Goal: Feedback & Contribution: Leave review/rating

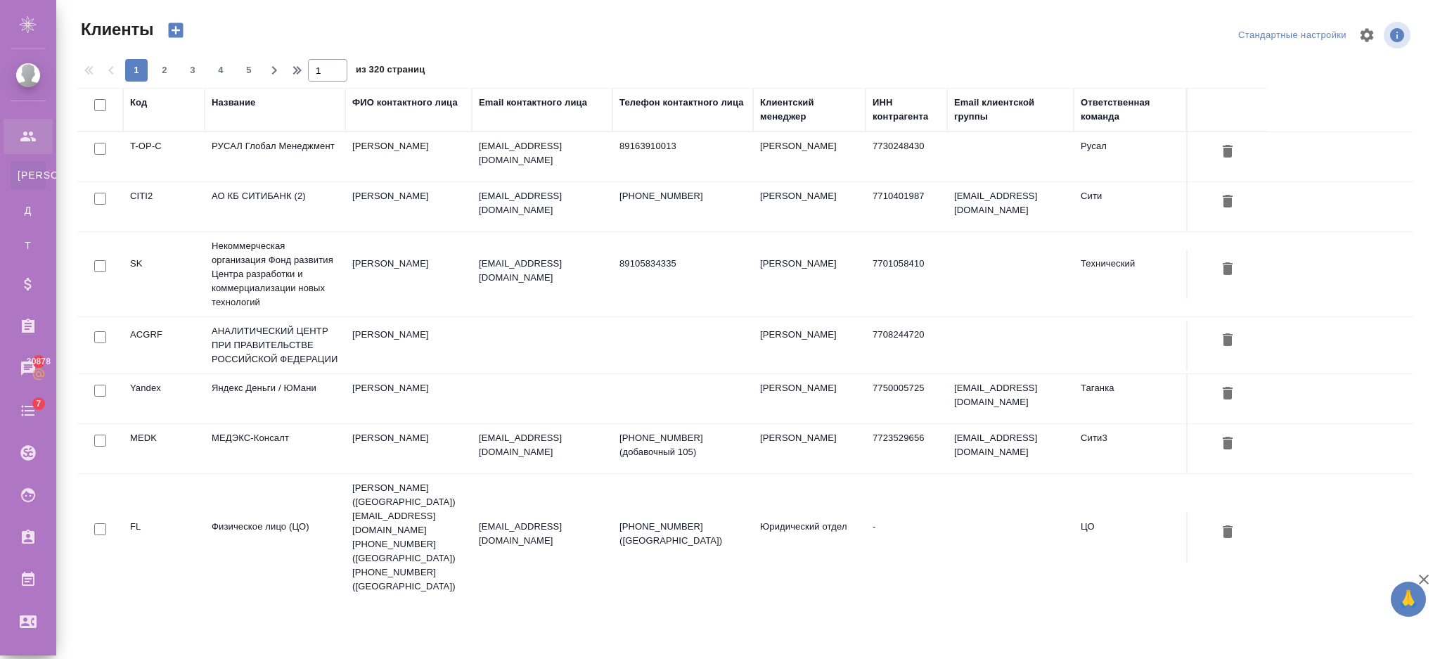
select select "RU"
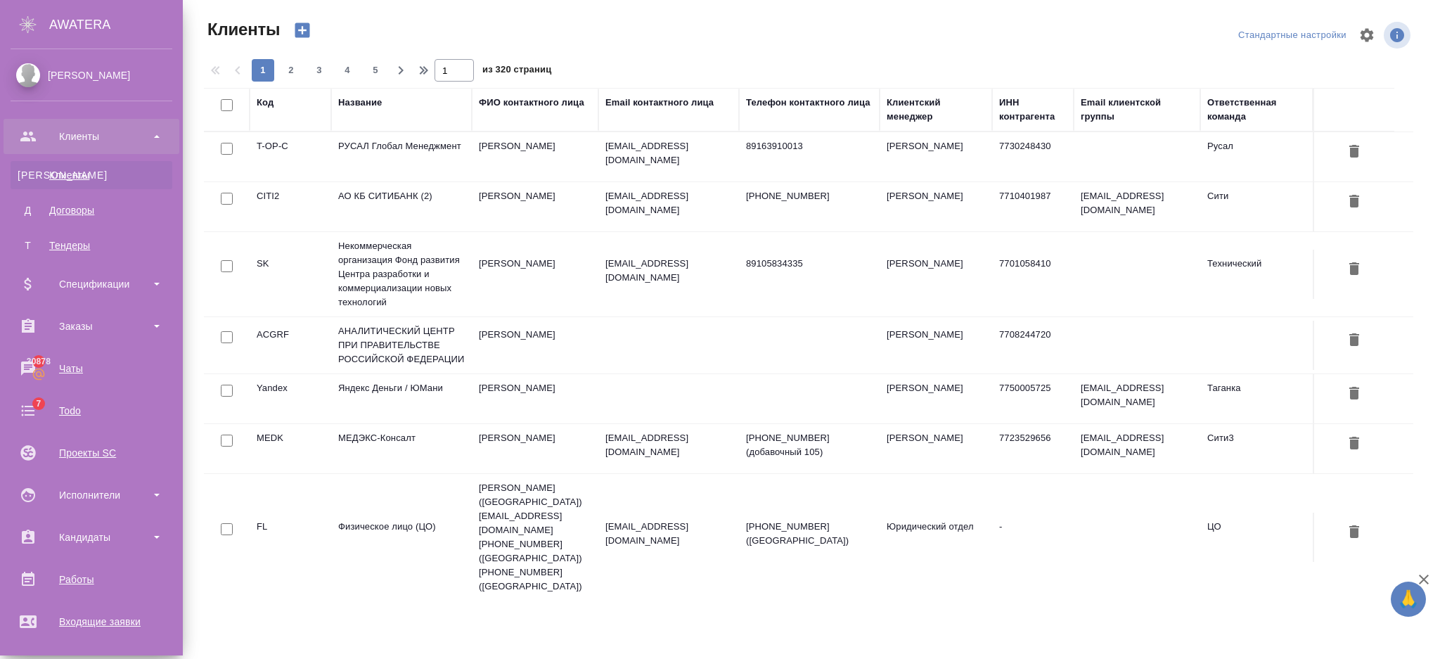
scroll to position [257, 0]
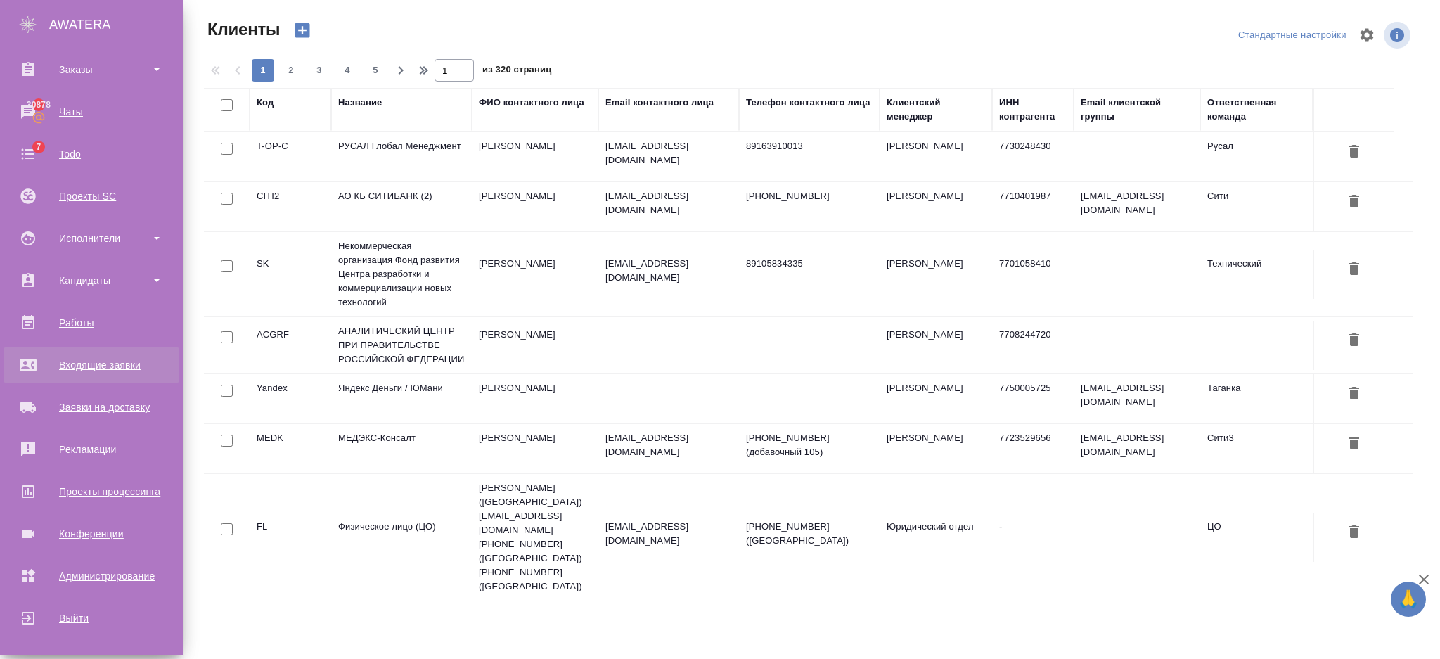
click at [129, 366] on div "Входящие заявки" at bounding box center [92, 364] width 162 height 21
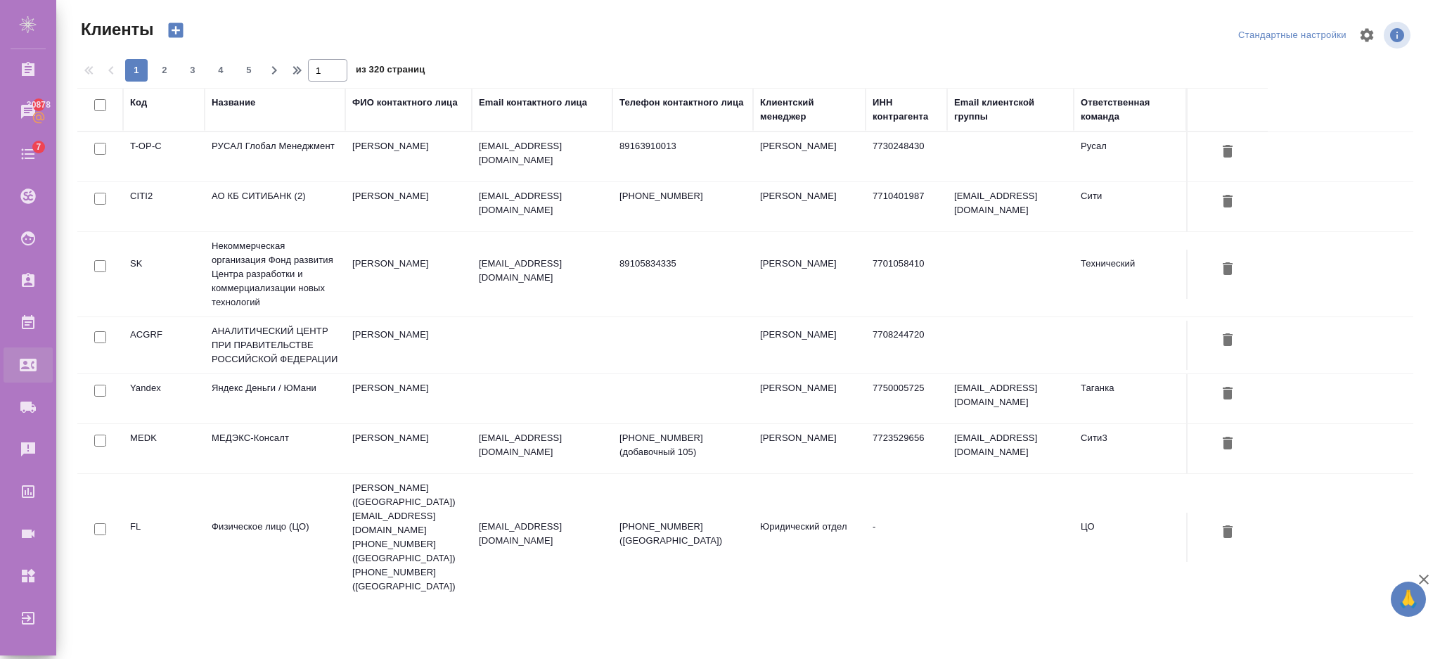
select select "RU"
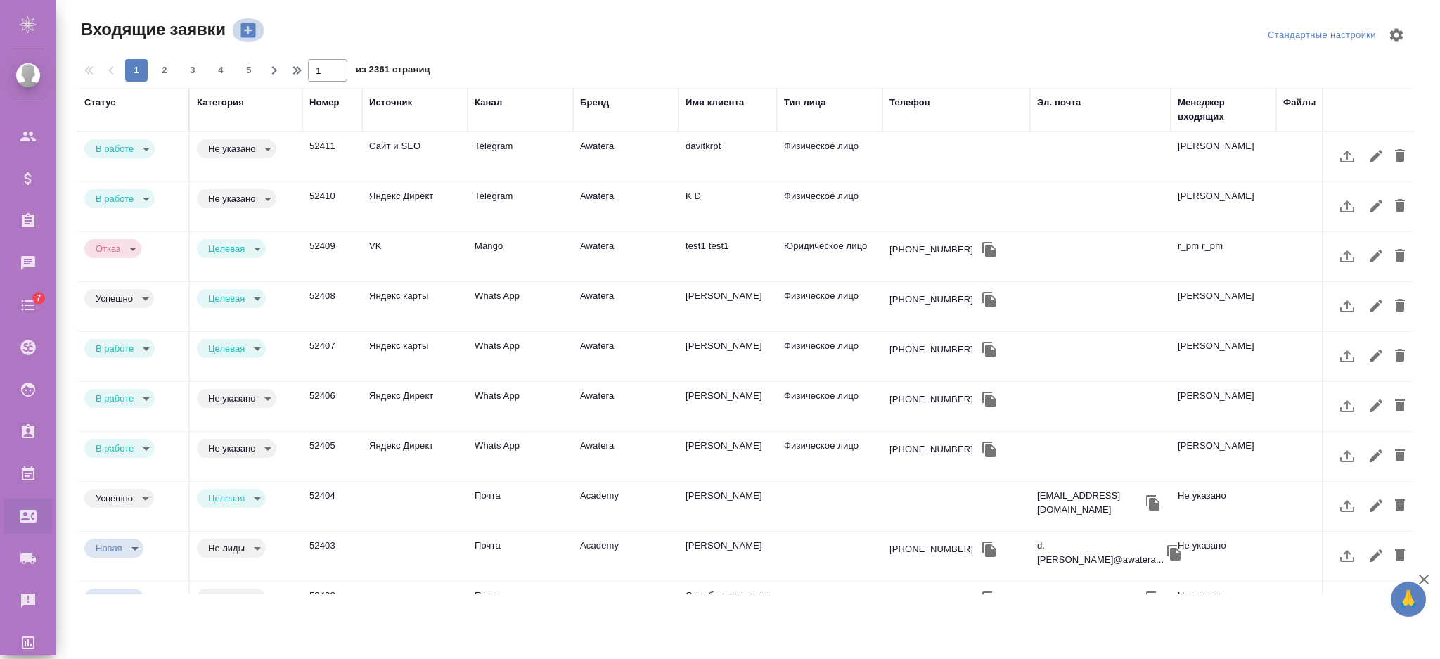
click at [240, 30] on icon "button" at bounding box center [248, 30] width 20 height 20
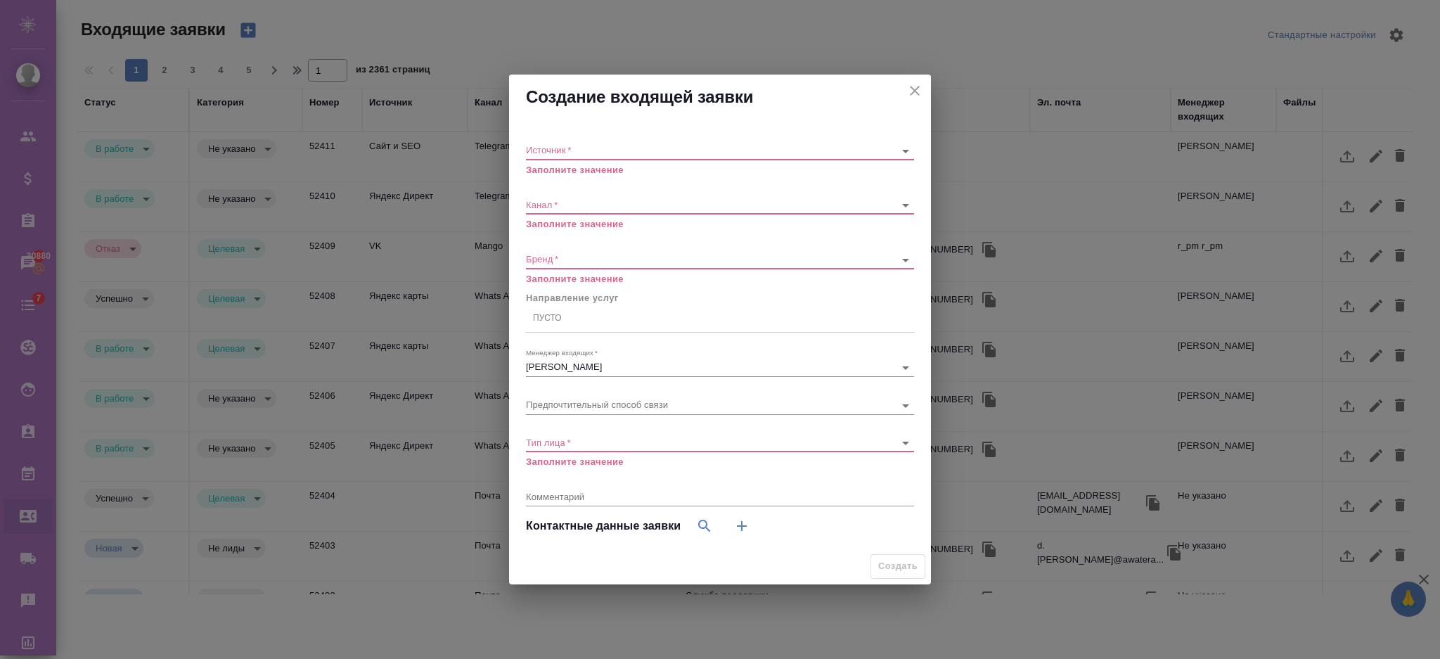
click at [609, 122] on div "Источник   * ​ Заполните значение Канал   * ​ Заполните значение Бренд   * ​ За…" at bounding box center [720, 334] width 422 height 429
click at [608, 147] on body "🙏 .cls-1 fill:#fff; AWATERA Semenets Irina Клиенты Спецификации Заказы 30880 Ча…" at bounding box center [720, 386] width 1440 height 772
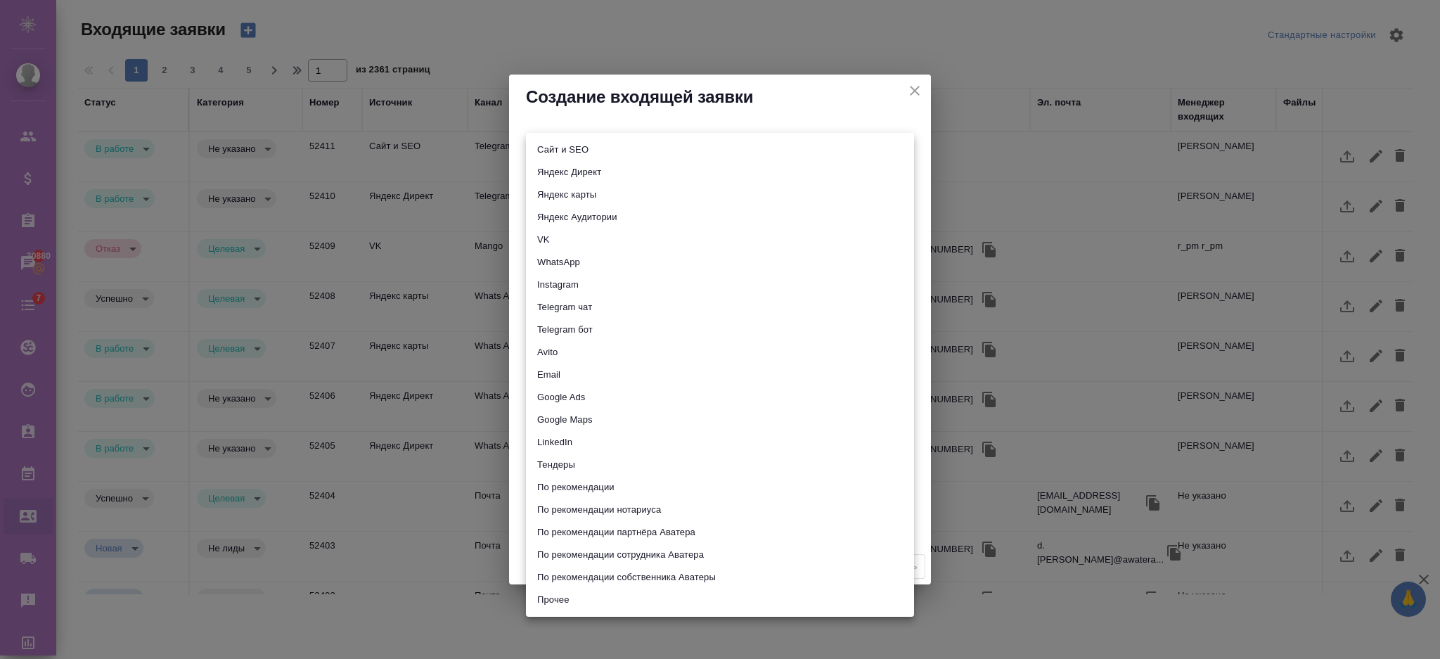
click at [578, 592] on li "Прочее" at bounding box center [720, 600] width 388 height 23
type input "other"
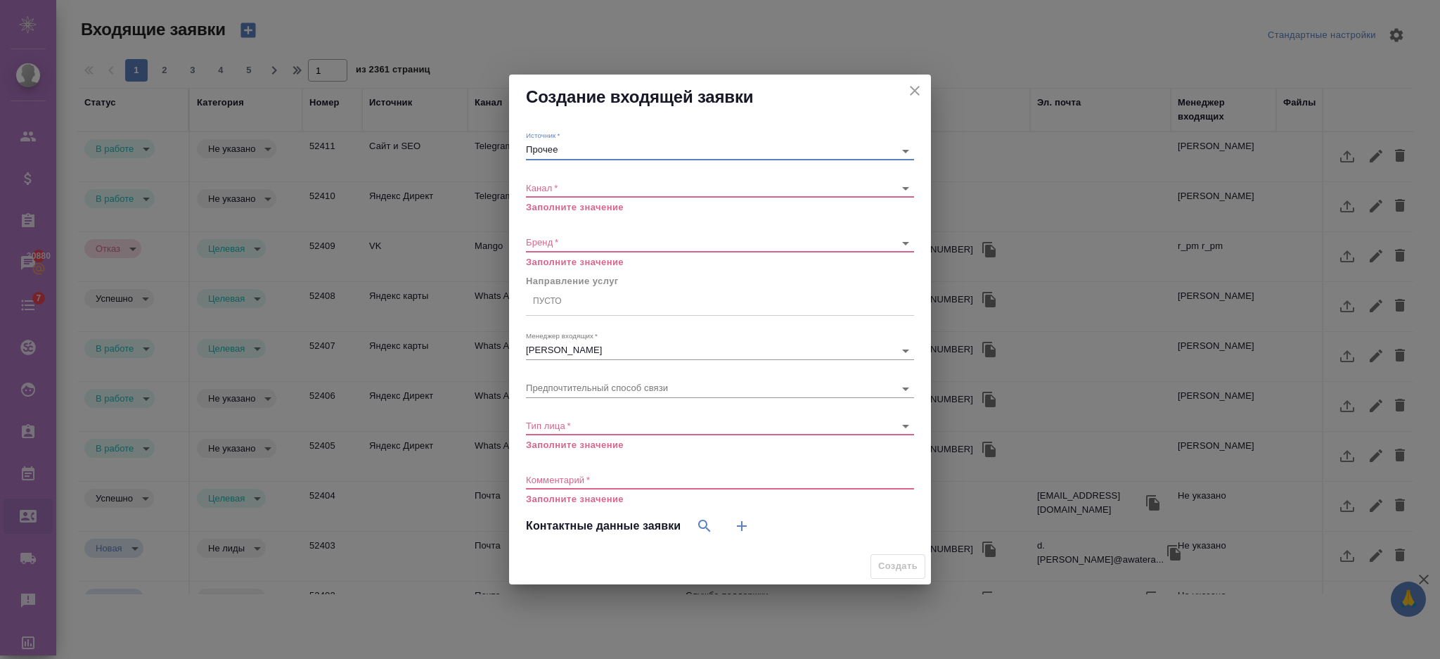
click at [591, 186] on body "🙏 .cls-1 fill:#fff; AWATERA Semenets Irina Клиенты Спецификации Заказы 30880 Ча…" at bounding box center [720, 386] width 1440 height 772
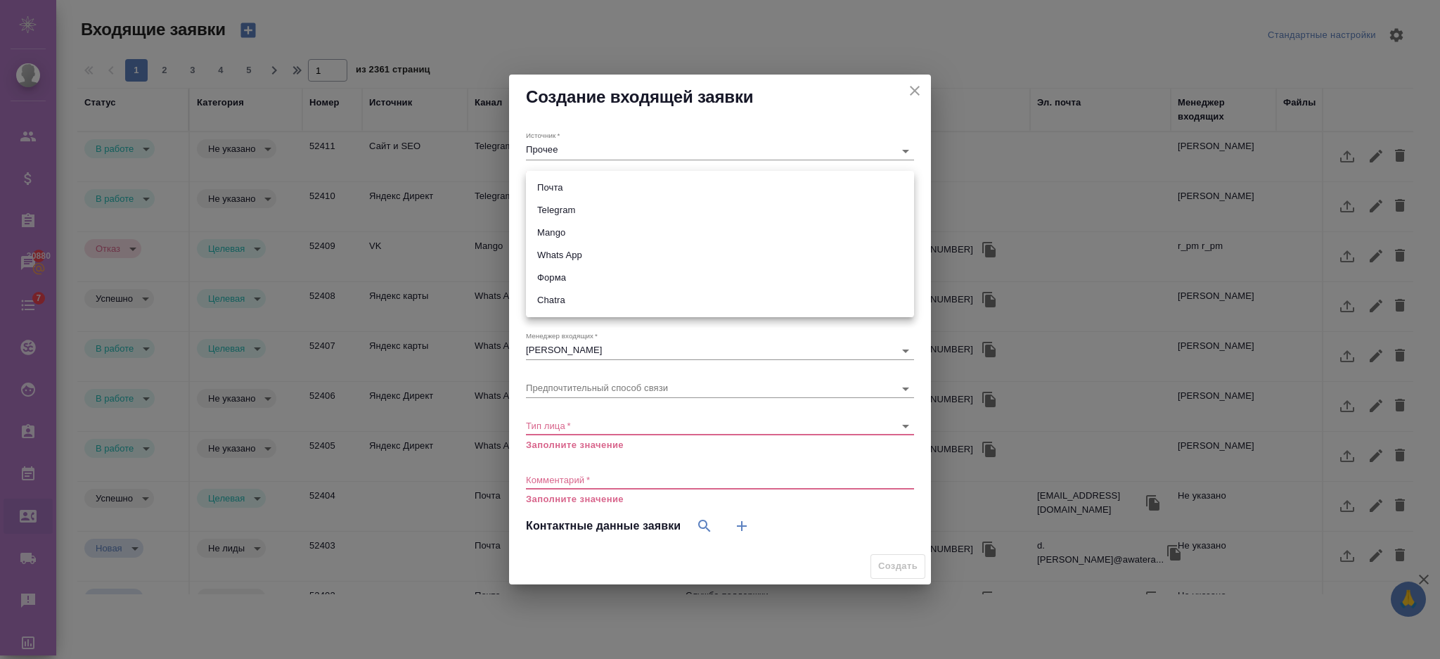
click at [583, 204] on li "Telegram" at bounding box center [720, 210] width 388 height 23
type input "66ac940615179ecd4145cc0f"
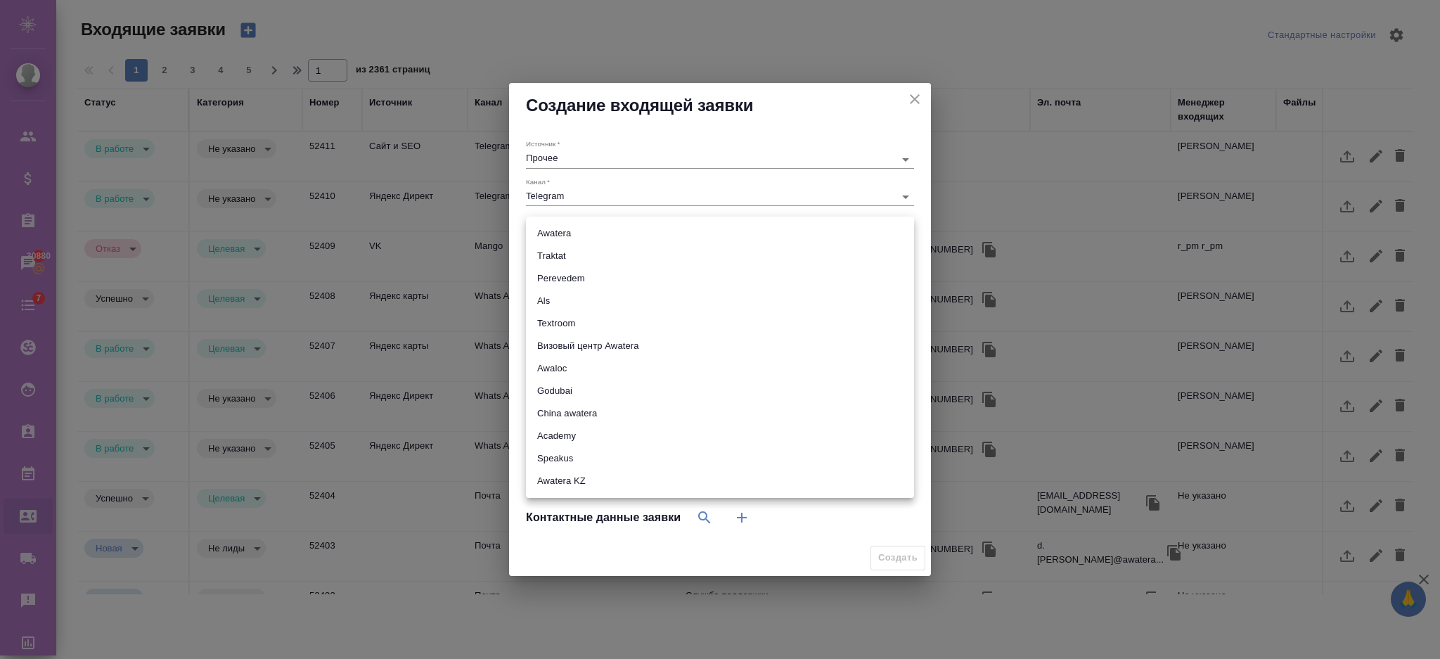
click at [595, 238] on body "🙏 .cls-1 fill:#fff; AWATERA Semenets Irina Клиенты Спецификации Заказы 30880 Ча…" at bounding box center [720, 386] width 1440 height 772
click at [592, 304] on li "Als" at bounding box center [720, 301] width 388 height 23
type input "als"
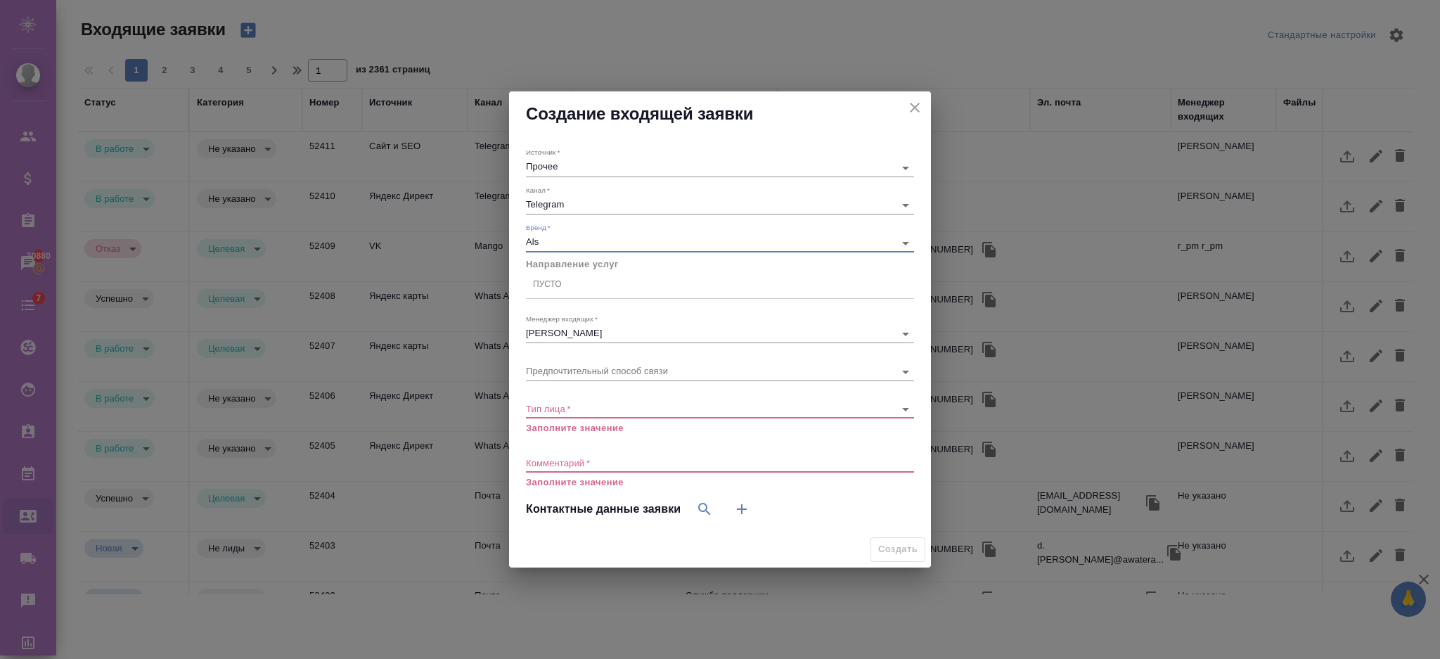
click at [575, 290] on div "Пусто" at bounding box center [720, 285] width 388 height 20
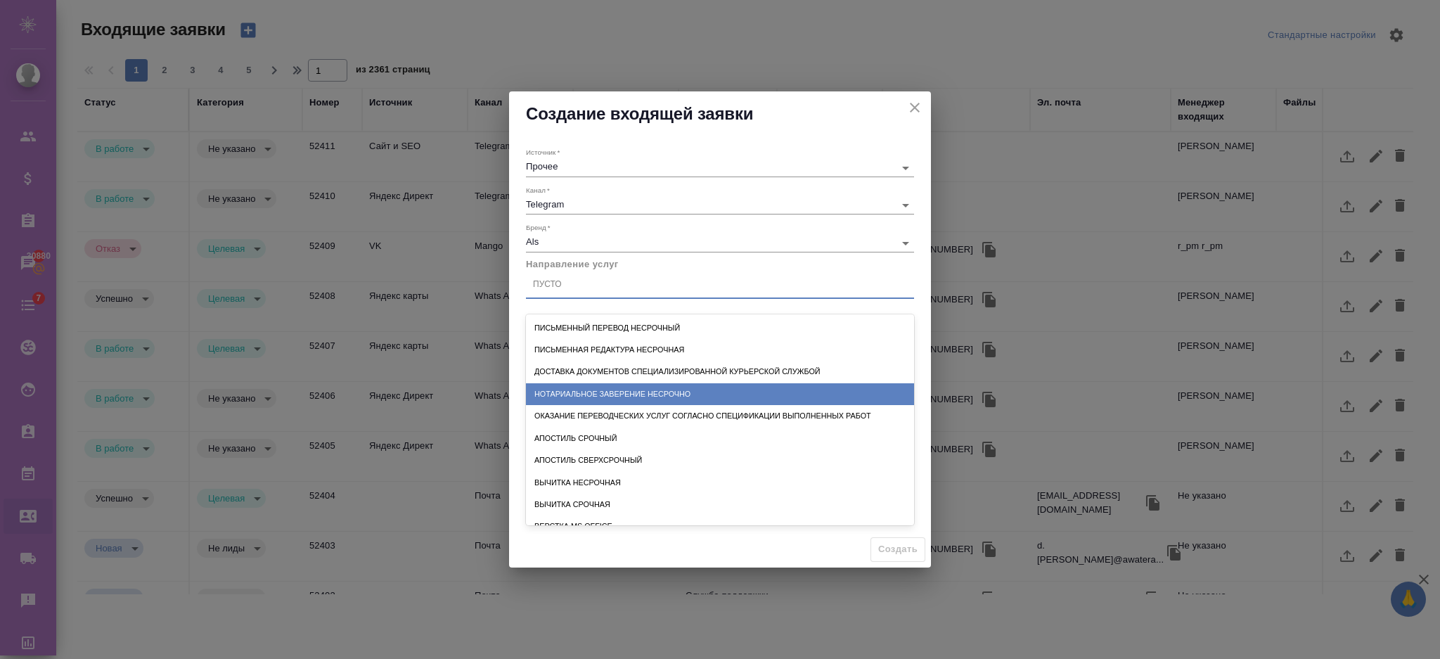
click at [599, 394] on div "Нотариальное заверение несрочно" at bounding box center [720, 394] width 388 height 22
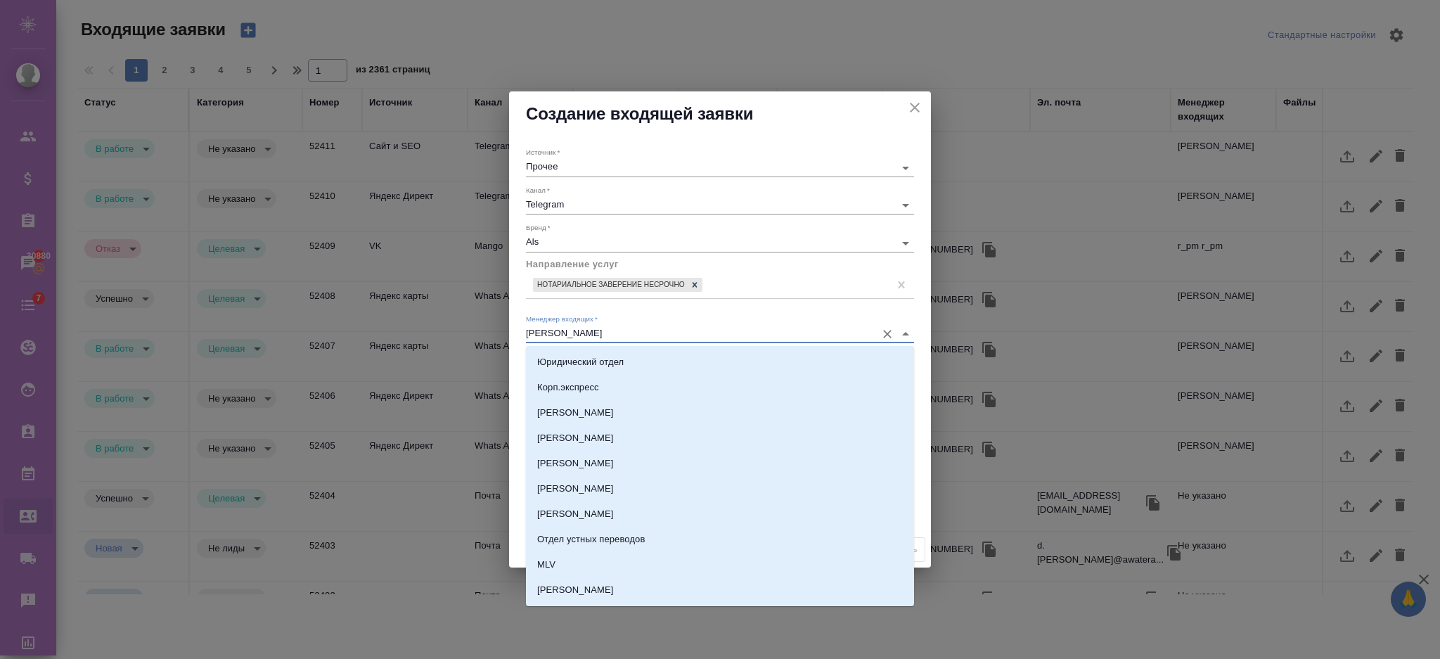
click at [591, 337] on input "[PERSON_NAME]" at bounding box center [697, 334] width 343 height 17
click at [529, 297] on div "Нотариальное заверение несрочно" at bounding box center [720, 285] width 388 height 27
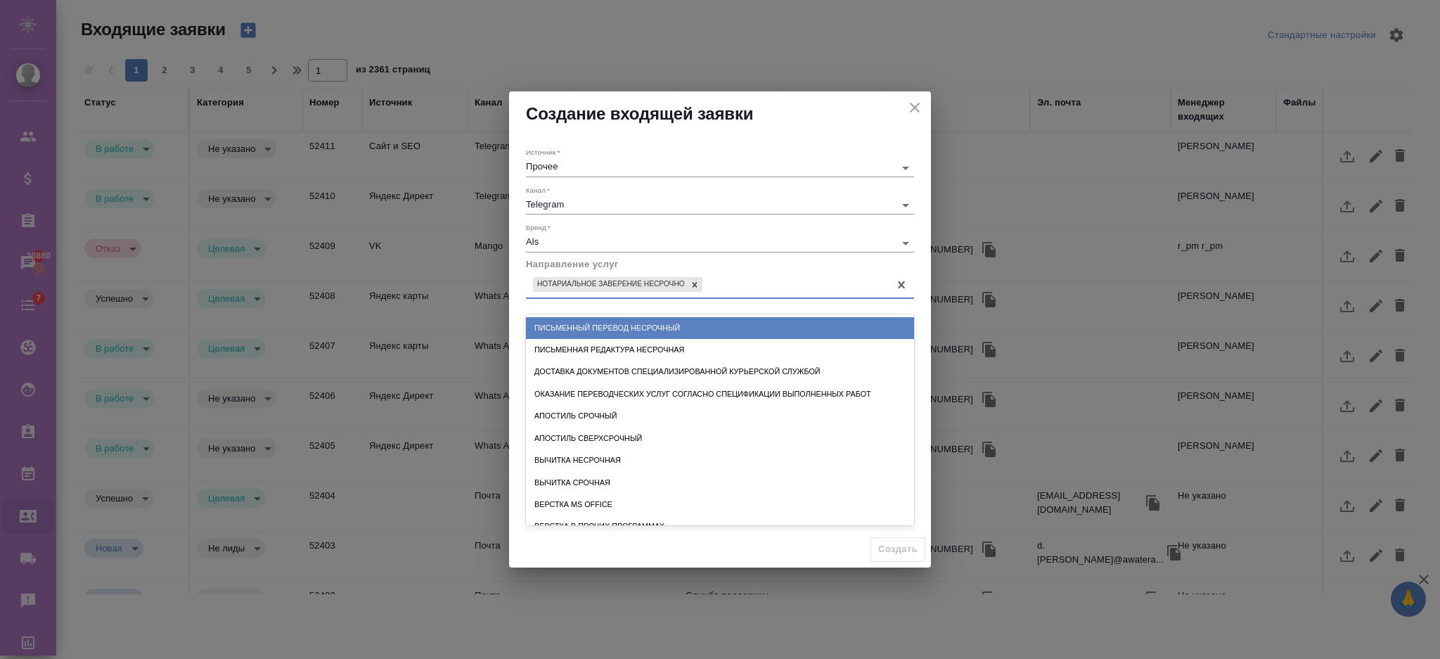
click at [521, 303] on div "Источник   * Прочее other Канал   * Telegram 66ac940615179ecd4145cc0f Бренд   *…" at bounding box center [720, 333] width 422 height 395
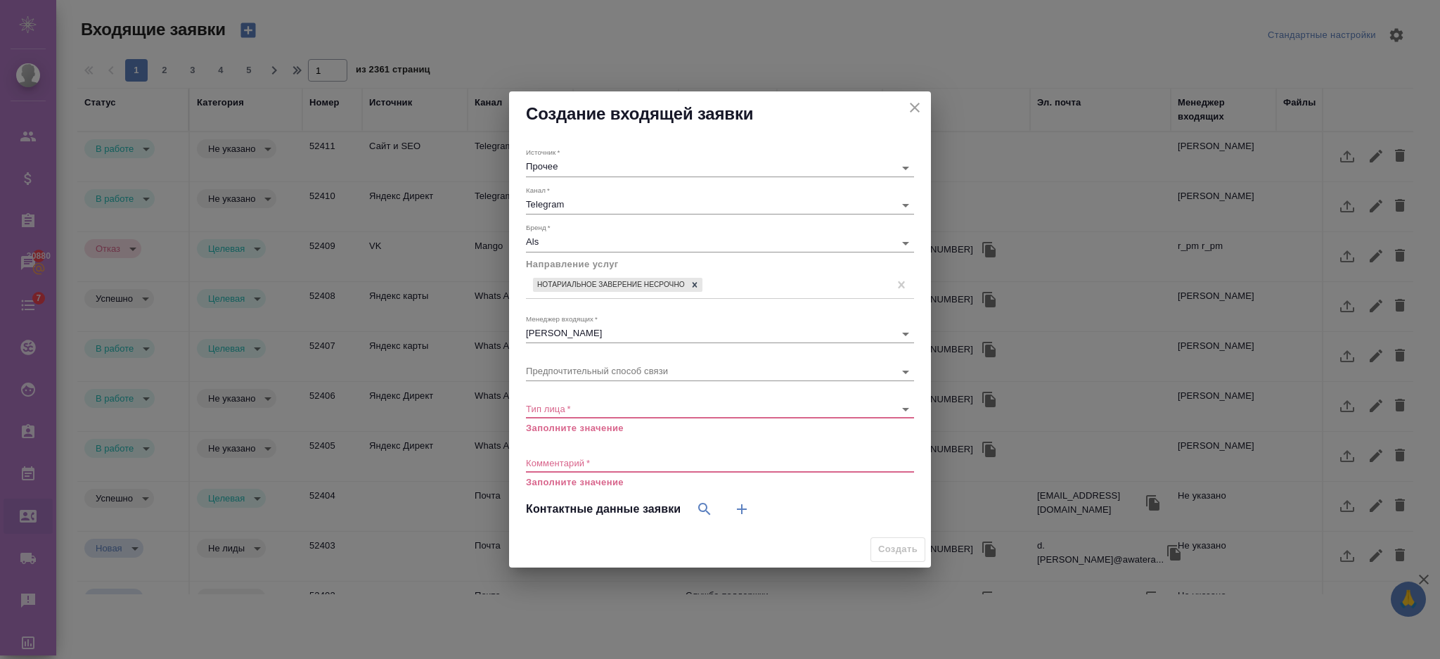
click at [555, 366] on body "🙏 .cls-1 fill:#fff; AWATERA Semenets Irina Клиенты Спецификации Заказы 30880 Ча…" at bounding box center [720, 386] width 1440 height 772
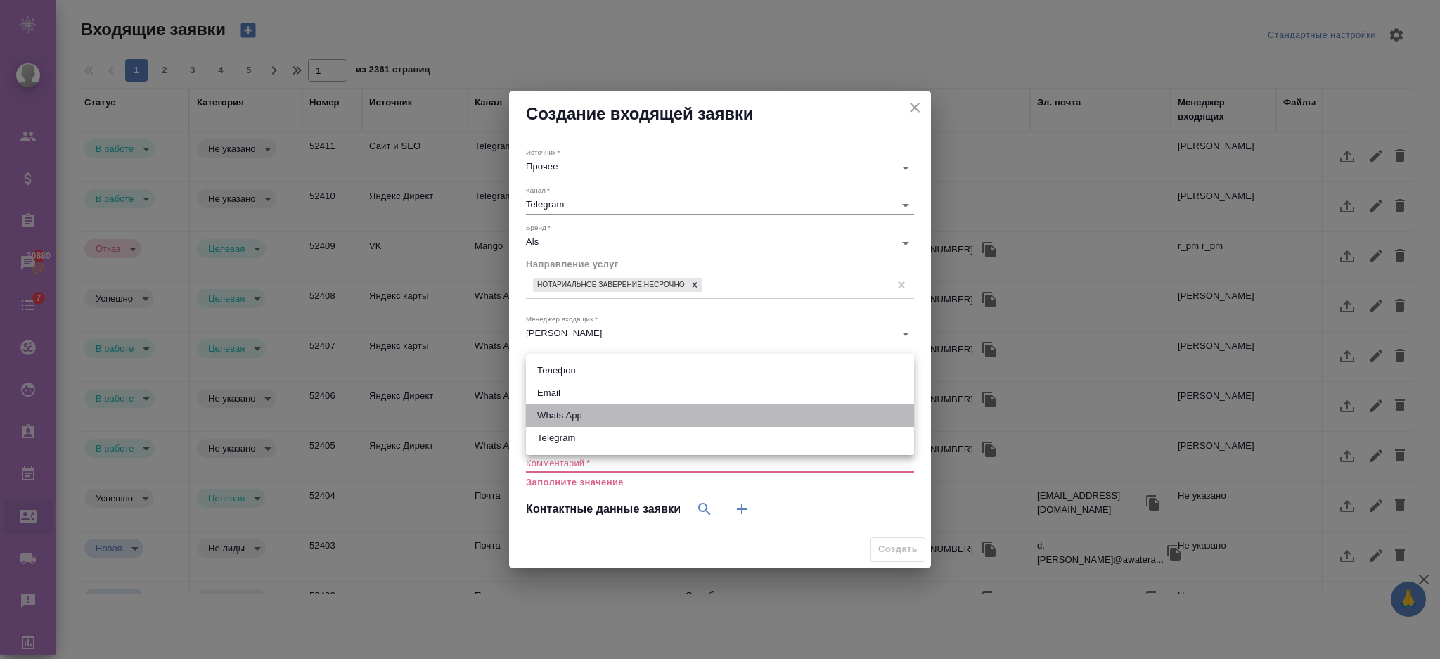
click at [569, 408] on li "Whats App" at bounding box center [720, 415] width 388 height 23
type input "whatsApp"
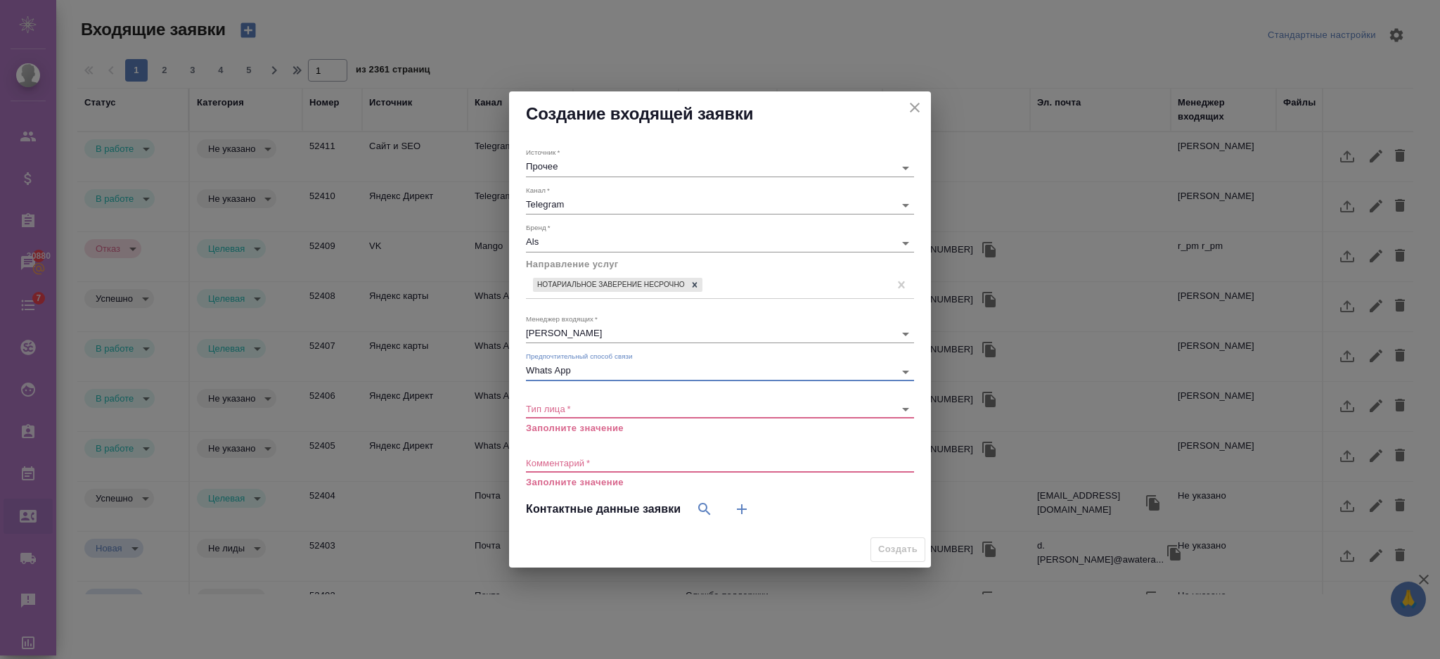
click at [581, 403] on body "🙏 .cls-1 fill:#fff; AWATERA Semenets Irina Клиенты Спецификации Заказы 30880 Ча…" at bounding box center [720, 386] width 1440 height 772
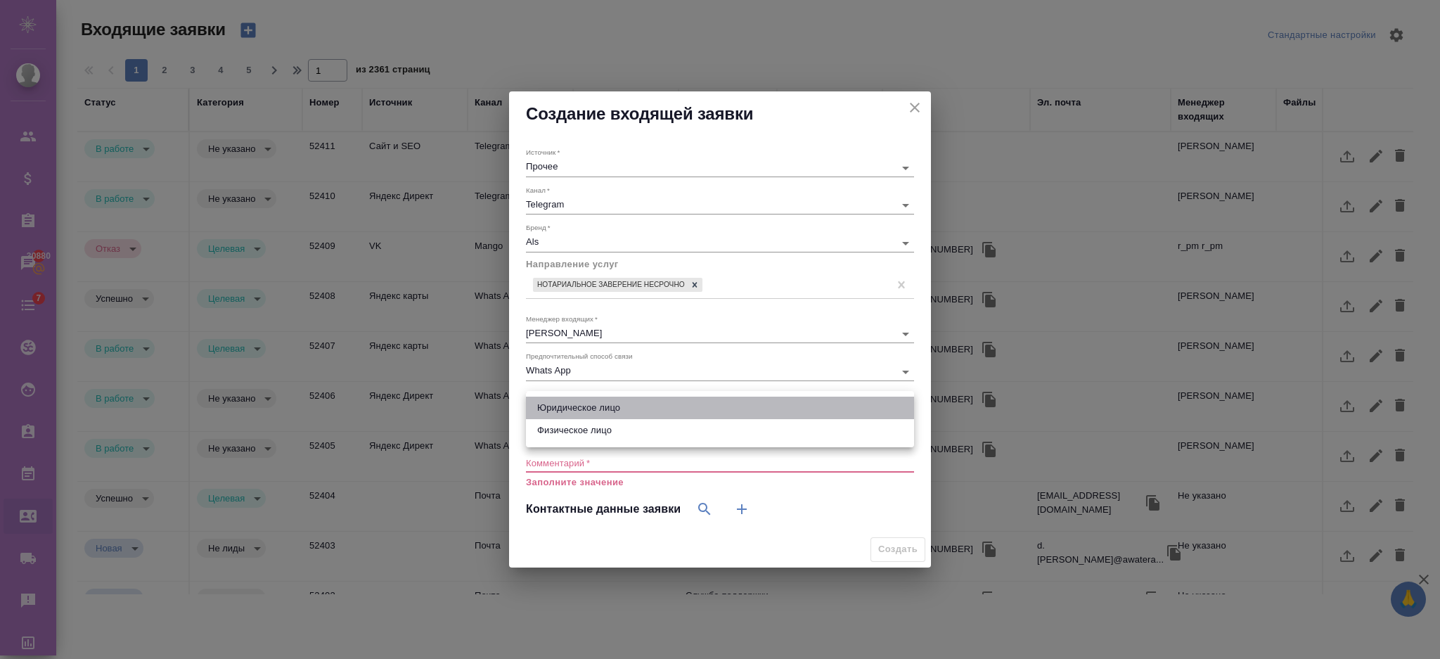
click at [581, 406] on li "Юридическое лицо" at bounding box center [720, 408] width 388 height 23
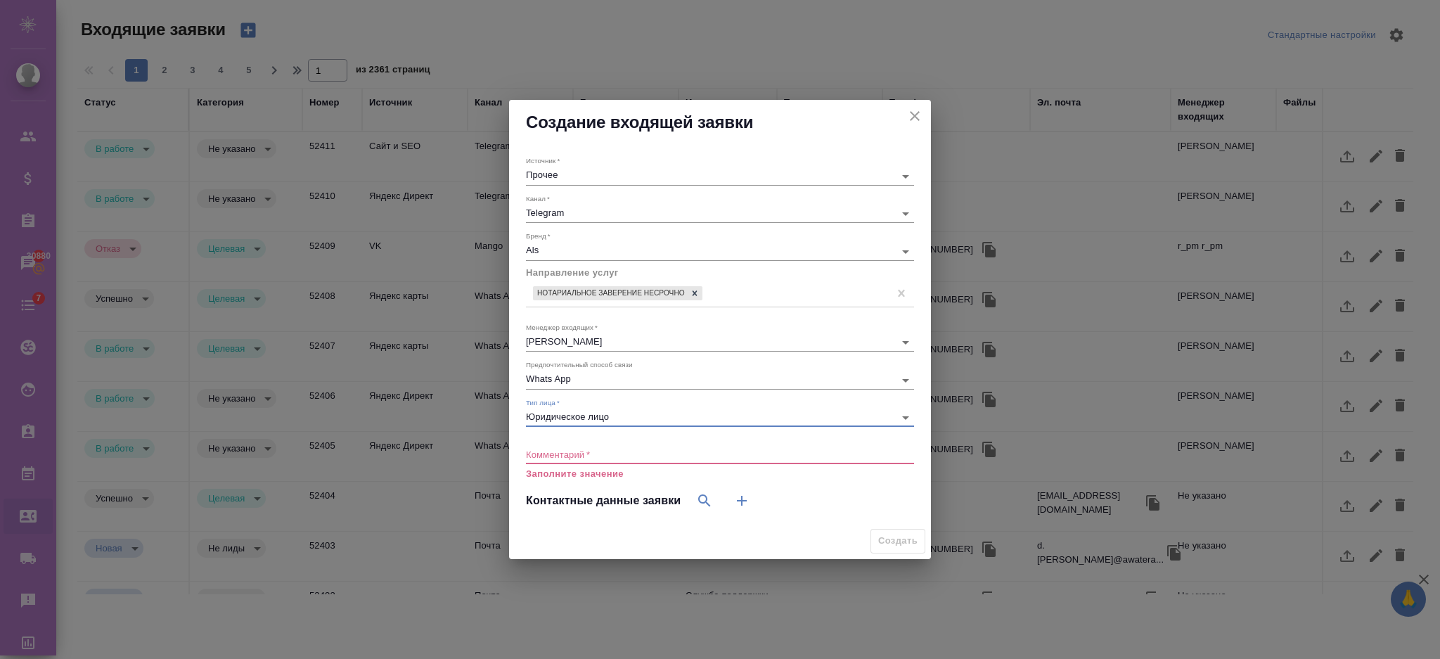
click at [578, 418] on body "🙏 .cls-1 fill:#fff; AWATERA Semenets Irina Клиенты Спецификации Заказы 30880 Ча…" at bounding box center [720, 386] width 1440 height 772
click at [572, 438] on li "Физическое лицо" at bounding box center [720, 439] width 388 height 23
type input "private"
click at [593, 456] on textarea at bounding box center [720, 454] width 388 height 11
click at [581, 167] on div "Прочее other" at bounding box center [720, 176] width 388 height 18
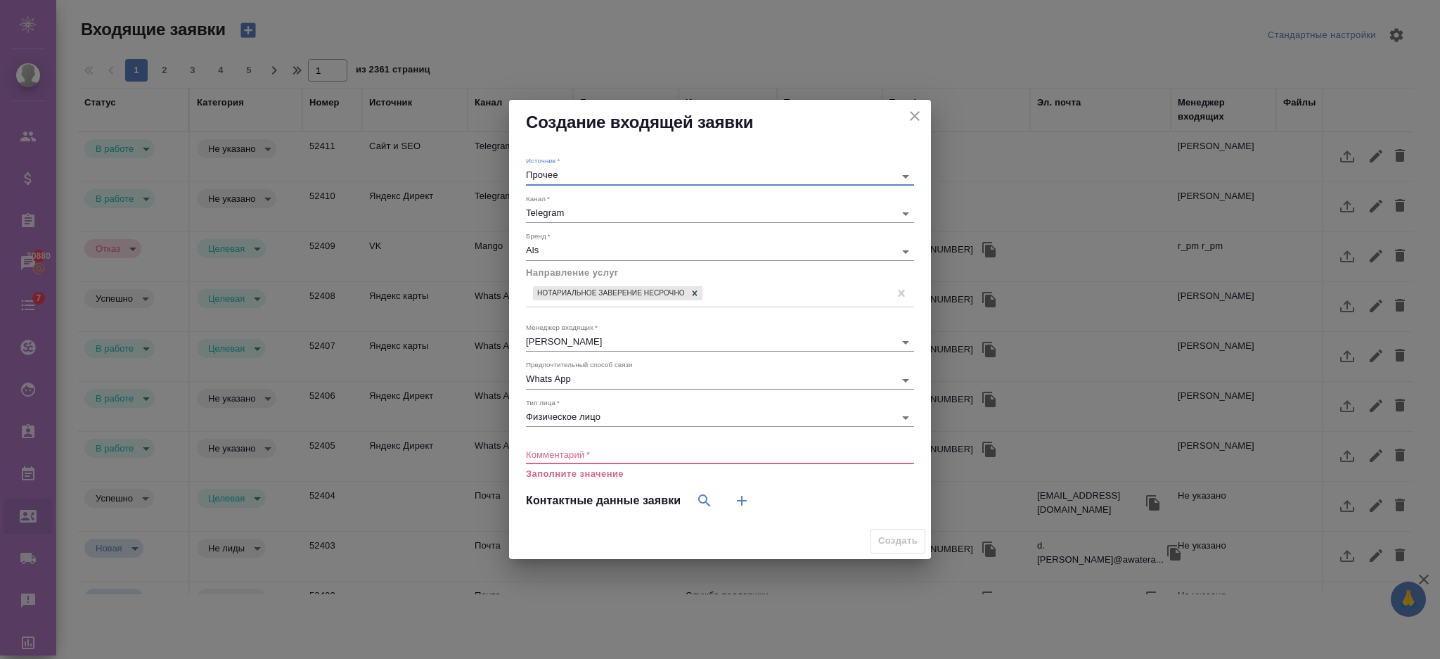
click at [574, 173] on body "🙏 .cls-1 fill:#fff; AWATERA Semenets Irina Клиенты Спецификации Заказы 30880 Ча…" at bounding box center [720, 386] width 1440 height 772
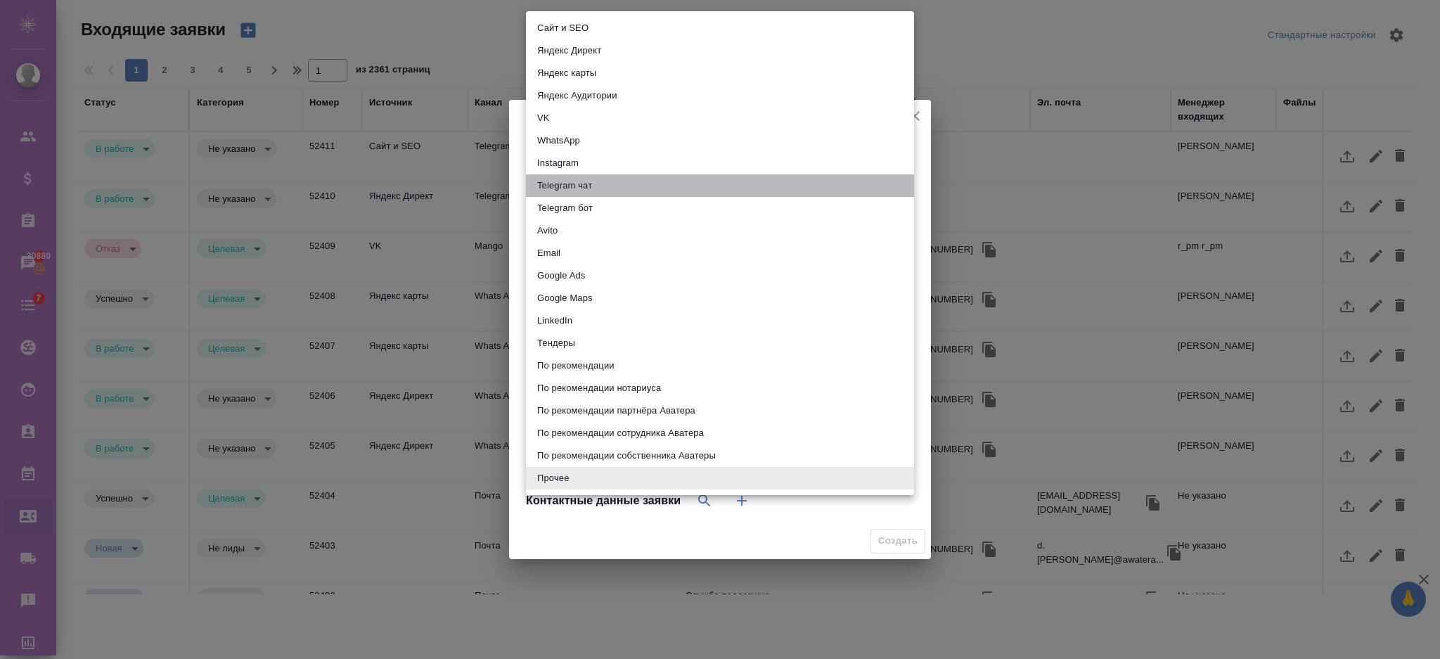
click at [574, 176] on li "Telegram чат" at bounding box center [720, 185] width 388 height 23
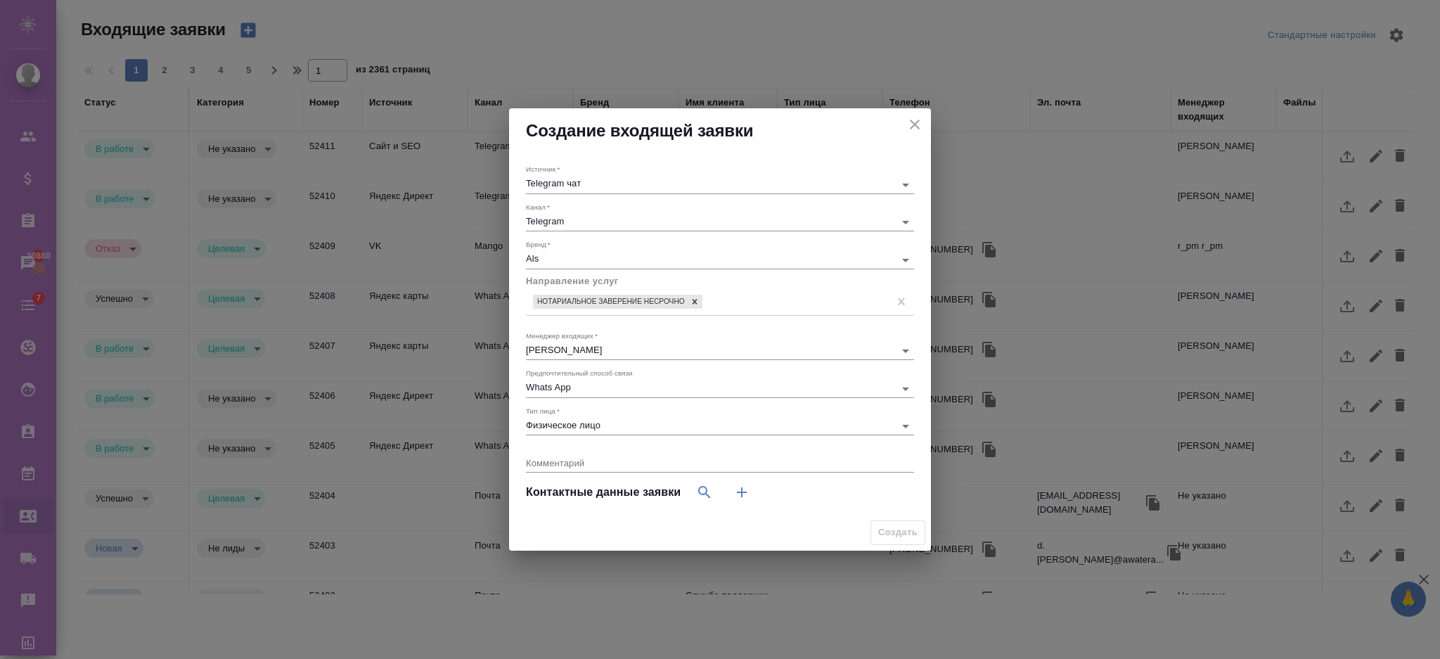
click at [589, 176] on div "Telegram чат telegram" at bounding box center [720, 185] width 388 height 18
click at [586, 194] on div "Источник   * Telegram чат telegram" at bounding box center [720, 177] width 388 height 37
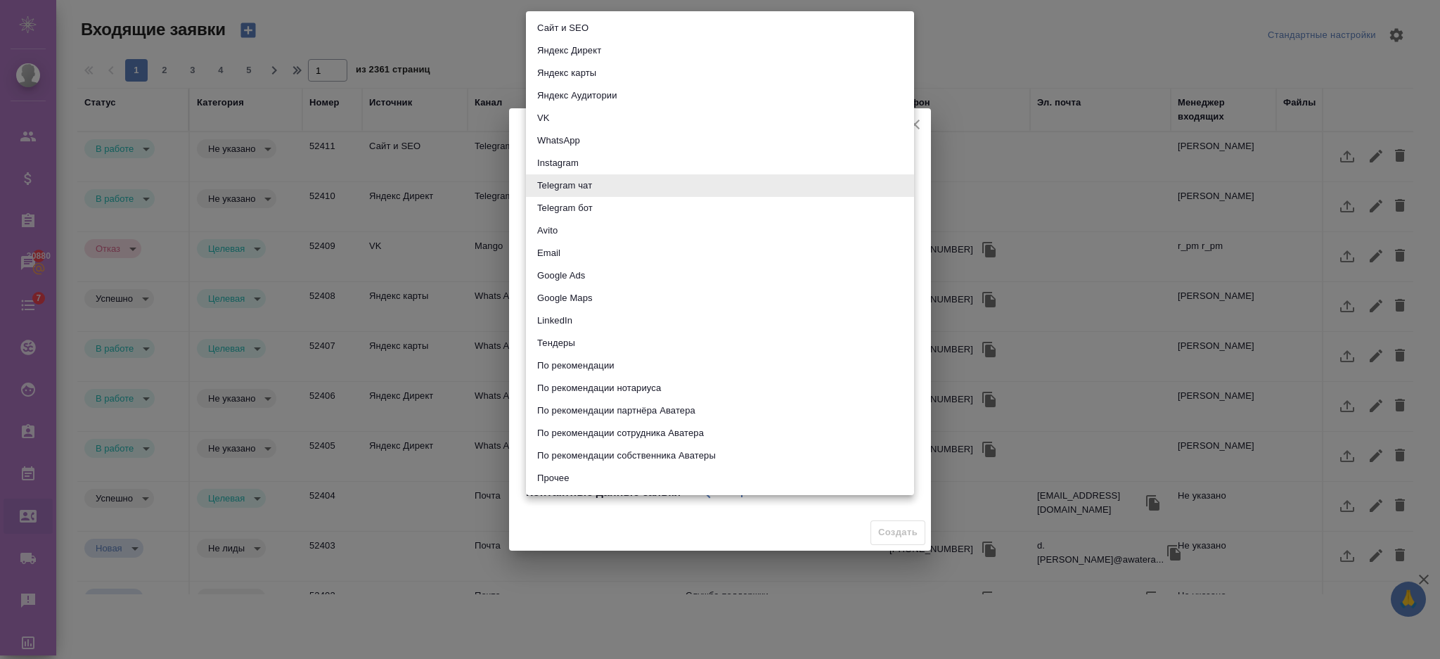
click at [588, 186] on body "🙏 .cls-1 fill:#fff; AWATERA Semenets Irina Клиенты Спецификации Заказы 30880 Ча…" at bounding box center [720, 386] width 1440 height 772
click at [570, 472] on li "Прочее" at bounding box center [720, 478] width 388 height 23
type input "other"
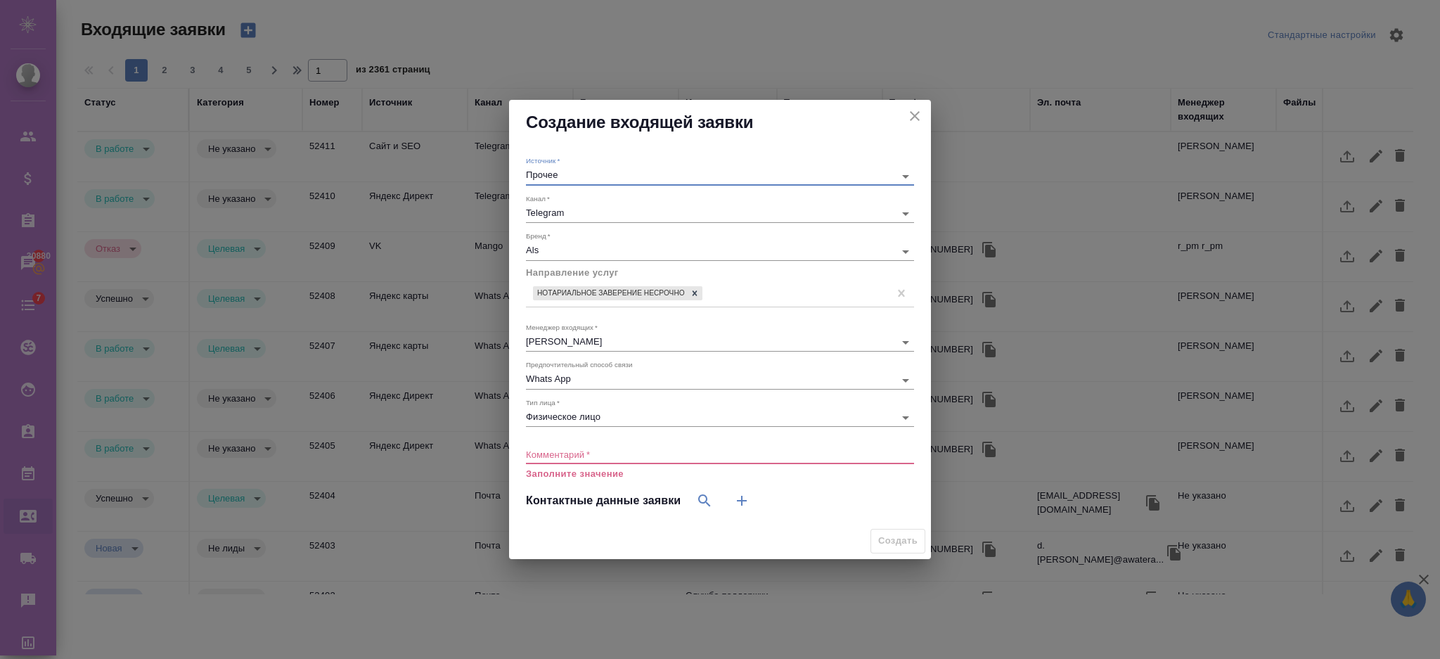
click at [578, 449] on textarea at bounding box center [720, 454] width 388 height 11
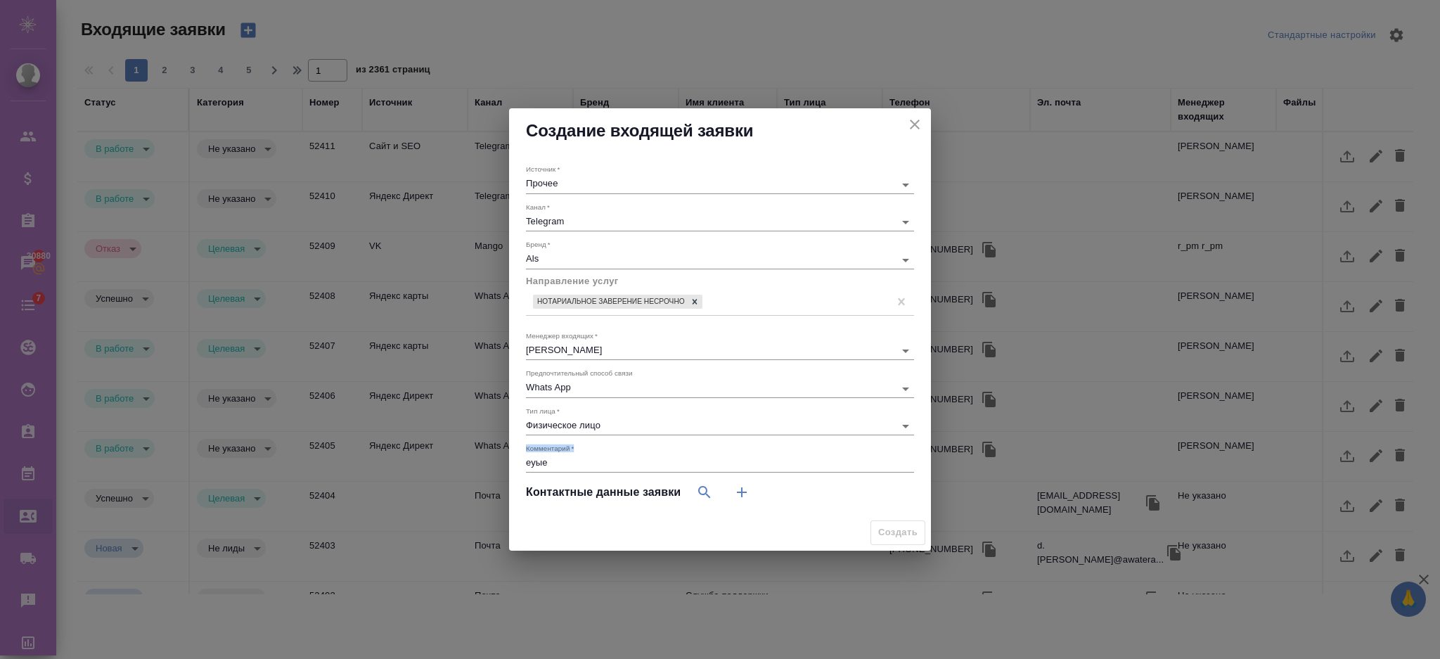
drag, startPoint x: 567, startPoint y: 454, endPoint x: 484, endPoint y: 446, distance: 82.6
click at [484, 446] on div "Создание входящей заявки Источник   * Прочее other Канал   * Telegram 66ac94061…" at bounding box center [720, 329] width 1440 height 659
click at [526, 456] on div "еуые x" at bounding box center [720, 464] width 388 height 18
drag, startPoint x: 554, startPoint y: 464, endPoint x: 503, endPoint y: 465, distance: 50.6
click at [503, 465] on div "Создание входящей заявки Источник   * Прочее other Канал   * Telegram 66ac94061…" at bounding box center [720, 329] width 1440 height 659
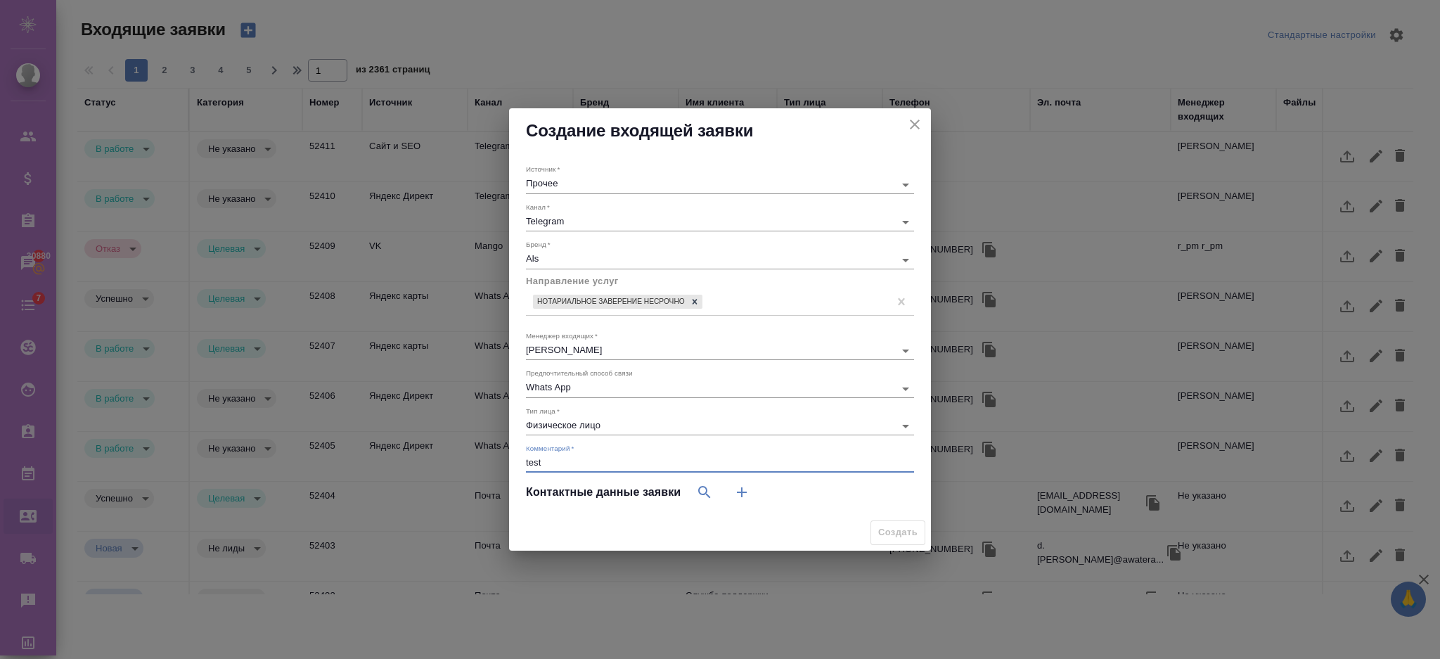
type textarea "test"
click at [730, 490] on button "button" at bounding box center [742, 492] width 34 height 34
select select "RU"
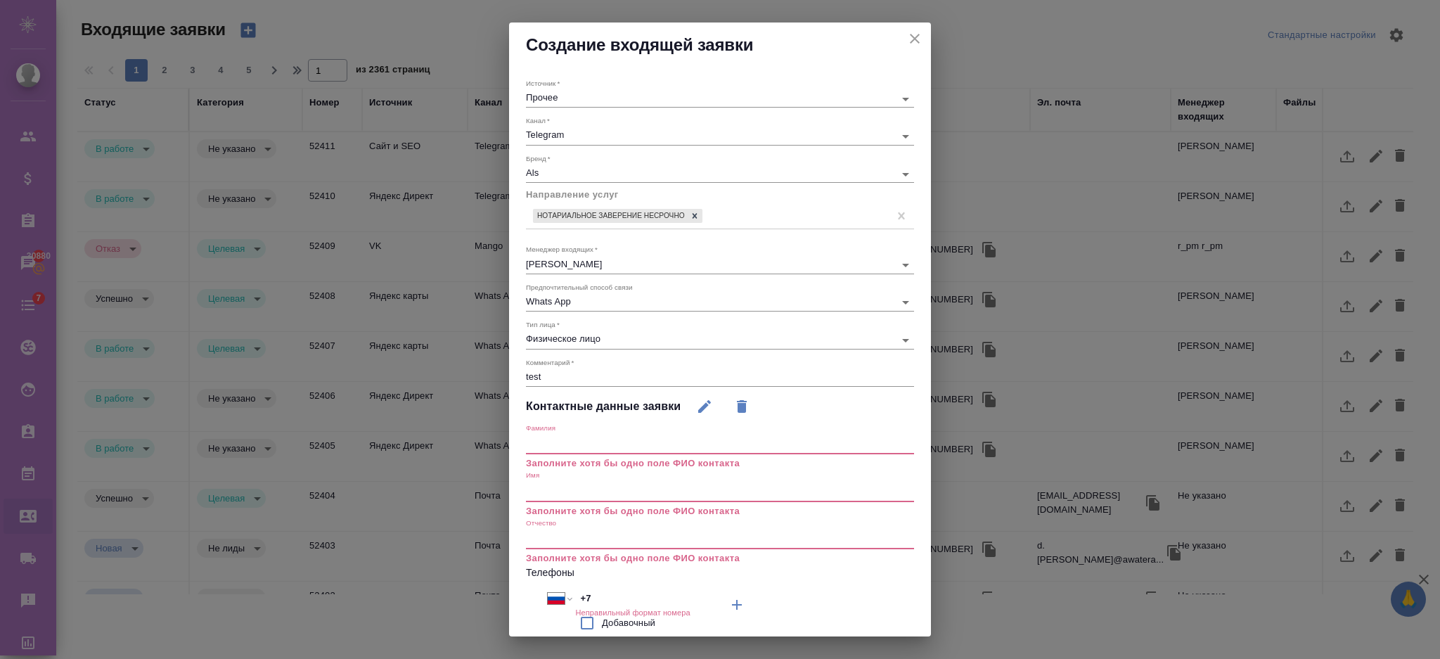
click at [619, 451] on input "text" at bounding box center [720, 445] width 388 height 20
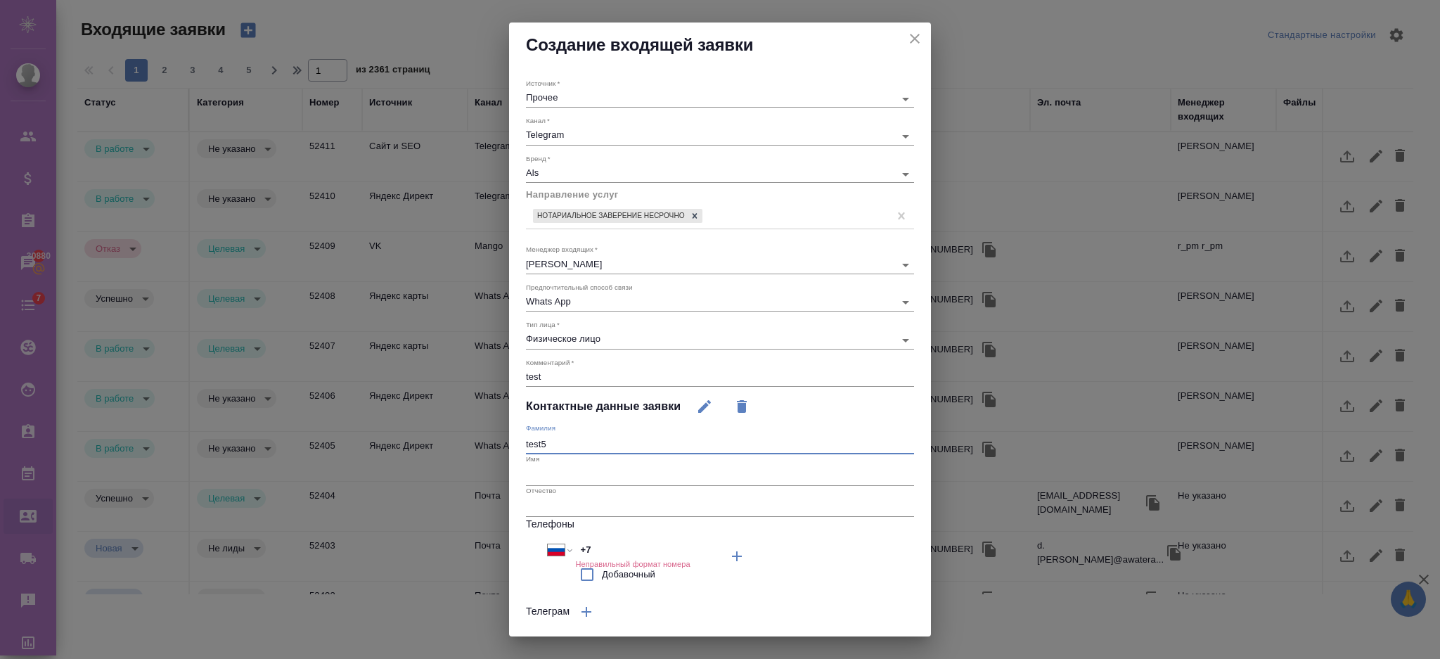
drag, startPoint x: 590, startPoint y: 446, endPoint x: 464, endPoint y: 442, distance: 125.9
click at [466, 443] on div "Создание входящей заявки Источник   * Прочее other Канал   * Telegram 66ac94061…" at bounding box center [720, 329] width 1440 height 659
type input "test5"
click at [546, 474] on input "text" at bounding box center [720, 475] width 388 height 20
paste input "test5"
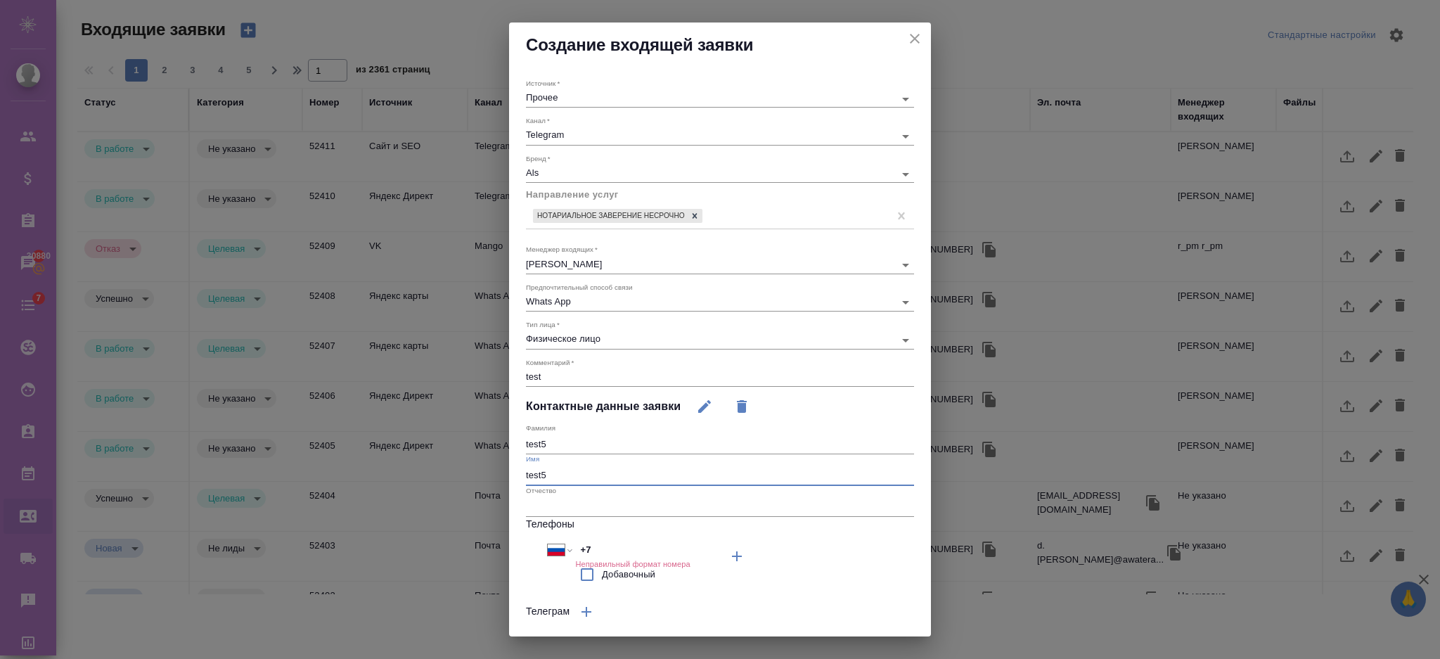
type input "test5"
click at [610, 553] on input "+7" at bounding box center [636, 549] width 123 height 20
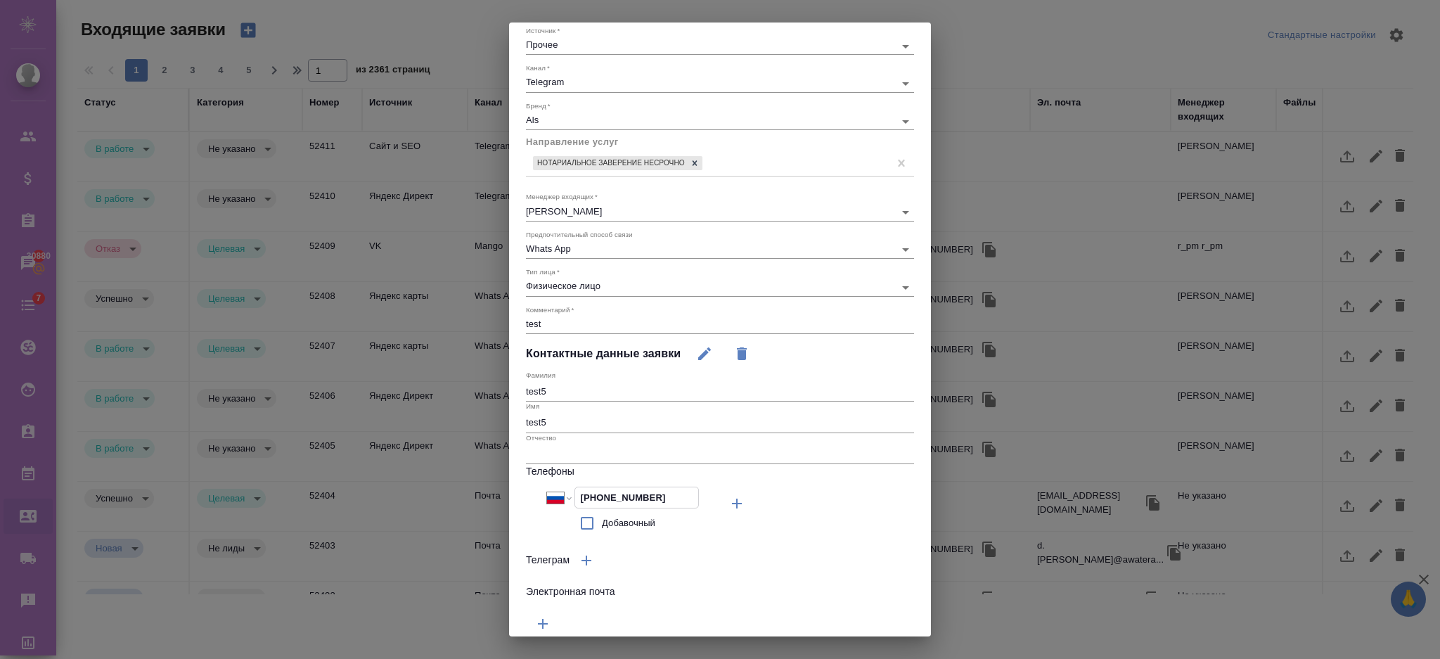
scroll to position [103, 0]
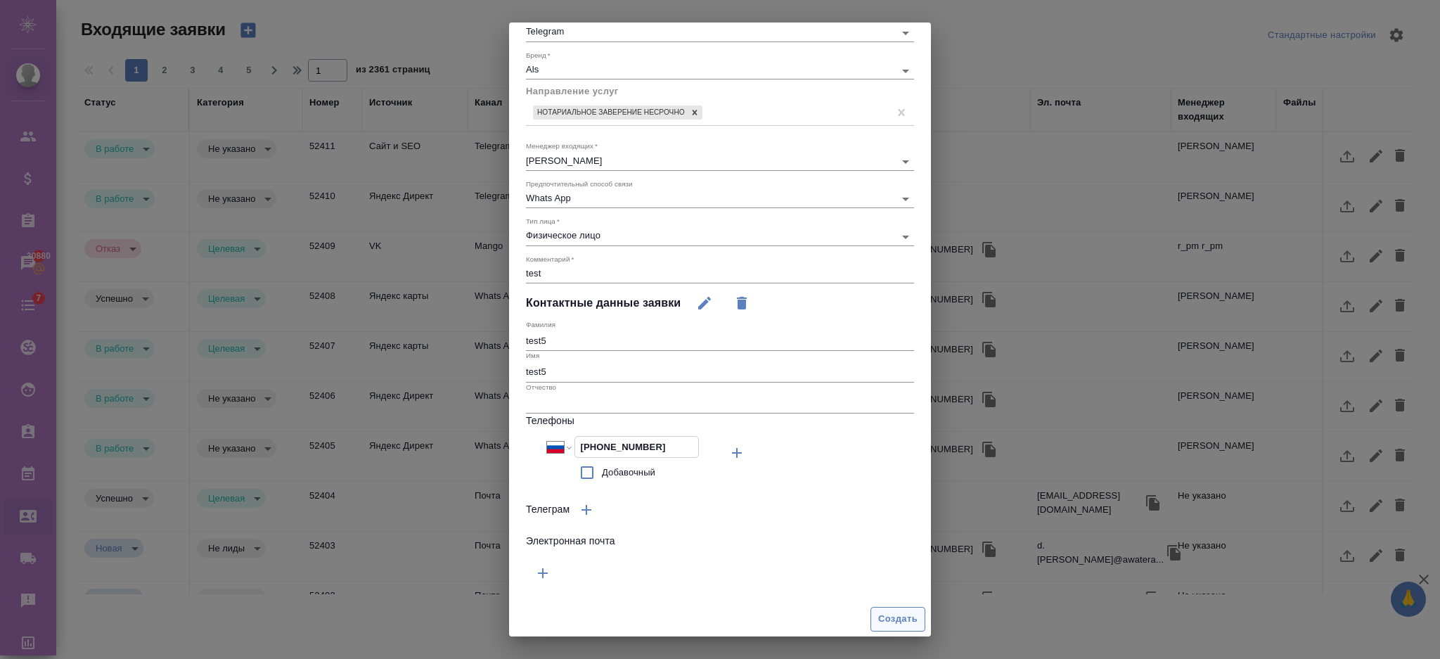
type input "+7 927 000 00 00"
click at [870, 624] on button "Создать" at bounding box center [897, 619] width 55 height 25
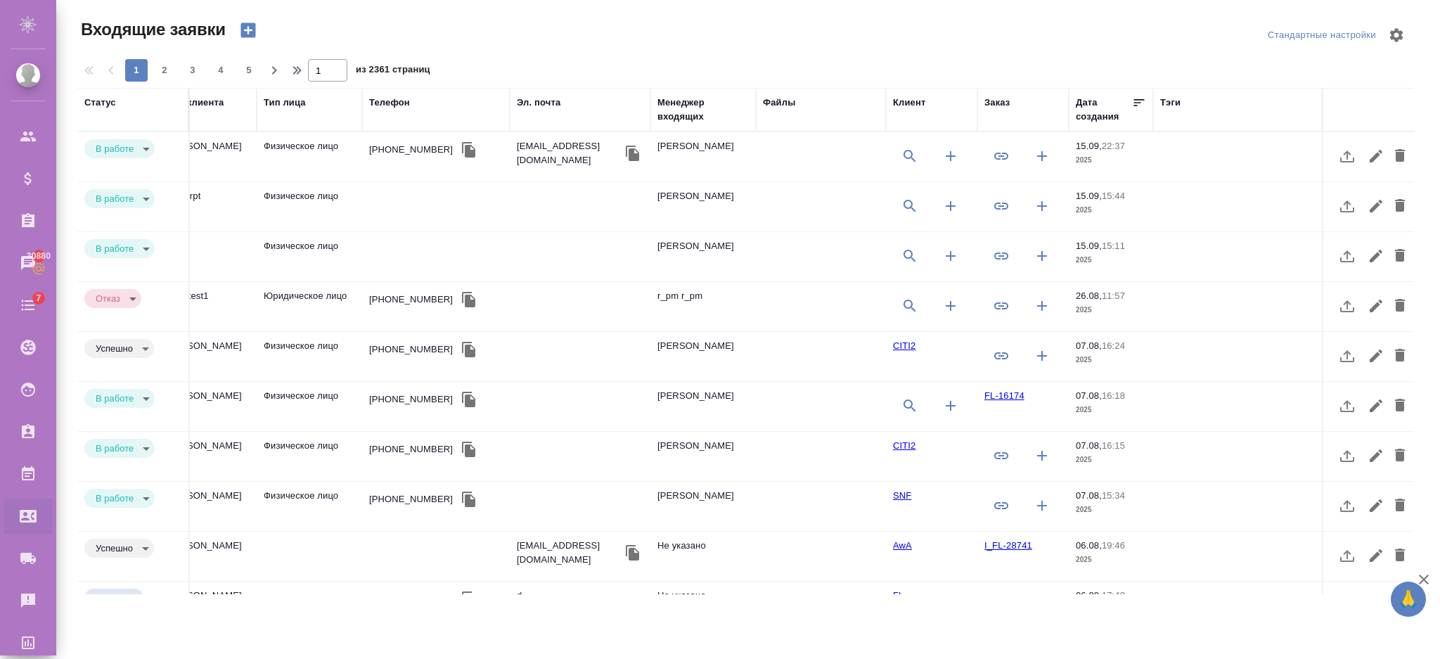
scroll to position [0, 0]
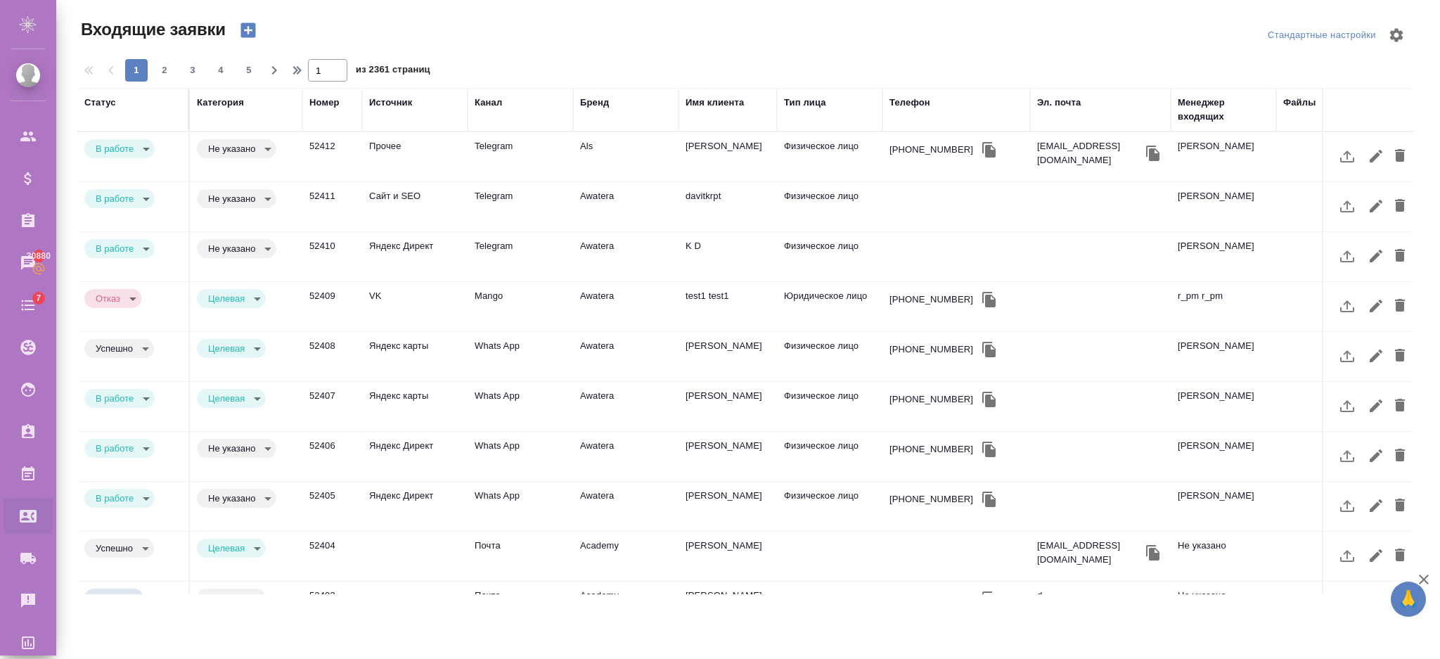
click at [459, 150] on td "Прочее" at bounding box center [414, 156] width 105 height 49
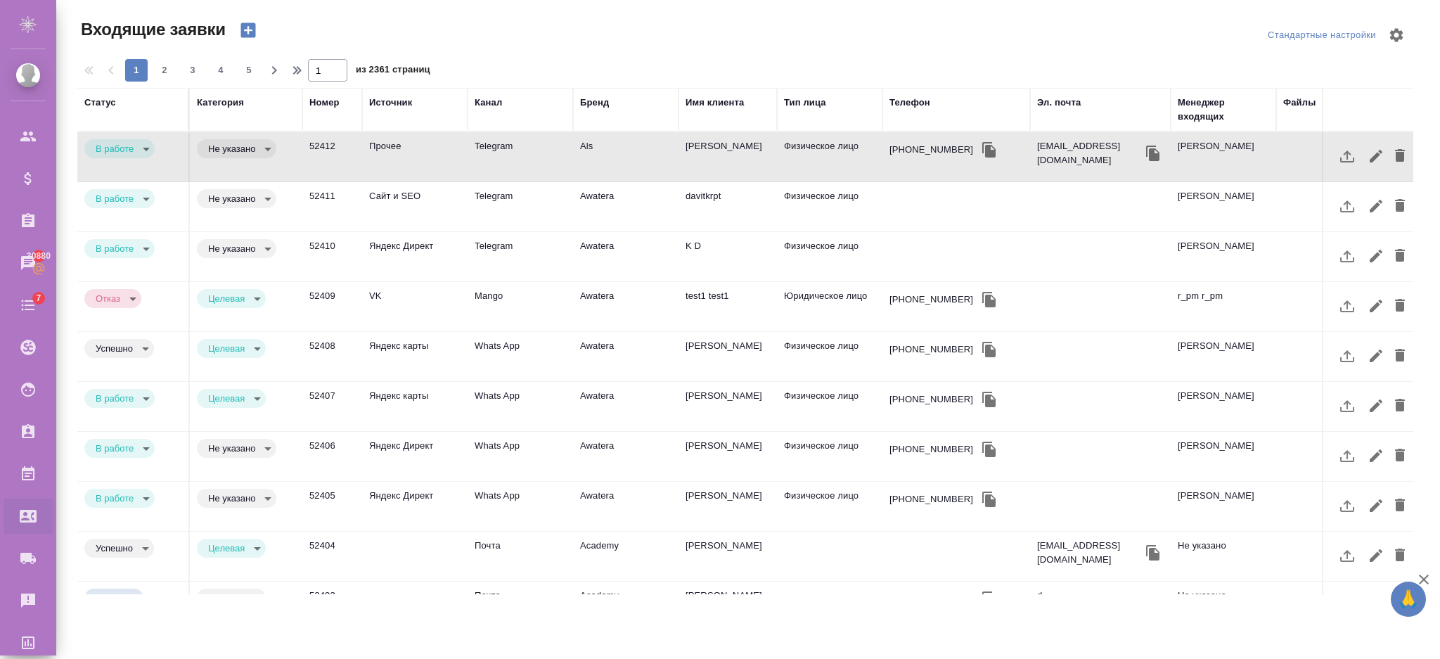
click at [380, 218] on td "Сайт и SEO" at bounding box center [414, 206] width 105 height 49
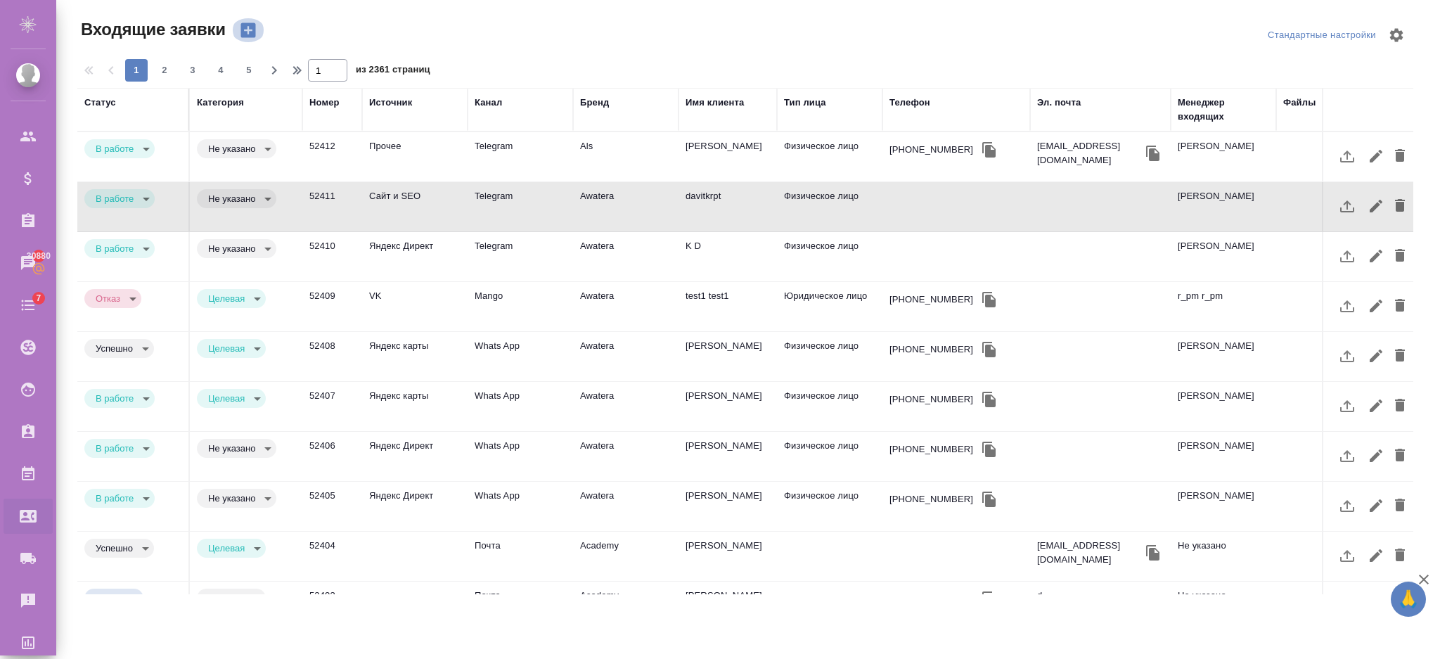
click at [245, 28] on icon "button" at bounding box center [247, 30] width 15 height 15
select select "RU"
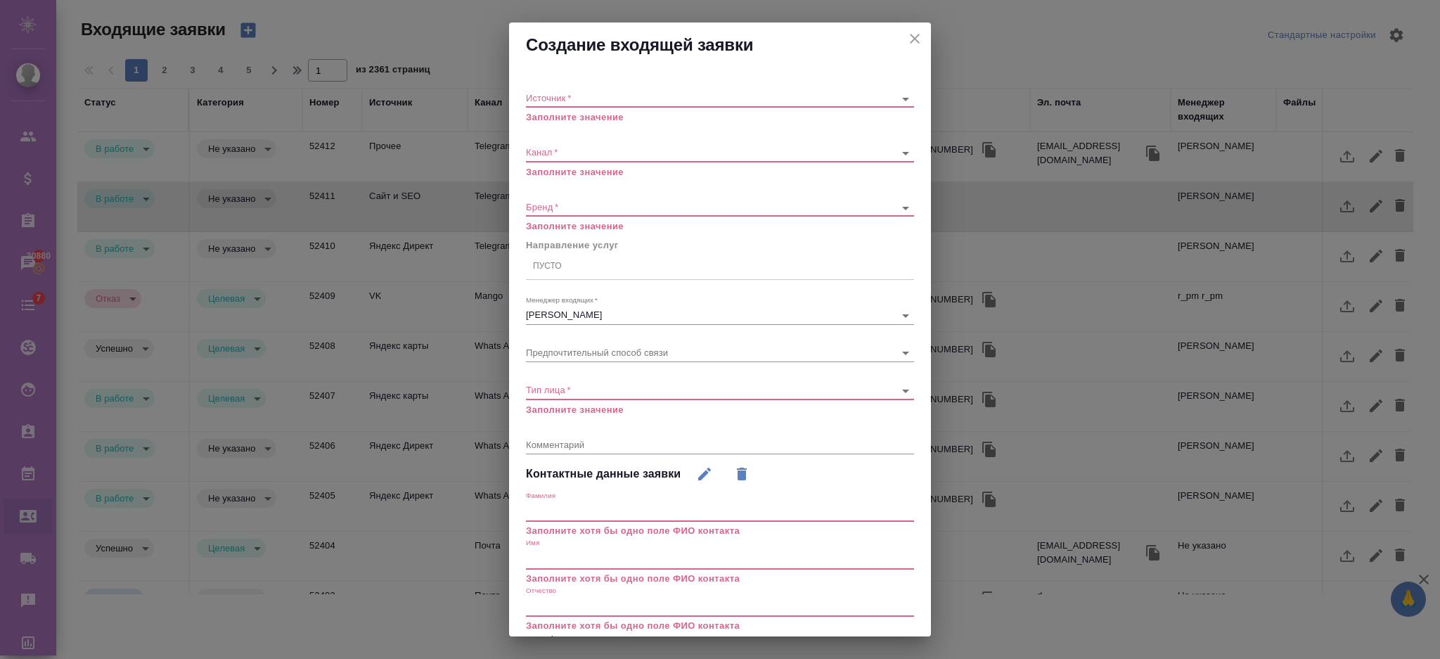
click at [906, 43] on icon "close" at bounding box center [914, 38] width 17 height 17
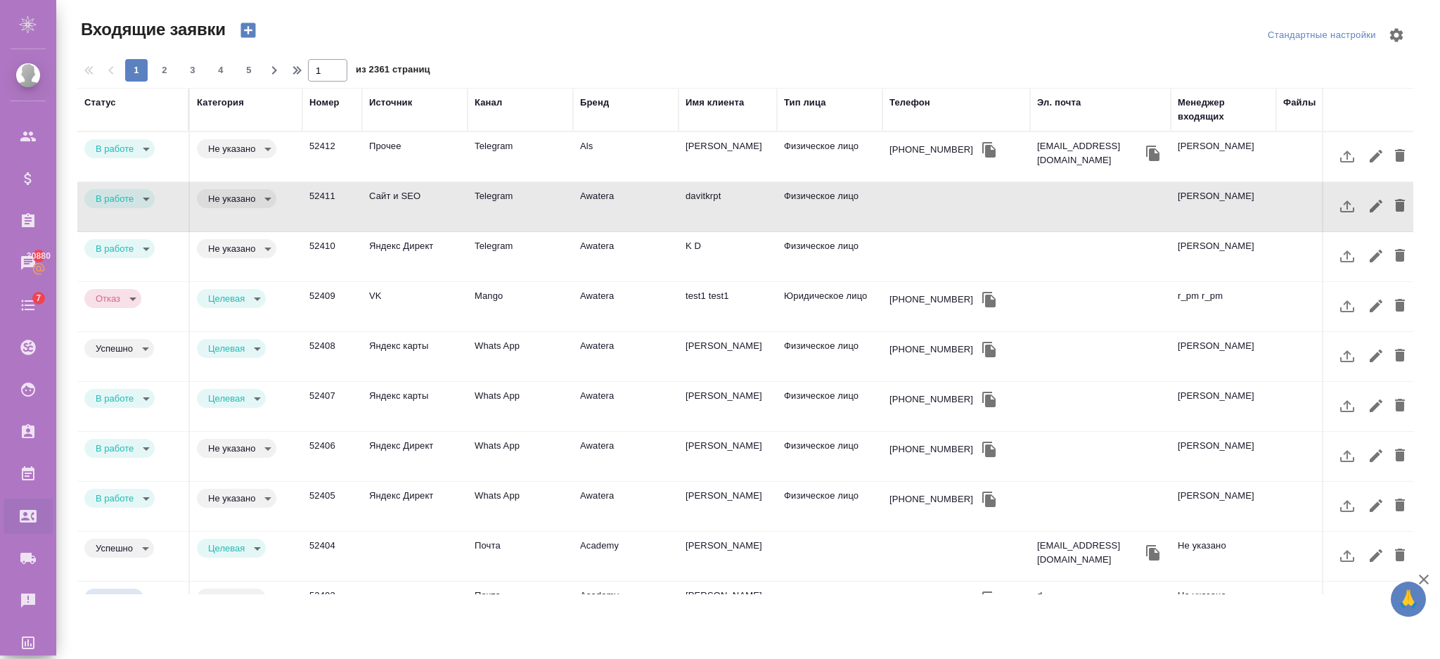
click at [328, 195] on td "52411" at bounding box center [332, 206] width 60 height 49
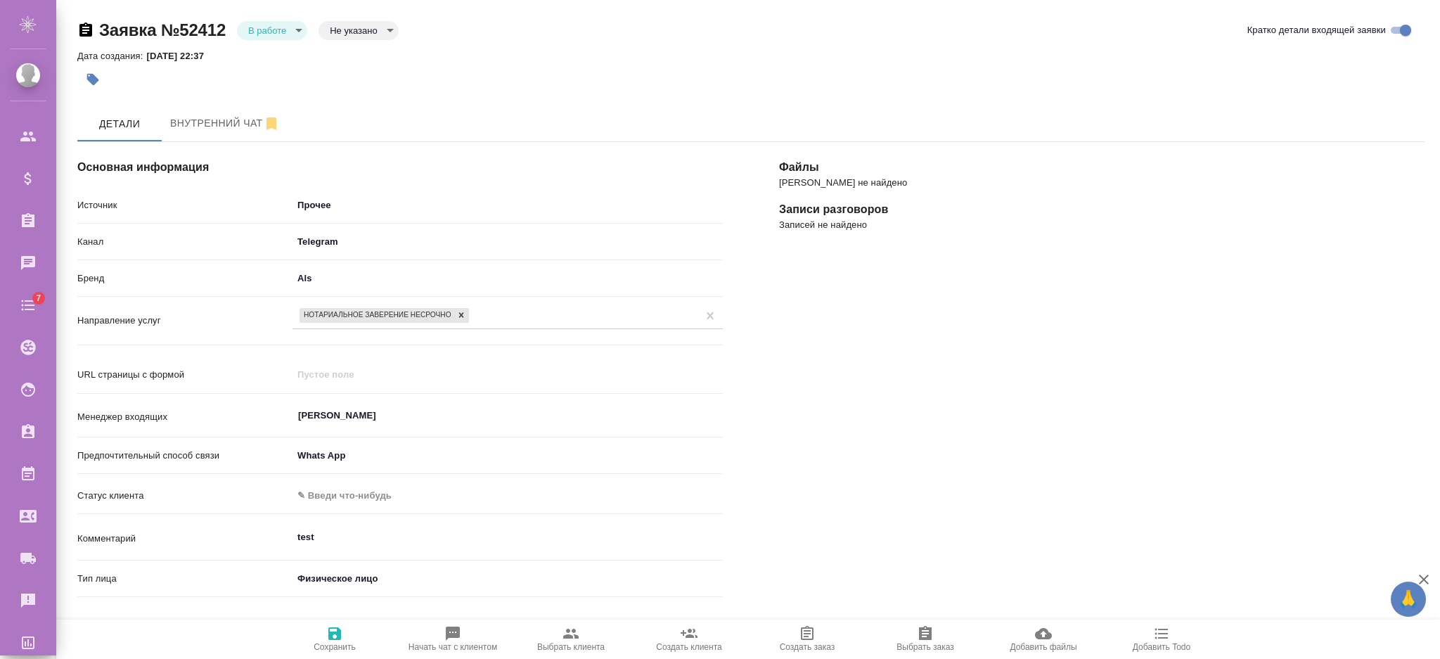
select select "RU"
click at [544, 77] on div at bounding box center [526, 79] width 898 height 31
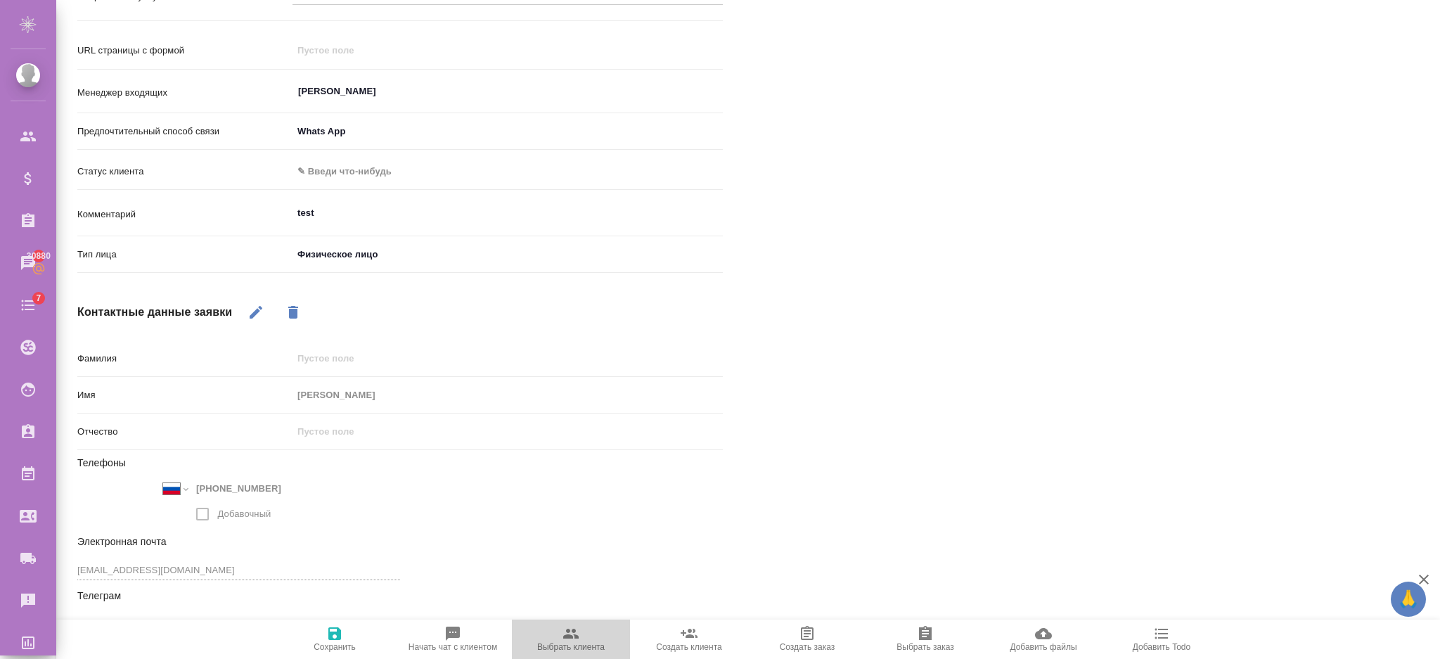
click at [586, 638] on span "Выбрать клиента" at bounding box center [570, 638] width 101 height 27
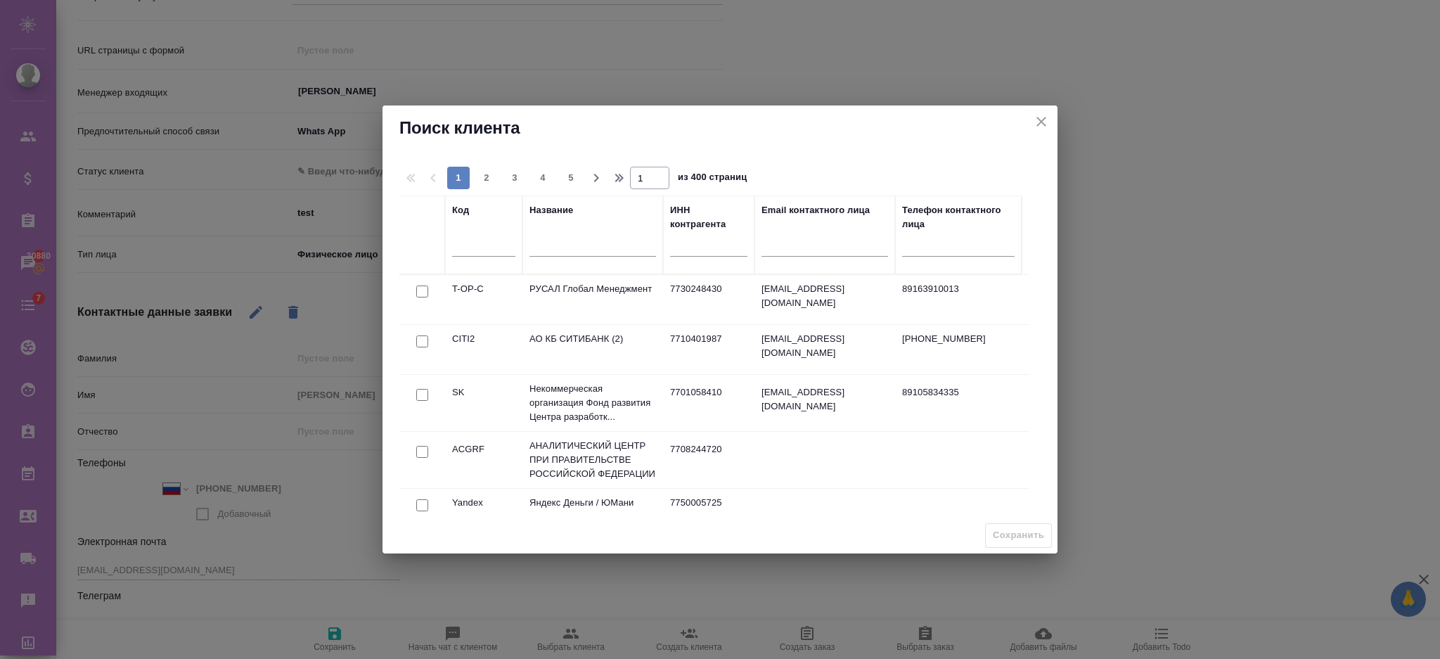
click at [426, 342] on input "checkbox" at bounding box center [422, 341] width 12 height 12
checkbox input "true"
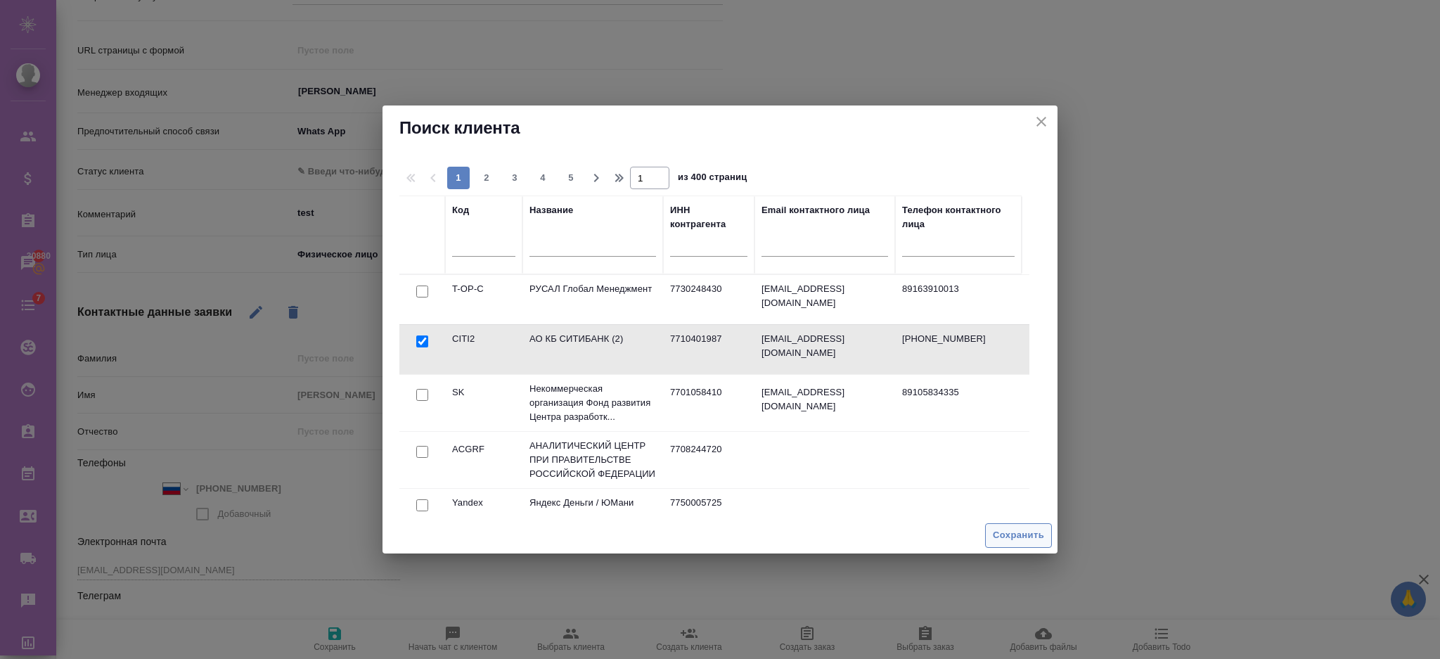
click at [1003, 532] on span "Сохранить" at bounding box center [1018, 535] width 51 height 16
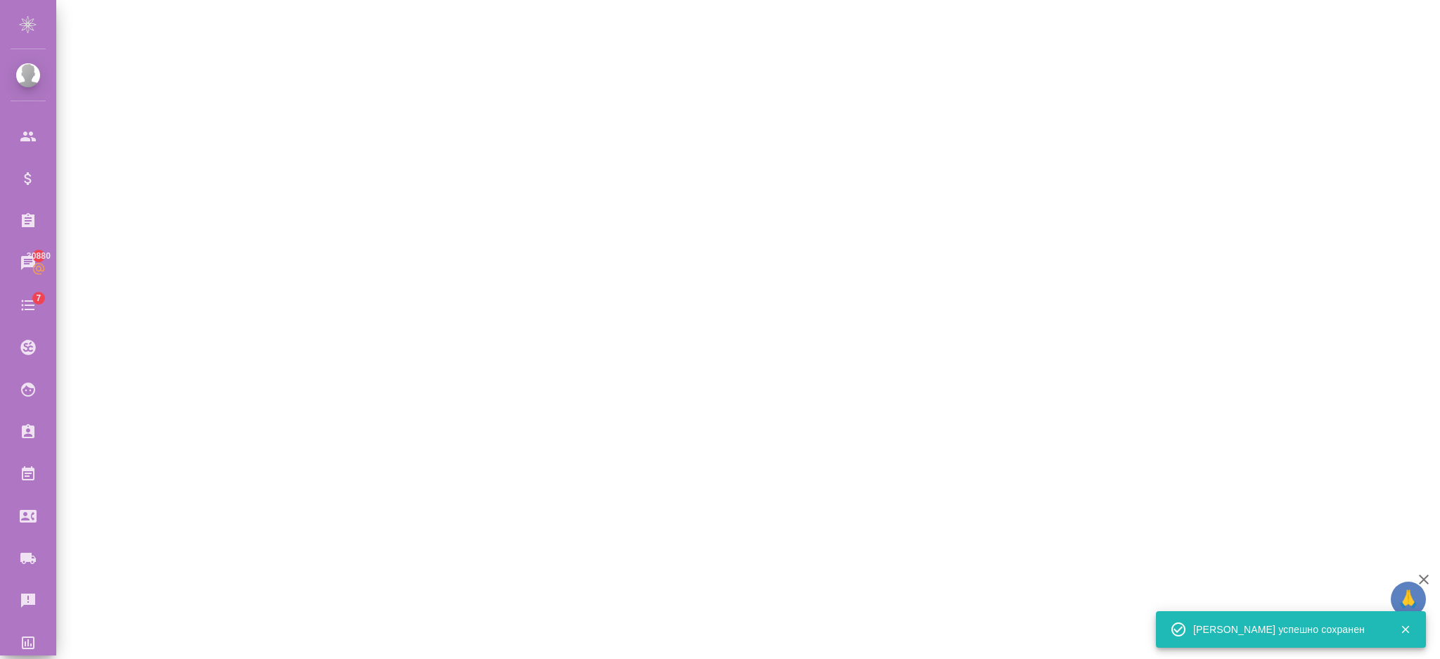
select select "RU"
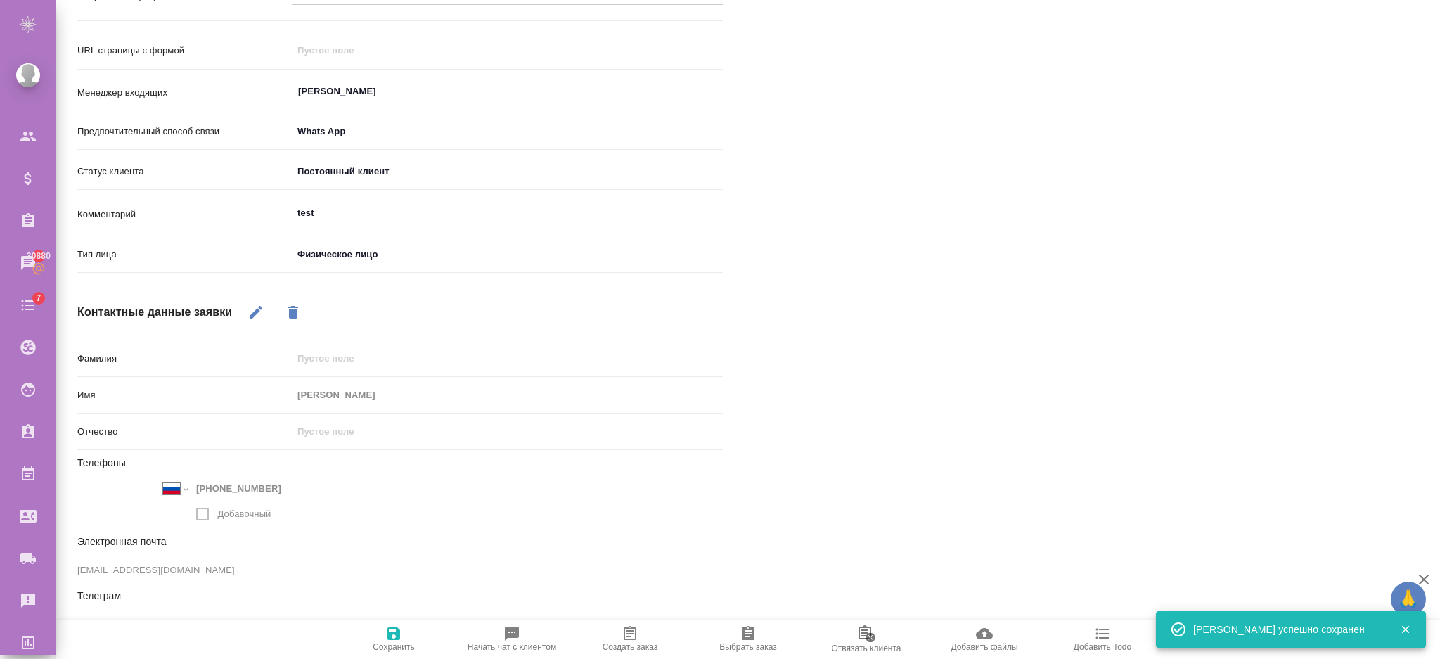
click at [750, 636] on icon "button" at bounding box center [748, 633] width 13 height 14
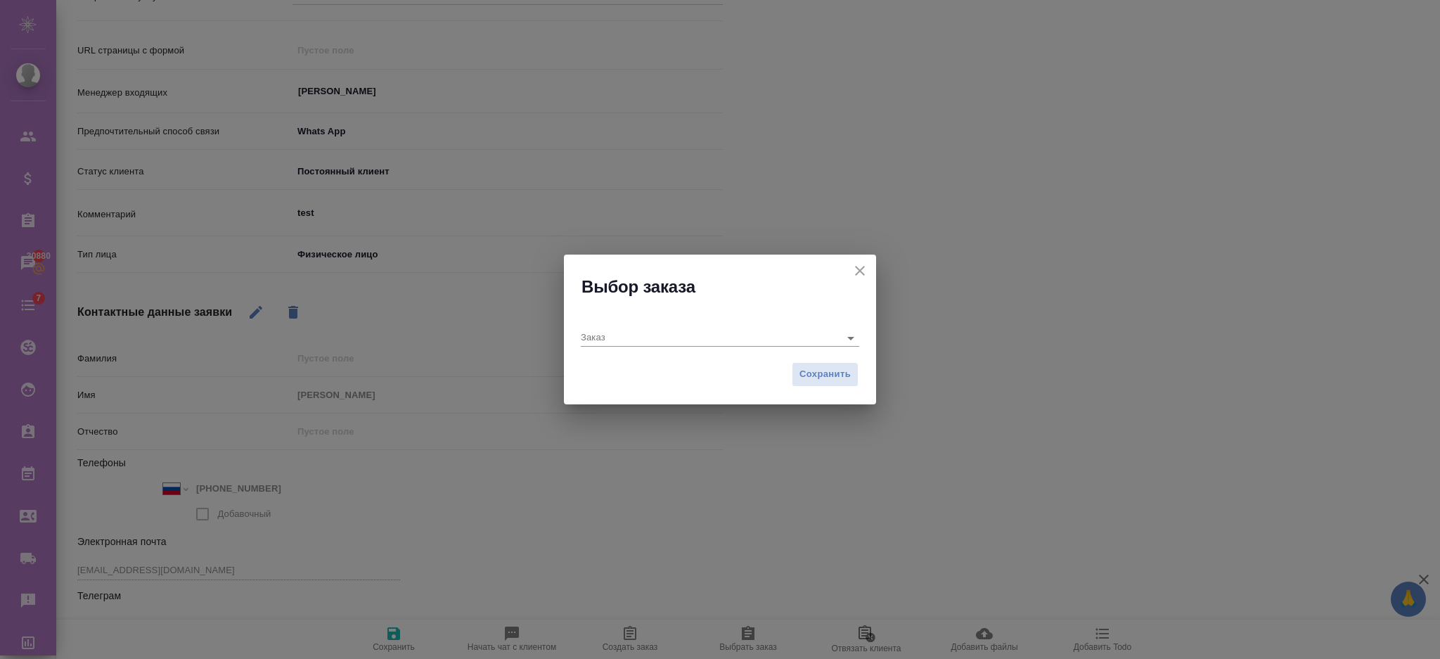
click at [861, 267] on icon "close" at bounding box center [859, 270] width 17 height 17
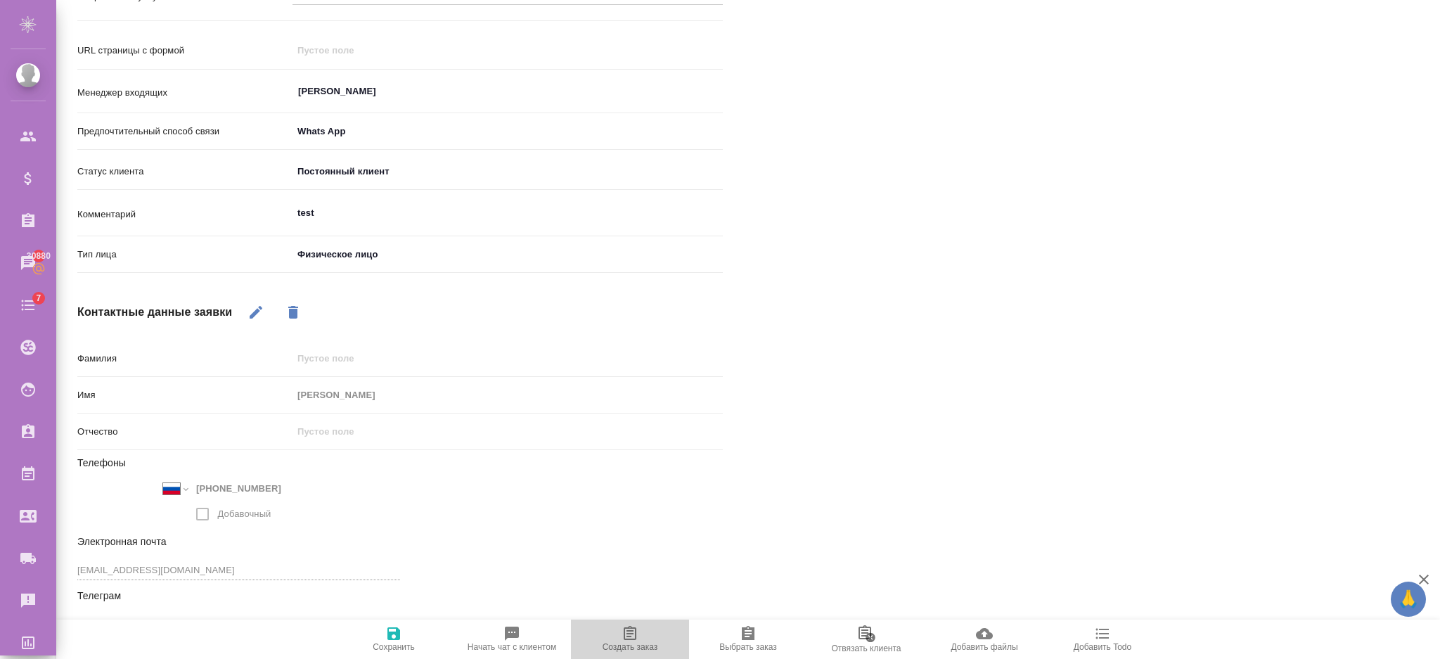
click at [647, 636] on span "Создать заказ" at bounding box center [629, 638] width 101 height 27
type textarea "x"
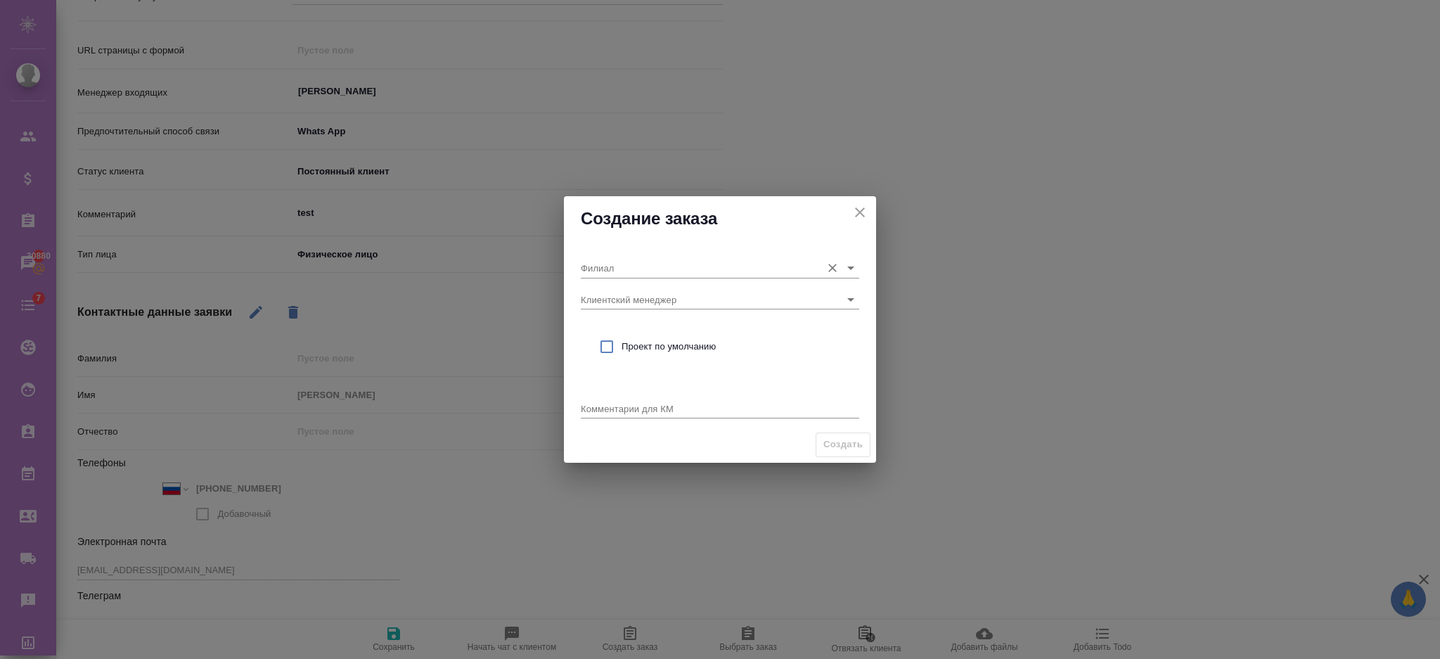
click at [621, 256] on div "Филиал" at bounding box center [720, 262] width 278 height 31
click at [617, 266] on input "Филиал" at bounding box center [697, 267] width 233 height 19
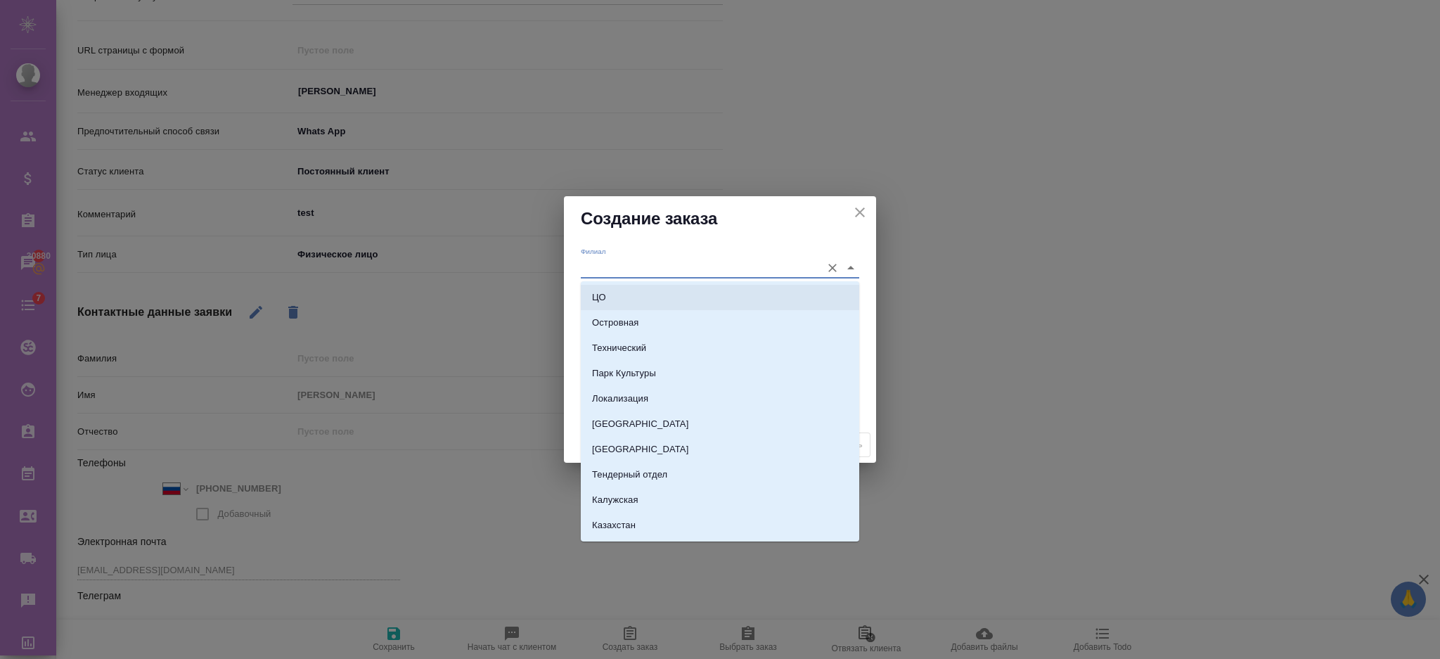
click at [605, 300] on li "ЦО" at bounding box center [720, 297] width 278 height 25
type input "ЦО"
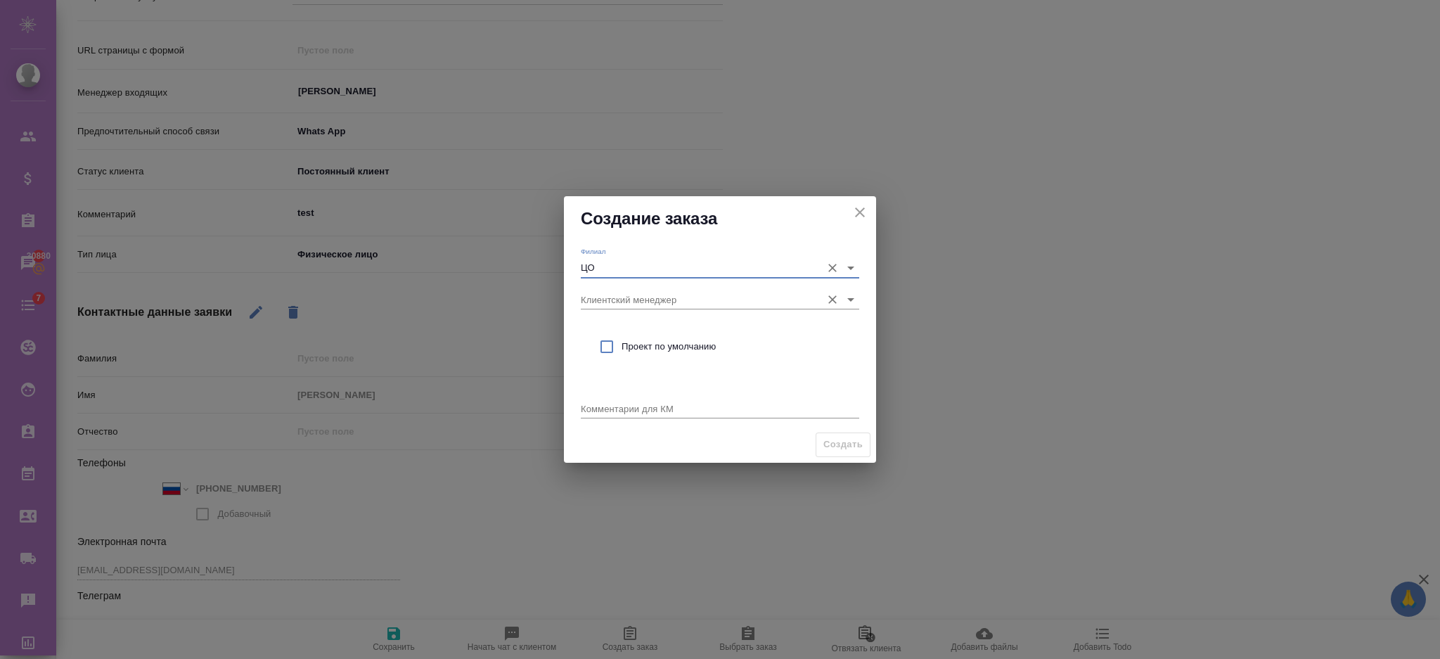
click at [606, 302] on input "Клиентский менеджер" at bounding box center [697, 299] width 233 height 19
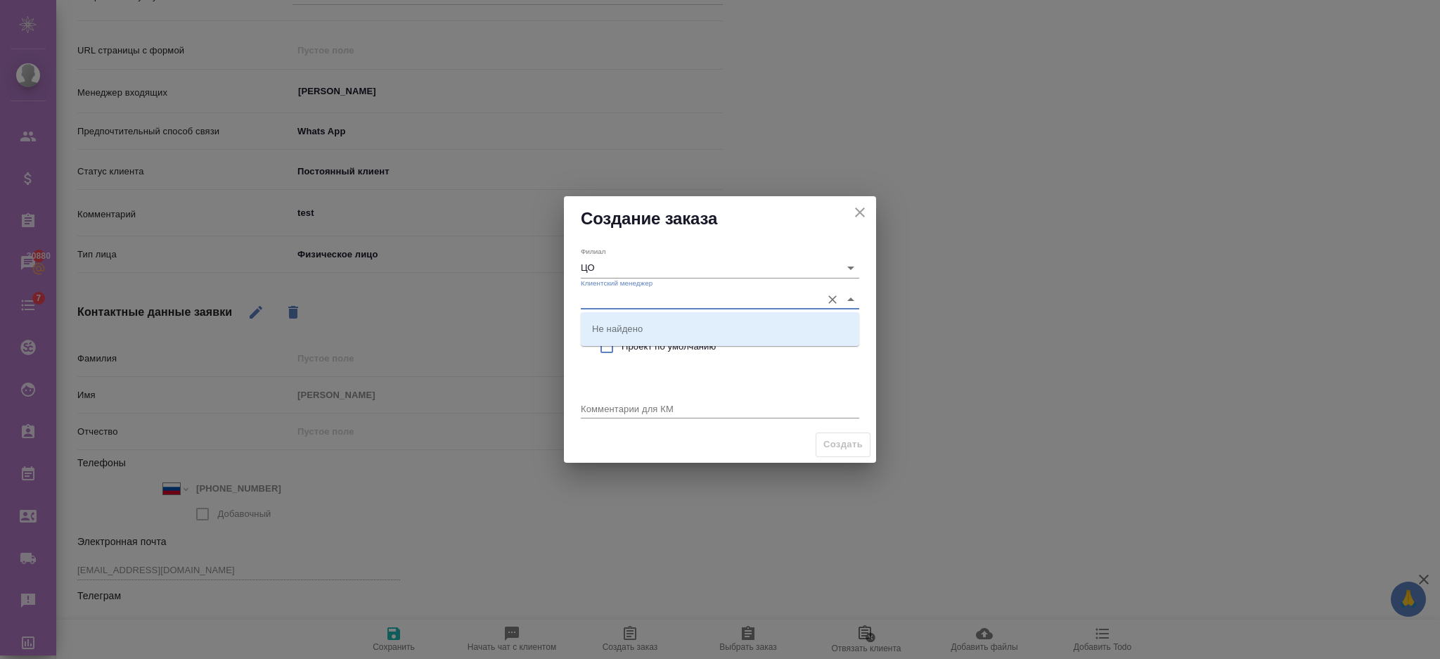
click at [596, 390] on div "Комментарии для КМ x" at bounding box center [720, 404] width 278 height 29
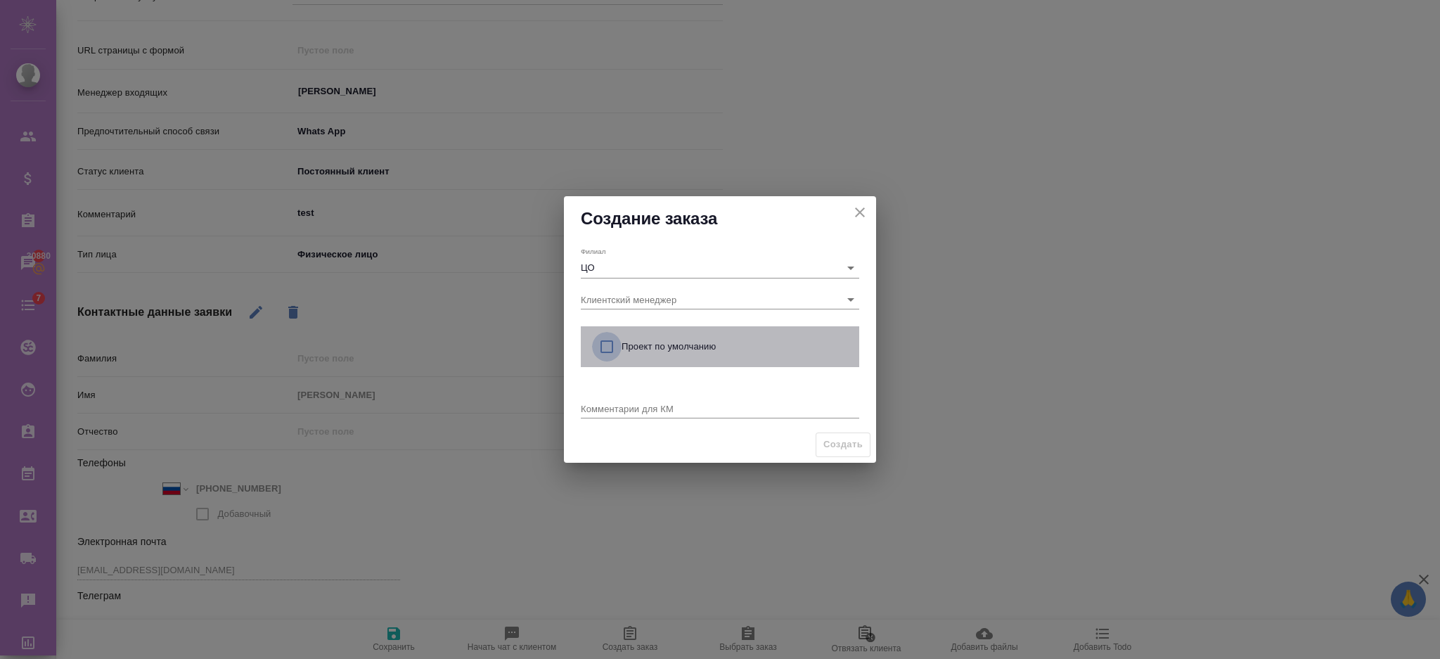
click at [610, 349] on input "checkbox" at bounding box center [607, 347] width 30 height 30
checkbox input "true"
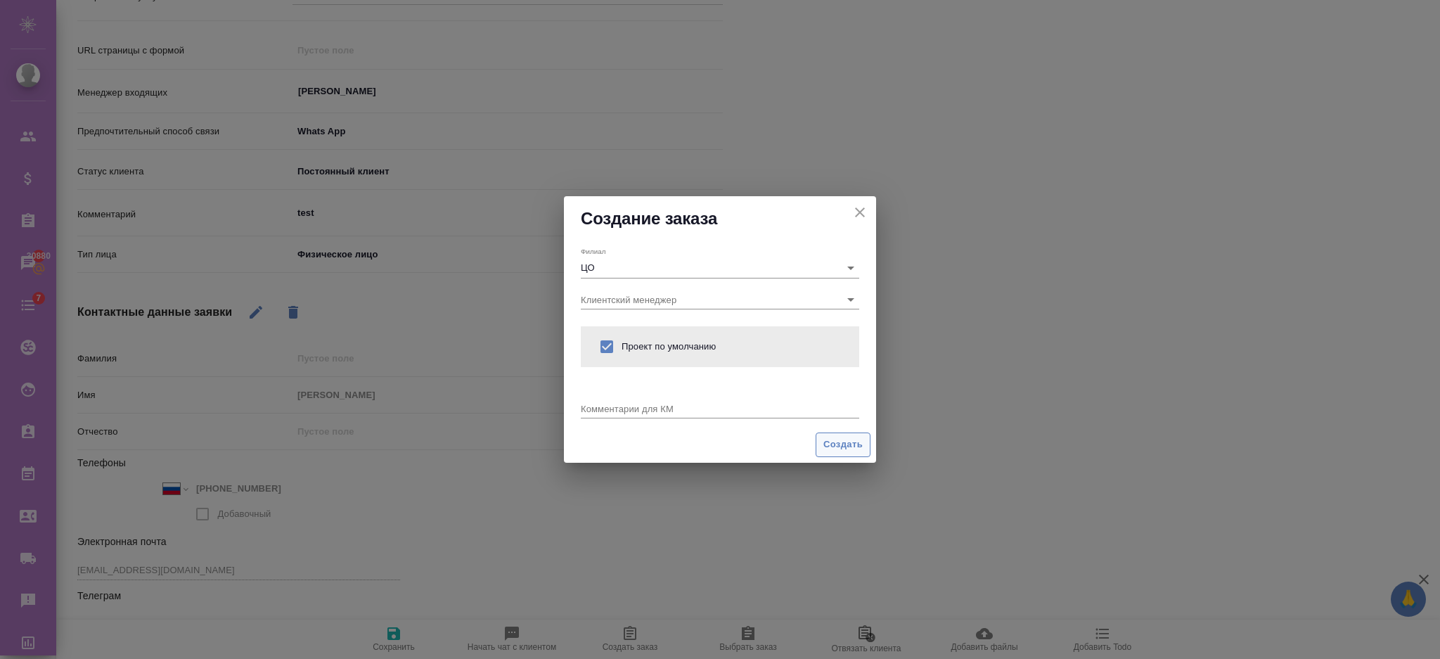
click at [828, 439] on span "Создать" at bounding box center [842, 445] width 39 height 16
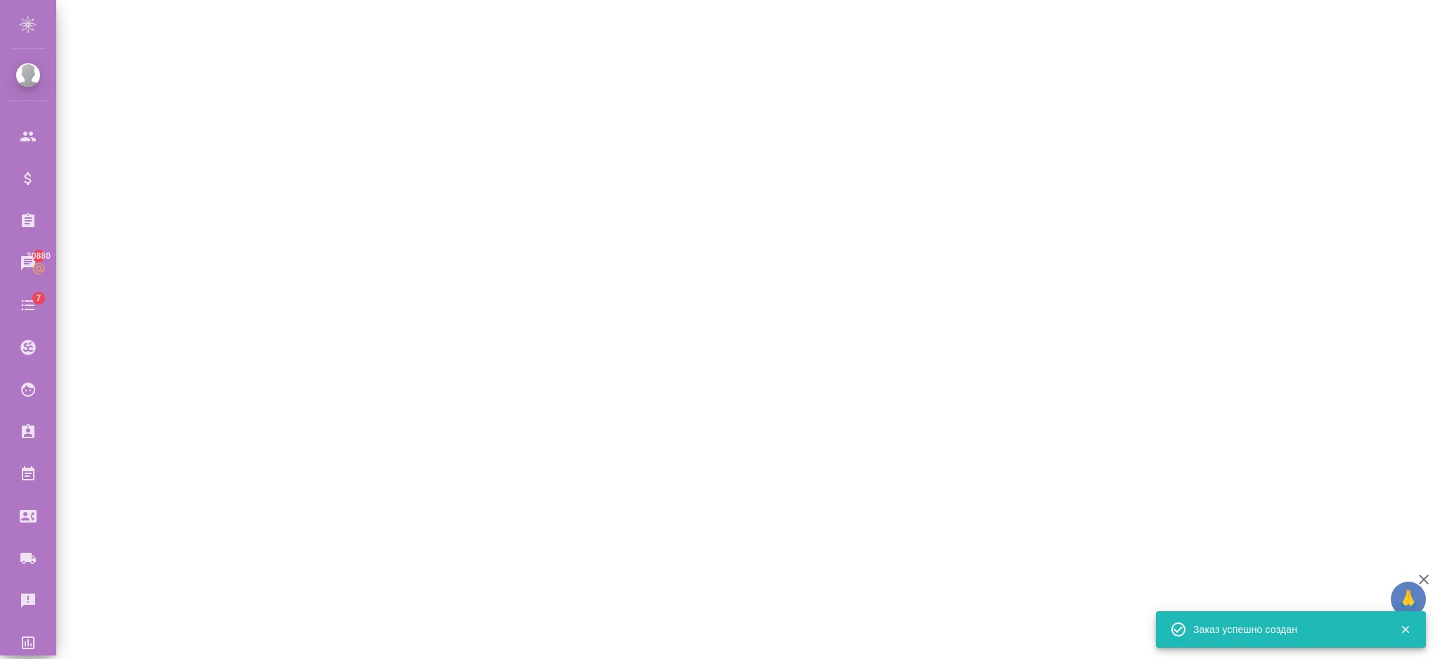
select select "RU"
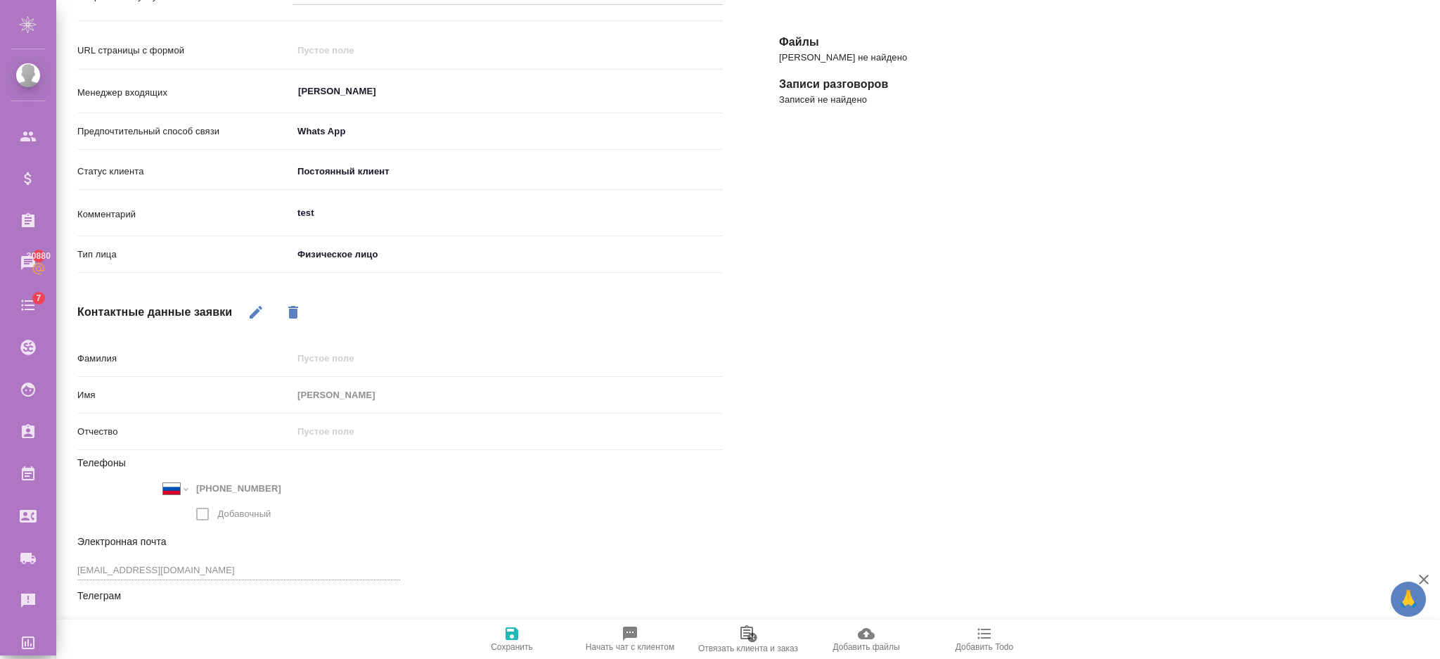
scroll to position [43, 0]
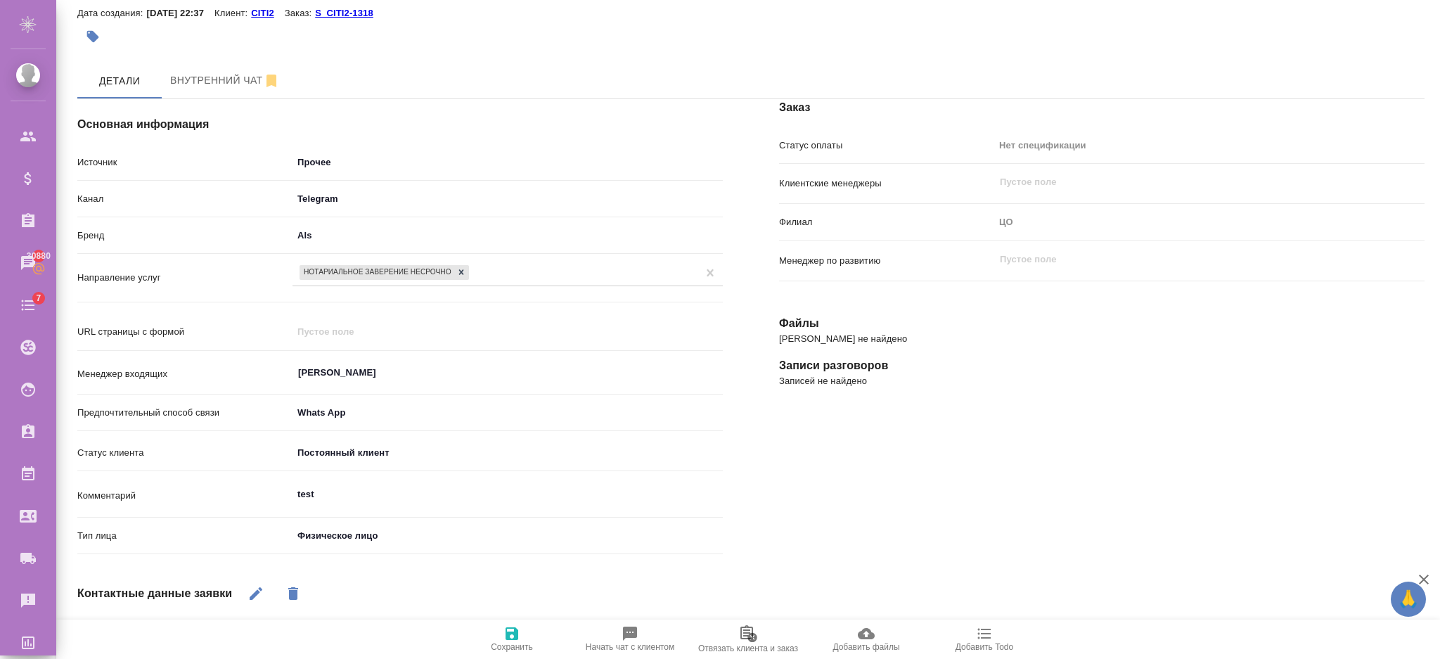
type textarea "x"
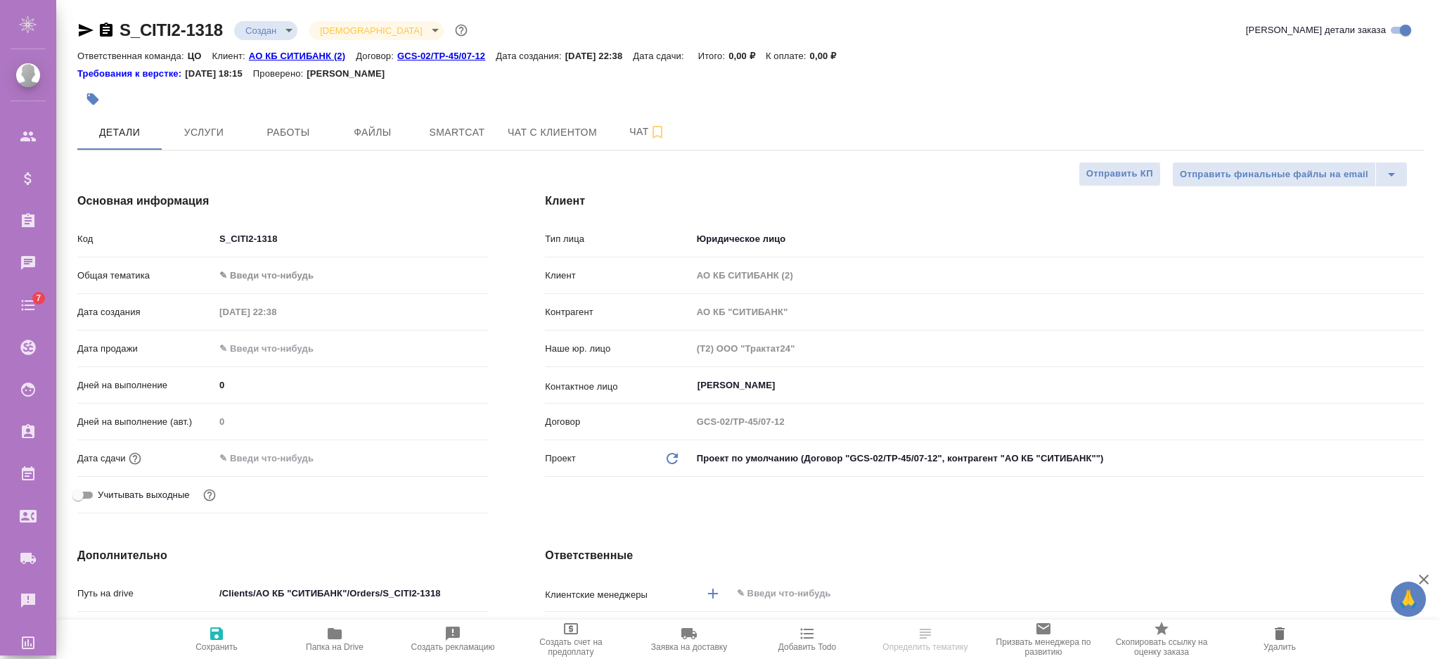
select select "RU"
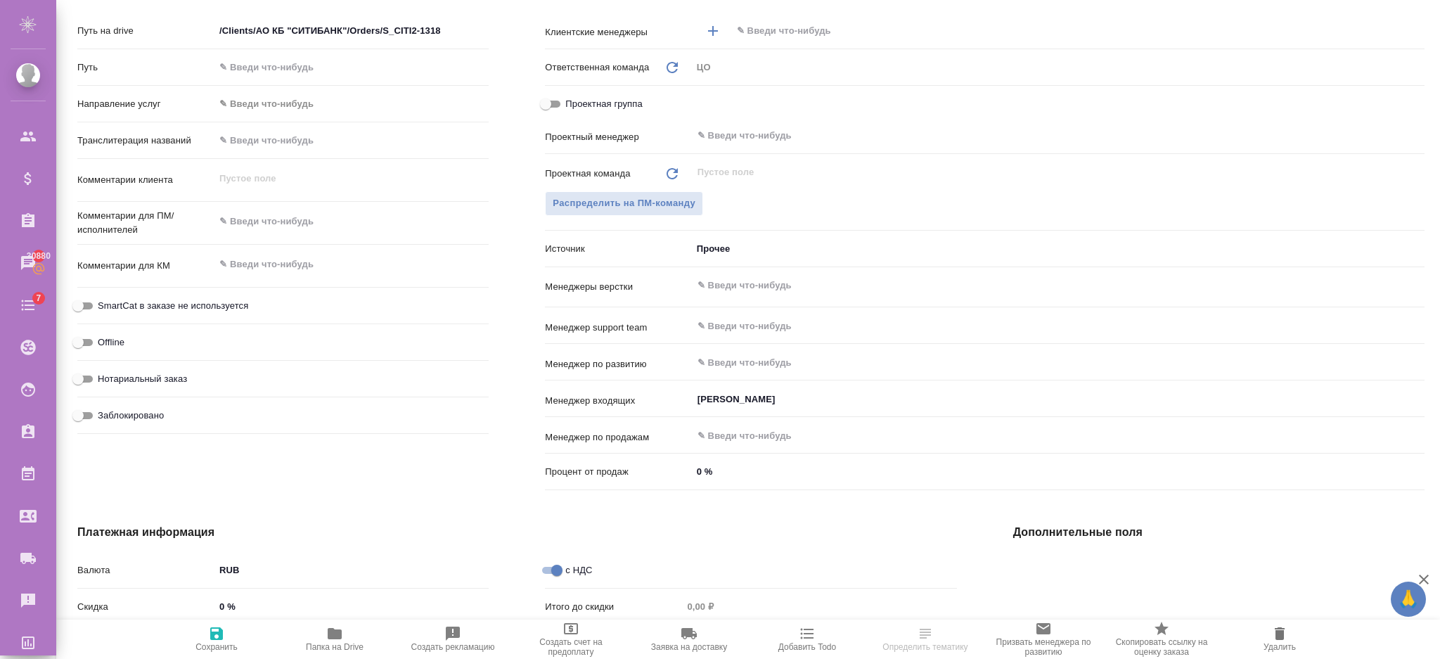
scroll to position [716, 0]
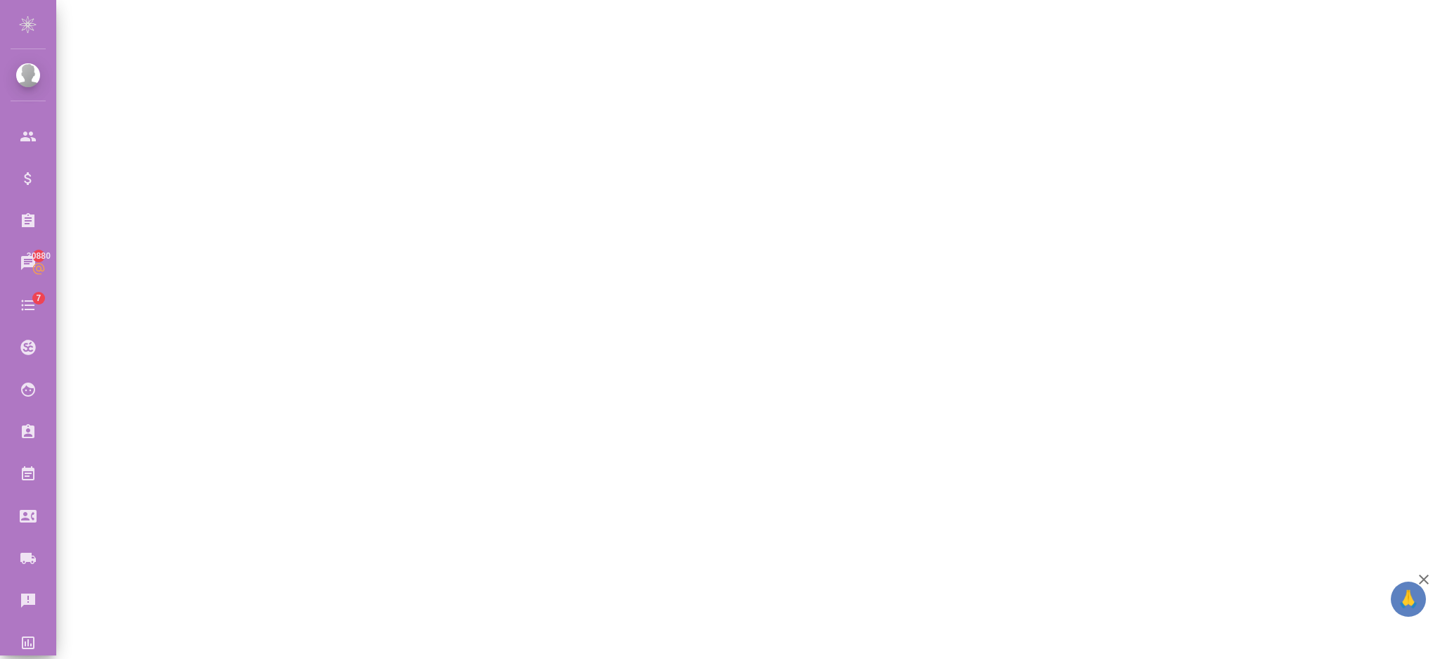
select select "RU"
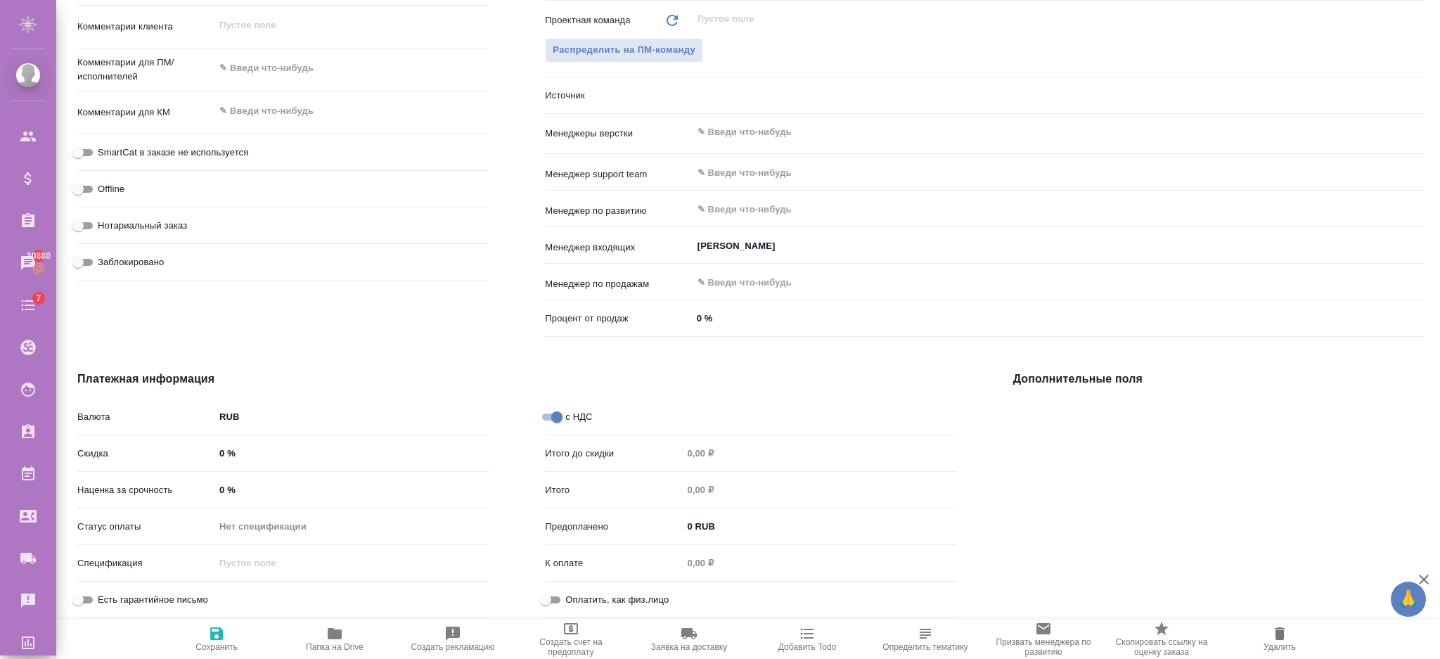
type textarea "x"
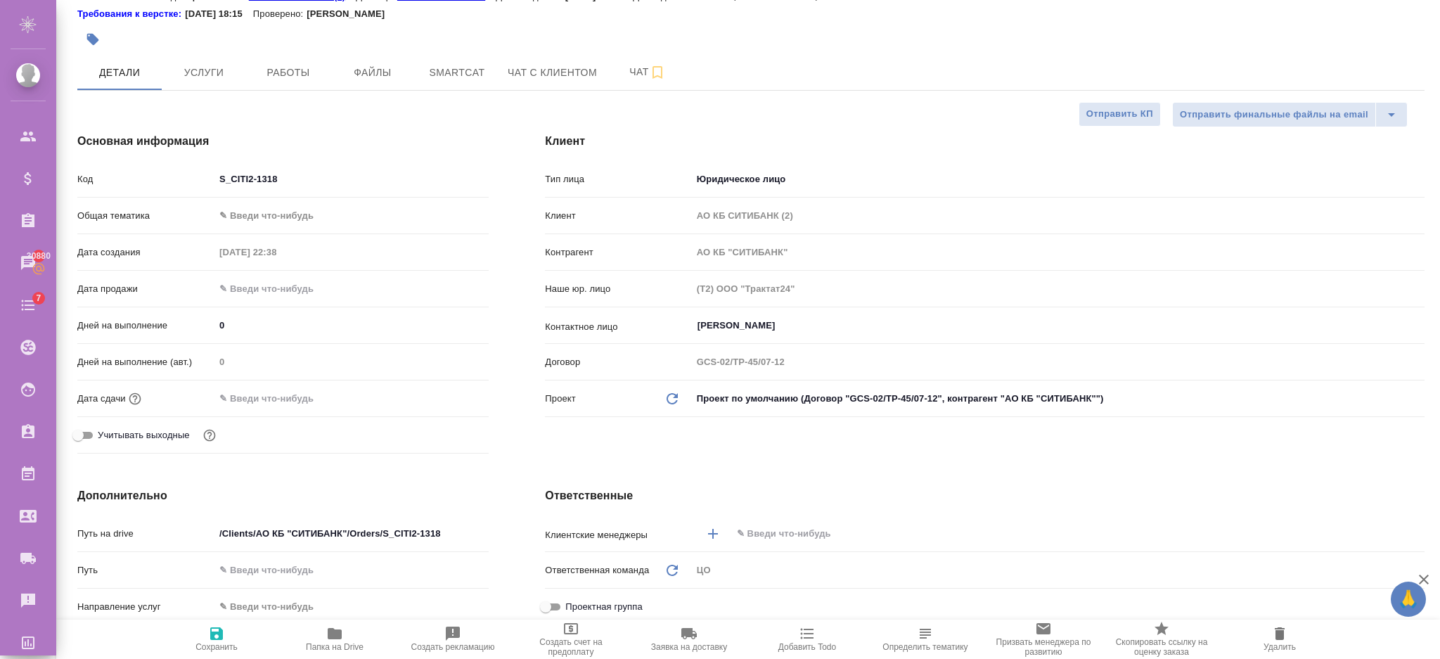
scroll to position [622, 0]
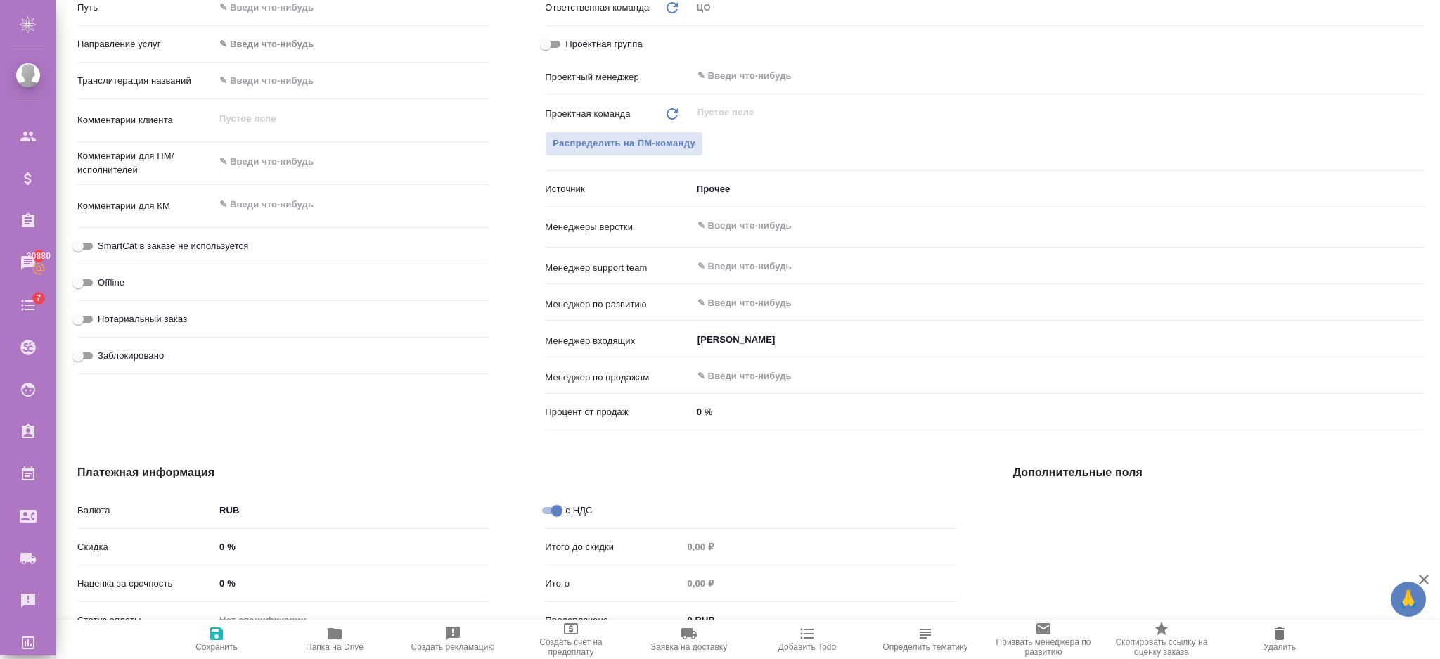
type textarea "x"
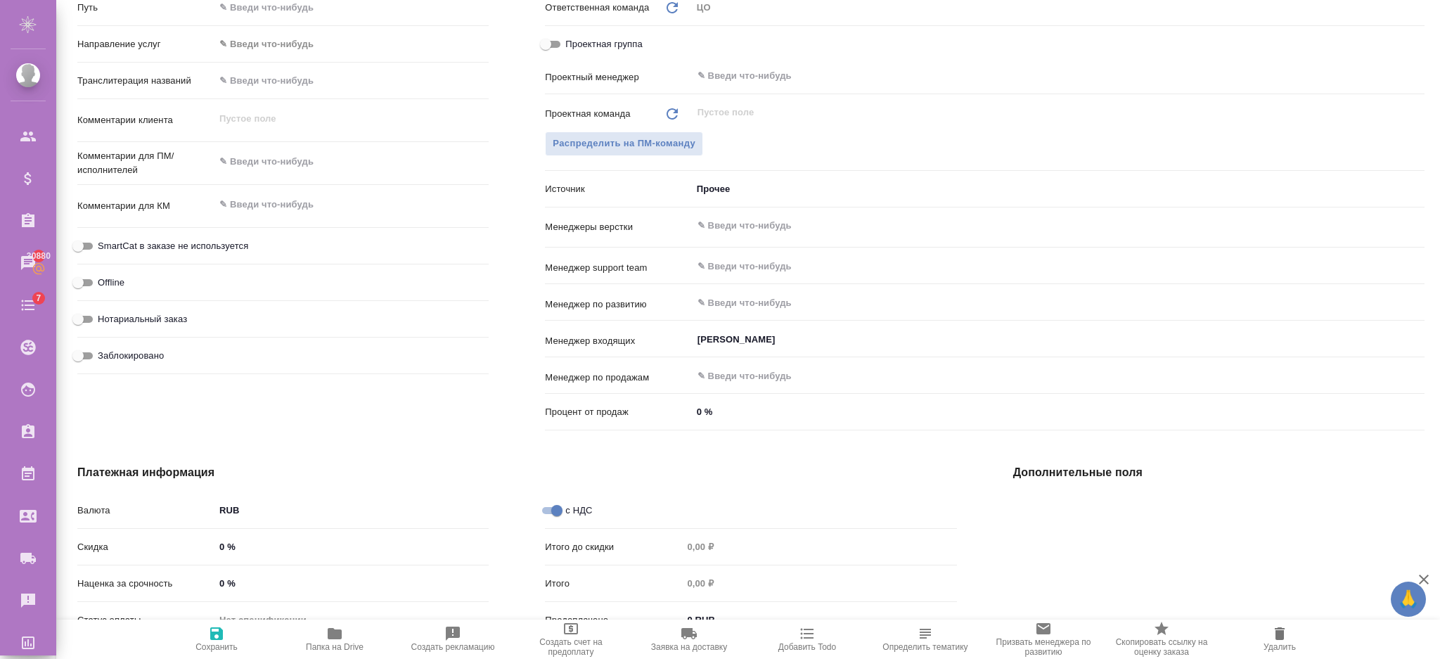
type textarea "x"
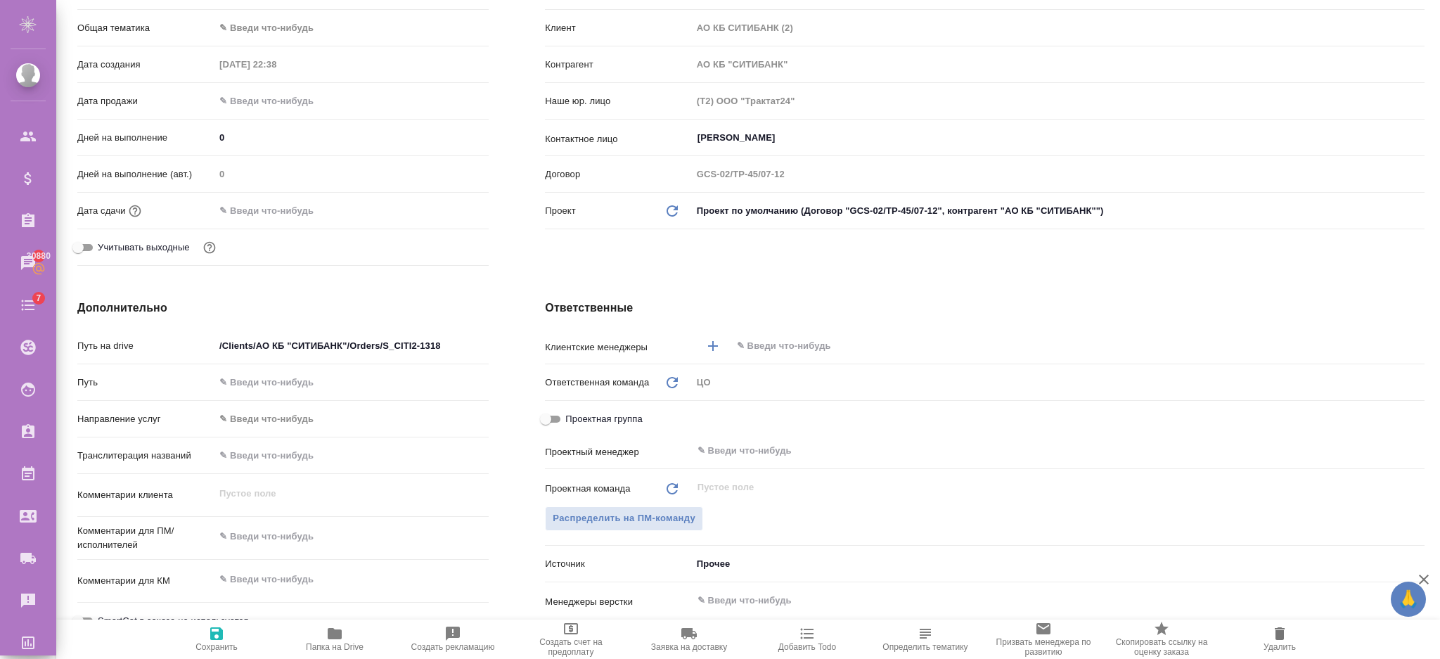
scroll to position [435, 0]
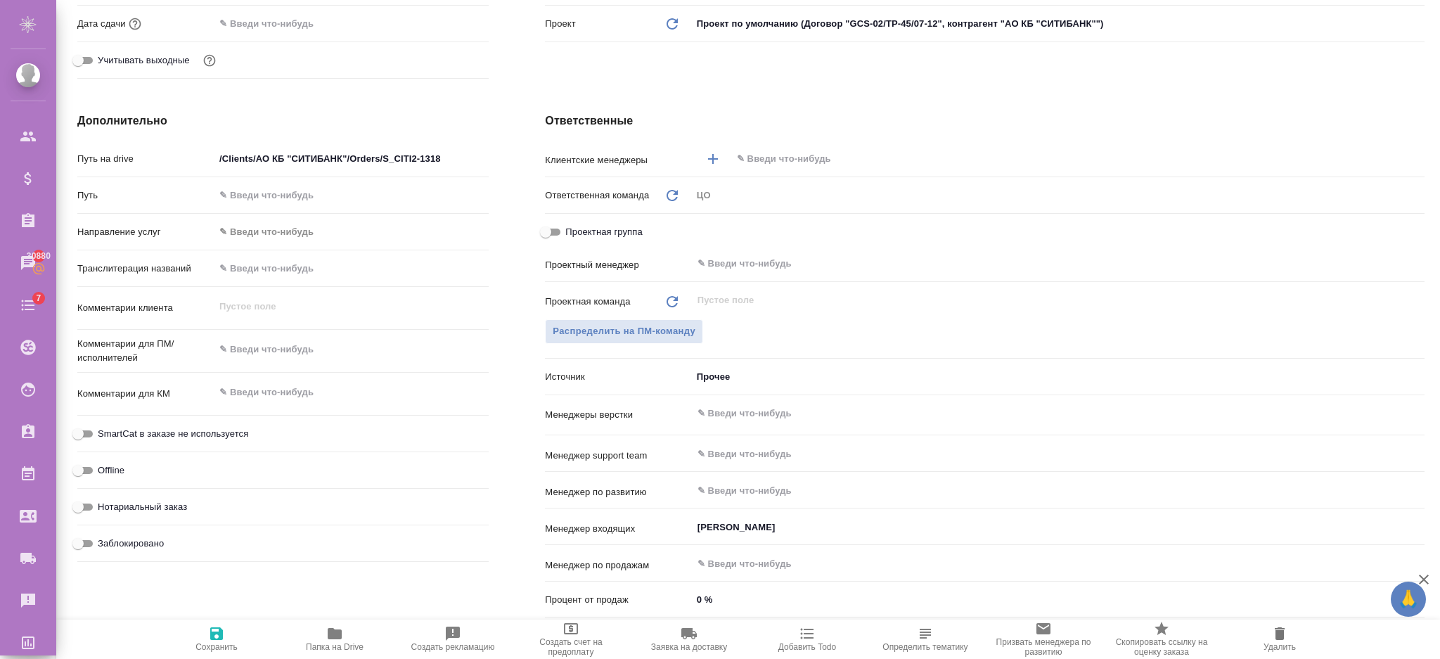
type textarea "x"
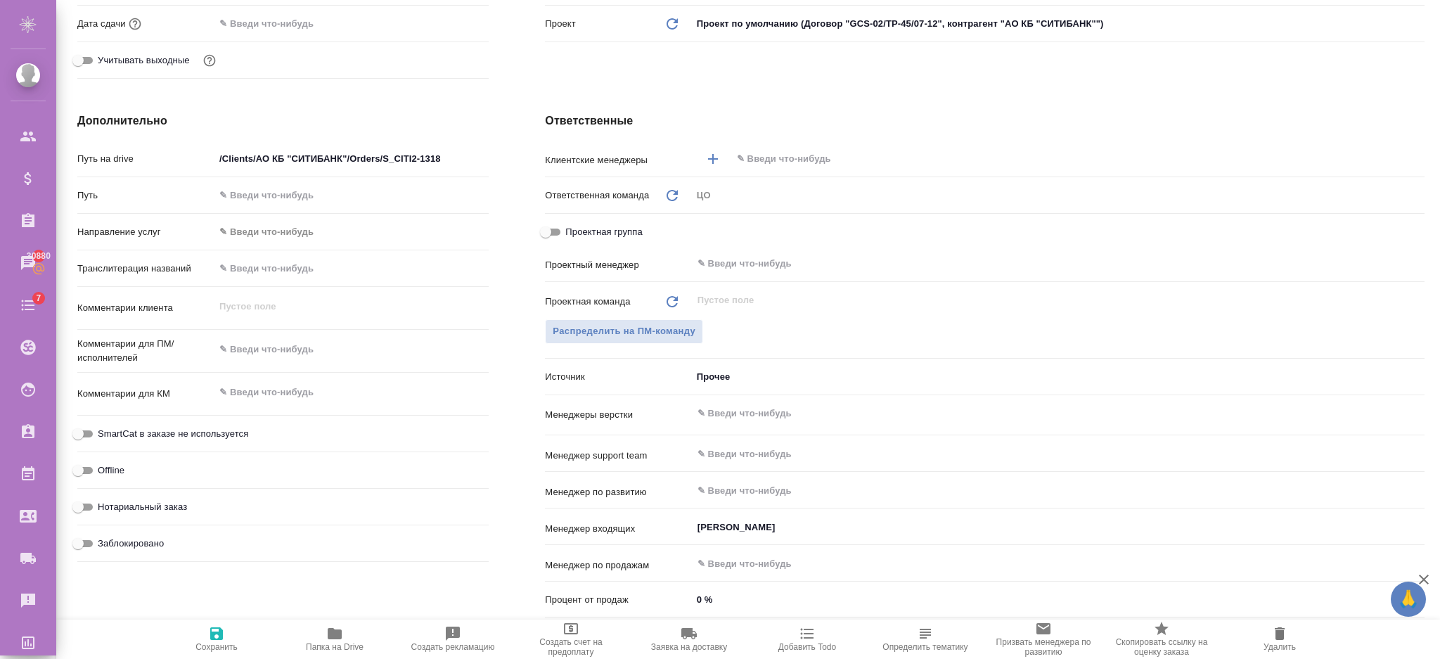
type textarea "x"
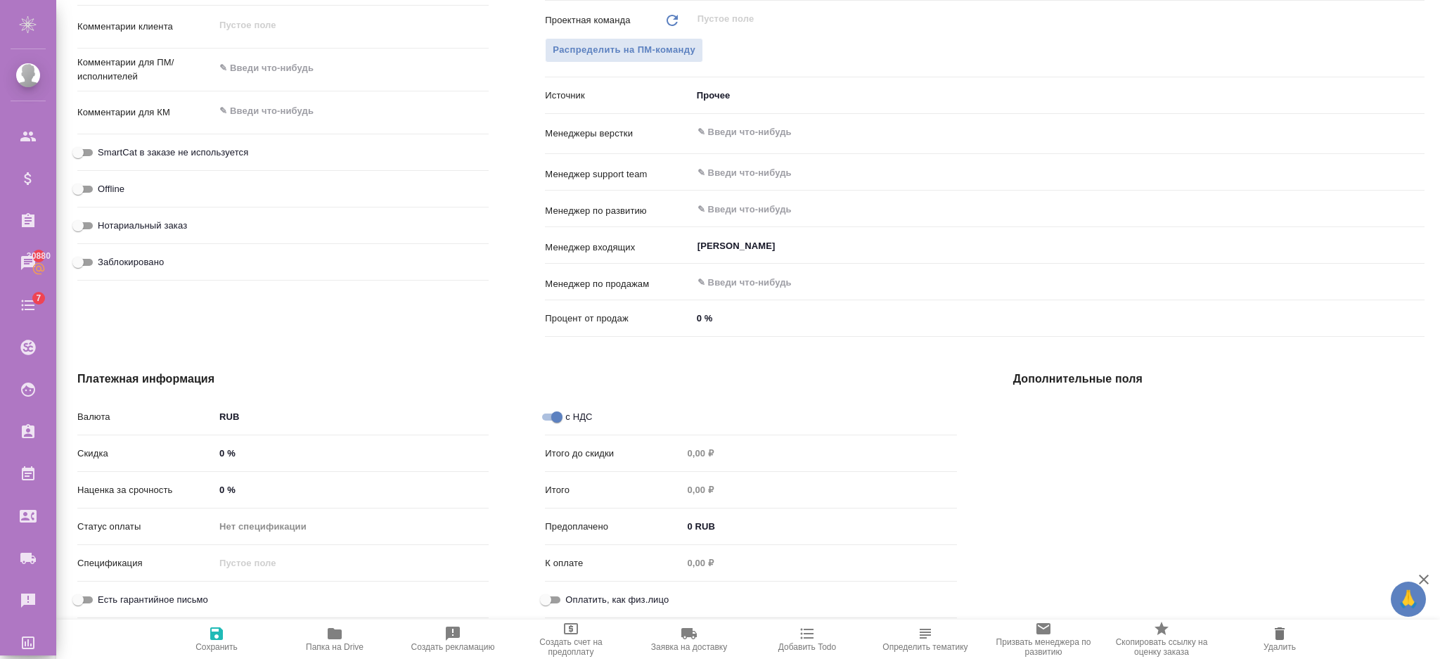
type textarea "x"
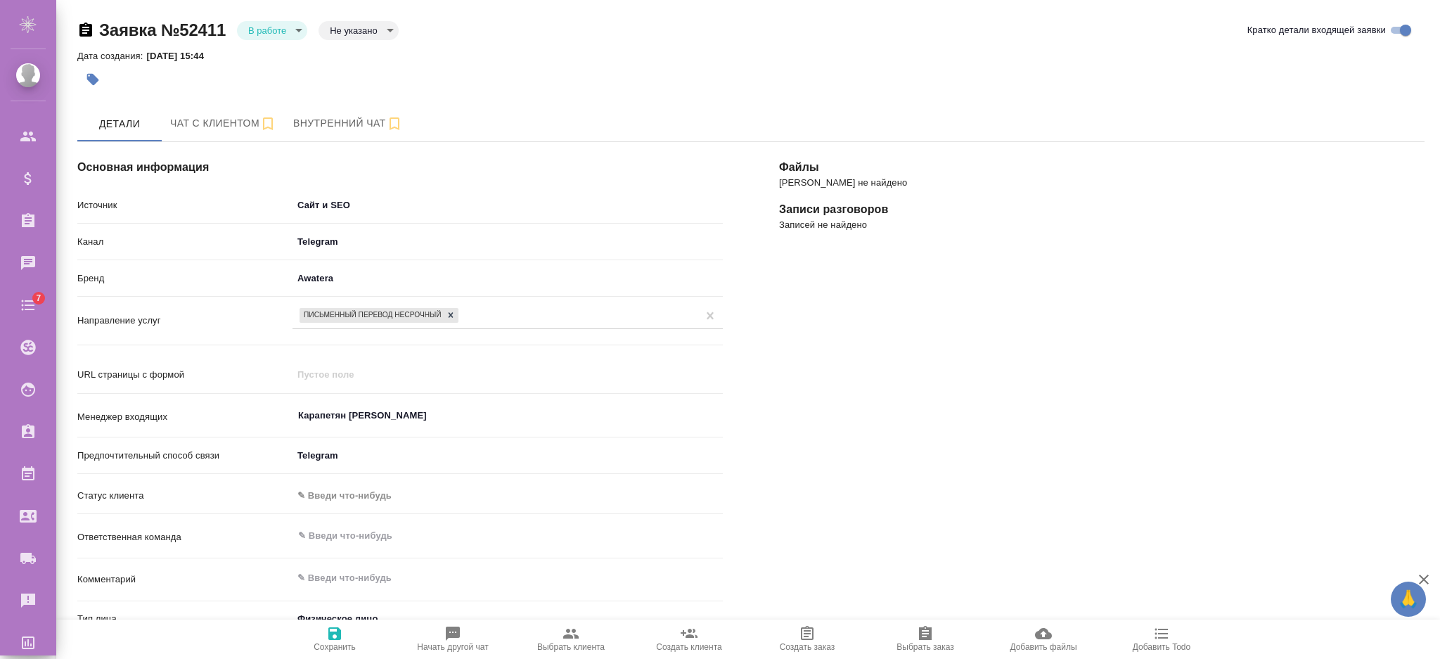
select select "RU"
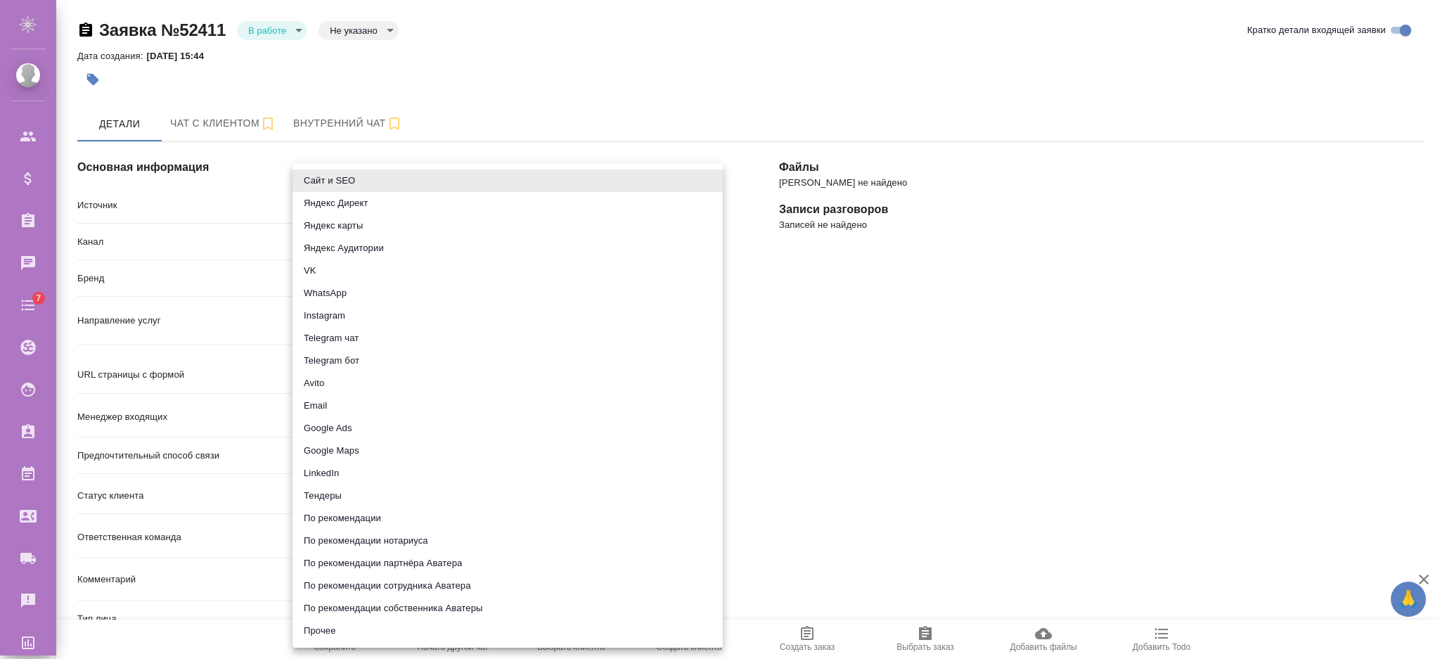
click at [371, 211] on body "🙏 .cls-1 fill:#fff; AWATERA [PERSON_NAME] Спецификации Заказы Чаты 7 Todo Проек…" at bounding box center [720, 386] width 1440 height 772
click at [341, 626] on li "Прочее" at bounding box center [508, 630] width 430 height 23
type input "other"
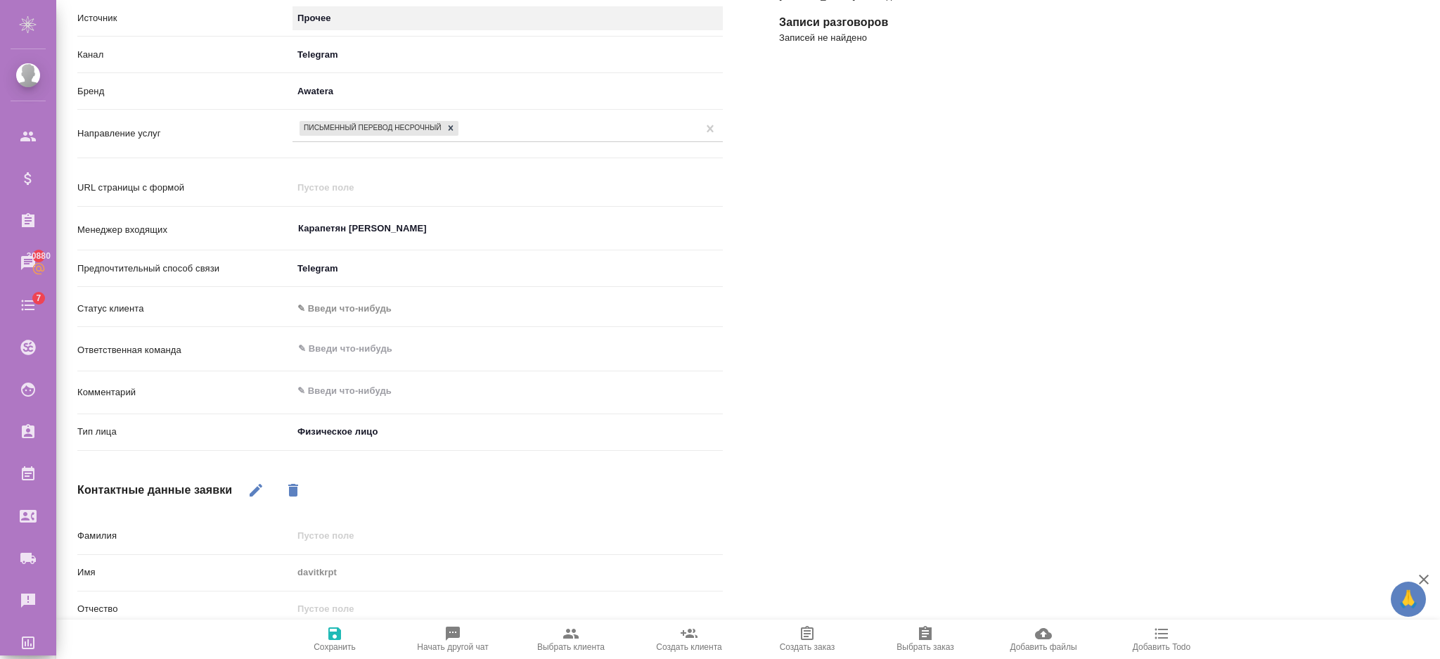
scroll to position [94, 0]
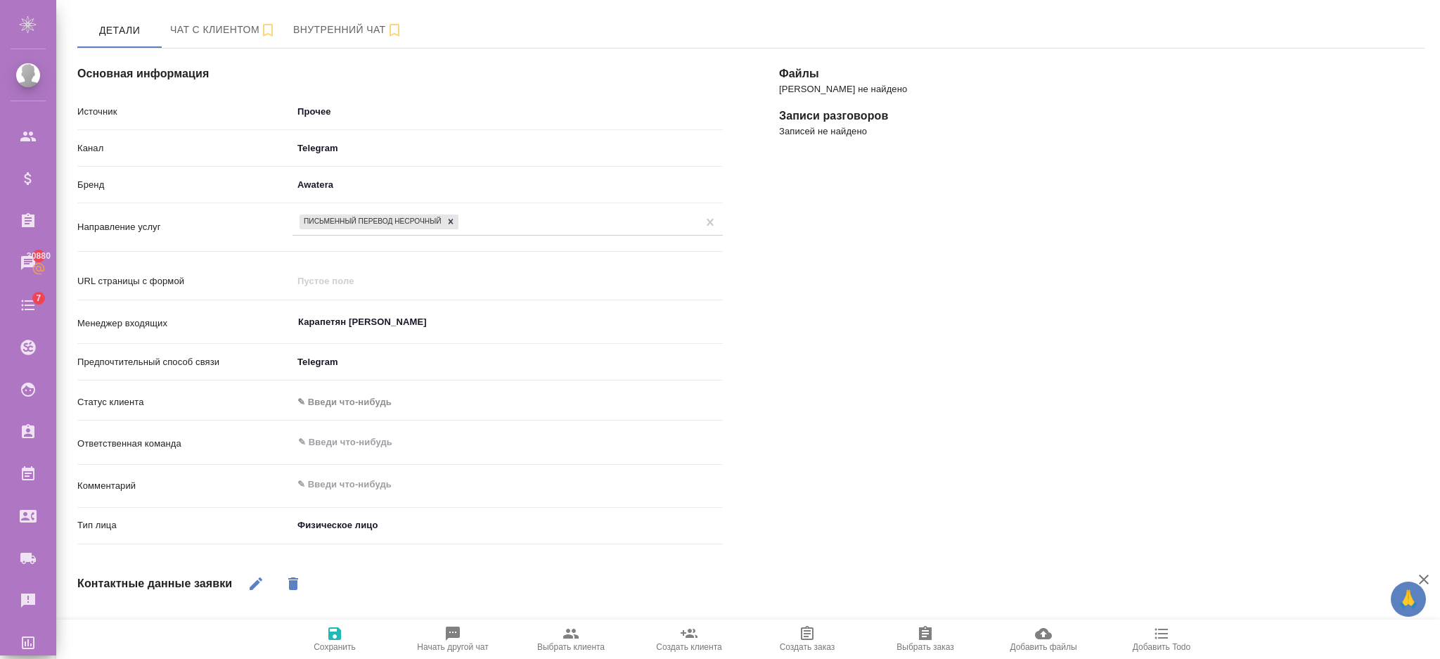
click at [354, 643] on span "Сохранить" at bounding box center [335, 647] width 42 height 10
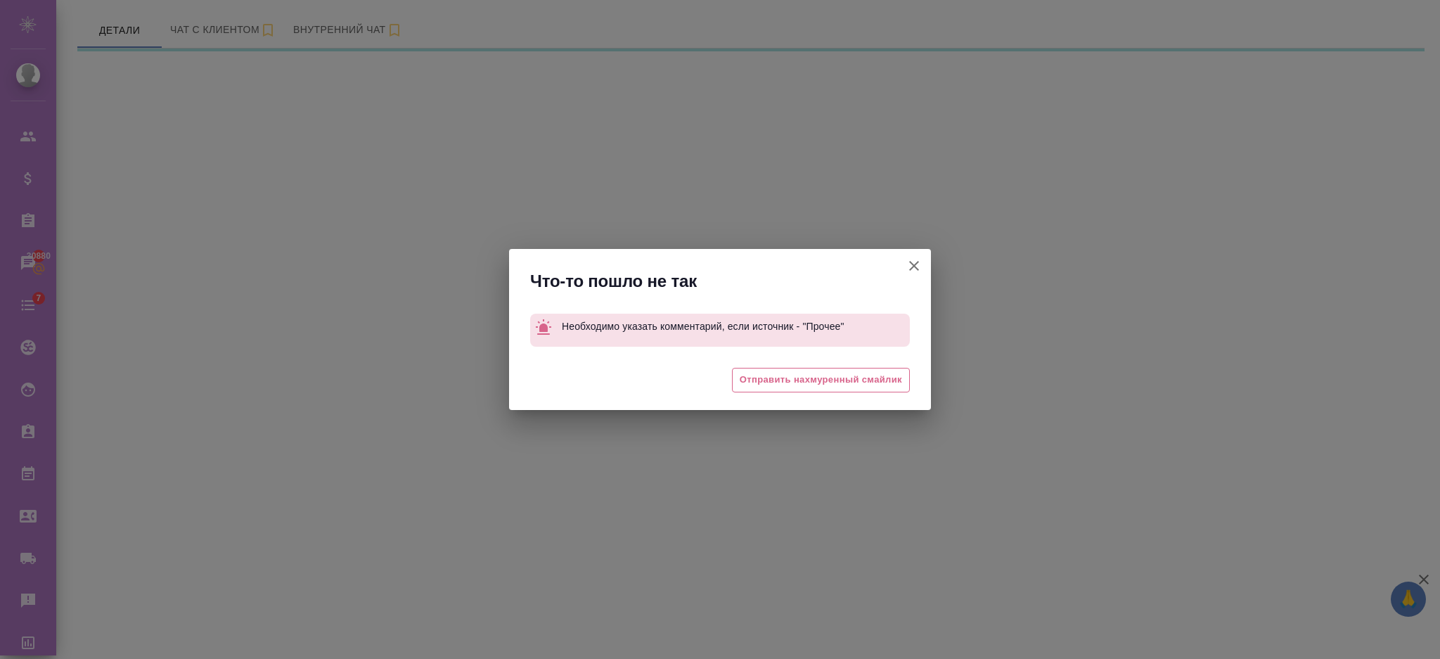
select select "RU"
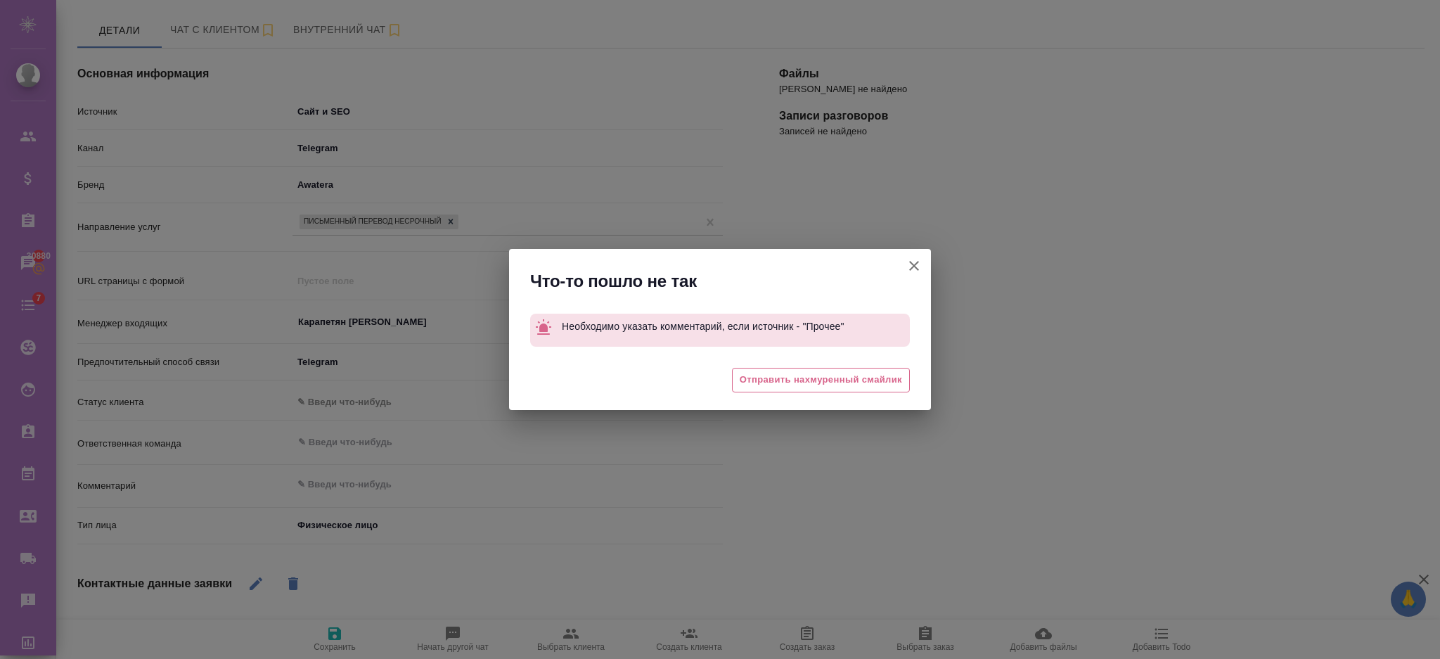
click at [915, 259] on icon "button" at bounding box center [914, 265] width 17 height 17
type textarea "x"
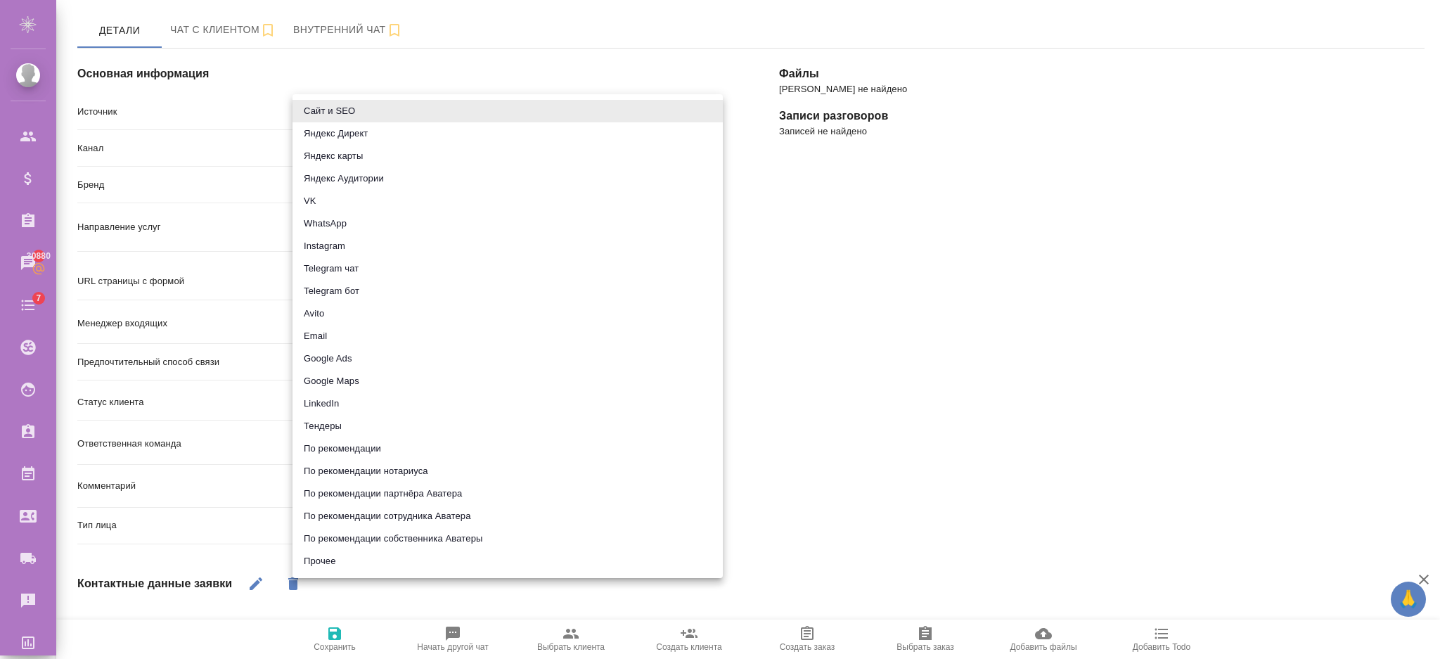
click at [414, 109] on body "🙏 .cls-1 fill:#fff; AWATERA Semenets Irina Клиенты Спецификации Заказы 30880 Ча…" at bounding box center [720, 386] width 1440 height 772
click at [342, 558] on li "Прочее" at bounding box center [508, 561] width 430 height 23
type input "other"
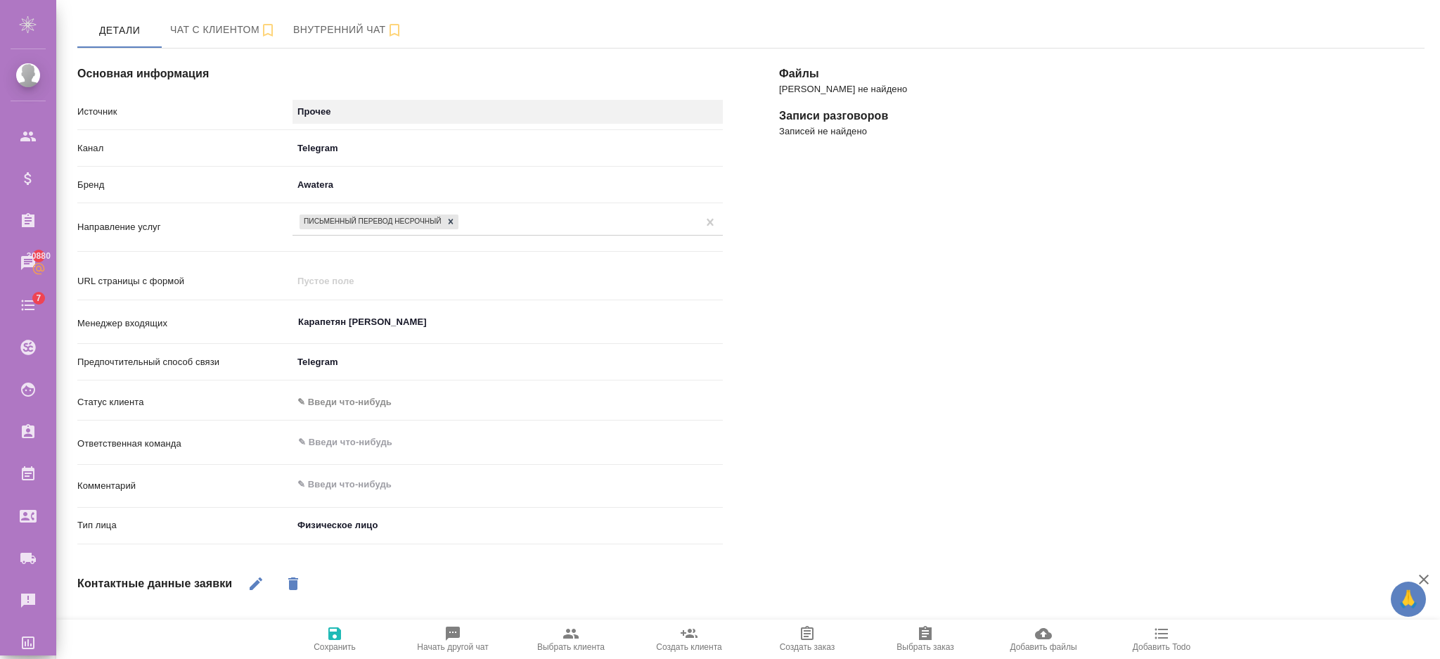
scroll to position [187, 0]
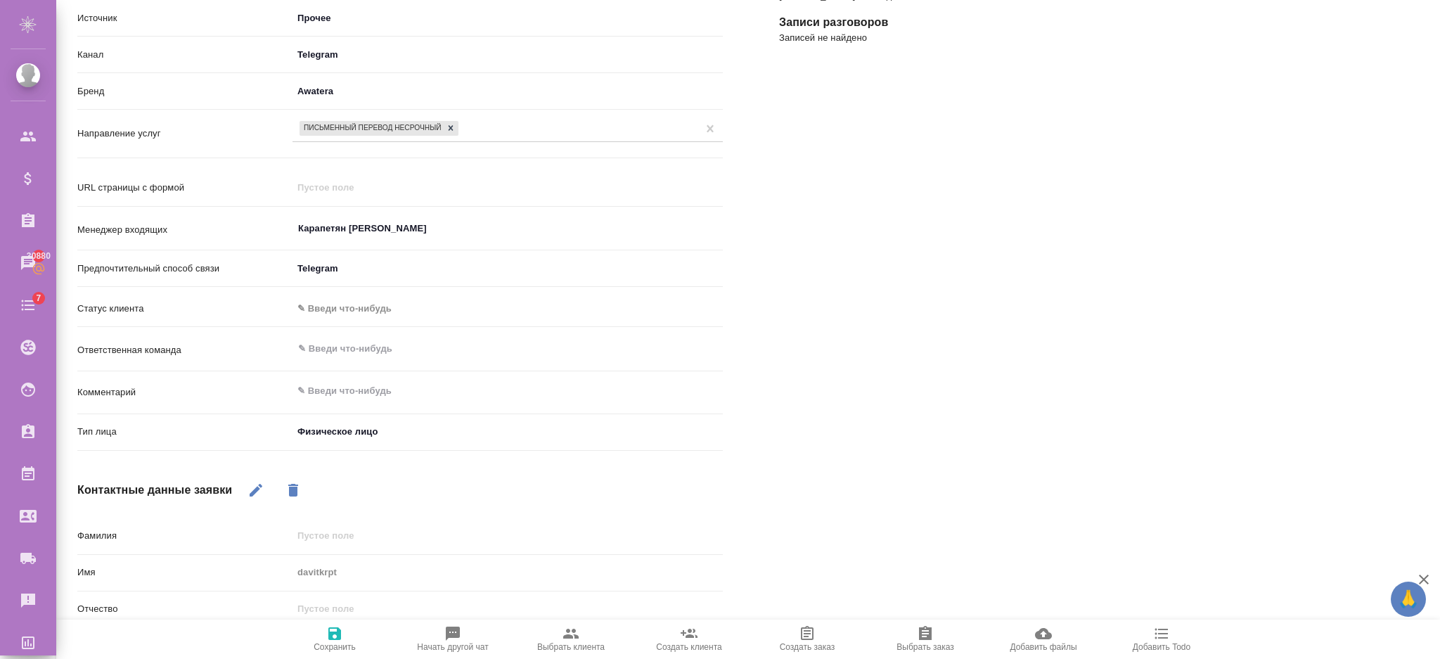
type textarea "x"
click at [345, 390] on textarea at bounding box center [508, 391] width 430 height 24
type textarea "t"
type textarea "x"
type textarea "te"
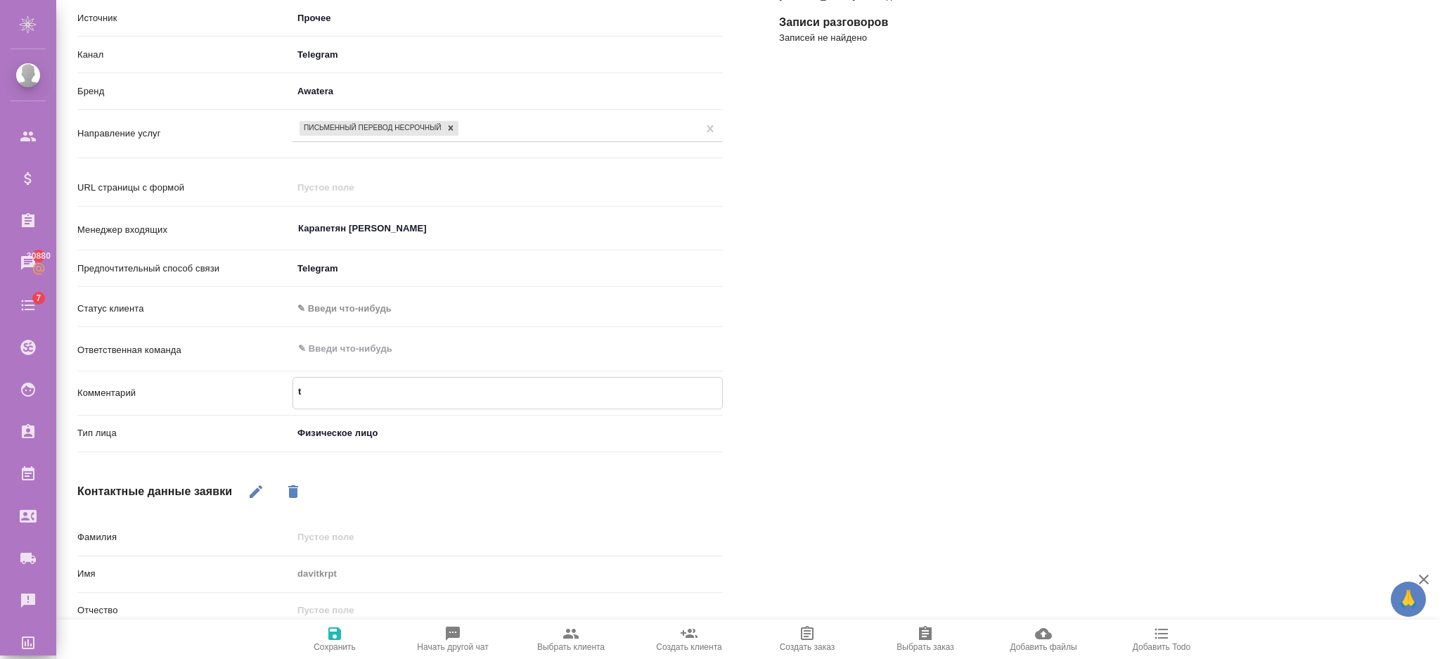
type textarea "x"
type textarea "tes"
type textarea "x"
type textarea "test"
type textarea "x"
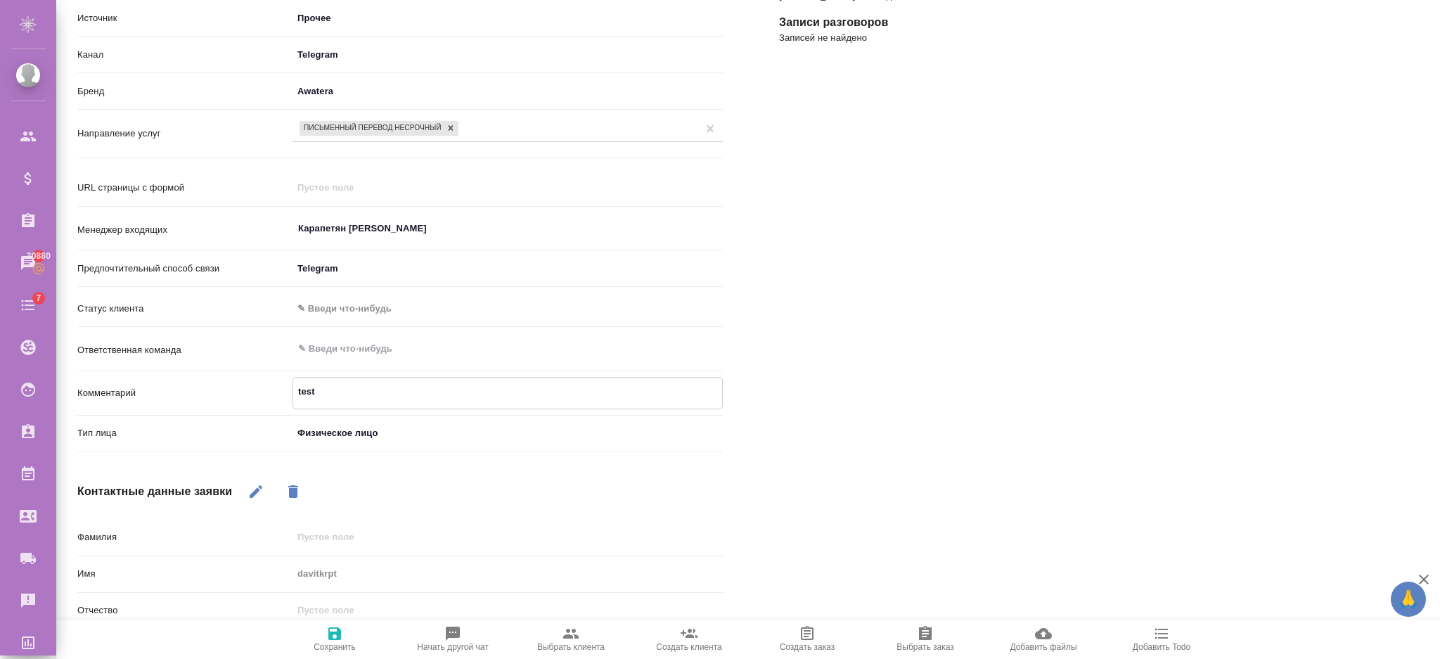
type textarea "test"
type textarea "x"
click at [346, 641] on span "Сохранить" at bounding box center [334, 638] width 101 height 27
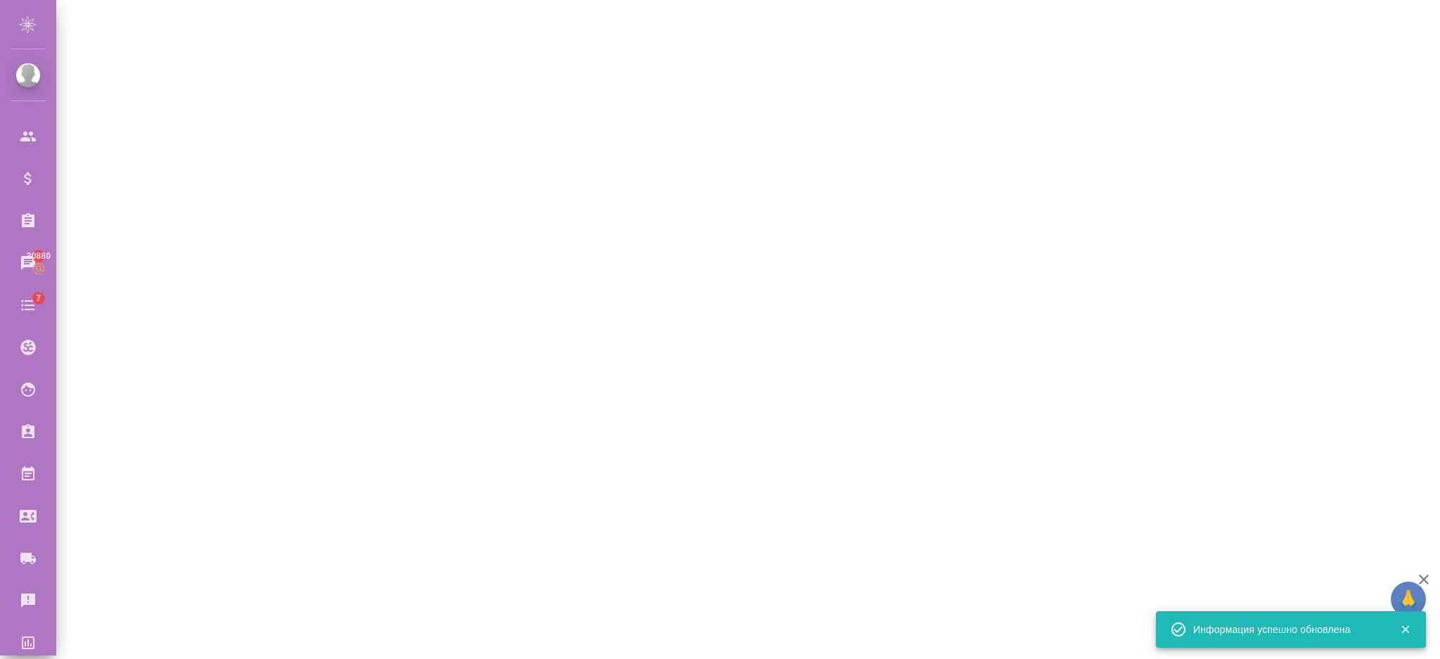
select select "RU"
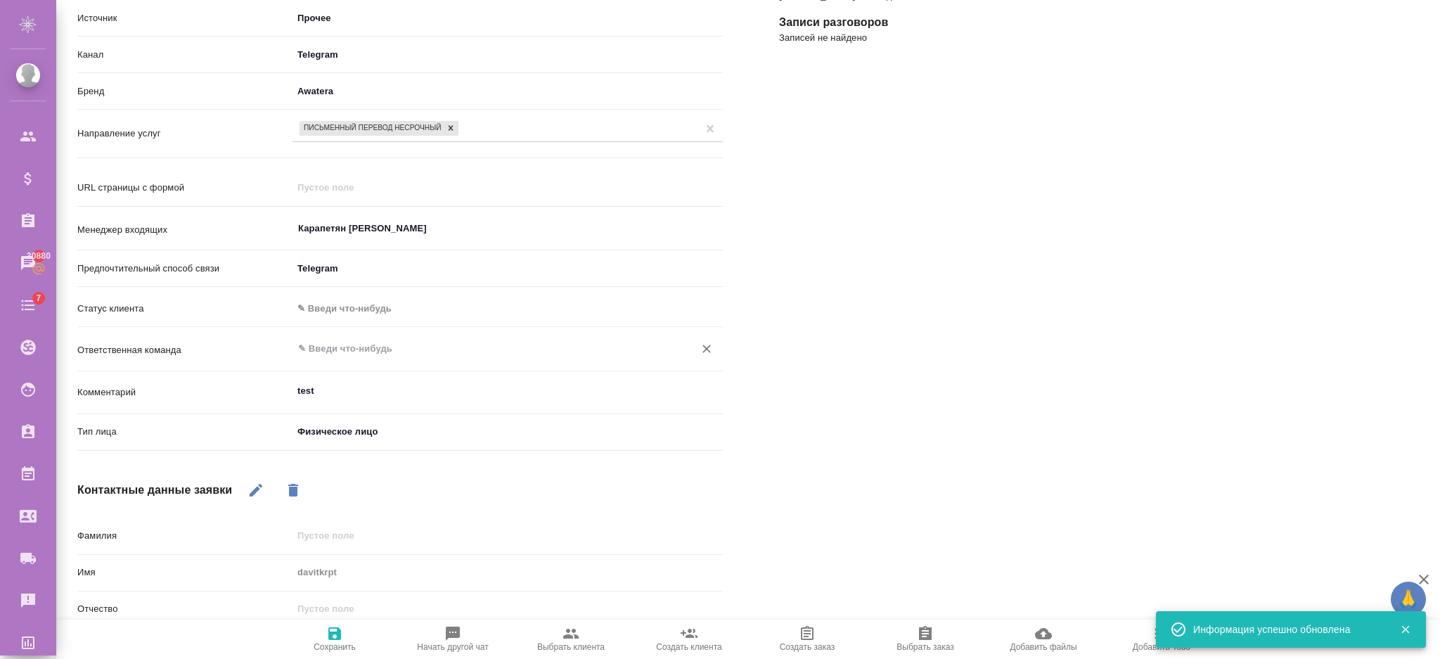
scroll to position [0, 0]
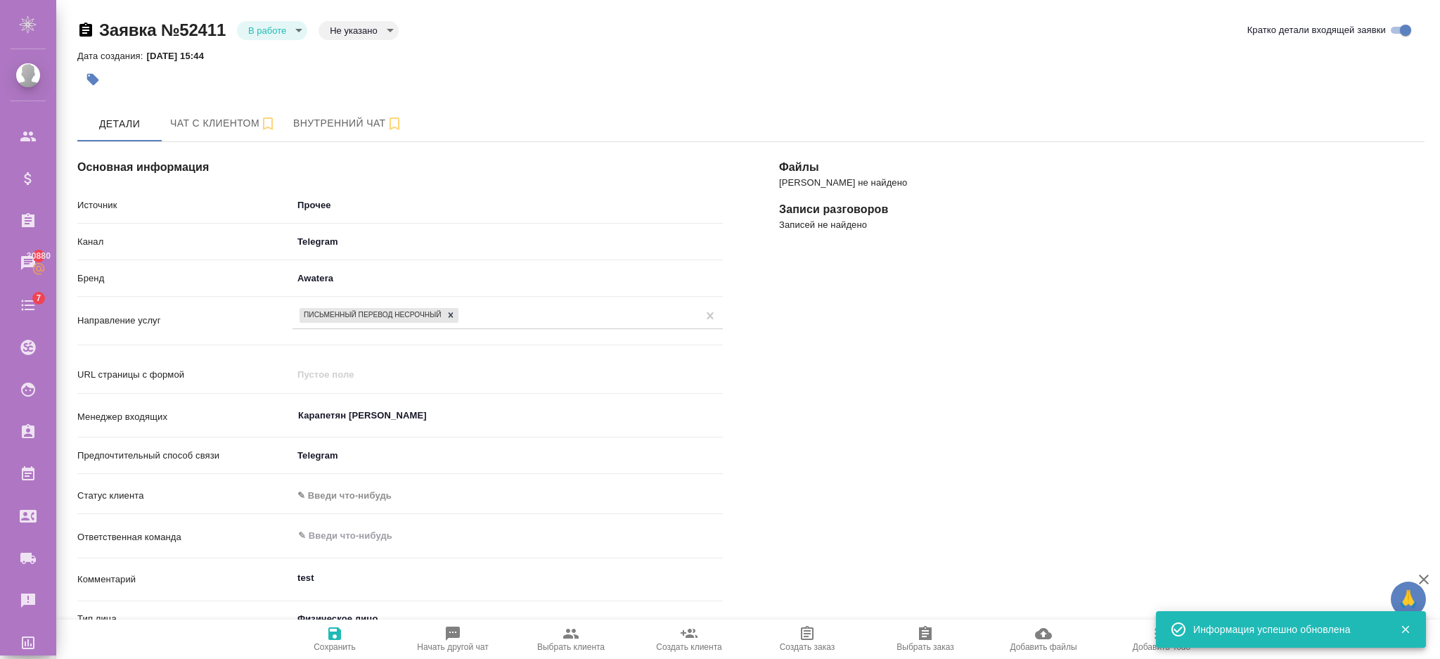
click at [584, 639] on span "Выбрать клиента" at bounding box center [570, 638] width 101 height 27
type textarea "x"
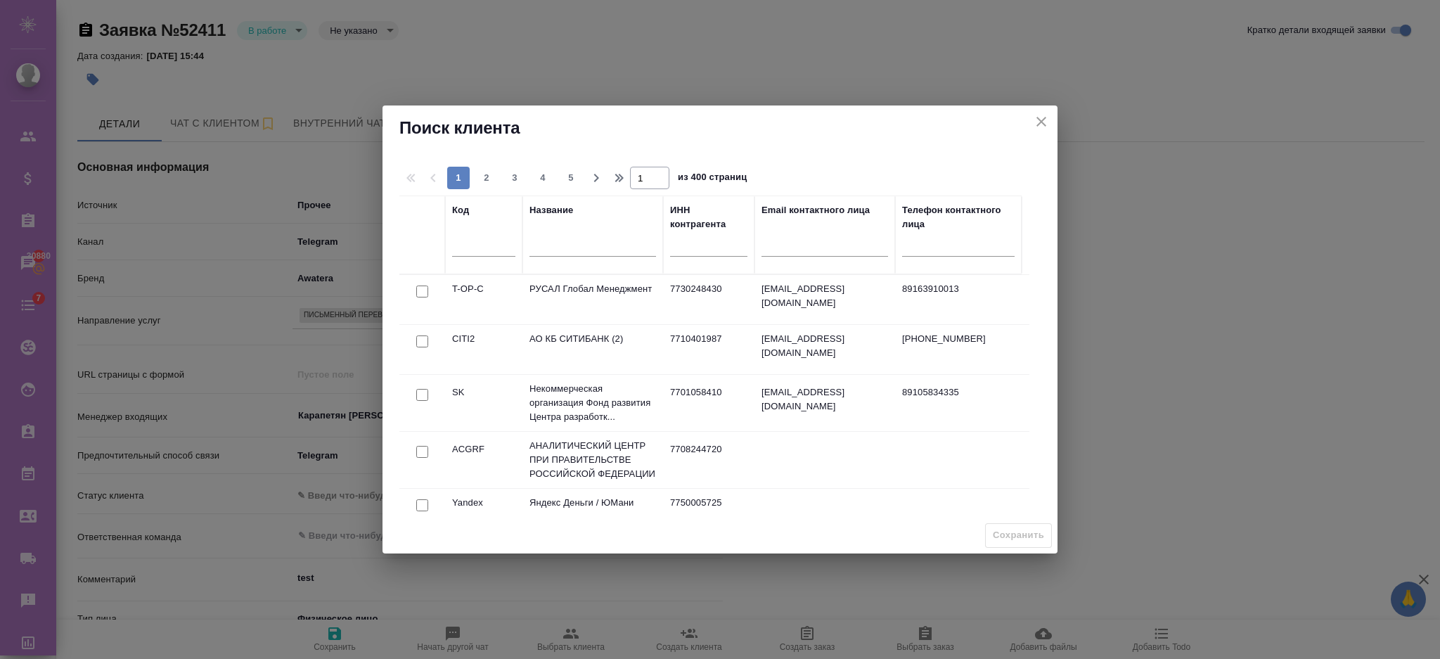
click at [425, 299] on div at bounding box center [422, 292] width 32 height 20
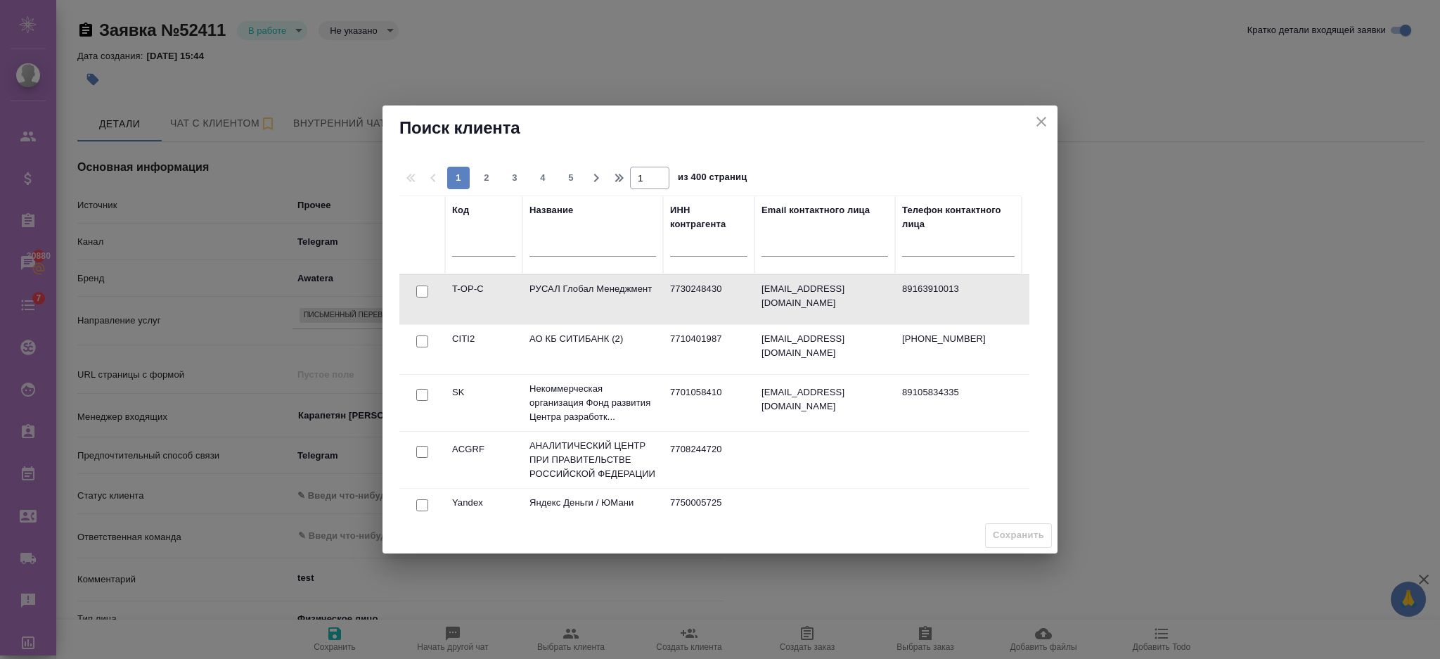
click at [423, 291] on input "checkbox" at bounding box center [422, 291] width 12 height 12
checkbox input "true"
click at [1032, 536] on span "Сохранить" at bounding box center [1018, 535] width 51 height 16
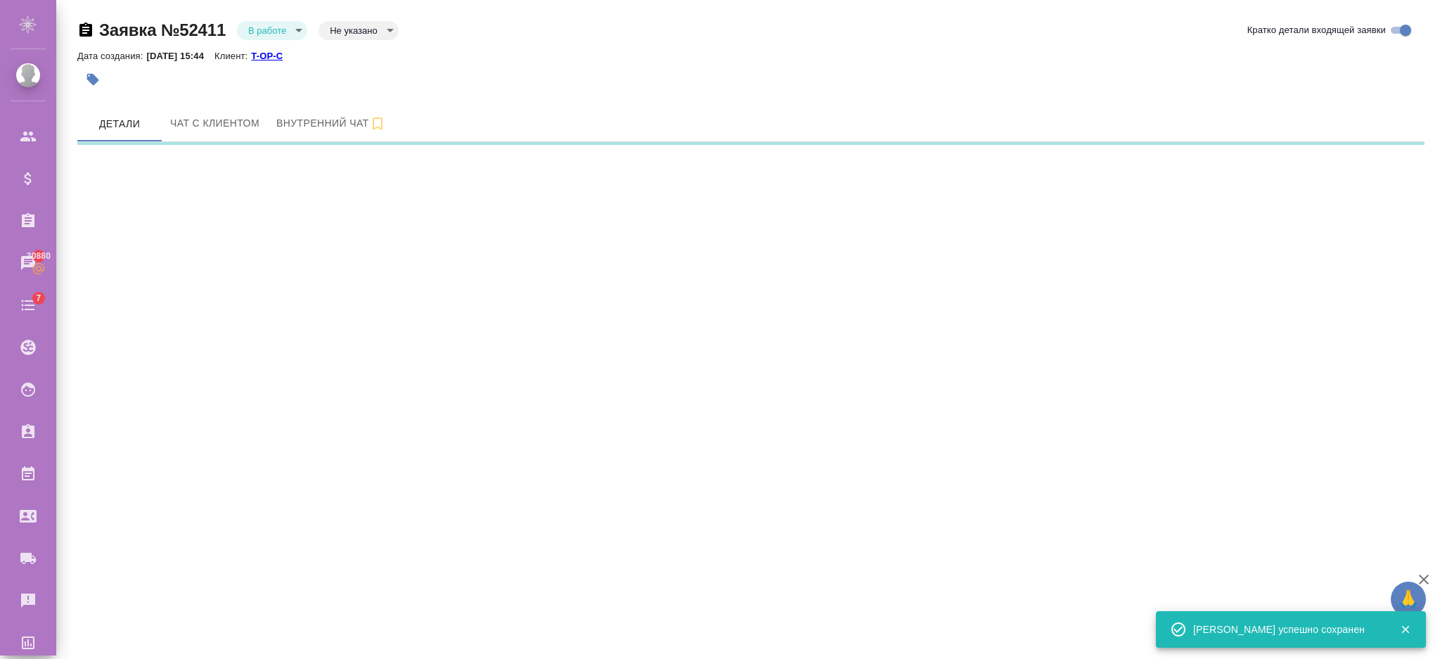
select select "RU"
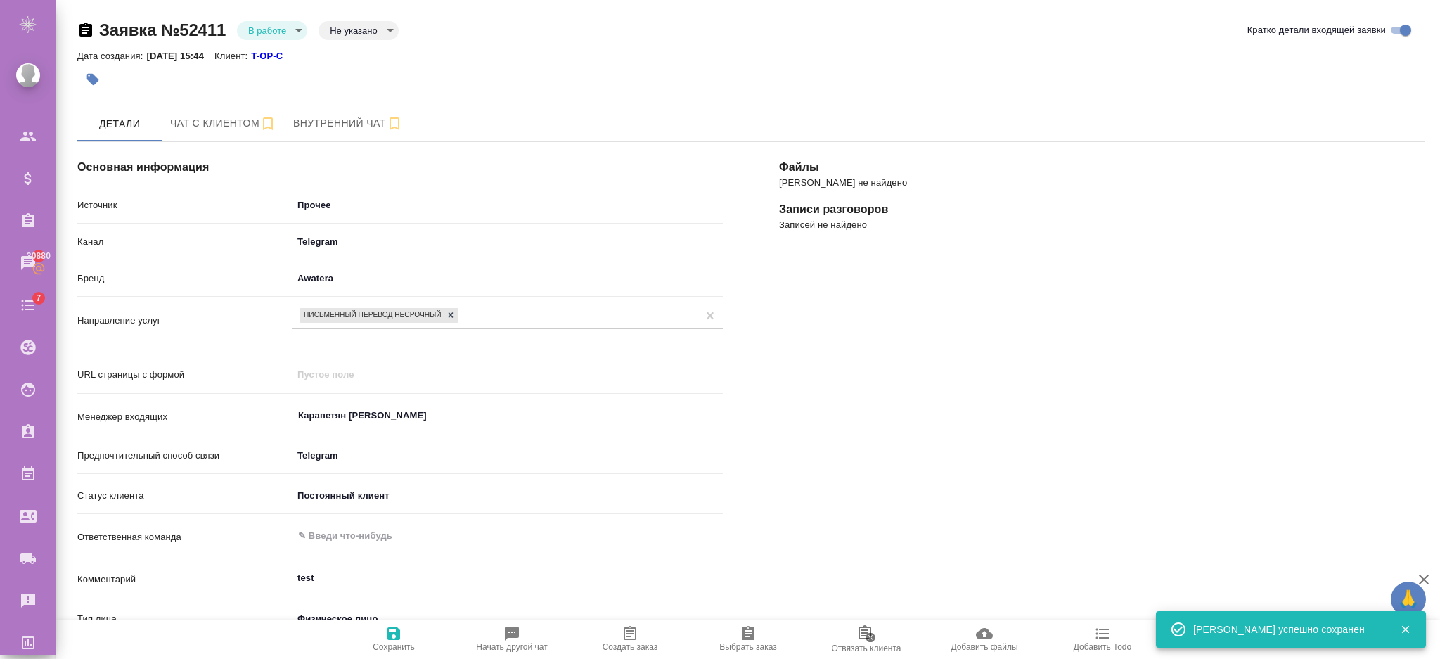
scroll to position [346, 0]
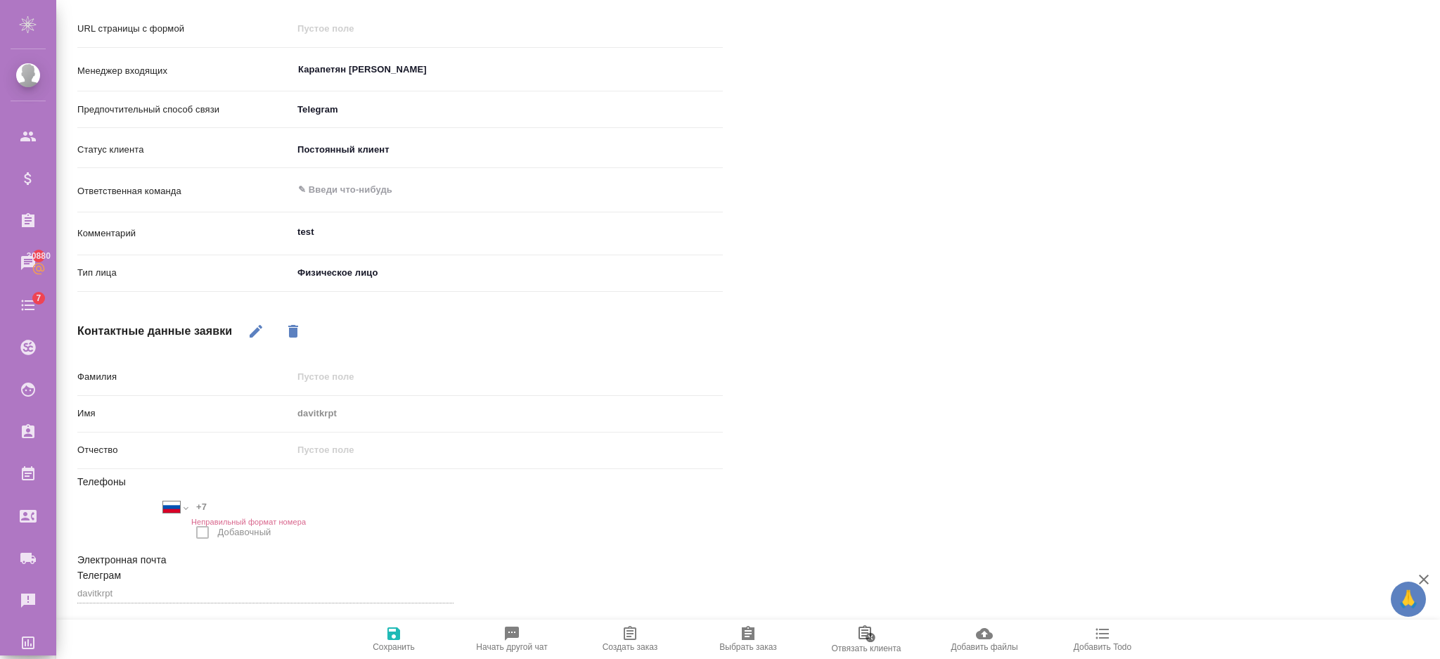
click at [262, 335] on icon "button" at bounding box center [256, 331] width 17 height 17
click at [332, 368] on input "text" at bounding box center [507, 376] width 429 height 20
type textarea "x"
type input "t"
type textarea "x"
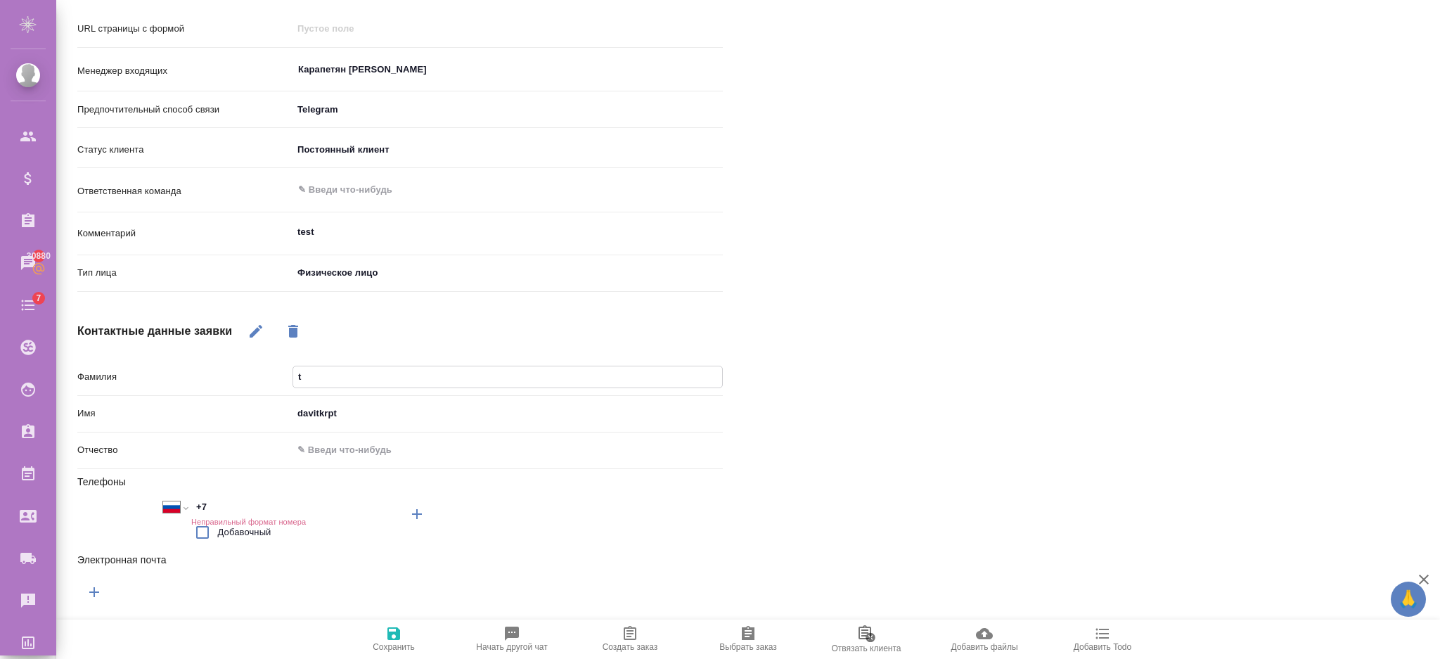
type input "te"
type textarea "x"
type input "test"
type textarea "x"
type input "test"
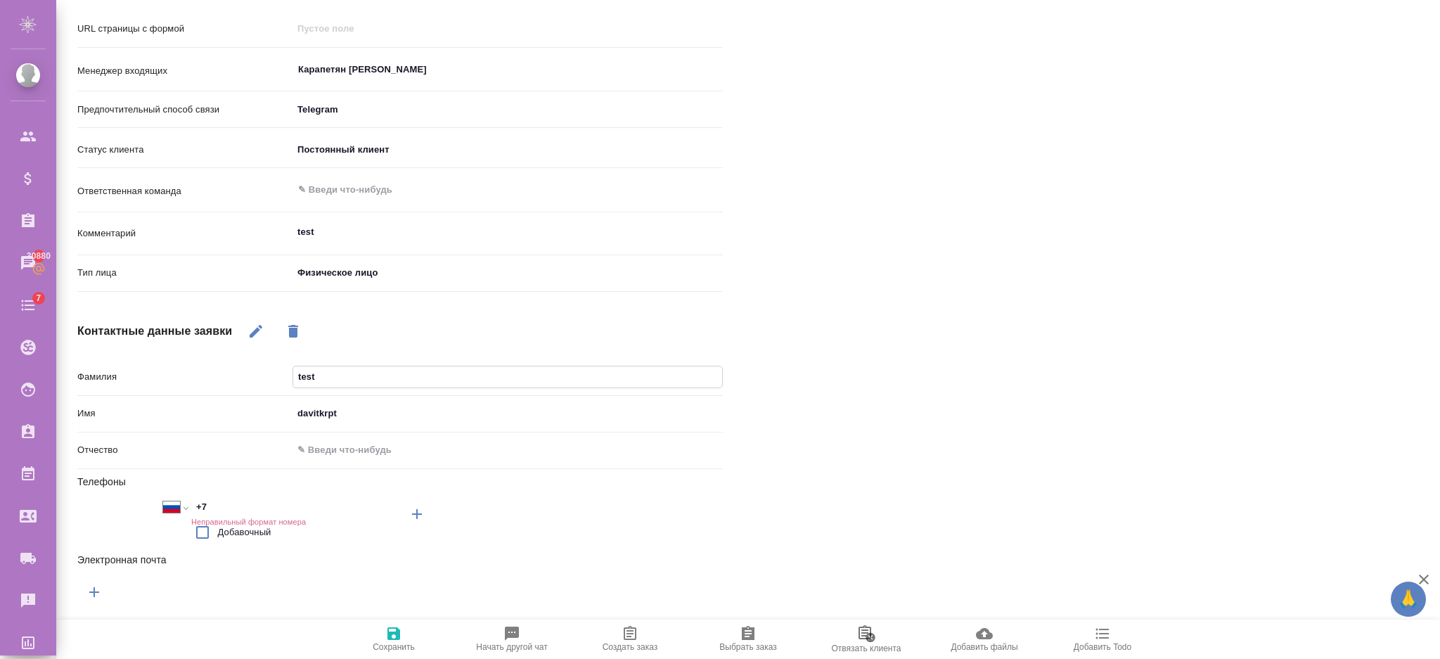
click at [215, 503] on input "+7" at bounding box center [252, 507] width 123 height 20
type textarea "x"
type input "+7 9"
type textarea "x"
type input "+7 92"
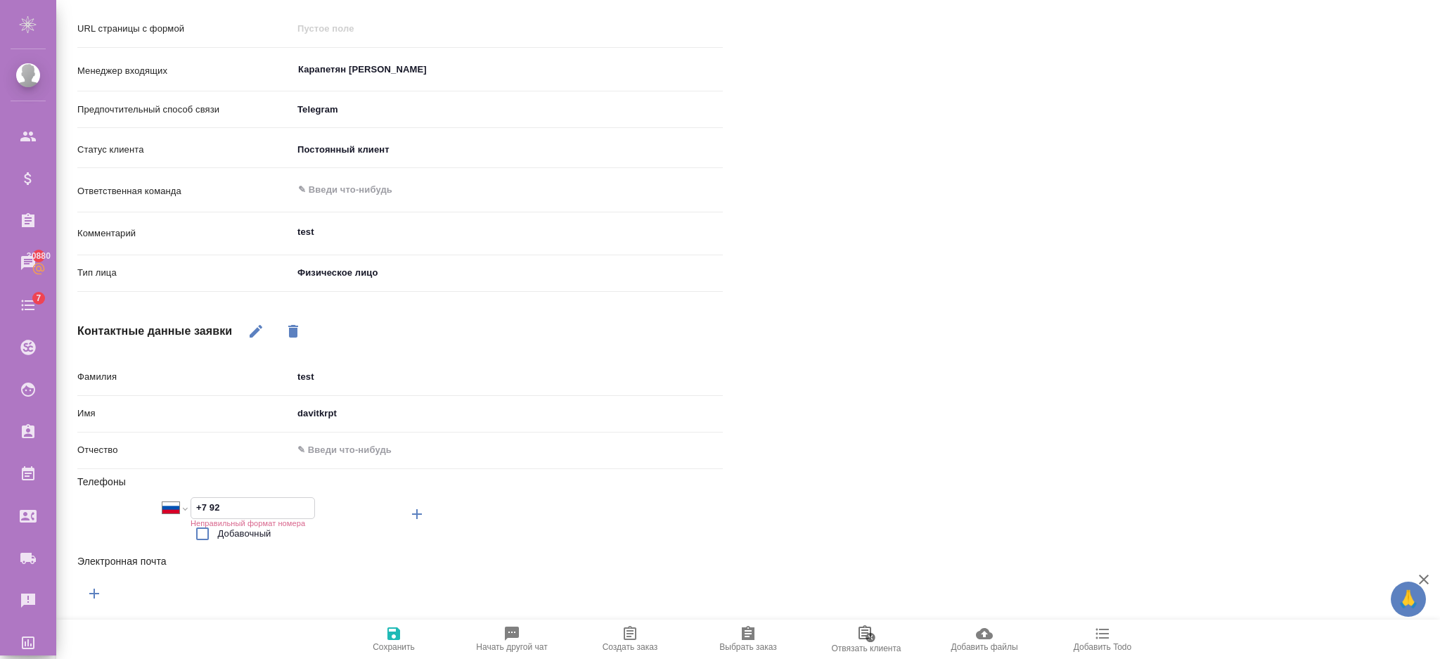
type textarea "x"
type input "+7 927"
type textarea "x"
type input "+7 927 5"
type textarea "x"
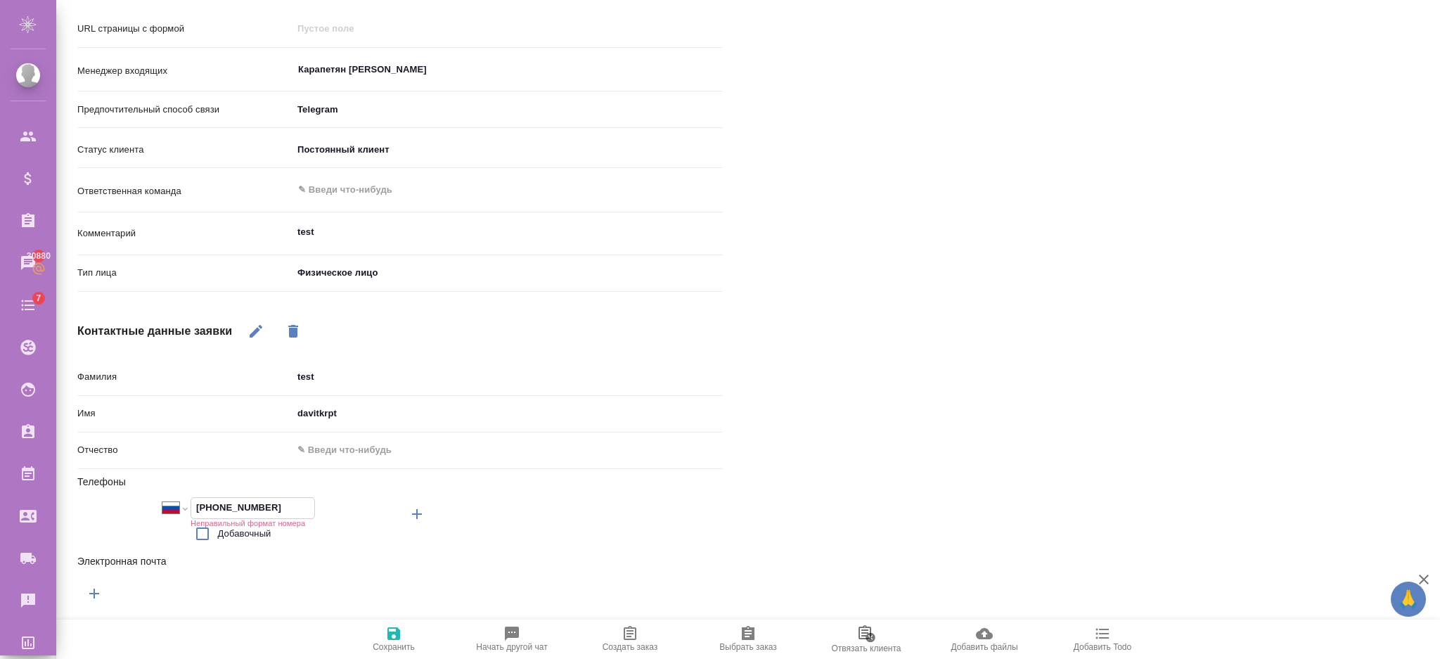
type input "+7 927 544 3"
type textarea "x"
type input "+7 927 544 36"
type textarea "x"
type input "+7 927 544 36 7"
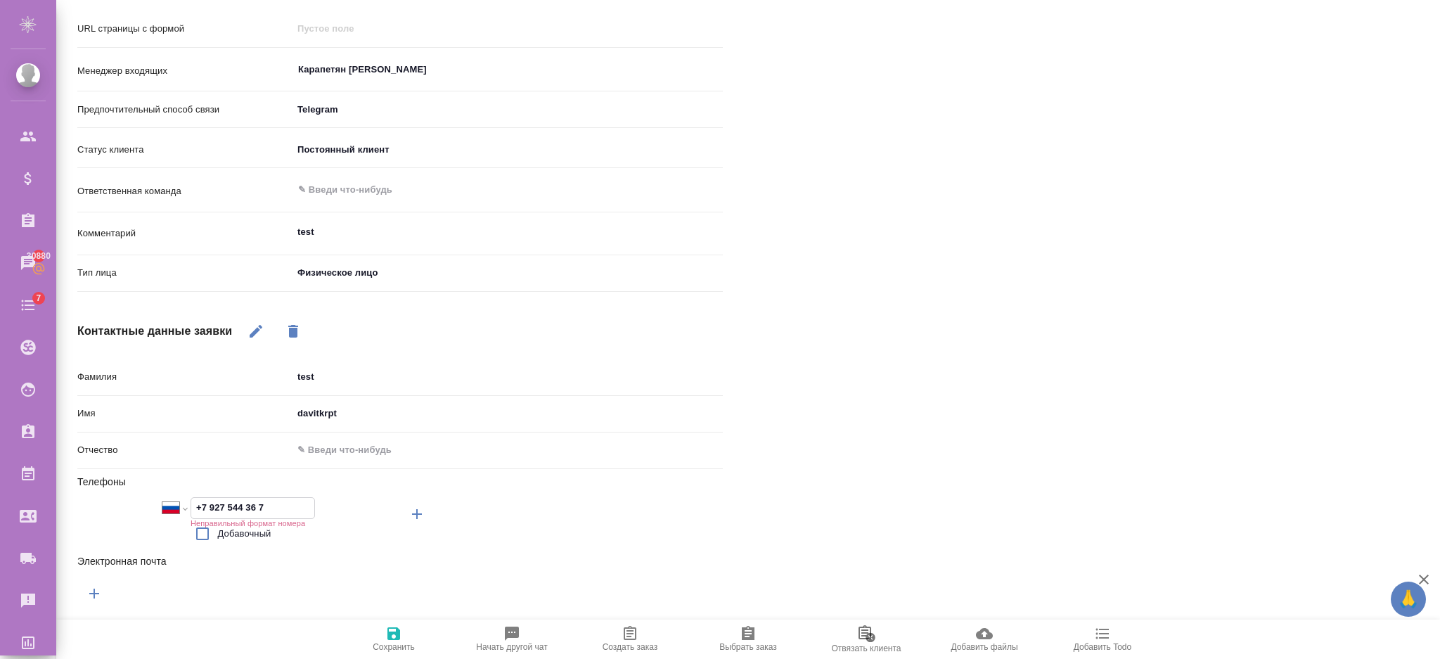
type textarea "x"
type input "+7 927 544 36 78"
click at [399, 634] on icon "button" at bounding box center [393, 633] width 13 height 13
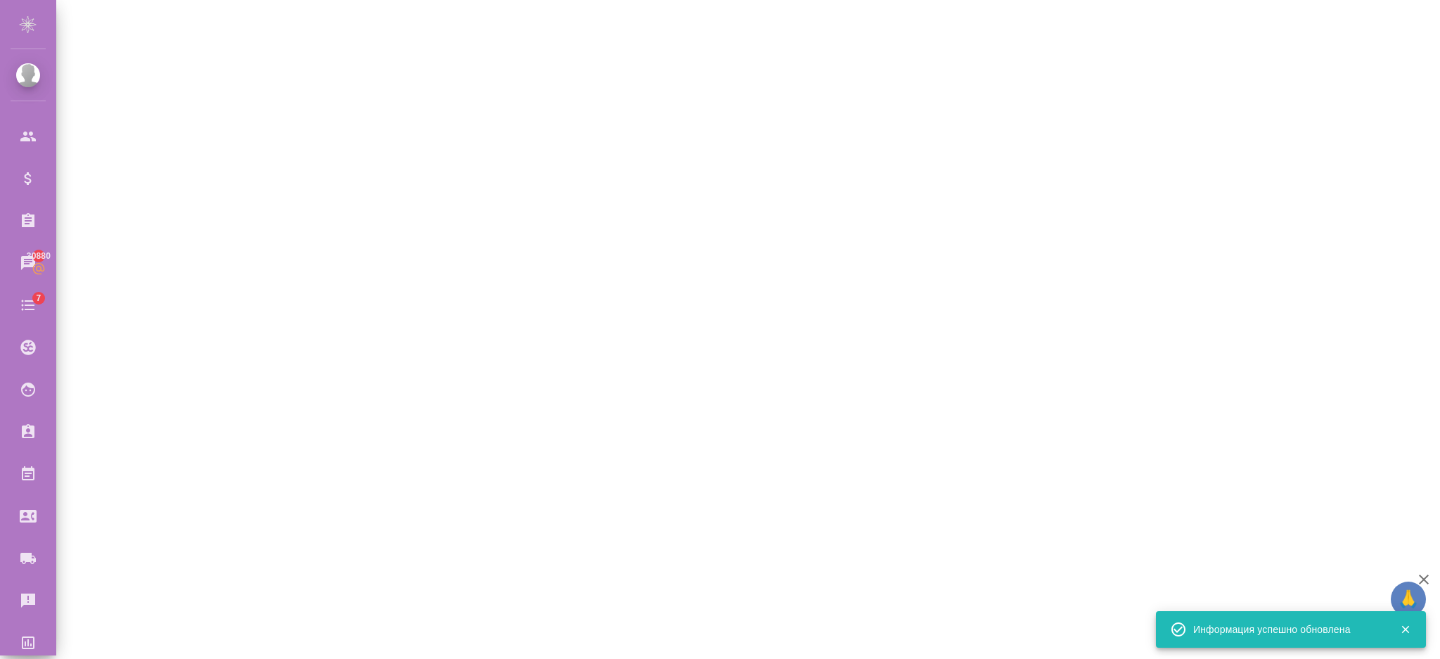
select select "RU"
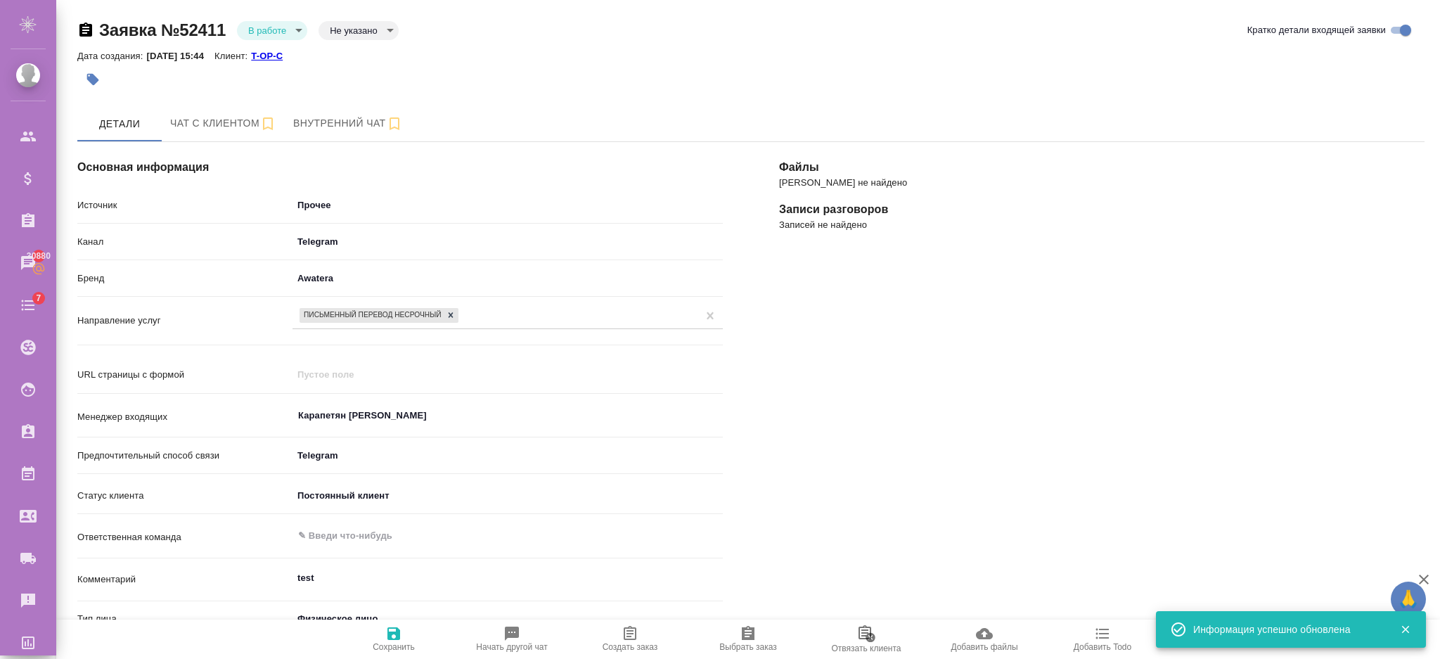
scroll to position [281, 0]
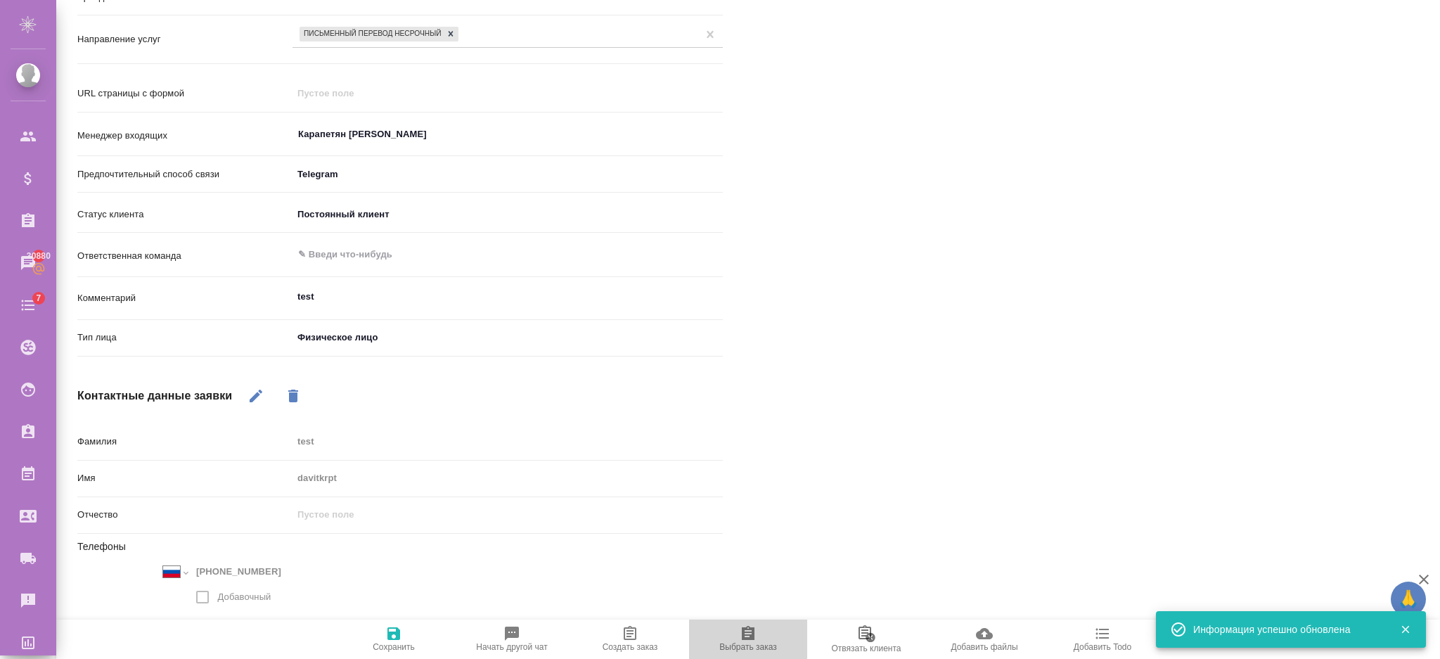
click at [737, 641] on span "Выбрать заказ" at bounding box center [748, 638] width 101 height 27
type textarea "x"
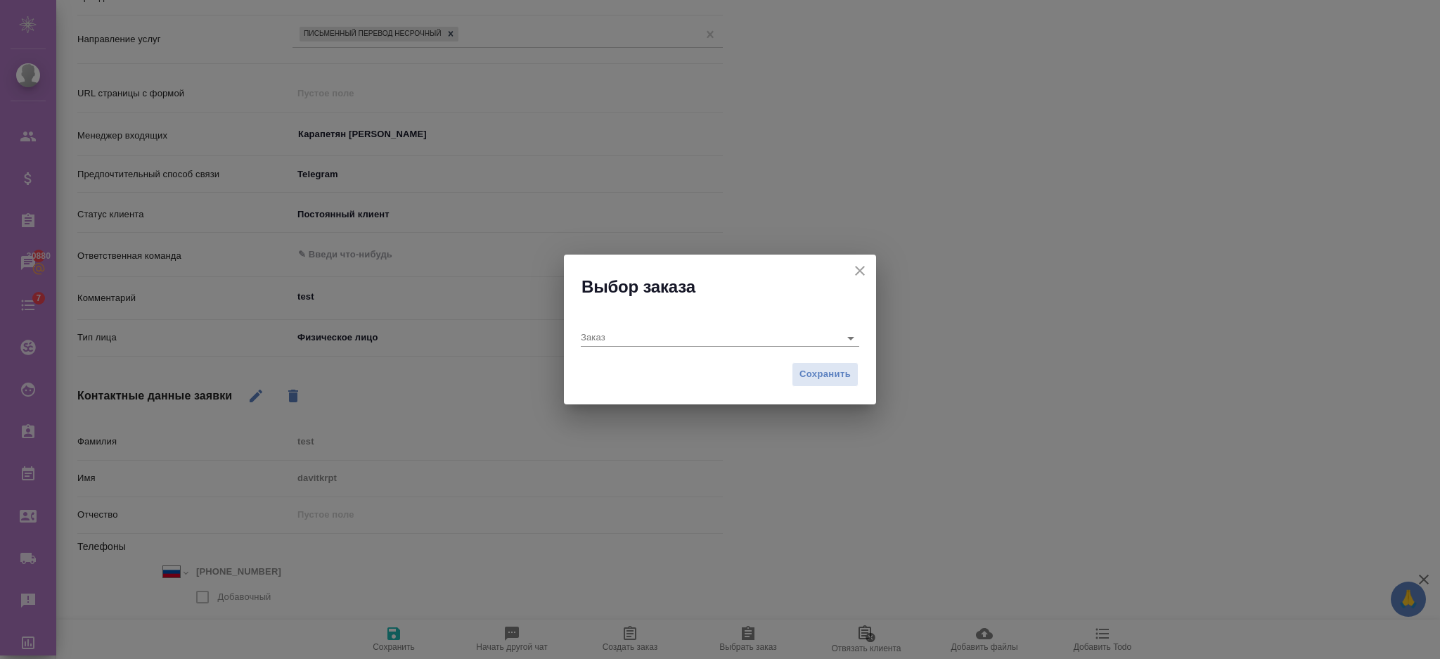
click at [655, 365] on div "Сохранить" at bounding box center [720, 379] width 312 height 49
click at [802, 335] on icon "button" at bounding box center [809, 337] width 17 height 17
click at [653, 341] on input "Заказ" at bounding box center [687, 337] width 212 height 17
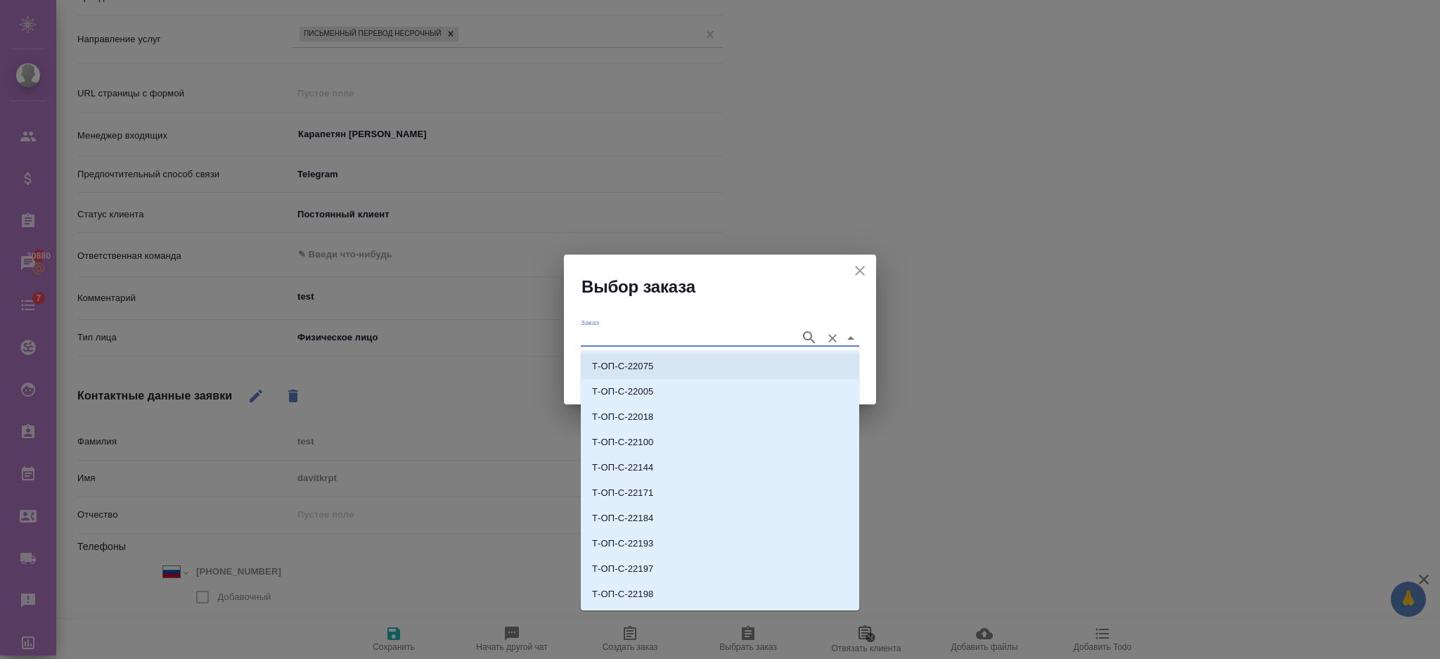
click at [654, 357] on li "Т-ОП-С-22075" at bounding box center [720, 366] width 278 height 25
type input "Т-ОП-С-22075"
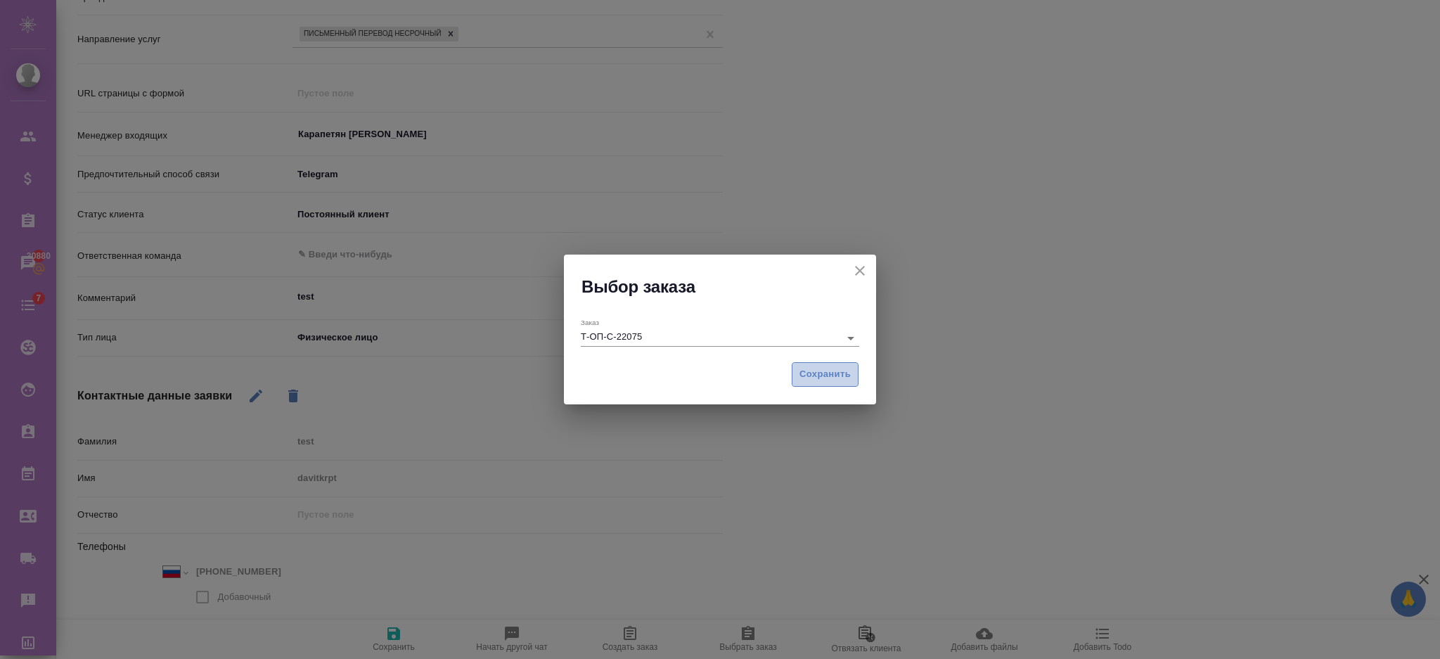
click at [797, 379] on button "Сохранить" at bounding box center [825, 374] width 67 height 25
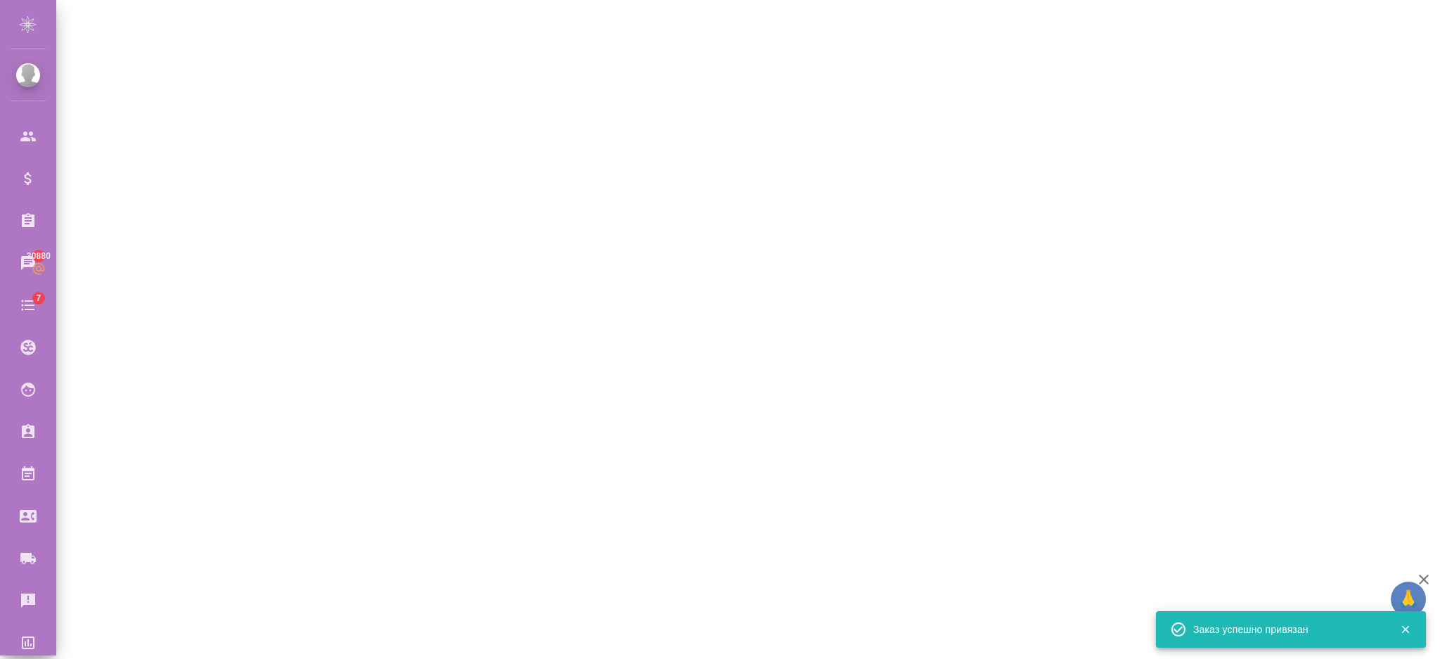
select select "RU"
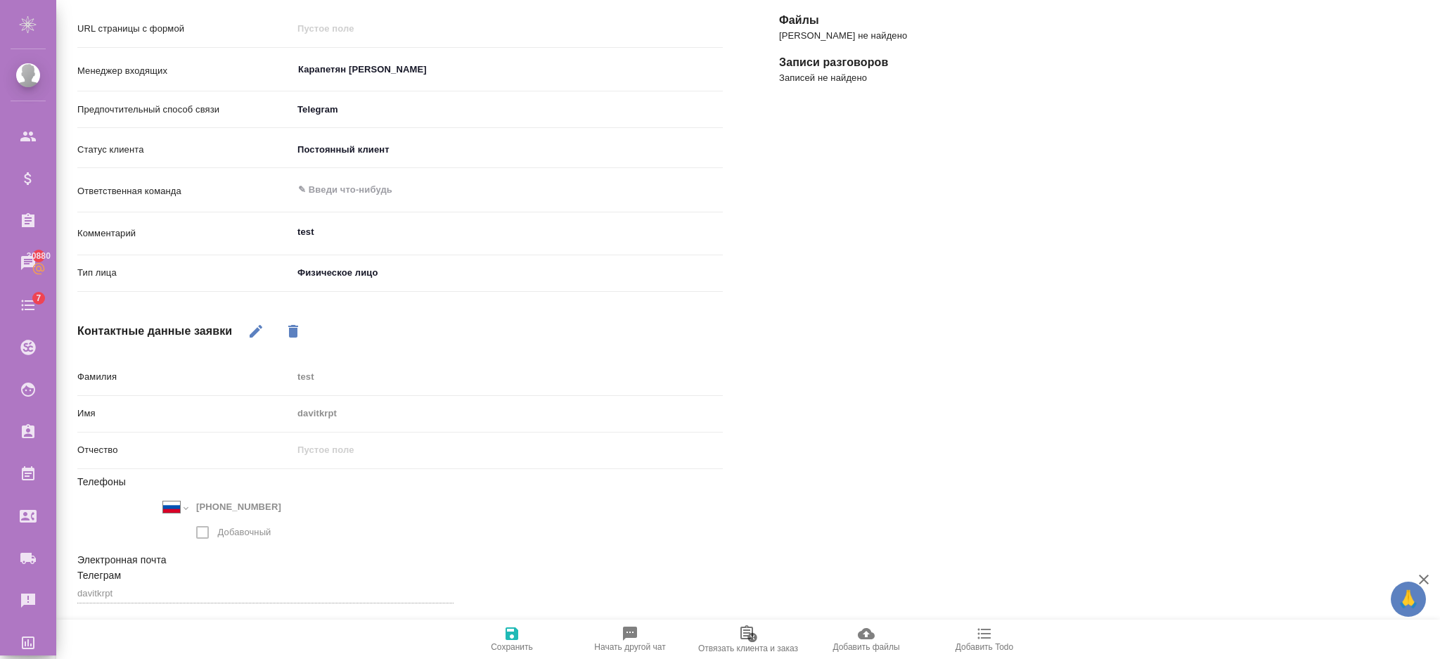
scroll to position [0, 0]
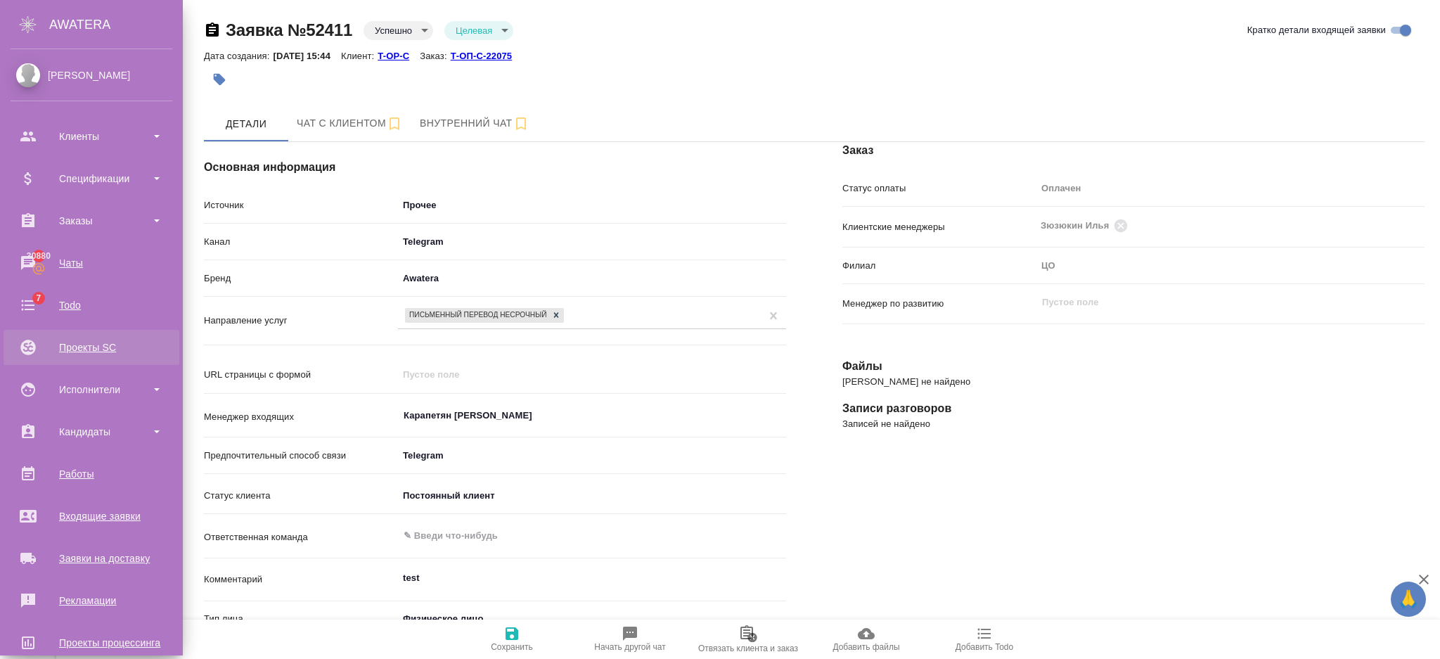
click at [98, 342] on div "Проекты SC" at bounding box center [92, 347] width 162 height 21
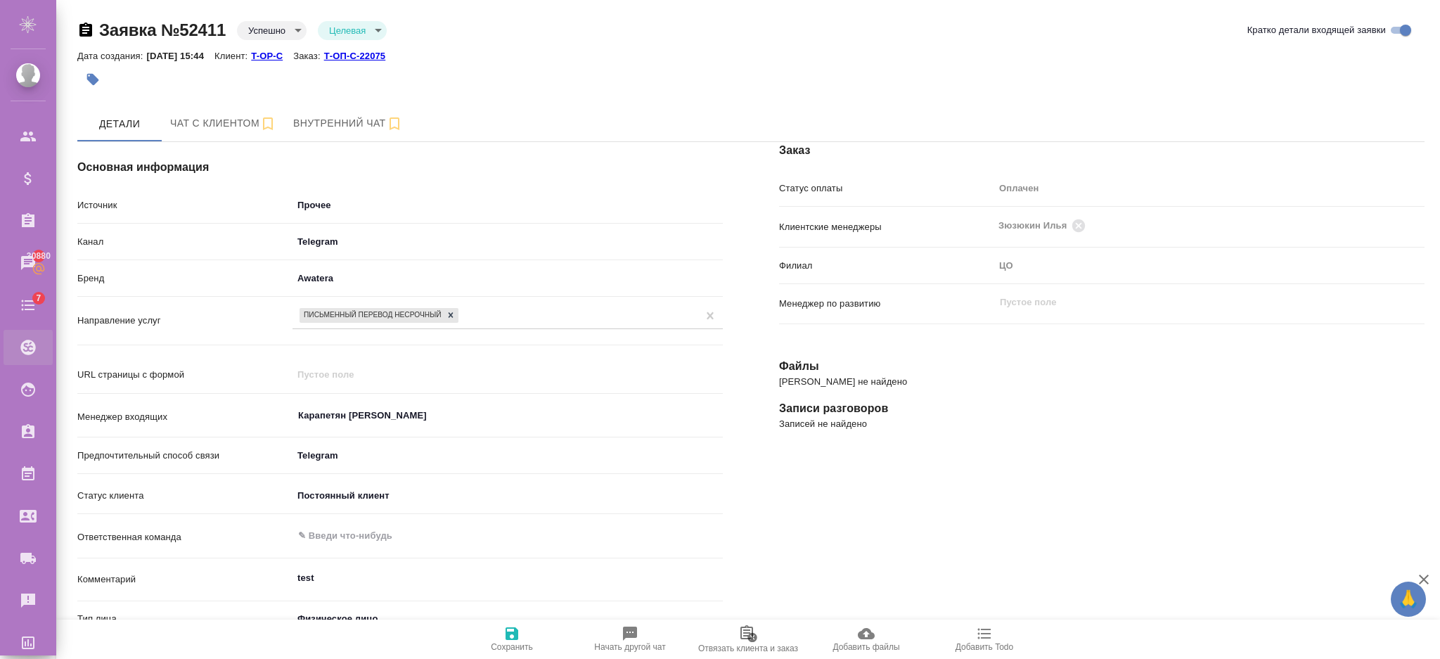
type textarea "x"
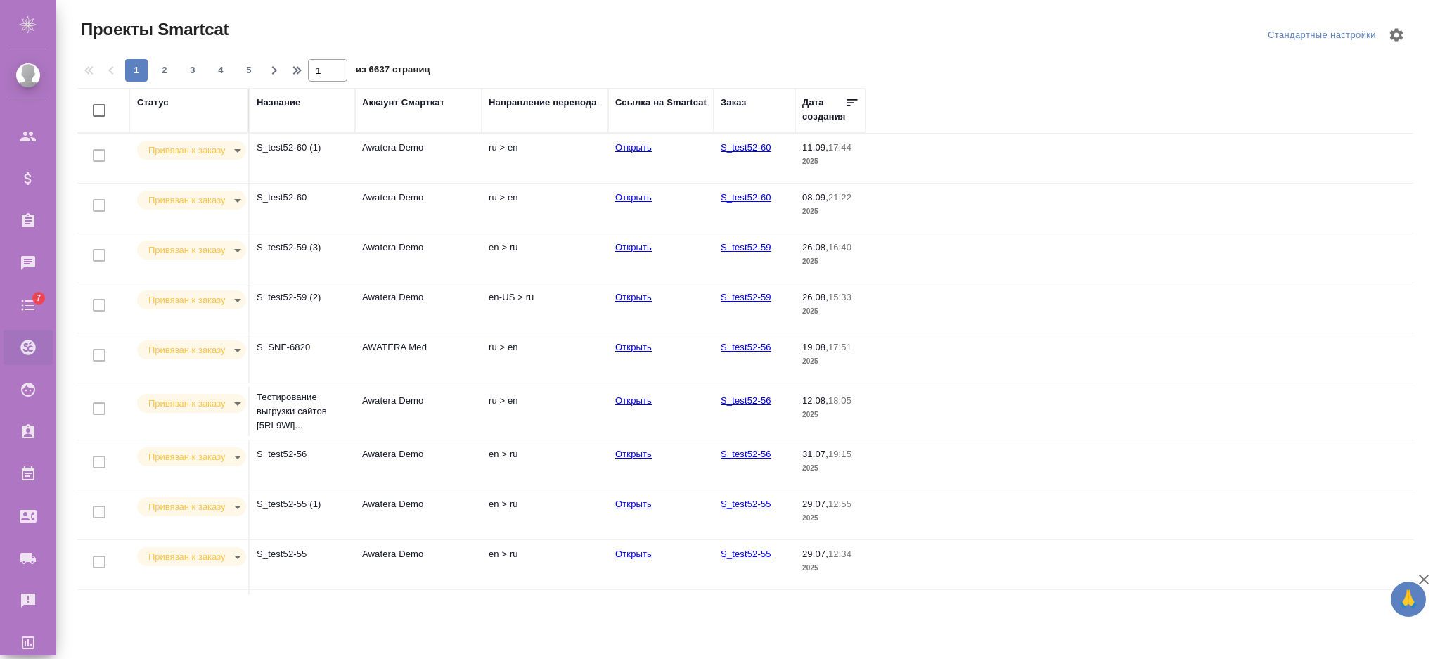
click at [403, 170] on td "Awatera Demo" at bounding box center [418, 158] width 127 height 49
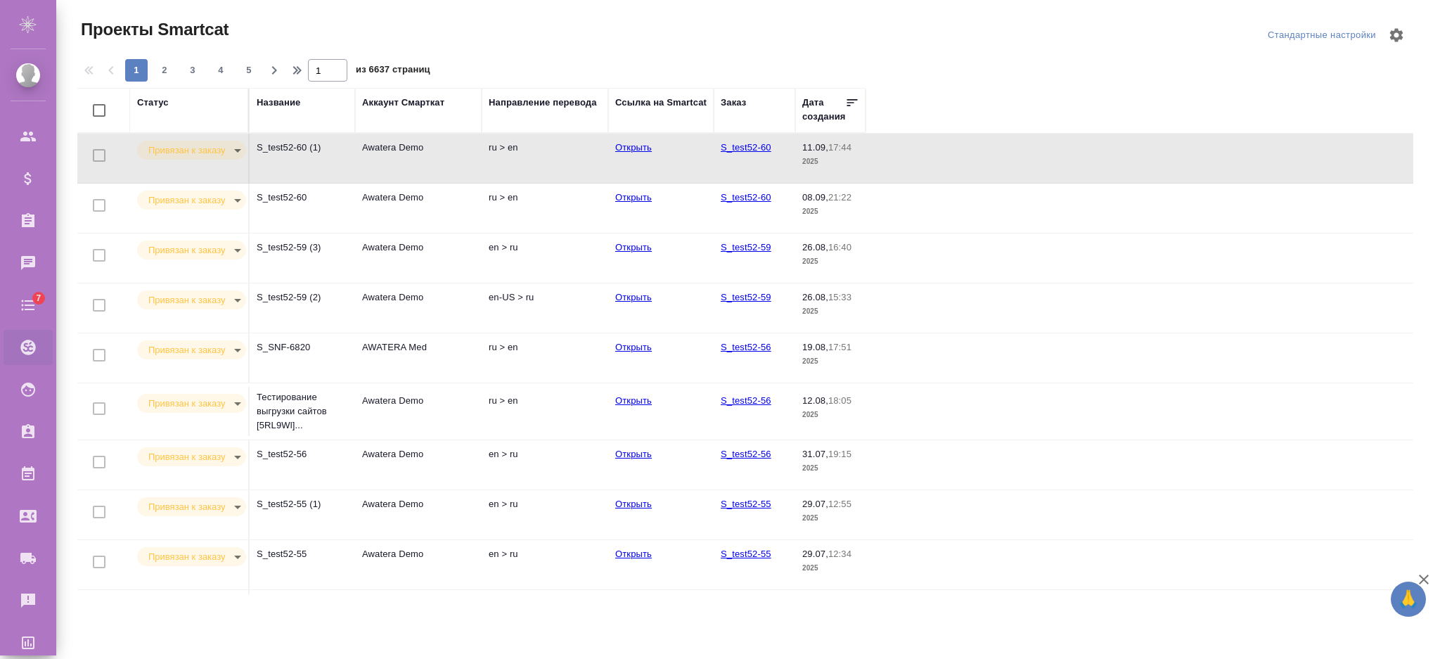
click at [403, 170] on td "Awatera Demo" at bounding box center [418, 158] width 127 height 49
click at [368, 210] on td "Awatera Demo" at bounding box center [418, 208] width 127 height 49
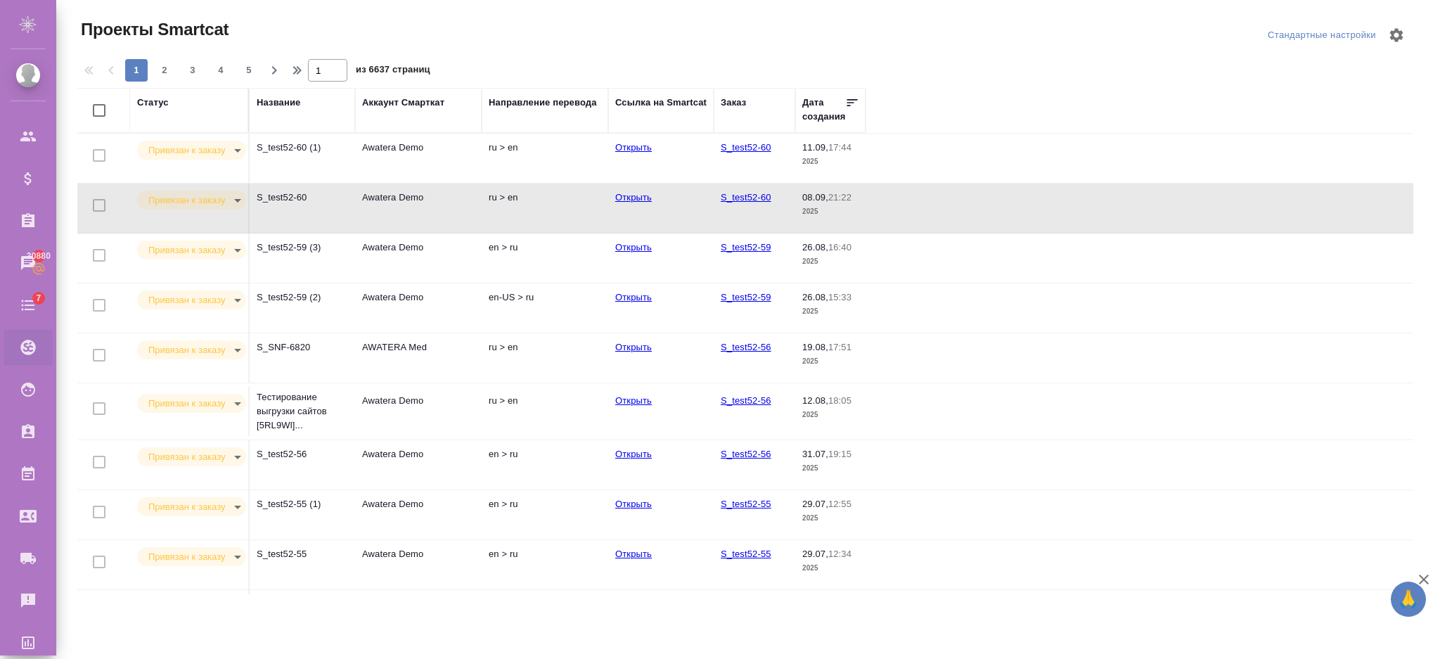
click at [380, 411] on td "Awatera Demo" at bounding box center [418, 411] width 127 height 49
click at [383, 413] on td "Awatera Demo" at bounding box center [418, 411] width 127 height 49
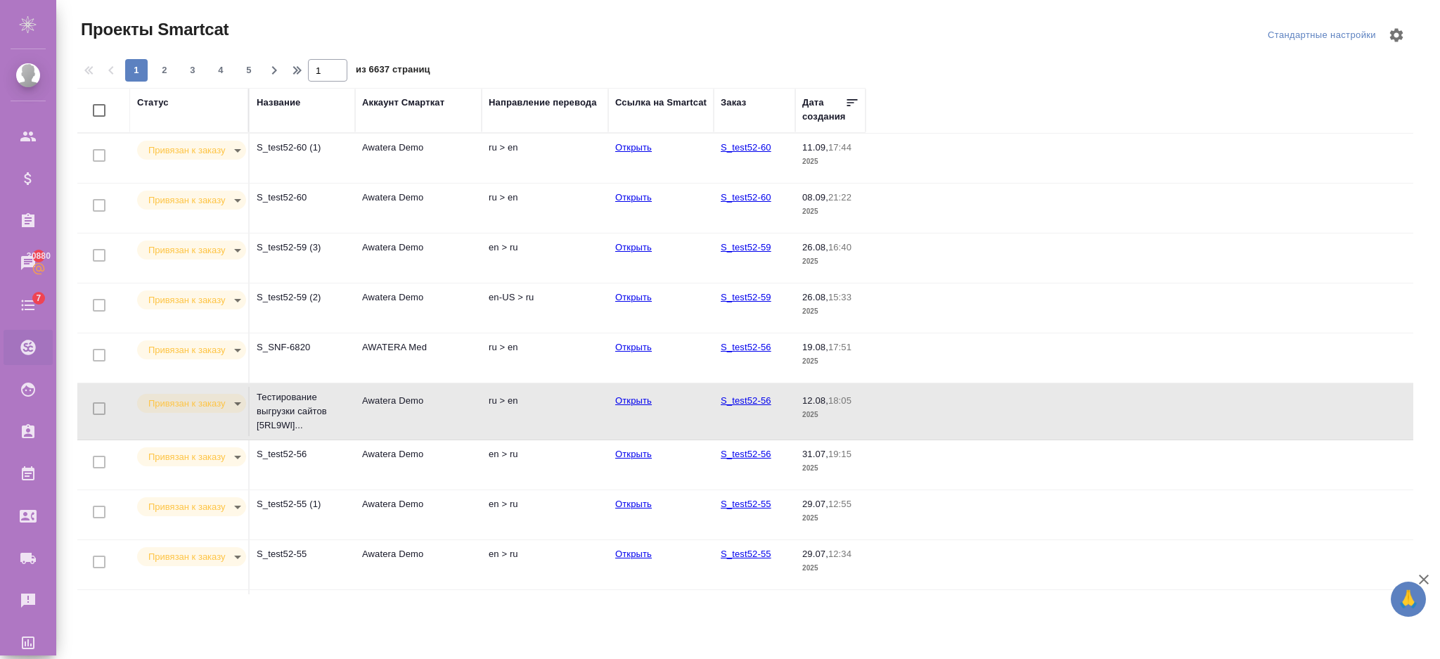
click at [405, 360] on td "AWATERA Med" at bounding box center [418, 357] width 127 height 49
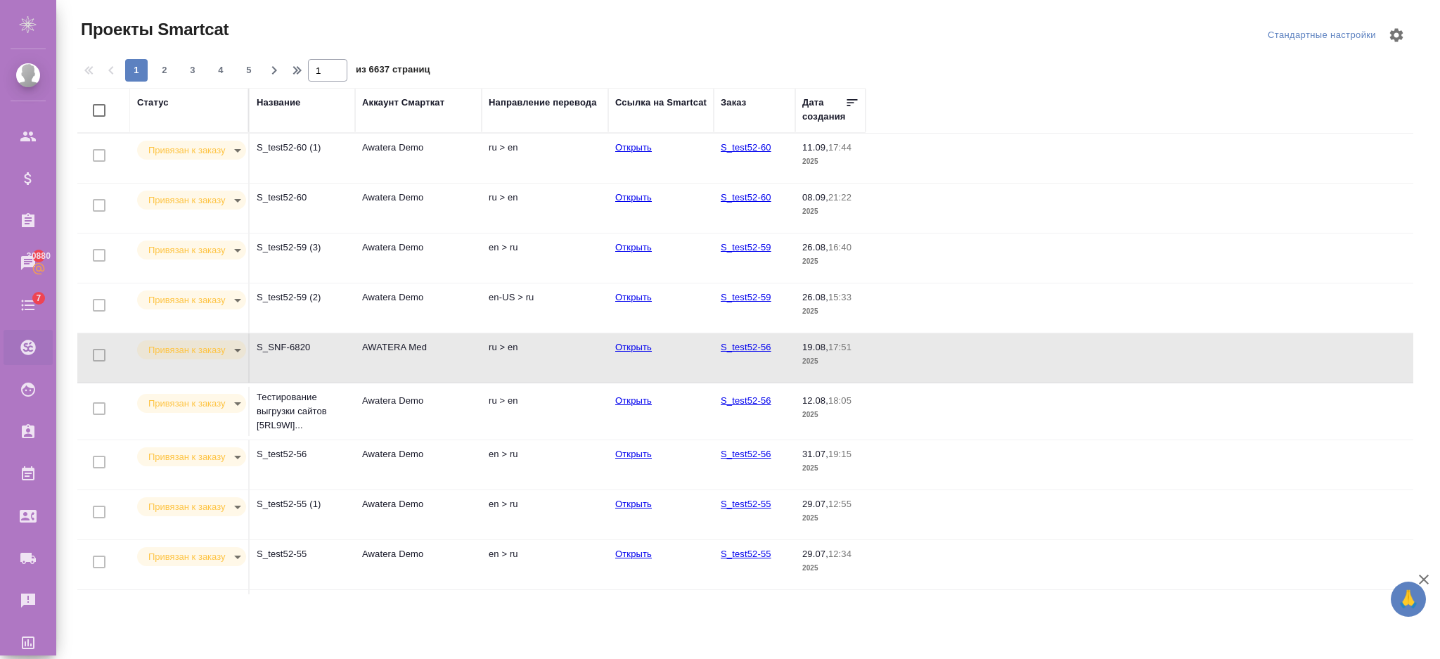
click at [442, 150] on td "Awatera Demo" at bounding box center [418, 158] width 127 height 49
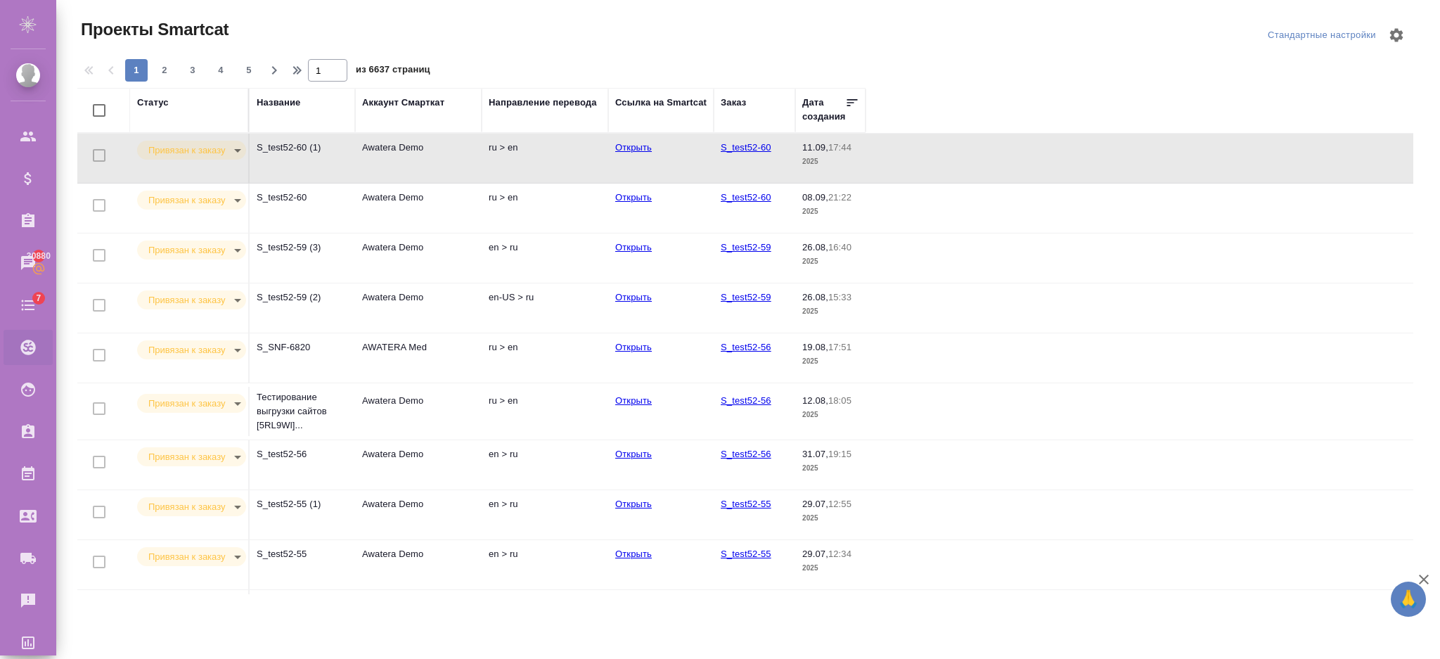
click at [442, 150] on td "Awatera Demo" at bounding box center [418, 158] width 127 height 49
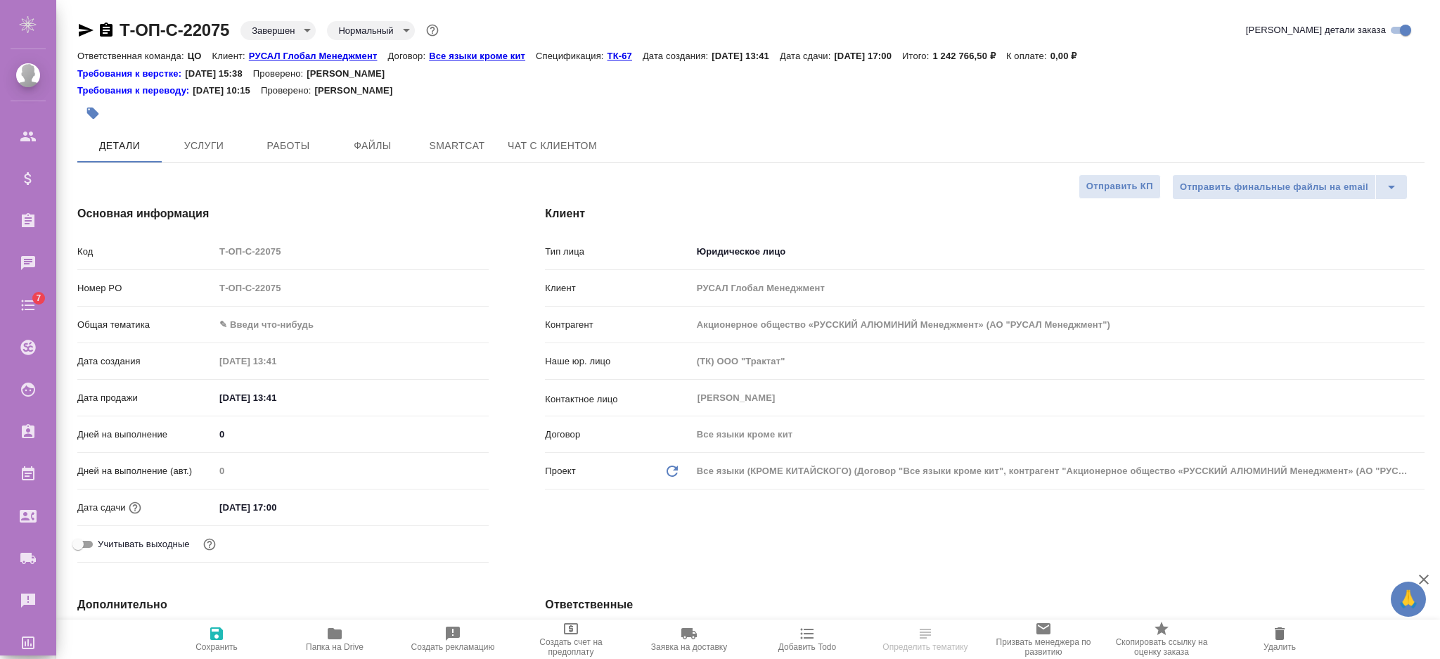
select select "RU"
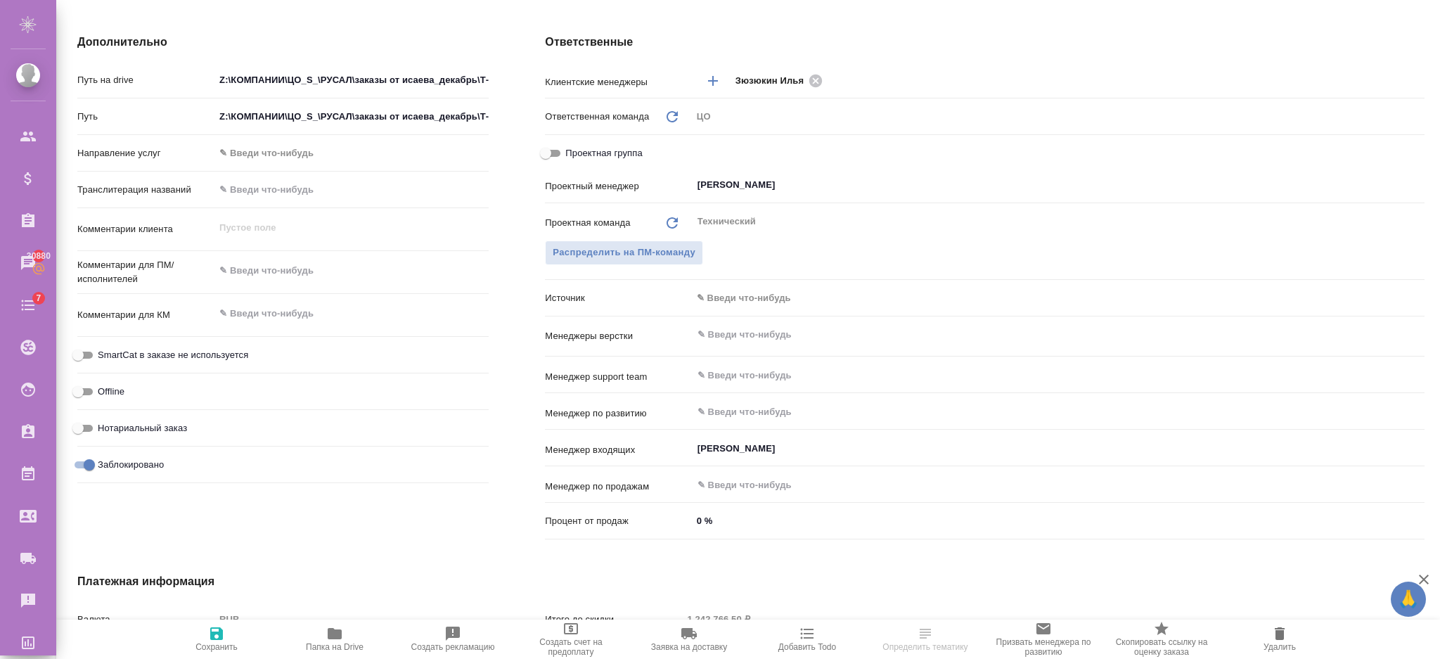
scroll to position [656, 0]
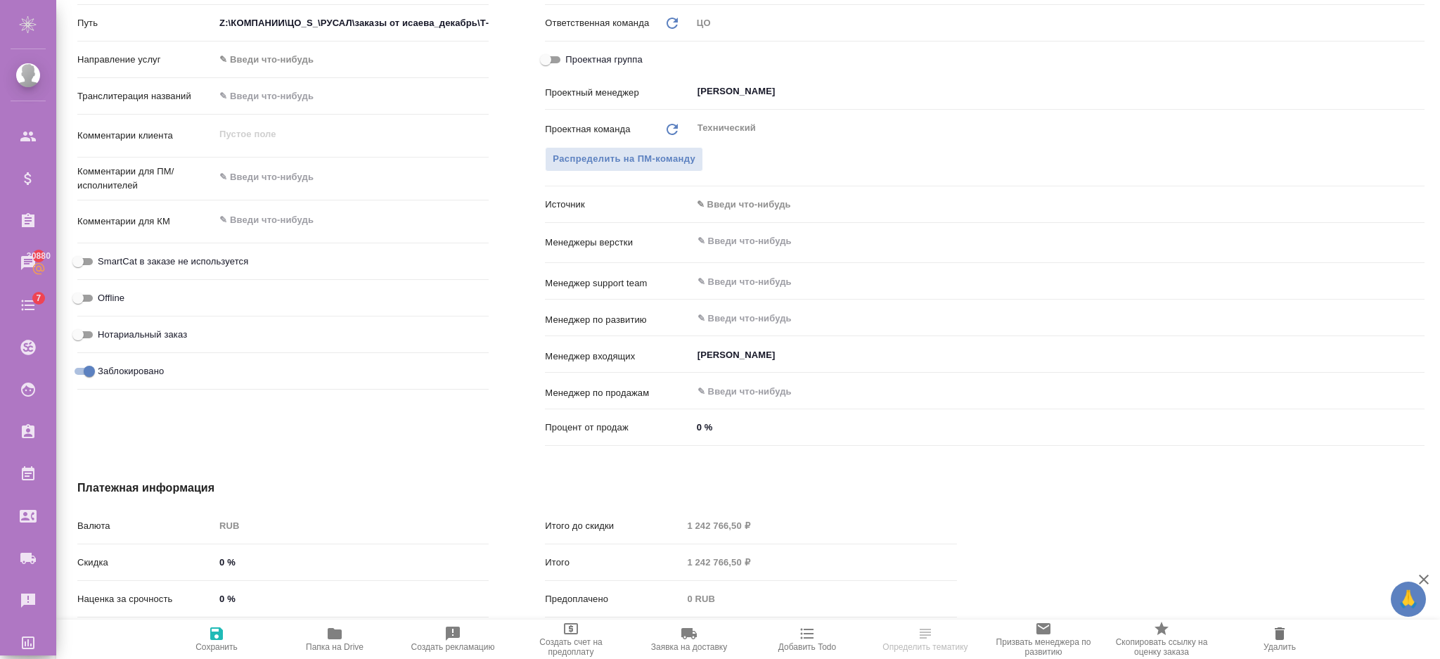
click at [754, 204] on body "🙏 .cls-1 fill:#fff; AWATERA [PERSON_NAME] Спецификации Заказы 30880 Чаты 7 Todo…" at bounding box center [720, 386] width 1440 height 772
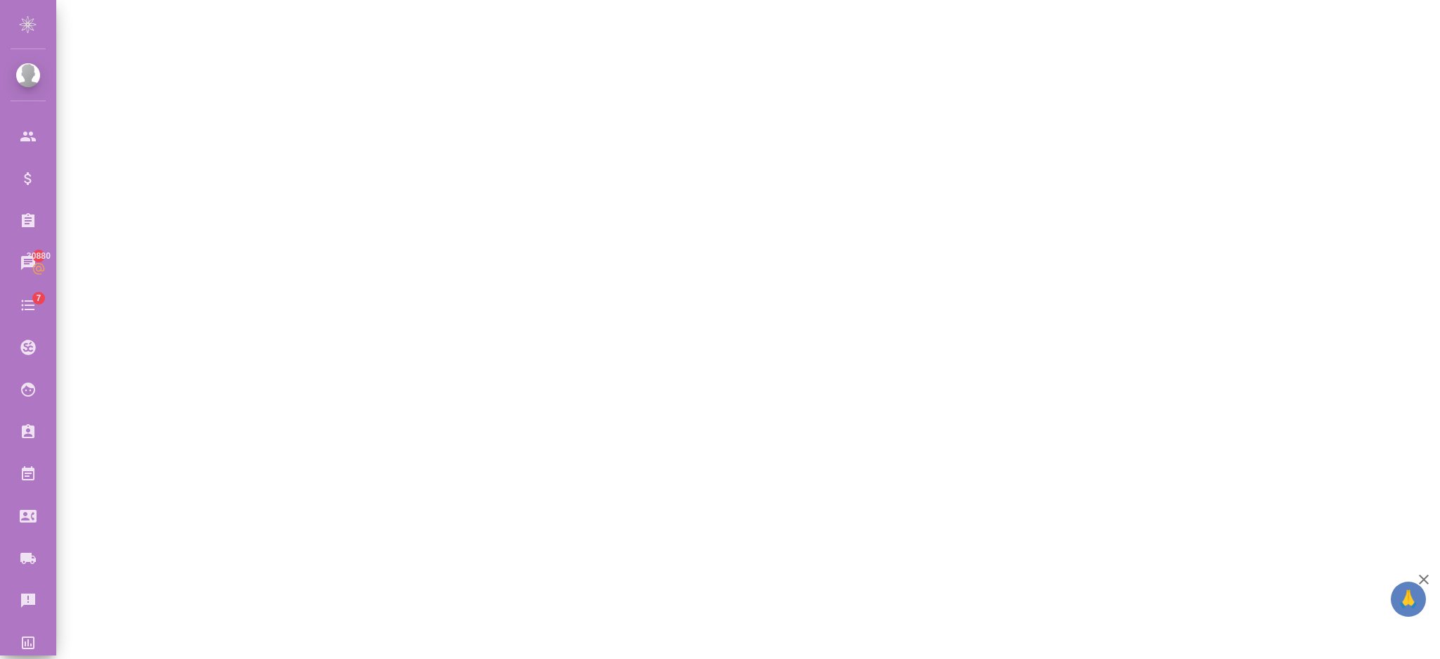
select select "RU"
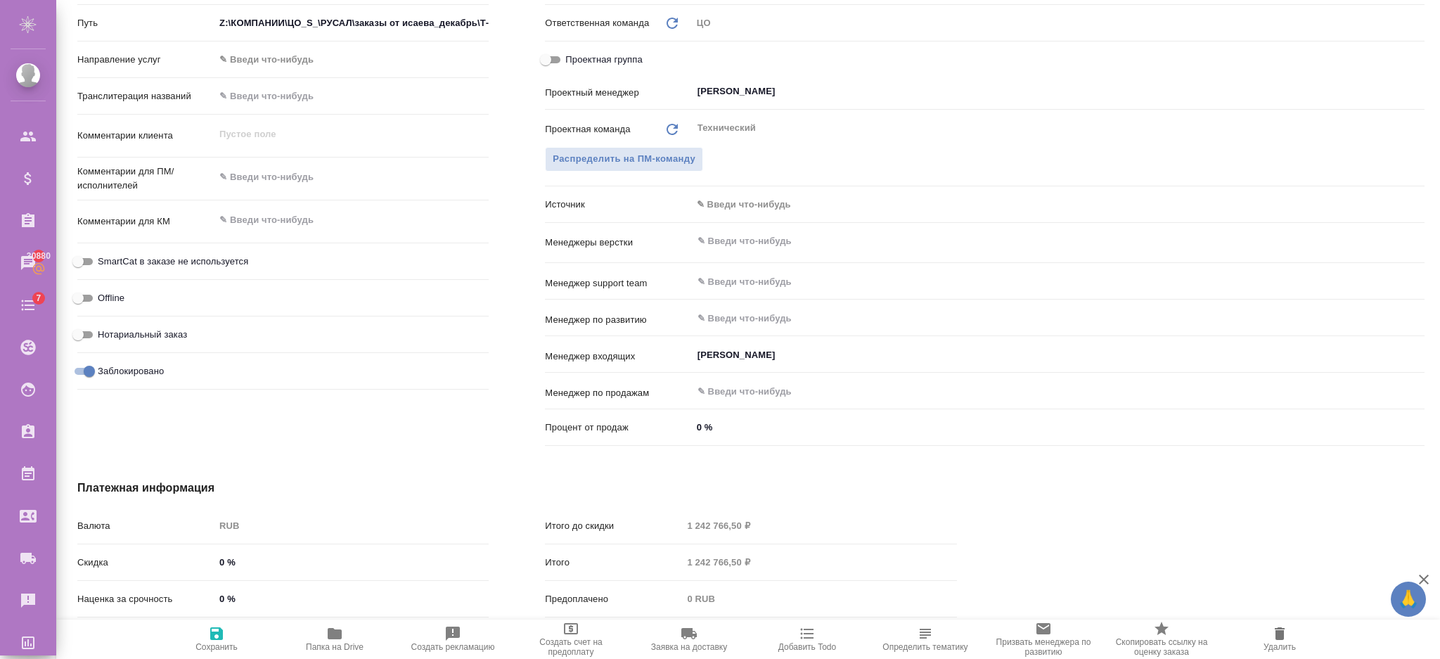
type textarea "x"
click at [394, 319] on div "Offline" at bounding box center [282, 303] width 411 height 37
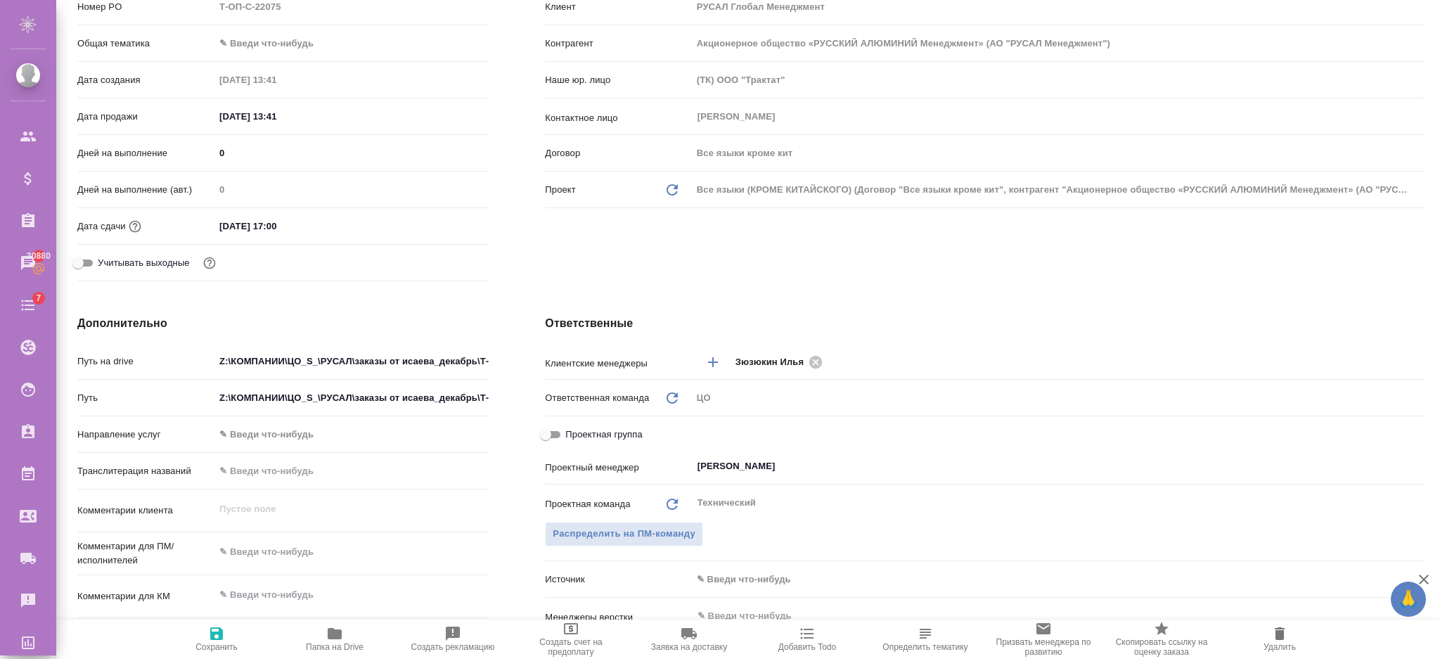
scroll to position [0, 0]
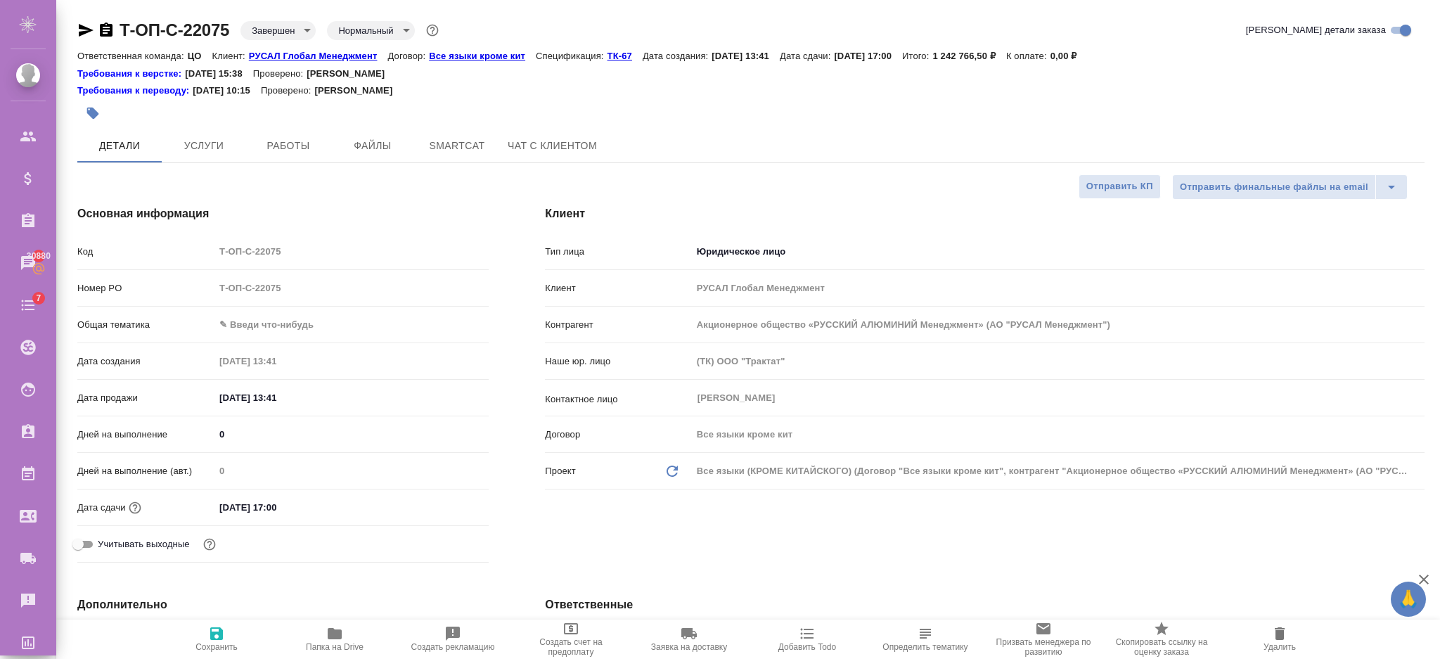
click at [330, 55] on p "РУСАЛ Глобал Менеджмент" at bounding box center [318, 56] width 139 height 11
type textarea "x"
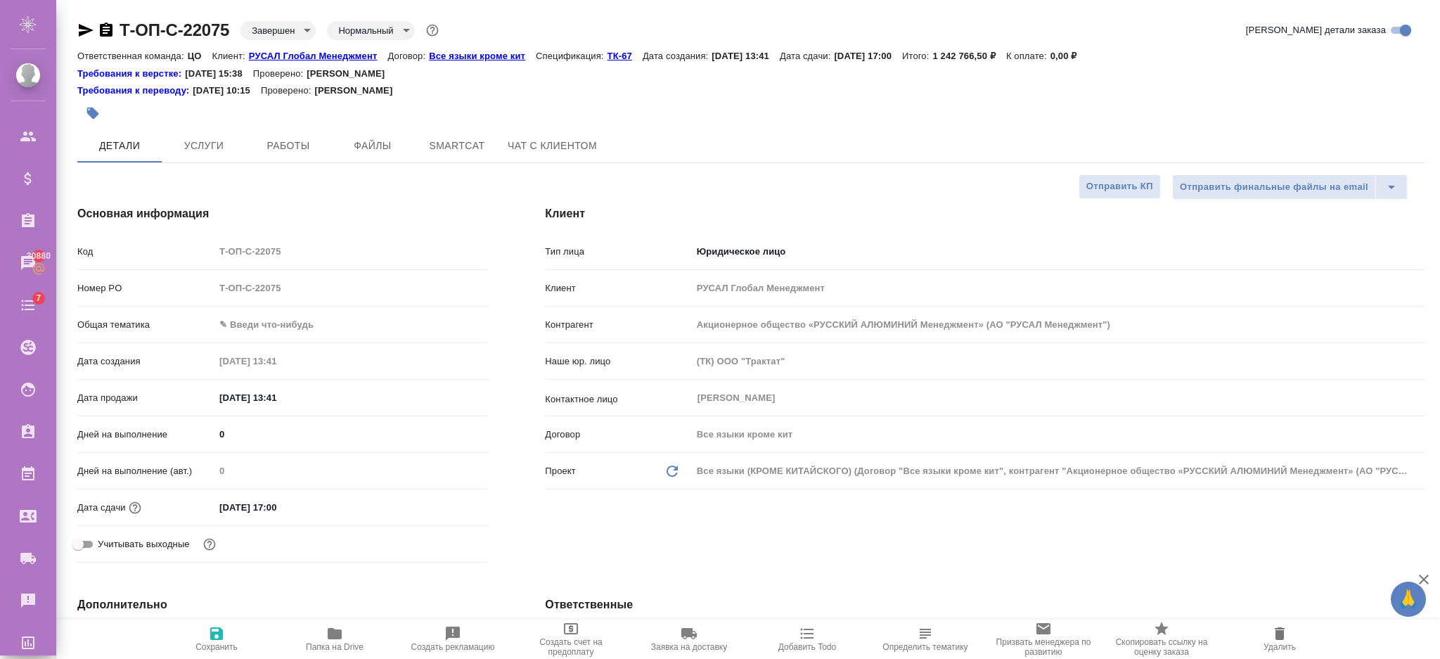
type textarea "x"
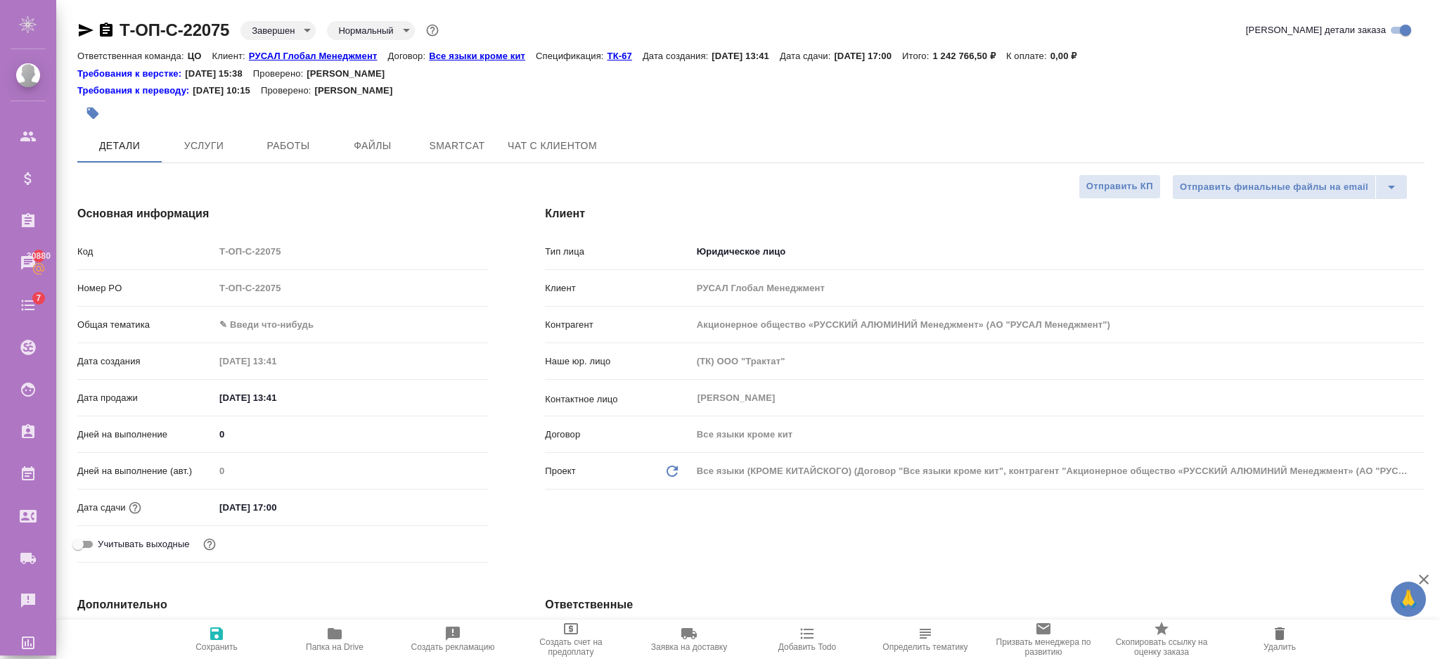
type textarea "x"
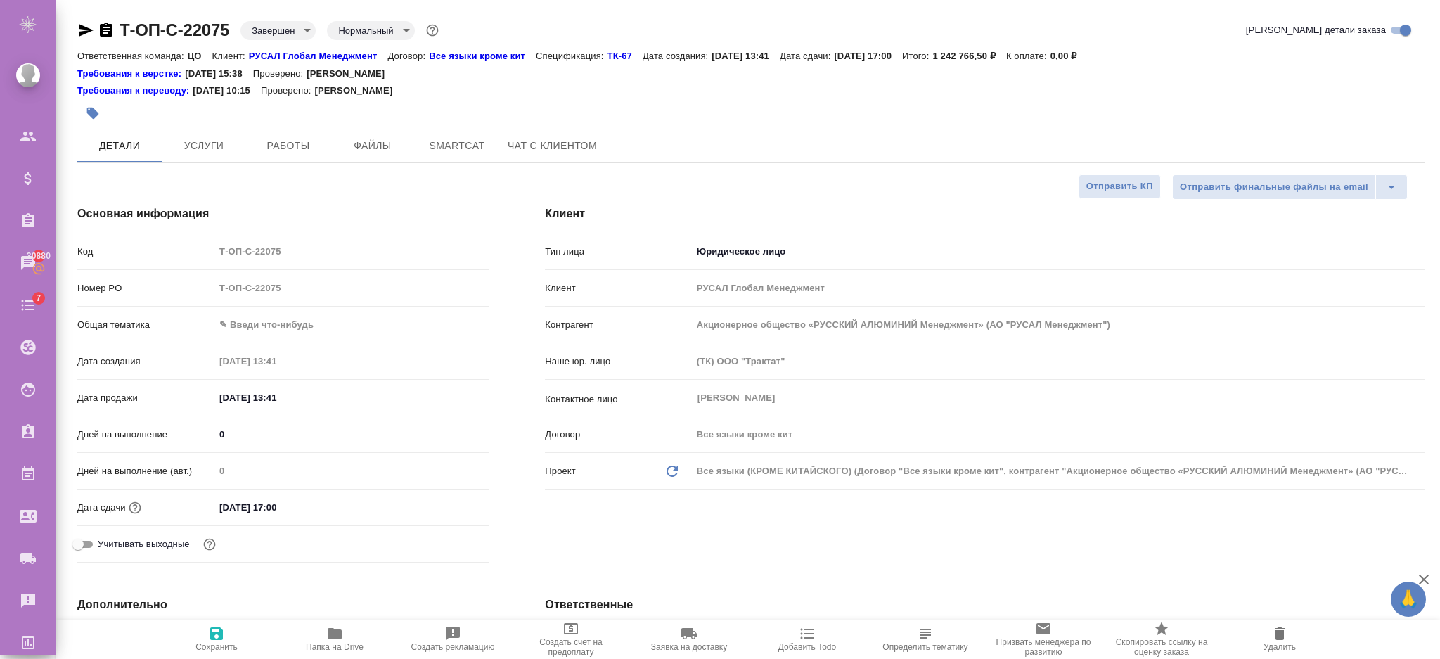
type textarea "x"
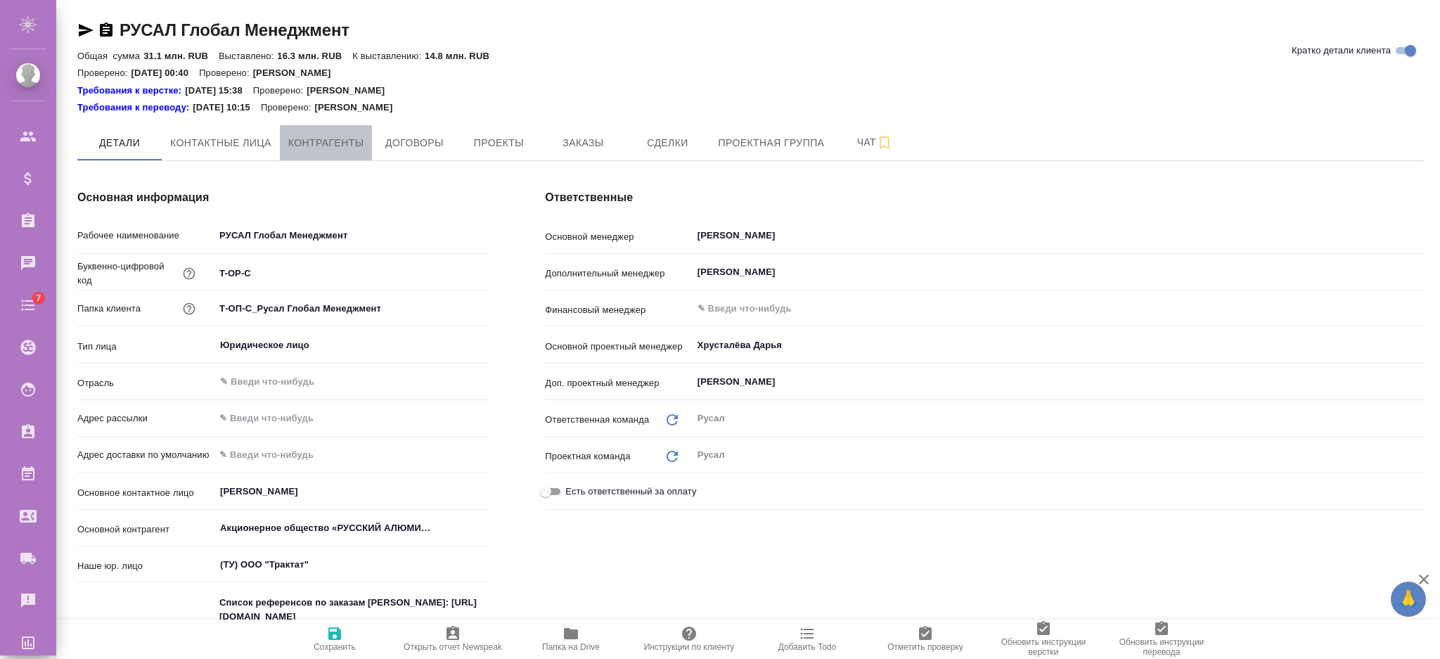
click at [307, 146] on span "Контрагенты" at bounding box center [326, 143] width 76 height 18
type textarea "x"
click at [261, 135] on span "Контактные лица" at bounding box center [220, 143] width 101 height 18
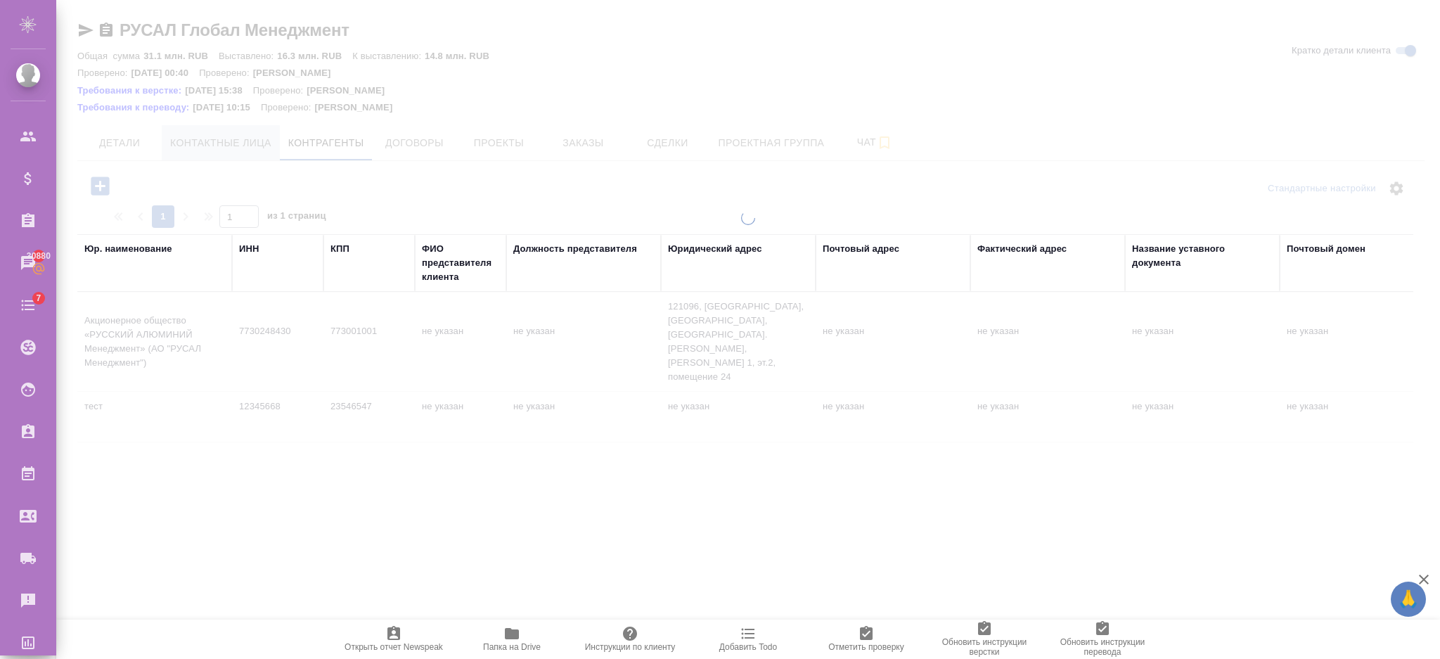
select select "RU"
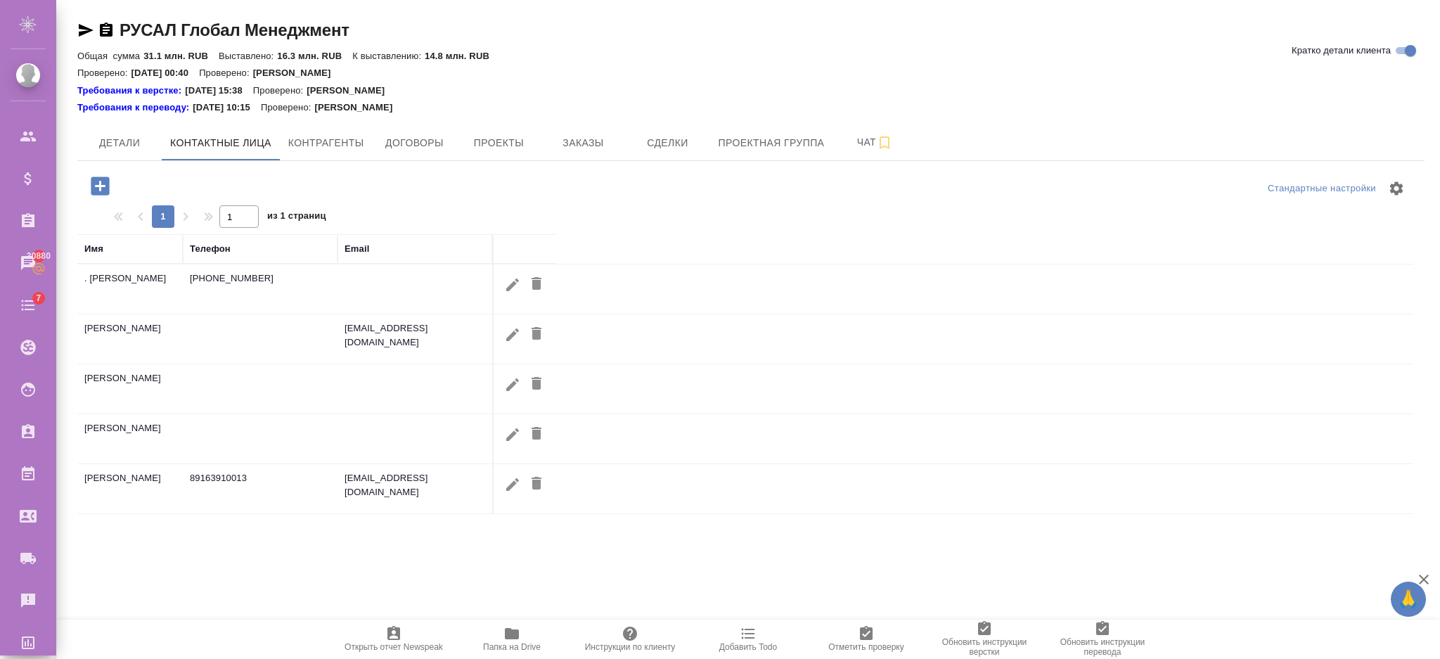
scroll to position [94, 0]
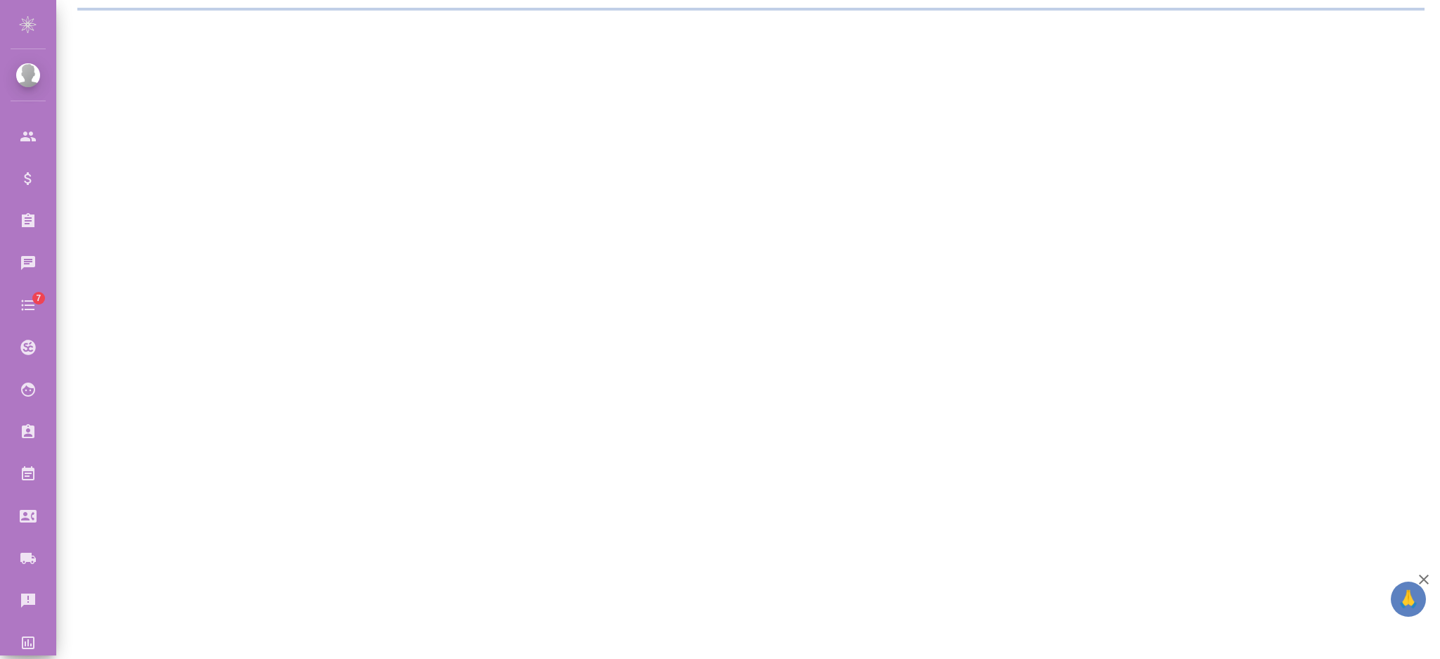
select select "RU"
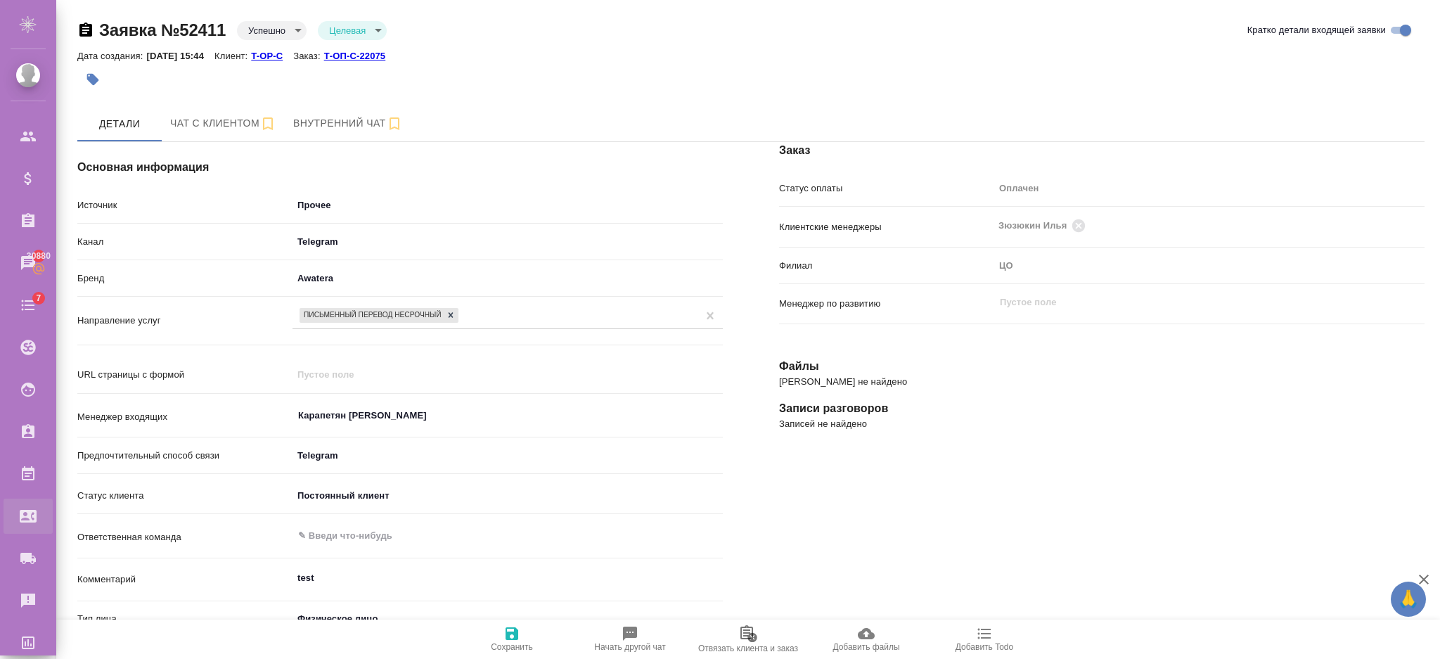
click at [28, 510] on div "Входящие заявки" at bounding box center [10, 516] width 35 height 21
type textarea "x"
select select "RU"
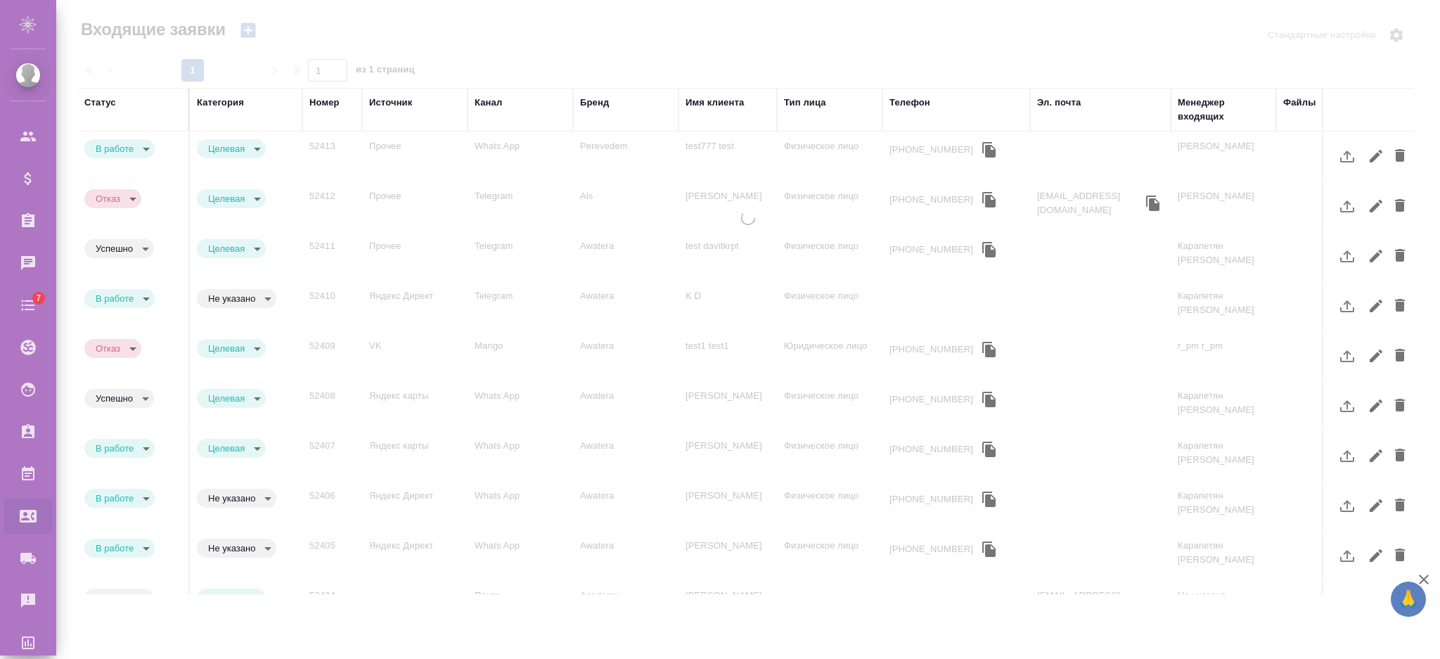
click at [590, 101] on div "Бренд" at bounding box center [594, 103] width 29 height 14
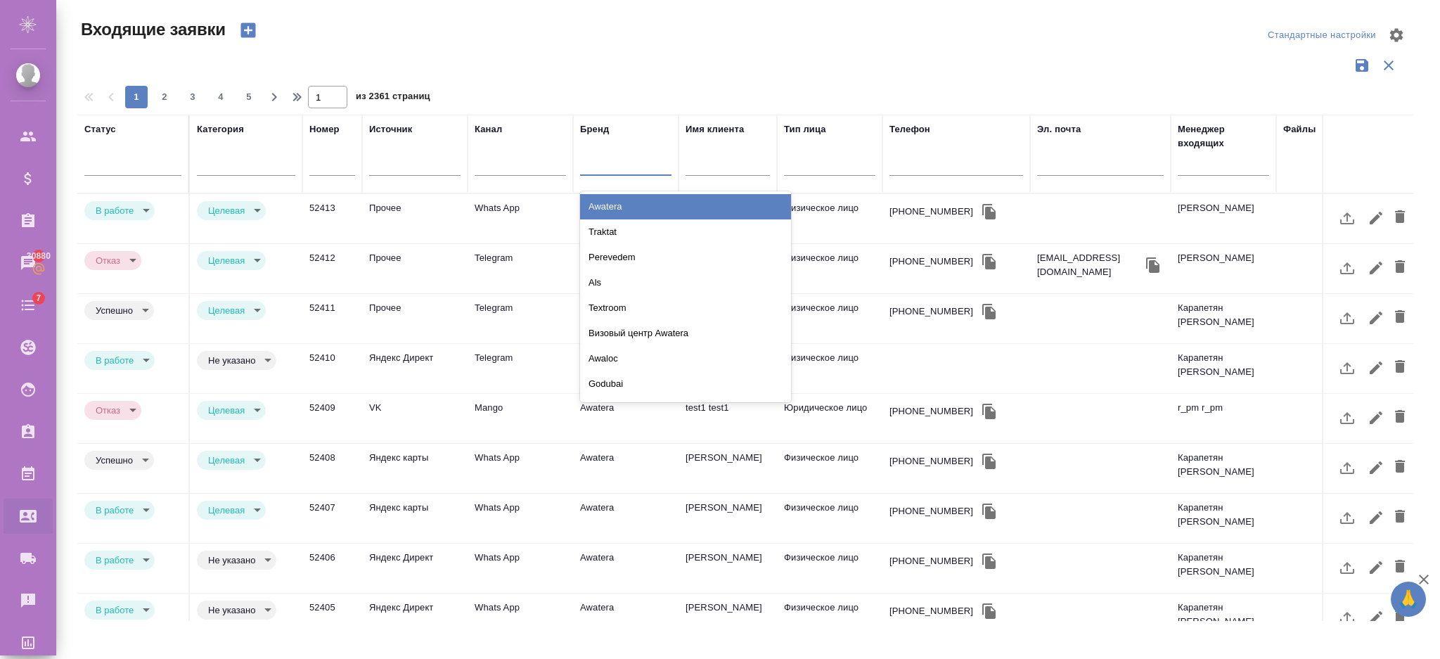
click at [608, 166] on div at bounding box center [625, 161] width 91 height 20
click at [621, 206] on div "Awatera" at bounding box center [685, 206] width 211 height 25
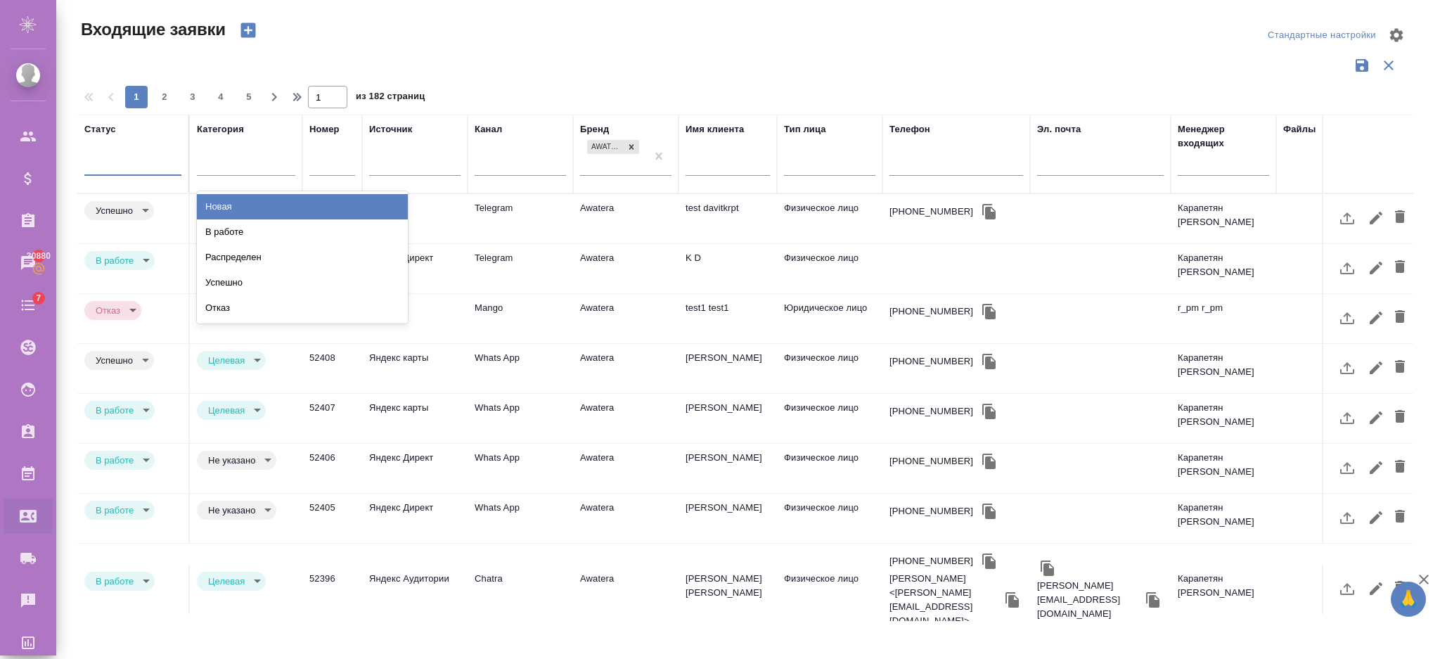
click at [106, 155] on div at bounding box center [132, 161] width 97 height 20
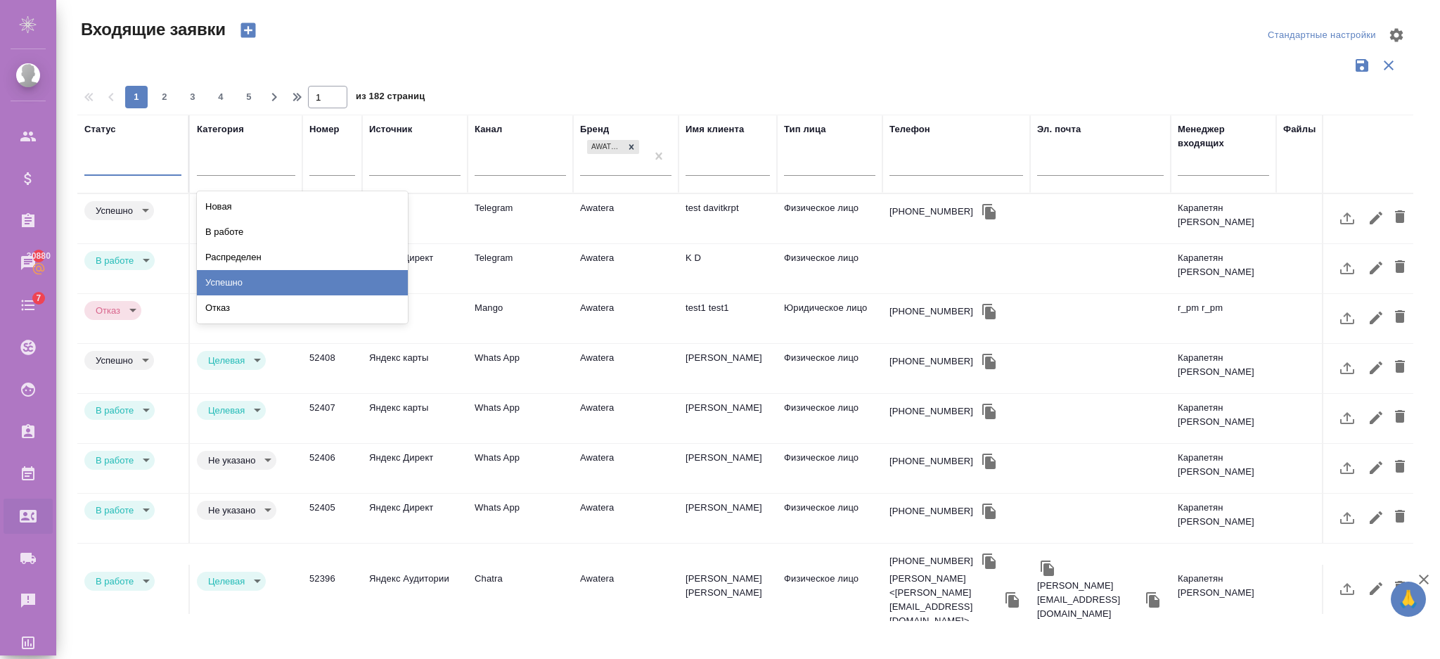
click at [230, 283] on div "Успешно" at bounding box center [302, 282] width 211 height 25
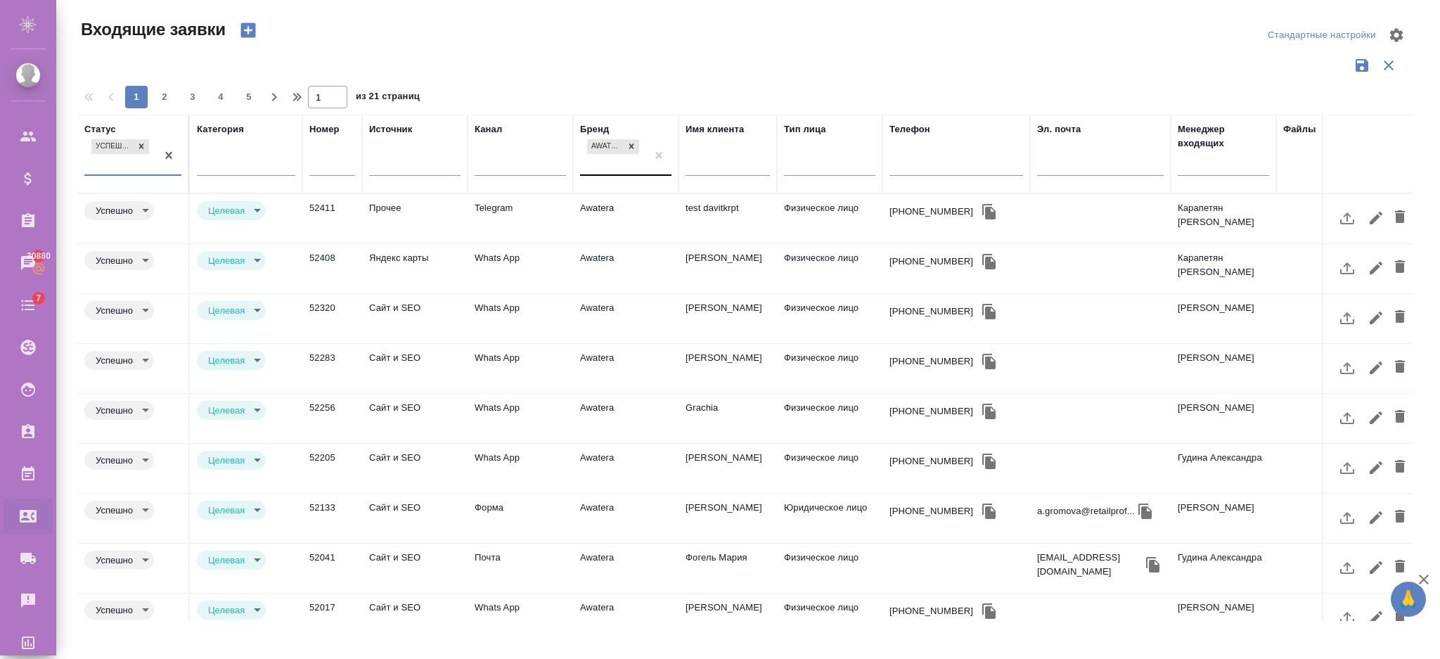
click at [633, 164] on div "Awatera" at bounding box center [613, 155] width 66 height 38
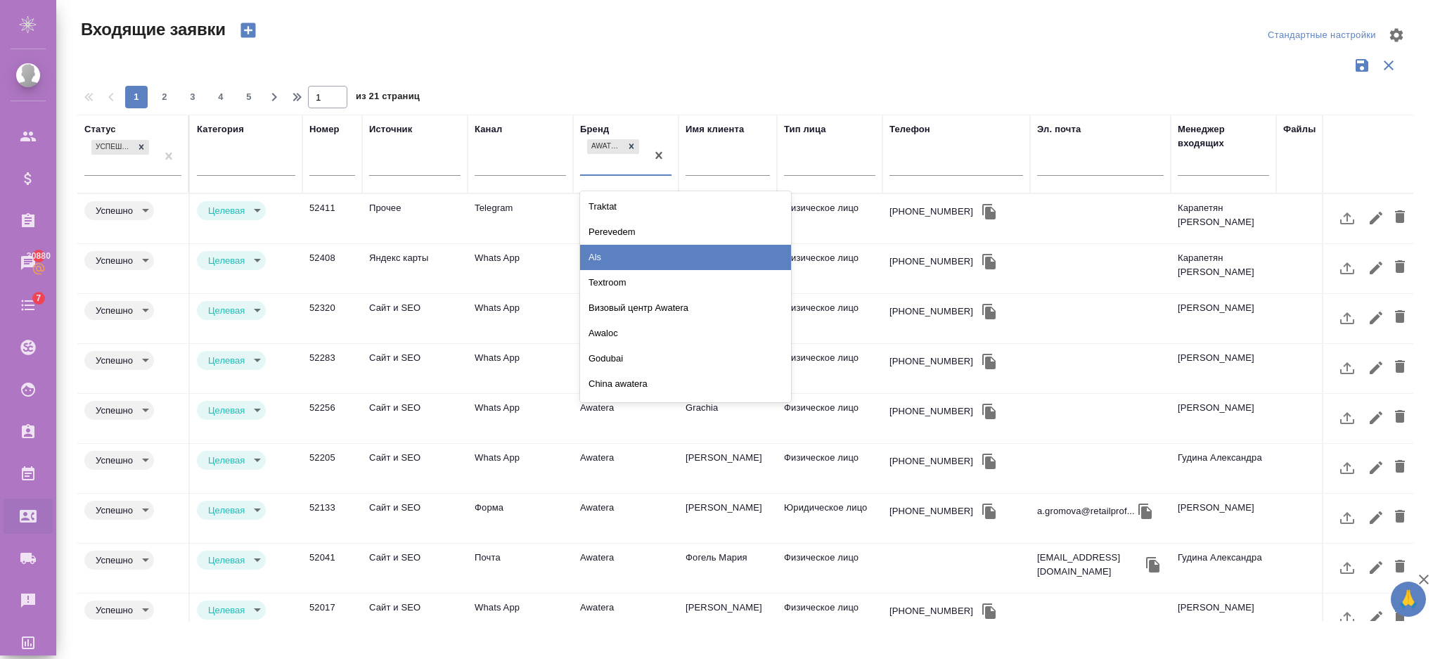
click at [631, 234] on div "Perevedem" at bounding box center [685, 231] width 211 height 25
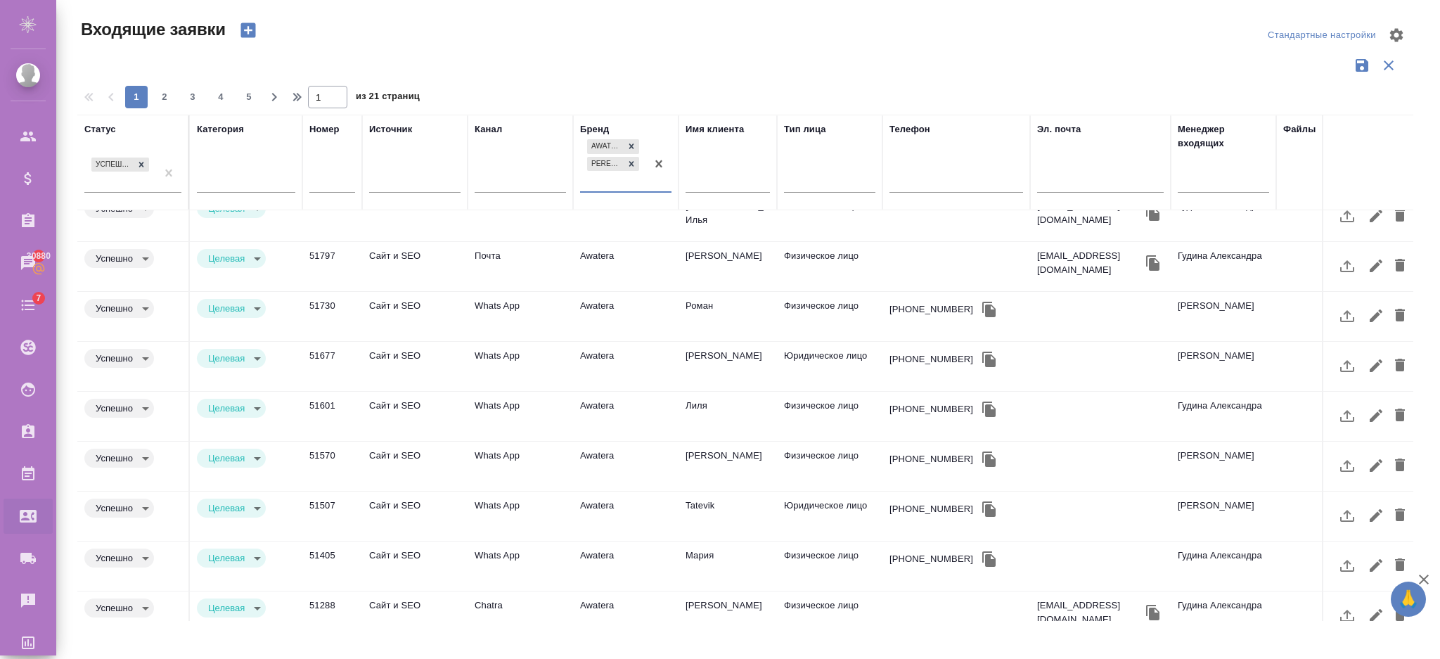
scroll to position [603, 0]
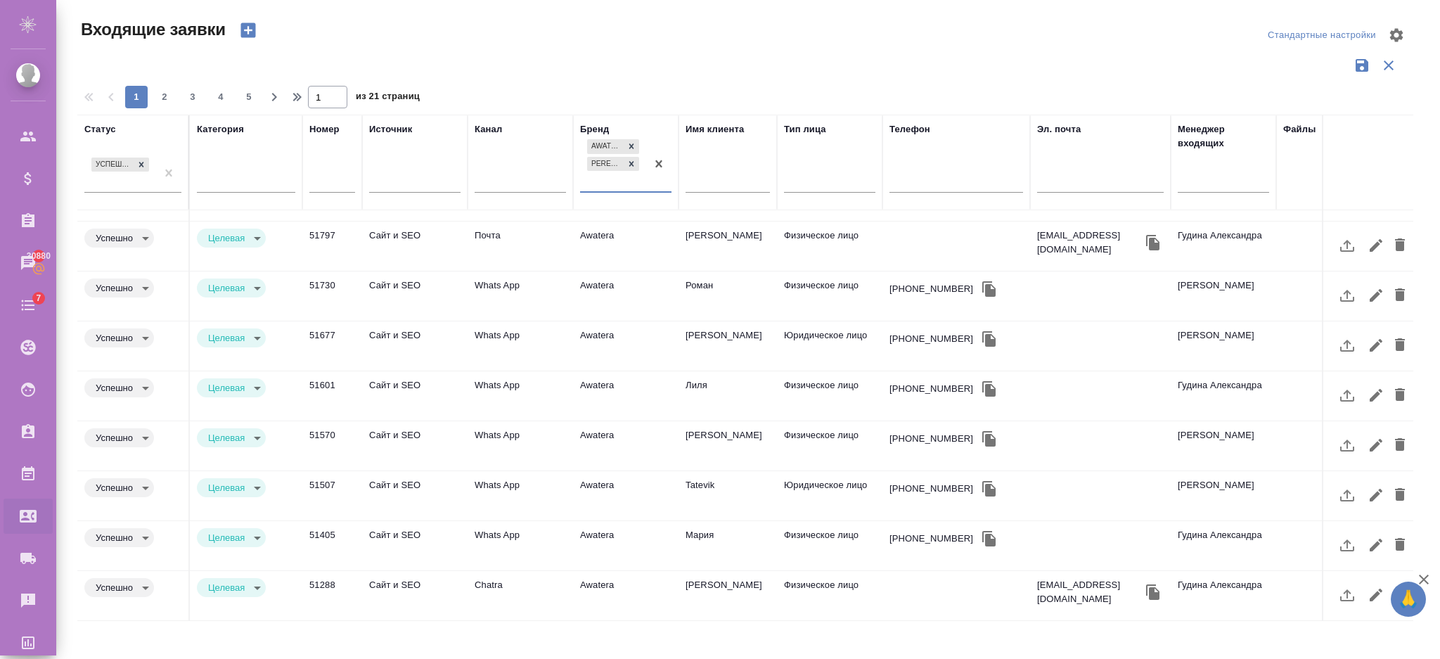
click at [177, 97] on div "1 2 3 4 5" at bounding box center [192, 97] width 141 height 23
click at [171, 95] on span "2" at bounding box center [164, 97] width 23 height 14
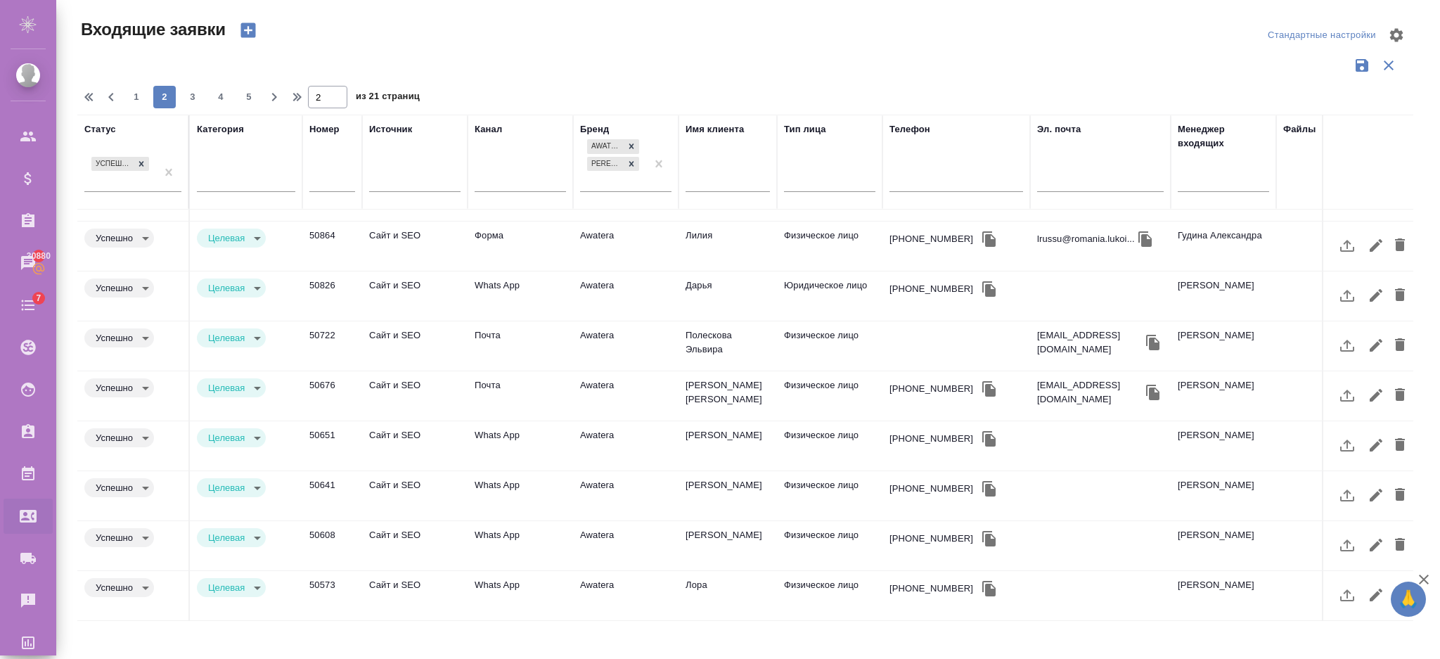
scroll to position [610, 0]
click at [221, 105] on button "4" at bounding box center [221, 97] width 23 height 23
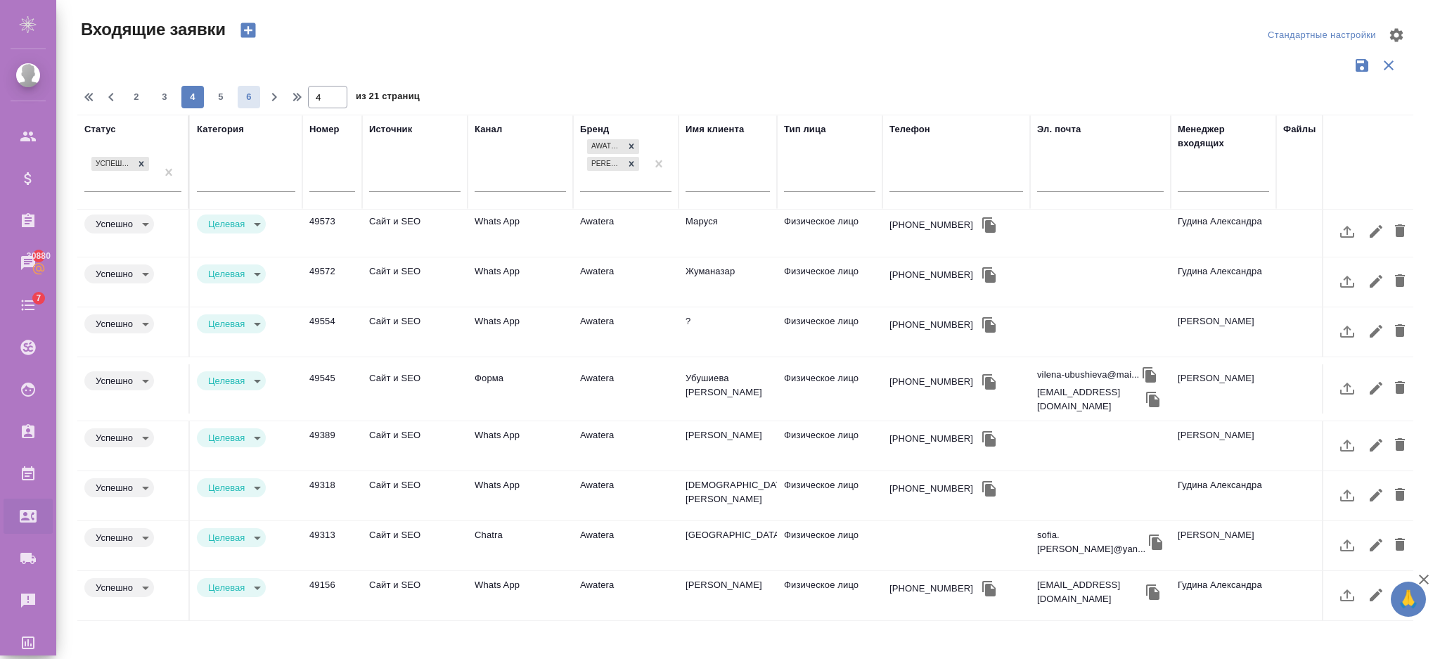
click at [255, 98] on span "6" at bounding box center [249, 97] width 23 height 14
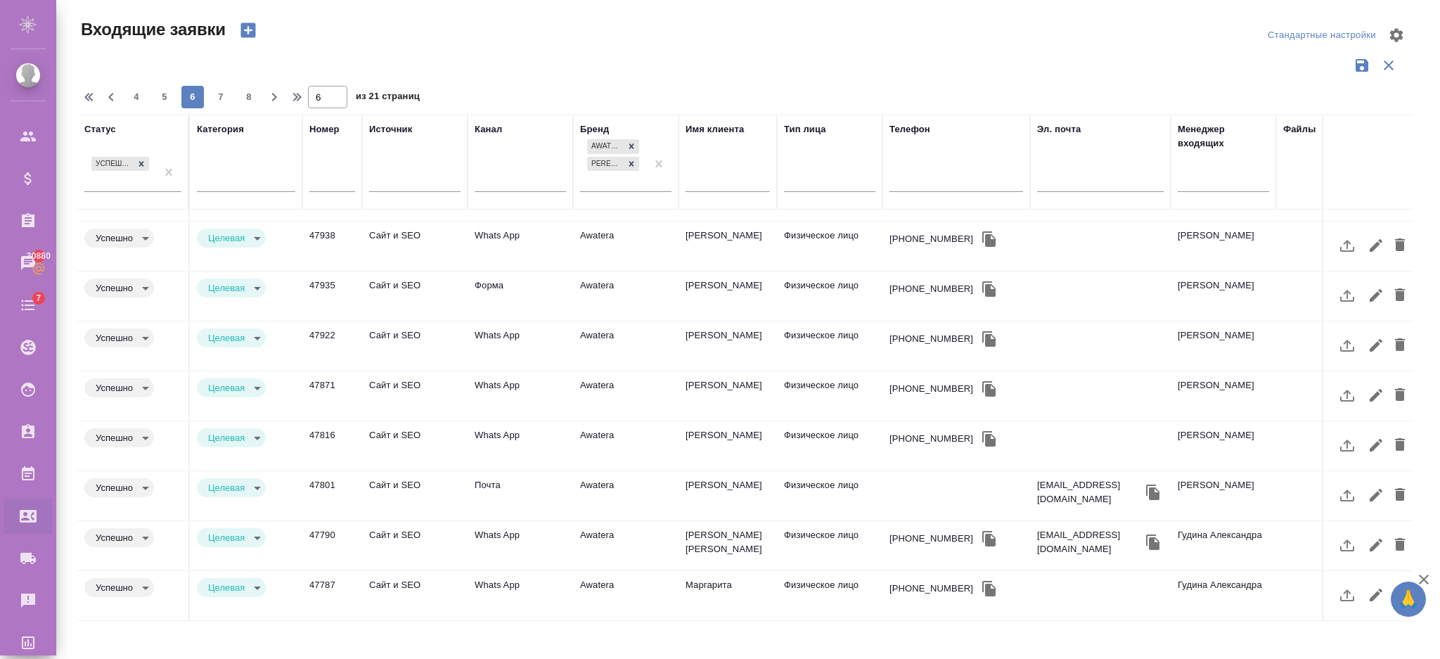
scroll to position [603, 0]
drag, startPoint x: 329, startPoint y: 94, endPoint x: 304, endPoint y: 98, distance: 25.0
click at [310, 97] on input "6" at bounding box center [327, 97] width 39 height 23
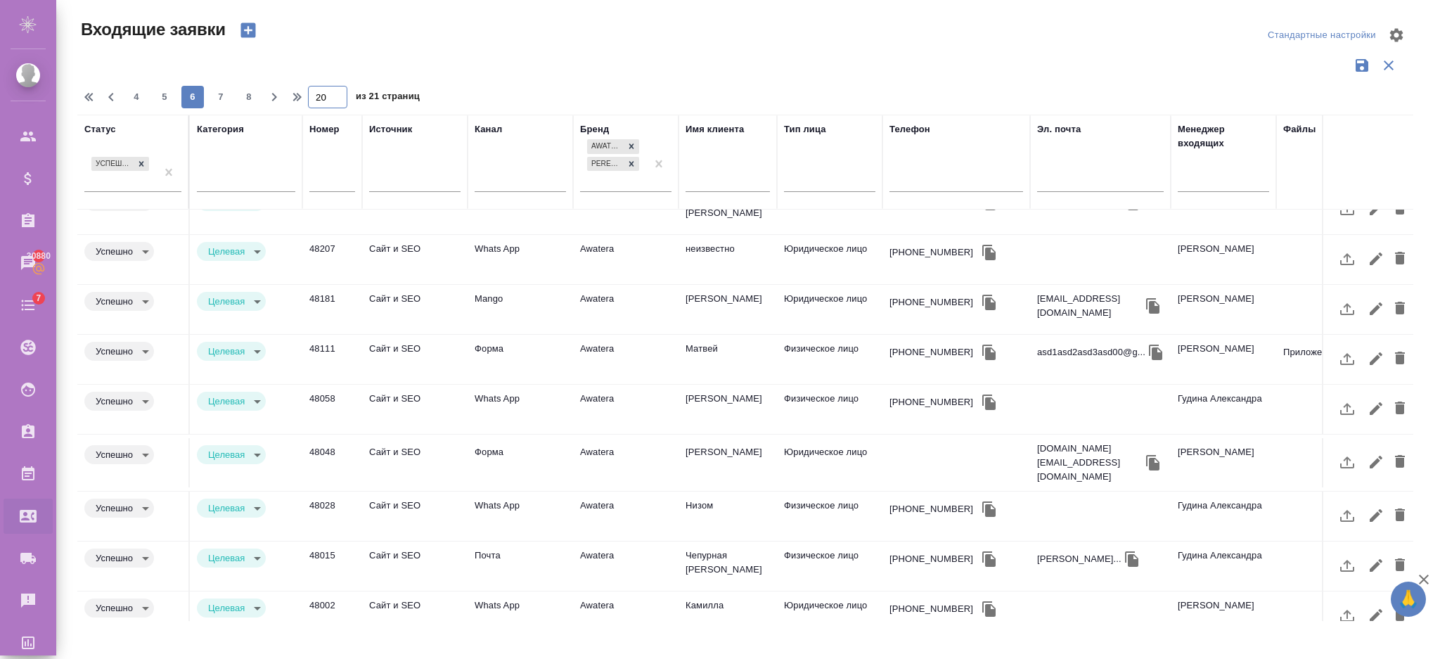
scroll to position [0, 0]
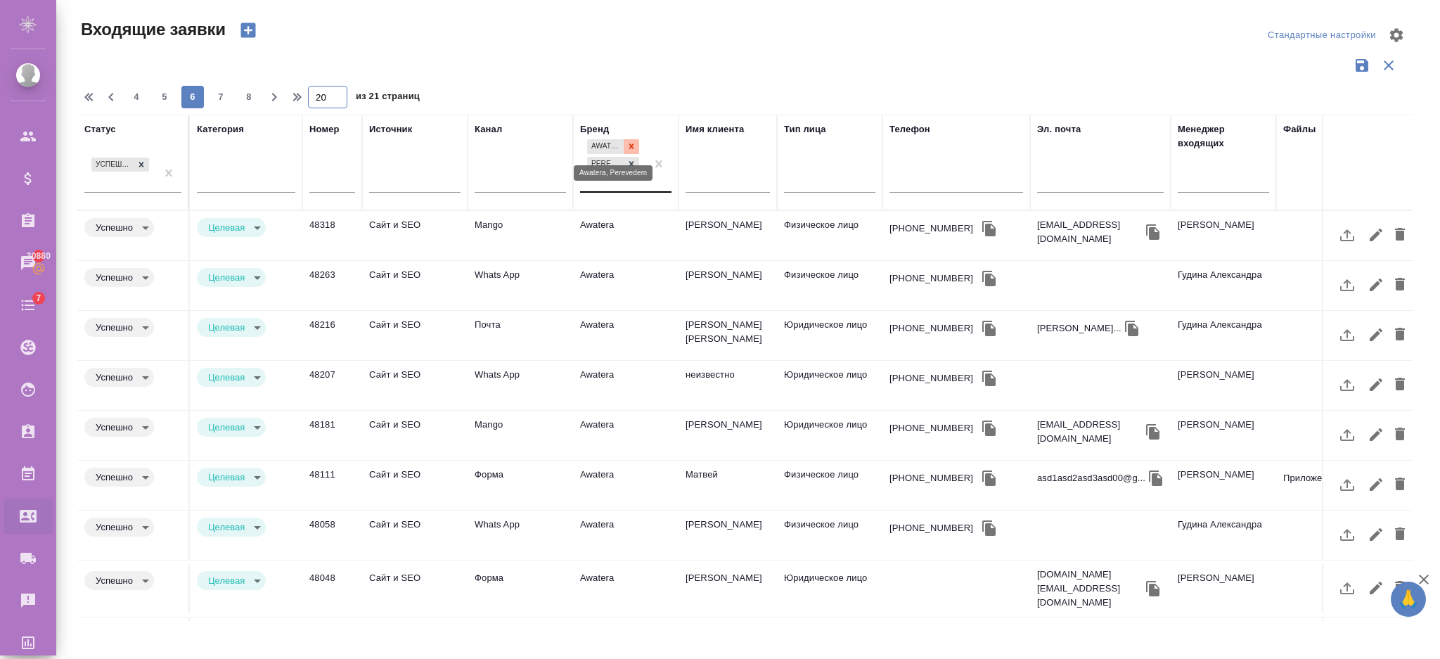
click at [630, 143] on icon at bounding box center [631, 146] width 10 height 10
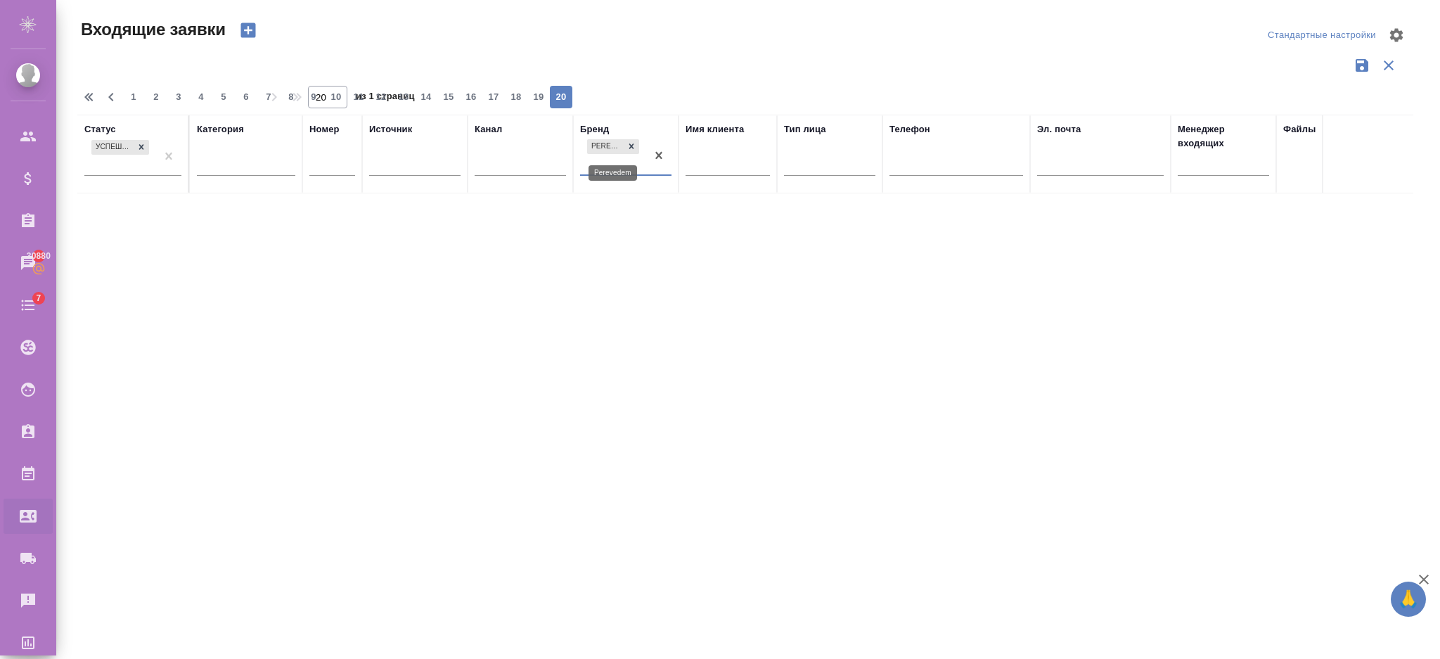
click at [630, 143] on icon at bounding box center [631, 146] width 10 height 10
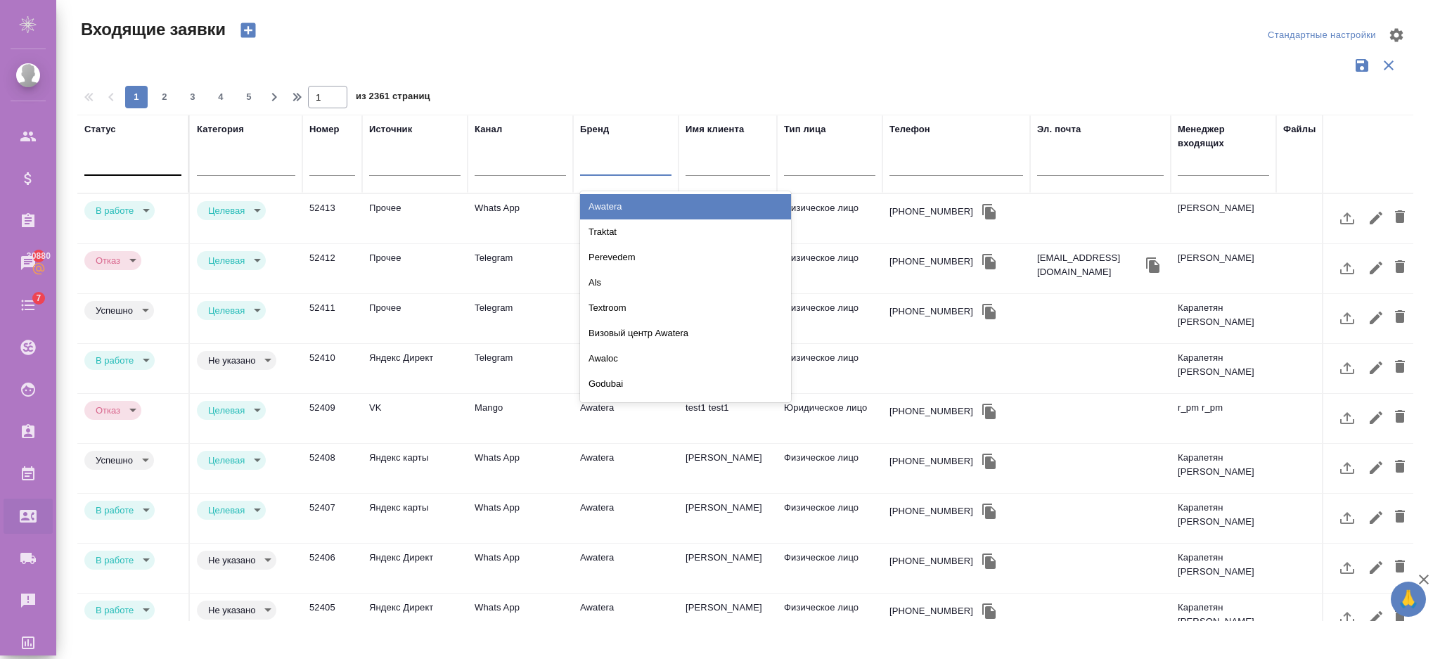
click at [599, 153] on div at bounding box center [625, 161] width 91 height 20
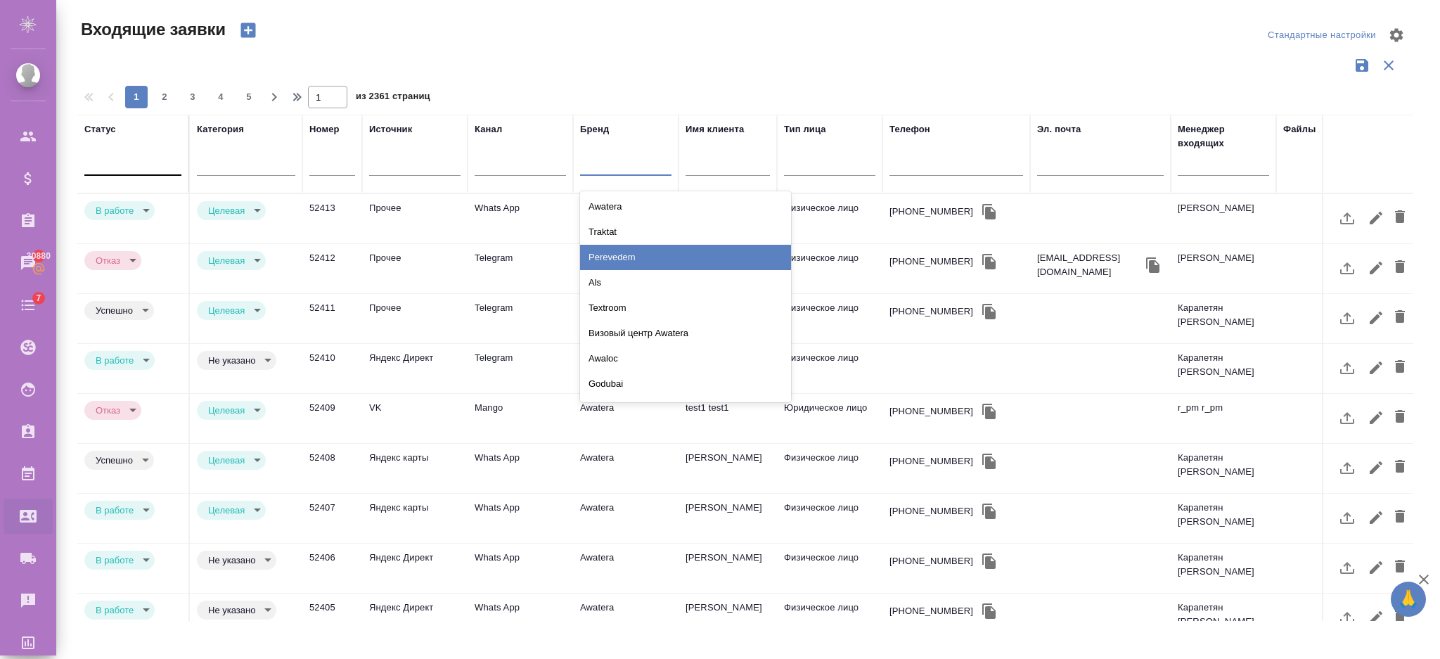
click at [615, 257] on div "Perevedem" at bounding box center [685, 257] width 211 height 25
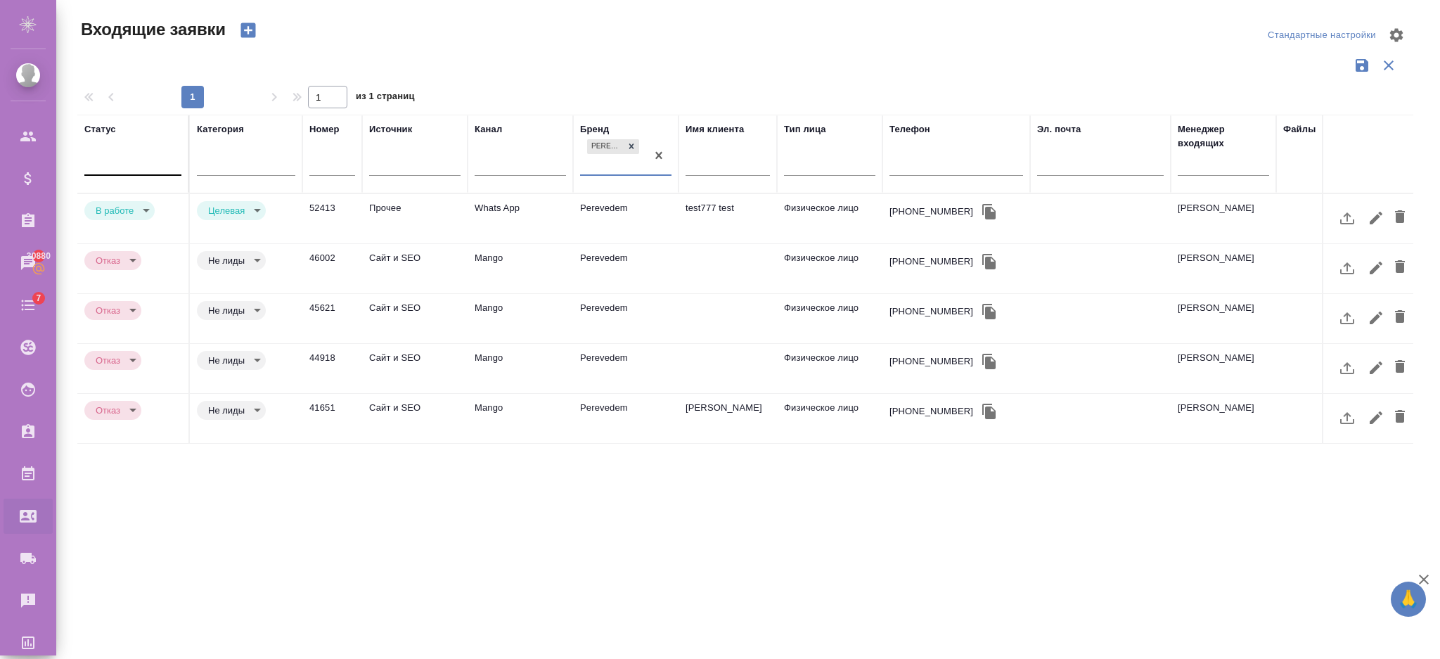
click at [134, 156] on div at bounding box center [132, 161] width 97 height 20
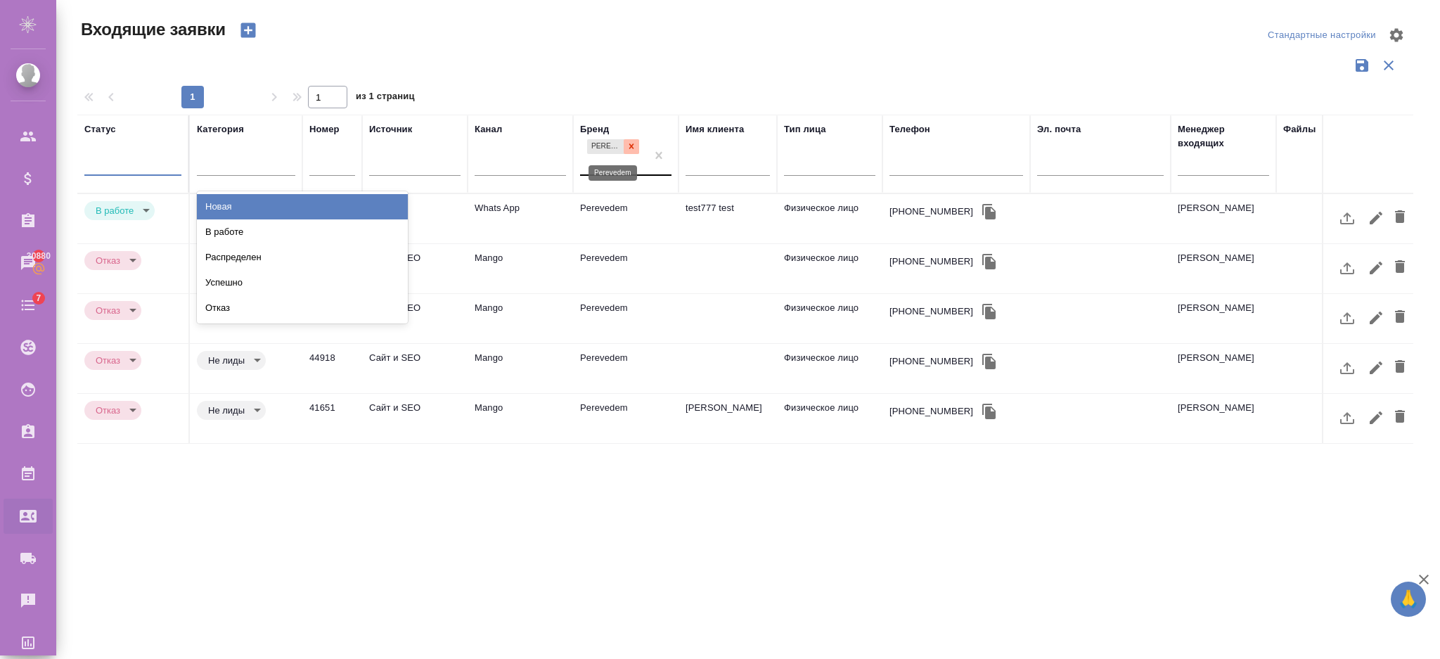
click at [627, 146] on icon at bounding box center [631, 146] width 10 height 10
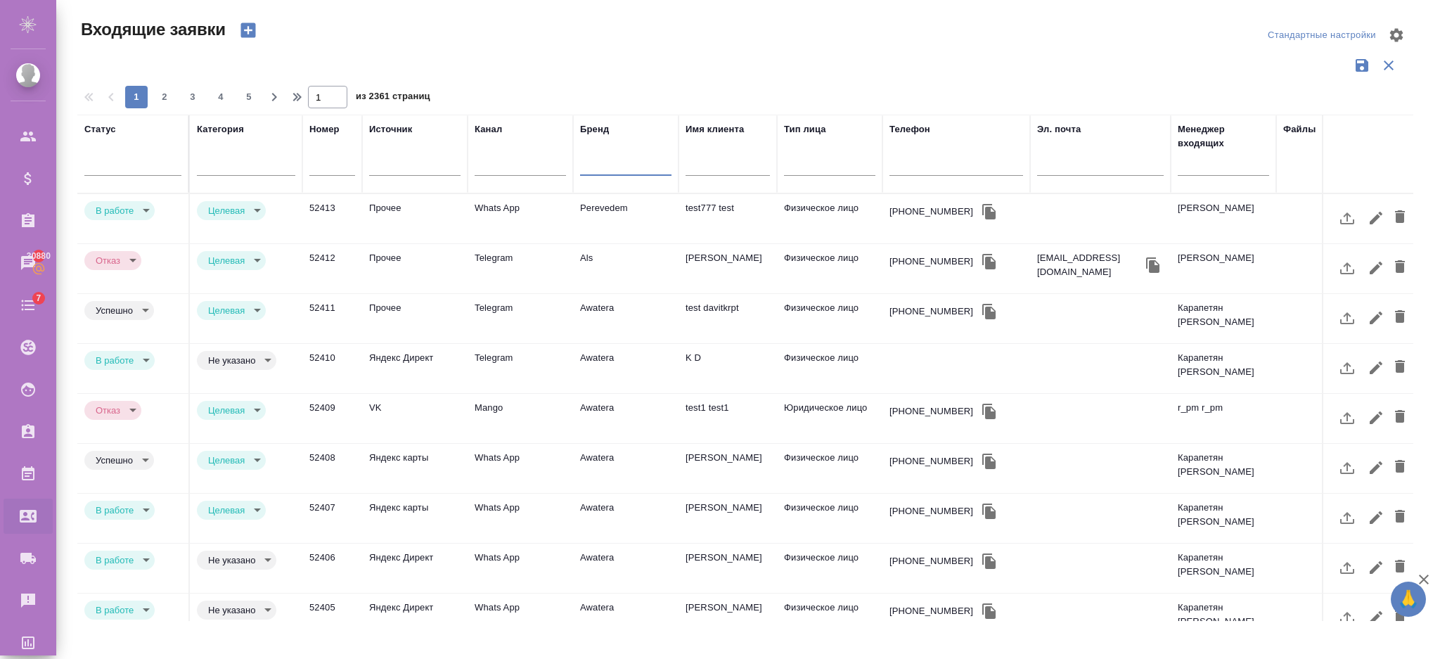
click at [614, 157] on div at bounding box center [625, 161] width 91 height 20
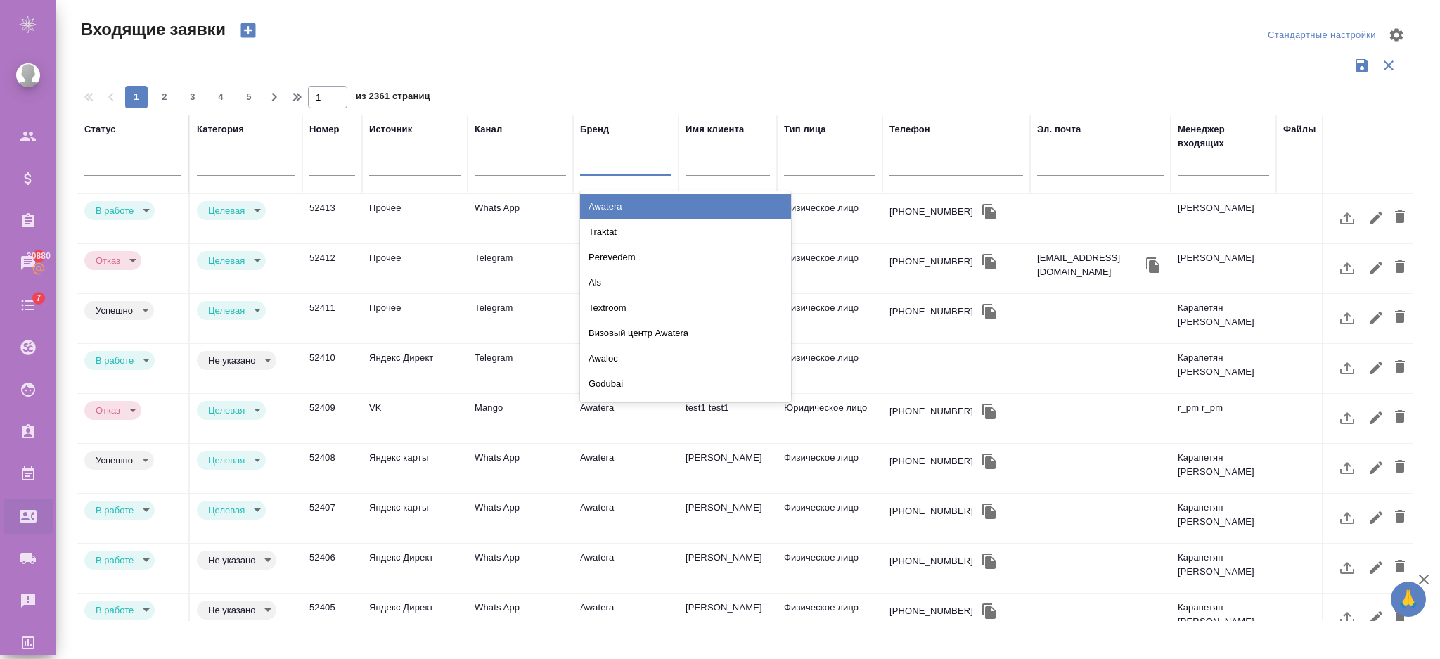
click at [612, 204] on div "Awatera" at bounding box center [685, 206] width 211 height 25
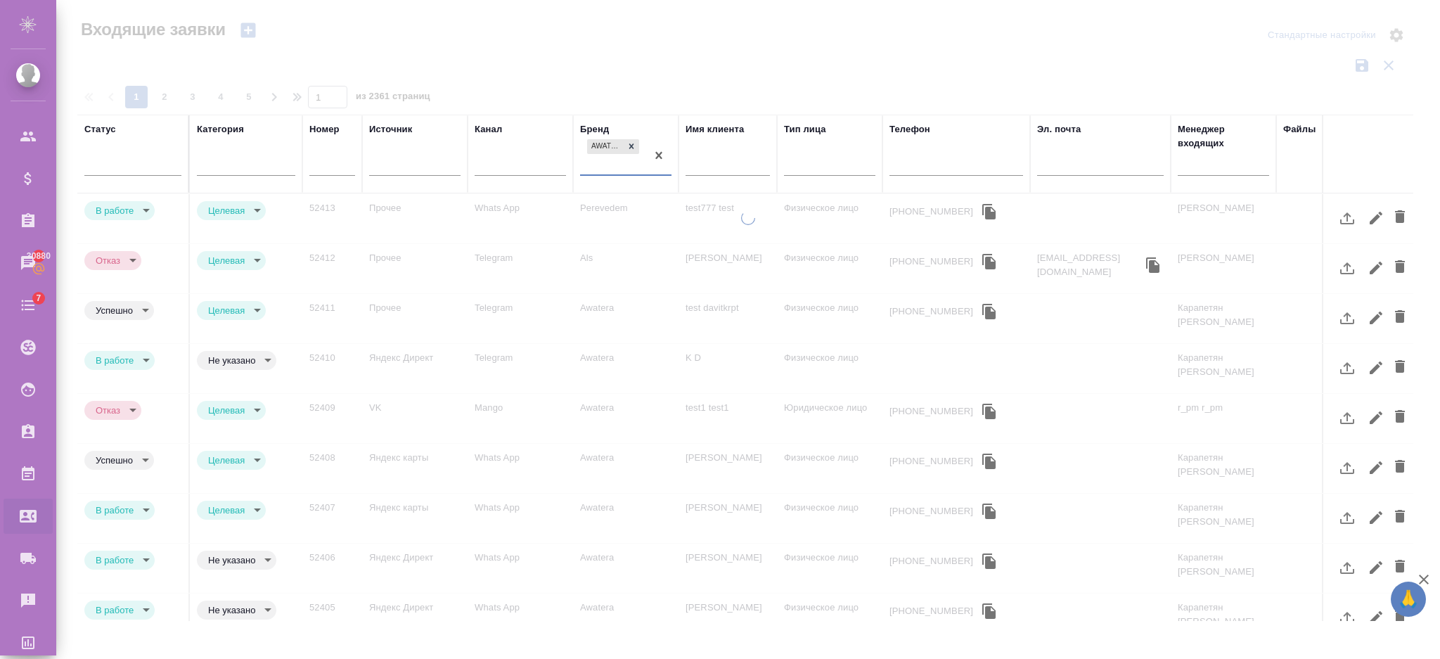
click at [610, 162] on div "Awatera" at bounding box center [613, 155] width 66 height 38
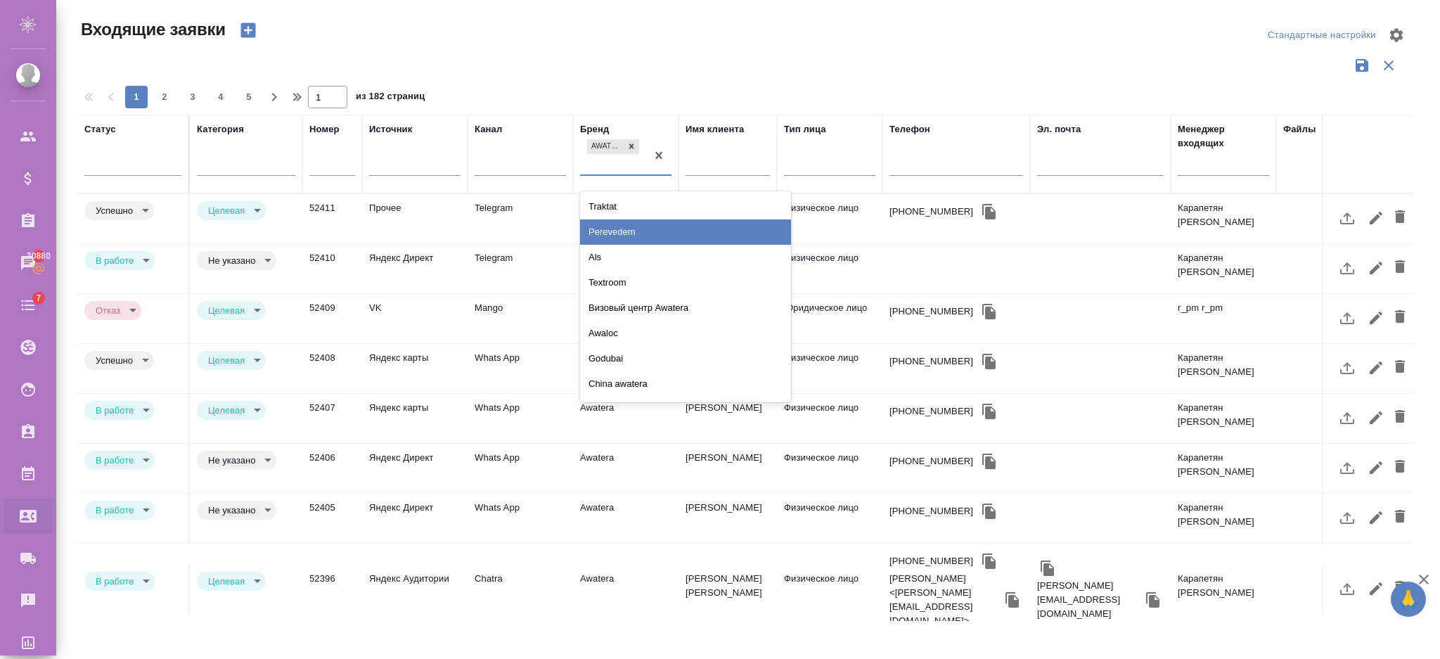
click at [622, 233] on div "Perevedem" at bounding box center [685, 231] width 211 height 25
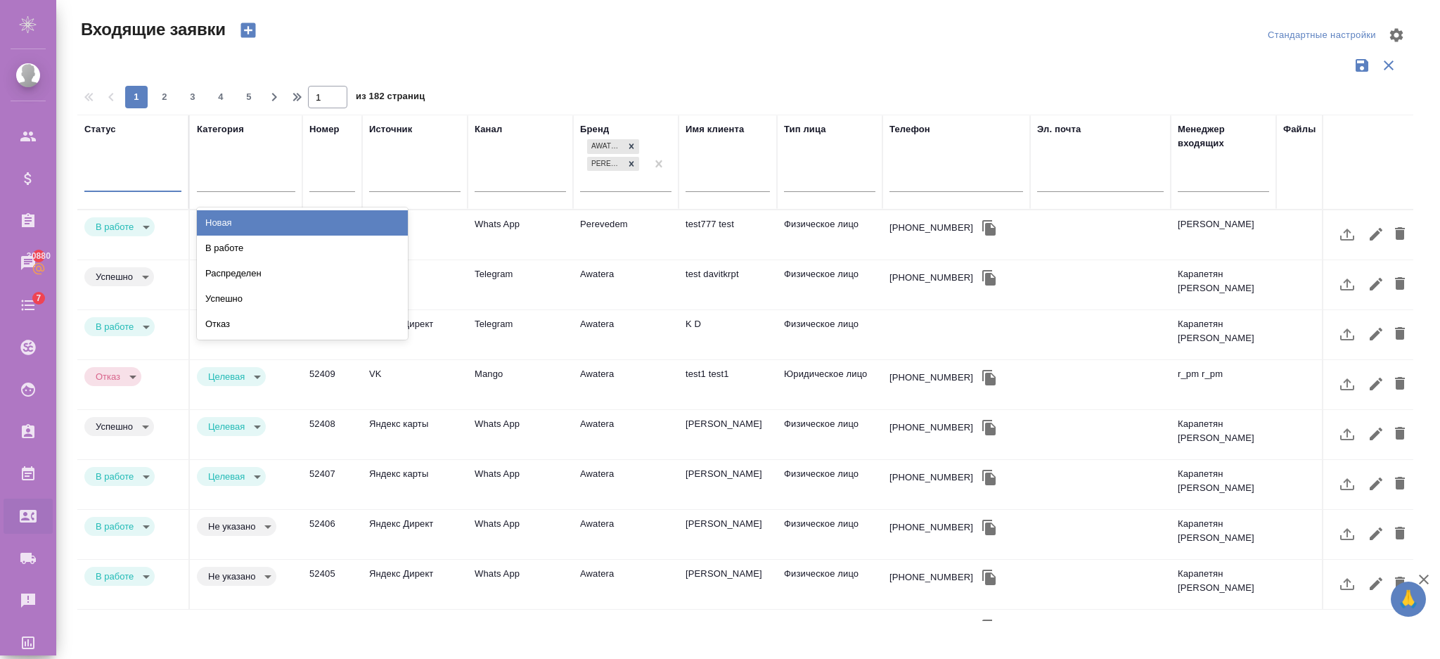
click at [127, 181] on div at bounding box center [132, 178] width 97 height 20
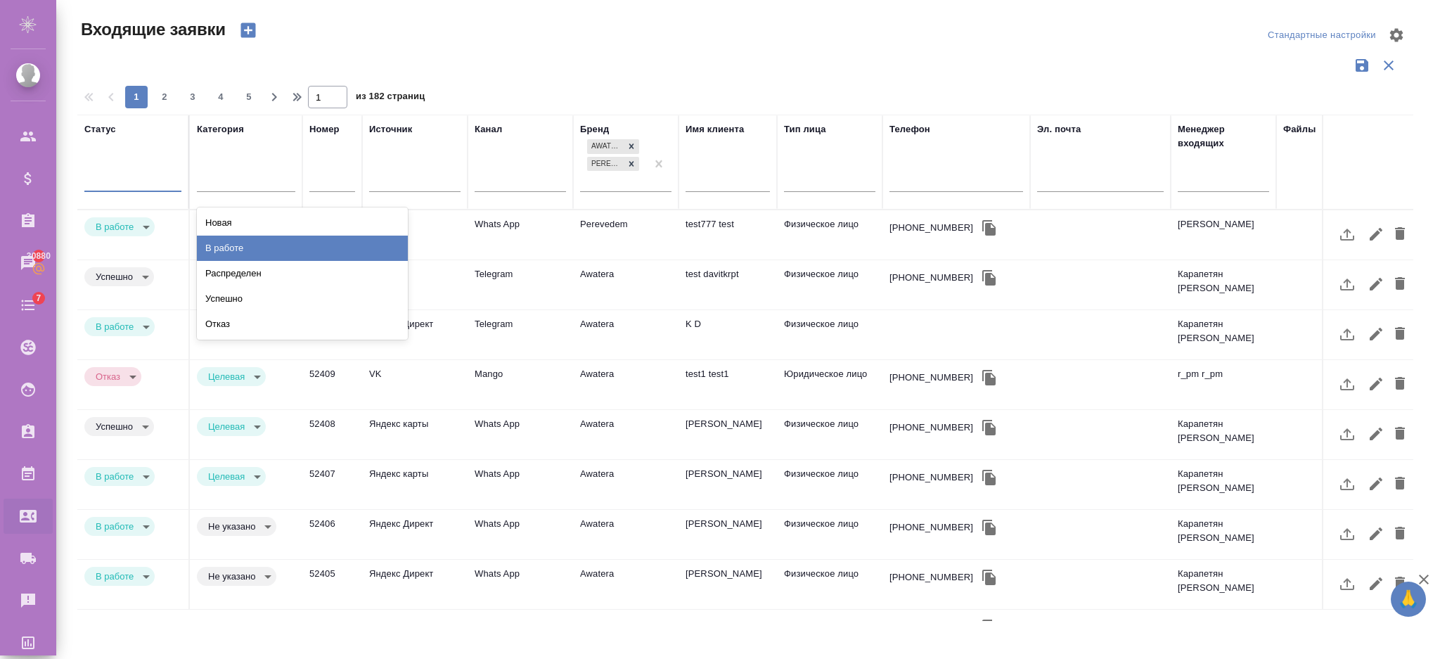
click at [212, 245] on div "В работе" at bounding box center [302, 248] width 211 height 25
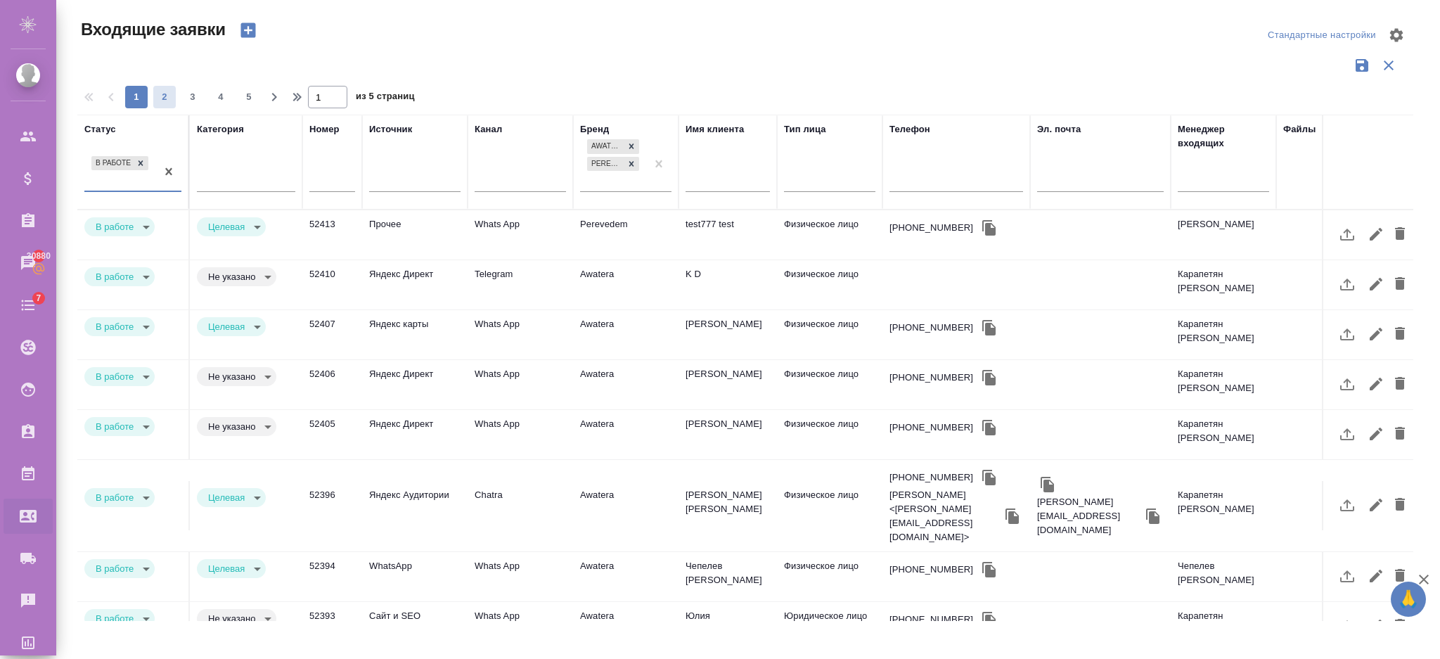
click at [165, 100] on span "2" at bounding box center [164, 97] width 23 height 14
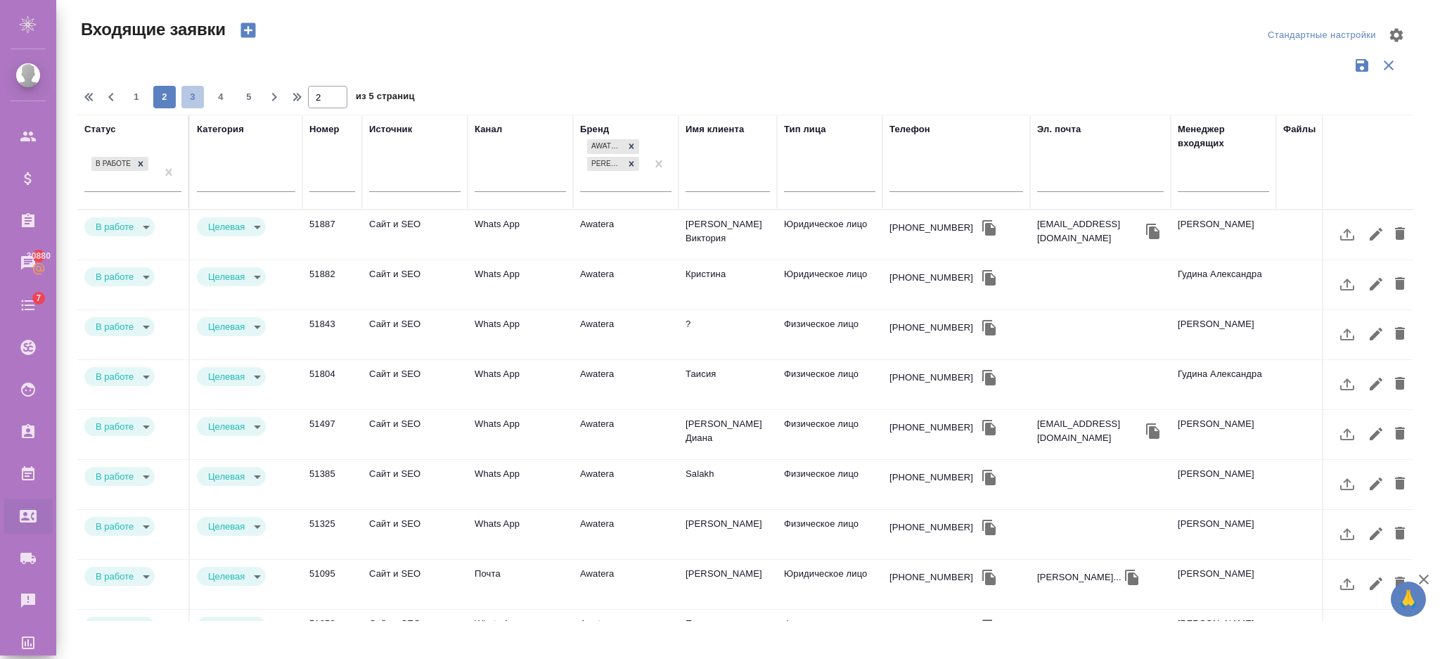
click at [197, 98] on span "3" at bounding box center [192, 97] width 23 height 14
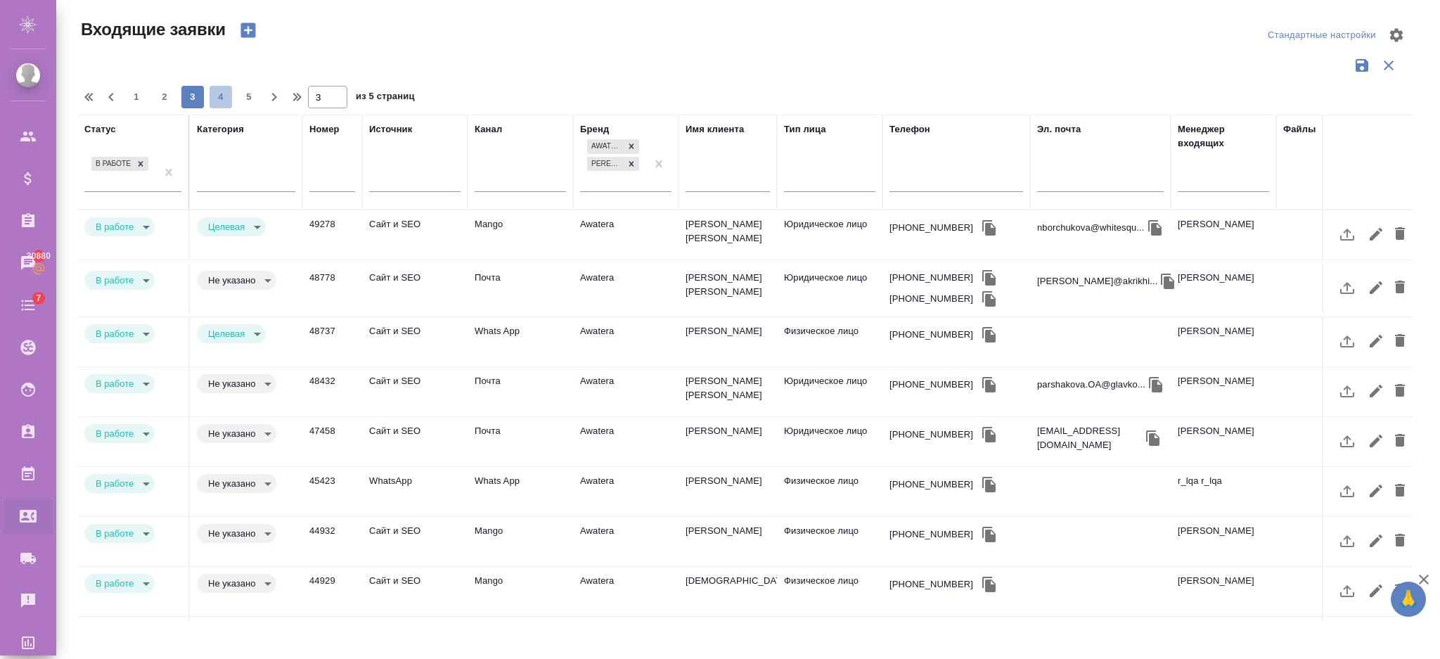
click at [215, 94] on span "4" at bounding box center [221, 97] width 23 height 14
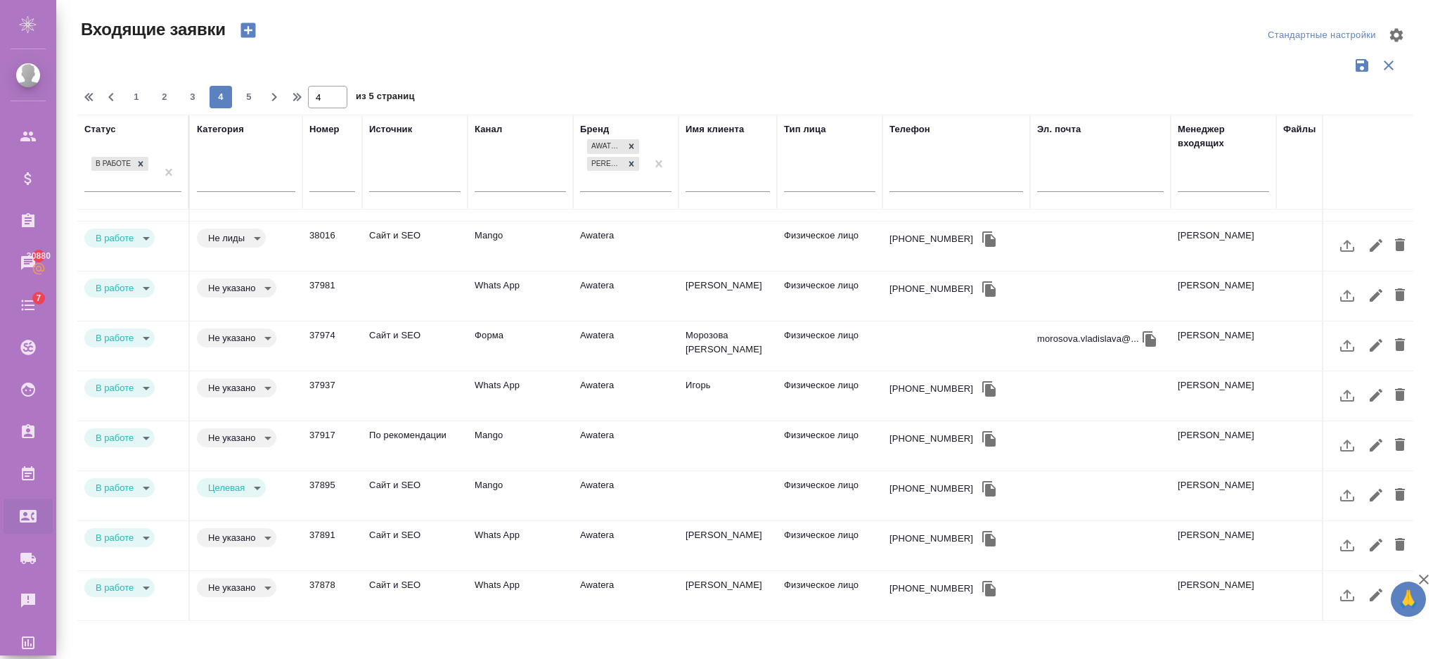
scroll to position [603, 0]
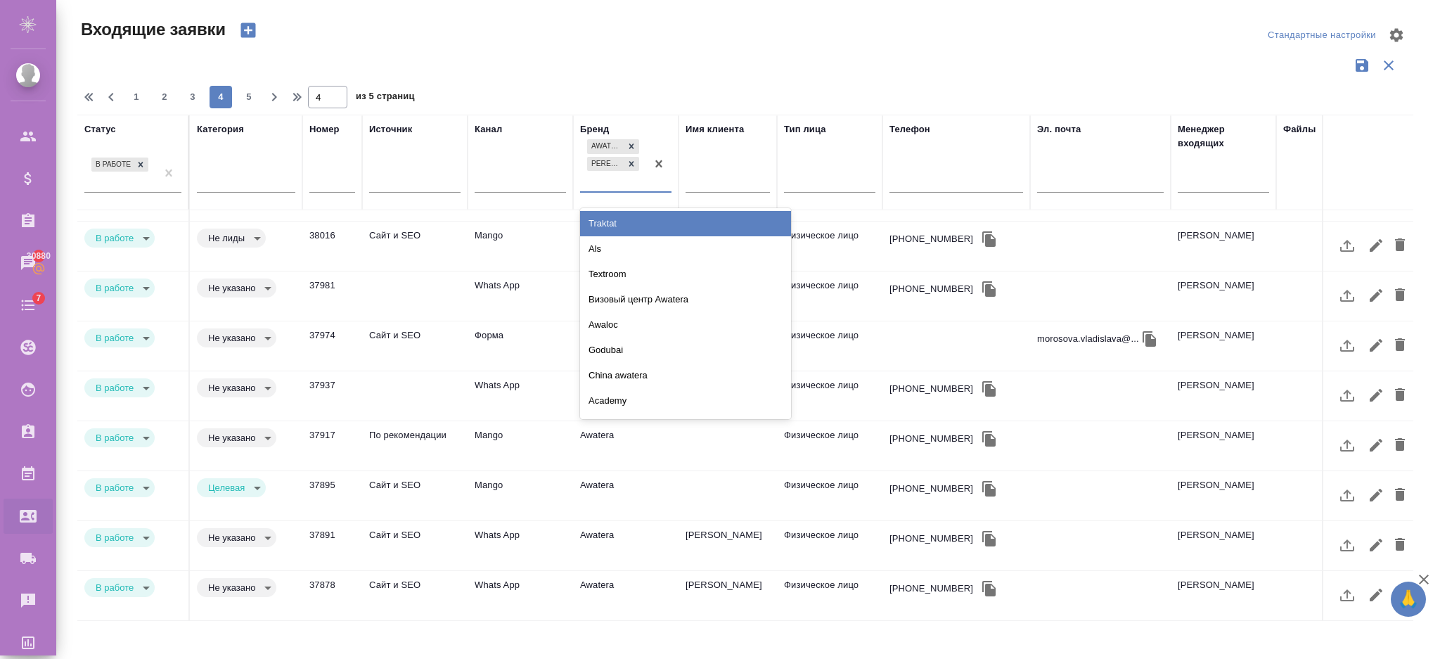
click at [626, 176] on div "Awatera Perevedem" at bounding box center [613, 163] width 66 height 55
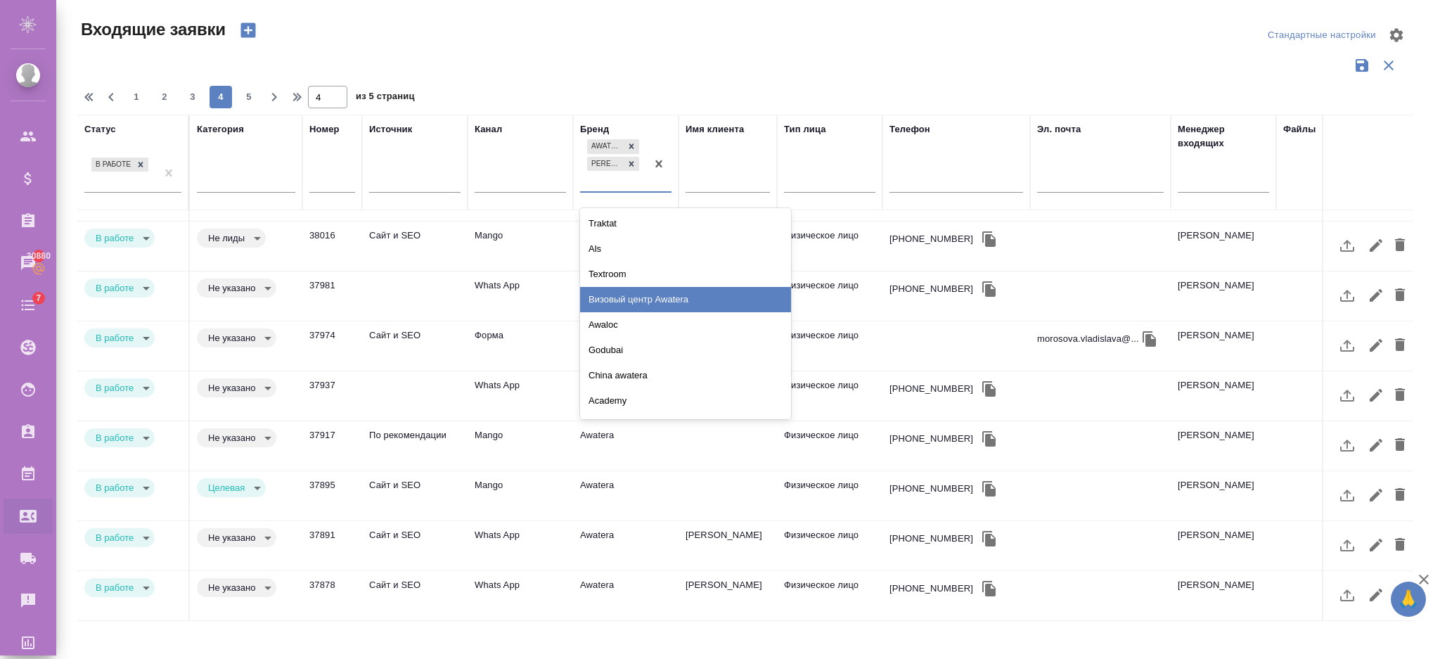
scroll to position [48, 0]
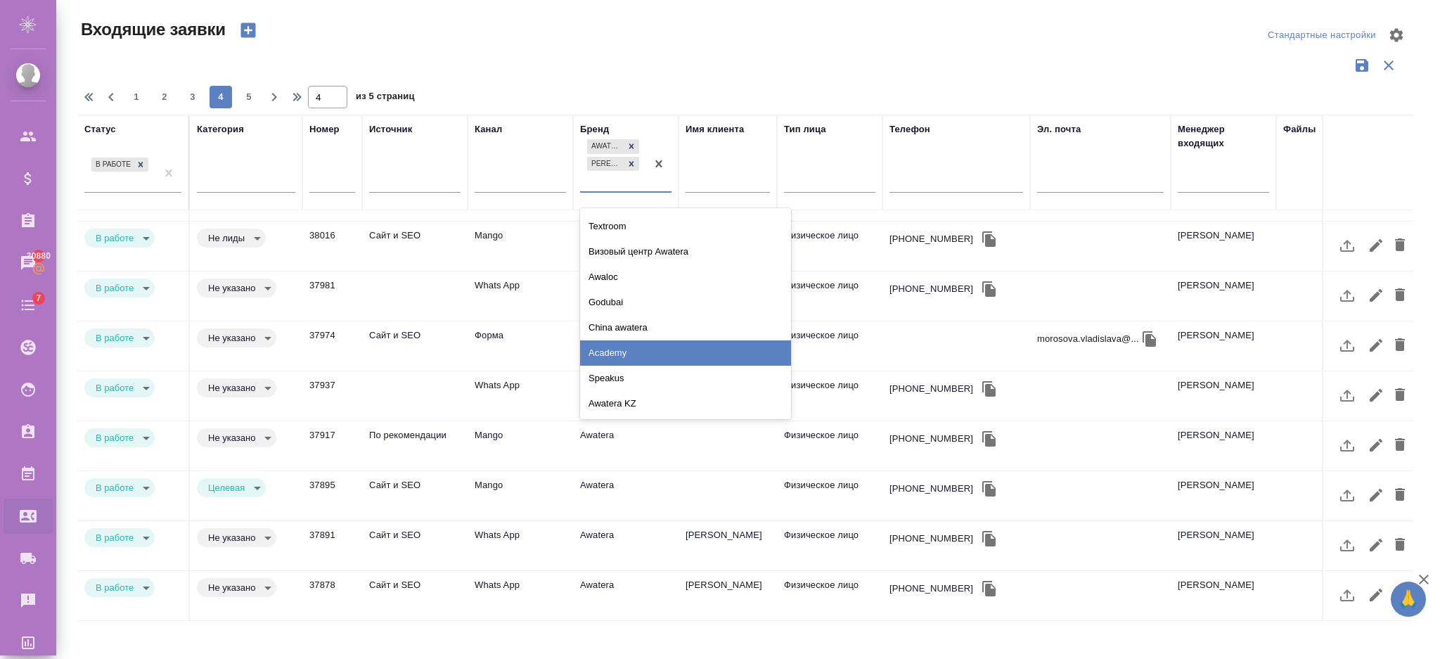
click at [658, 354] on div "Academy" at bounding box center [685, 352] width 211 height 25
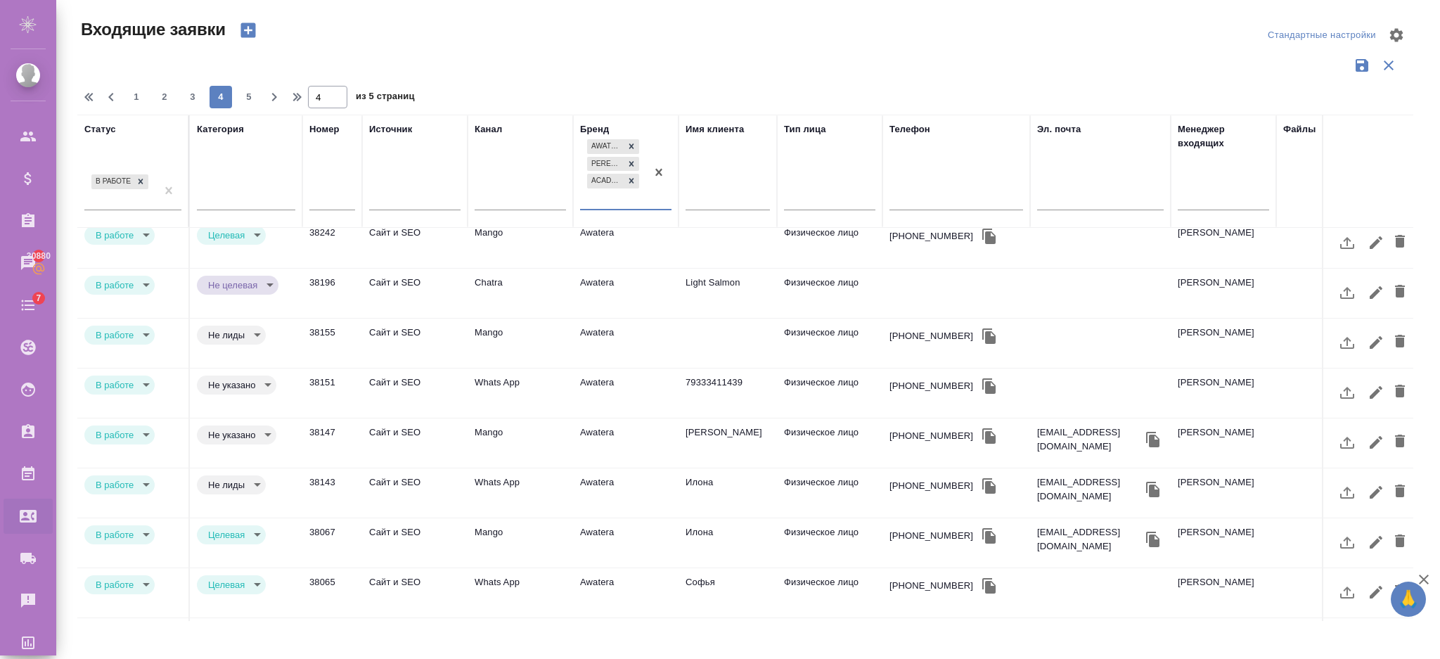
scroll to position [0, 0]
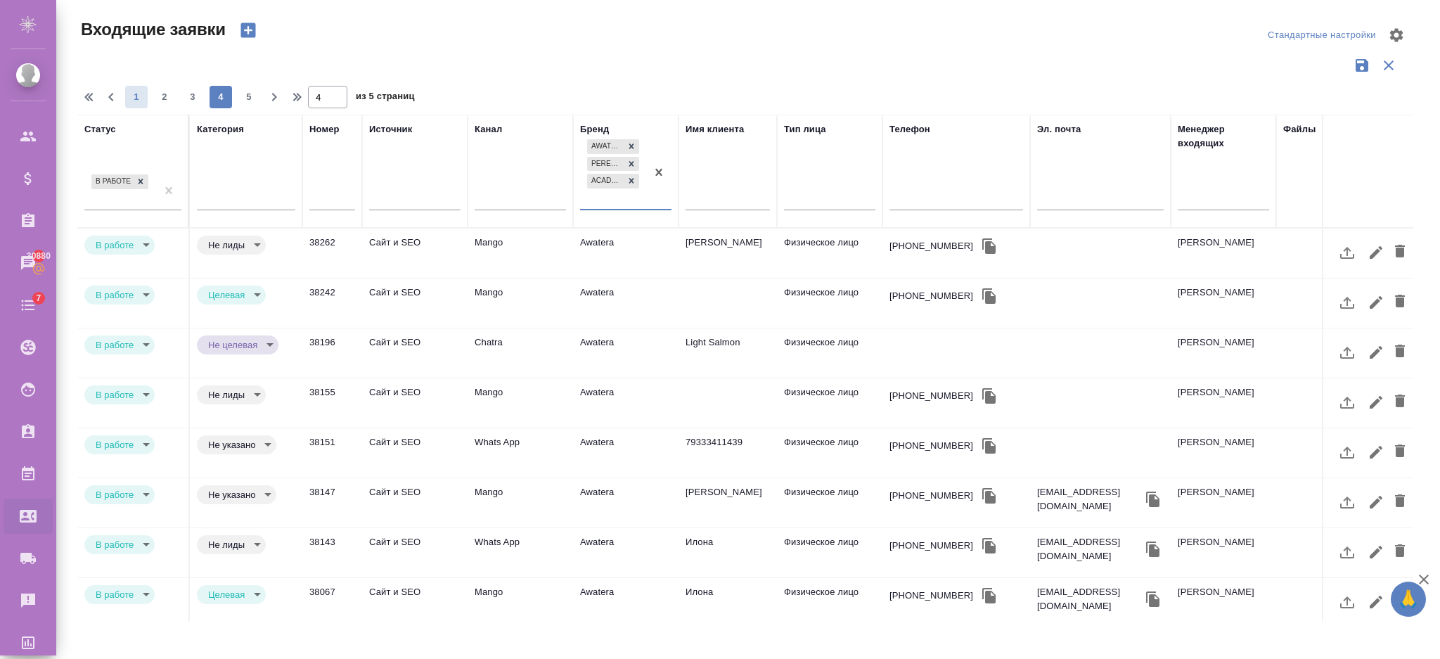
click at [130, 96] on span "1" at bounding box center [136, 97] width 23 height 14
type input "1"
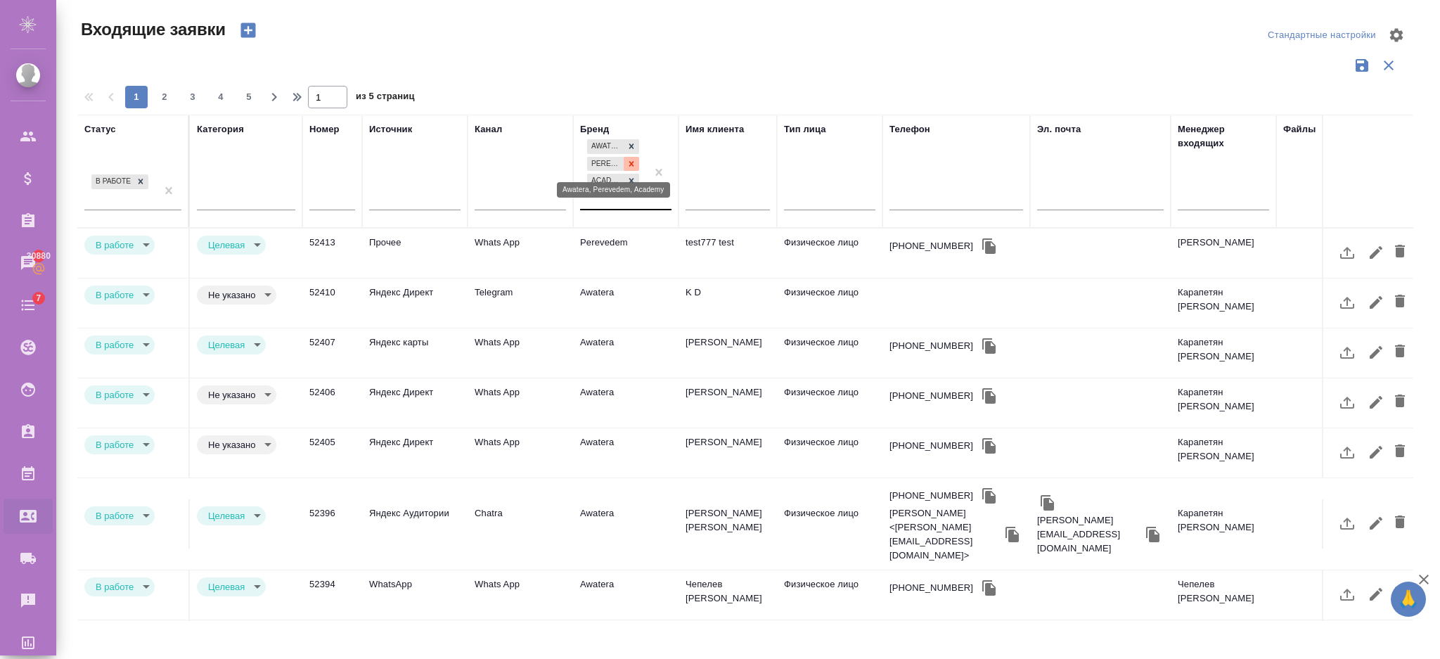
click at [628, 166] on icon at bounding box center [631, 164] width 10 height 10
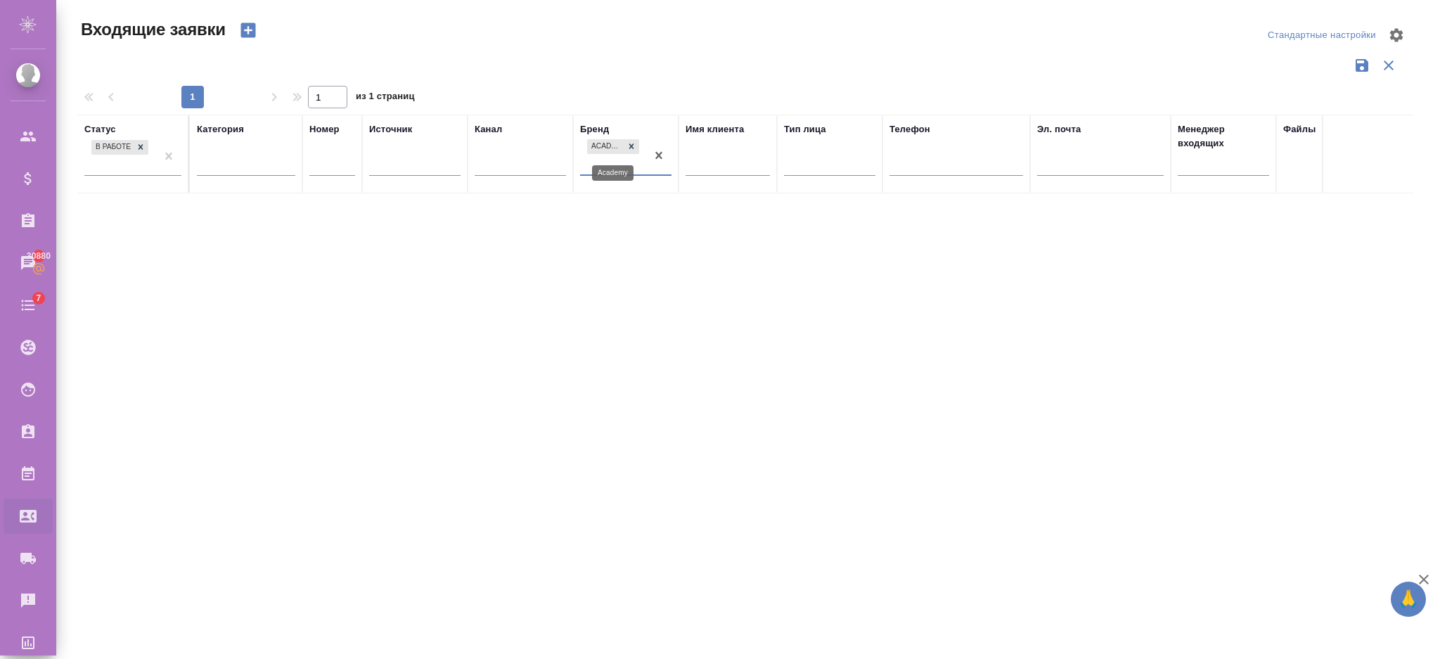
click at [634, 139] on div at bounding box center [631, 146] width 15 height 15
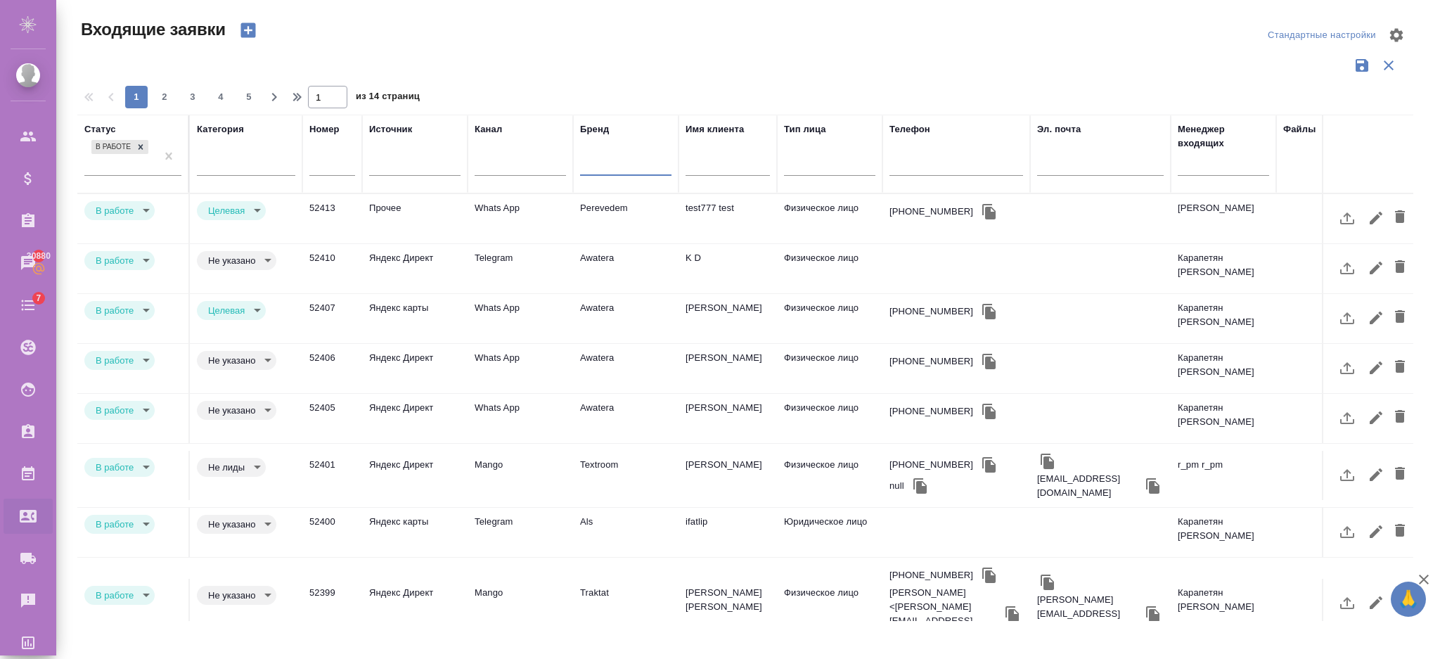
click at [598, 157] on div at bounding box center [625, 161] width 91 height 20
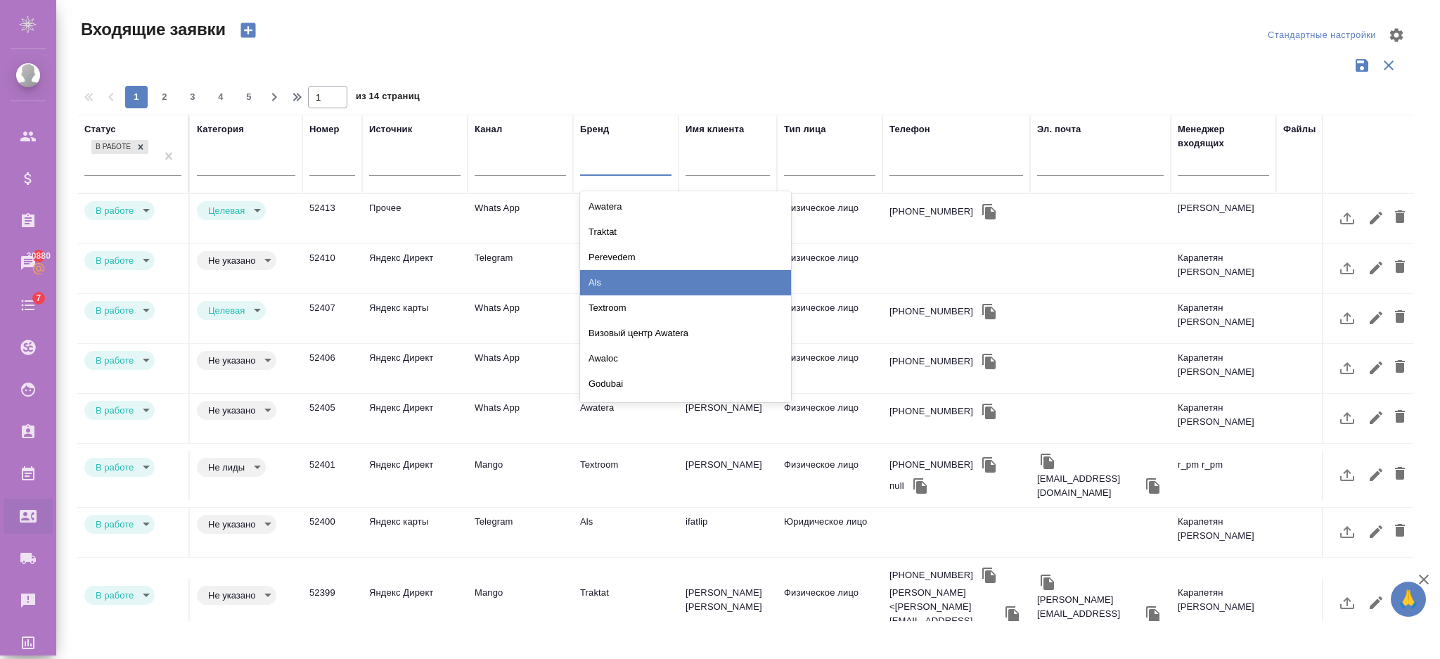
click at [598, 277] on div "Als" at bounding box center [685, 282] width 211 height 25
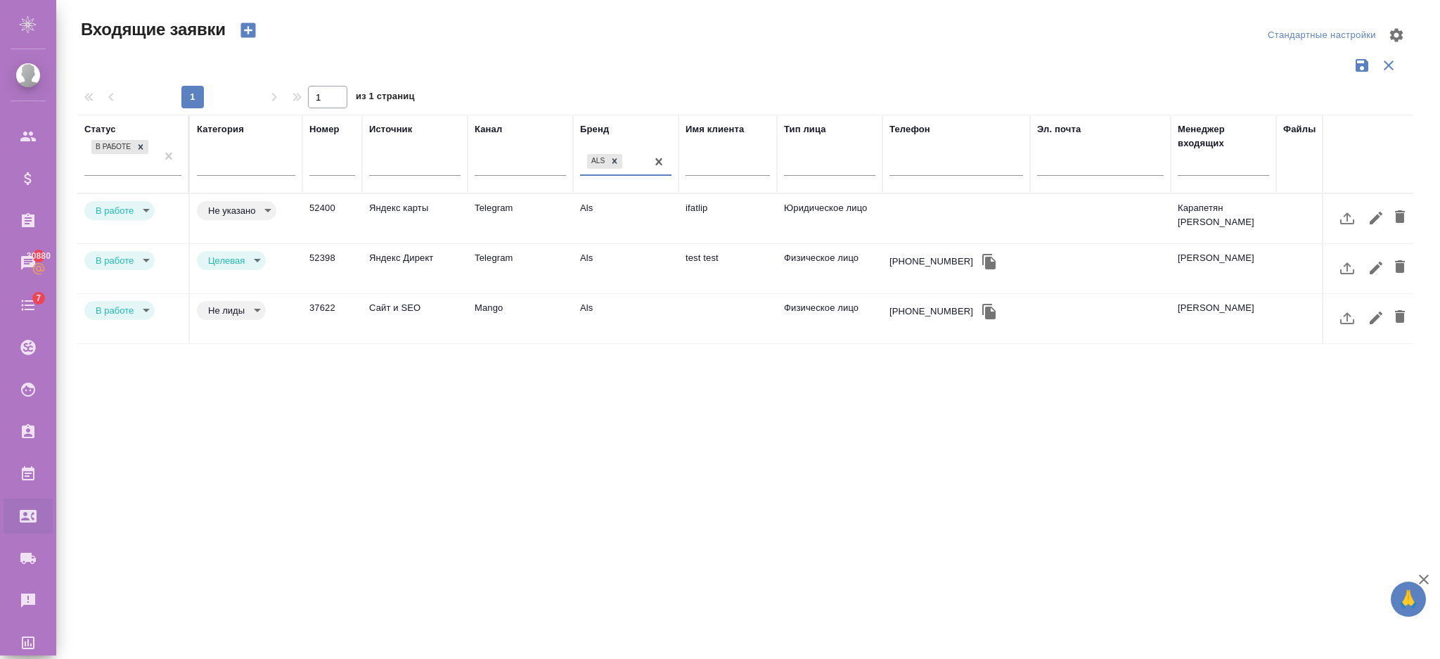
click at [631, 159] on div "Als" at bounding box center [613, 161] width 66 height 20
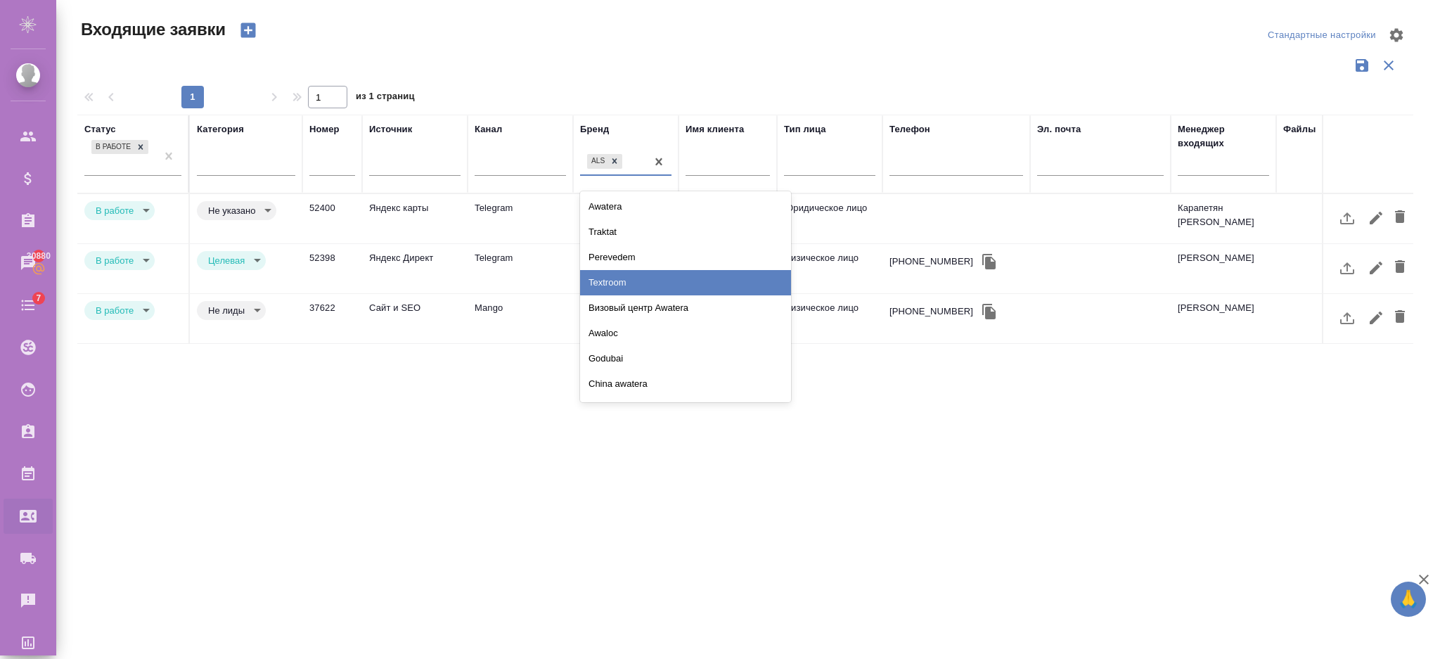
click at [623, 281] on div "Textroom" at bounding box center [685, 282] width 211 height 25
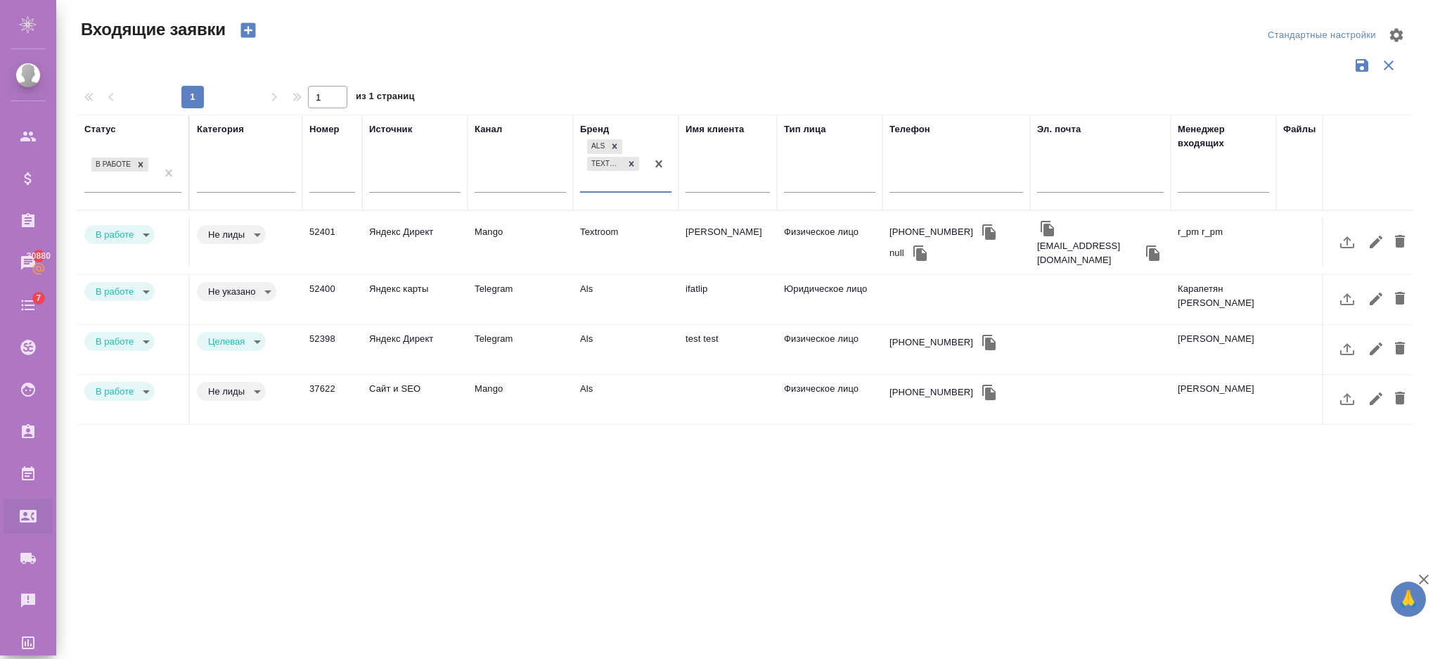
click at [608, 185] on div "Als Textroom" at bounding box center [613, 163] width 66 height 55
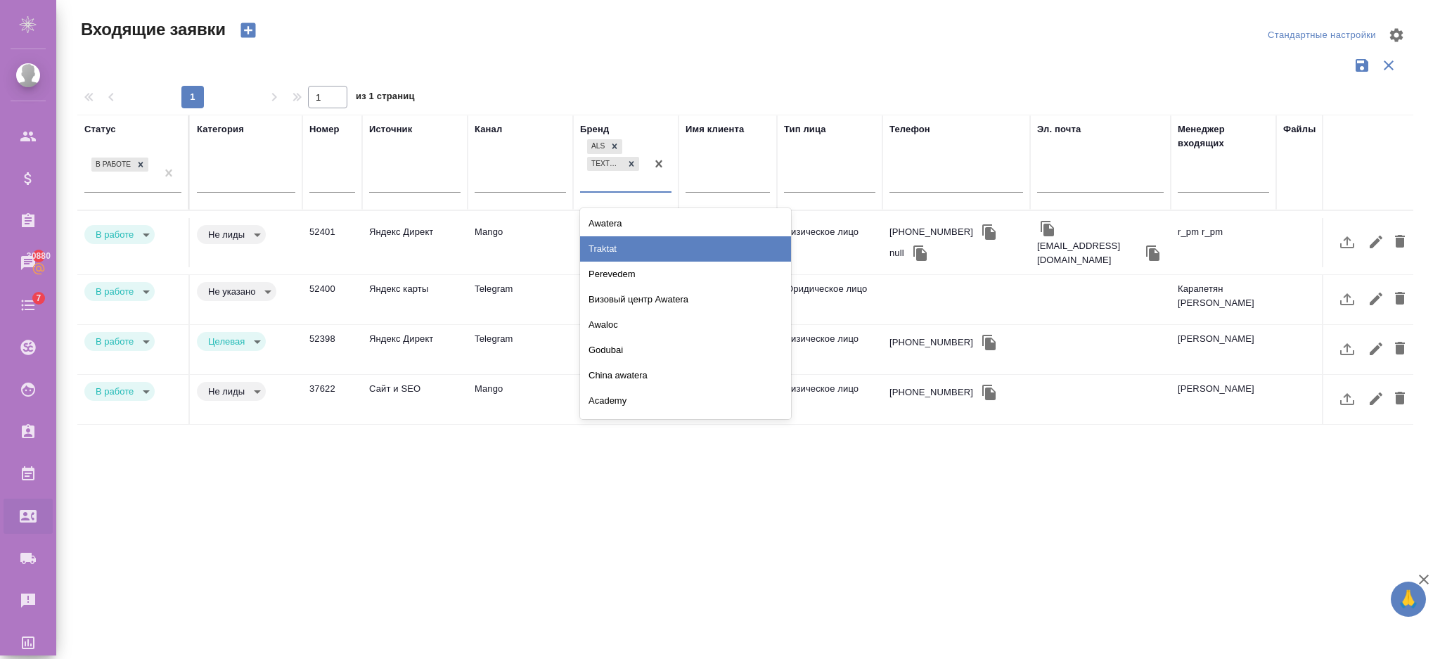
click at [609, 243] on div "Traktat" at bounding box center [685, 248] width 211 height 25
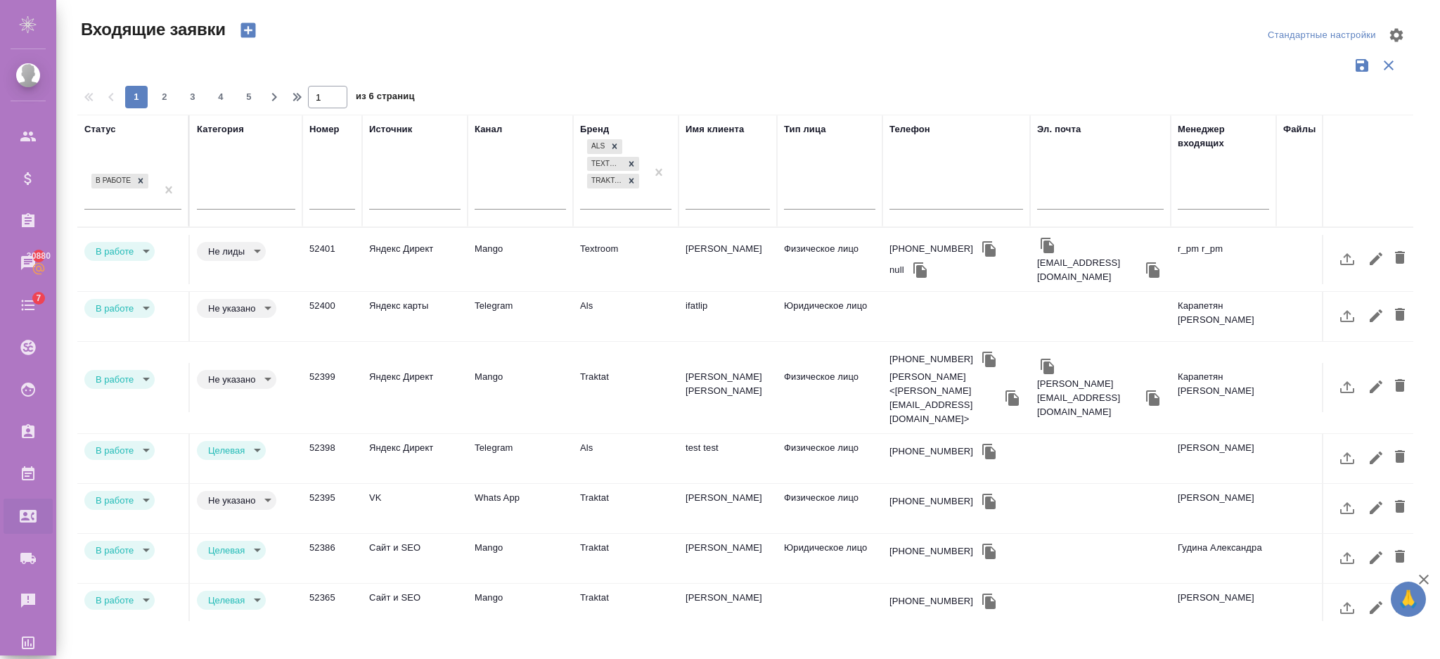
click at [476, 264] on td "Mango" at bounding box center [520, 259] width 105 height 49
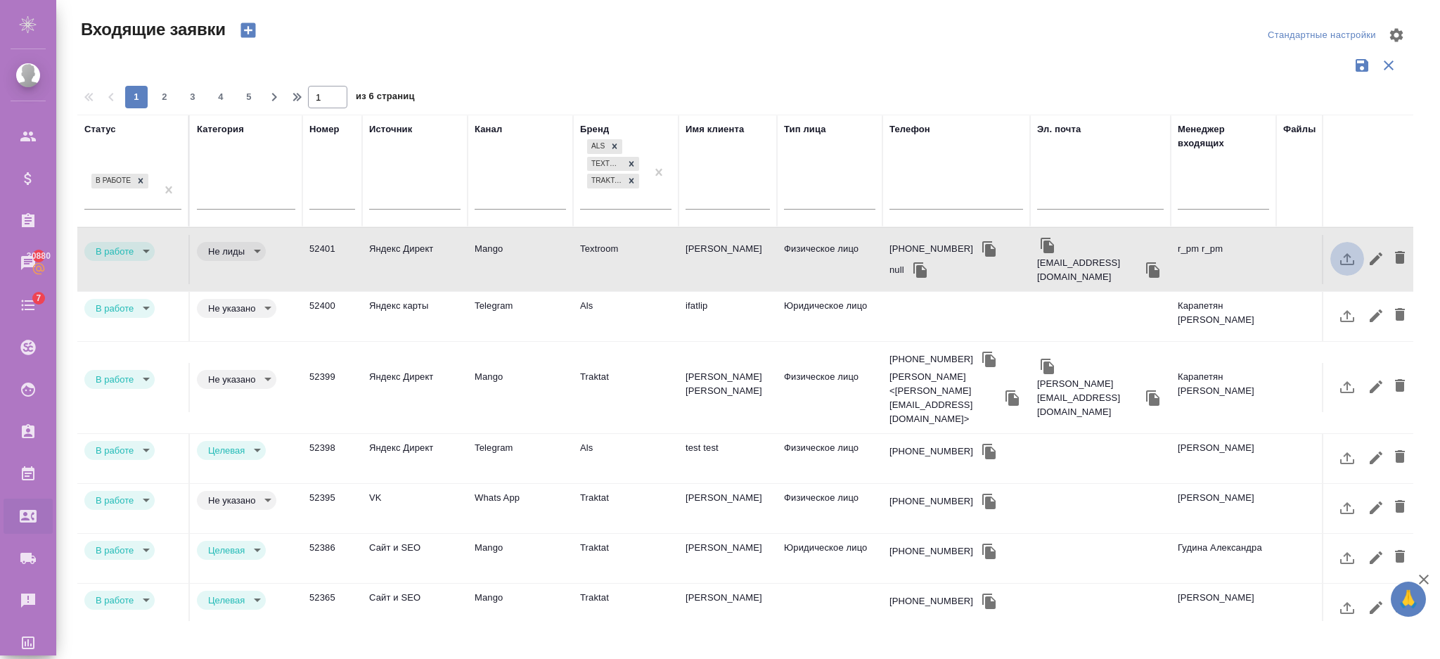
click at [1340, 253] on icon "button" at bounding box center [1347, 259] width 14 height 12
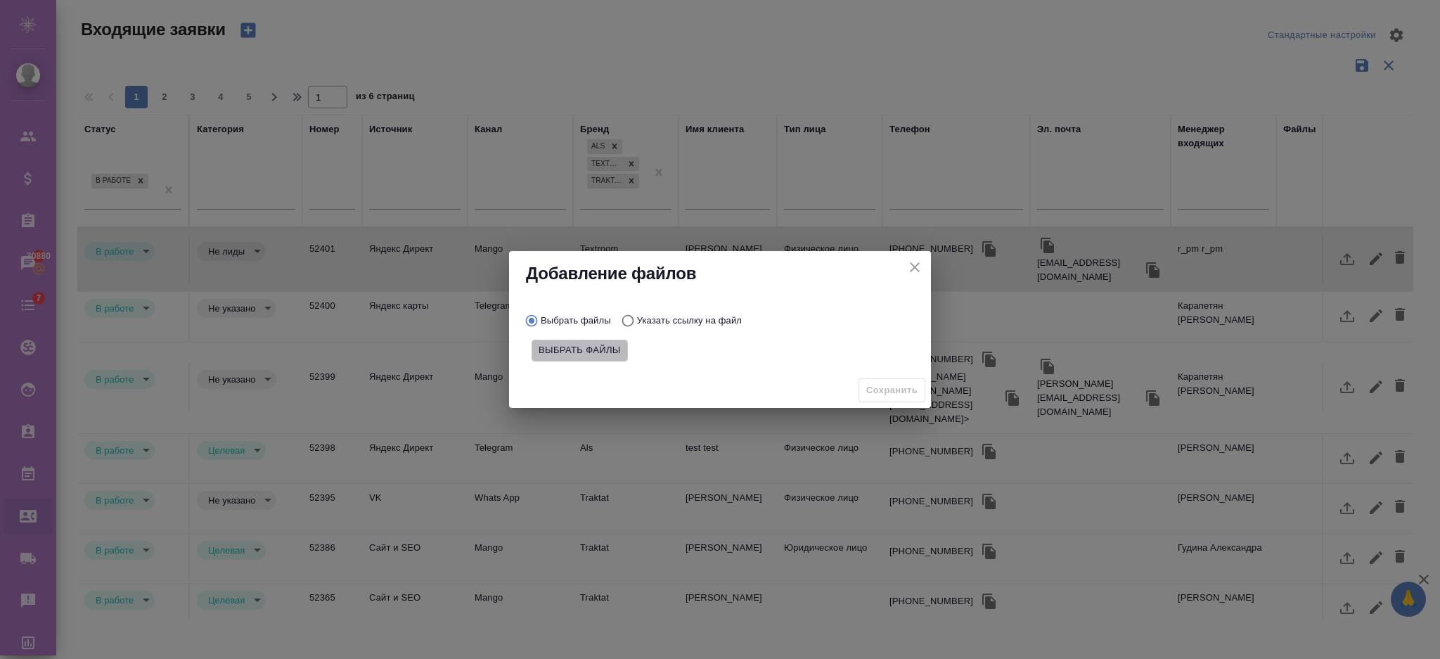
click at [593, 348] on span "Выбрать файлы" at bounding box center [580, 350] width 82 height 16
click at [0, 0] on input "Выбрать файлы" at bounding box center [0, 0] width 0 height 0
click at [882, 388] on span "Сохранить" at bounding box center [891, 391] width 51 height 16
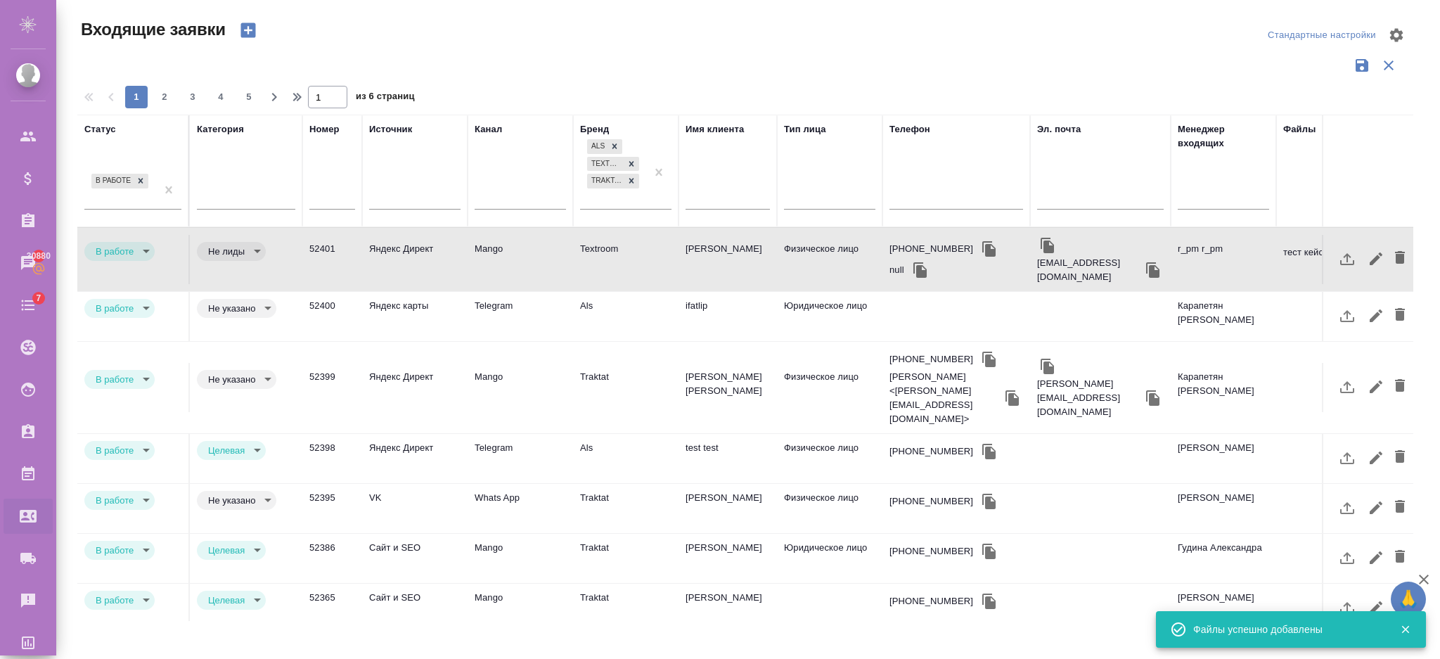
click at [666, 256] on td "Textroom" at bounding box center [625, 259] width 105 height 49
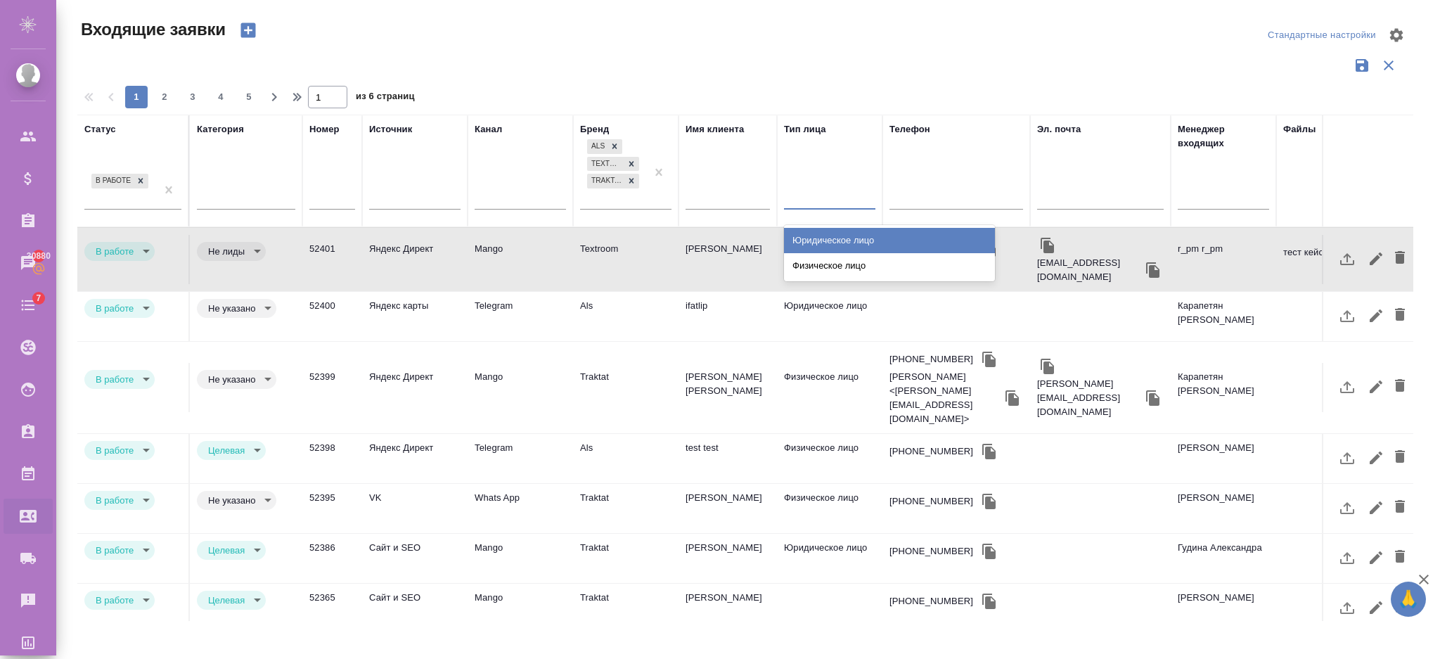
click at [804, 200] on div at bounding box center [829, 195] width 91 height 20
click at [811, 245] on div "Юридическое лицо" at bounding box center [889, 240] width 211 height 25
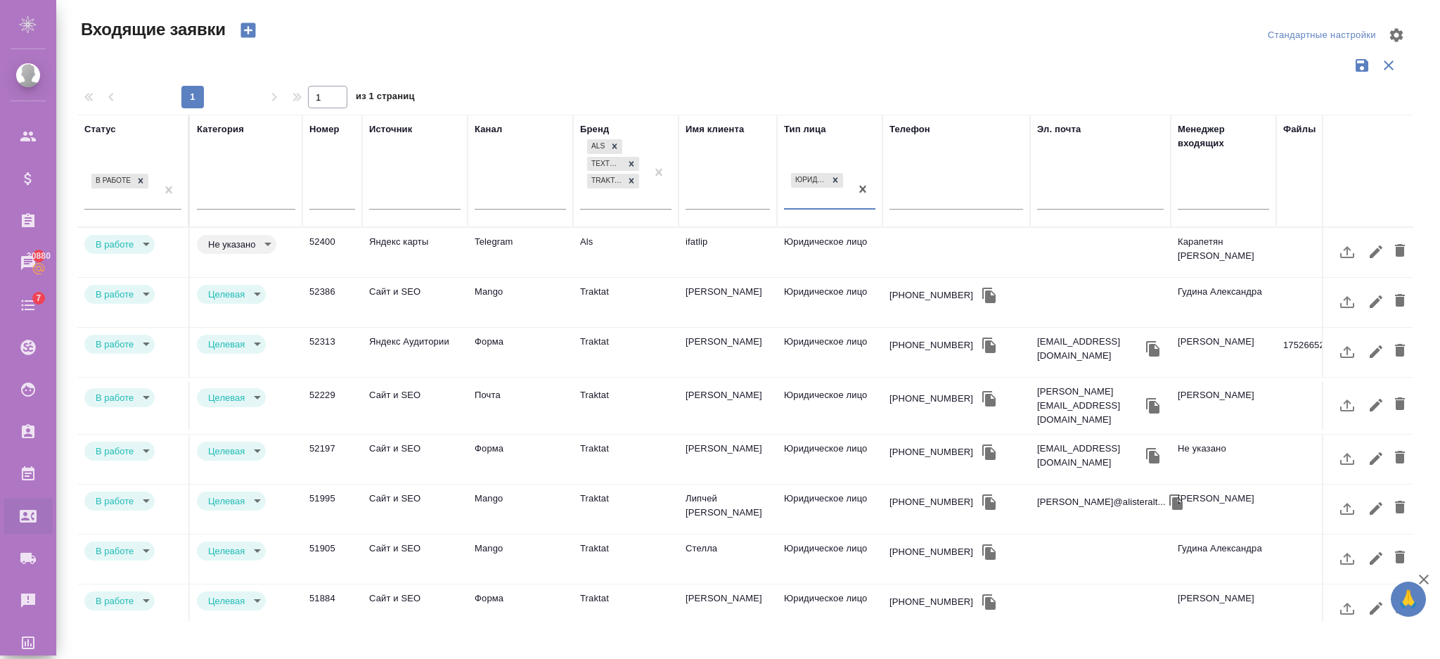
click at [243, 179] on div "Категория" at bounding box center [246, 170] width 98 height 97
click at [222, 196] on div at bounding box center [246, 195] width 98 height 20
click at [215, 264] on div "Целевая" at bounding box center [302, 265] width 211 height 25
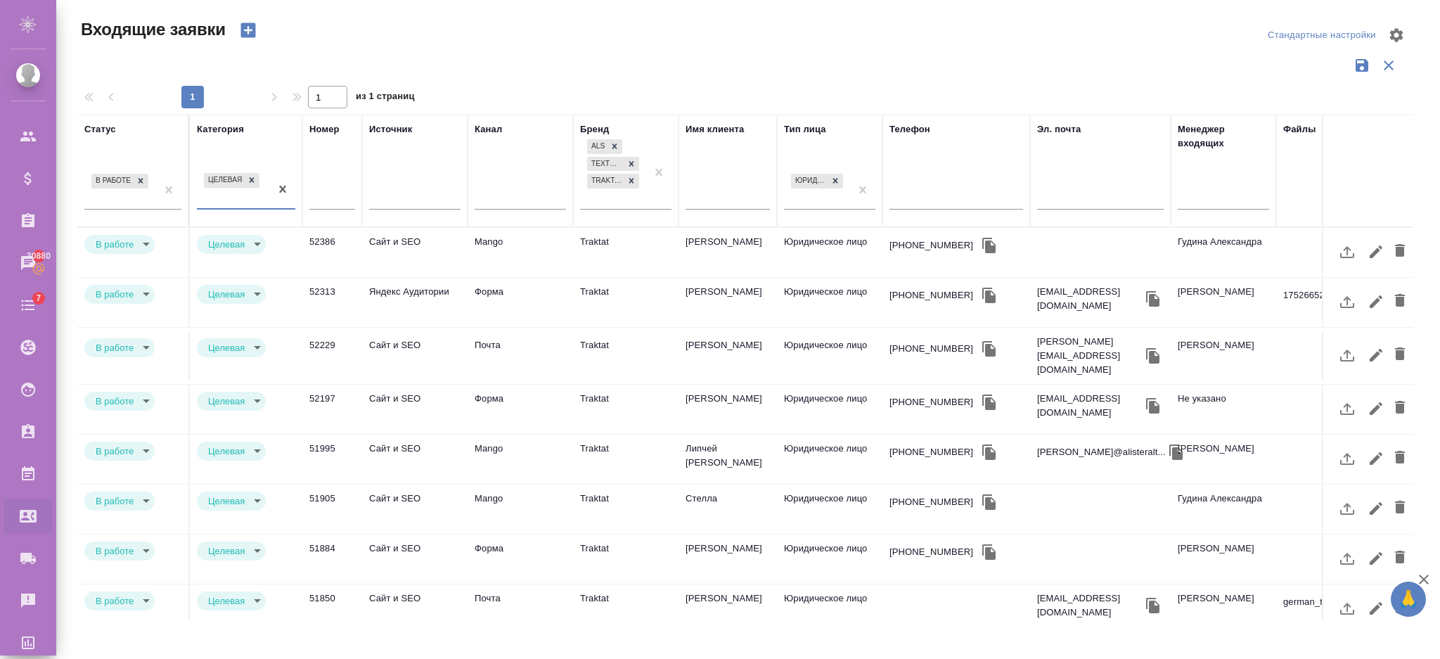
click at [334, 195] on input "text" at bounding box center [332, 199] width 46 height 20
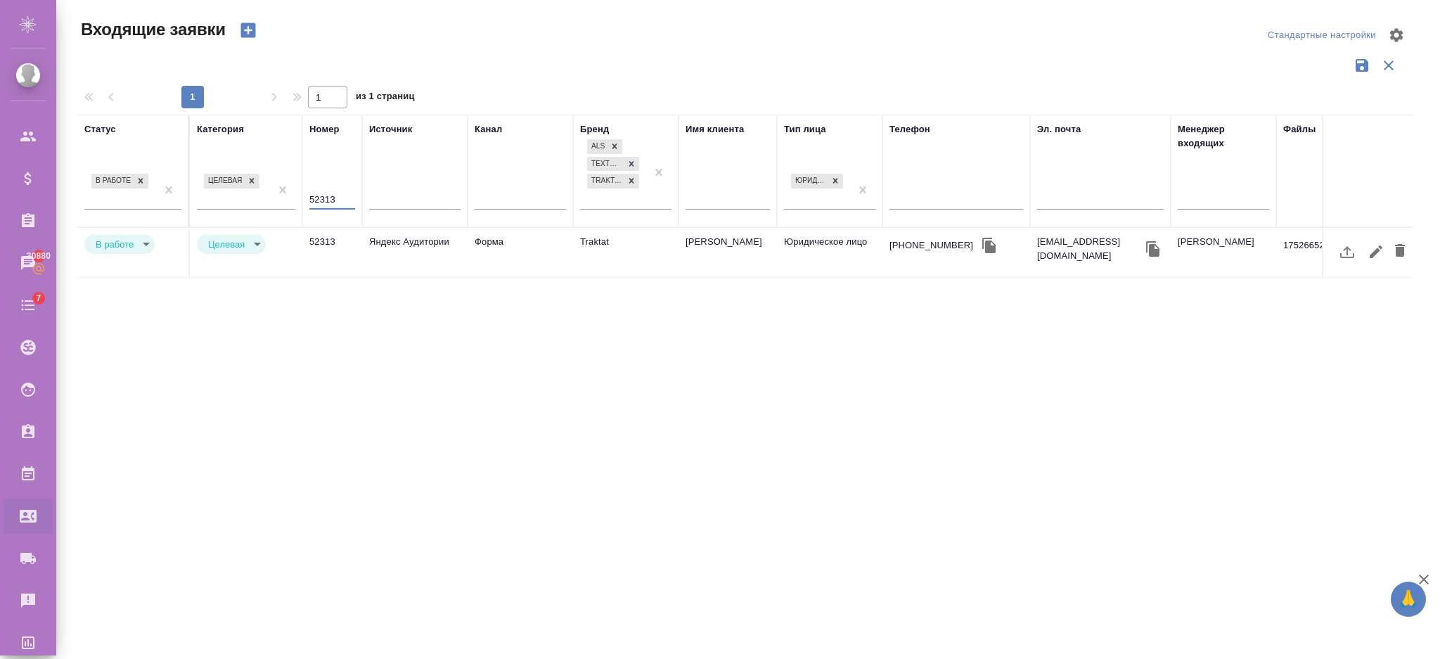
type input "52313"
click at [1385, 65] on icon "button" at bounding box center [1388, 65] width 17 height 17
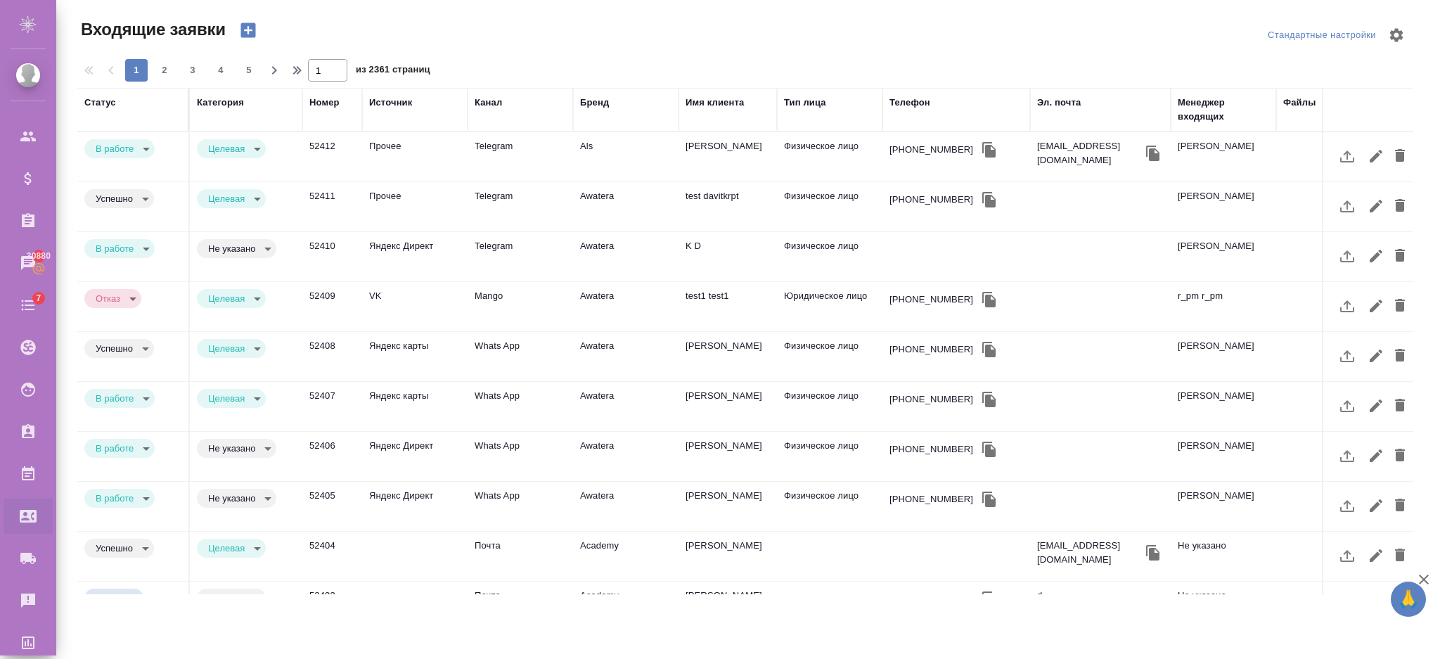
select select "RU"
click at [256, 146] on body "🙏 .cls-1 fill:#fff; AWATERA [PERSON_NAME] Спецификации Заказы 30880 Чаты 7 Todo…" at bounding box center [720, 386] width 1440 height 772
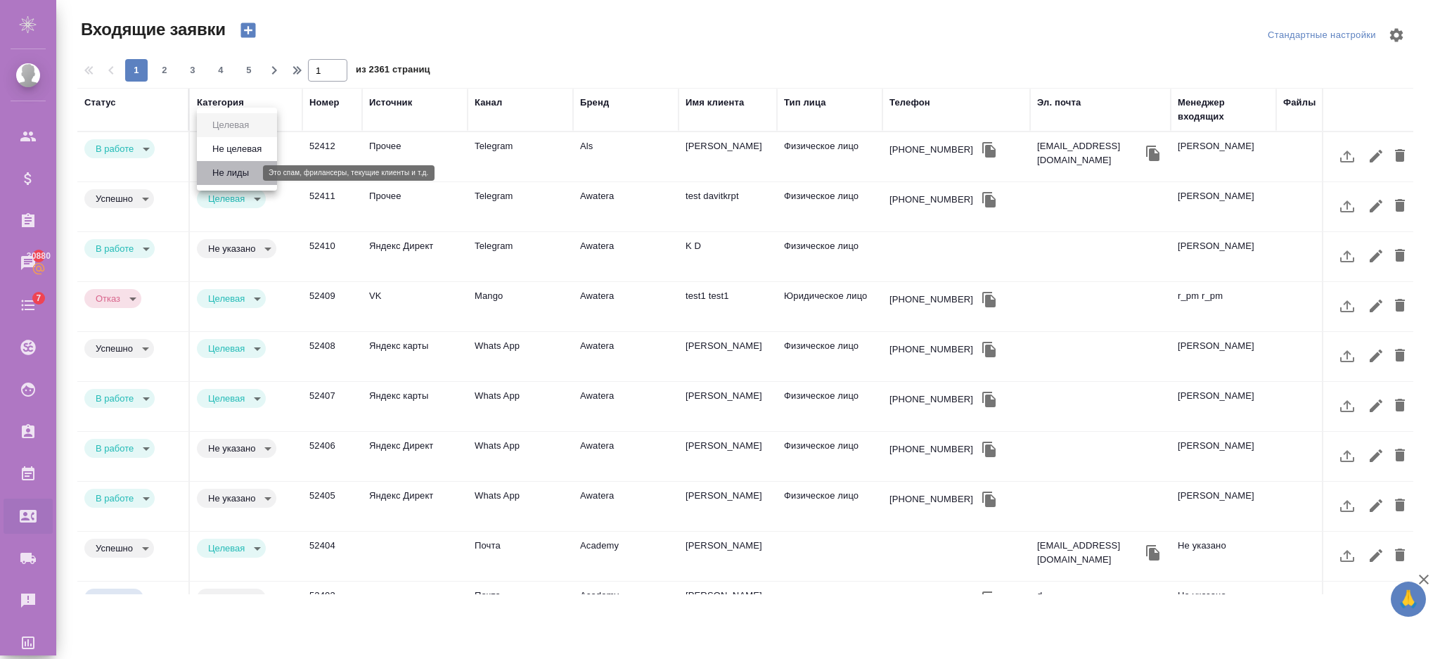
click at [238, 168] on button "Не лиды" at bounding box center [230, 172] width 45 height 15
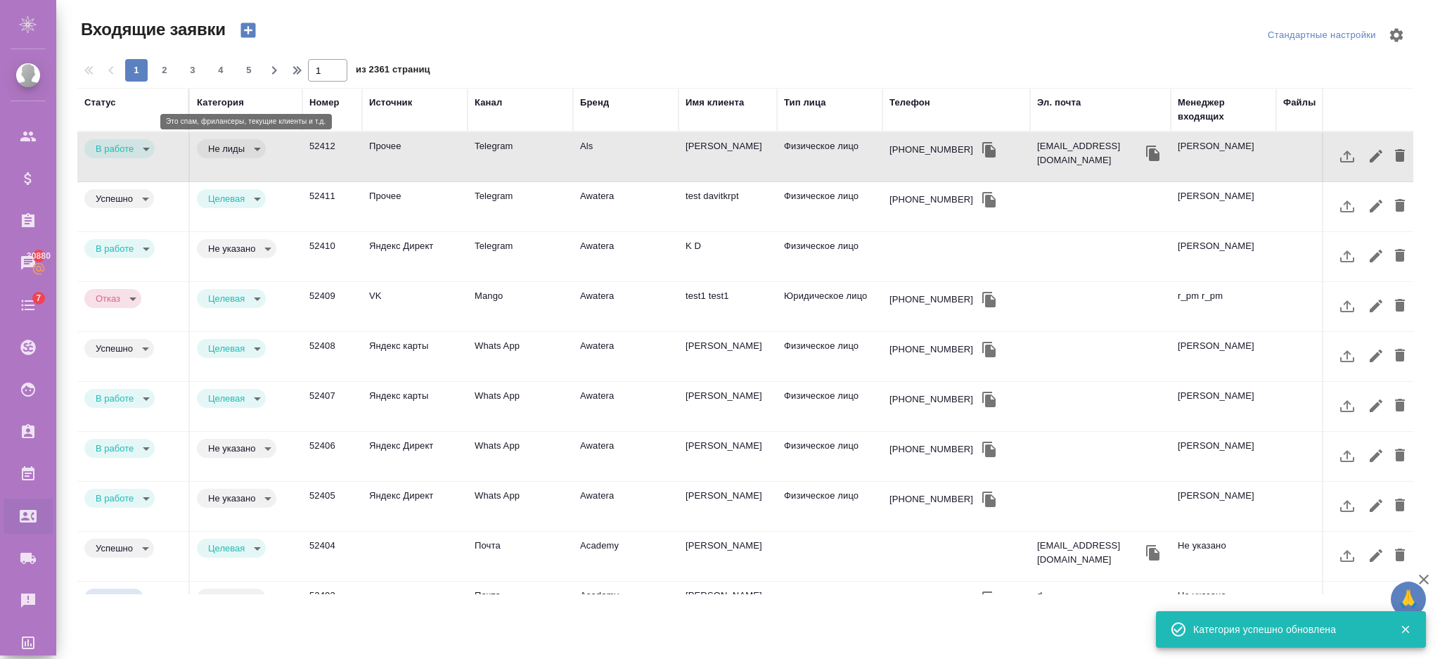
type input "notLead"
click at [155, 146] on div "В работе inProcess" at bounding box center [132, 148] width 97 height 19
click at [151, 149] on body "🙏 .cls-1 fill:#fff; AWATERA [PERSON_NAME] Спецификации Заказы 30880 Чаты 7 Todo…" at bounding box center [720, 386] width 1440 height 772
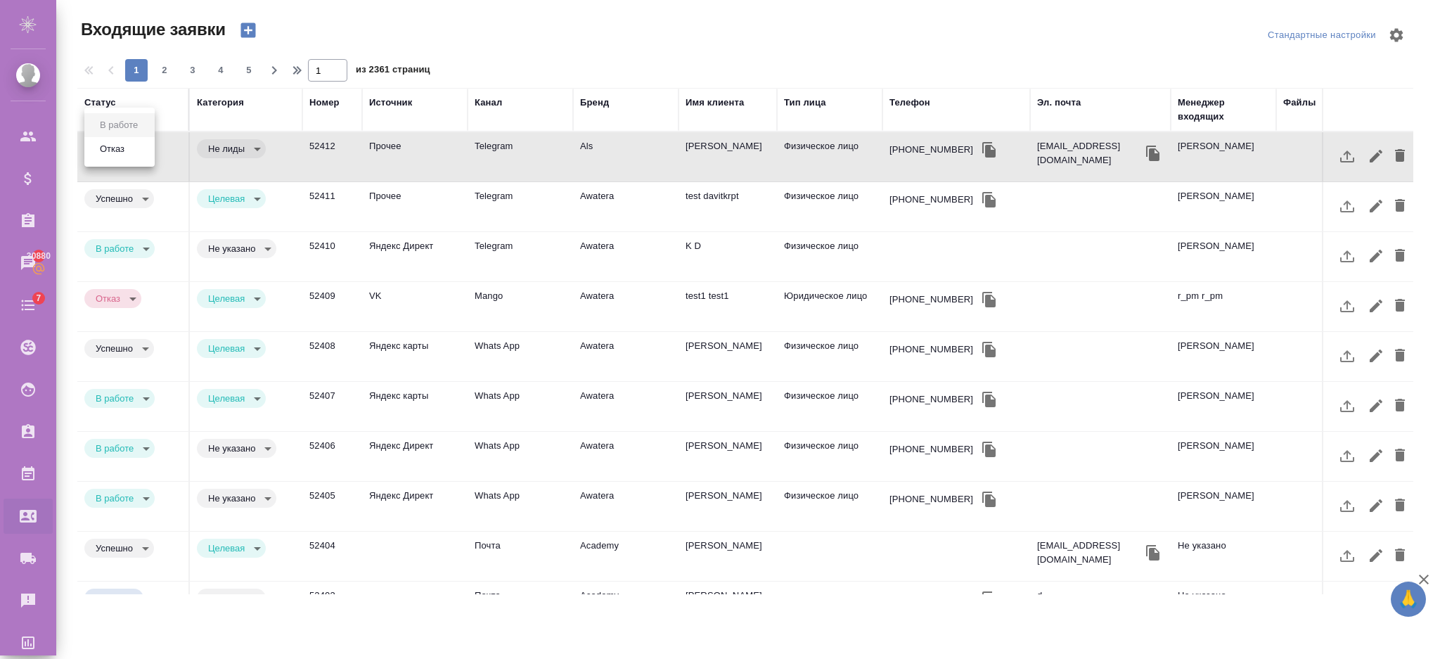
click at [135, 158] on li "Отказ" at bounding box center [119, 149] width 70 height 24
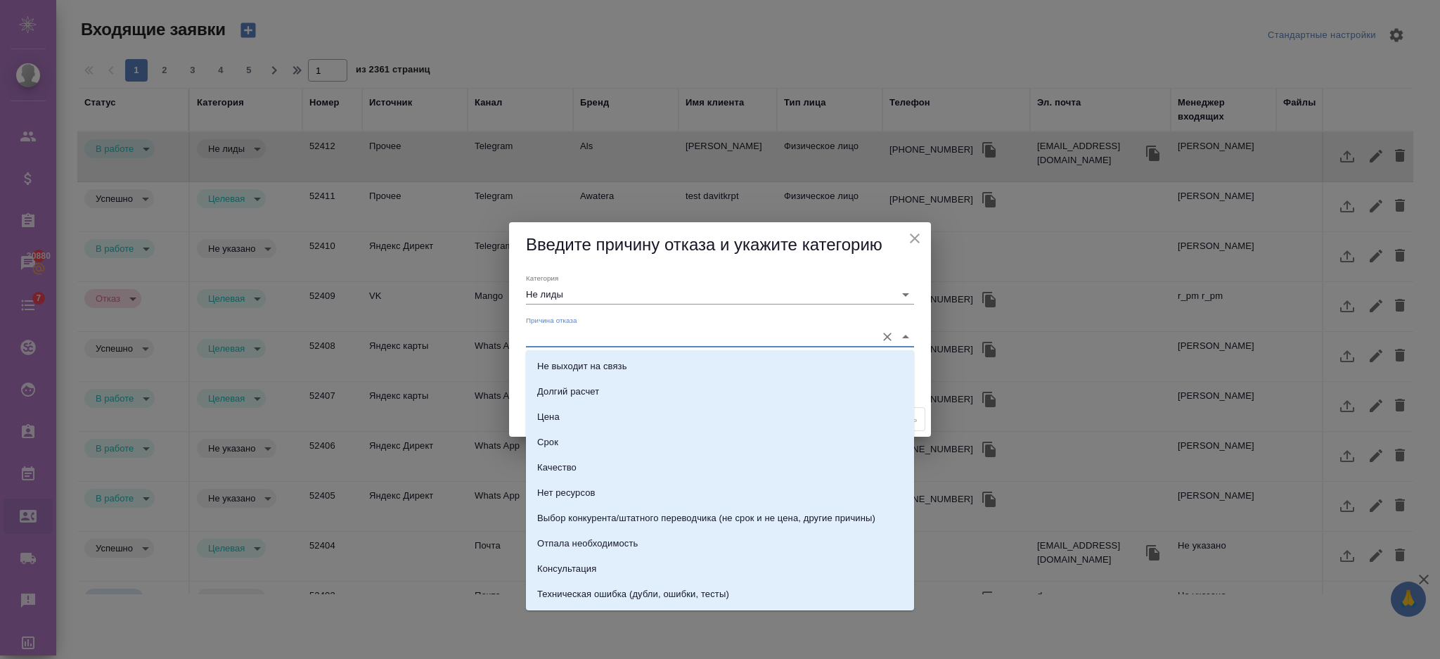
click at [630, 338] on input "Причина отказа" at bounding box center [697, 336] width 343 height 19
click at [620, 394] on li "Долгий расчет" at bounding box center [720, 391] width 388 height 25
type input "Долгий расчет"
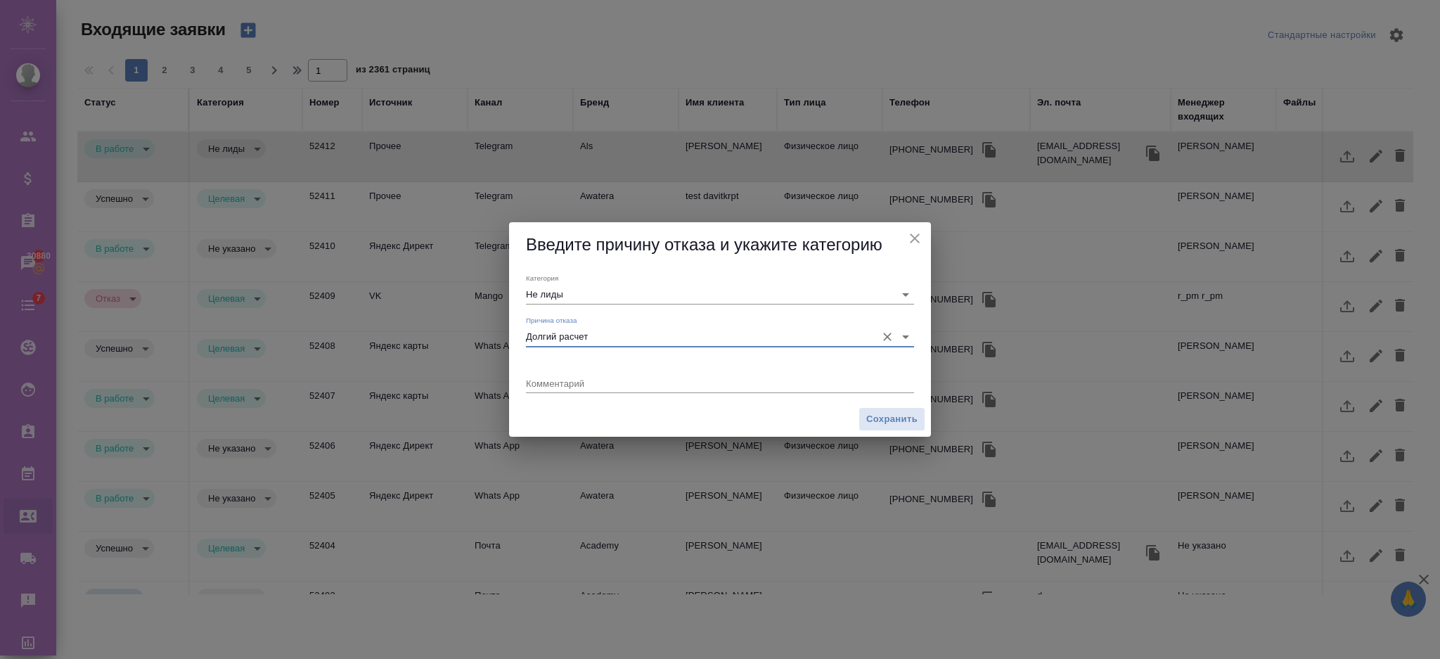
click at [540, 380] on textarea at bounding box center [720, 383] width 388 height 11
click at [558, 386] on textarea at bounding box center [720, 383] width 388 height 11
type textarea "test"
click at [887, 413] on span "Сохранить" at bounding box center [891, 419] width 51 height 16
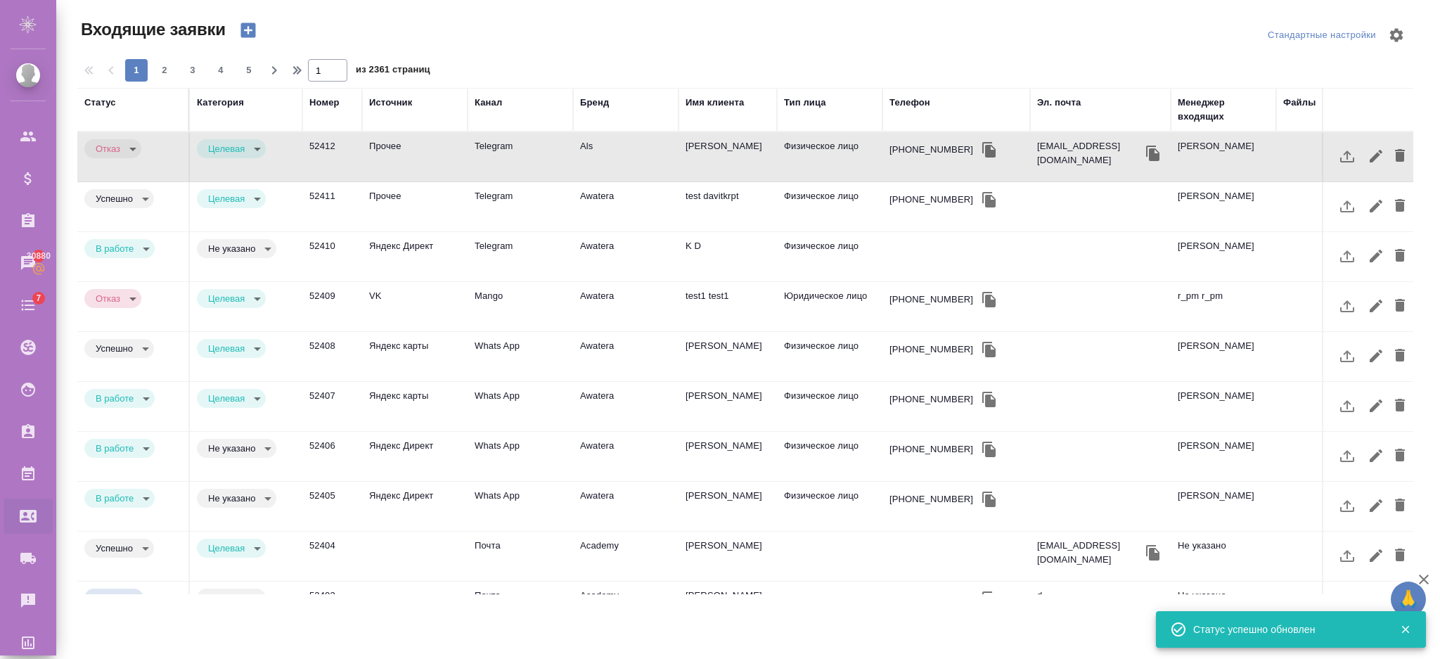
type input "rejection"
type input "target"
click at [330, 153] on td "52412" at bounding box center [332, 156] width 60 height 49
click at [241, 30] on icon "button" at bounding box center [247, 30] width 15 height 15
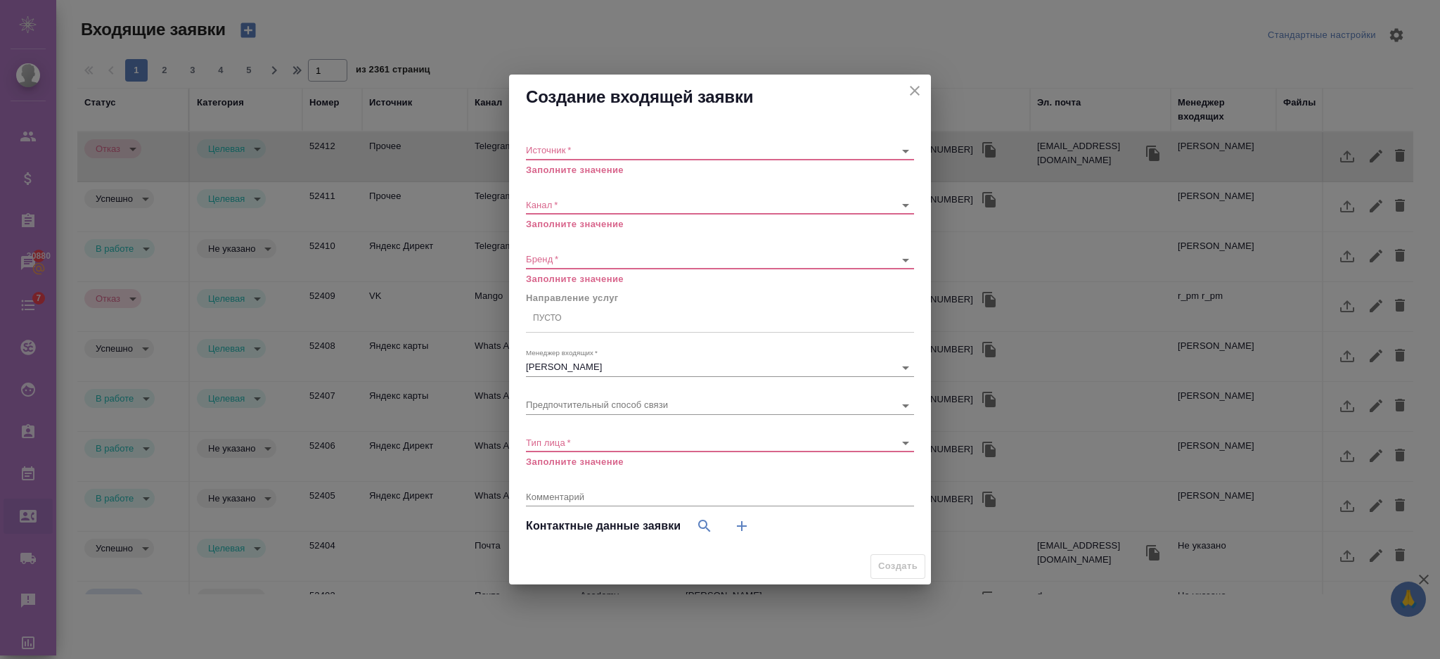
click at [581, 143] on div "​" at bounding box center [720, 151] width 388 height 18
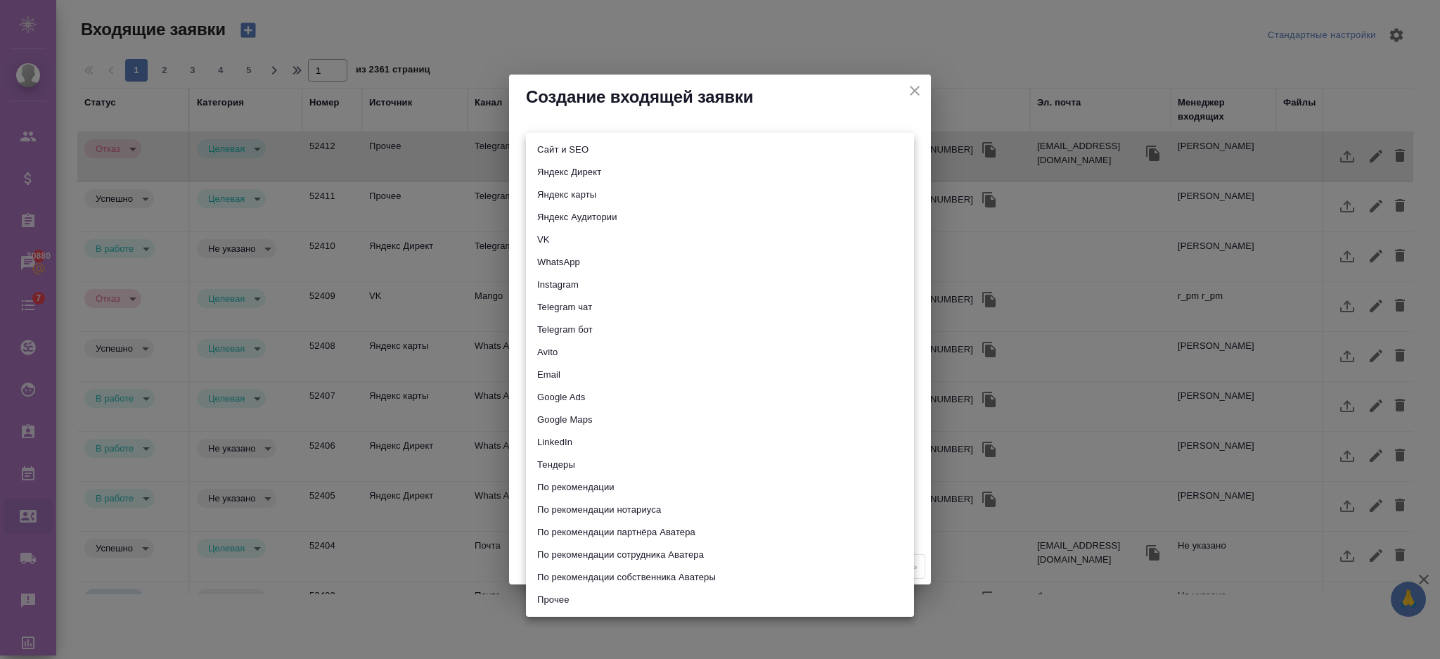
click at [581, 144] on body "🙏 .cls-1 fill:#fff; AWATERA Semenets Irina Клиенты Спецификации Заказы 30880 Ча…" at bounding box center [720, 386] width 1440 height 772
click at [565, 369] on li "Email" at bounding box center [720, 375] width 388 height 23
type input "emailAds"
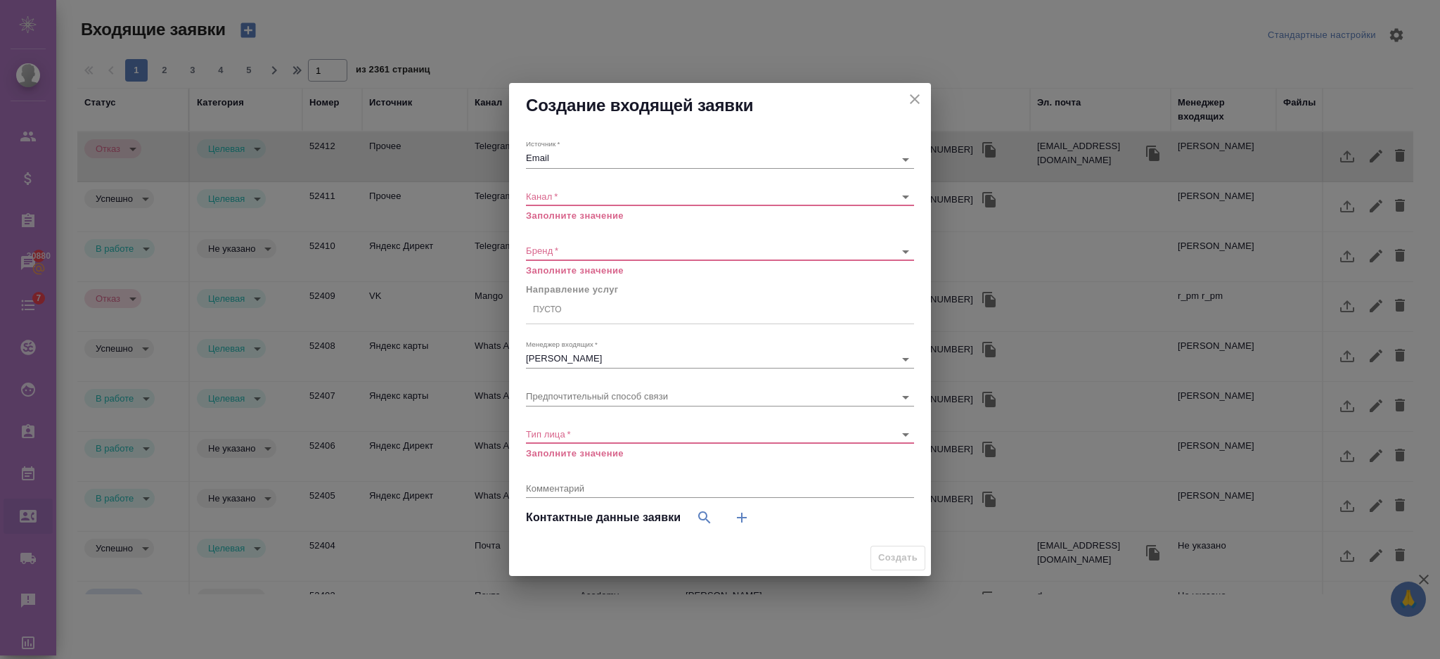
click at [584, 203] on div "​" at bounding box center [720, 197] width 388 height 18
click at [581, 200] on body "🙏 .cls-1 fill:#fff; AWATERA Semenets Irina Клиенты Спецификации Заказы 30880 Ча…" at bounding box center [720, 386] width 1440 height 772
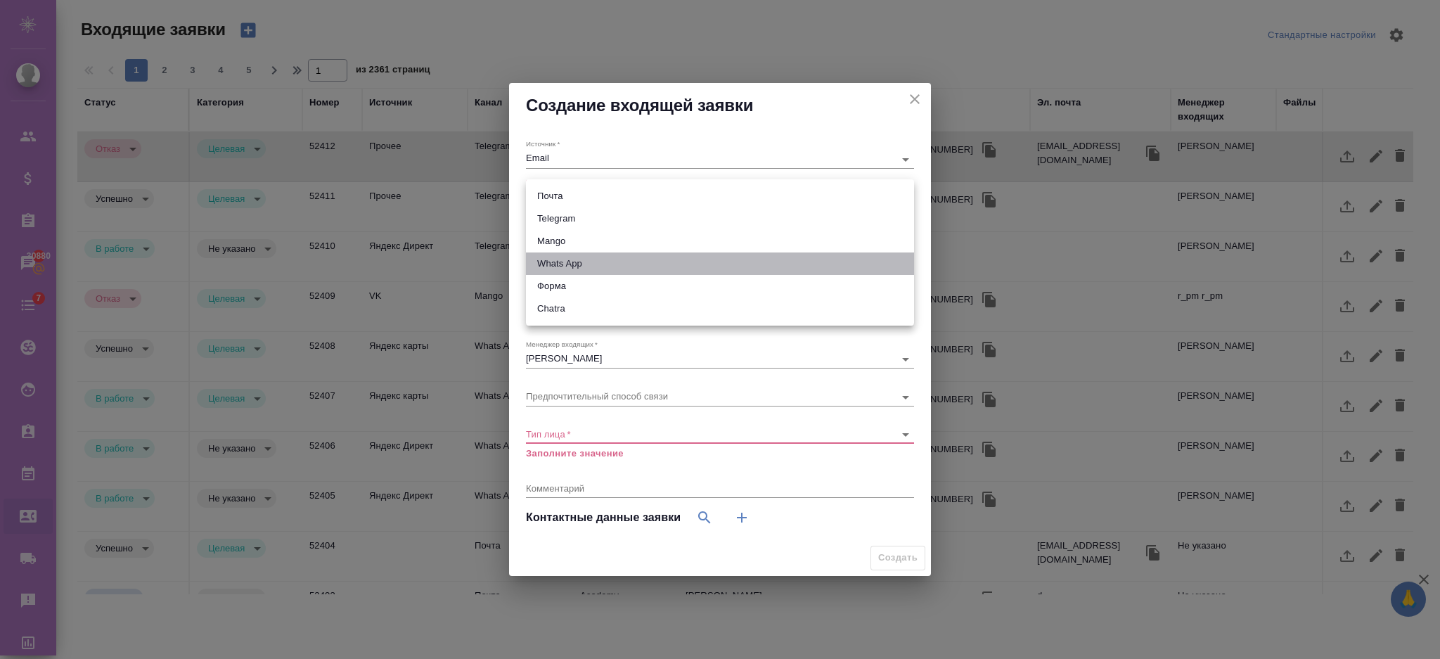
click at [570, 255] on li "Whats App" at bounding box center [720, 263] width 388 height 23
type input "66ac940615179ecd4145cc10"
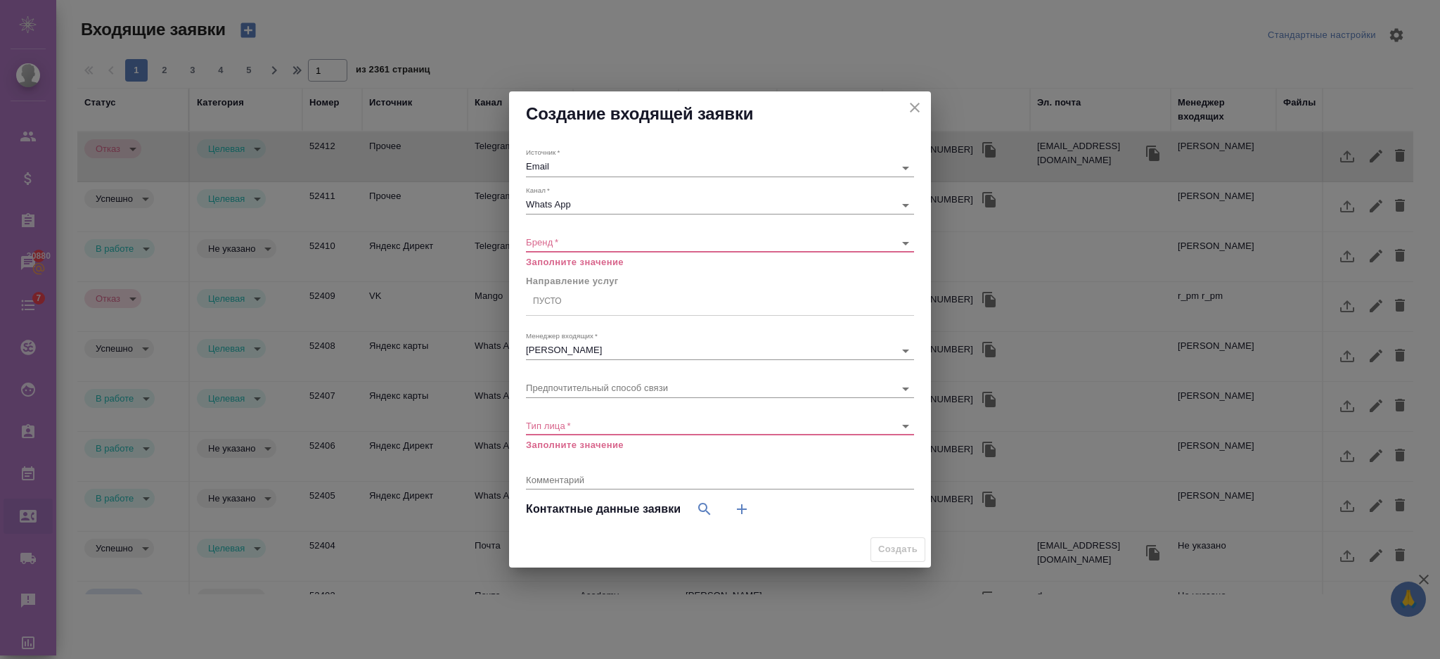
click at [587, 248] on div "​" at bounding box center [720, 243] width 388 height 18
click at [585, 251] on div "​" at bounding box center [720, 243] width 388 height 18
click at [583, 243] on body "🙏 .cls-1 fill:#fff; AWATERA Semenets Irina Клиенты Спецификации Заказы 30880 Ча…" at bounding box center [720, 386] width 1440 height 772
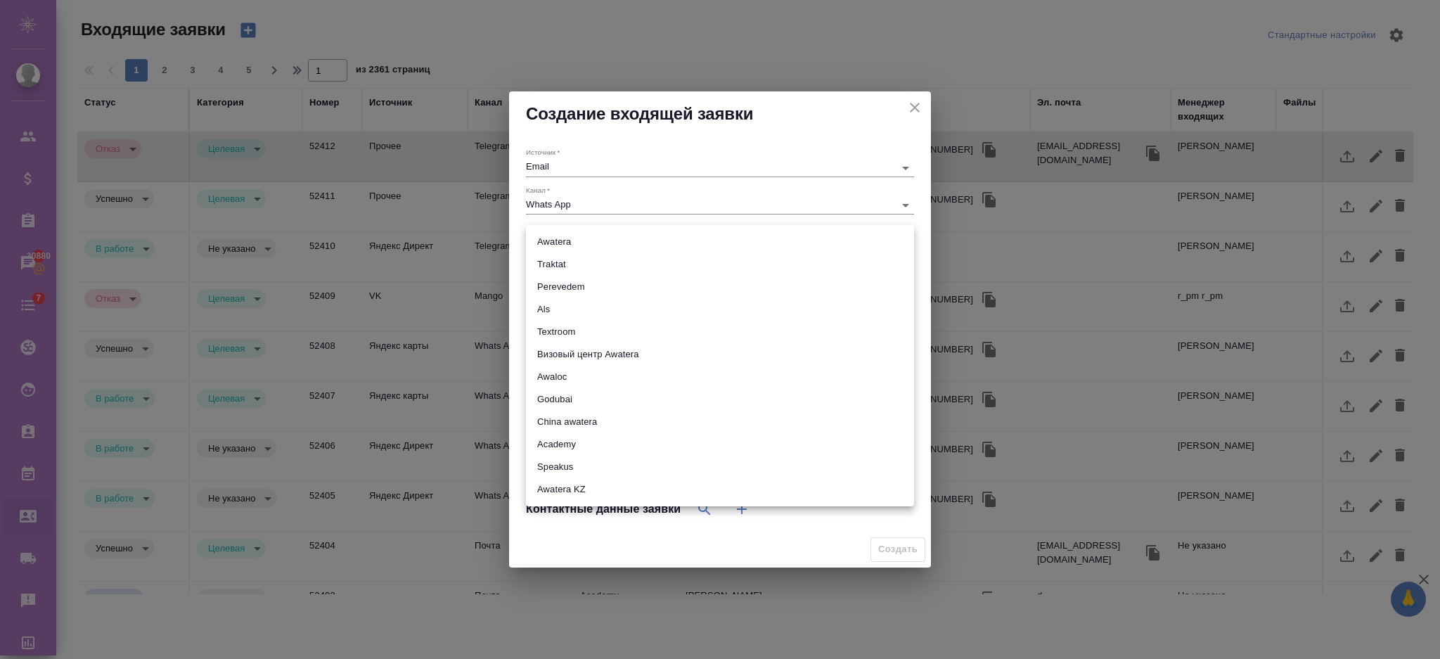
click at [581, 285] on li "Perevedem" at bounding box center [720, 287] width 388 height 23
type input "perevedem"
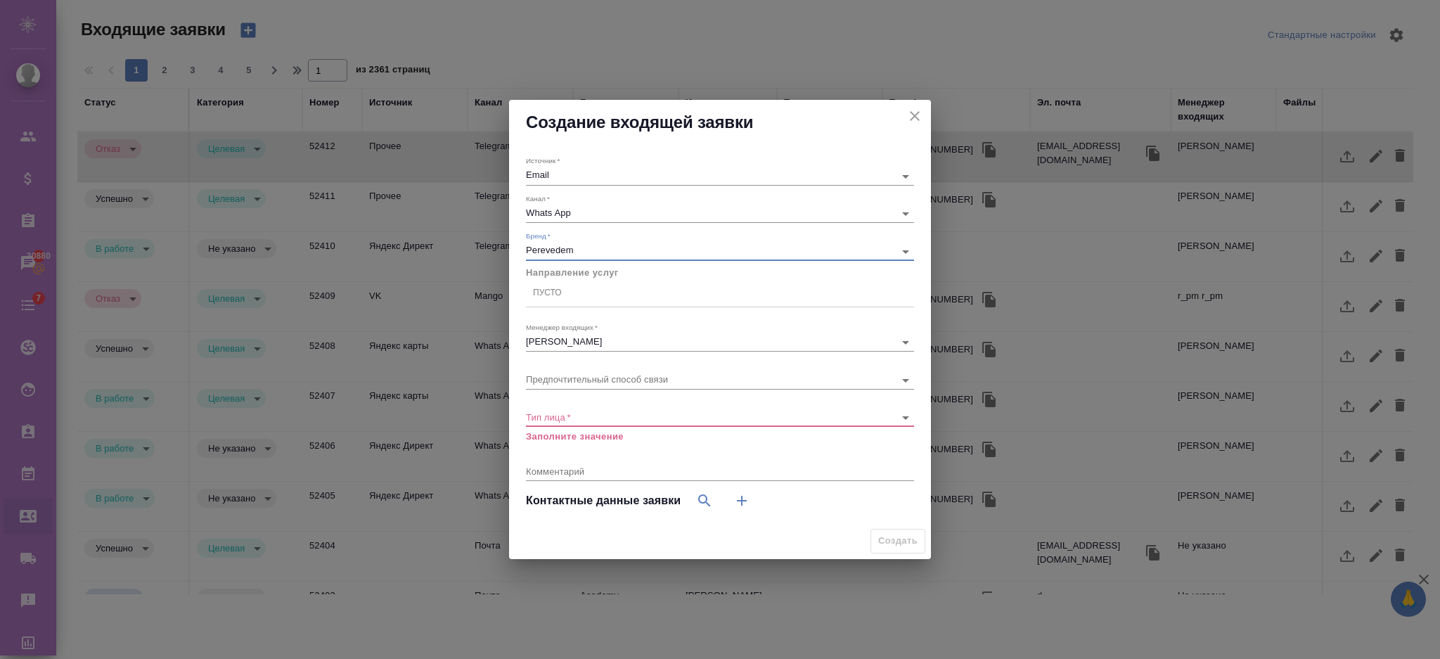
click at [578, 297] on div "Пусто" at bounding box center [720, 293] width 388 height 20
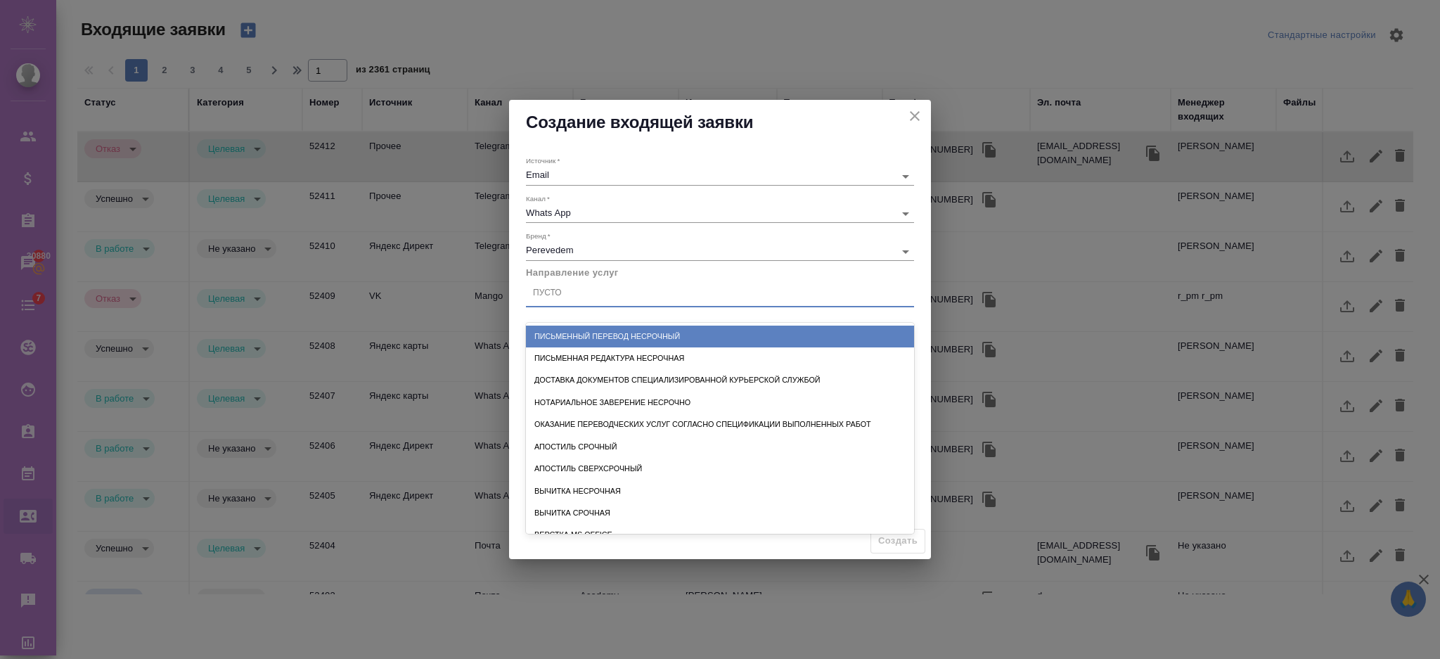
click at [633, 156] on div "Источник   * Email emailAds" at bounding box center [720, 170] width 388 height 29
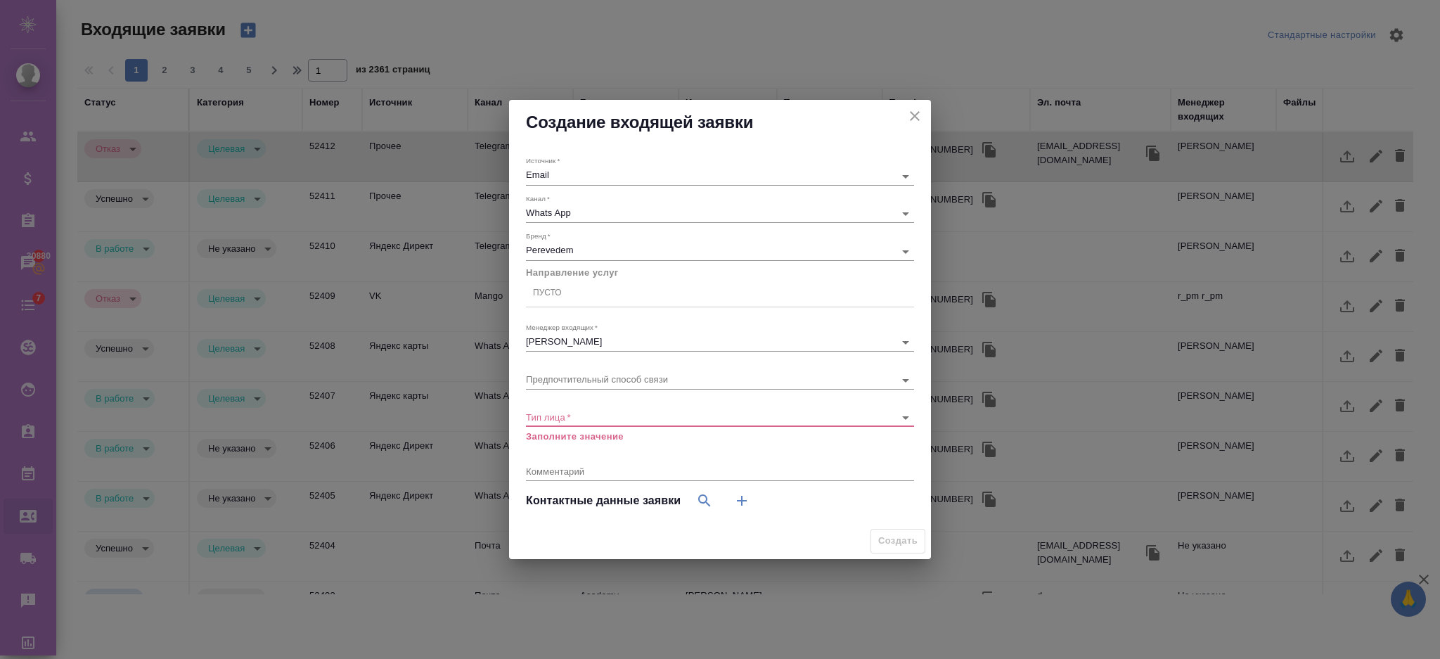
click at [595, 416] on body "🙏 .cls-1 fill:#fff; AWATERA Semenets Irina Клиенты Спецификации Заказы 30880 Ча…" at bounding box center [720, 386] width 1440 height 772
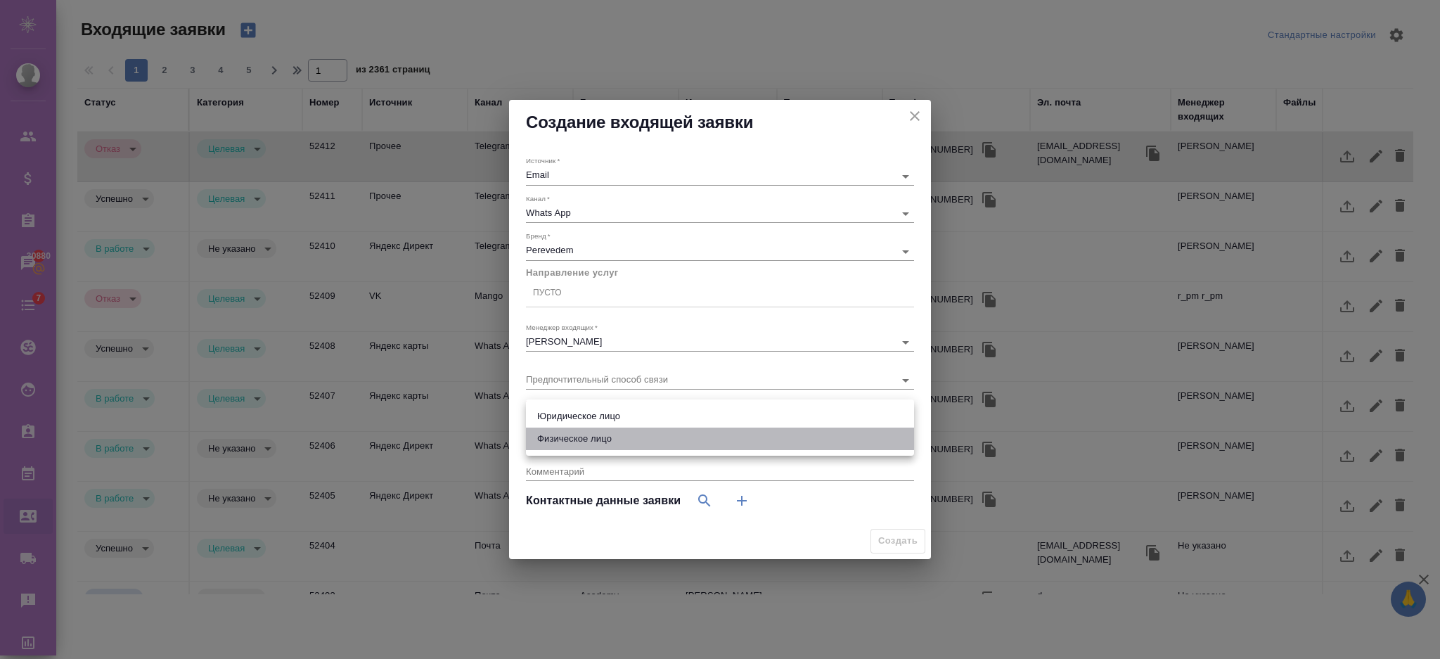
click at [589, 435] on li "Физическое лицо" at bounding box center [720, 439] width 388 height 23
type input "private"
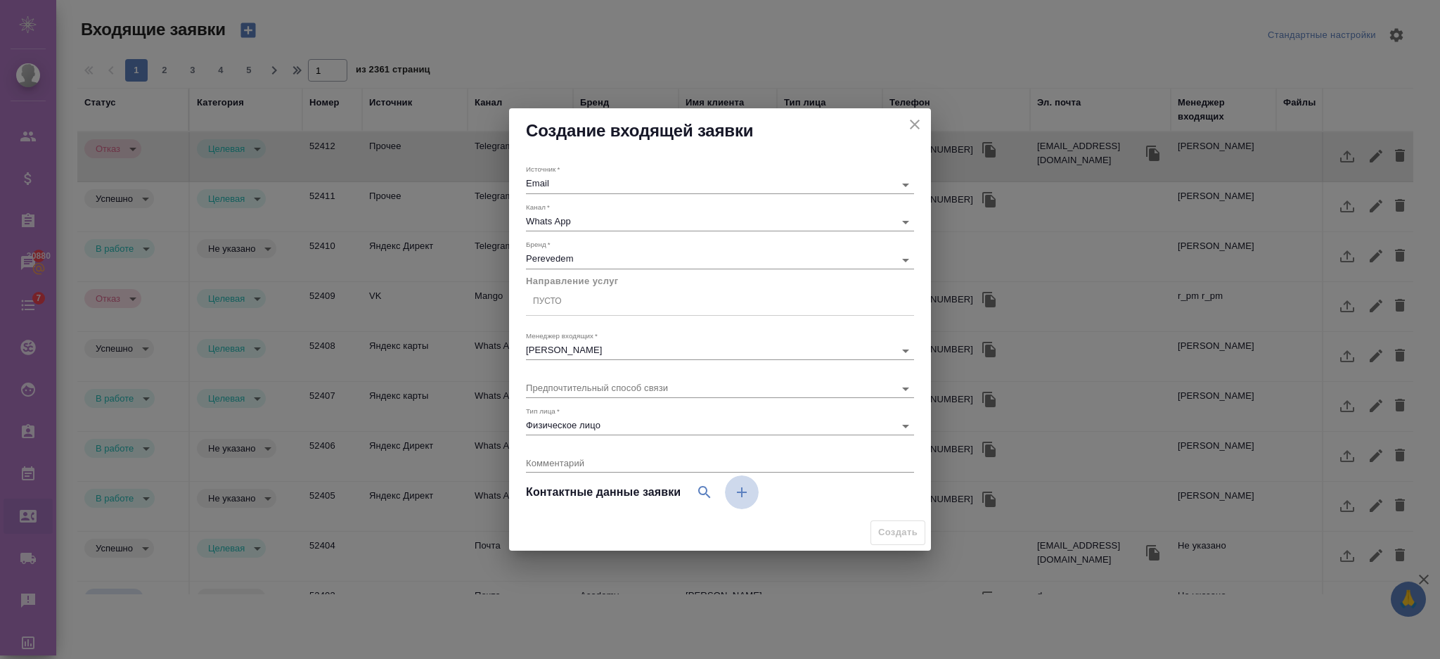
click at [738, 496] on icon "button" at bounding box center [741, 492] width 17 height 17
select select "RU"
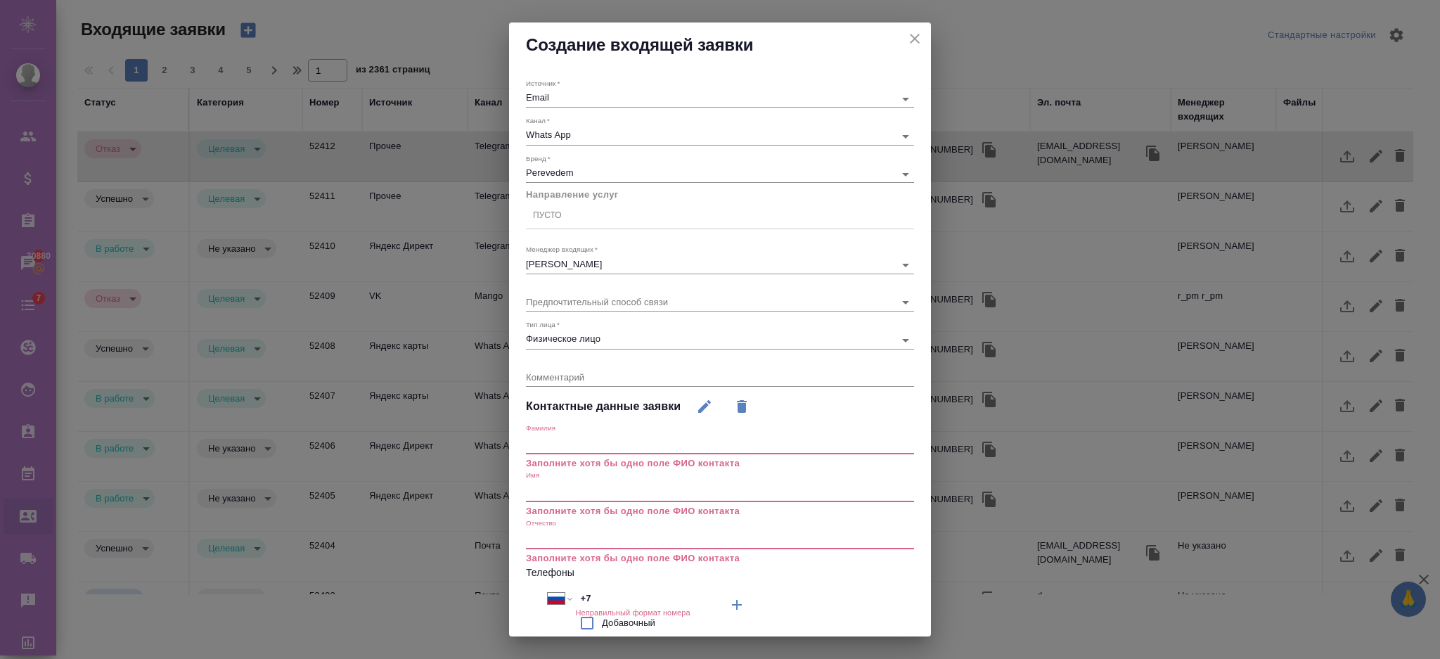
click at [557, 443] on input "text" at bounding box center [720, 445] width 388 height 20
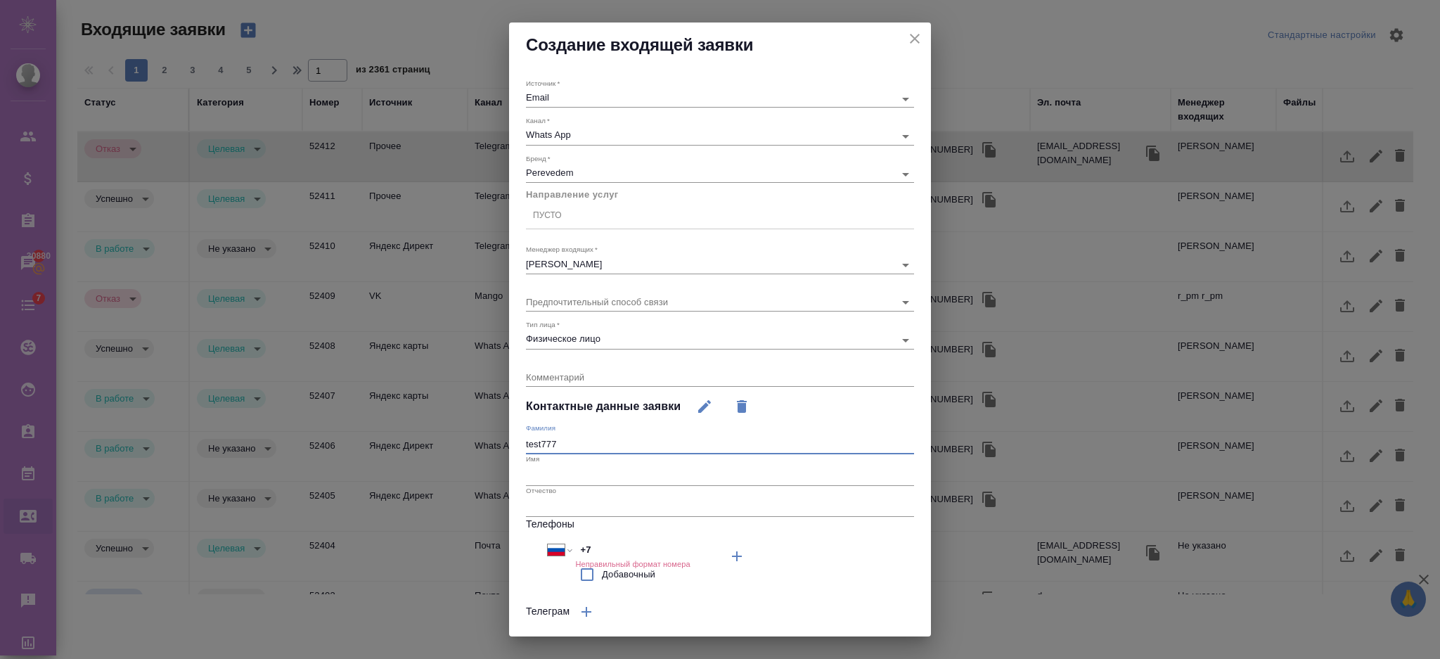
drag, startPoint x: 564, startPoint y: 444, endPoint x: 491, endPoint y: 440, distance: 72.5
click at [491, 440] on div "Создание входящей заявки Источник   * Email emailAds Канал   * Whats App 66ac94…" at bounding box center [720, 329] width 1440 height 659
type input "test777"
click at [537, 470] on input "text" at bounding box center [720, 475] width 388 height 20
paste input "test777"
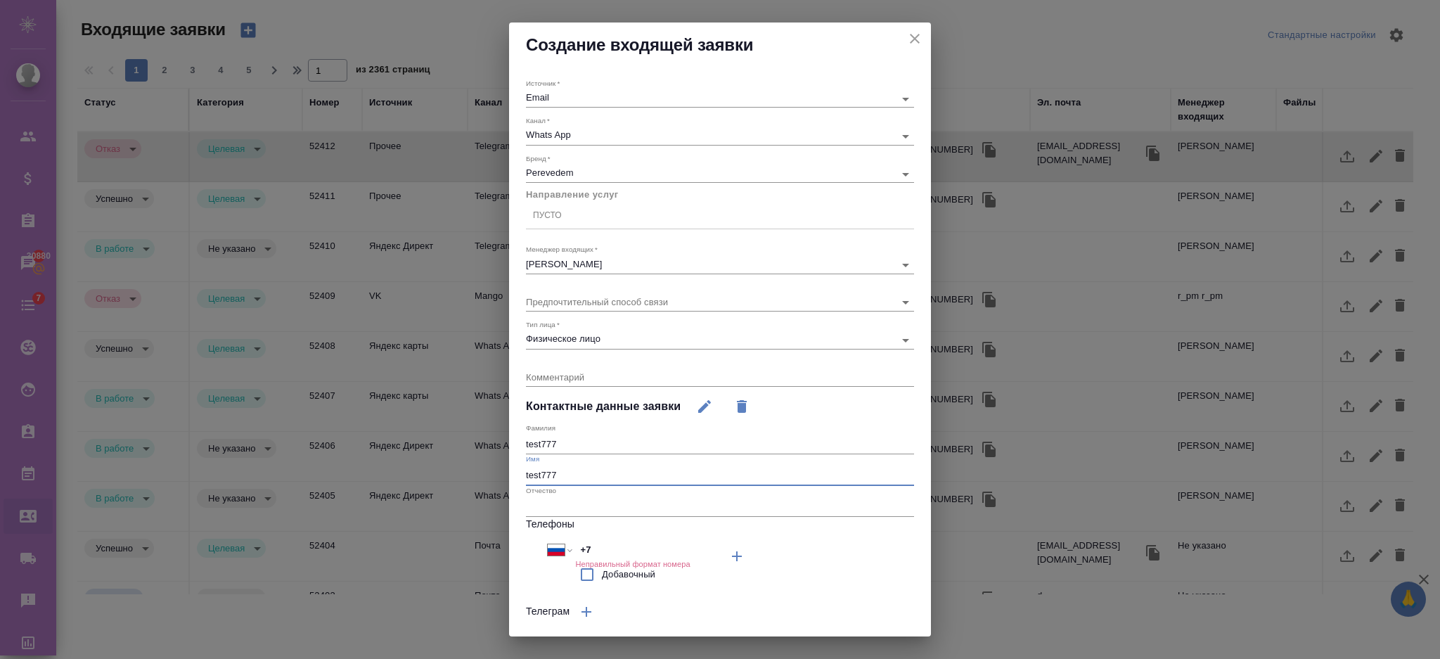
drag, startPoint x: 581, startPoint y: 474, endPoint x: 486, endPoint y: 474, distance: 95.6
click at [486, 474] on div "Создание входящей заявки Источник   * Email emailAds Канал   * Whats App 66ac94…" at bounding box center [720, 329] width 1440 height 659
type input "test"
click at [598, 555] on input "+7" at bounding box center [636, 549] width 123 height 20
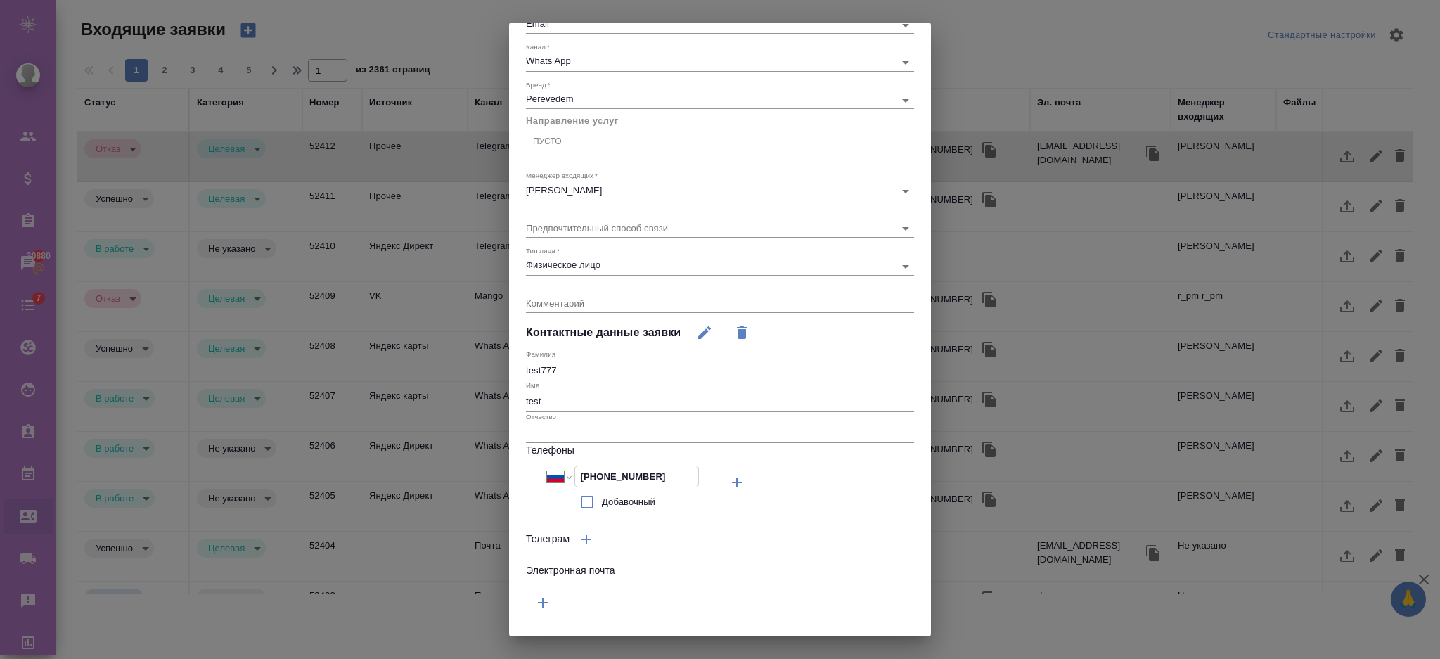
scroll to position [103, 0]
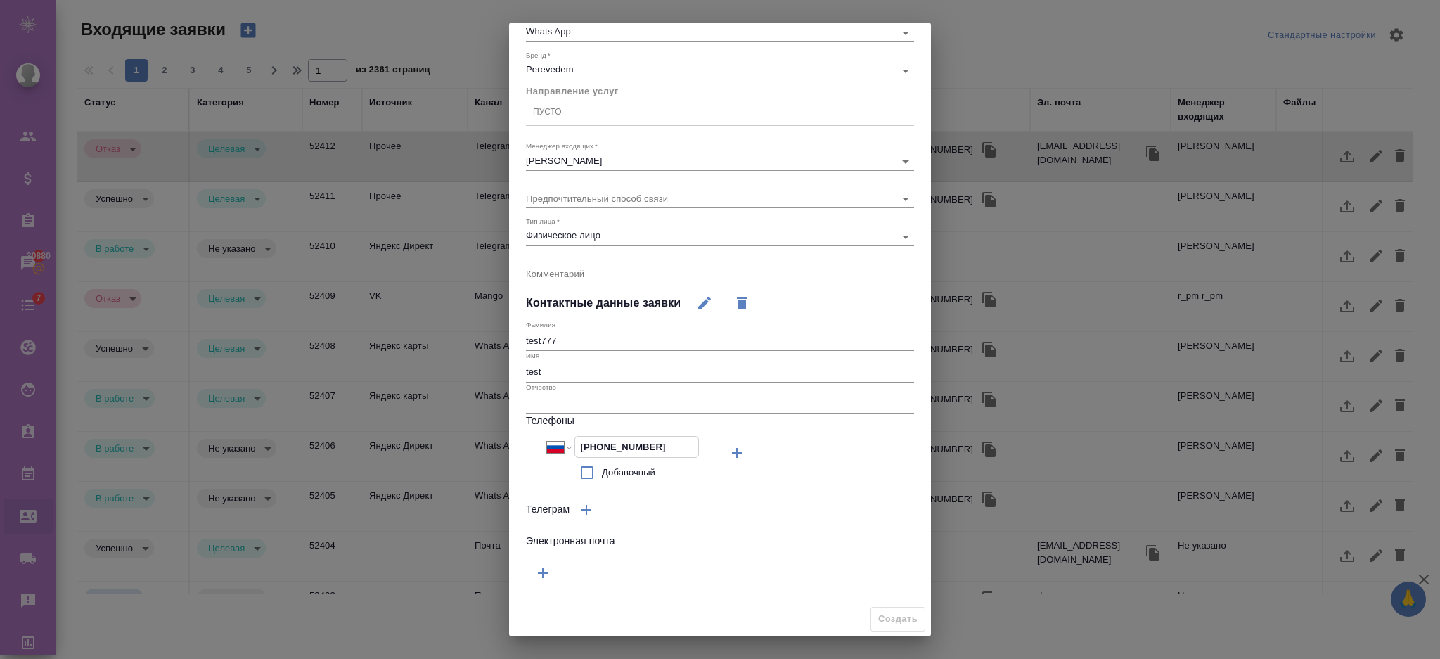
type input "+7 927 535 47 89"
click at [526, 473] on div "Международный Австралия Австрия Азербайджан Албания Алжир Американское Самоа Ан…" at bounding box center [623, 462] width 194 height 50
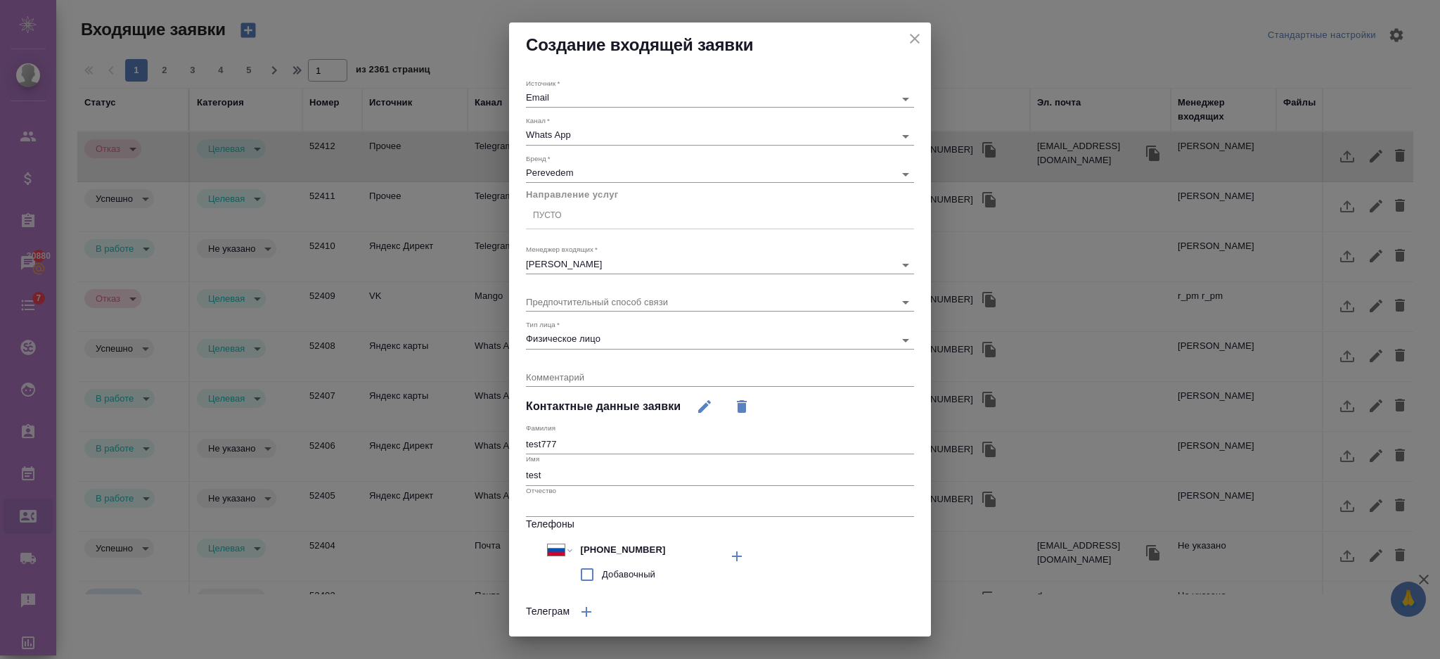
click at [596, 214] on div "Пусто" at bounding box center [720, 215] width 388 height 20
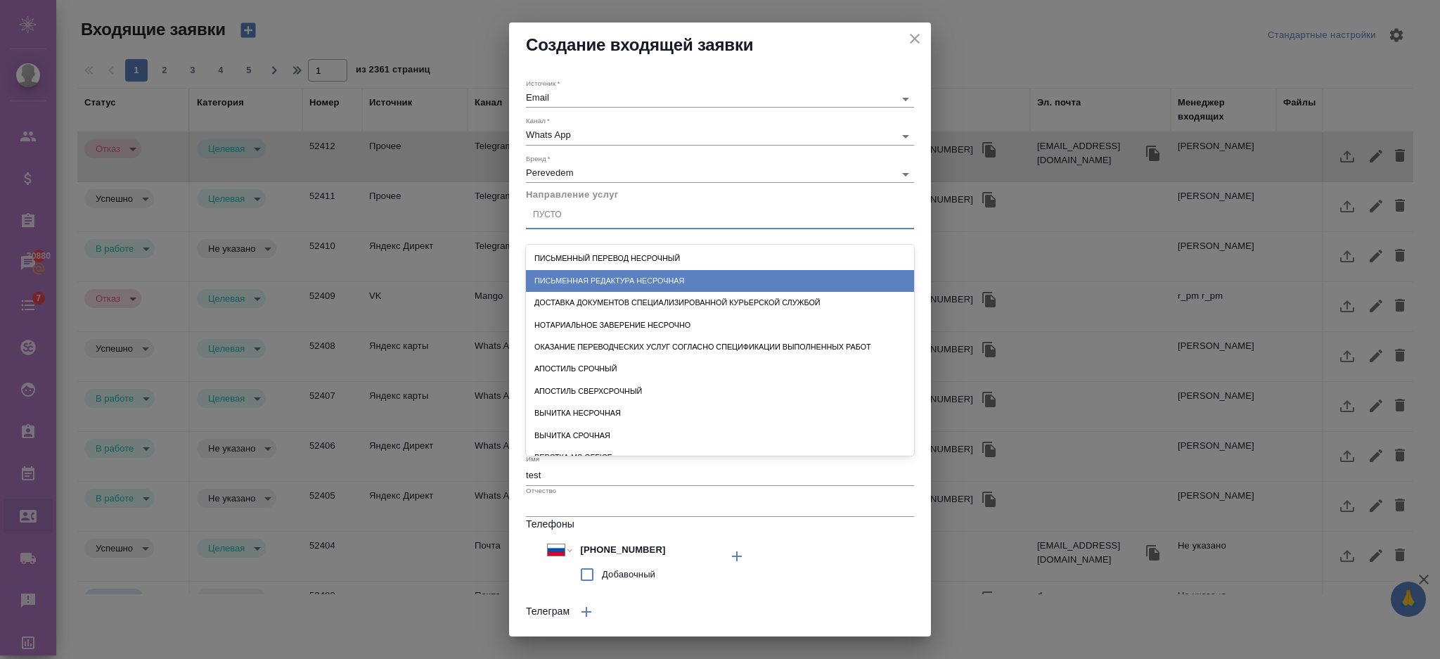
click at [597, 288] on div "Письменная редактура несрочная" at bounding box center [720, 281] width 388 height 22
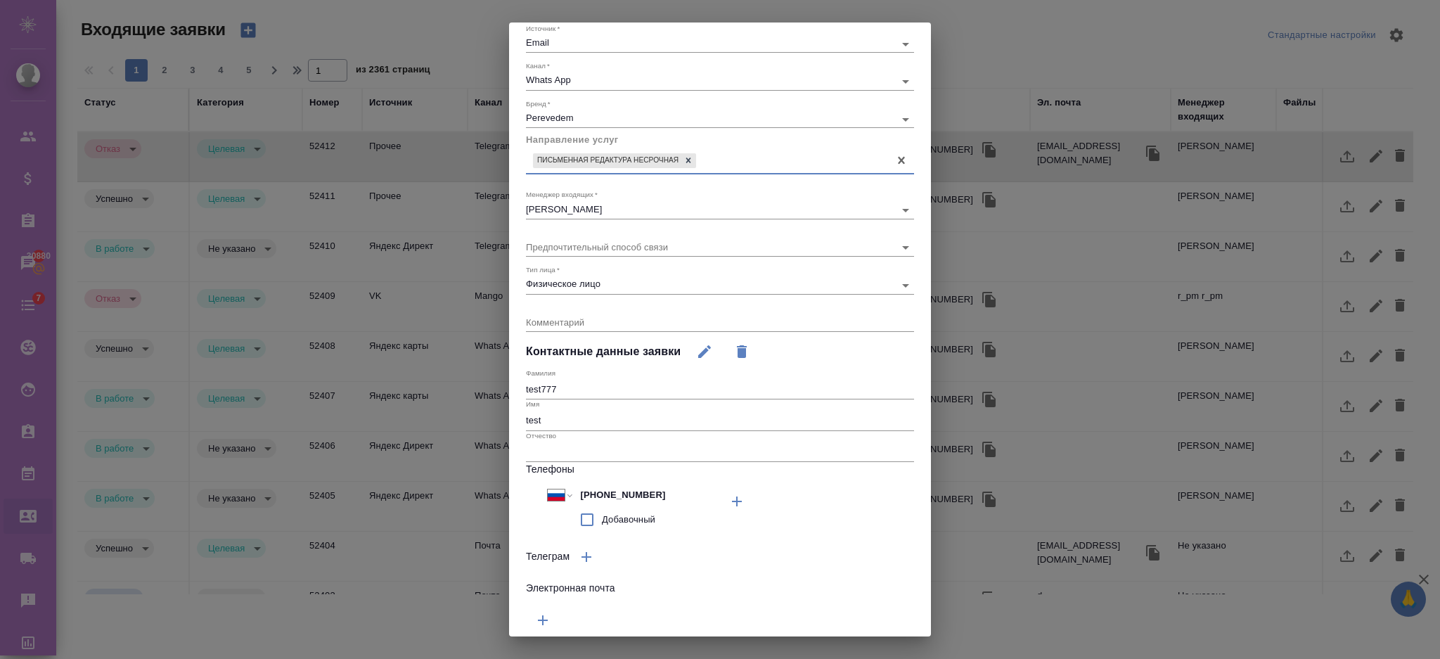
scroll to position [102, 0]
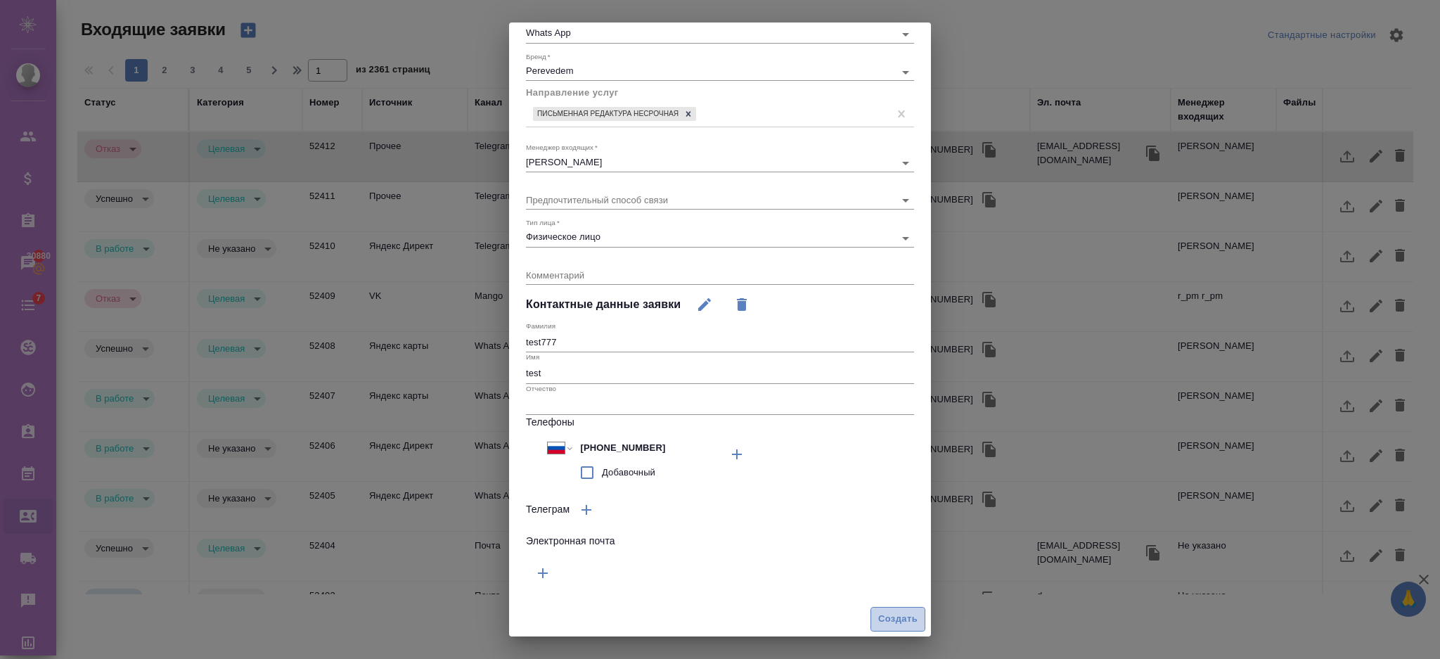
click at [908, 622] on button "Создать" at bounding box center [897, 619] width 55 height 25
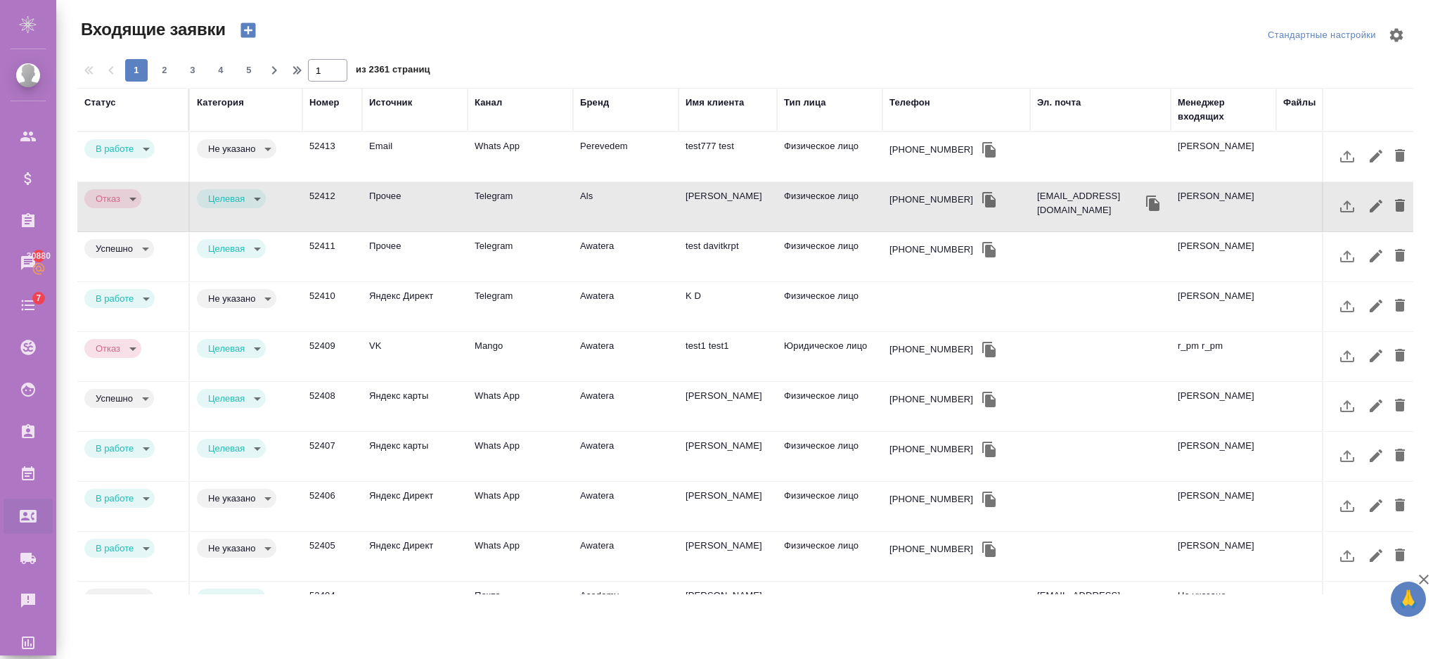
click at [399, 150] on td "Email" at bounding box center [414, 156] width 105 height 49
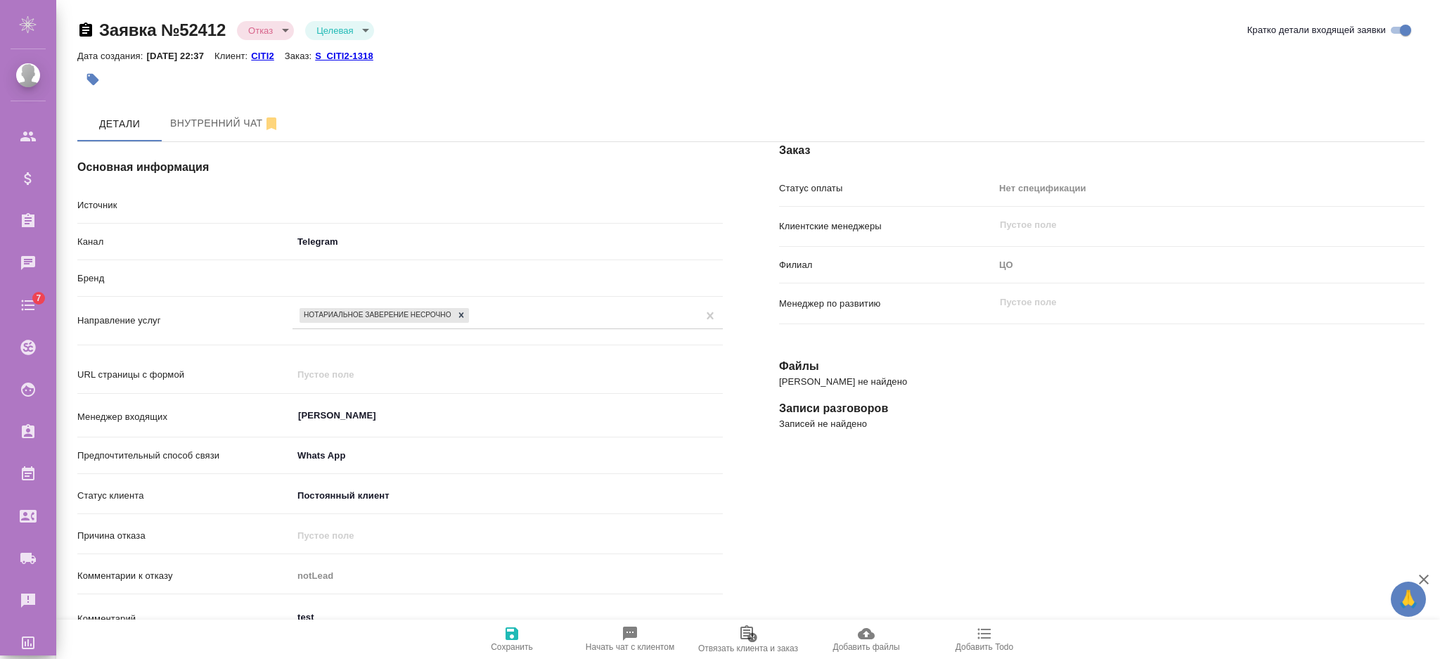
select select "RU"
click at [357, 53] on p "S_CITI2-1318" at bounding box center [349, 56] width 69 height 11
type textarea "x"
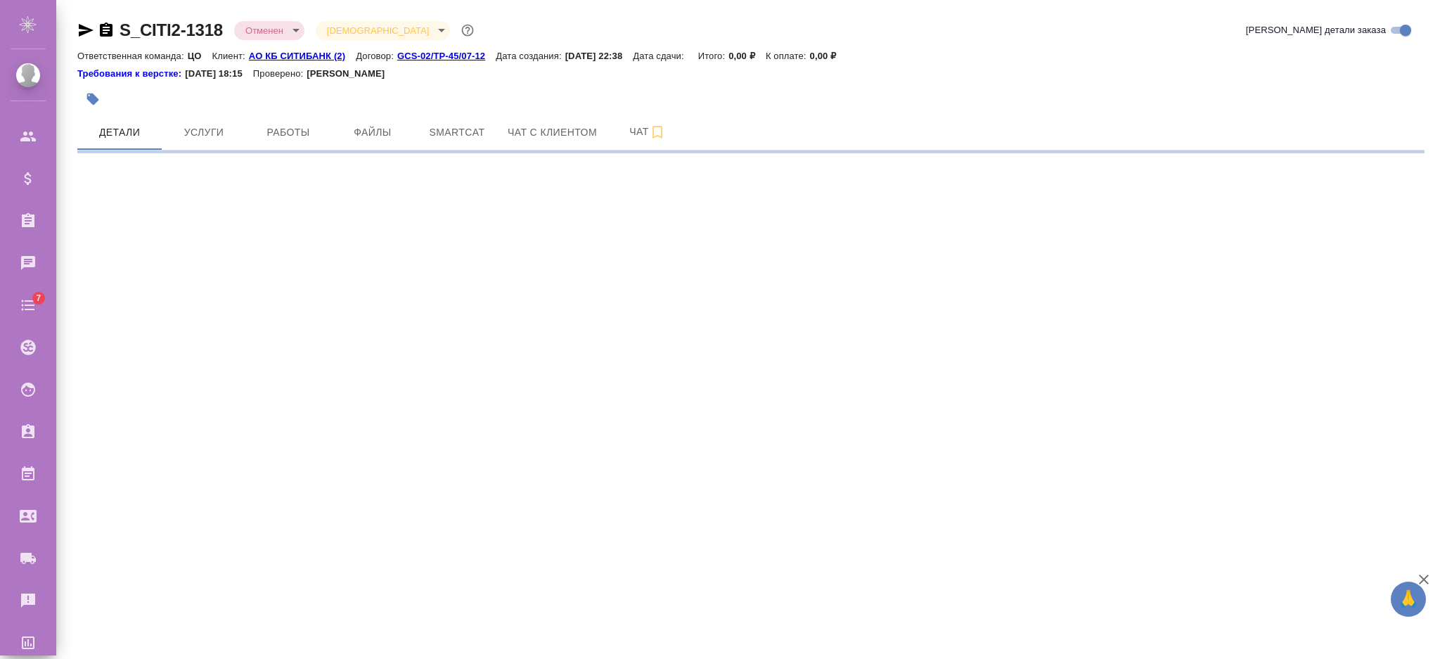
select select "RU"
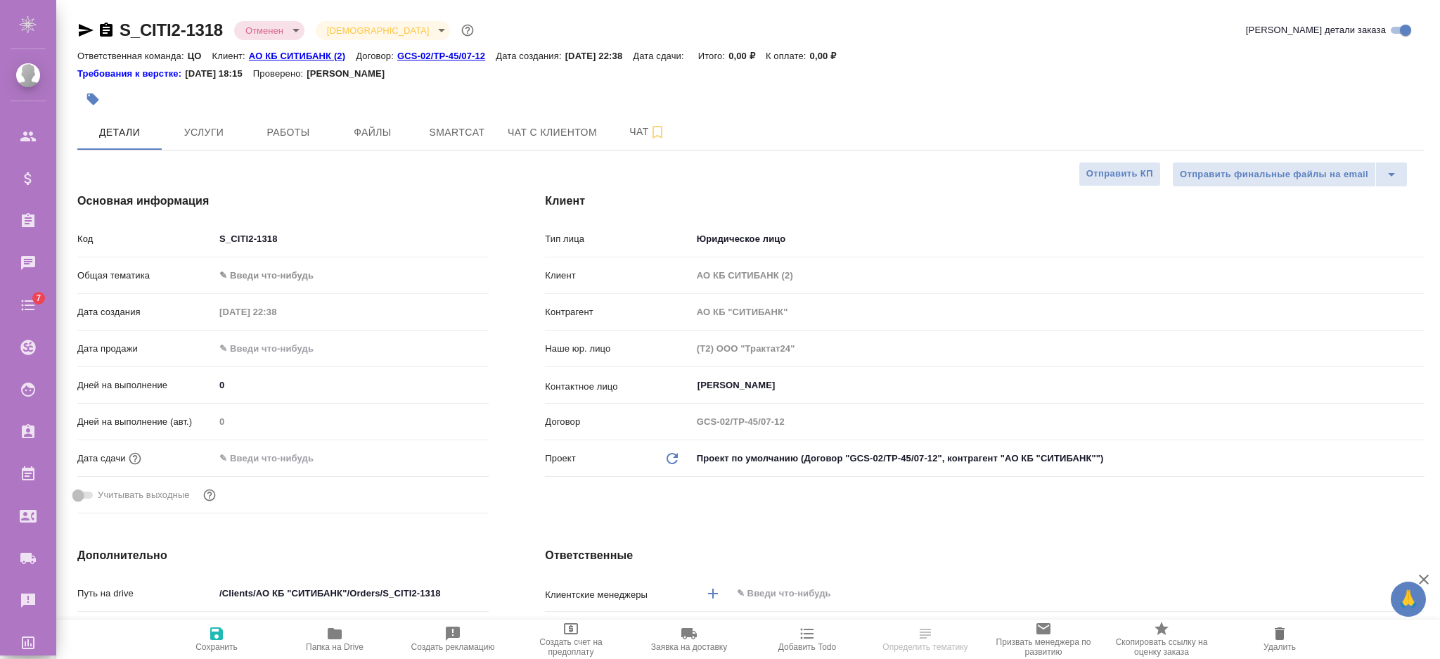
type textarea "x"
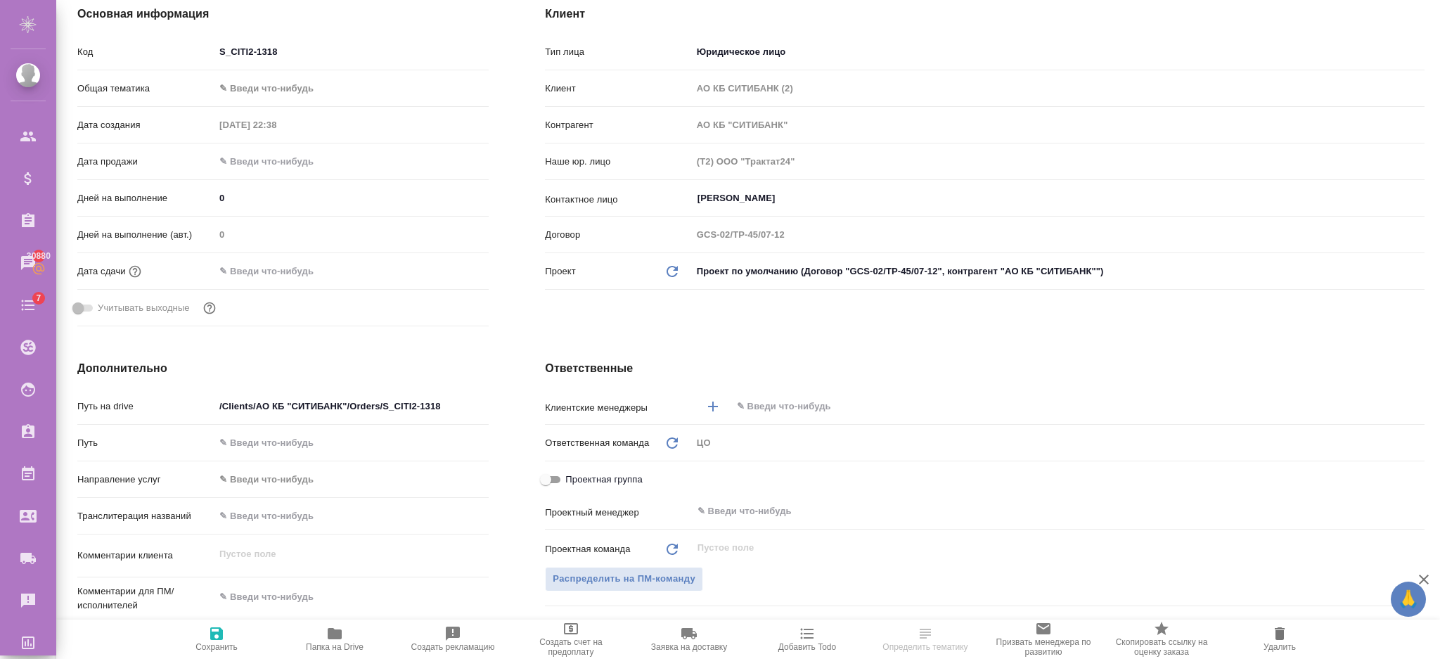
scroll to position [563, 0]
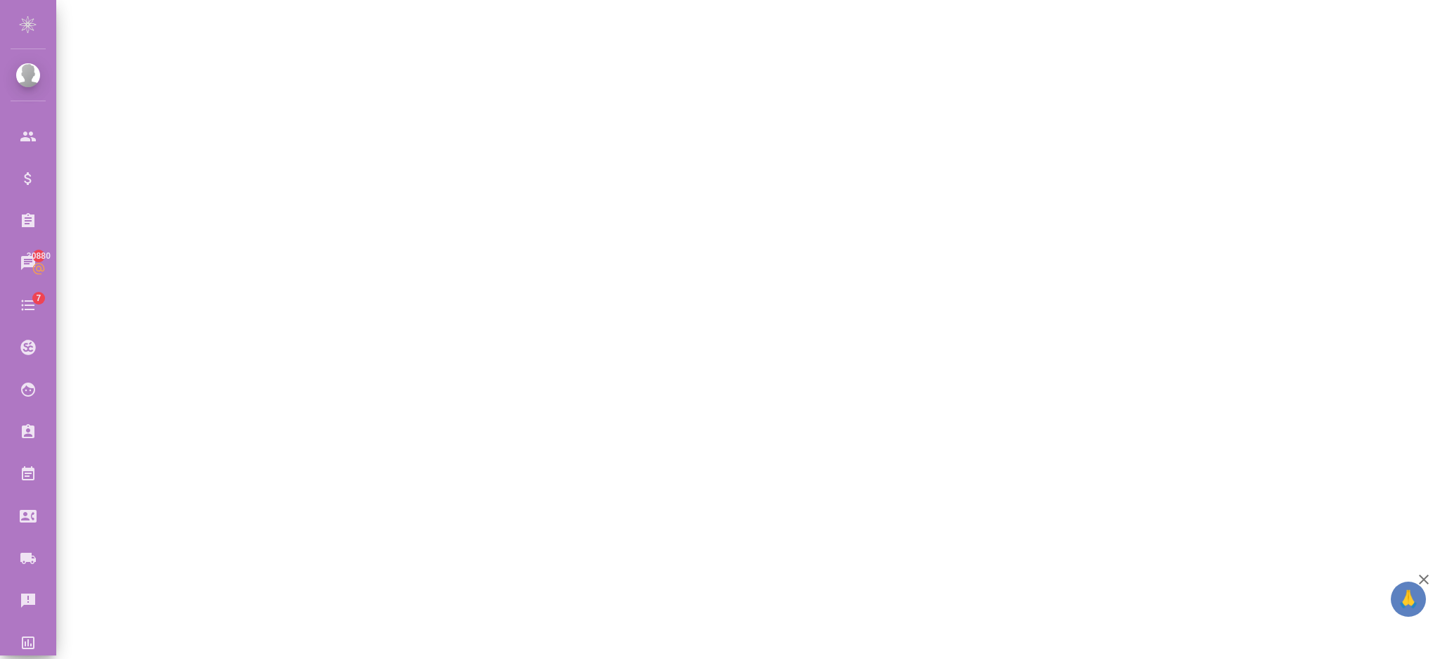
select select "RU"
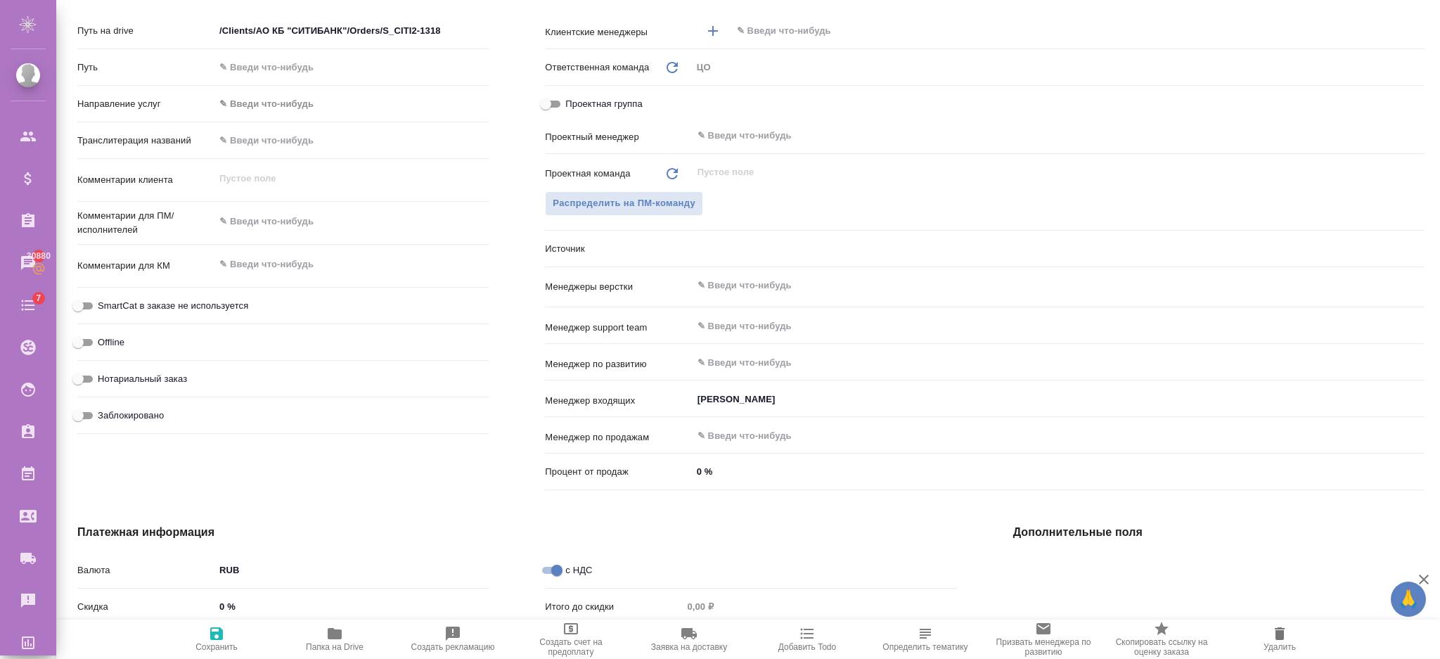
type textarea "x"
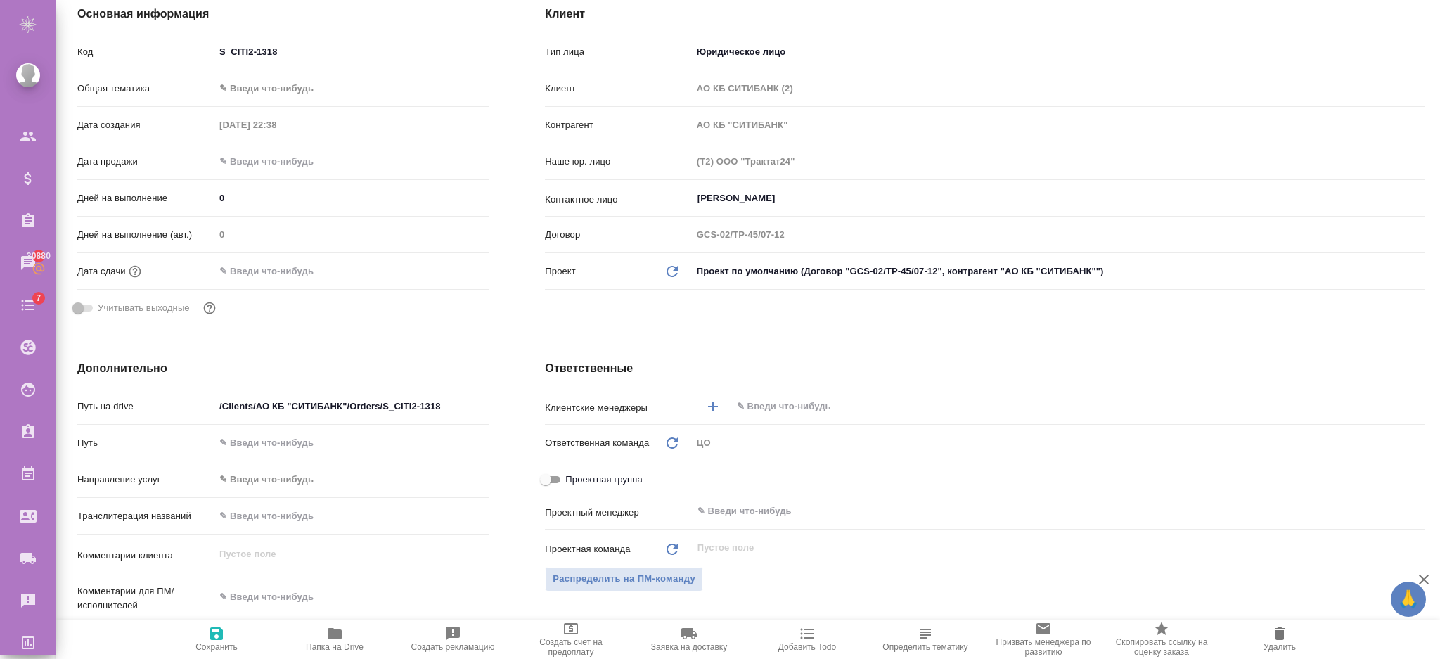
scroll to position [0, 0]
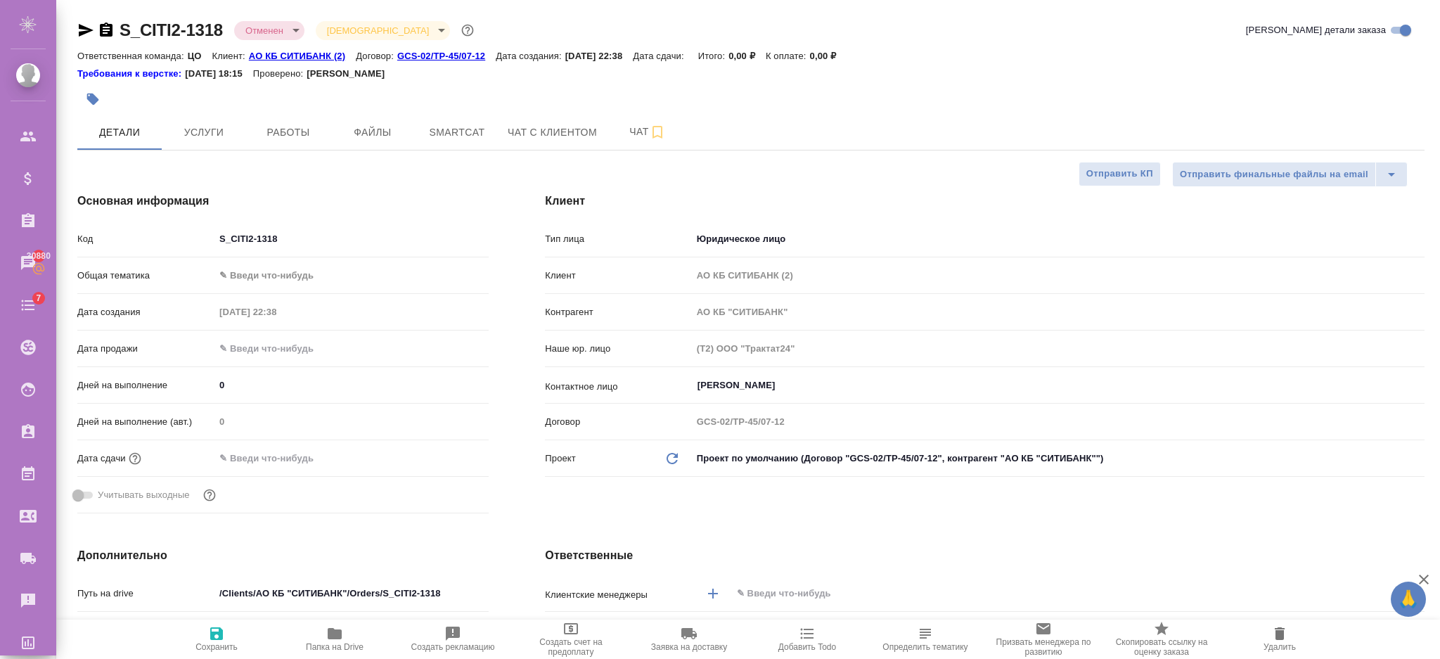
type textarea "x"
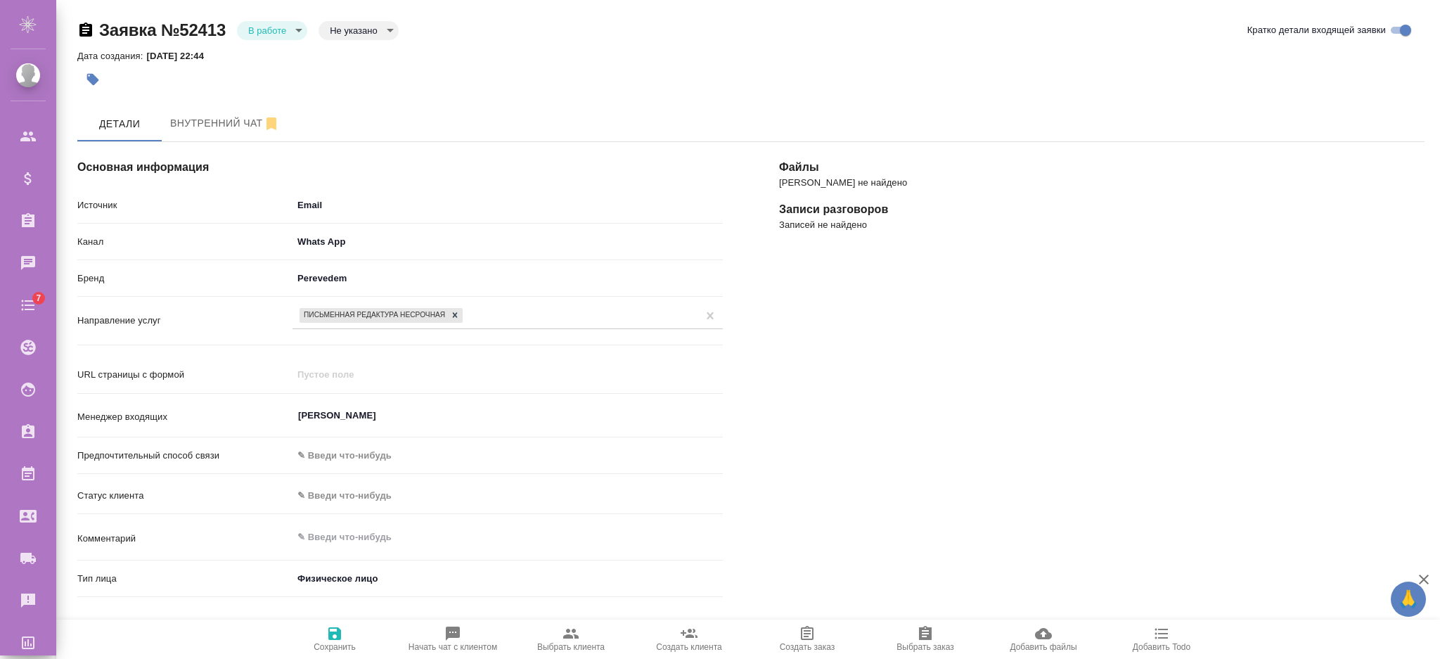
select select "RU"
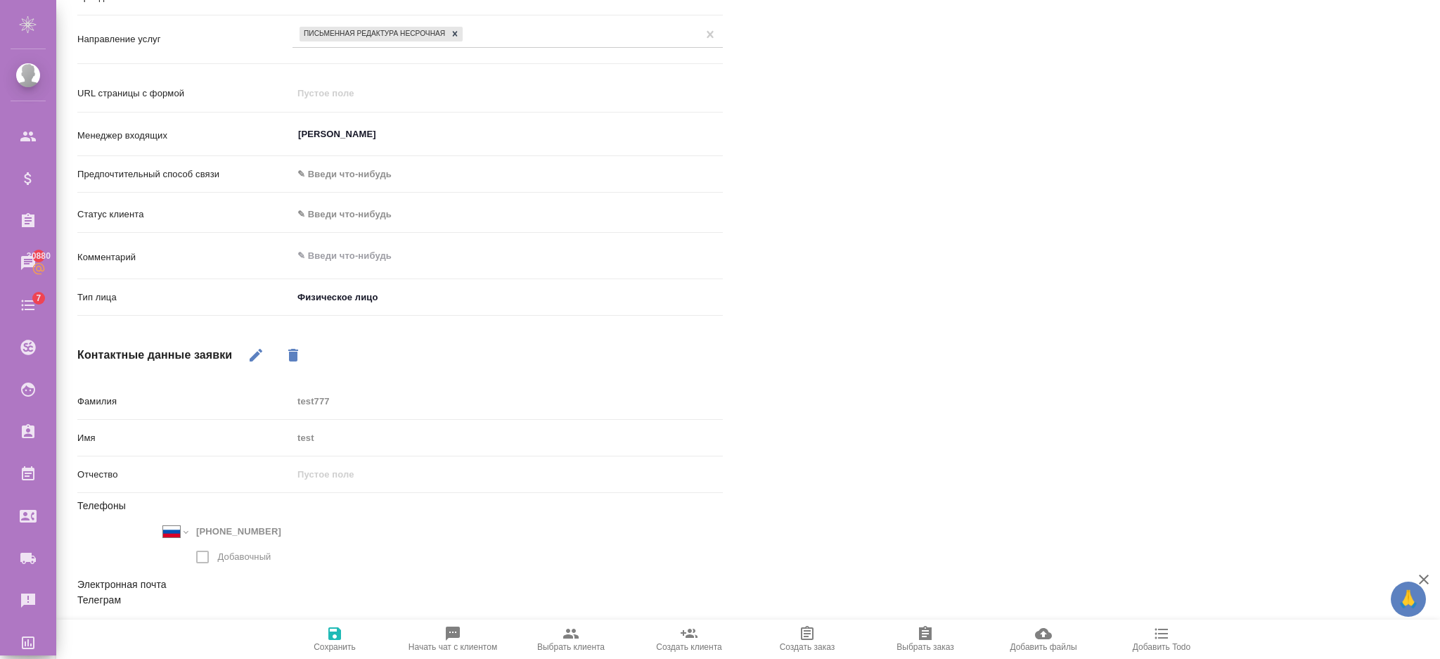
scroll to position [94, 0]
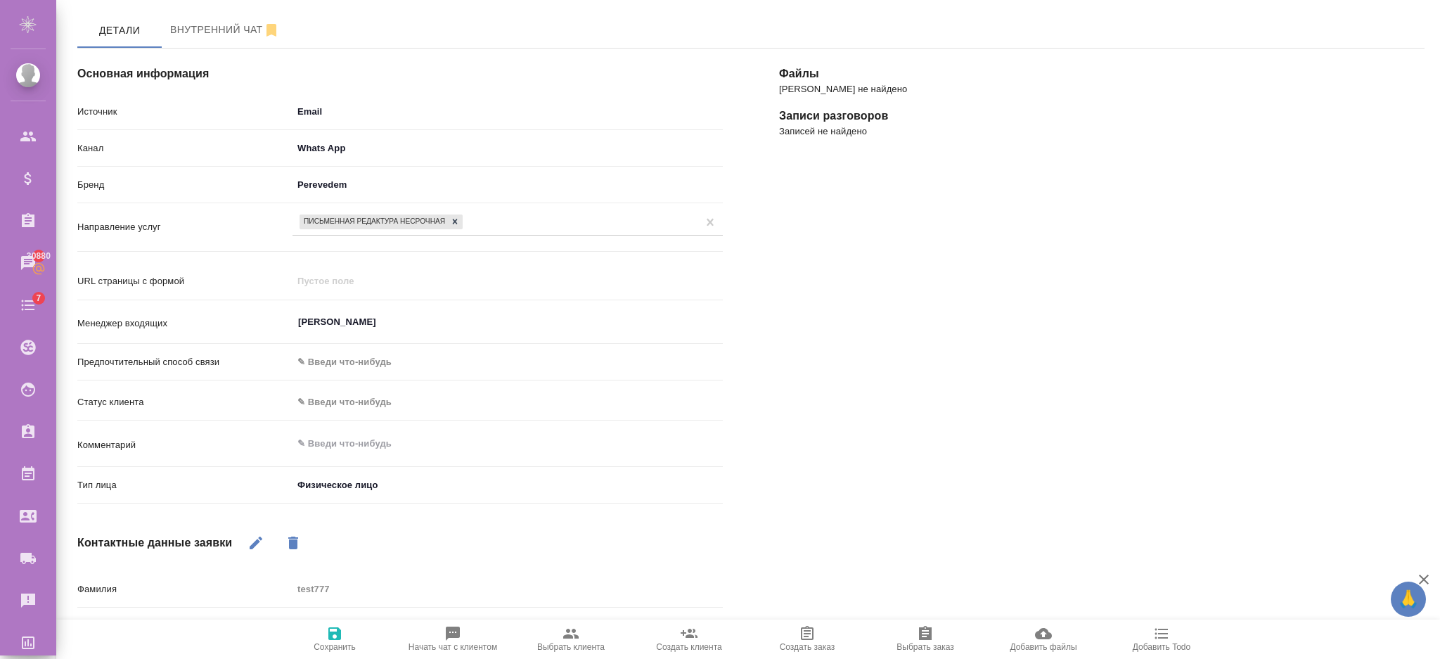
click at [347, 108] on body "🙏 .cls-1 fill:#fff; AWATERA [PERSON_NAME] Спецификации Заказы 30880 Чаты 7 Todo…" at bounding box center [720, 386] width 1440 height 772
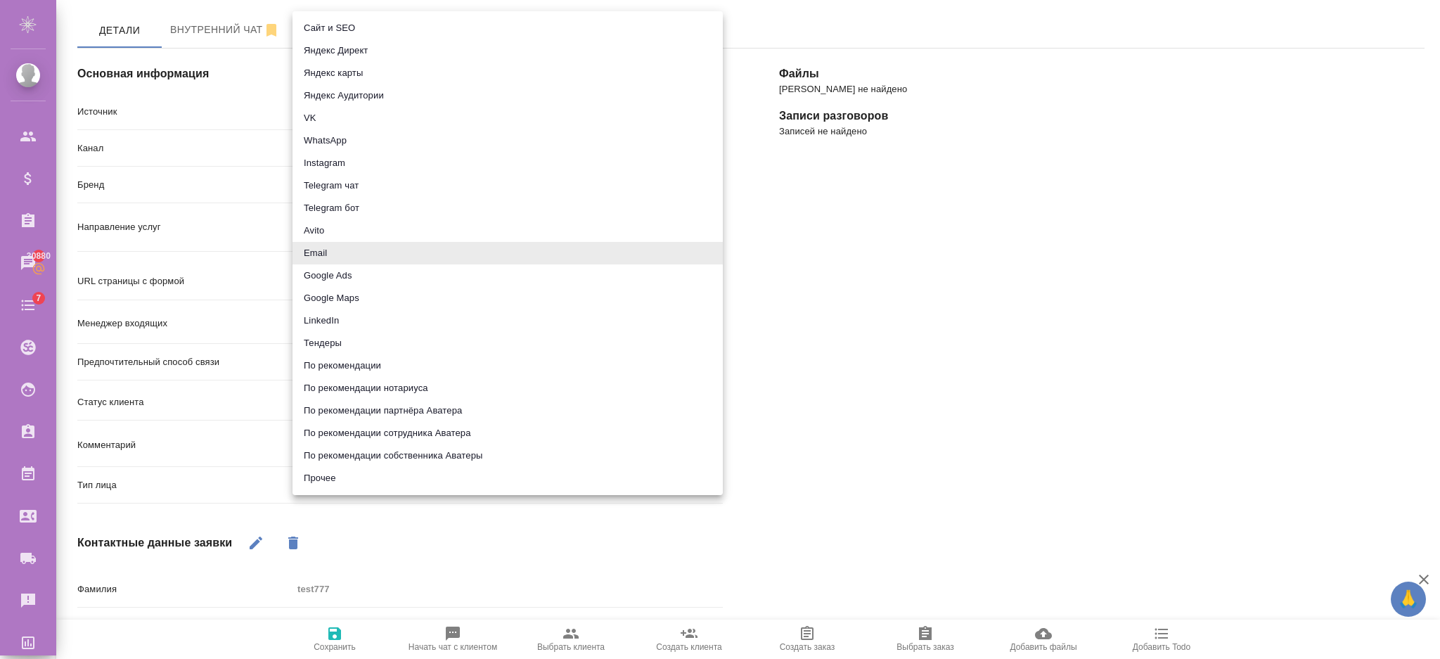
click at [335, 487] on li "Прочее" at bounding box center [508, 478] width 430 height 23
type input "other"
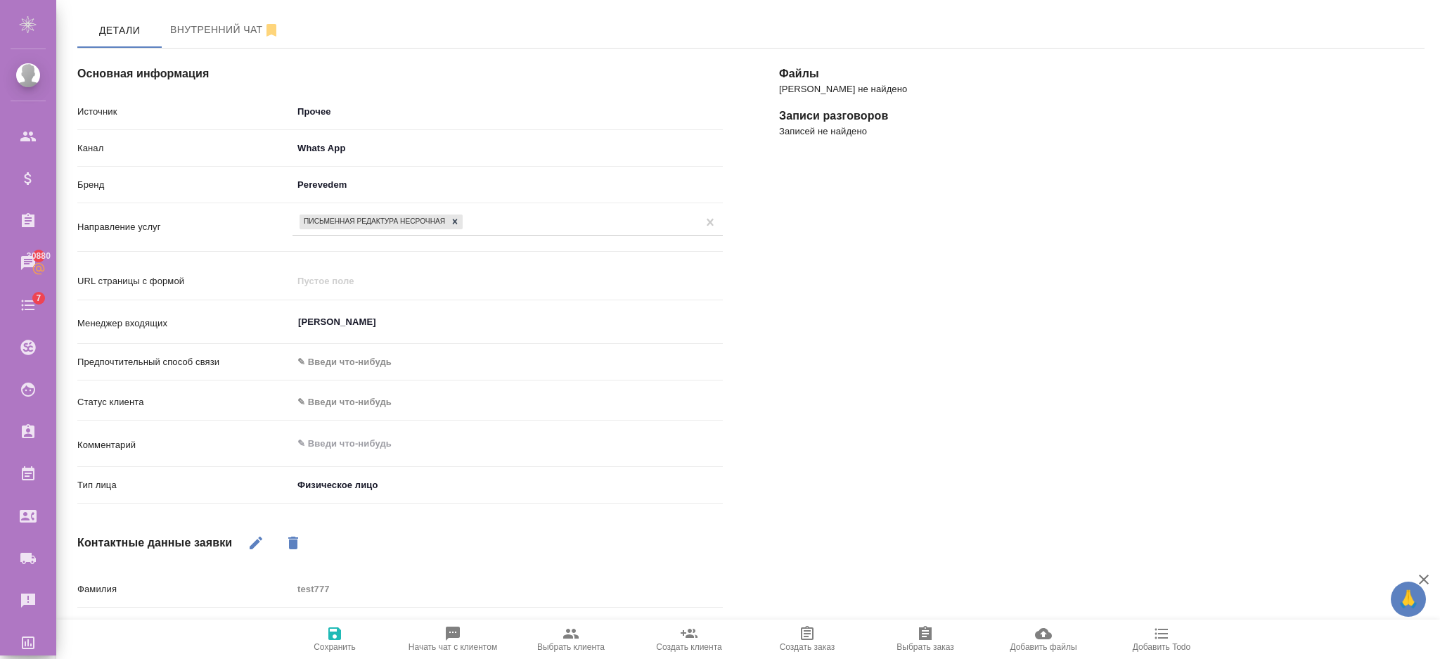
click at [322, 635] on span "Сохранить" at bounding box center [334, 638] width 101 height 27
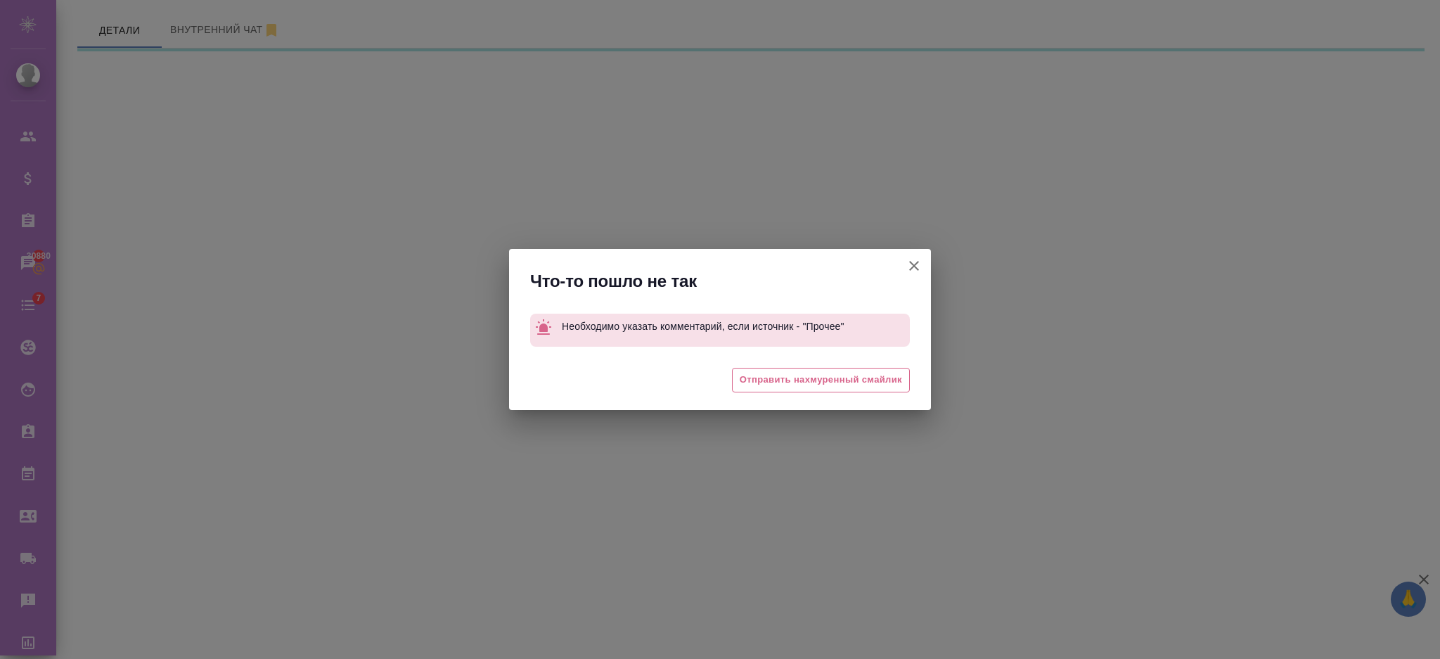
select select "RU"
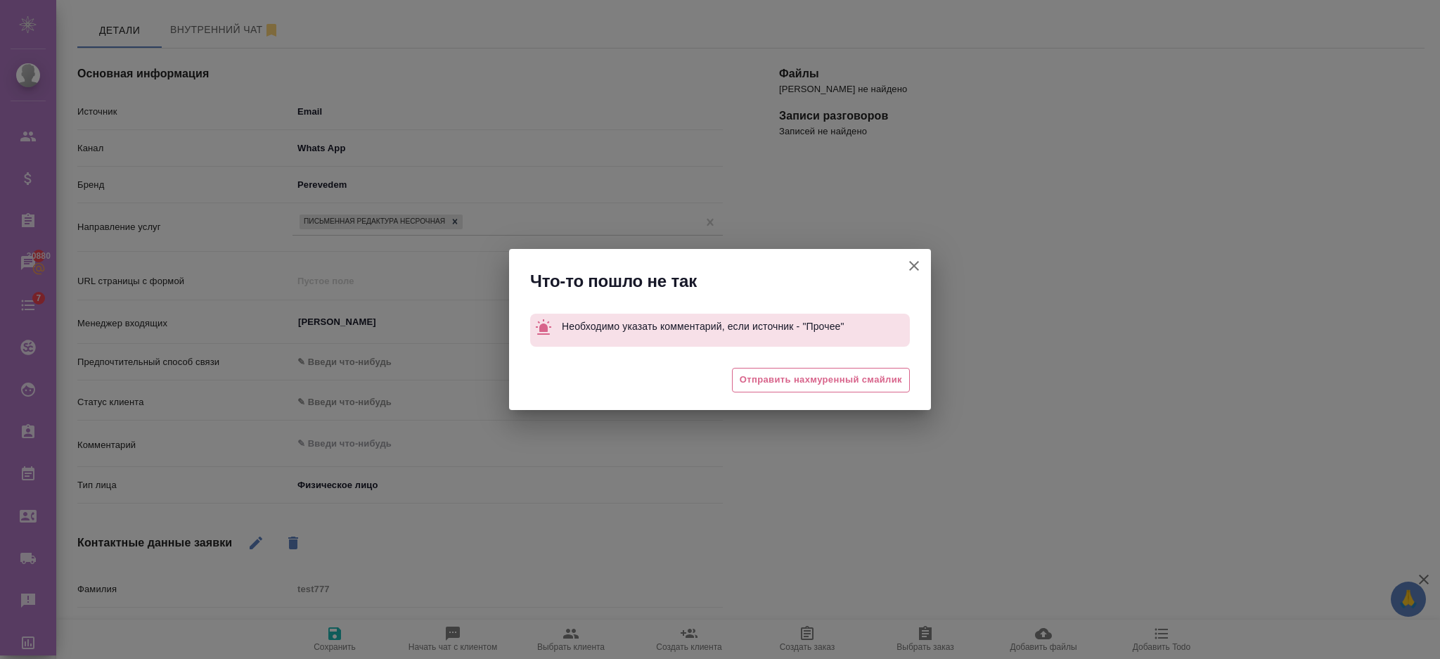
click at [923, 257] on button "Рабочее наименование" at bounding box center [914, 266] width 34 height 34
type textarea "x"
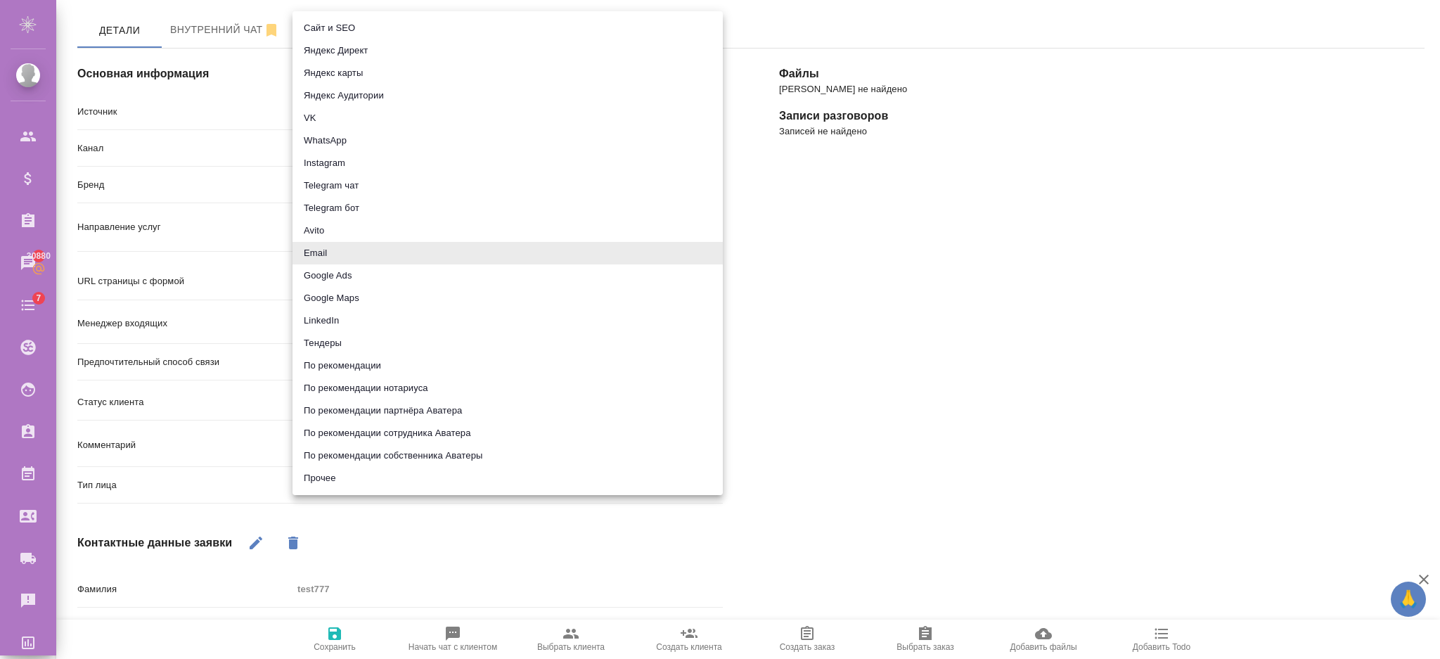
click at [329, 109] on body "🙏 .cls-1 fill:#fff; AWATERA [PERSON_NAME] Спецификации Заказы 30880 Чаты 7 Todo…" at bounding box center [720, 386] width 1440 height 772
click at [321, 475] on li "Прочее" at bounding box center [508, 478] width 430 height 23
type input "other"
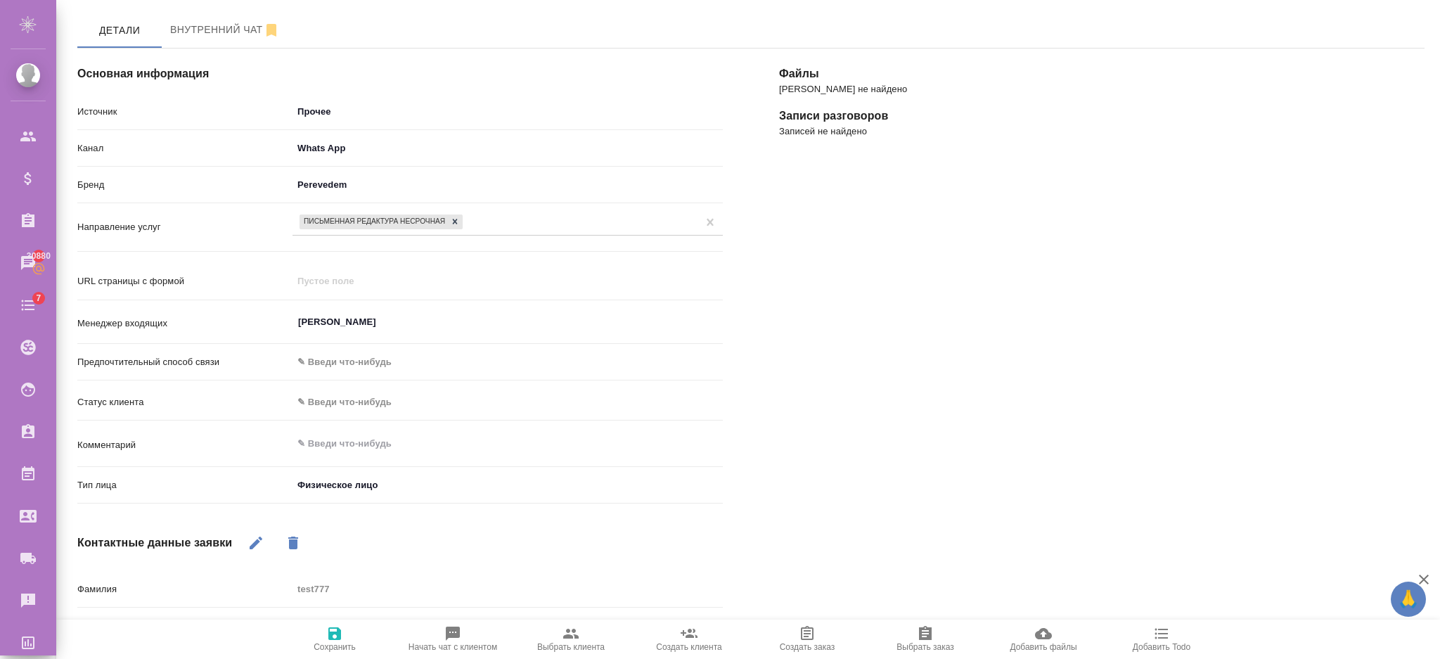
click at [328, 462] on div "Комментарий x" at bounding box center [399, 451] width 645 height 43
type textarea "x"
click at [333, 447] on textarea at bounding box center [508, 444] width 430 height 24
click at [341, 449] on textarea at bounding box center [507, 444] width 429 height 24
type textarea "1"
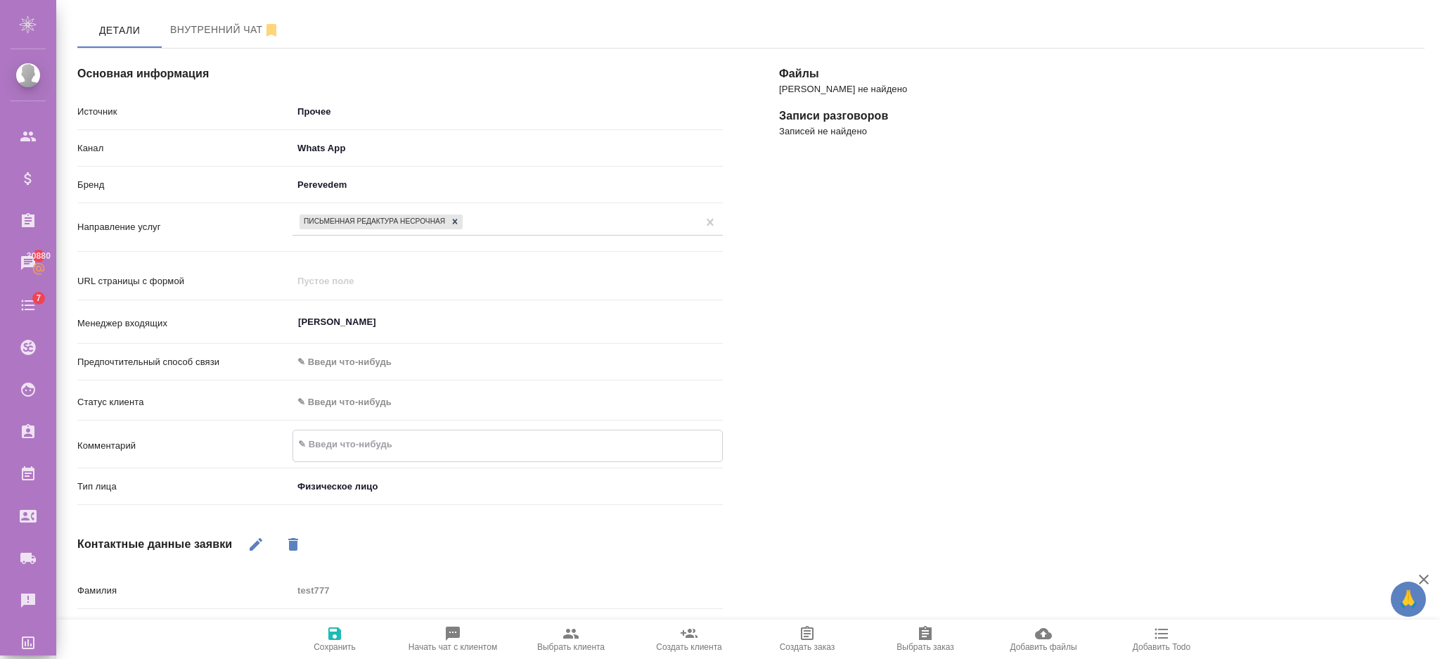
type textarea "x"
type textarea "12"
type textarea "x"
type textarea "123"
type textarea "x"
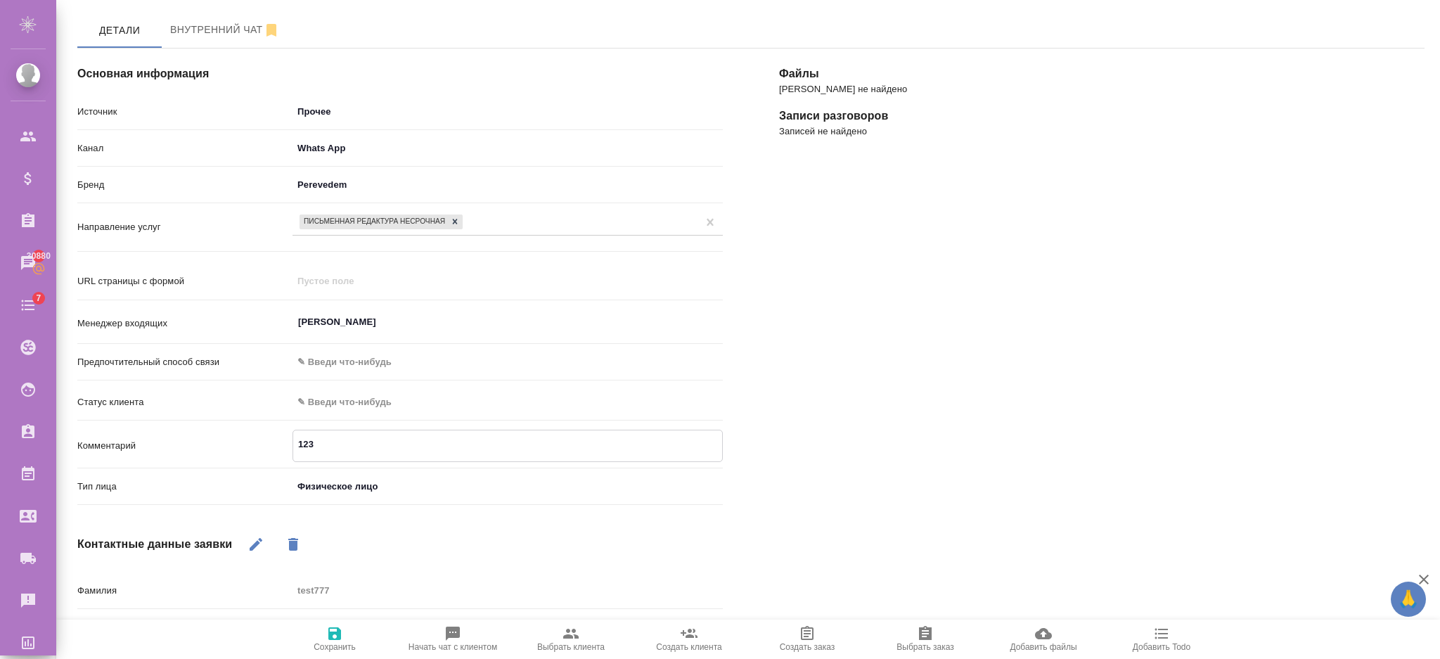
type textarea "1234"
type textarea "x"
type textarea "12345"
type textarea "x"
type textarea "12345"
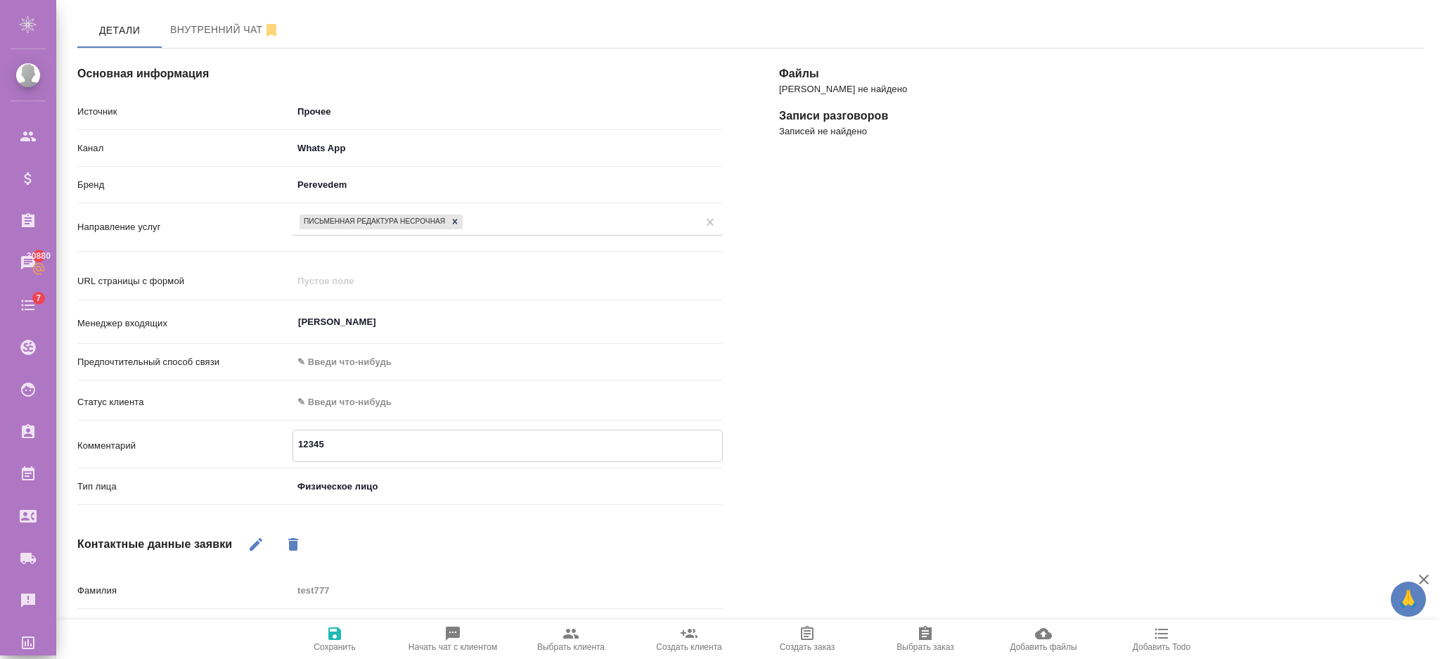
type textarea "x"
click at [344, 638] on span "Сохранить" at bounding box center [334, 638] width 101 height 27
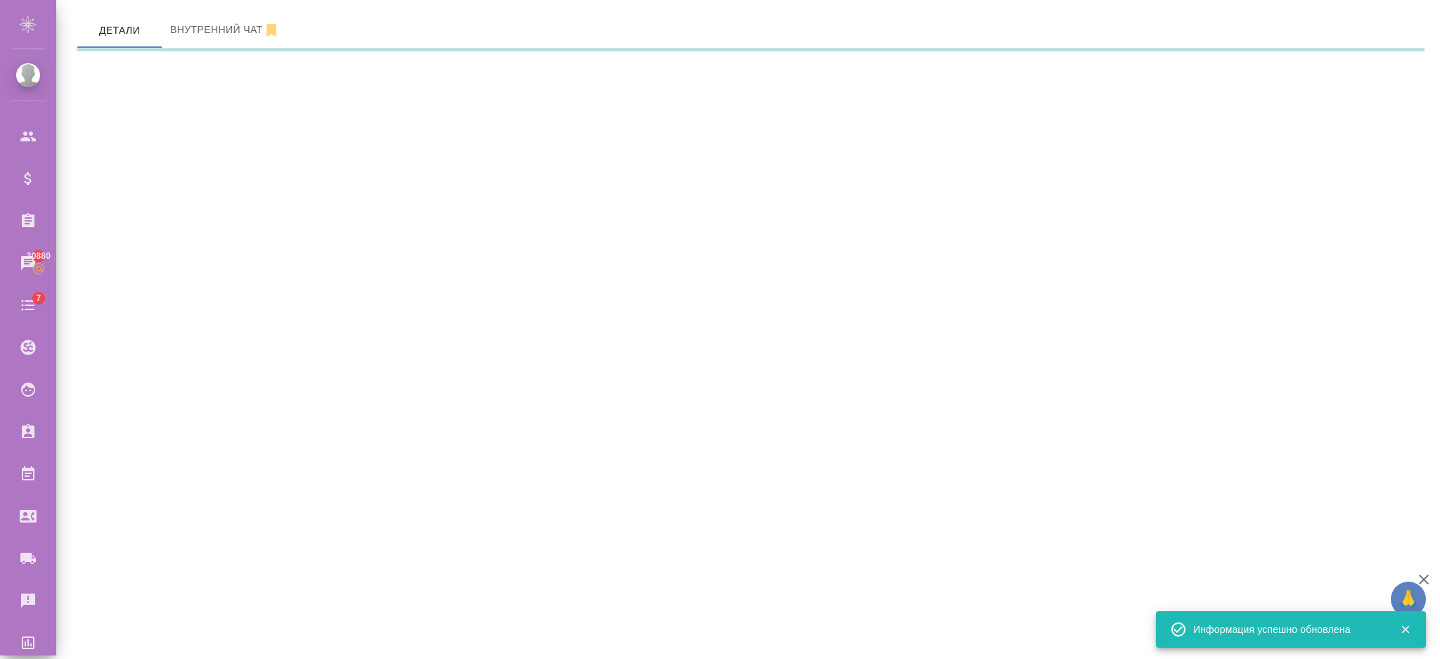
select select "RU"
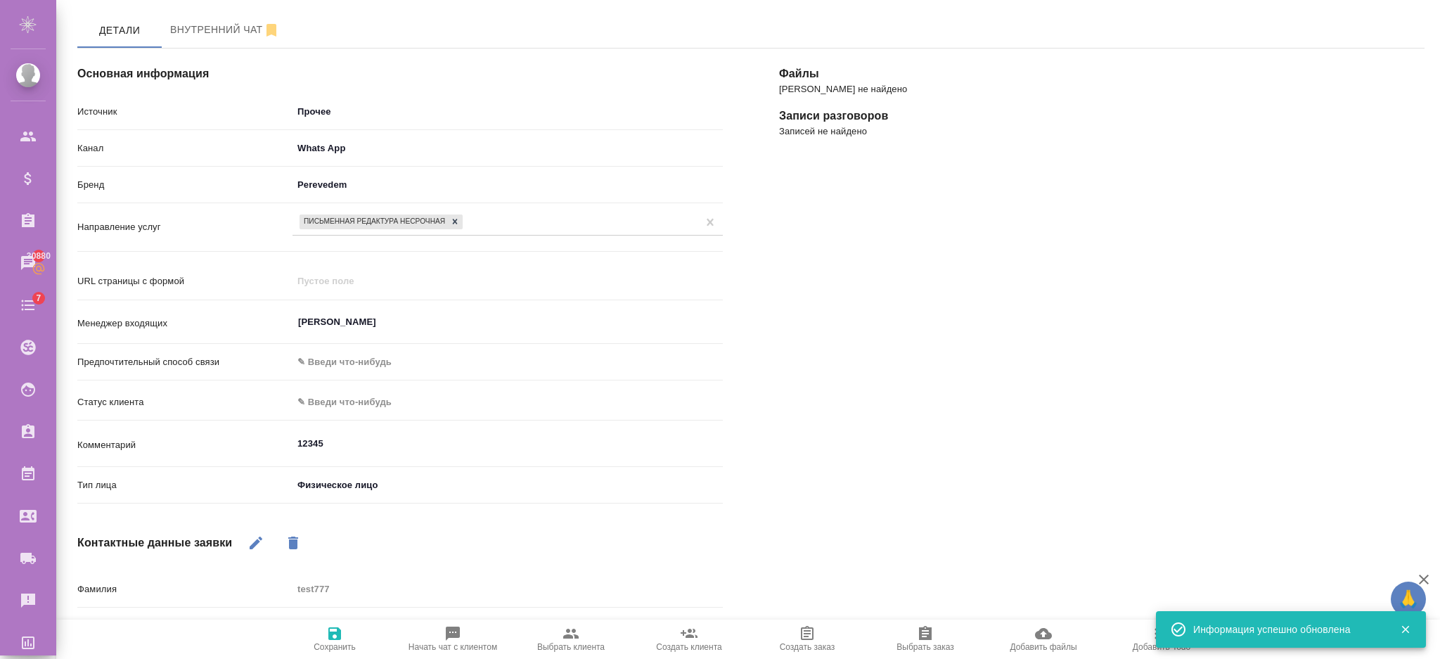
click at [572, 631] on icon "button" at bounding box center [570, 634] width 15 height 10
type textarea "x"
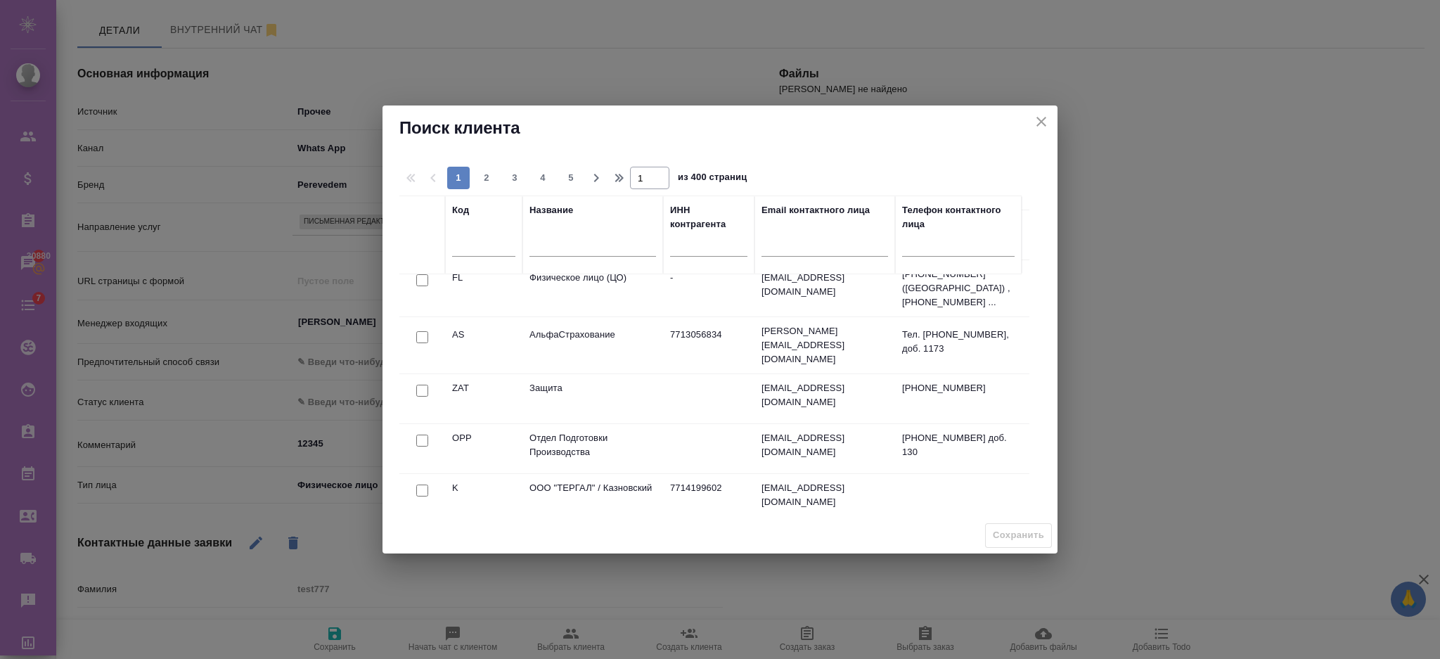
scroll to position [187, 0]
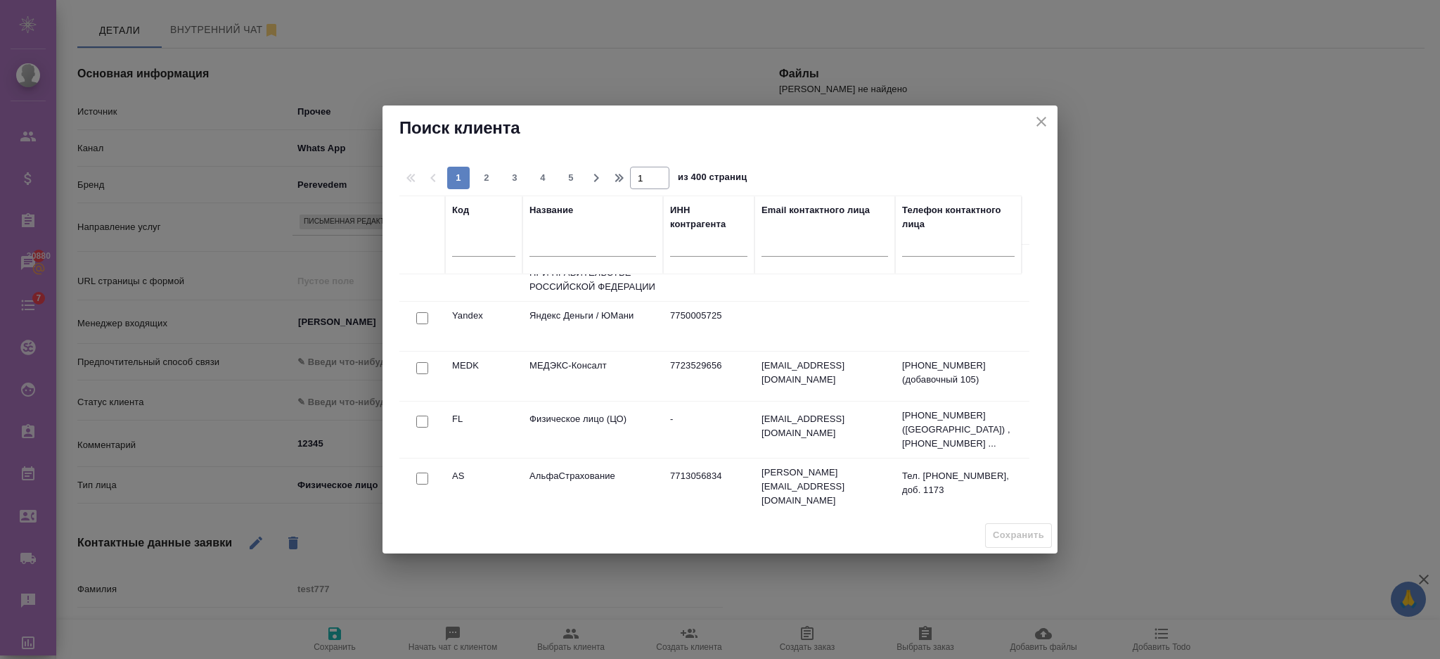
click at [426, 321] on input "checkbox" at bounding box center [422, 318] width 12 height 12
checkbox input "true"
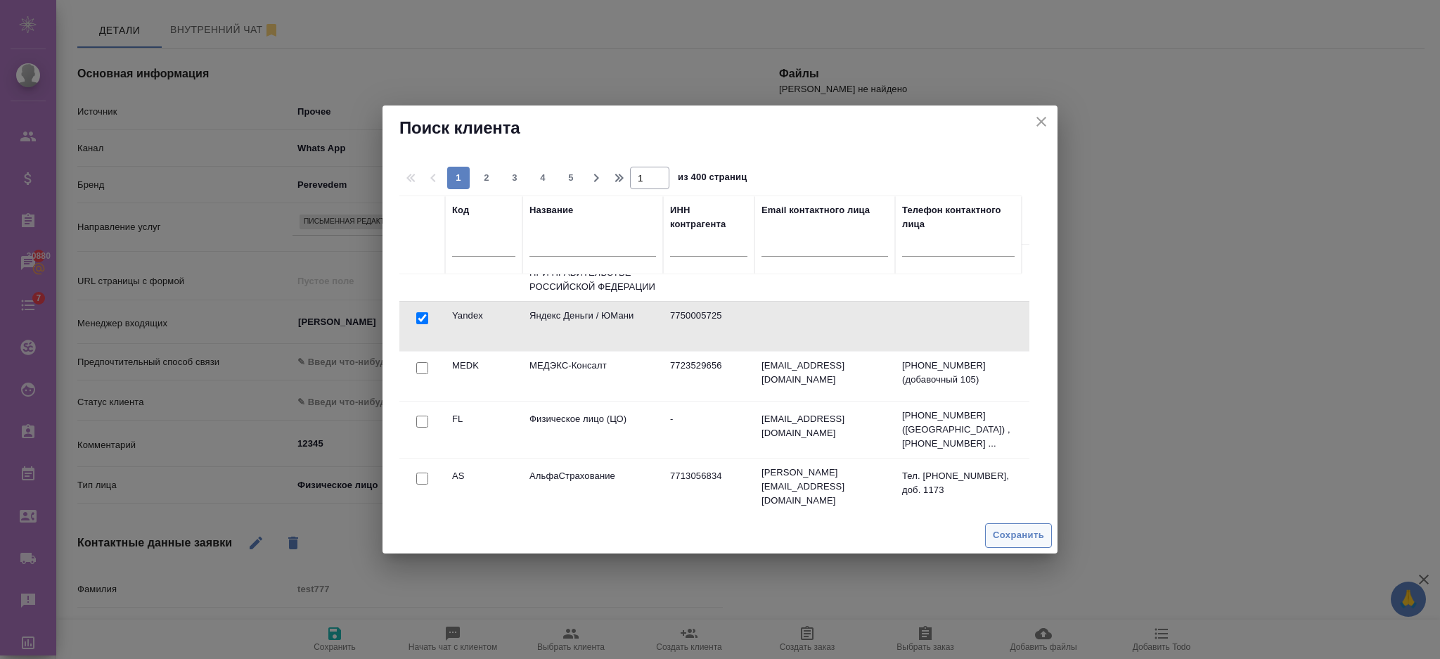
click at [1040, 536] on span "Сохранить" at bounding box center [1018, 535] width 51 height 16
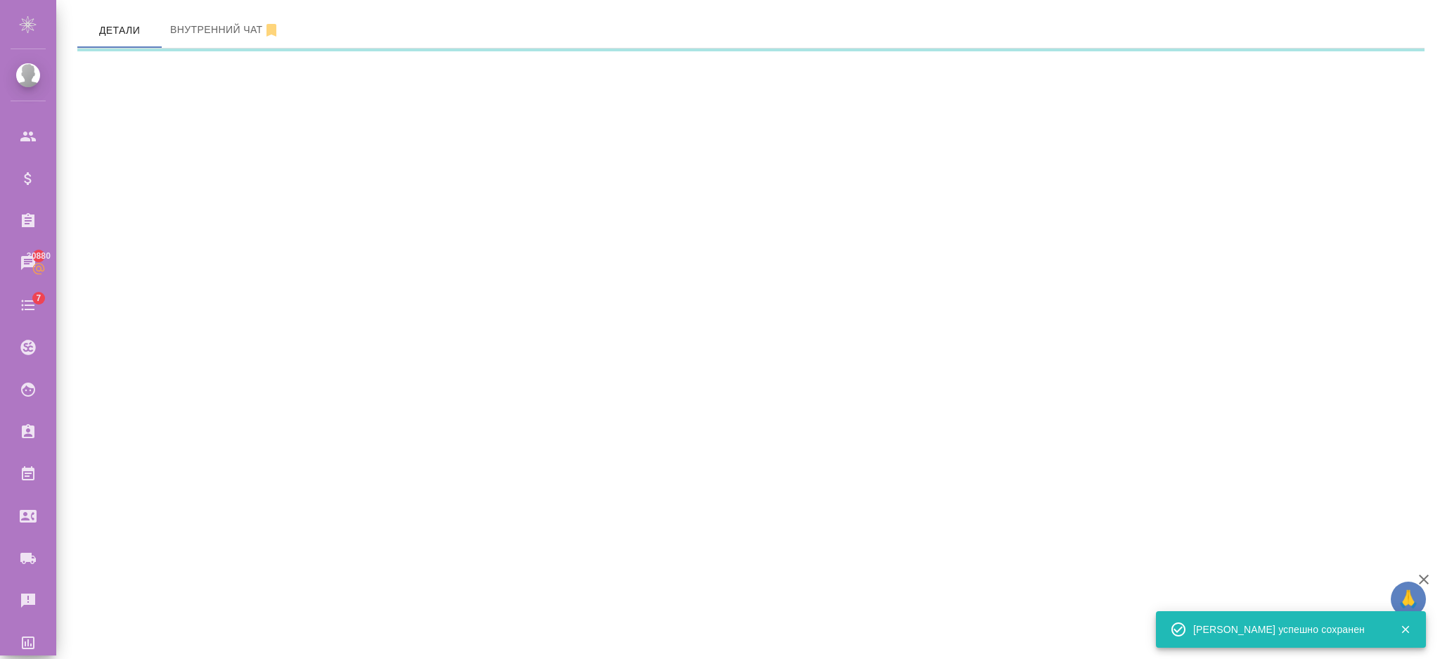
select select "RU"
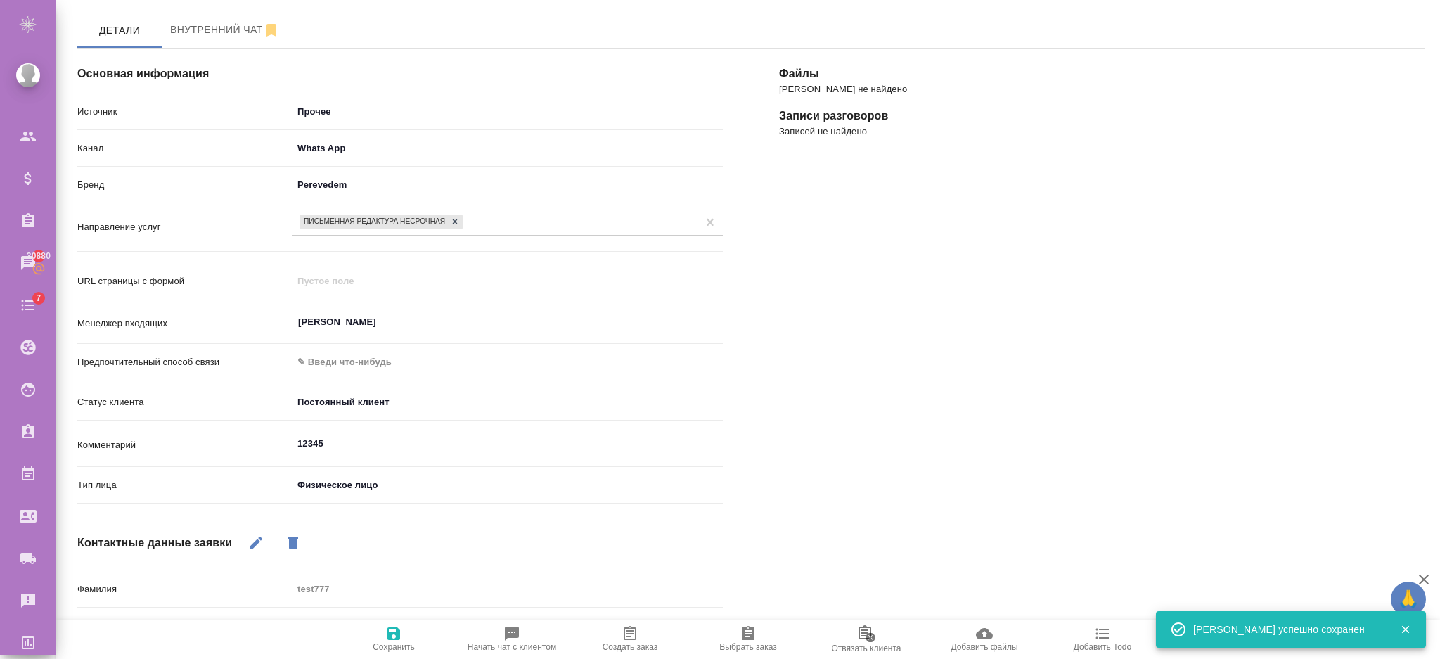
scroll to position [286, 0]
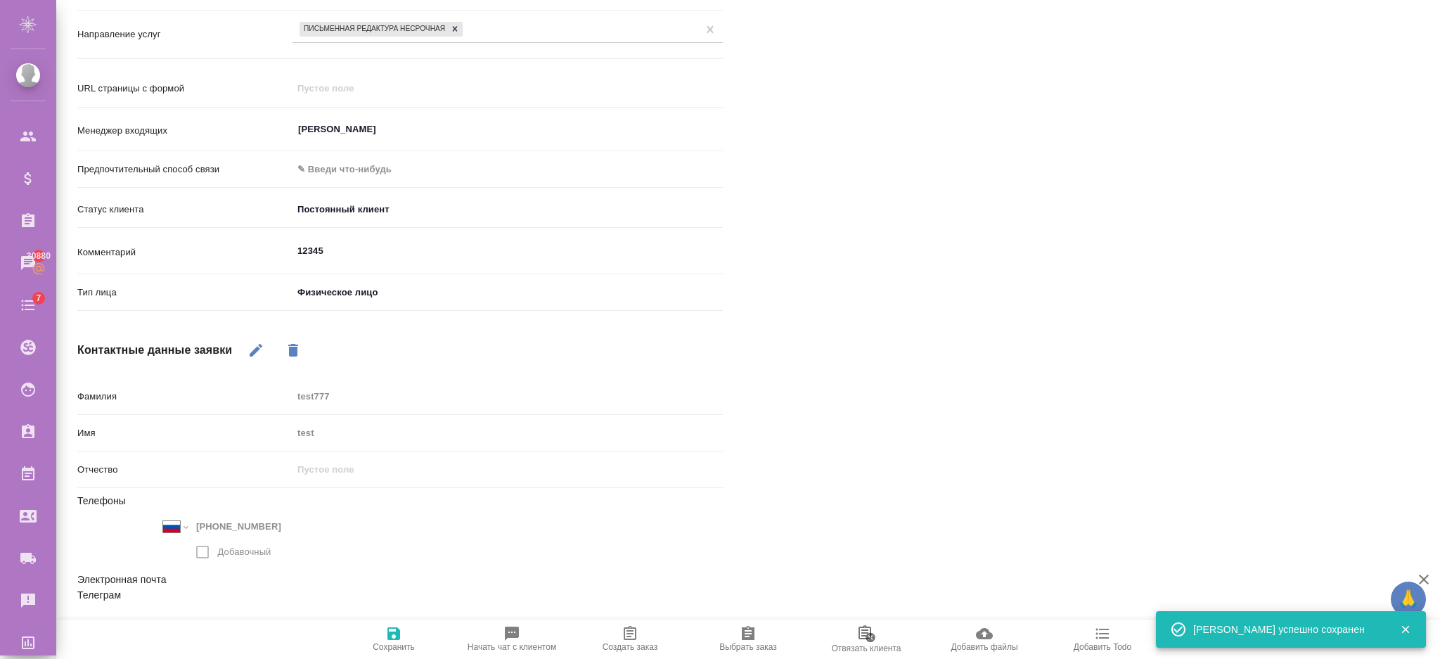
click at [738, 635] on span "Выбрать заказ" at bounding box center [748, 638] width 101 height 27
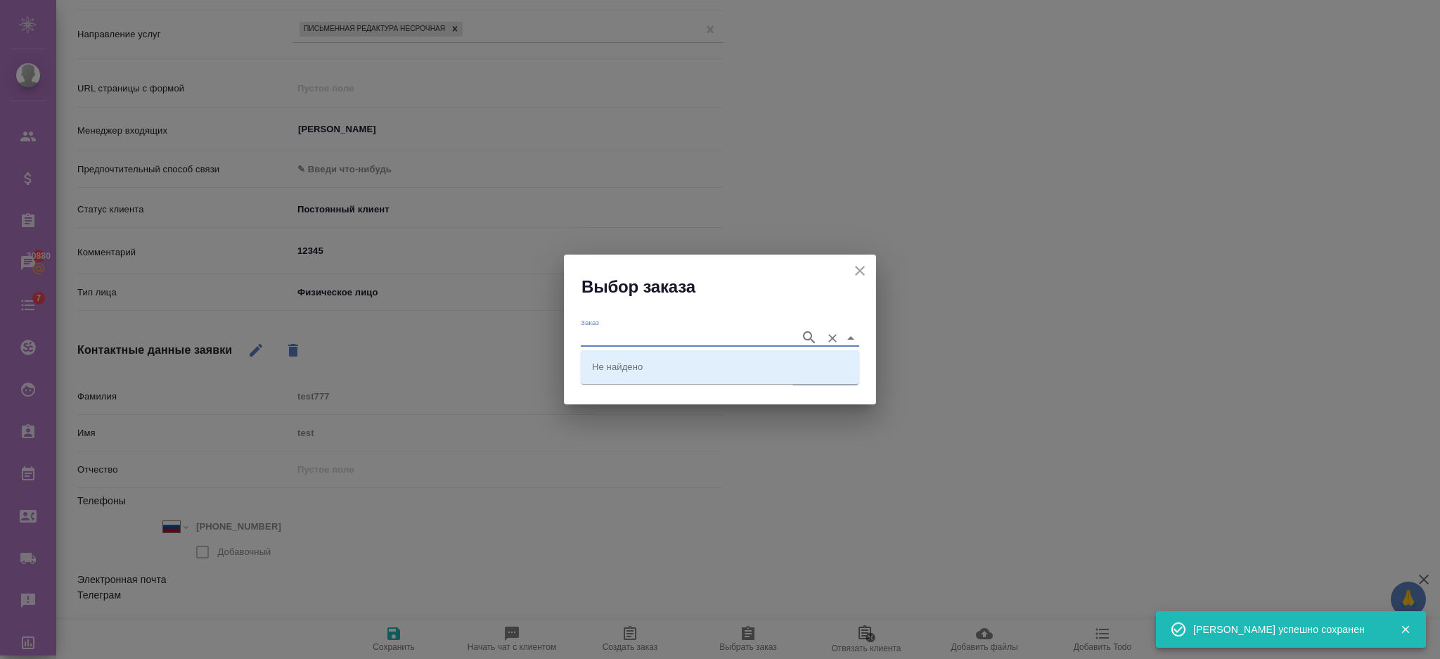
click at [669, 334] on input "Заказ" at bounding box center [687, 337] width 212 height 17
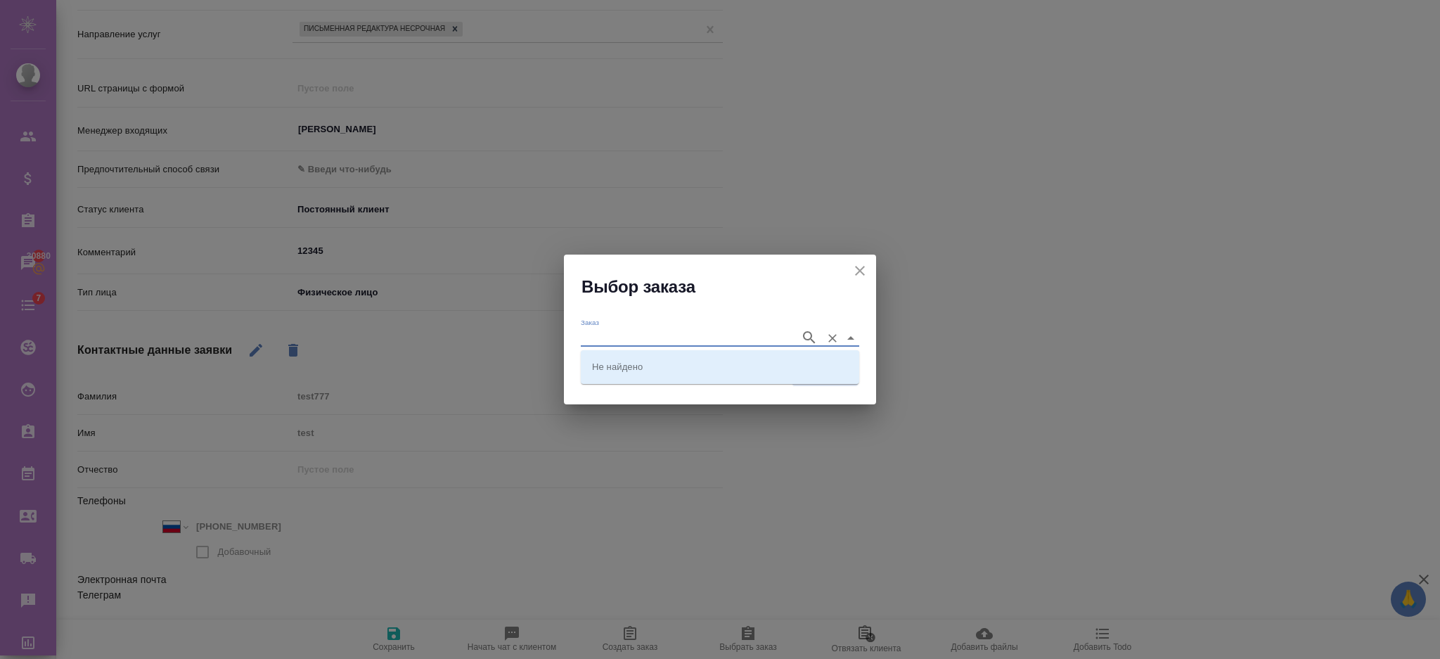
click at [859, 265] on icon "close" at bounding box center [859, 270] width 17 height 17
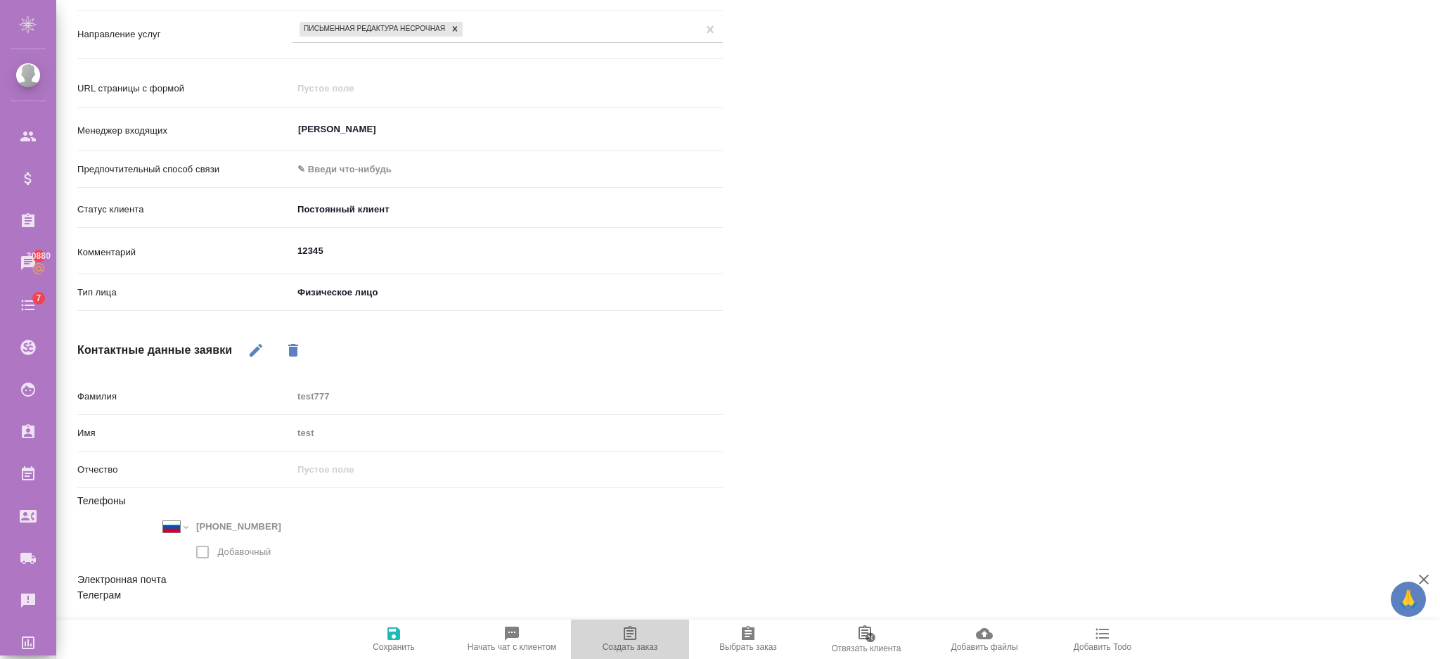
click at [645, 630] on span "Создать заказ" at bounding box center [629, 638] width 101 height 27
type textarea "x"
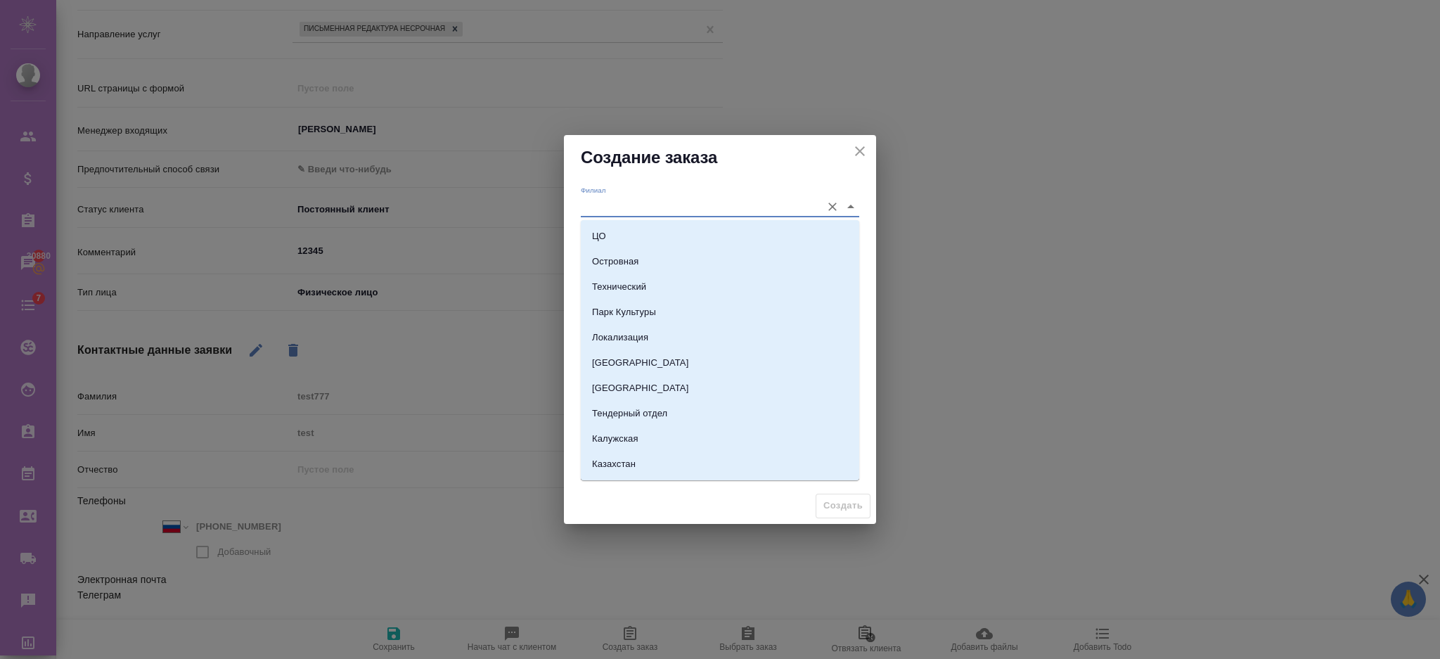
click at [624, 214] on input "Филиал" at bounding box center [697, 206] width 233 height 19
click at [617, 241] on li "ЦО" at bounding box center [720, 236] width 278 height 25
type input "ЦО"
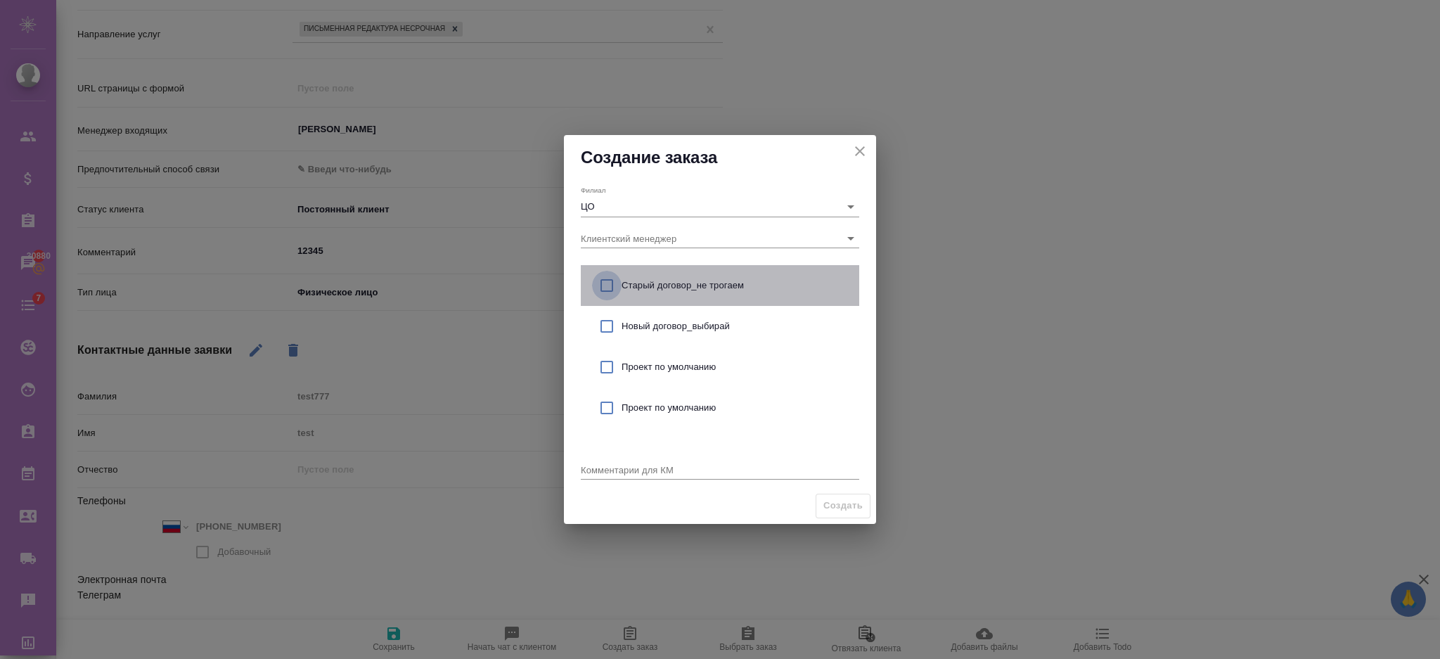
click at [602, 288] on input "checkbox" at bounding box center [607, 286] width 30 height 30
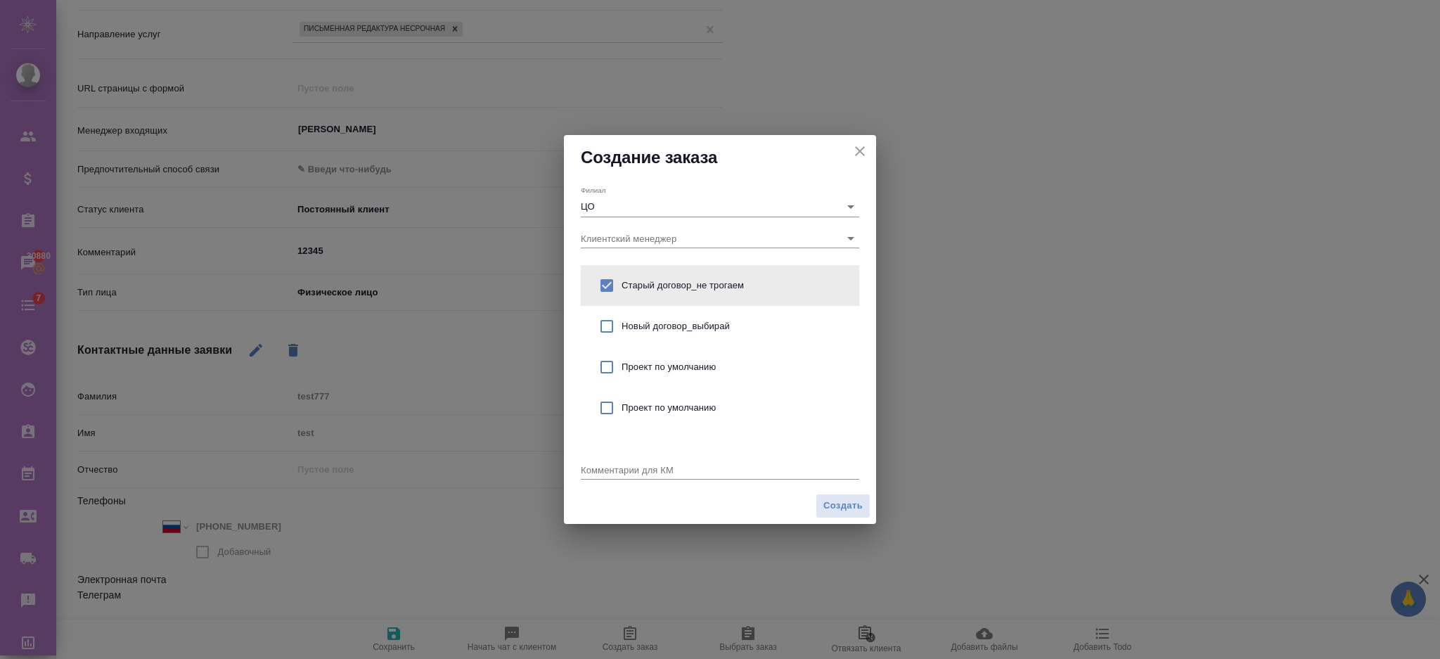
click at [597, 276] on input "checkbox" at bounding box center [607, 286] width 30 height 30
checkbox input "true"
click at [603, 325] on input "checkbox" at bounding box center [607, 326] width 30 height 30
checkbox input "true"
checkbox input "false"
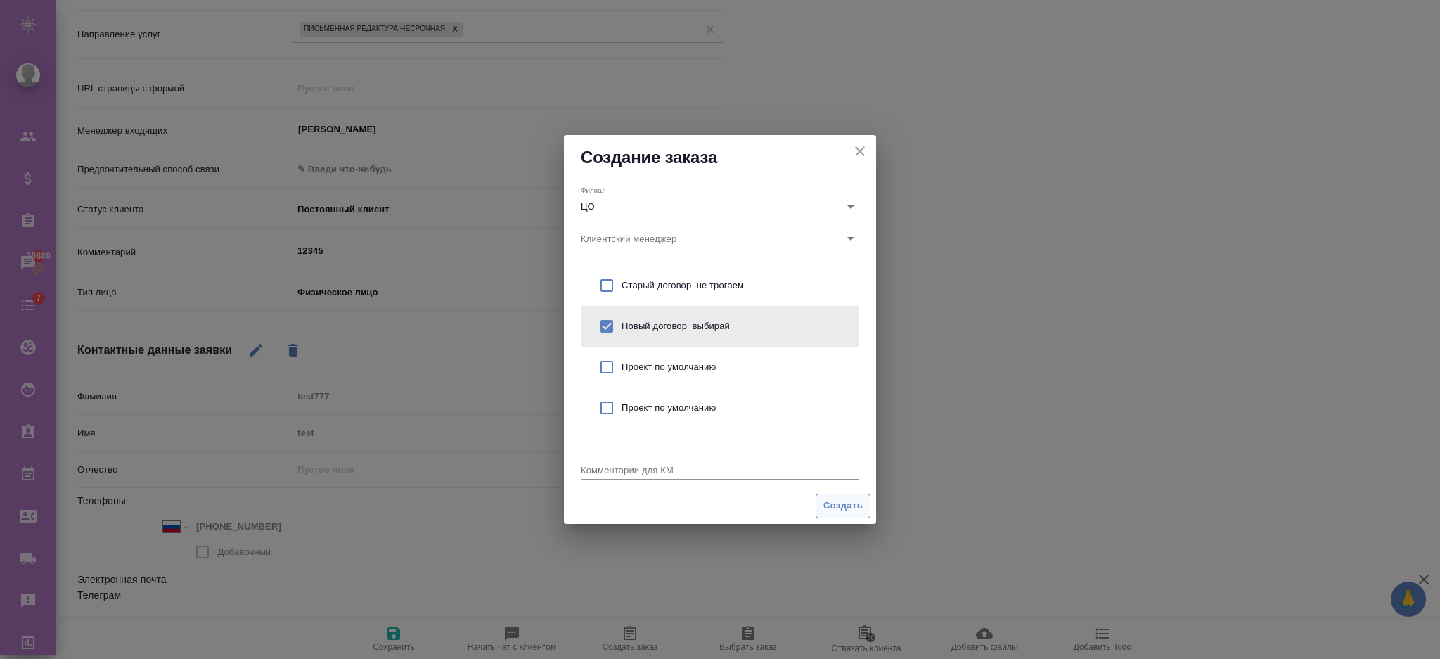
click at [828, 501] on span "Создать" at bounding box center [842, 506] width 39 height 16
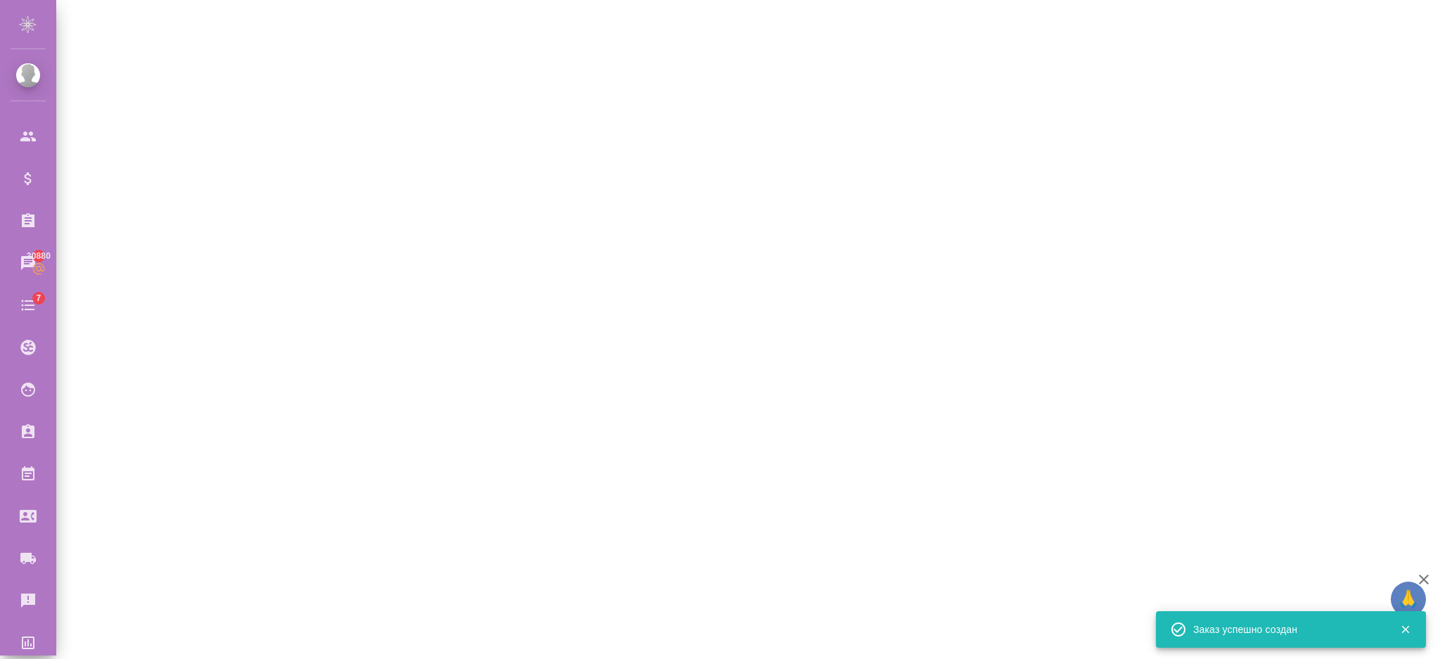
select select "RU"
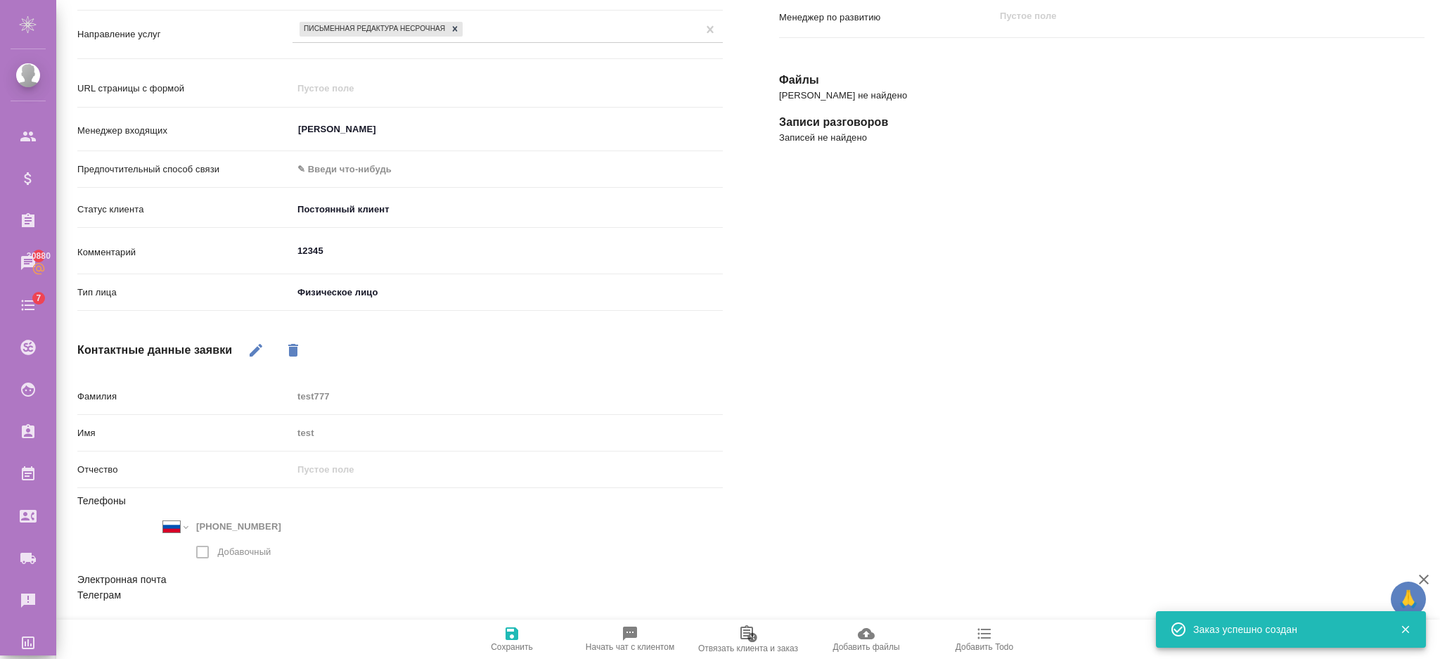
scroll to position [5, 0]
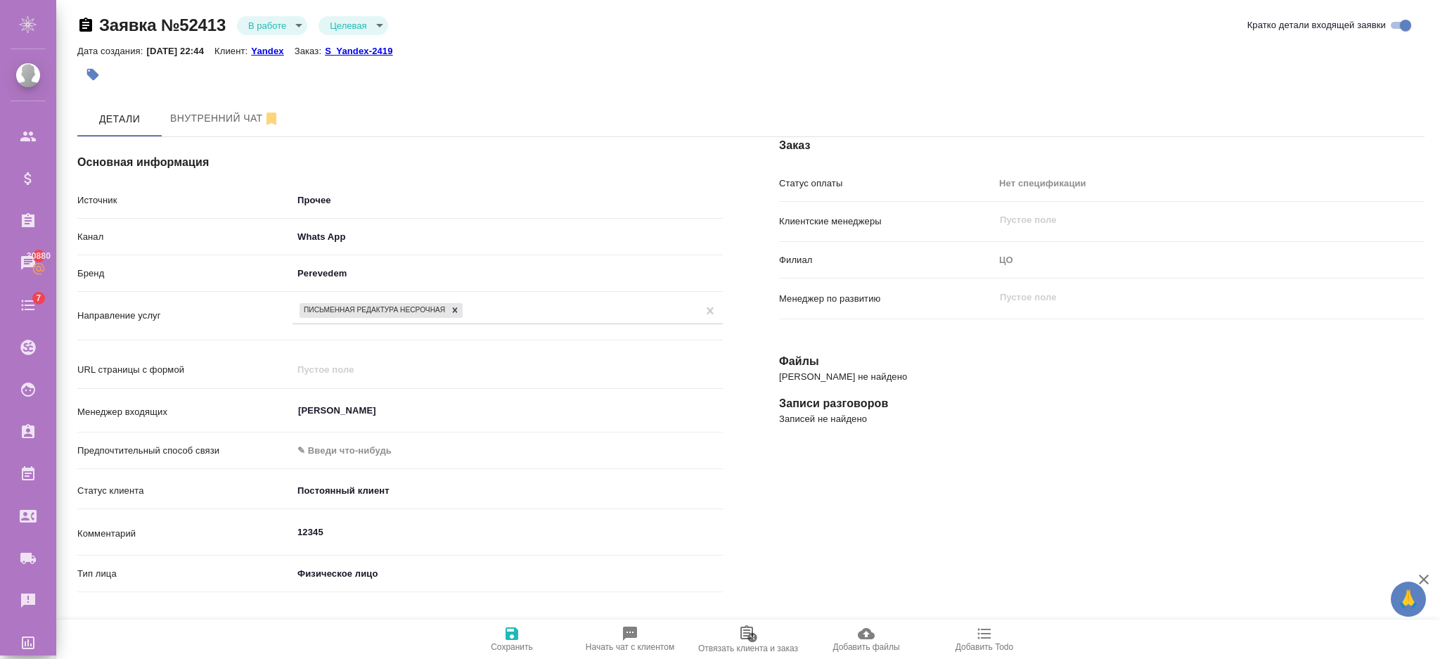
type textarea "x"
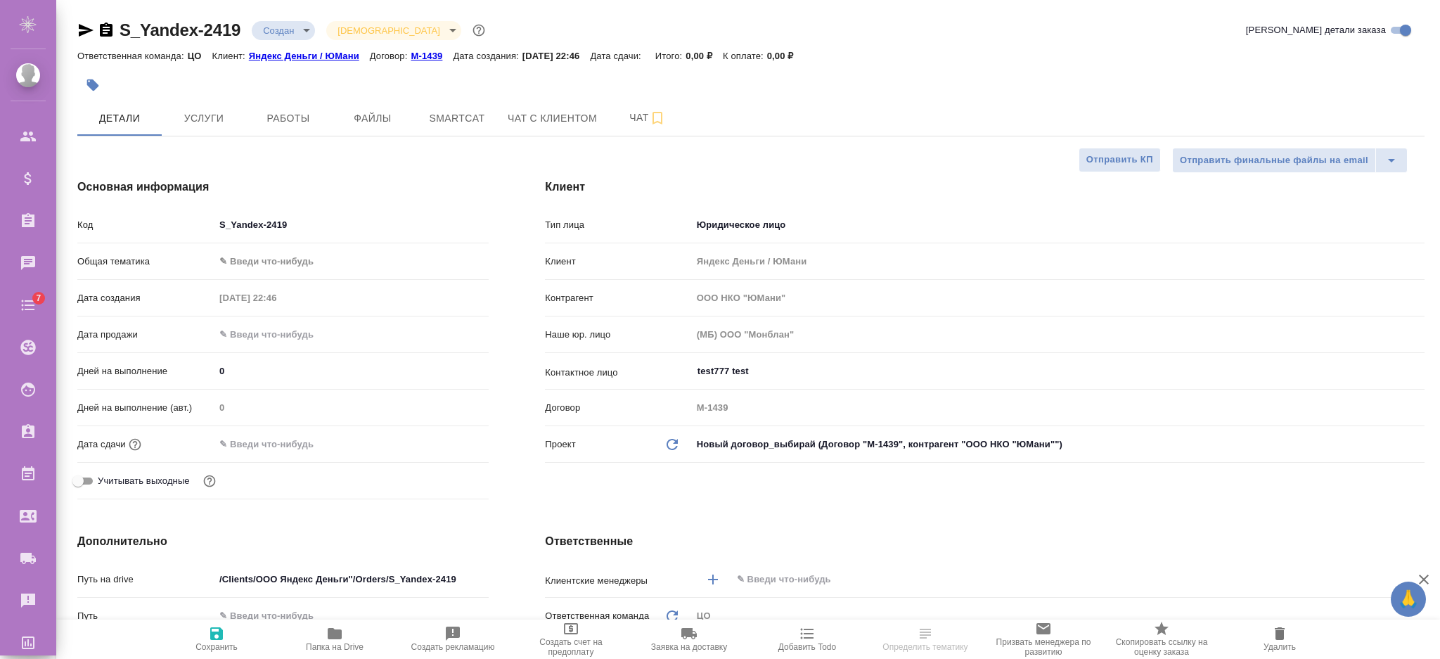
select select "RU"
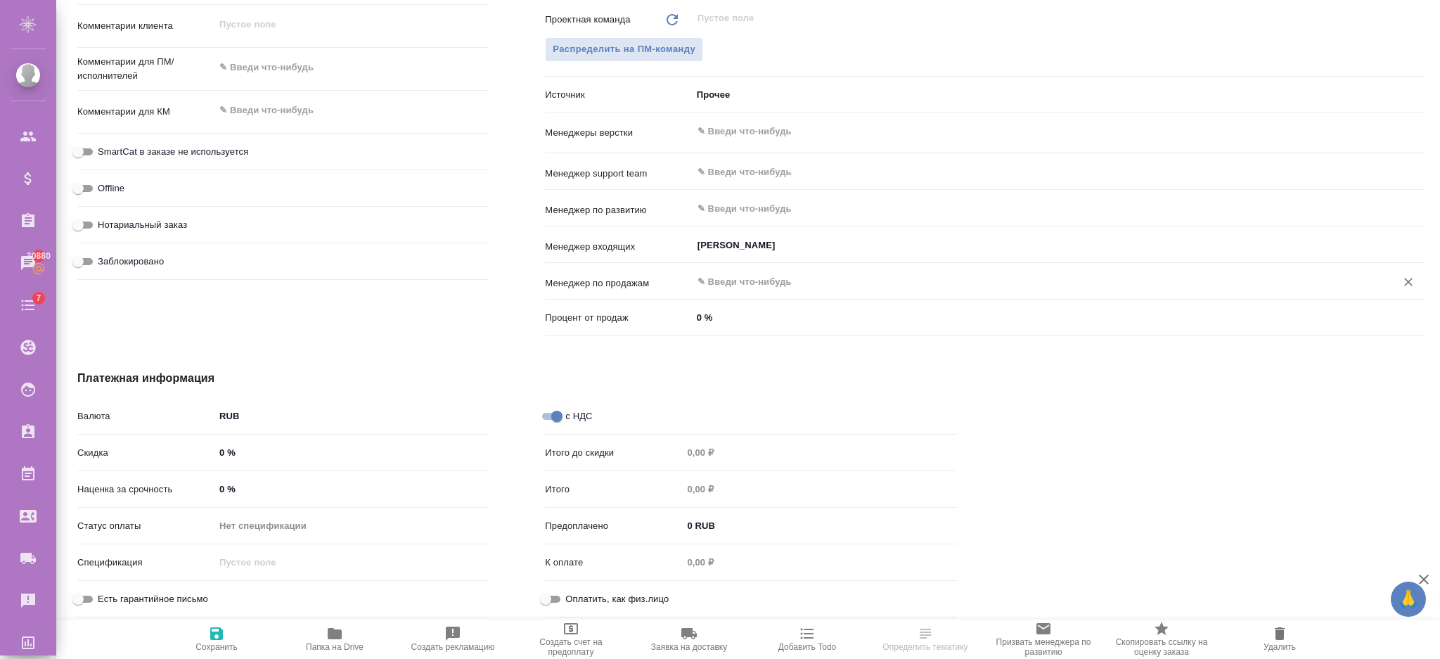
scroll to position [515, 0]
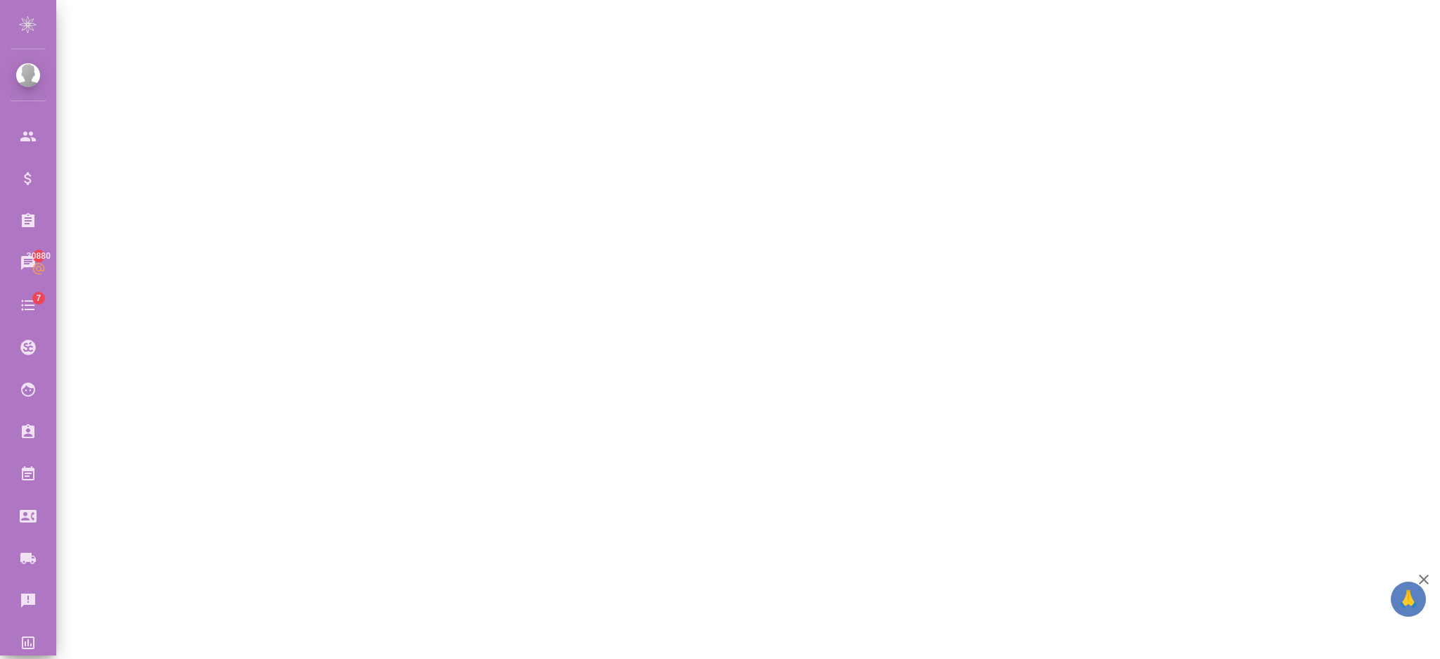
select select "RU"
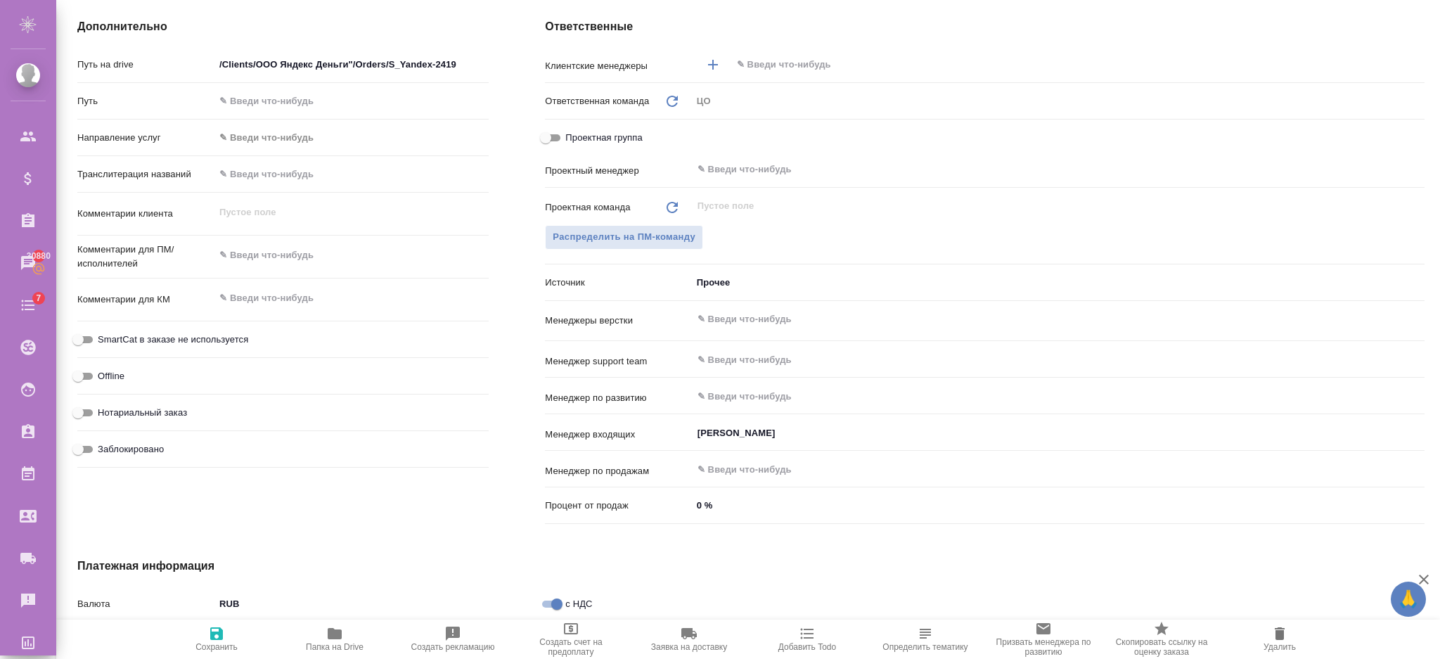
type textarea "x"
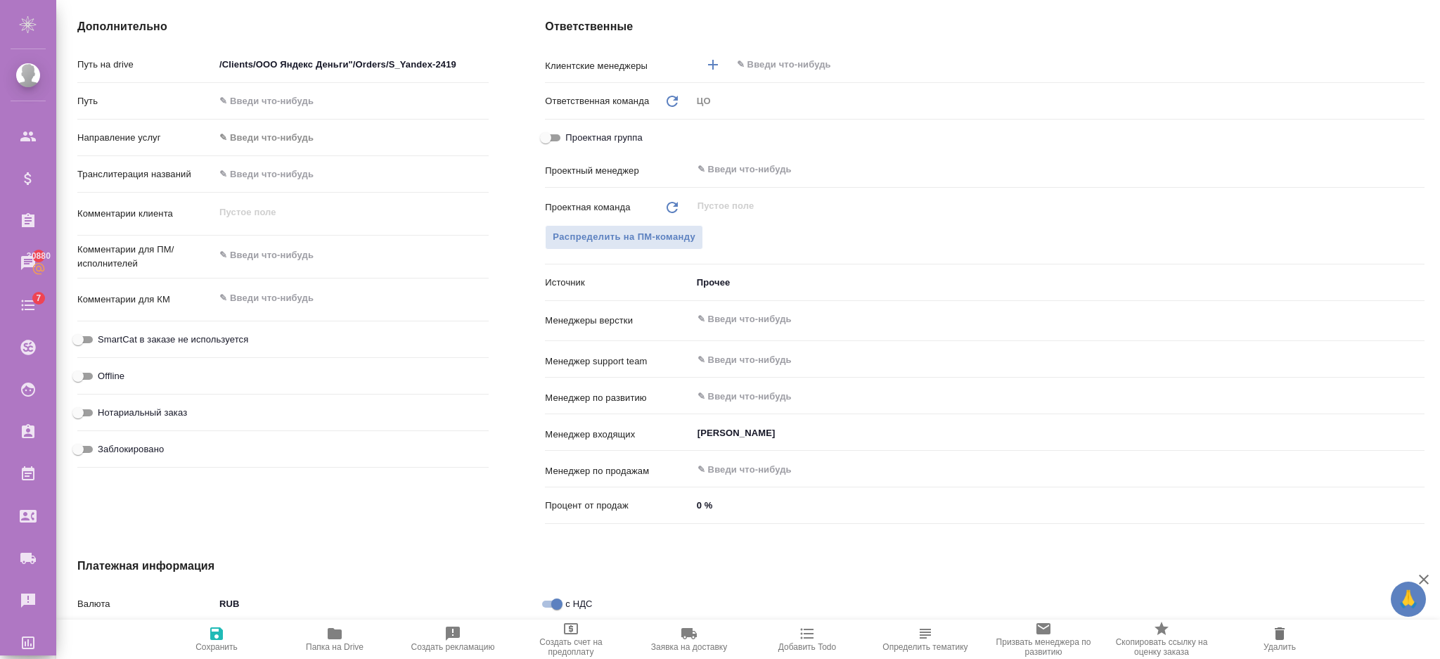
type textarea "x"
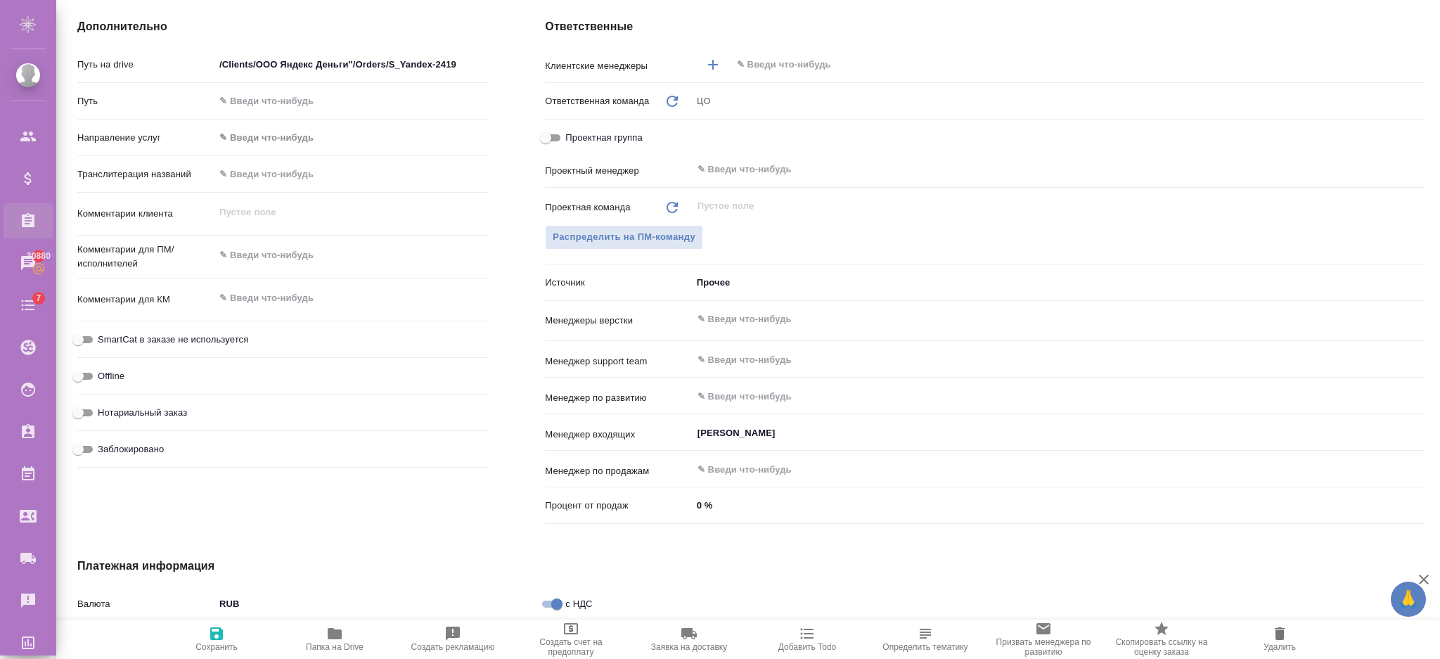
type textarea "x"
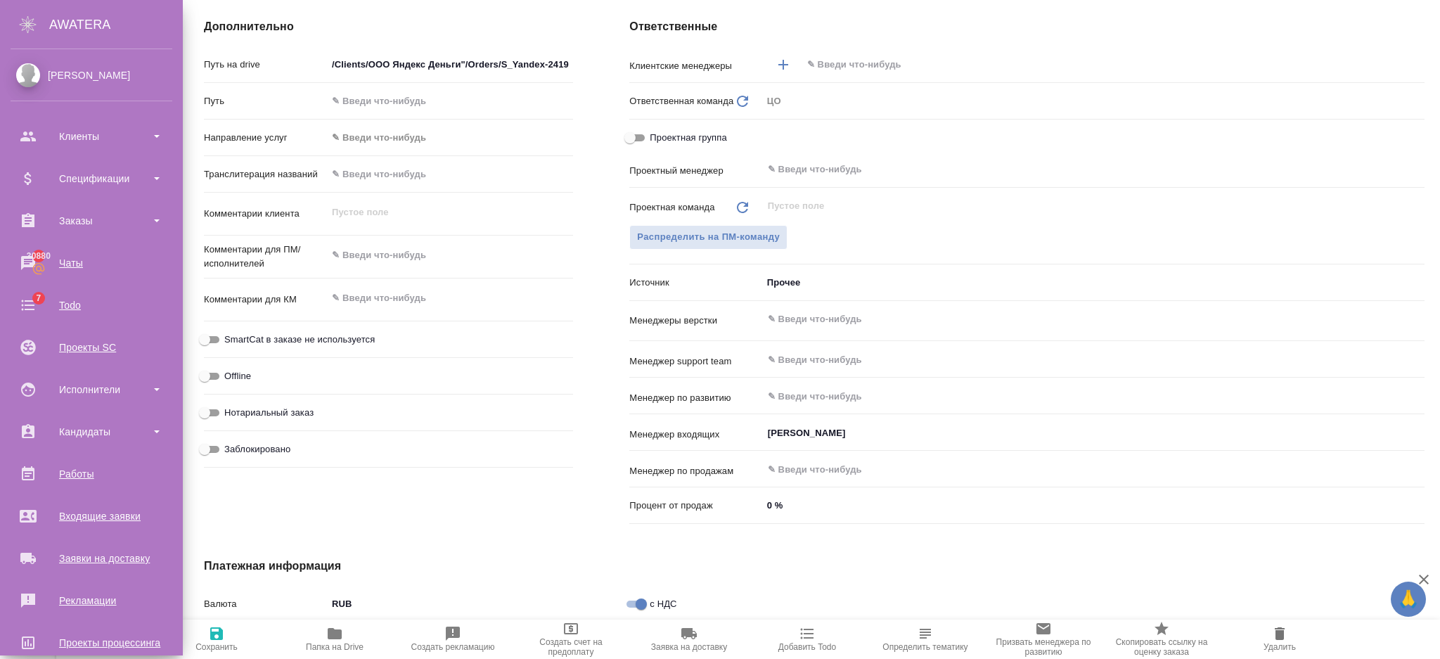
type textarea "x"
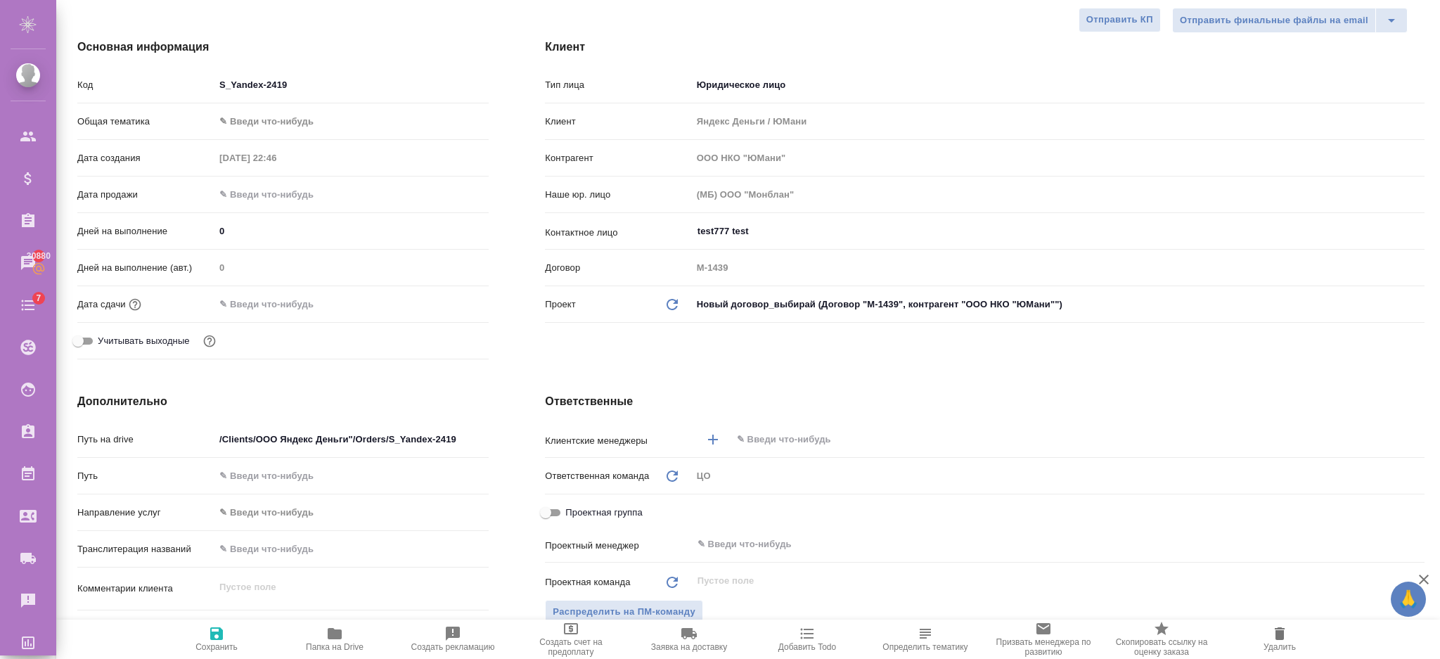
scroll to position [46, 0]
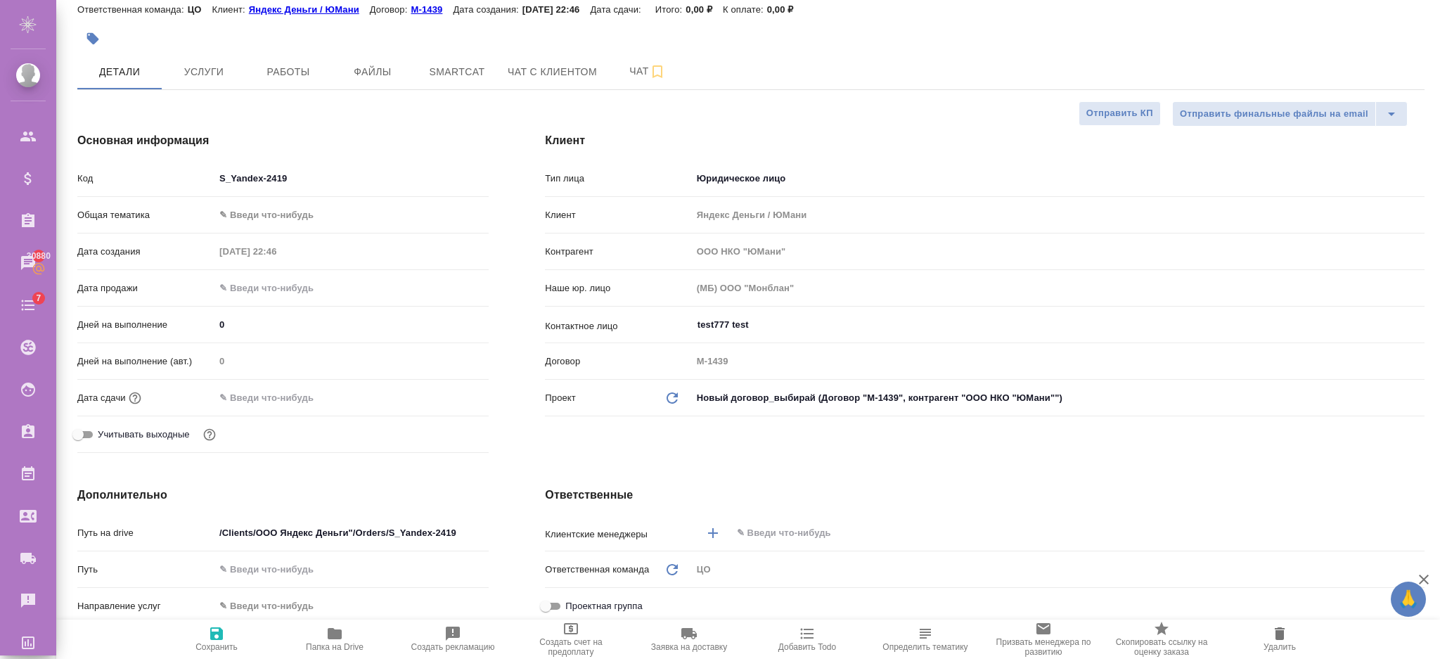
click at [269, 390] on input "text" at bounding box center [275, 397] width 123 height 20
click at [444, 397] on icon "button" at bounding box center [447, 396] width 17 height 17
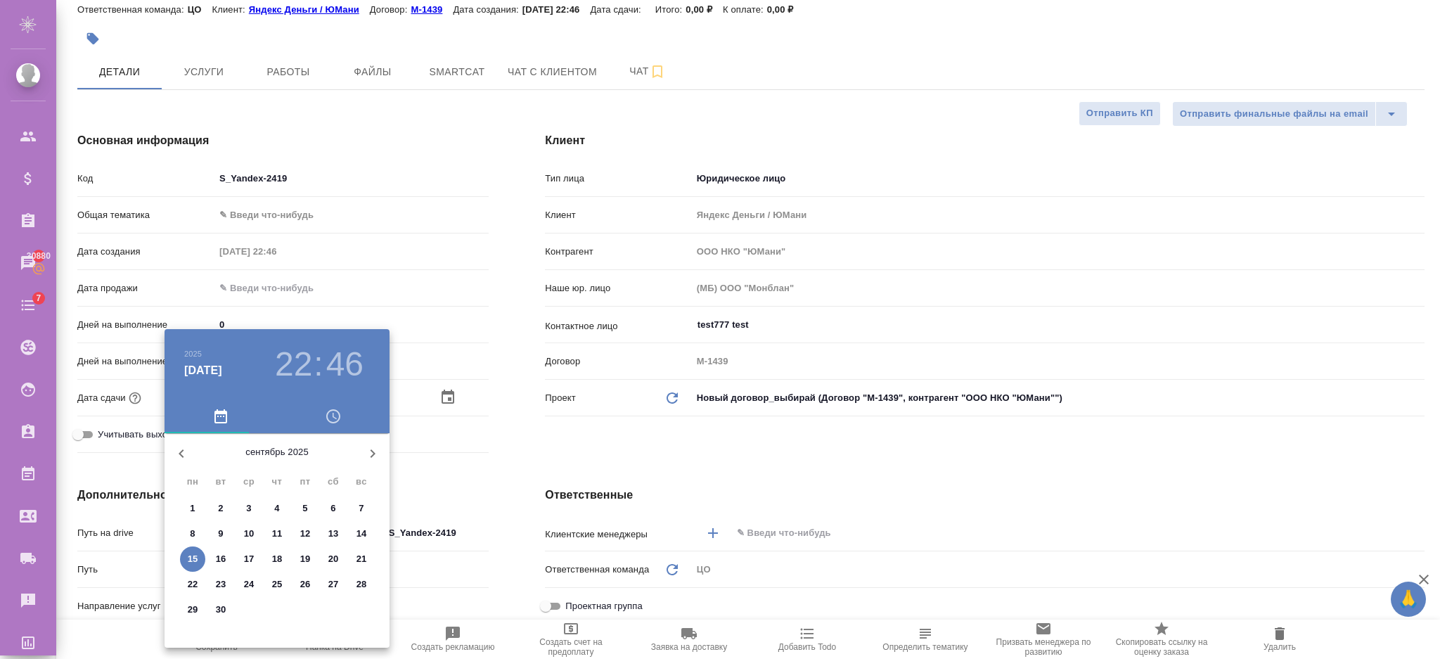
click at [375, 451] on icon "button" at bounding box center [372, 453] width 17 height 17
click at [177, 456] on icon "button" at bounding box center [181, 453] width 17 height 17
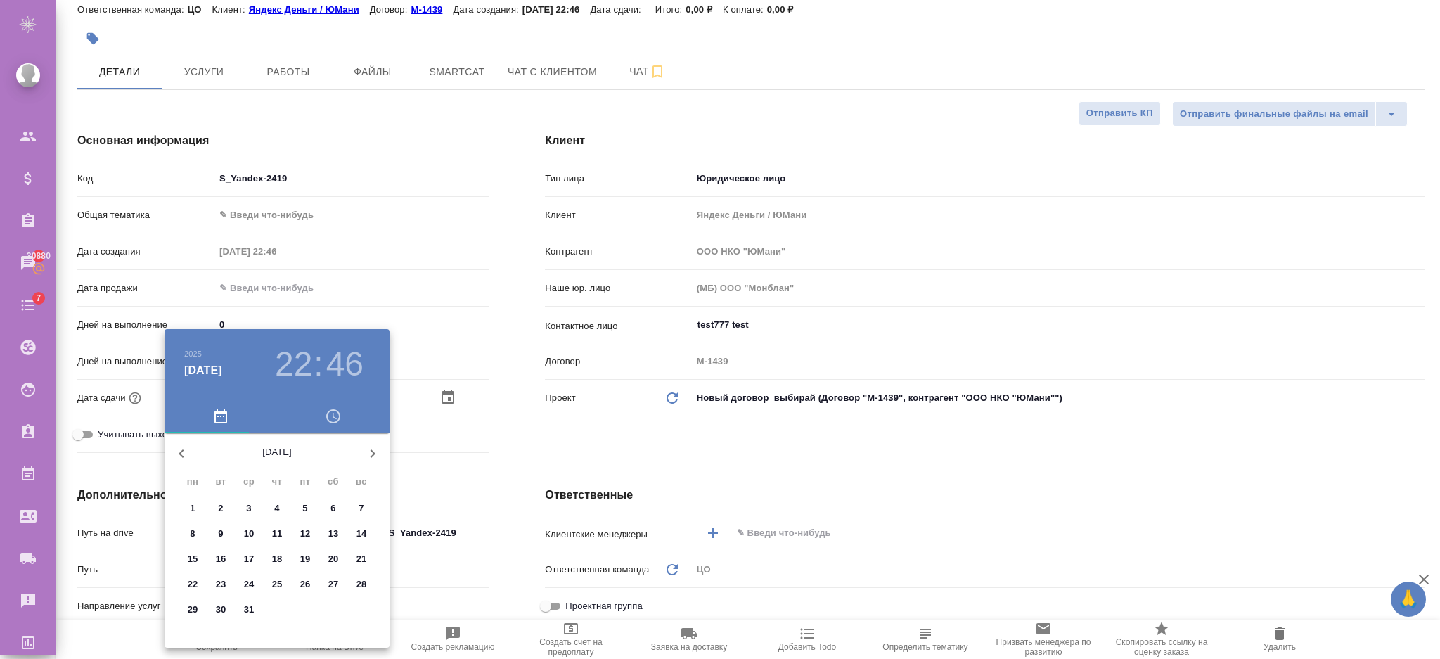
click at [250, 506] on p "3" at bounding box center [248, 508] width 5 height 14
type input "03.12.2025 22:46"
type textarea "x"
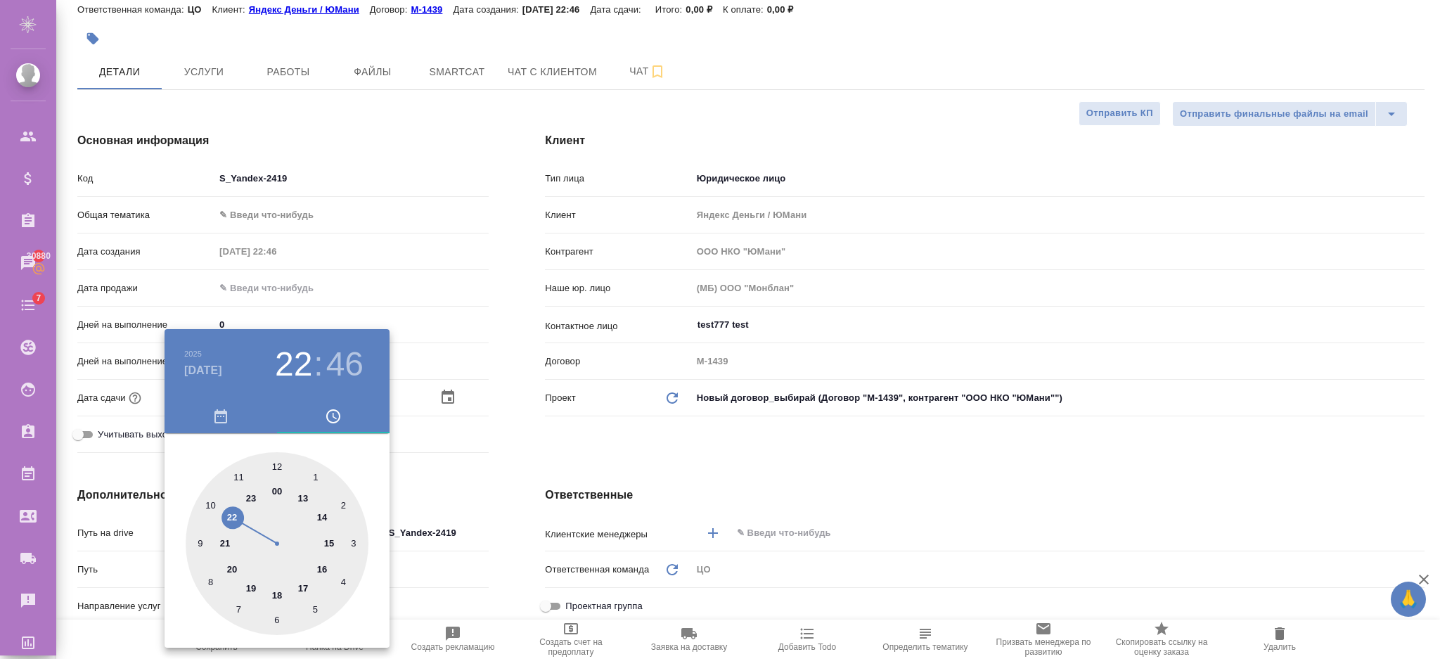
click at [471, 484] on div at bounding box center [720, 329] width 1440 height 659
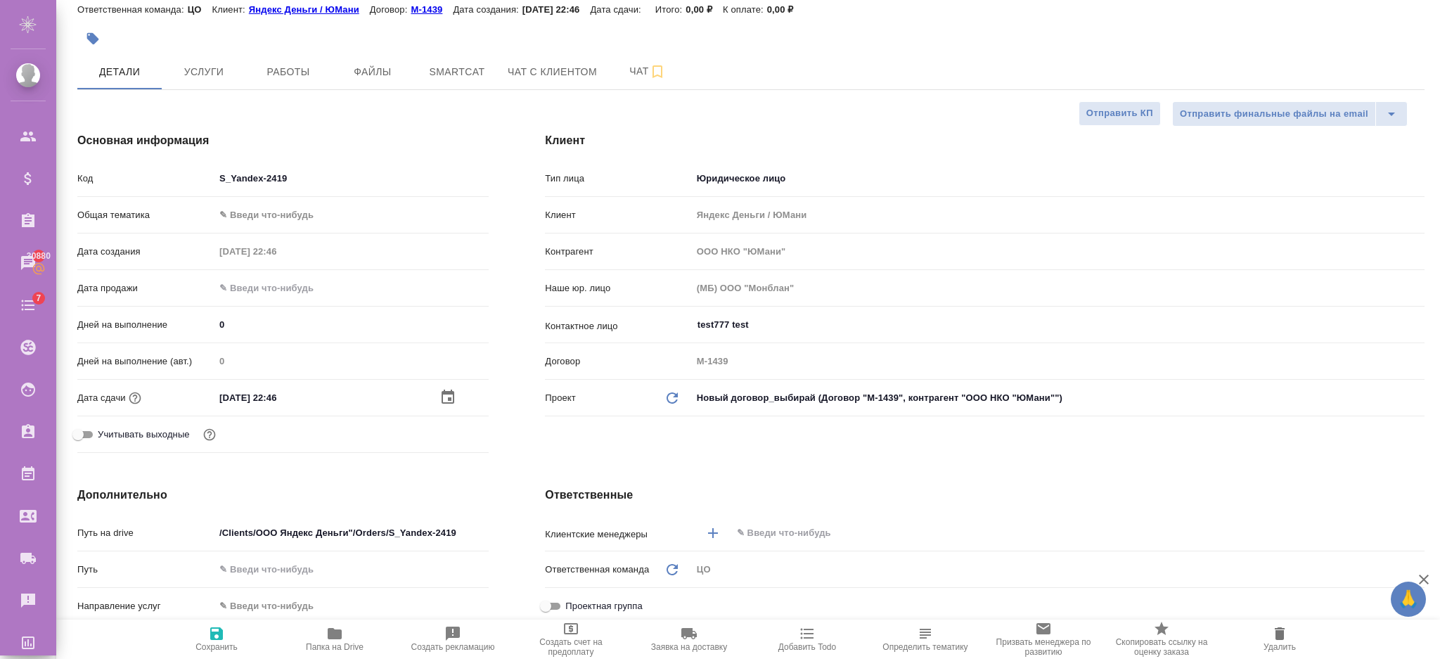
click at [231, 642] on span "Сохранить" at bounding box center [216, 647] width 42 height 10
type textarea "x"
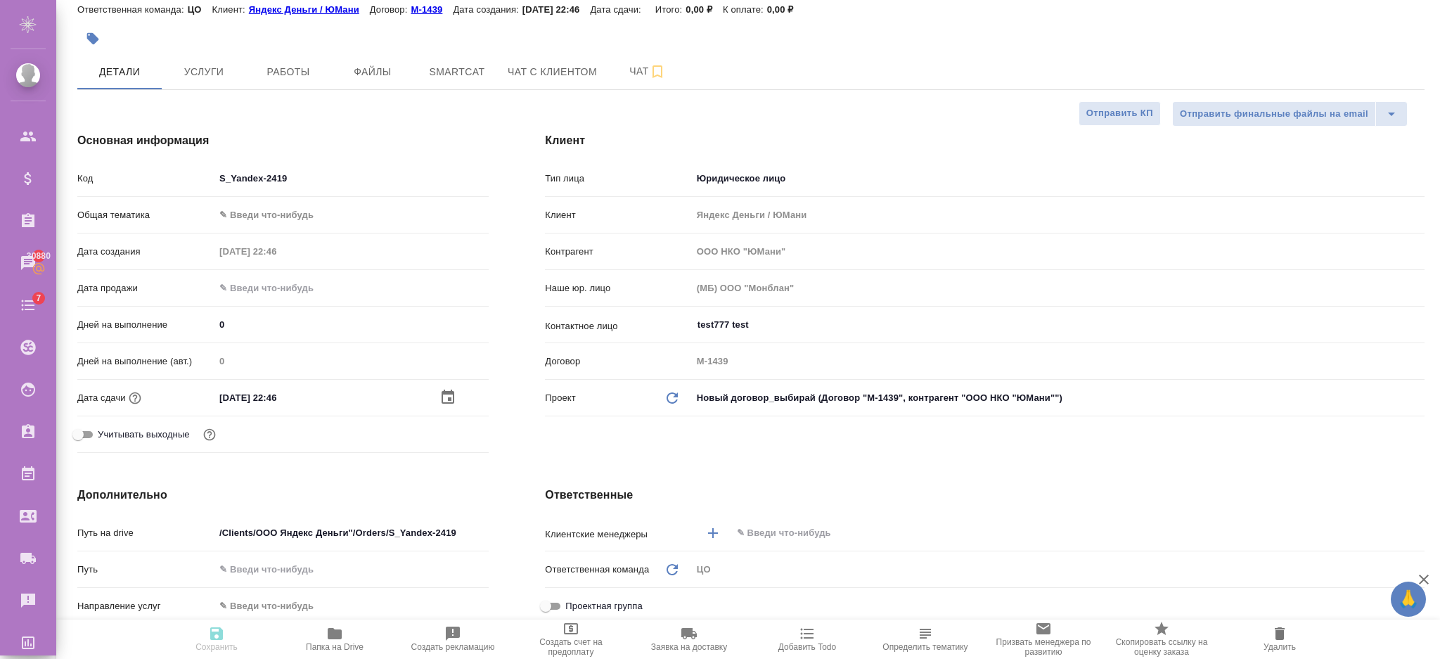
type textarea "x"
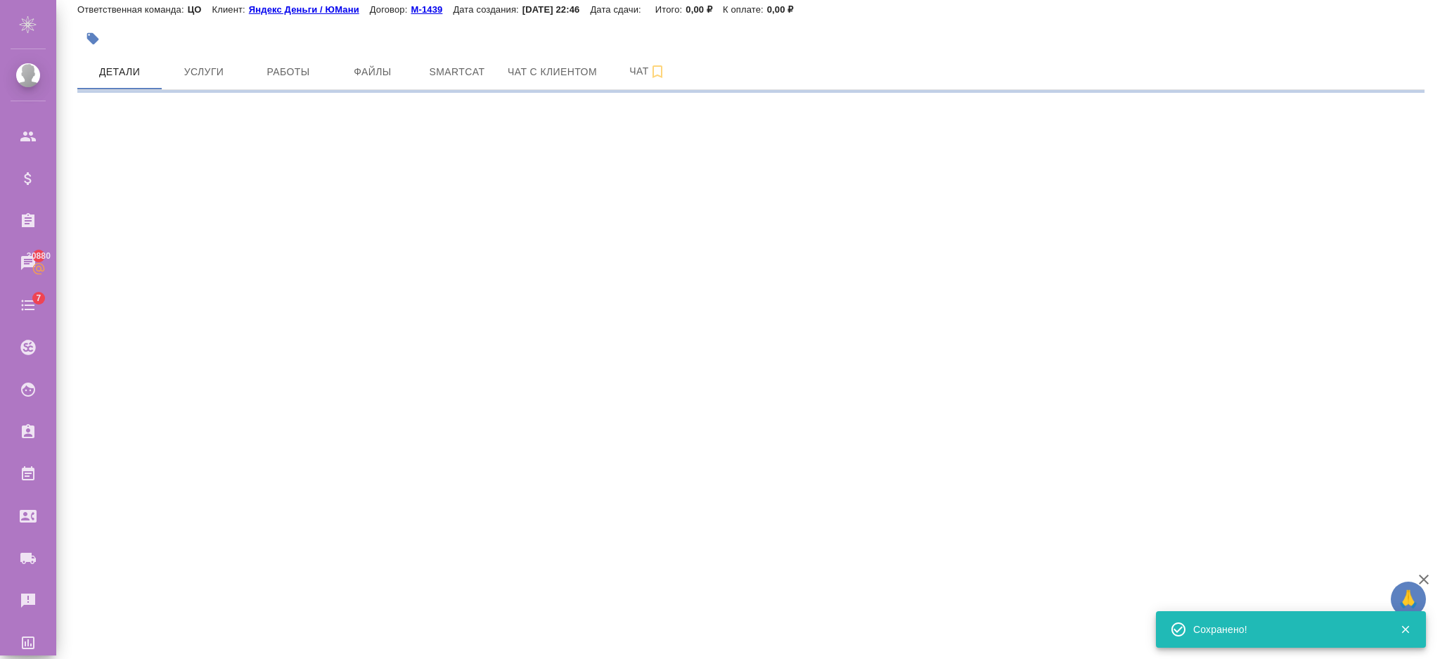
select select "RU"
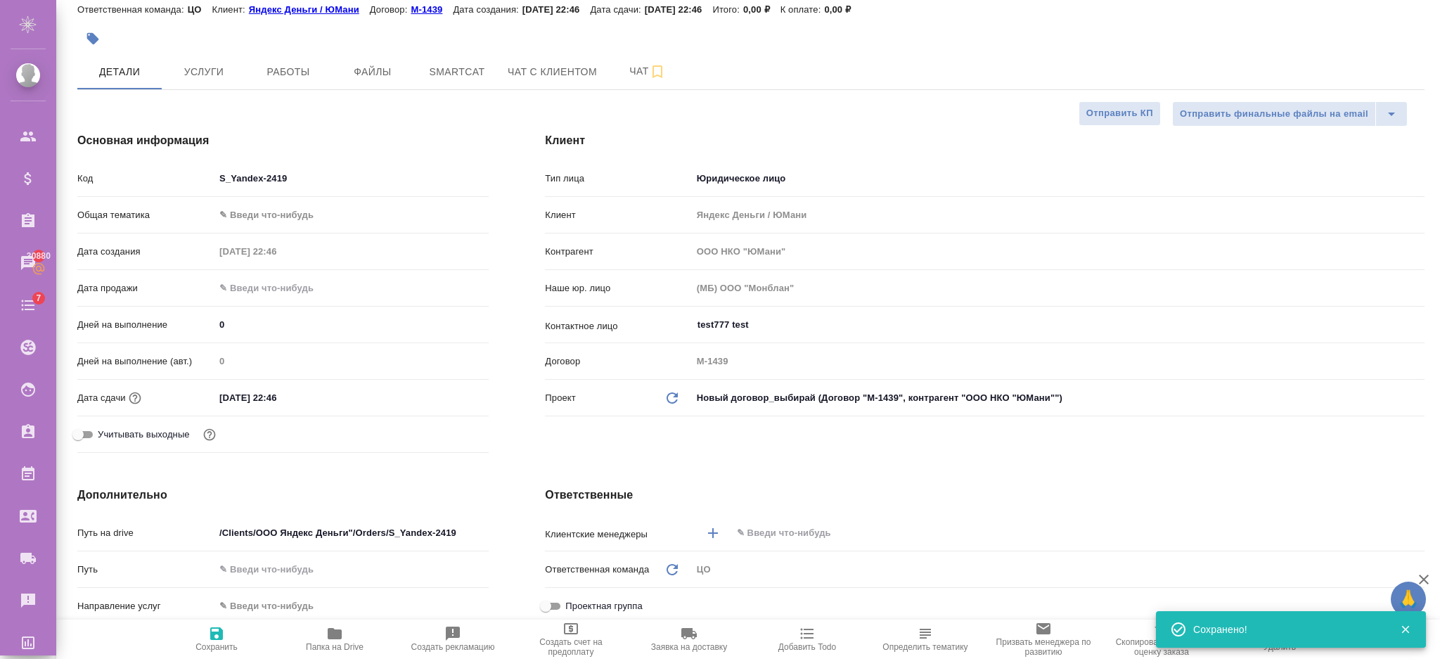
type textarea "x"
click at [338, 394] on input "03.12.2025 22:46" at bounding box center [275, 397] width 123 height 20
click at [443, 394] on icon "button" at bounding box center [447, 396] width 17 height 17
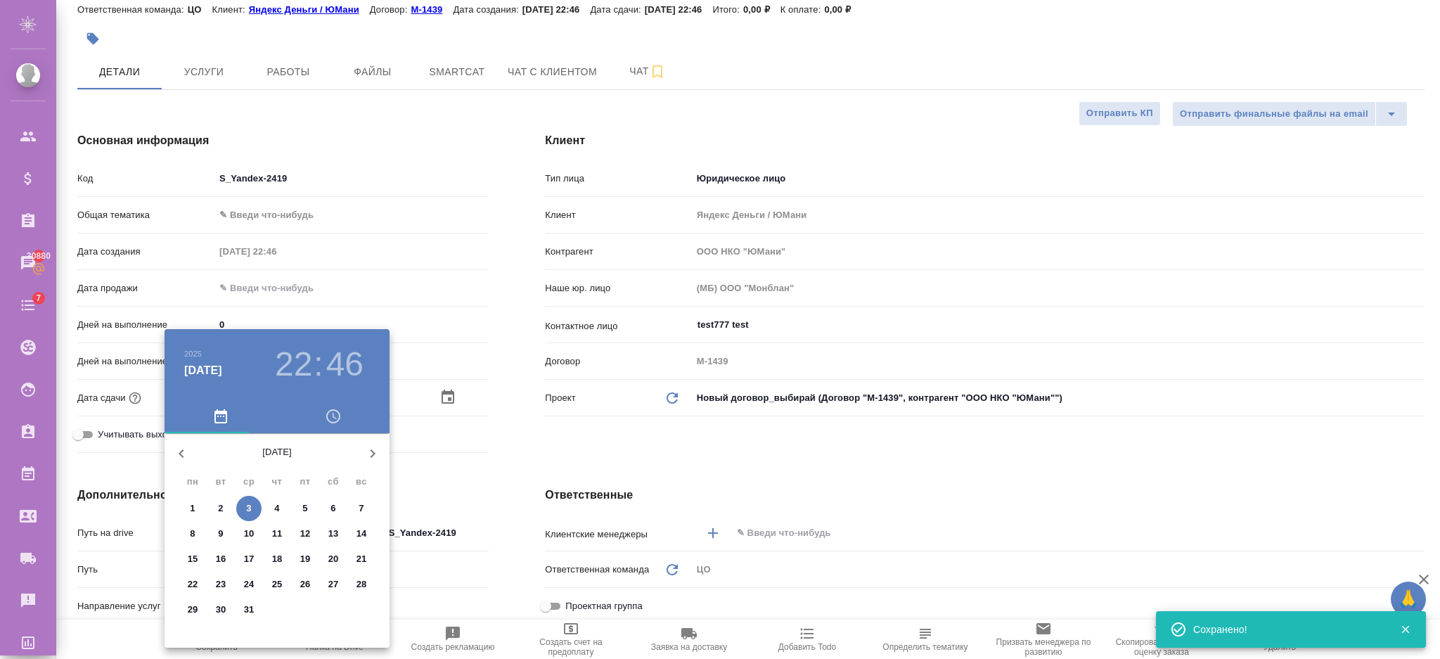
click at [373, 454] on icon "button" at bounding box center [373, 453] width 5 height 8
click at [368, 456] on icon "button" at bounding box center [372, 453] width 17 height 17
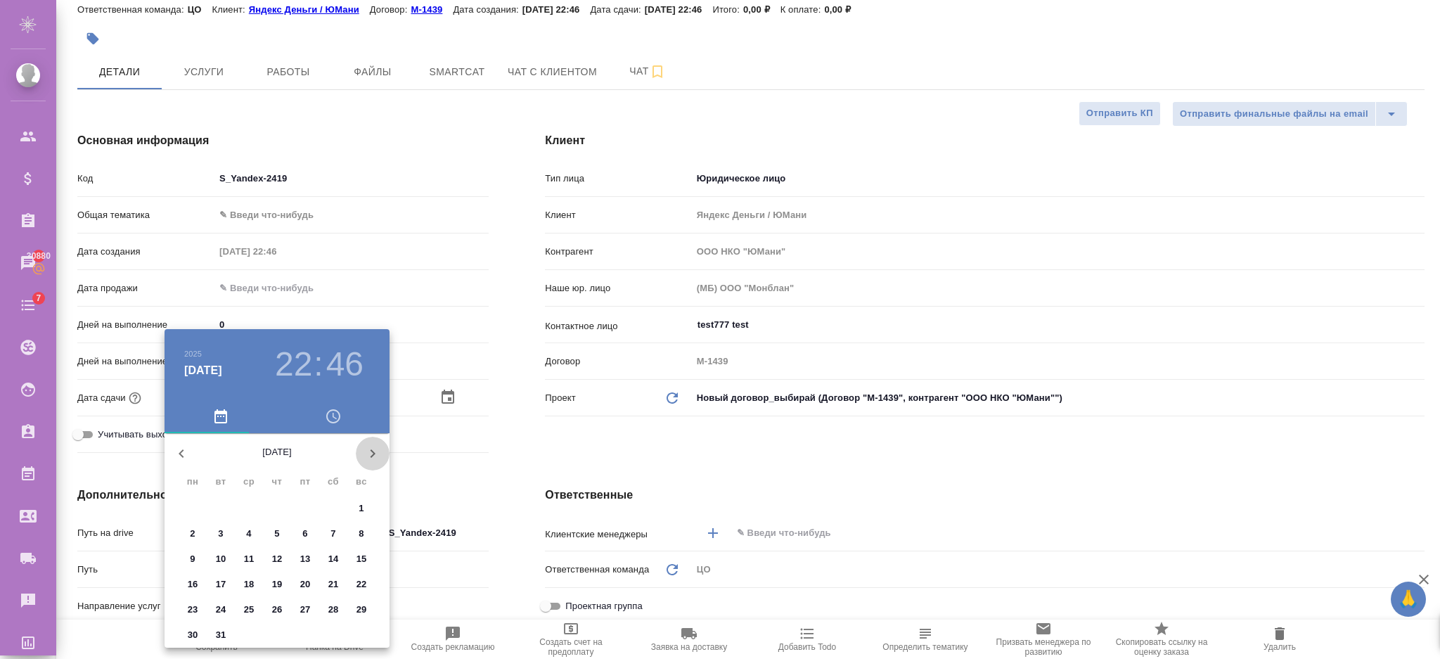
click at [368, 456] on icon "button" at bounding box center [372, 453] width 17 height 17
click at [288, 580] on span "23" at bounding box center [276, 584] width 25 height 14
type input "23.04.2026 22:46"
type textarea "x"
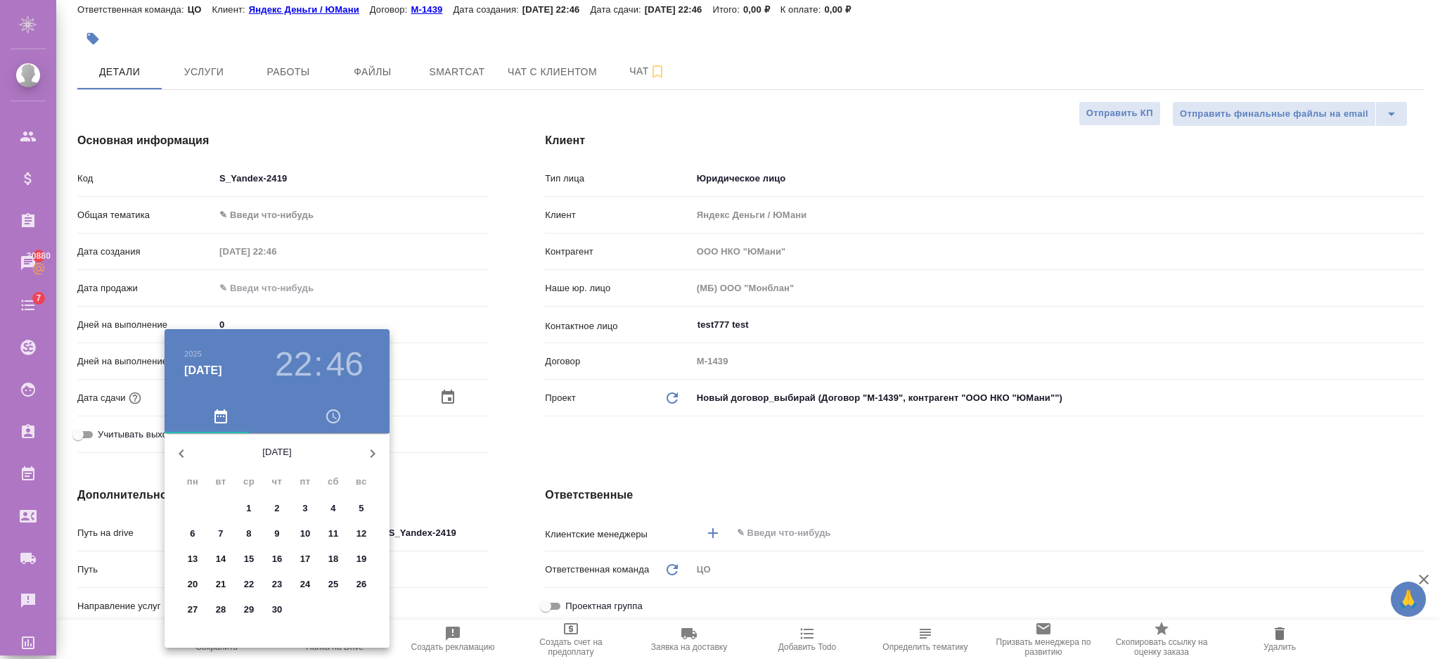
type textarea "x"
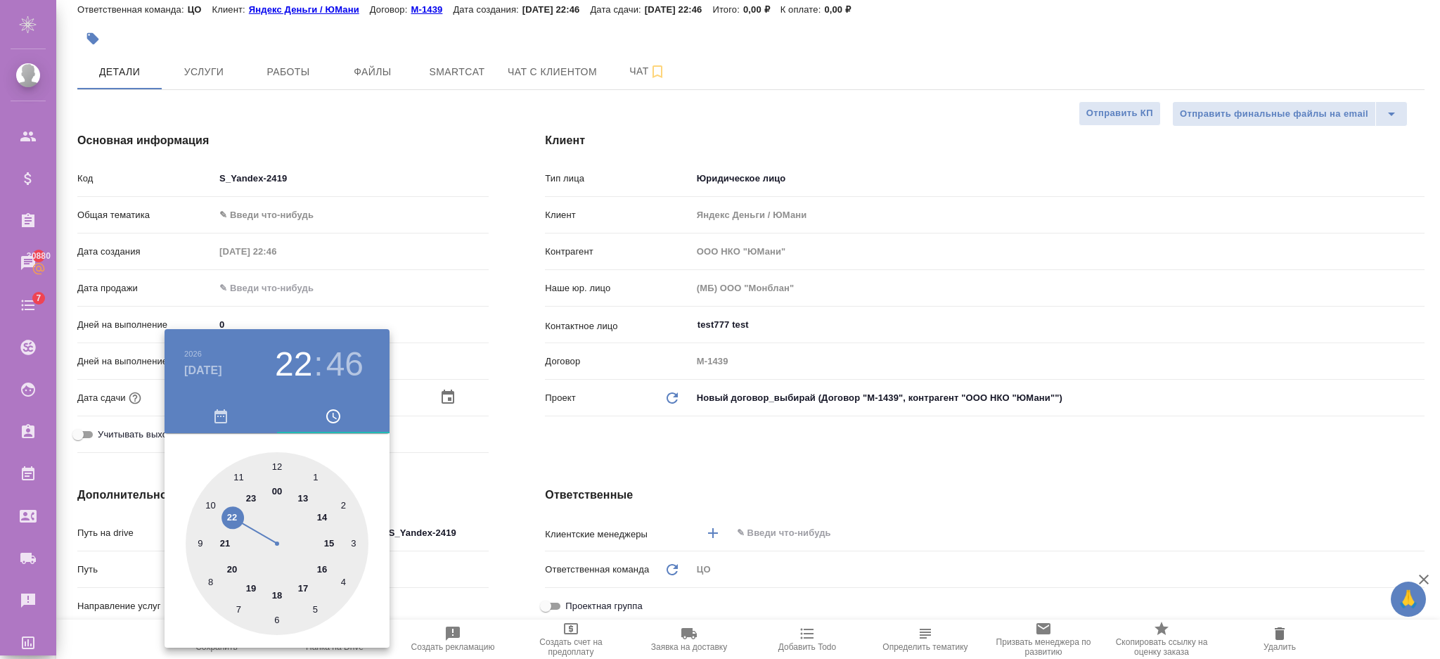
click at [394, 513] on div at bounding box center [720, 329] width 1440 height 659
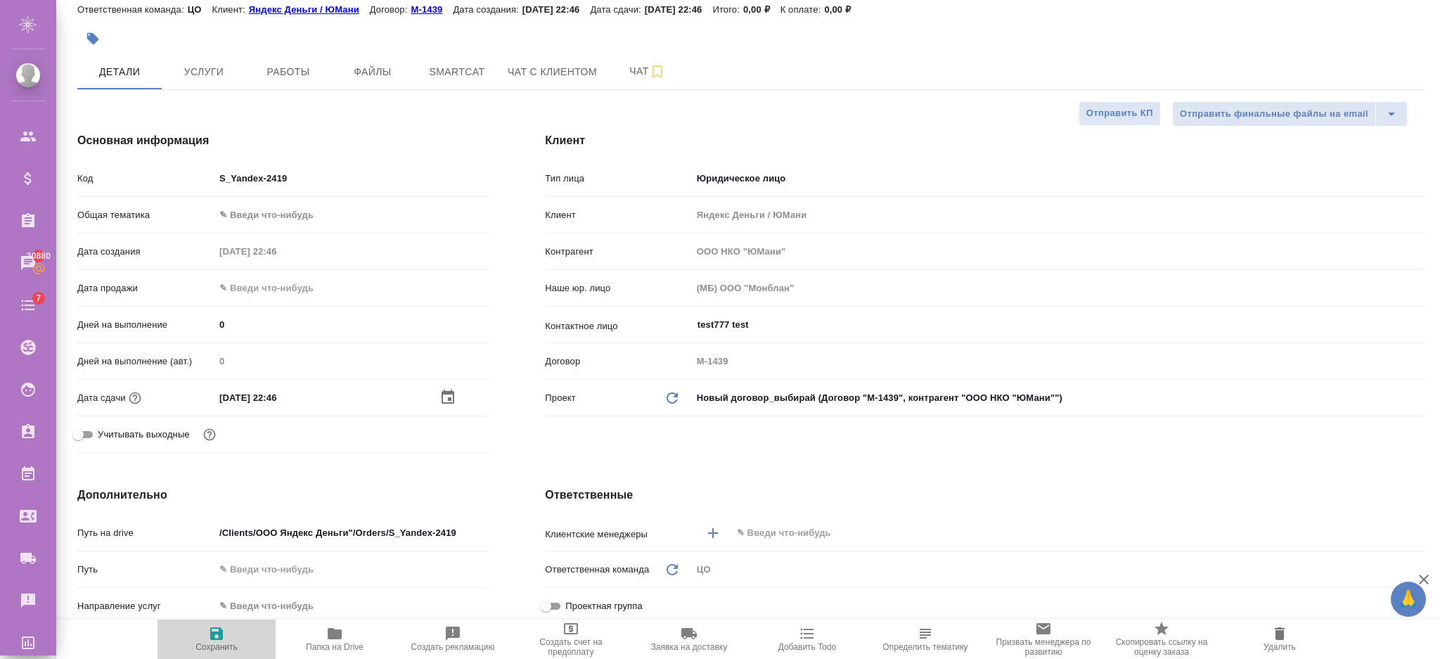
click at [230, 629] on span "Сохранить" at bounding box center [216, 638] width 101 height 27
type textarea "x"
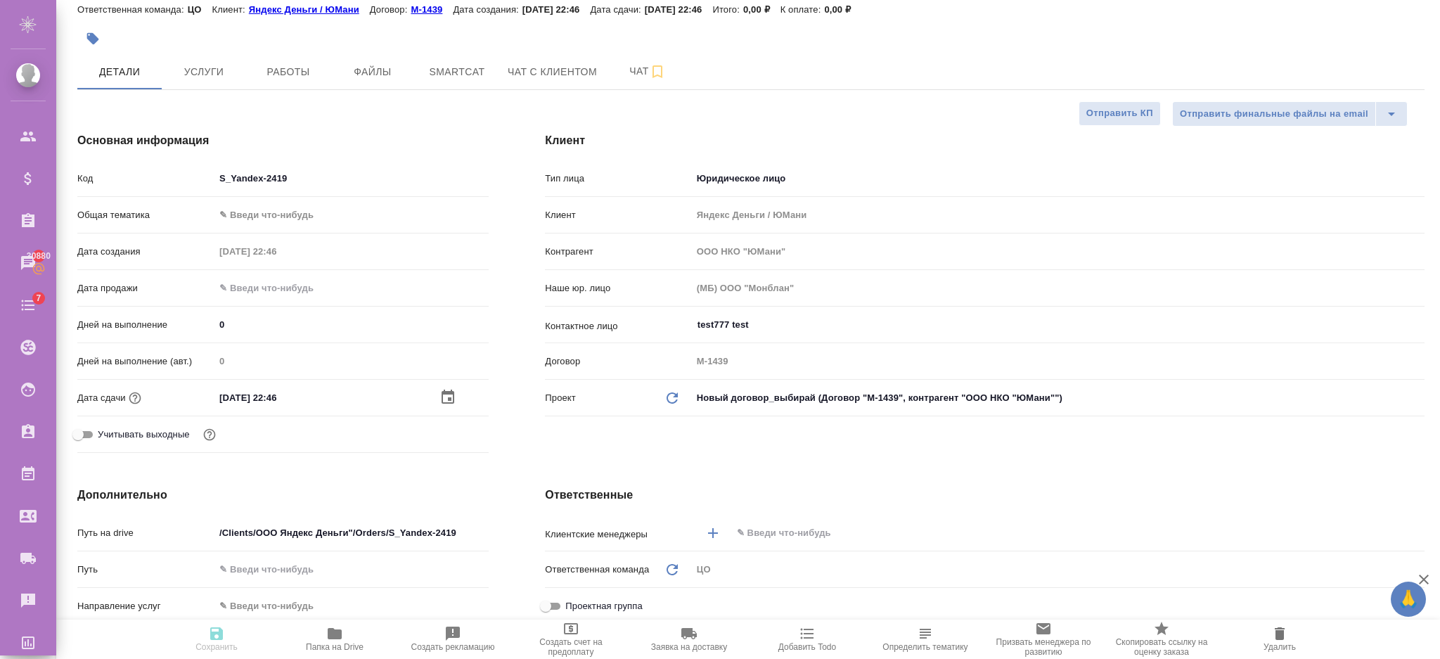
type textarea "x"
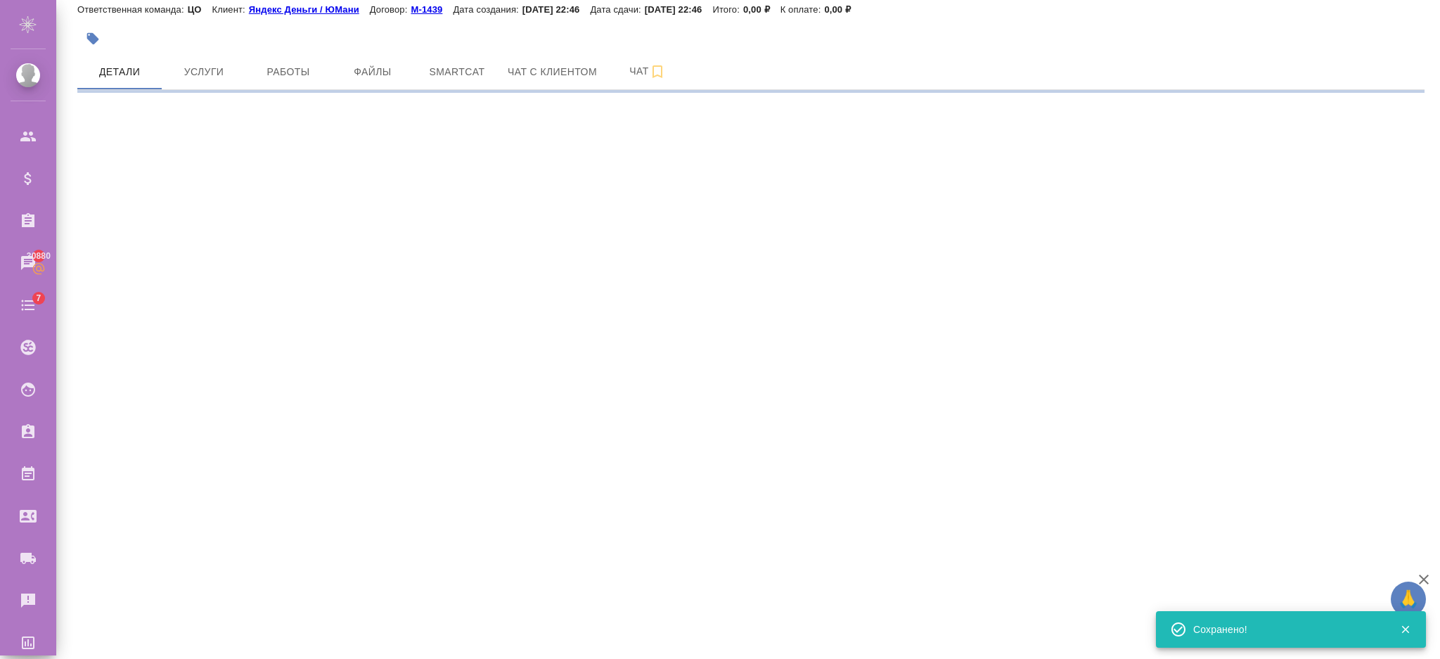
select select "RU"
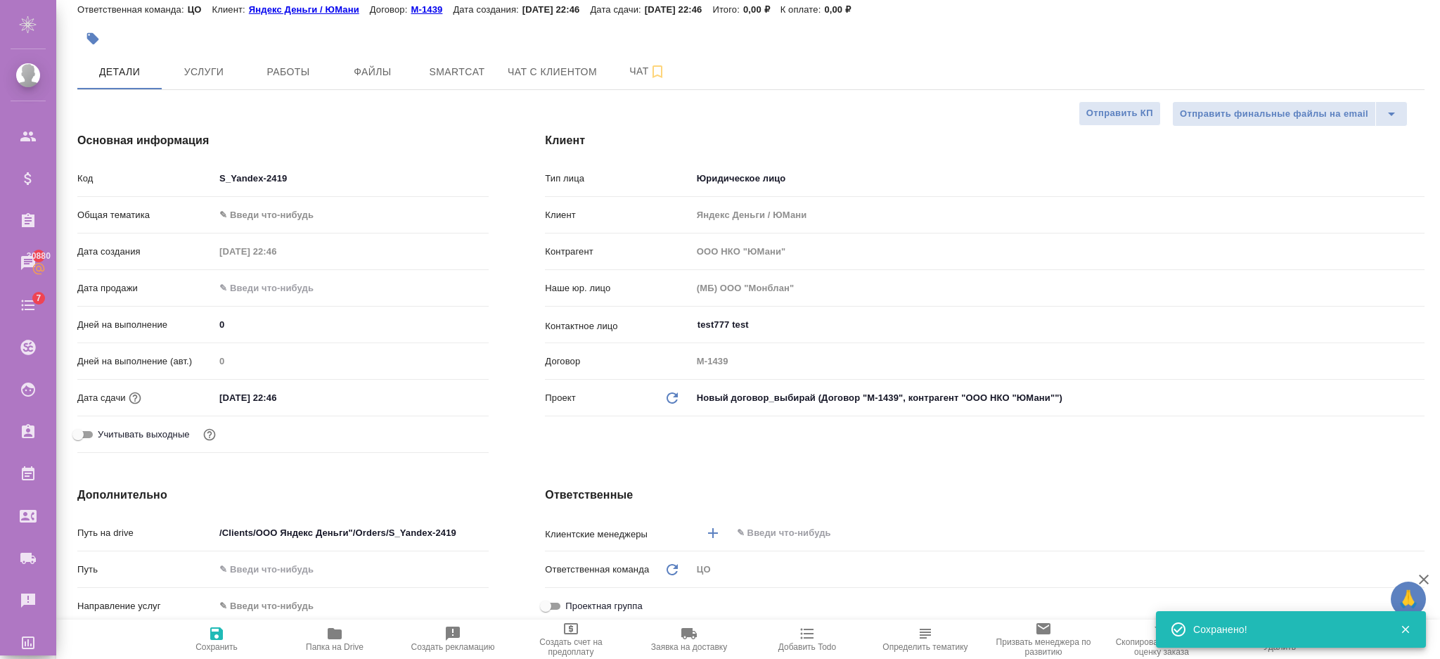
type textarea "x"
click at [321, 401] on input "23.04.2026 22:46" at bounding box center [275, 397] width 123 height 20
click at [439, 394] on icon "button" at bounding box center [447, 397] width 17 height 17
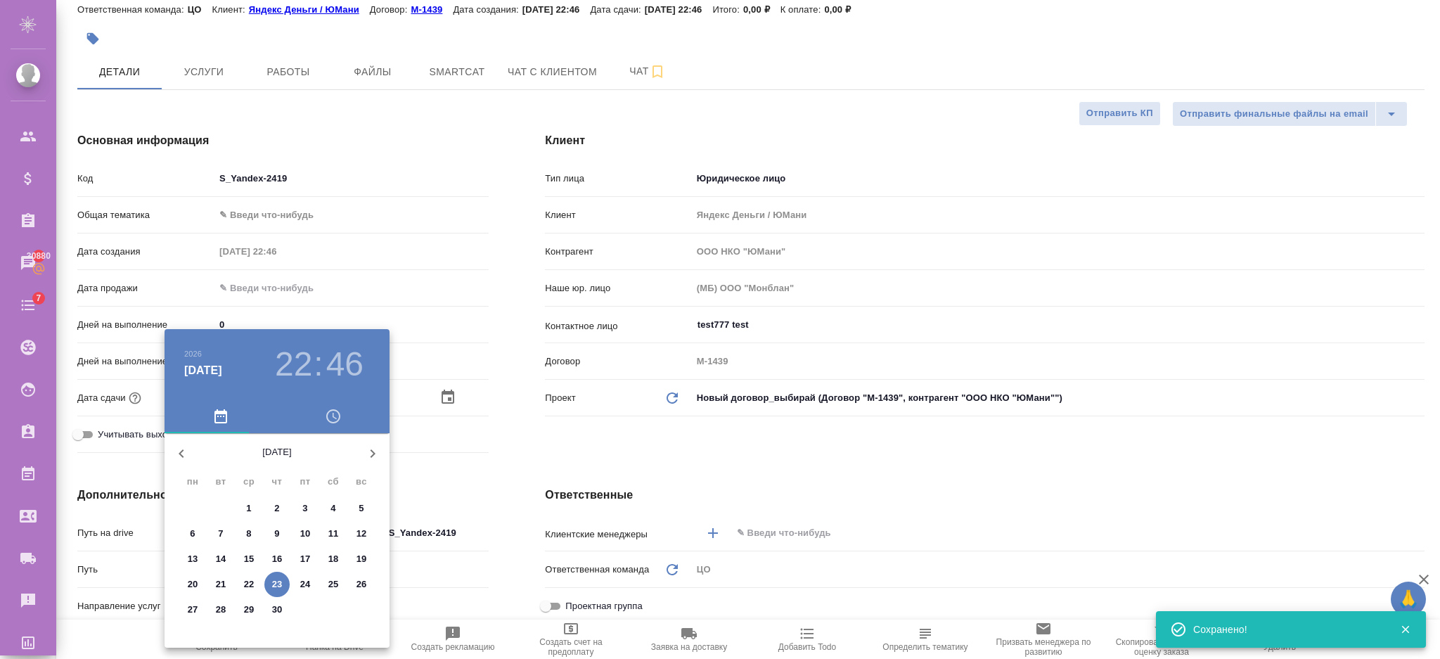
click at [379, 440] on button "button" at bounding box center [373, 454] width 34 height 34
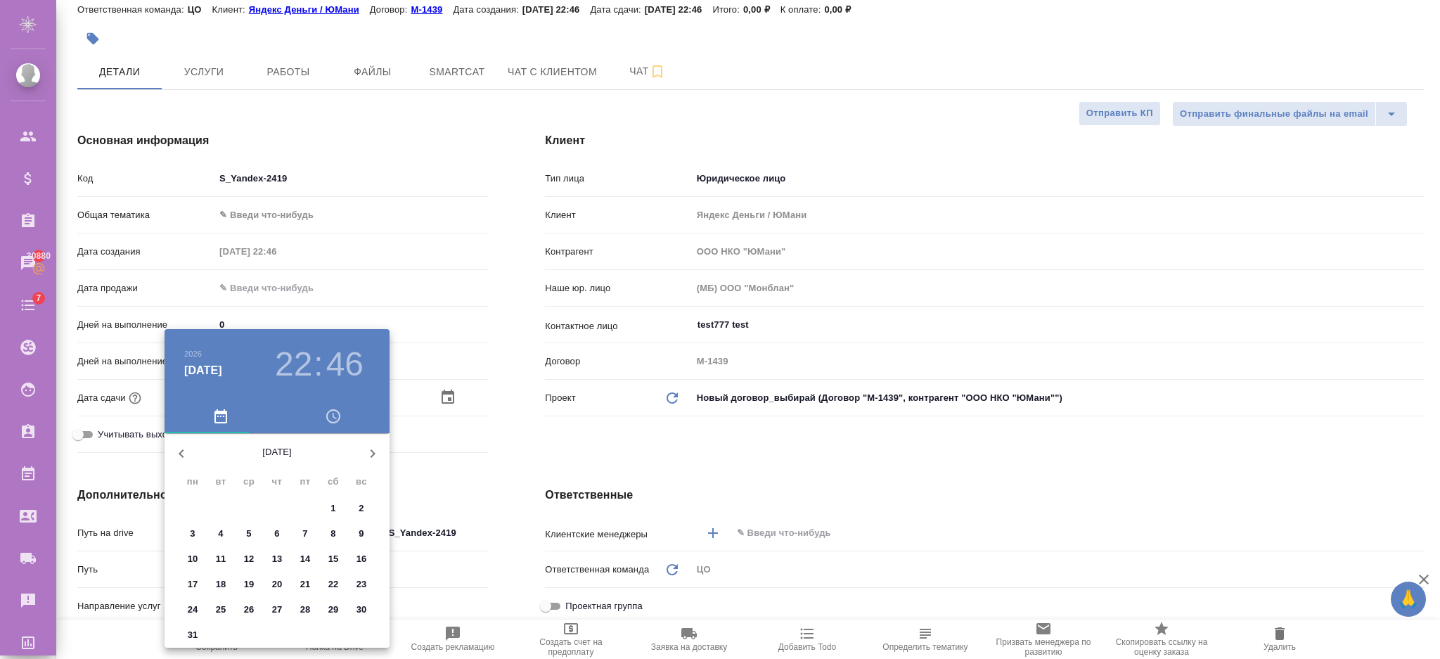
click at [379, 440] on button "button" at bounding box center [373, 454] width 34 height 34
click at [250, 509] on p "2" at bounding box center [248, 508] width 5 height 14
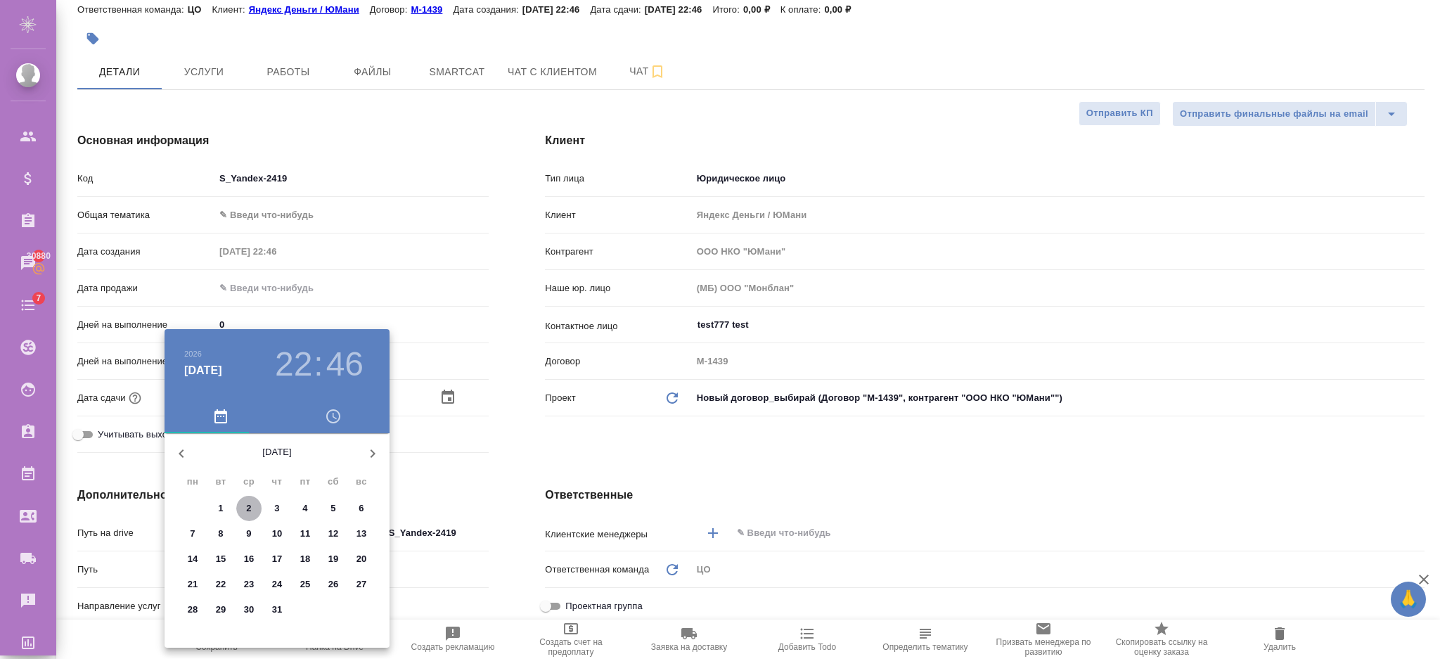
type input "02.12.2026 22:46"
type textarea "x"
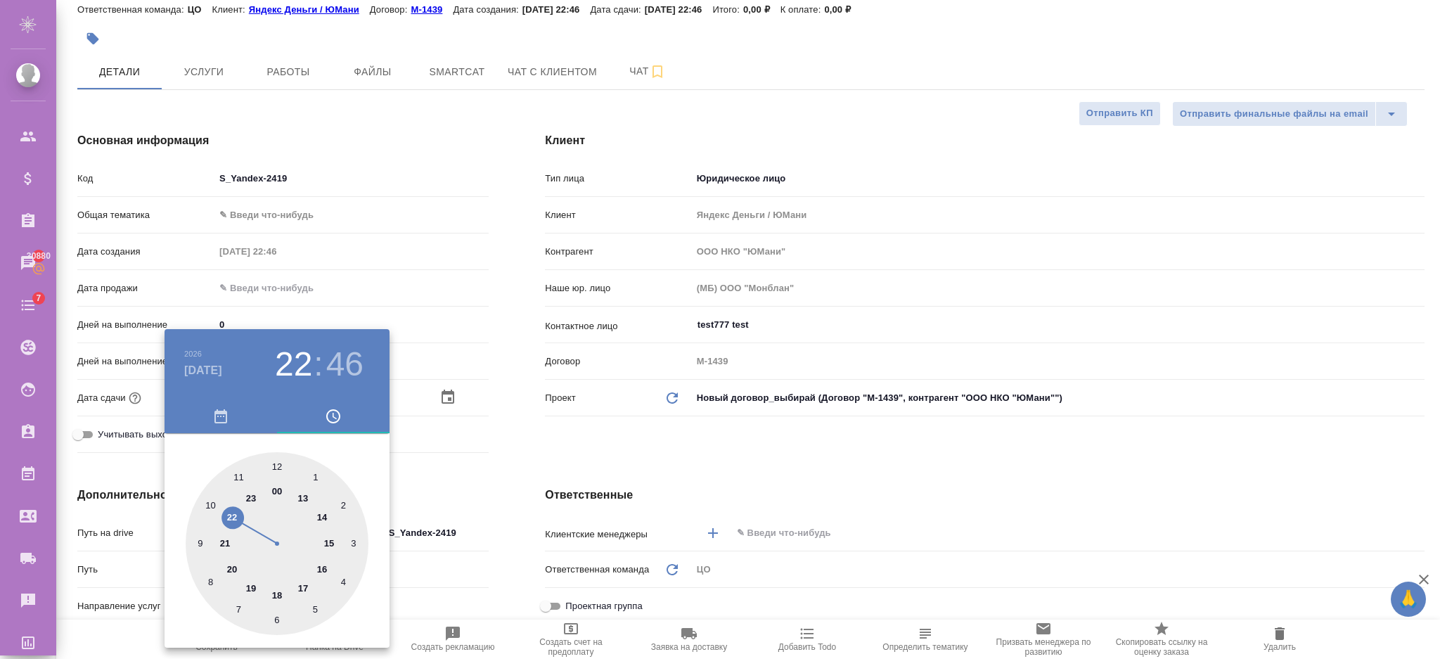
click at [444, 456] on div at bounding box center [720, 329] width 1440 height 659
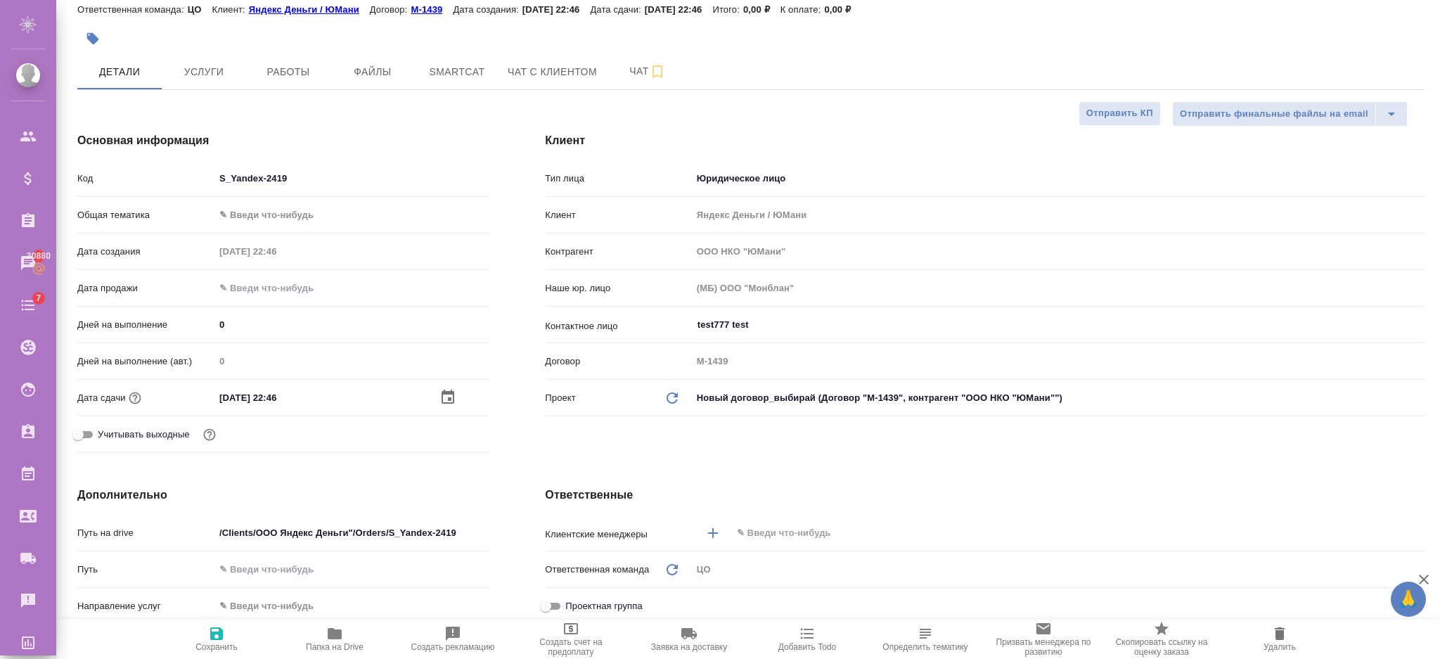
click at [220, 630] on icon "button" at bounding box center [216, 633] width 13 height 13
type textarea "x"
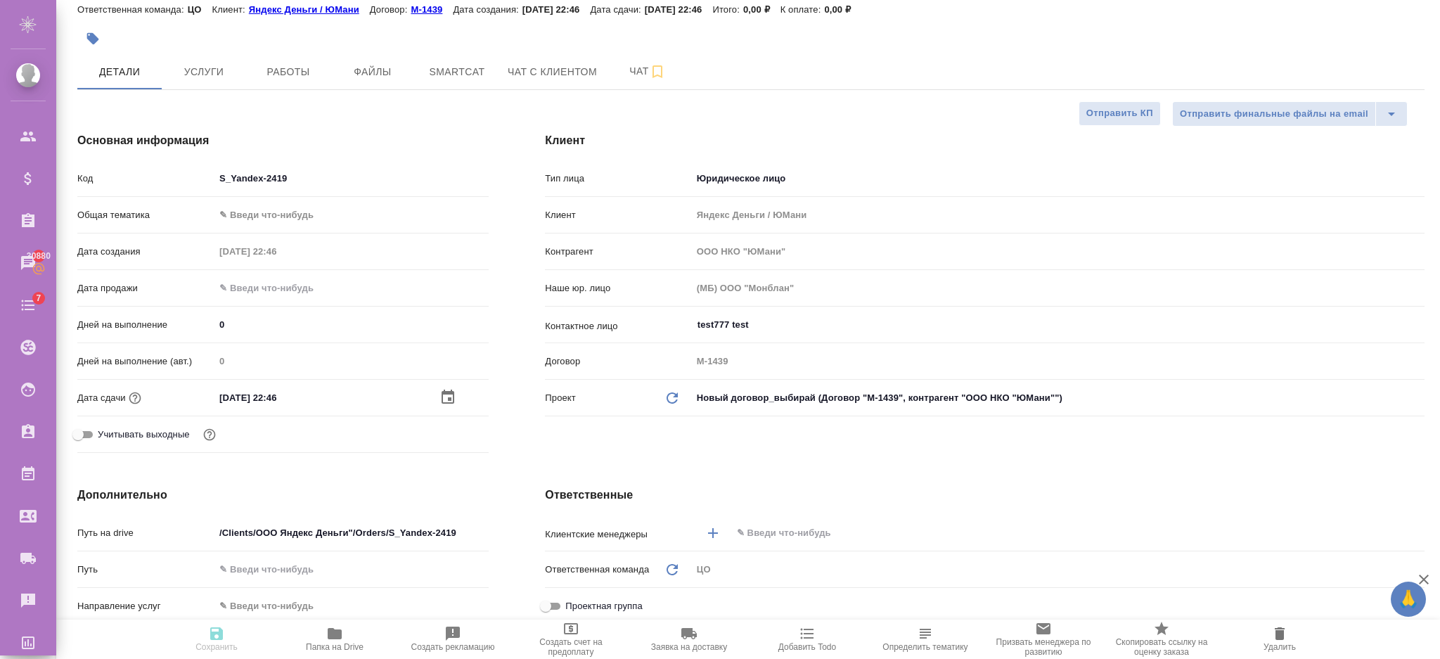
type textarea "x"
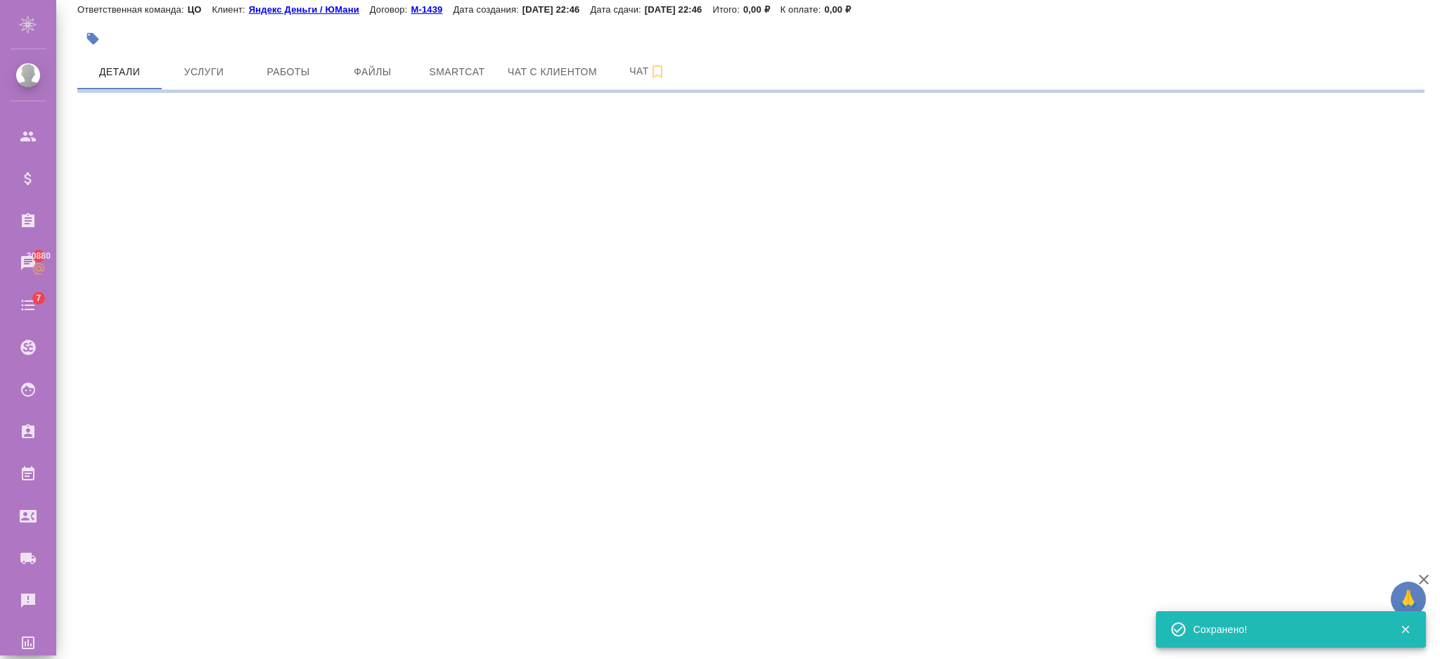
select select "RU"
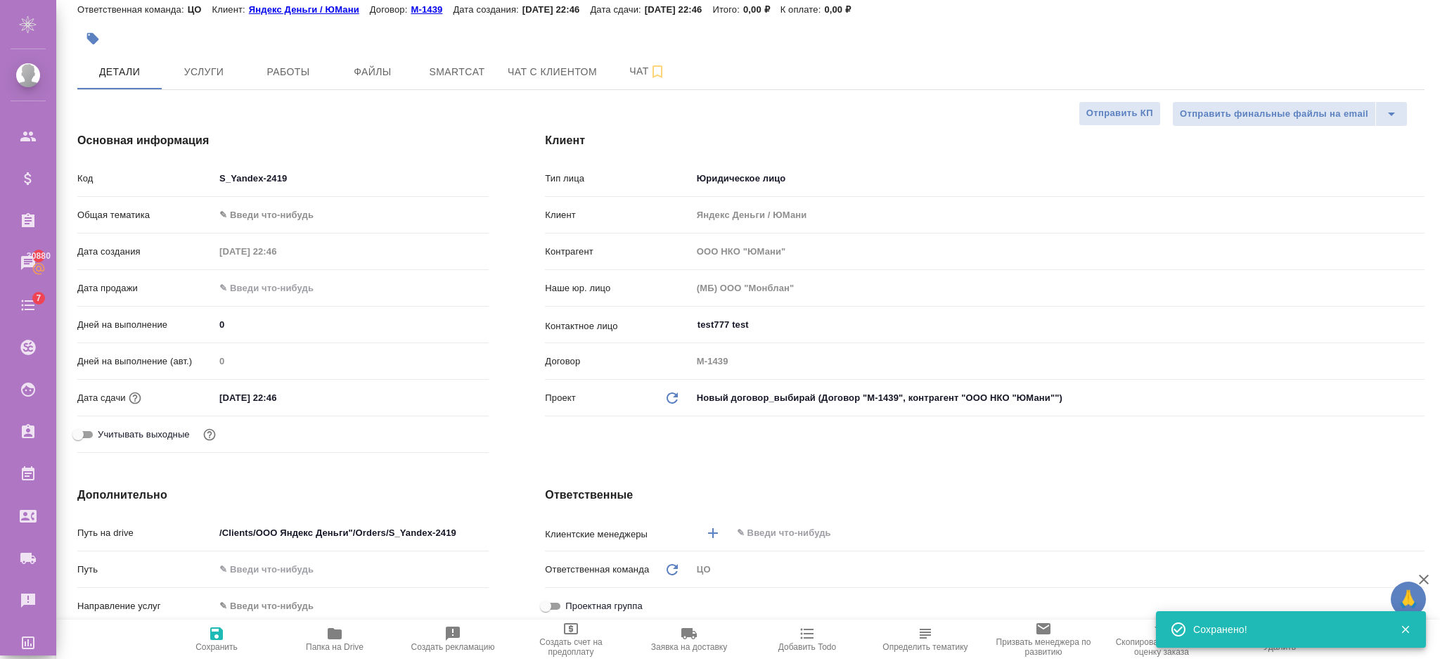
type textarea "x"
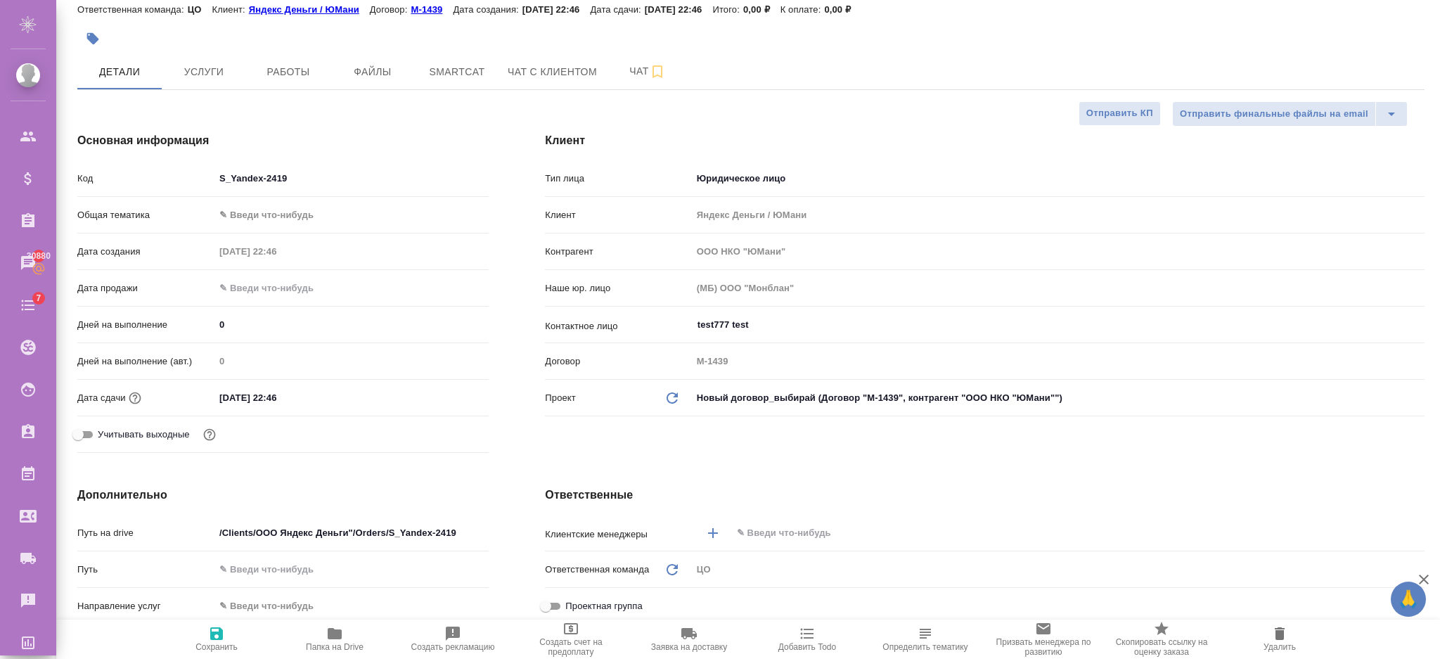
type textarea "x"
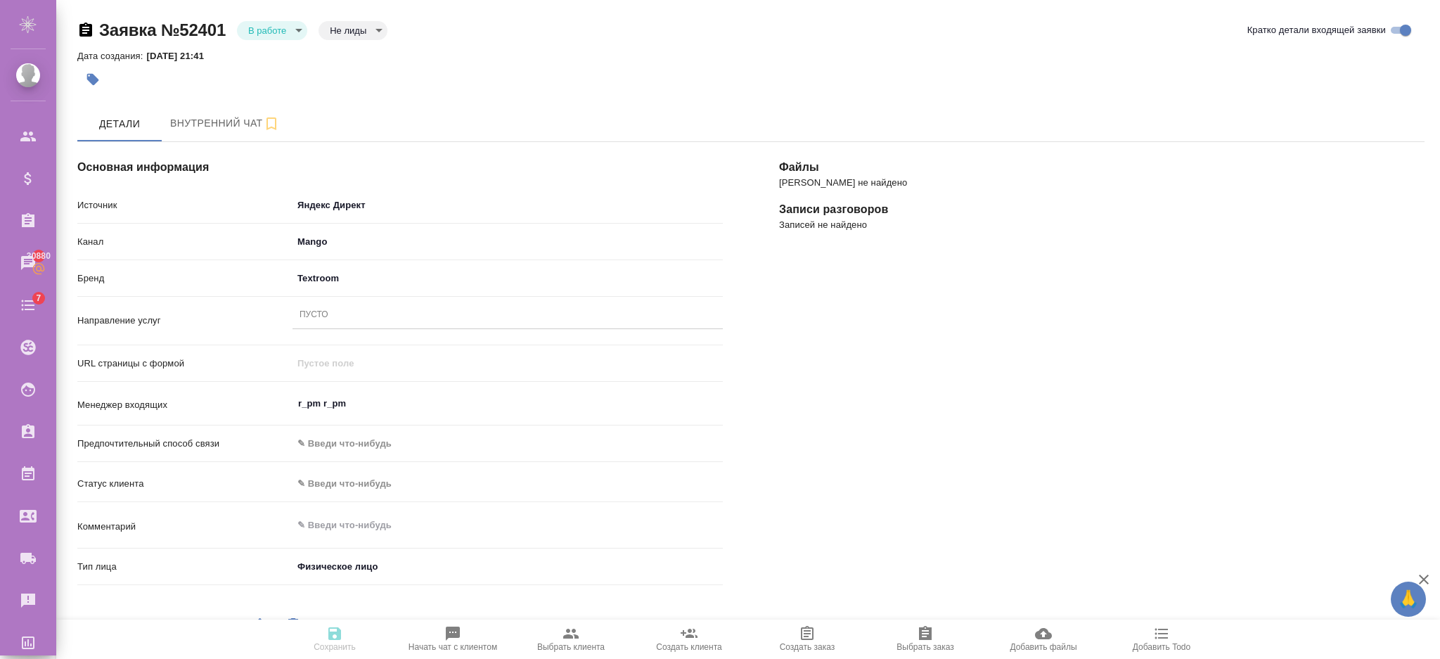
select select "RU"
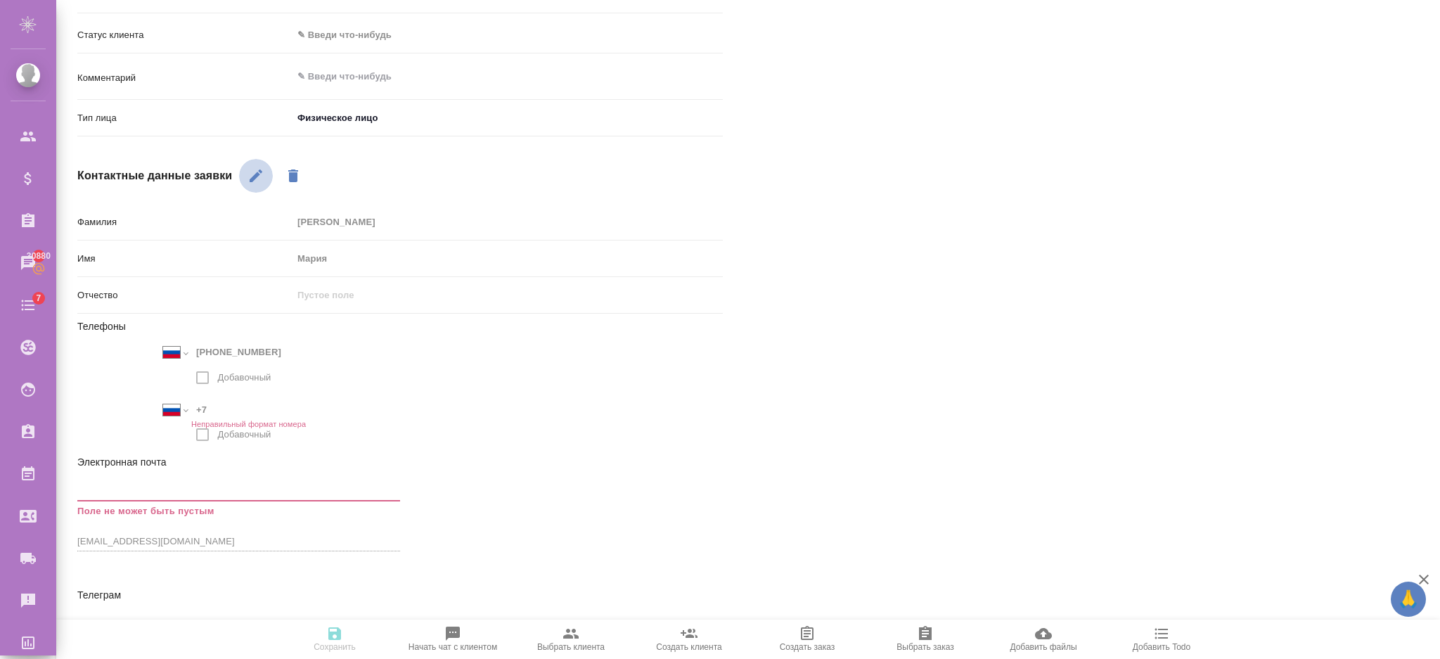
click at [265, 177] on button "button" at bounding box center [256, 176] width 34 height 34
click at [423, 491] on icon "button" at bounding box center [417, 494] width 17 height 17
type input "[EMAIL_ADDRESS][DOMAIN_NAME]"
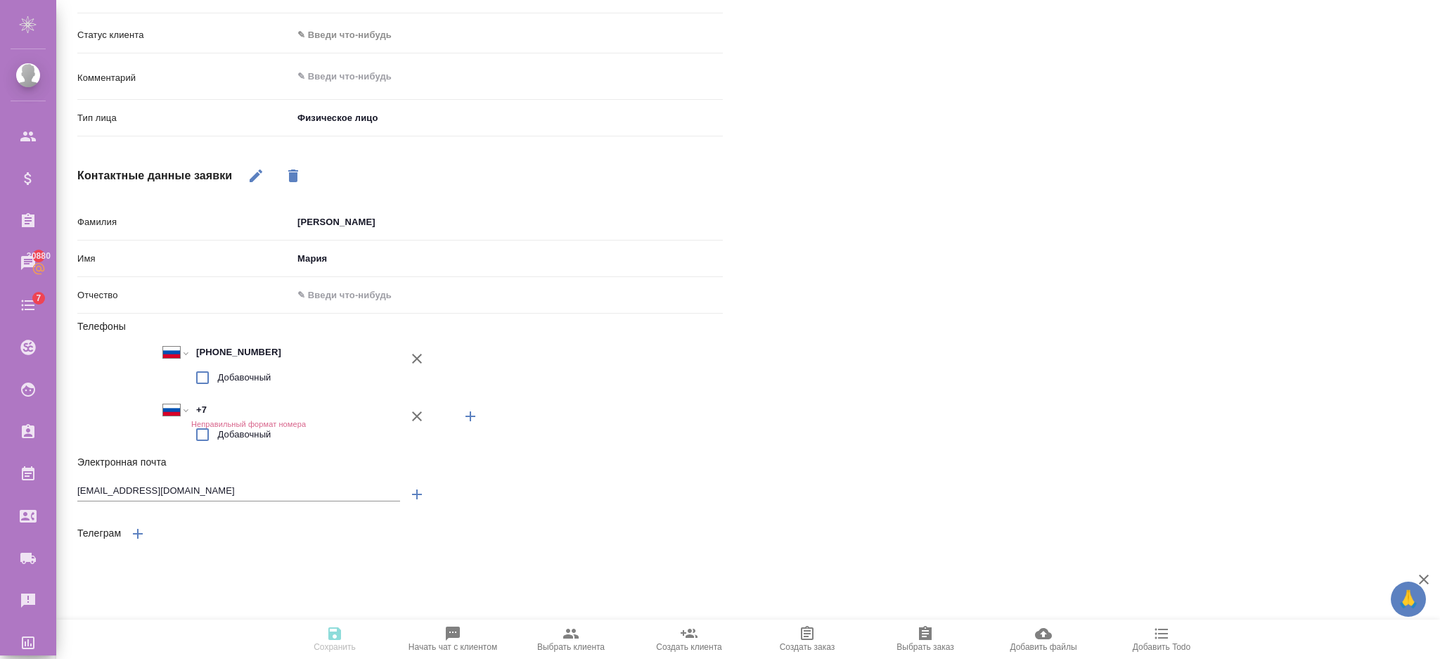
click at [418, 410] on icon "button" at bounding box center [417, 416] width 17 height 17
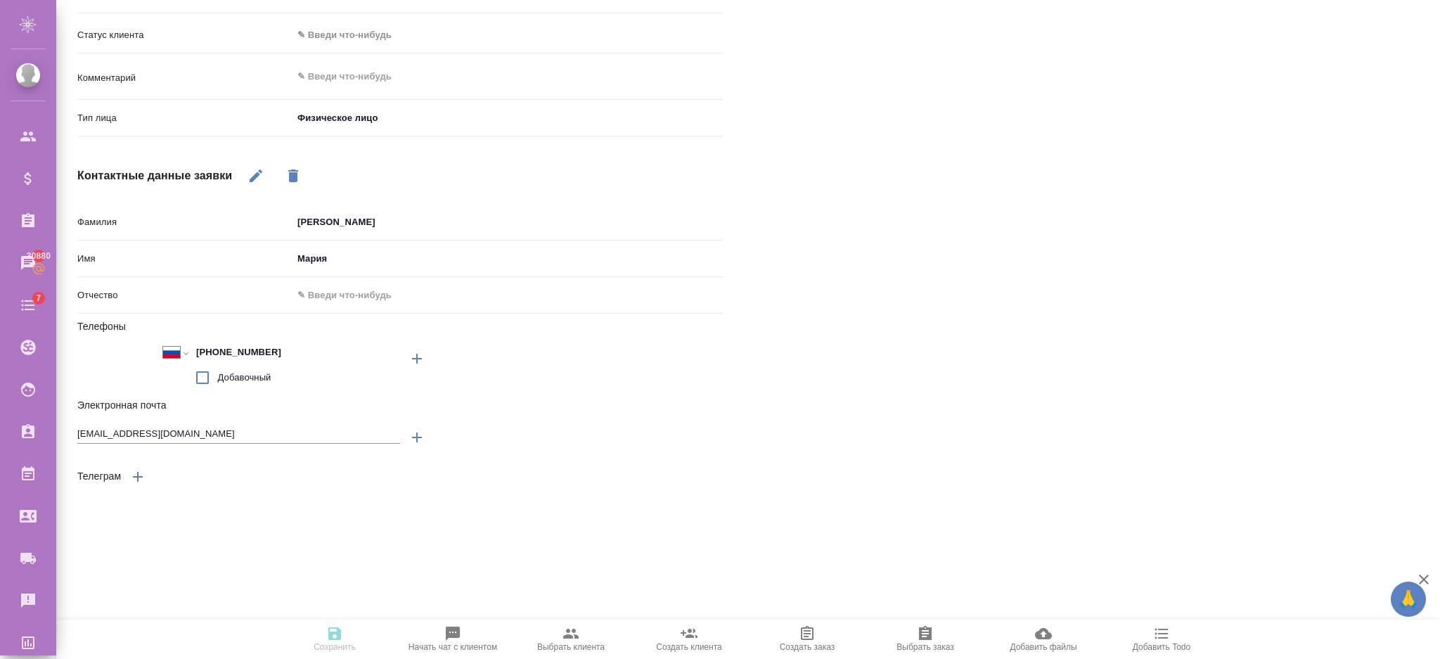
click at [323, 592] on div "Заявка №52401 В работе inProcess Не лиды notLead Кратко детали входящей заявки …" at bounding box center [748, 329] width 1384 height 659
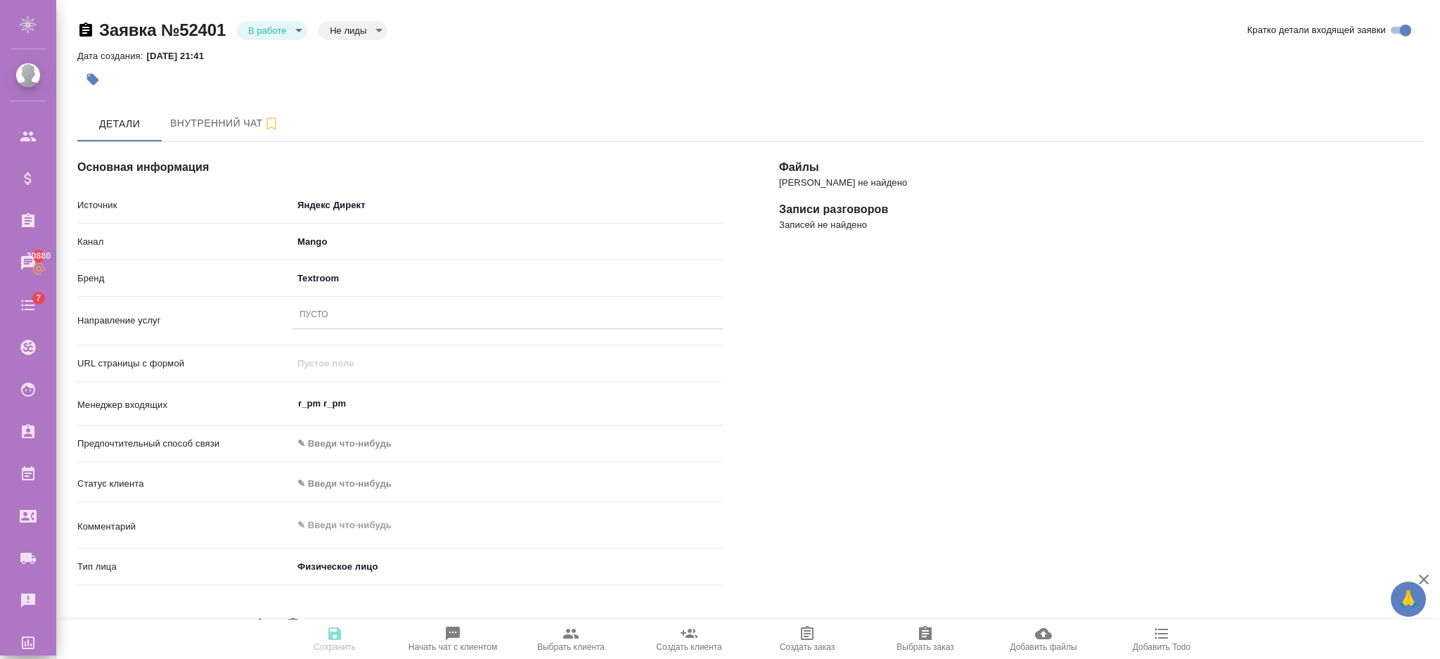
scroll to position [339, 0]
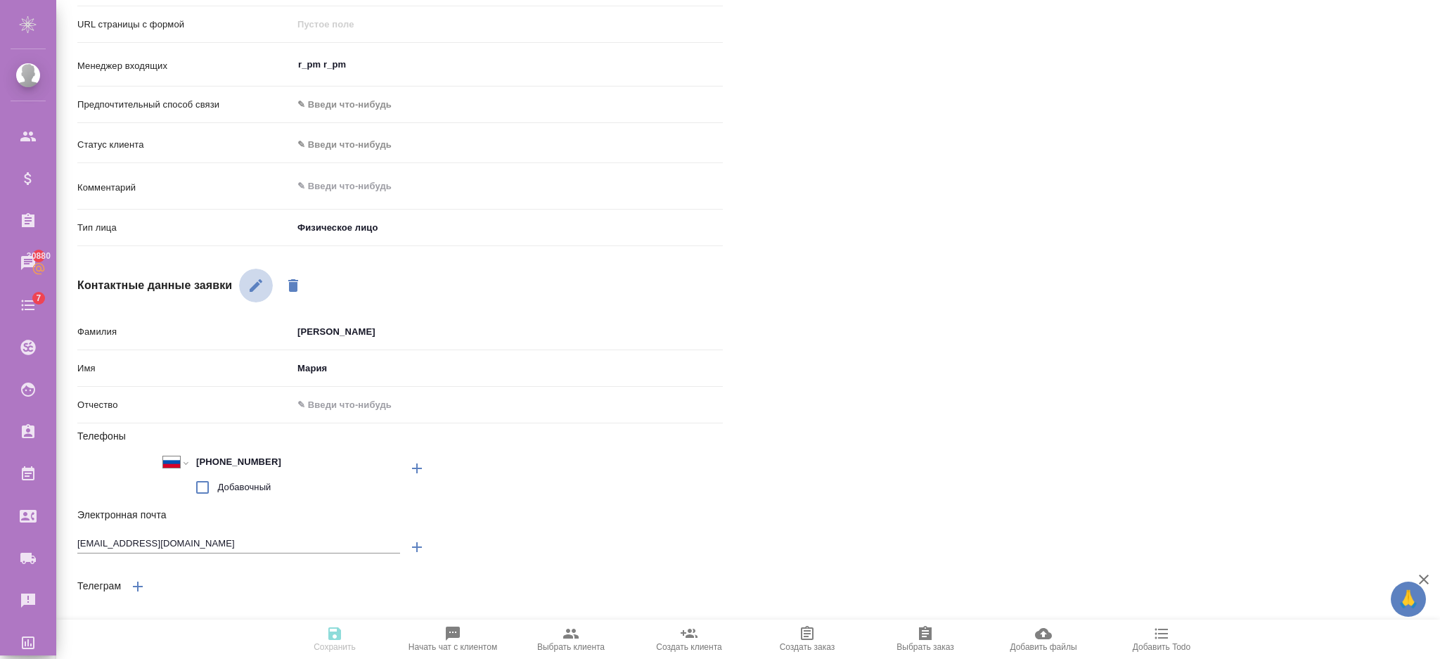
click at [262, 286] on icon "button" at bounding box center [256, 285] width 17 height 17
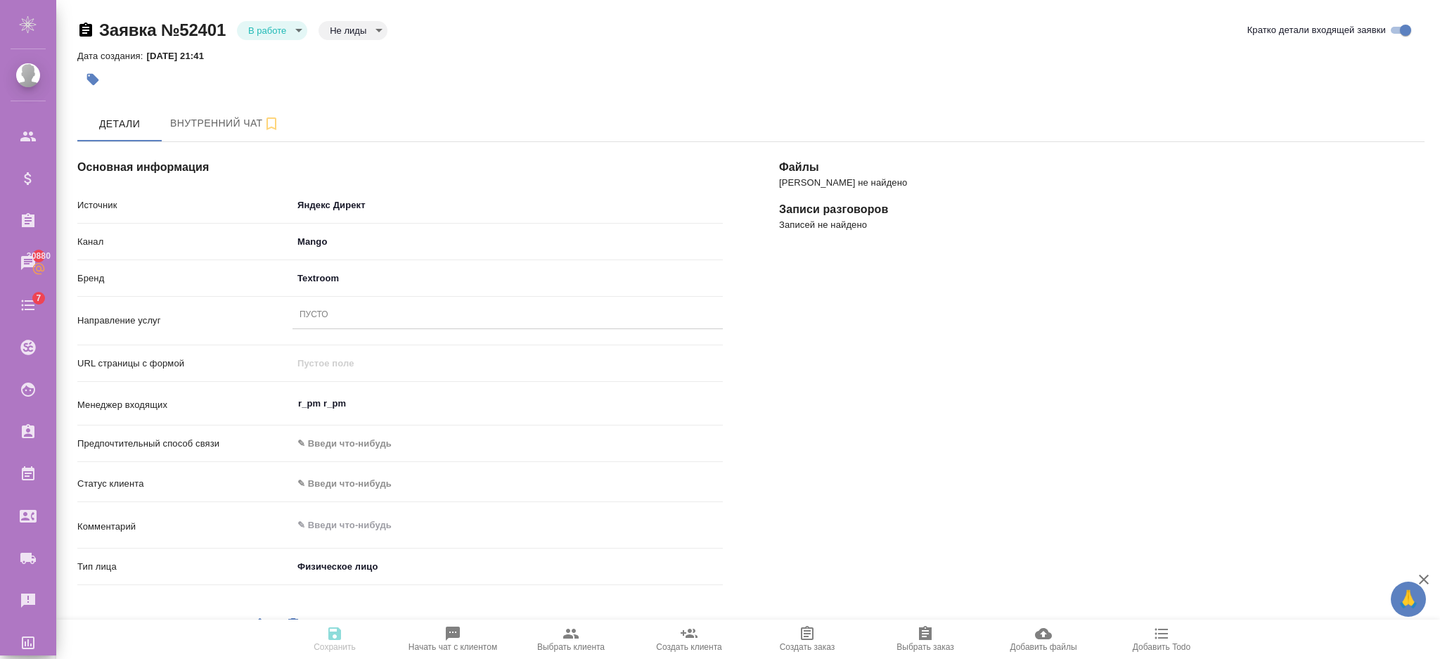
click at [315, 324] on div "Пусто" at bounding box center [508, 315] width 430 height 20
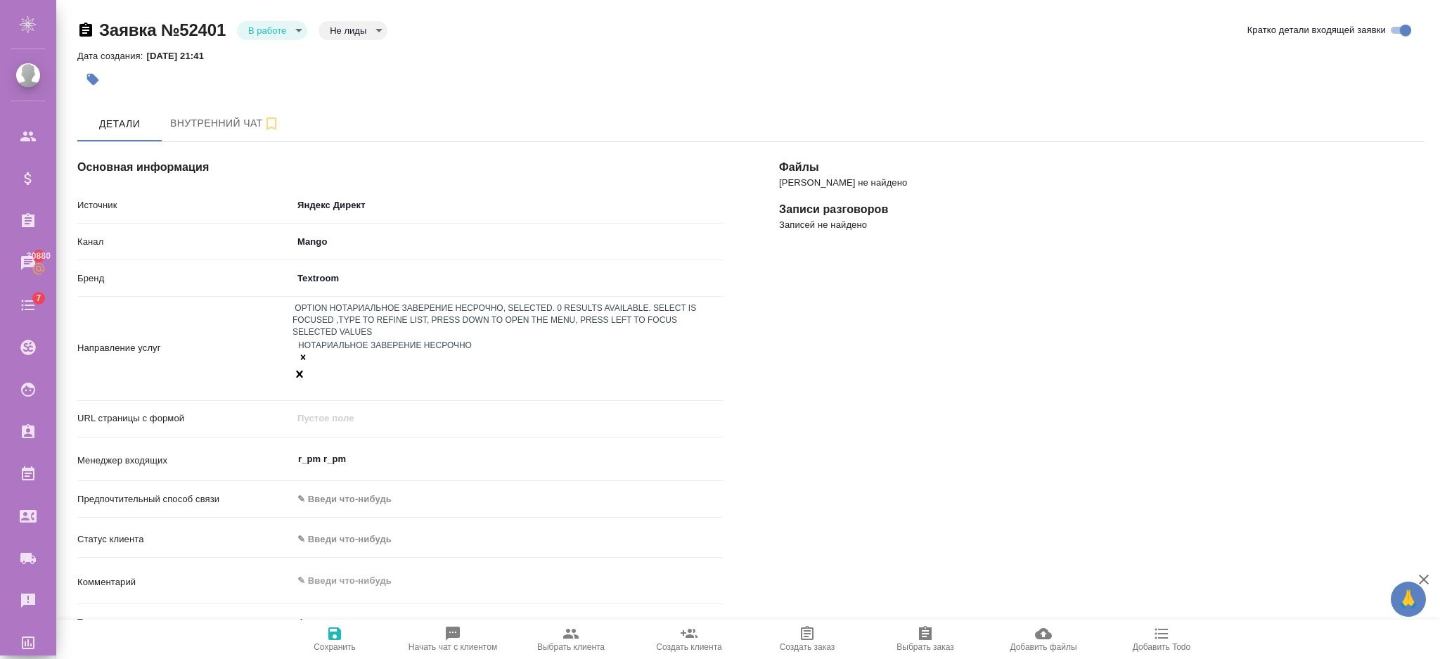
click at [335, 631] on icon "button" at bounding box center [334, 633] width 17 height 17
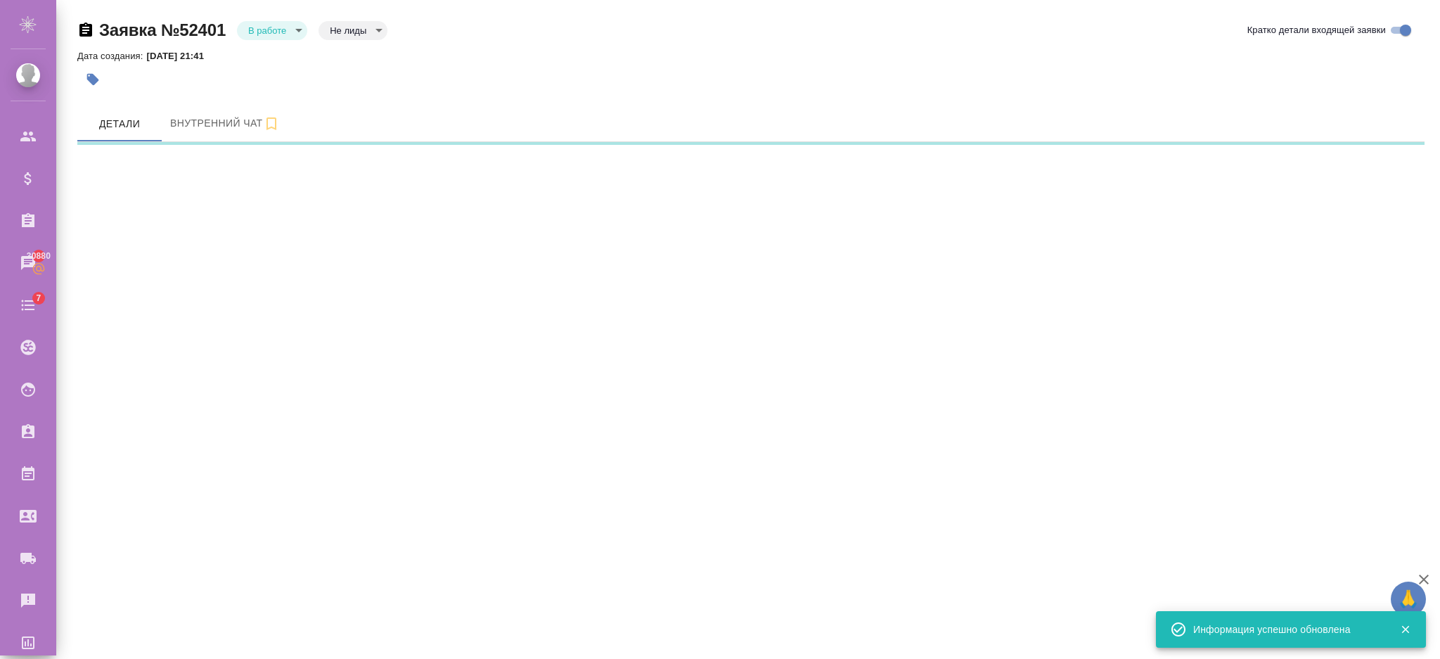
select select "RU"
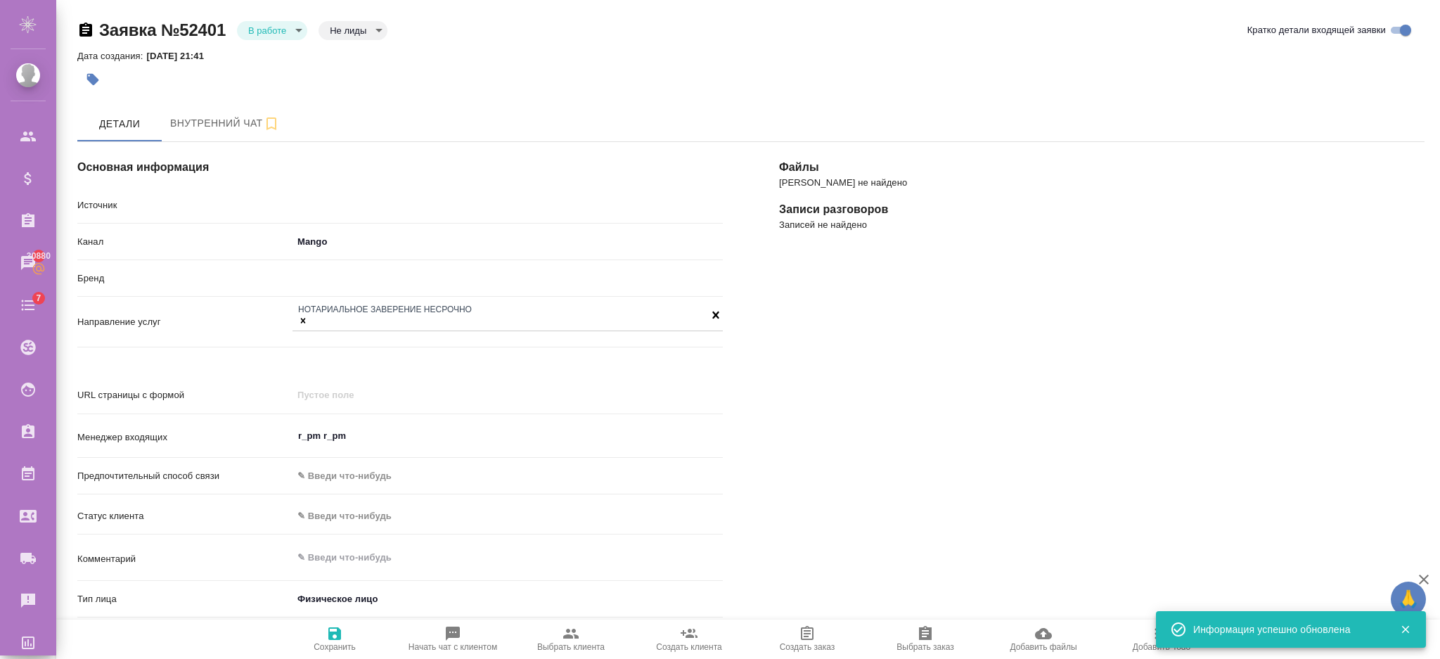
type textarea "x"
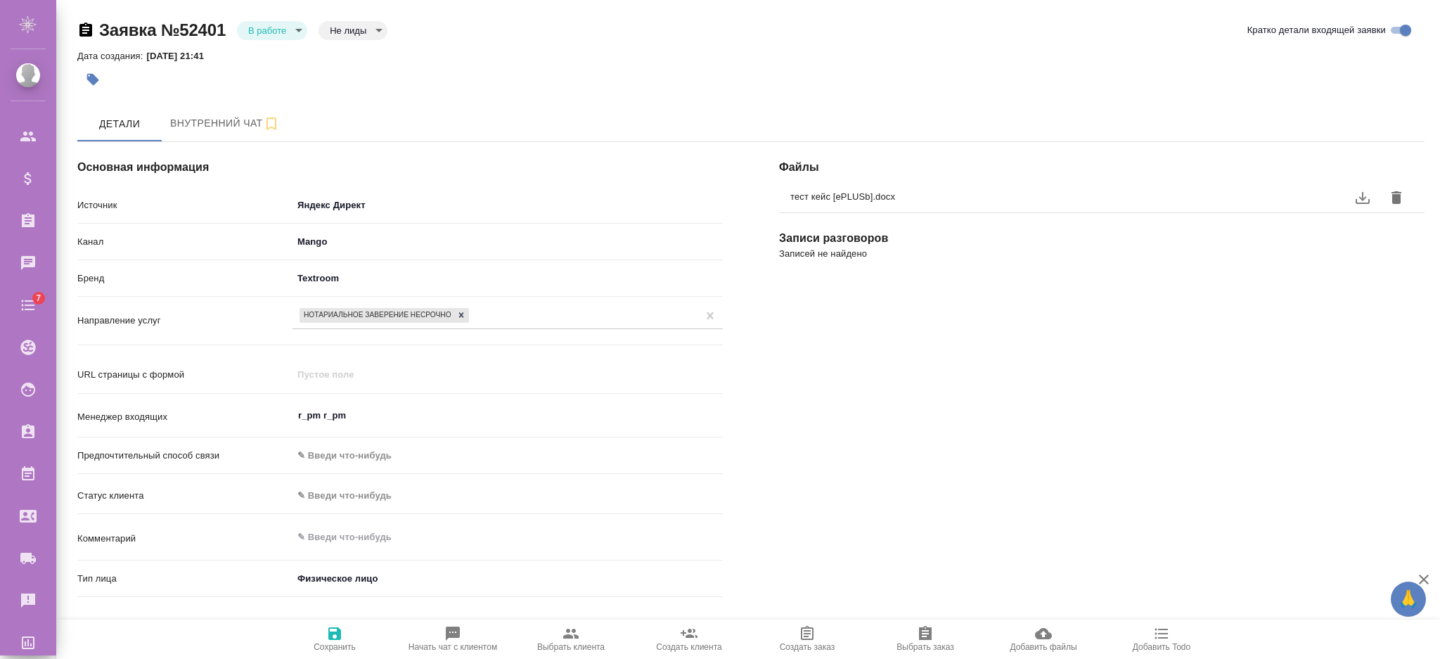
select select "RU"
click at [1358, 206] on button "download" at bounding box center [1363, 198] width 34 height 34
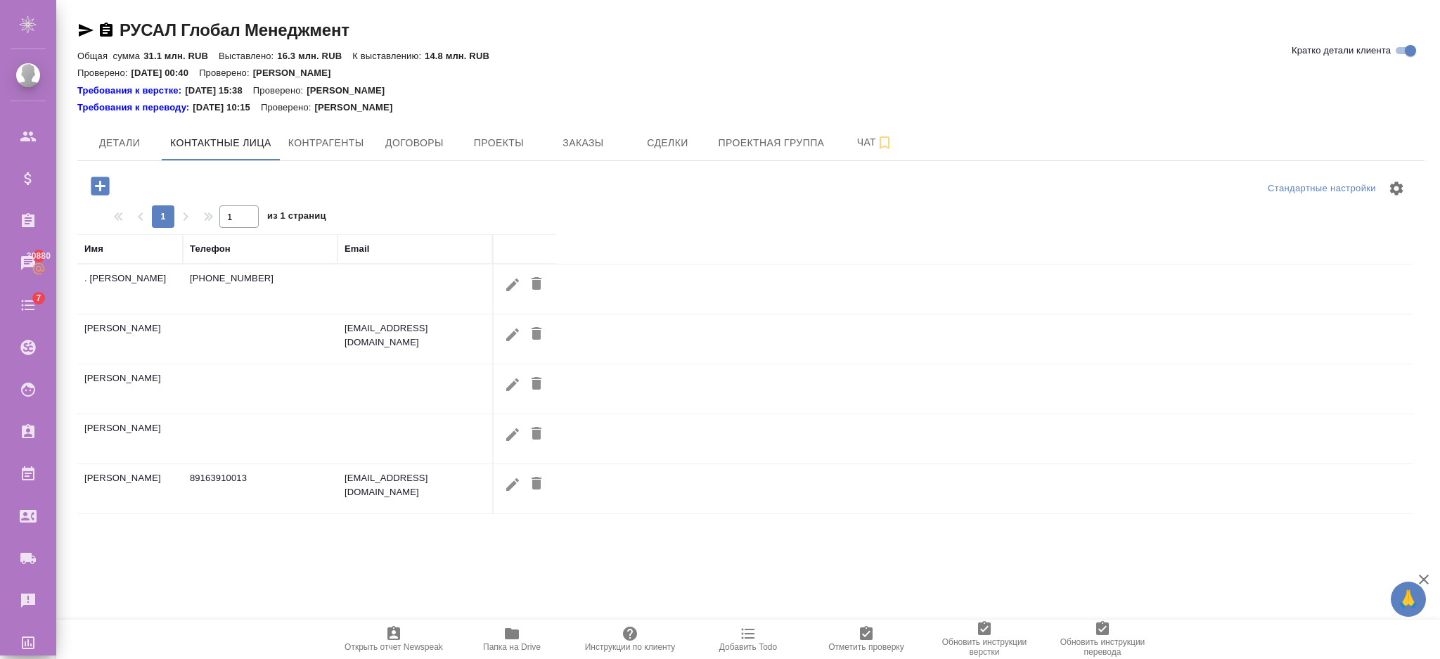
select select "RU"
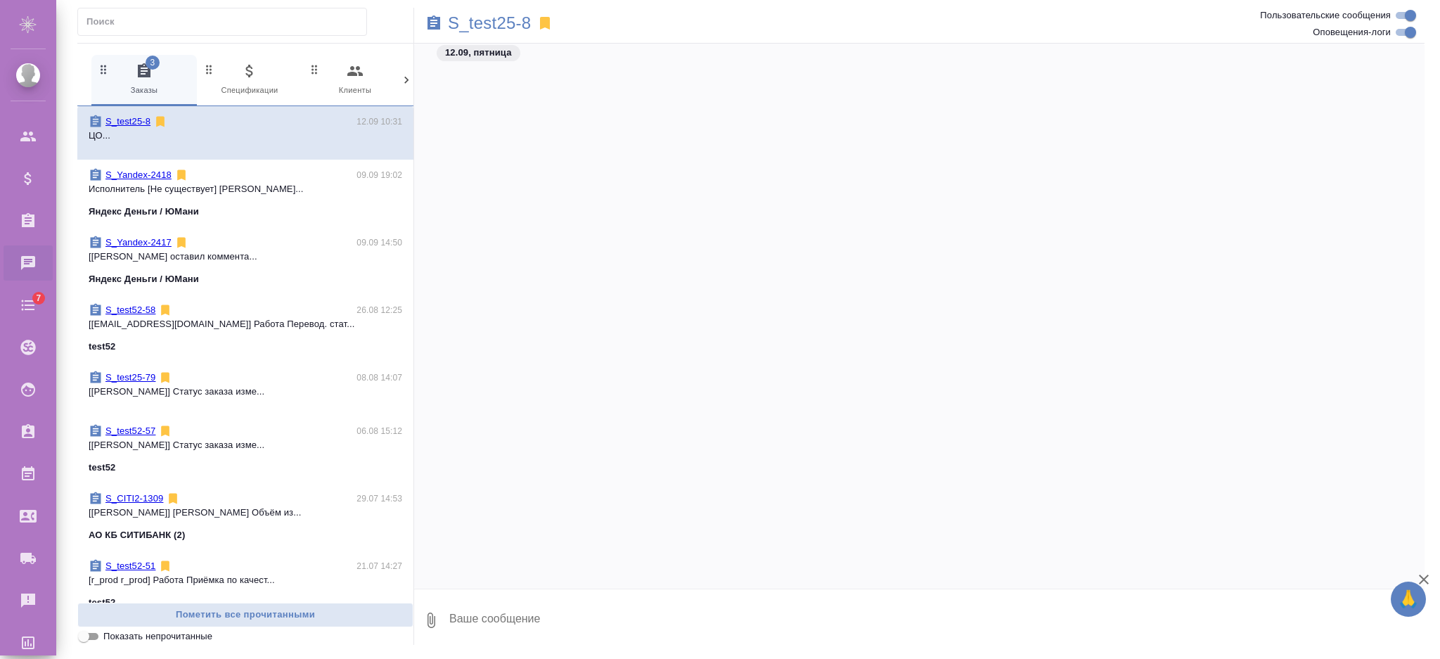
scroll to position [8248, 0]
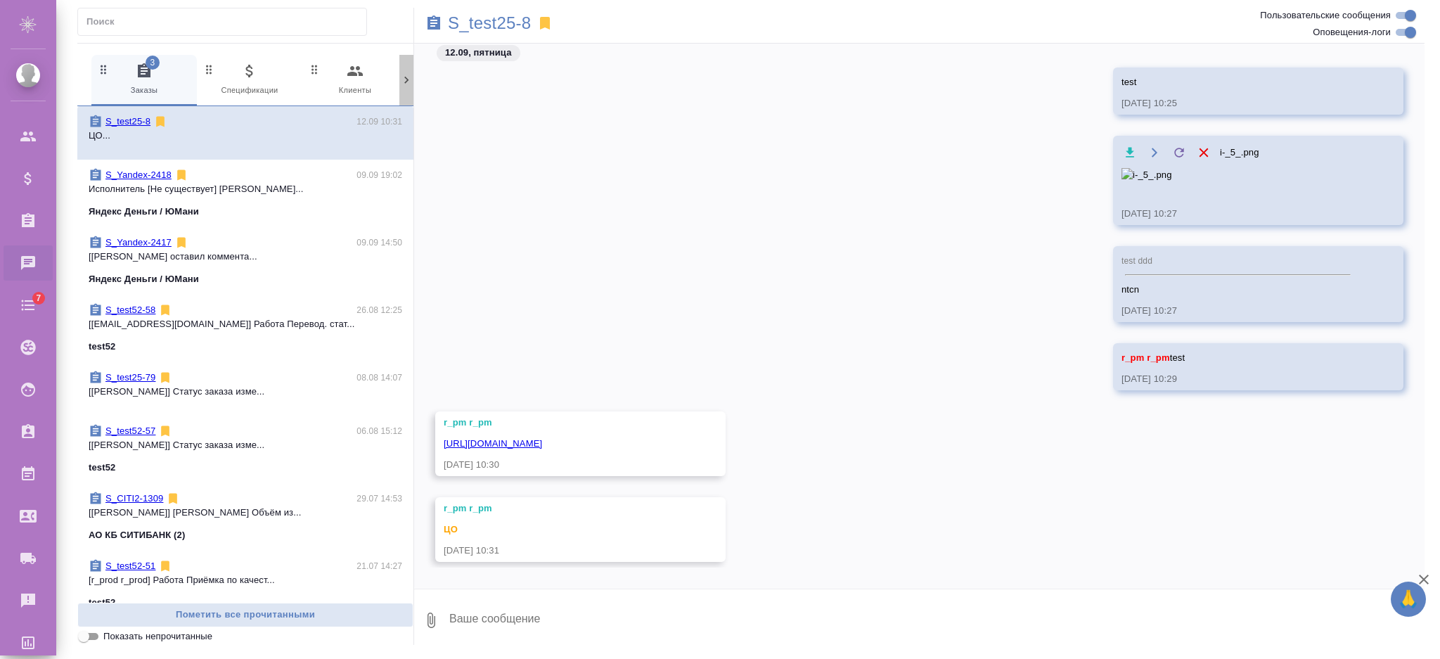
click at [401, 83] on icon at bounding box center [406, 80] width 14 height 14
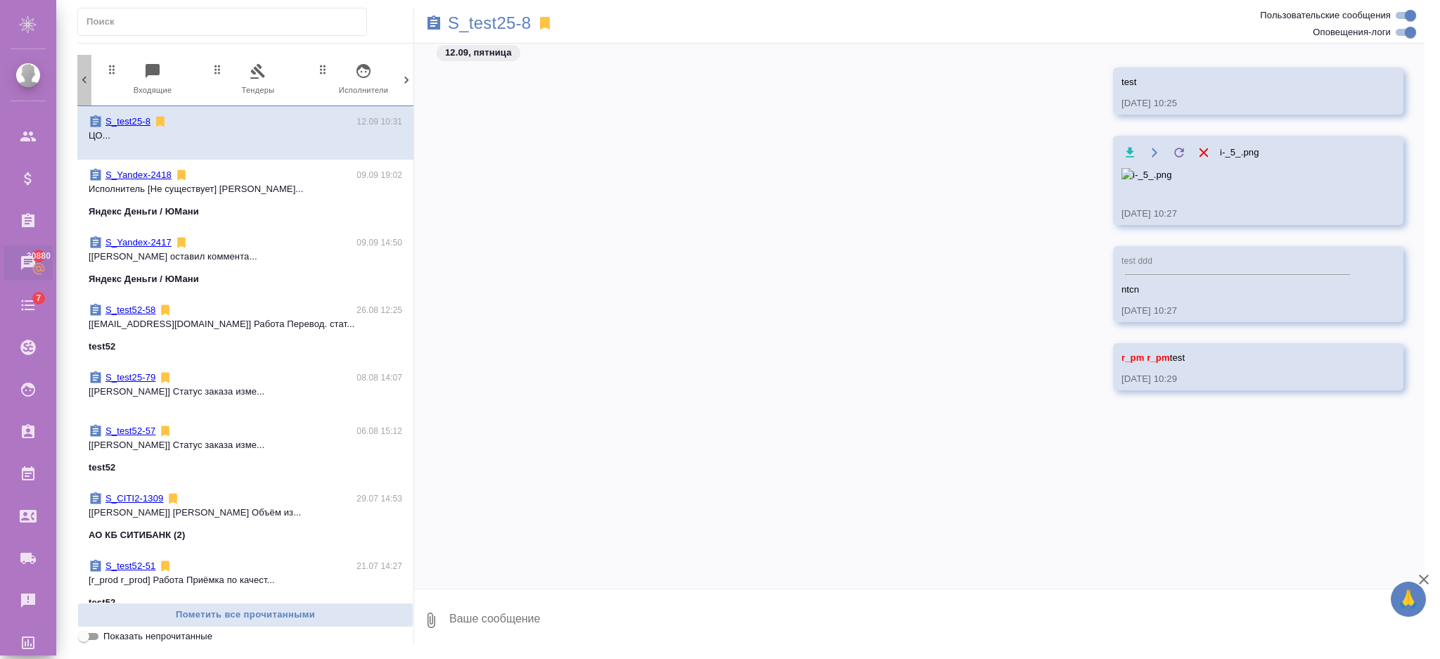
click at [84, 77] on icon at bounding box center [84, 80] width 4 height 7
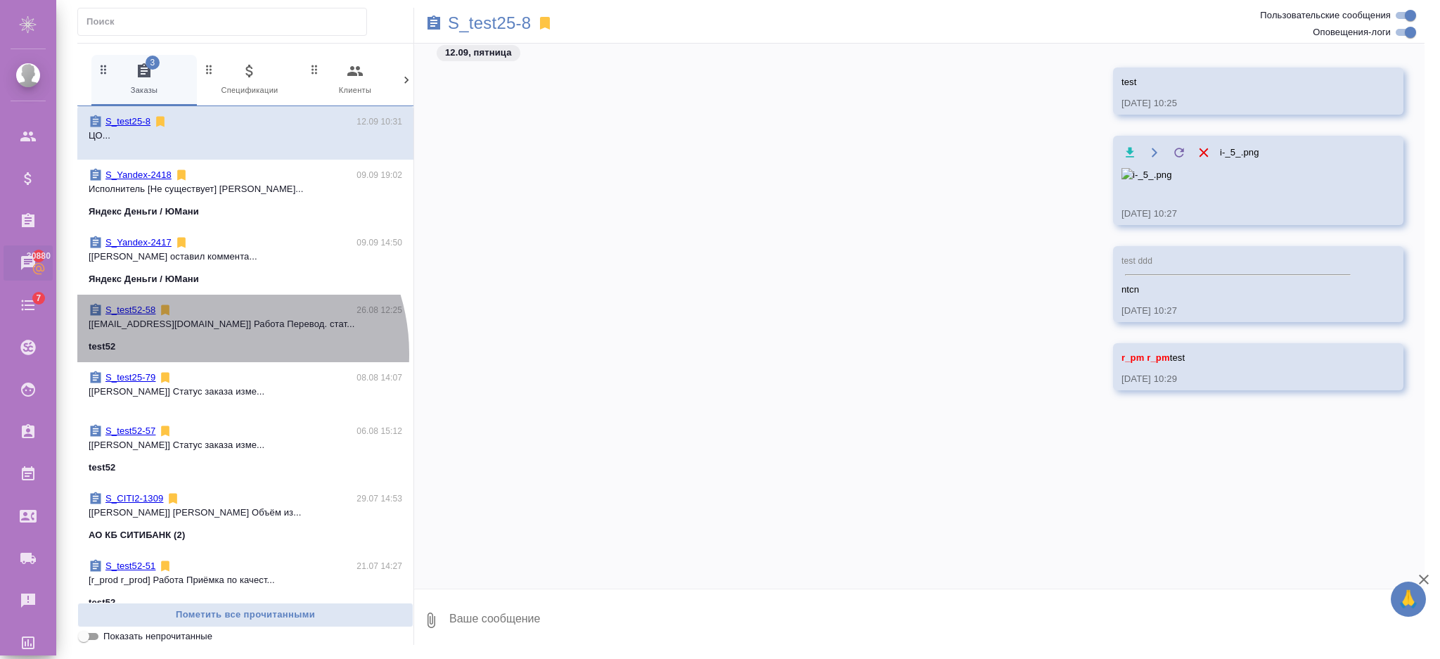
click at [205, 354] on div "S_test52-58 26.08 12:25 [test@awatera.com] Работа Перевод. стат... test52" at bounding box center [245, 329] width 336 height 68
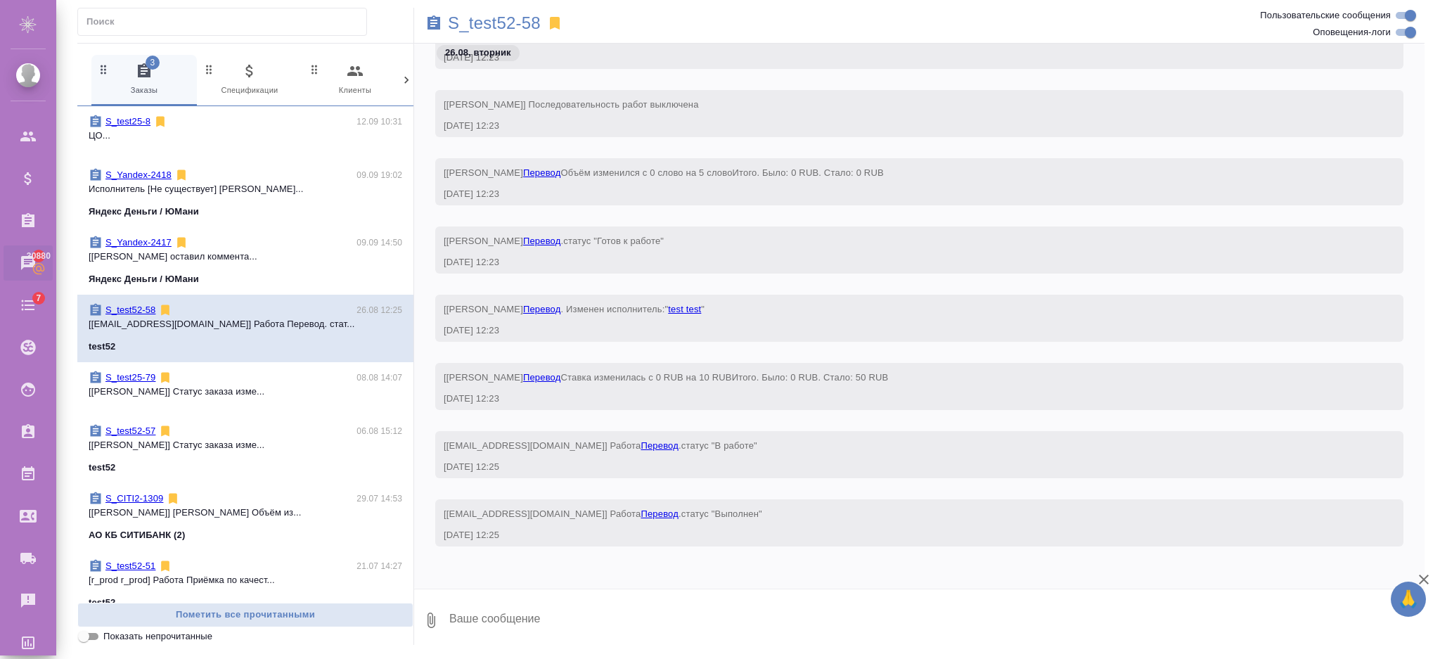
scroll to position [203, 0]
click at [539, 626] on textarea at bounding box center [936, 620] width 977 height 48
click at [540, 622] on textarea at bounding box center [936, 620] width 977 height 48
type textarea "к"
type textarea "r"
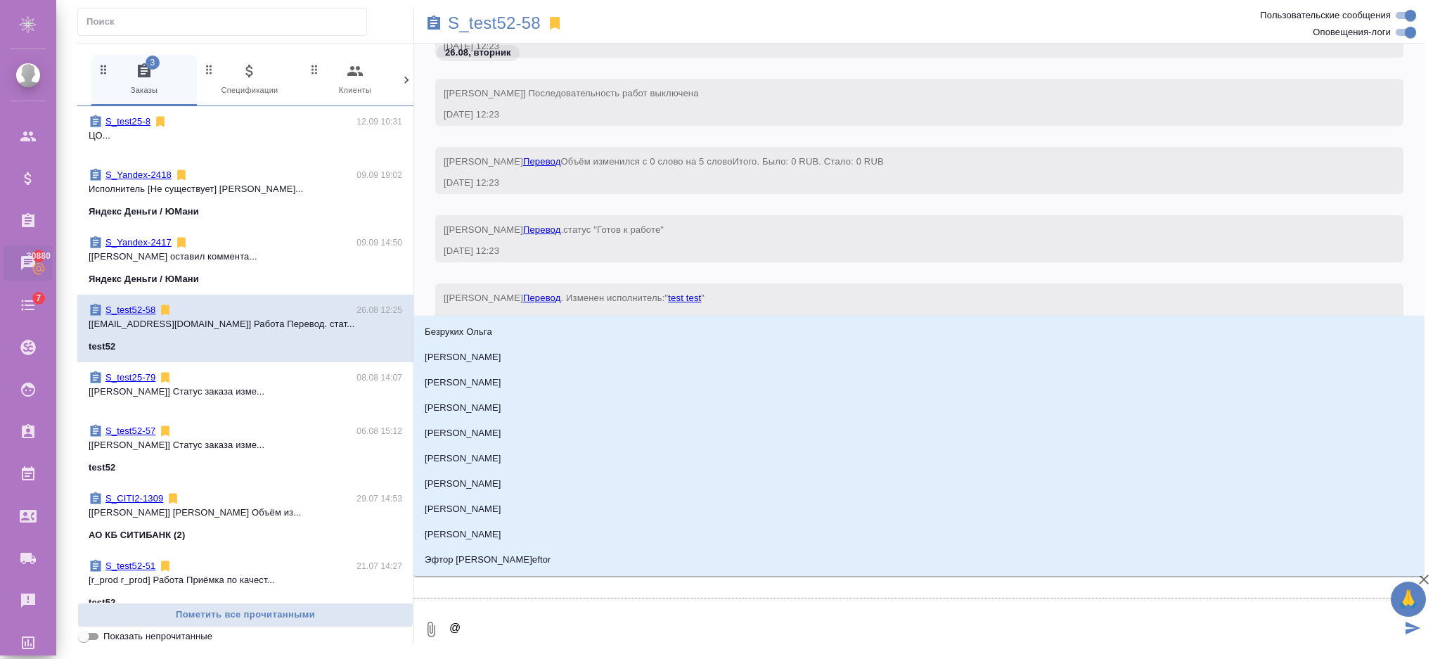
type textarea "@R"
type input "R"
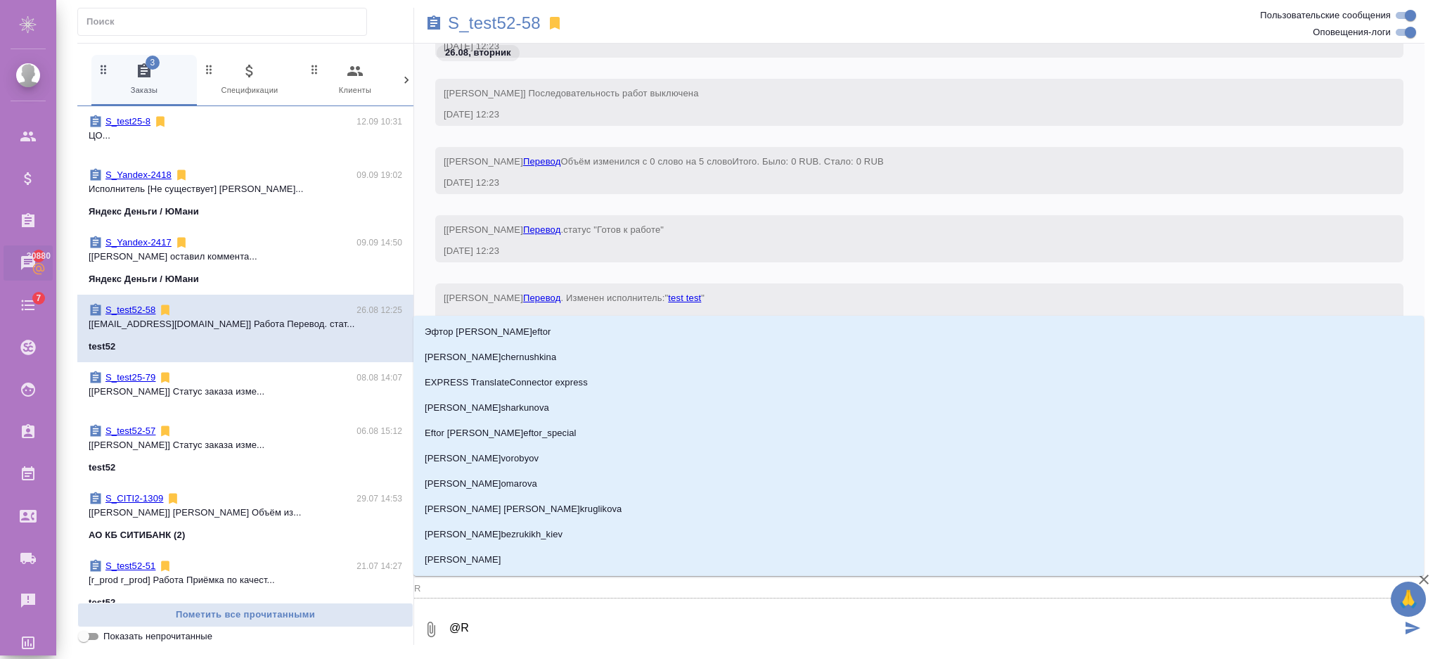
type textarea "@"
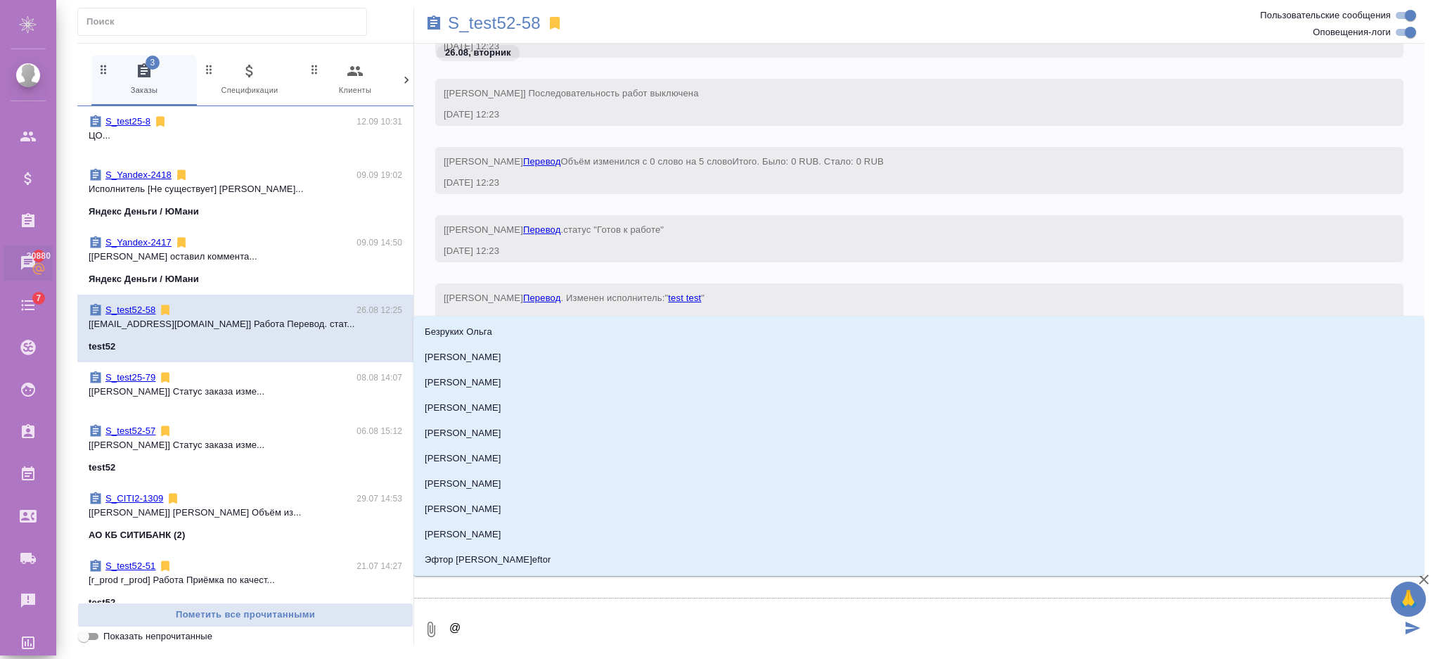
type textarea "@r"
type input "r"
type textarea "@r_"
type input "r_"
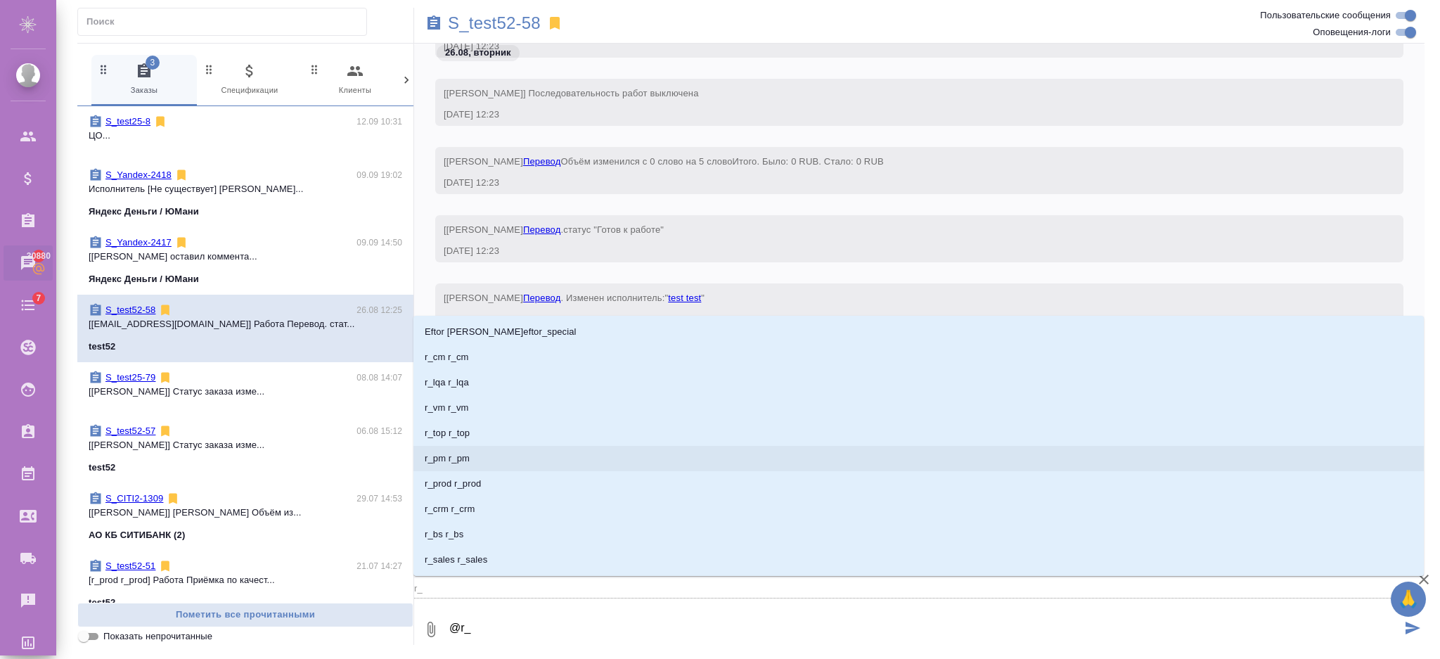
click at [501, 453] on li "r_pm r_pm" at bounding box center [918, 458] width 1010 height 25
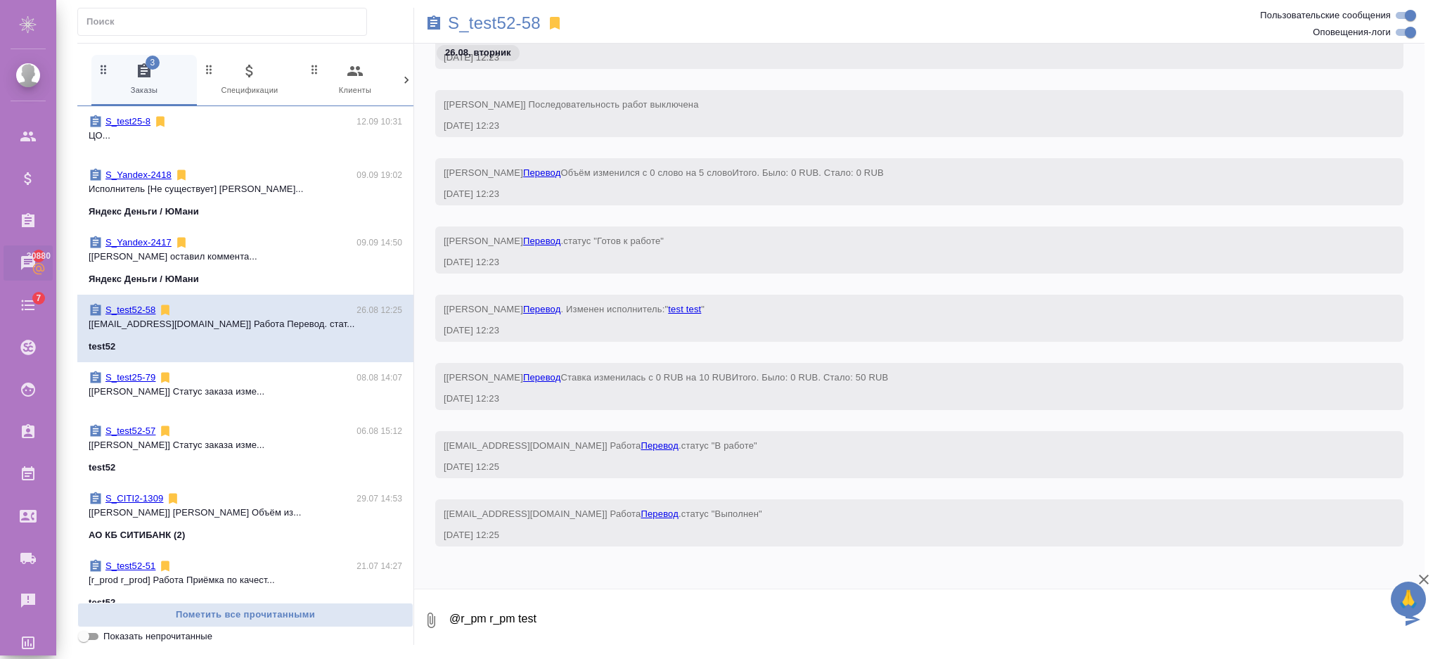
type textarea "@r_pm r_pm test"
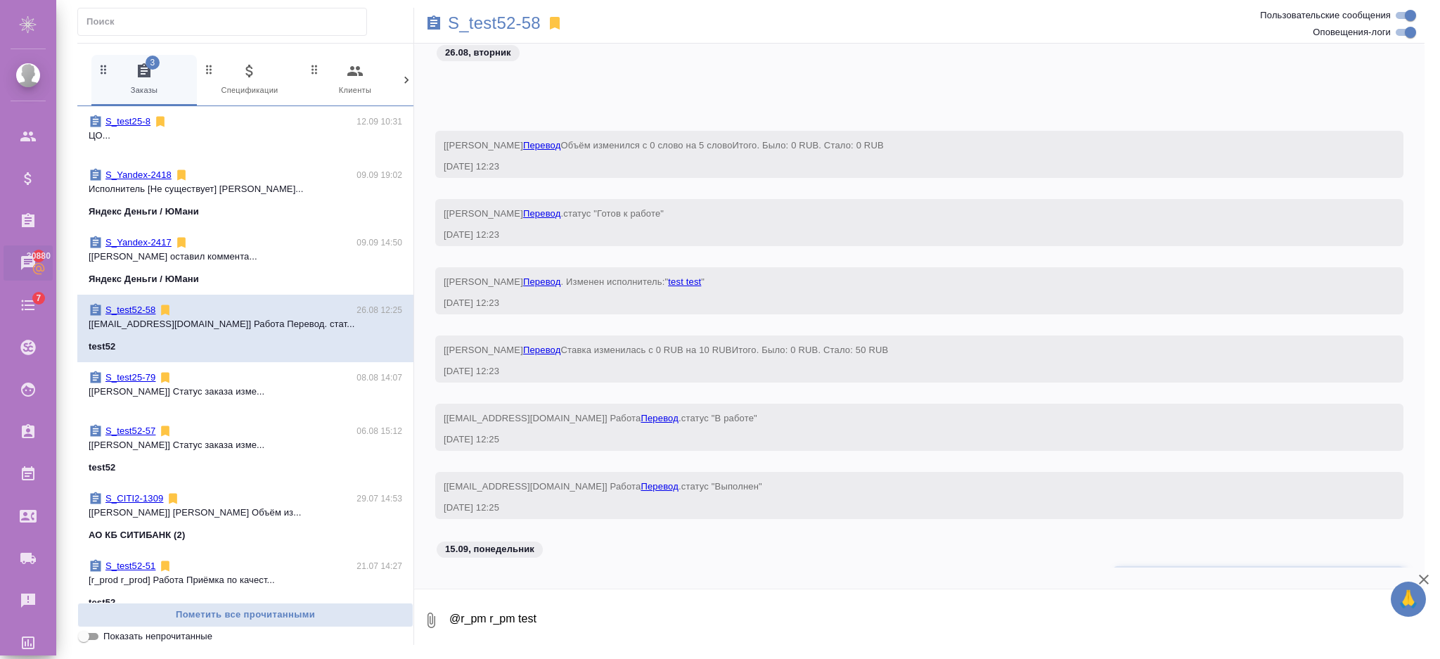
scroll to position [297, 0]
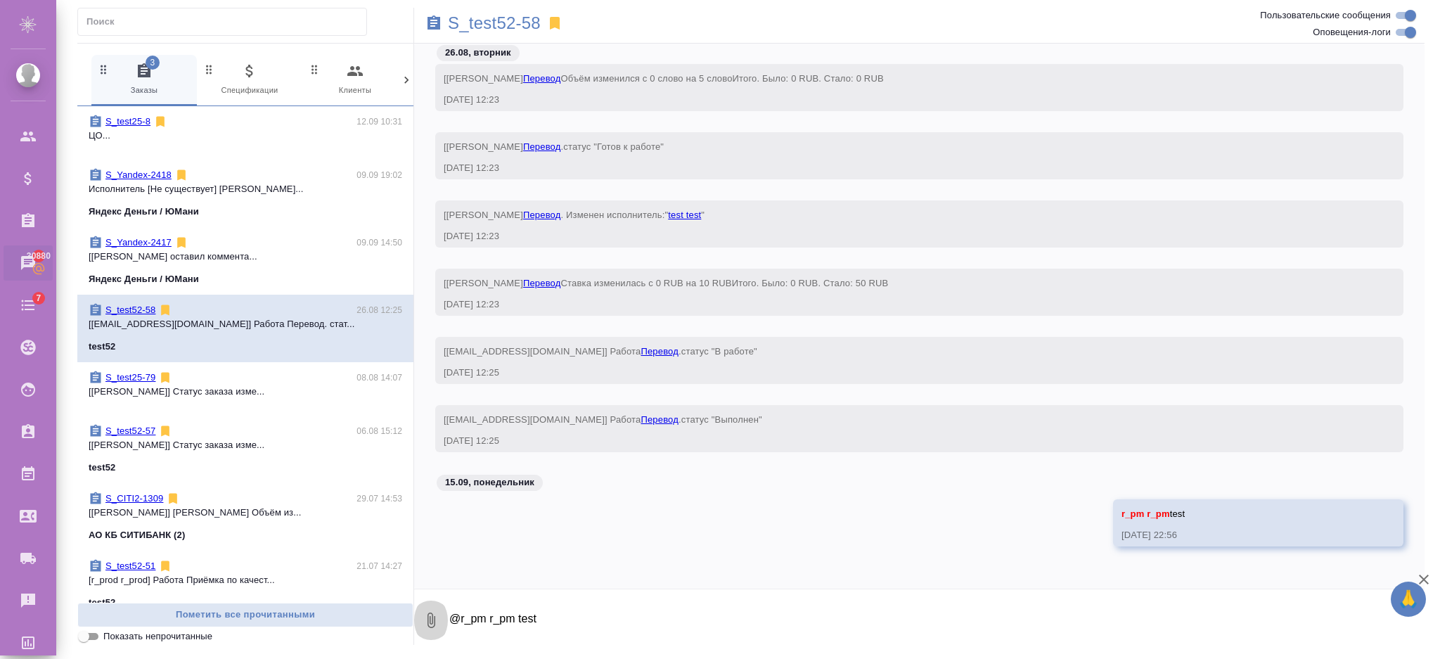
click at [430, 631] on button "0" at bounding box center [431, 620] width 34 height 48
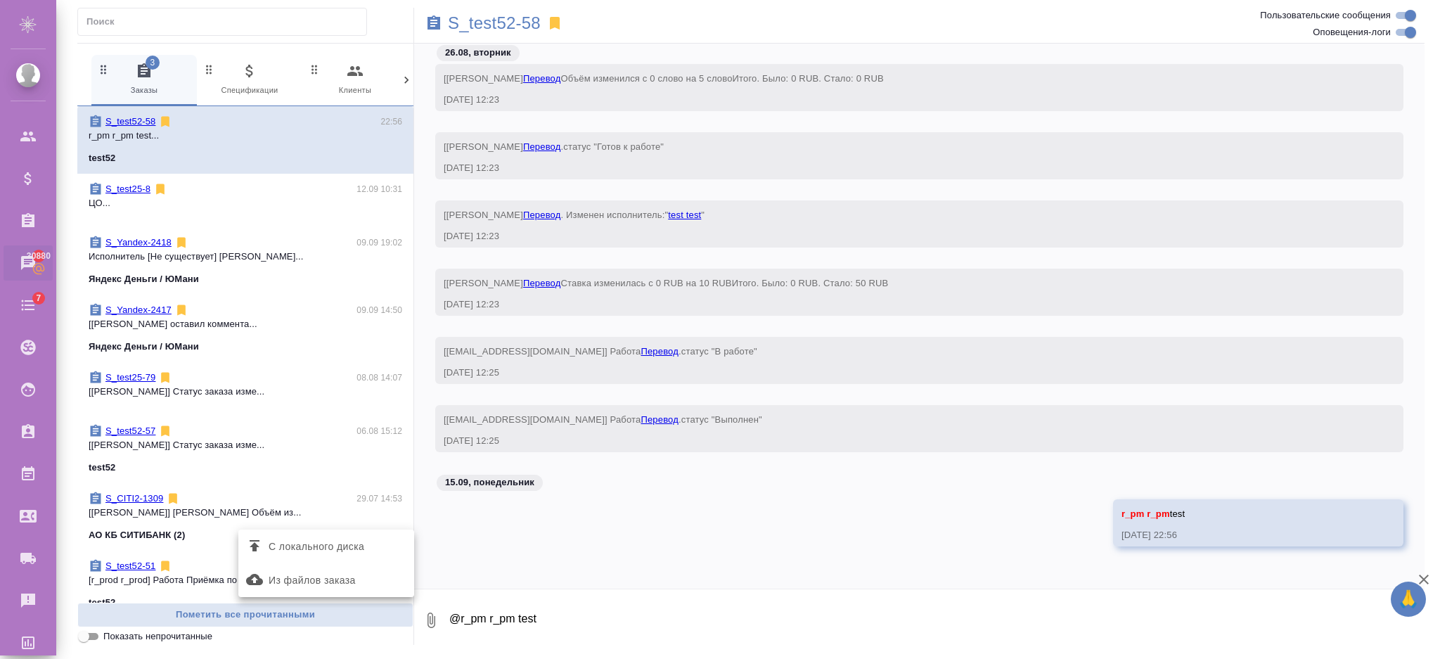
click at [329, 575] on span "Из файлов заказа" at bounding box center [312, 581] width 87 height 18
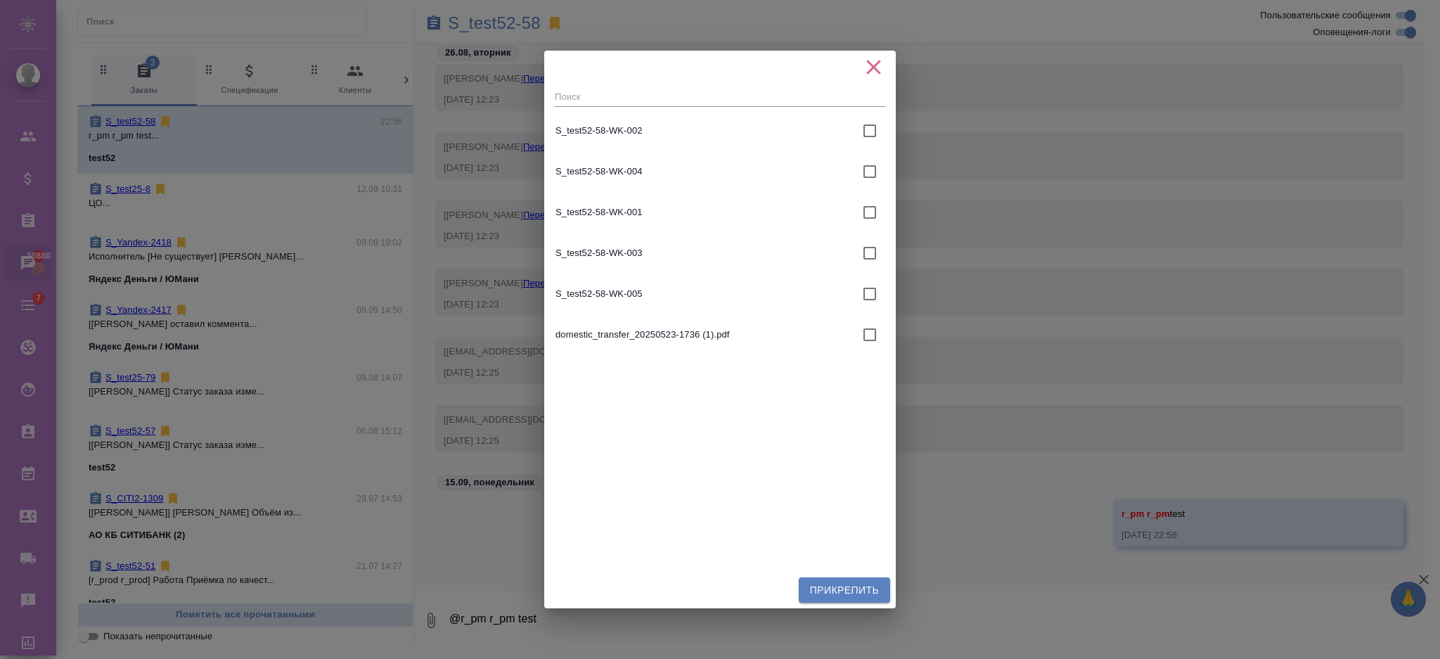
click at [855, 209] on input "checkbox" at bounding box center [870, 213] width 30 height 30
checkbox input "true"
click at [823, 593] on span "Прикрепить" at bounding box center [844, 590] width 69 height 18
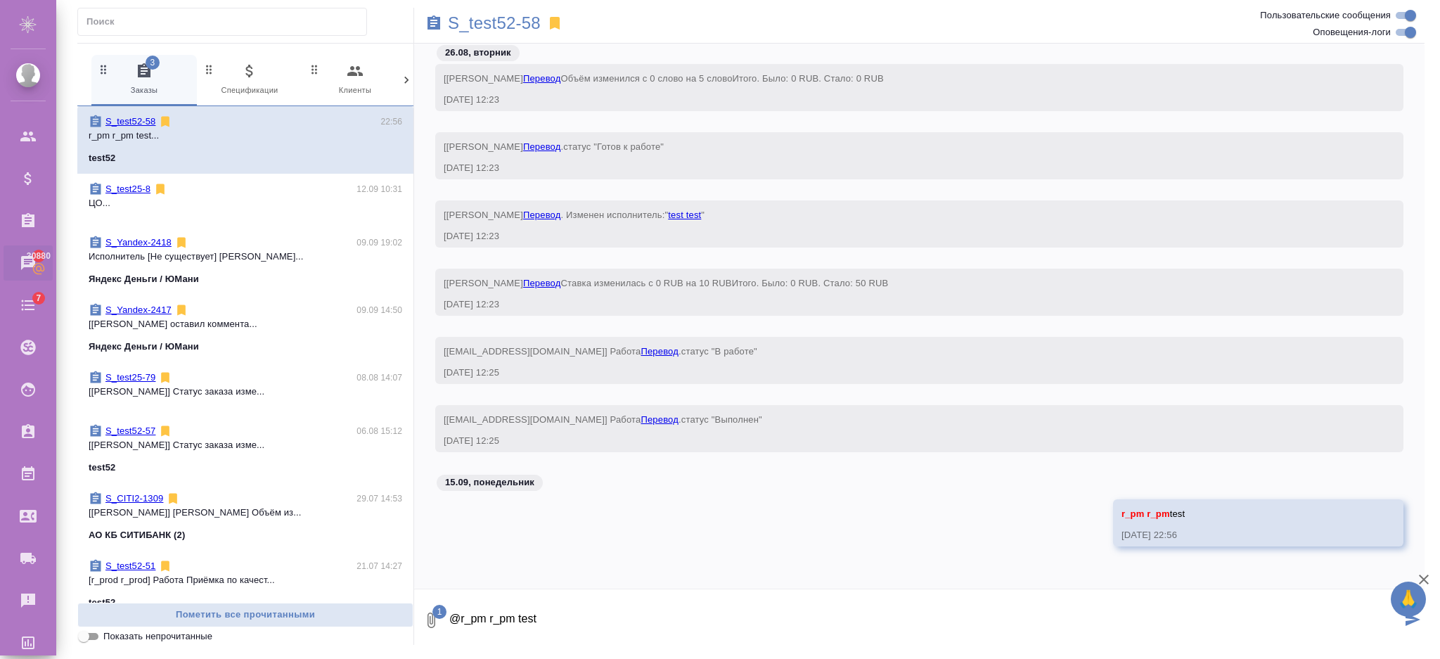
click at [1410, 618] on icon "submit" at bounding box center [1413, 619] width 15 height 13
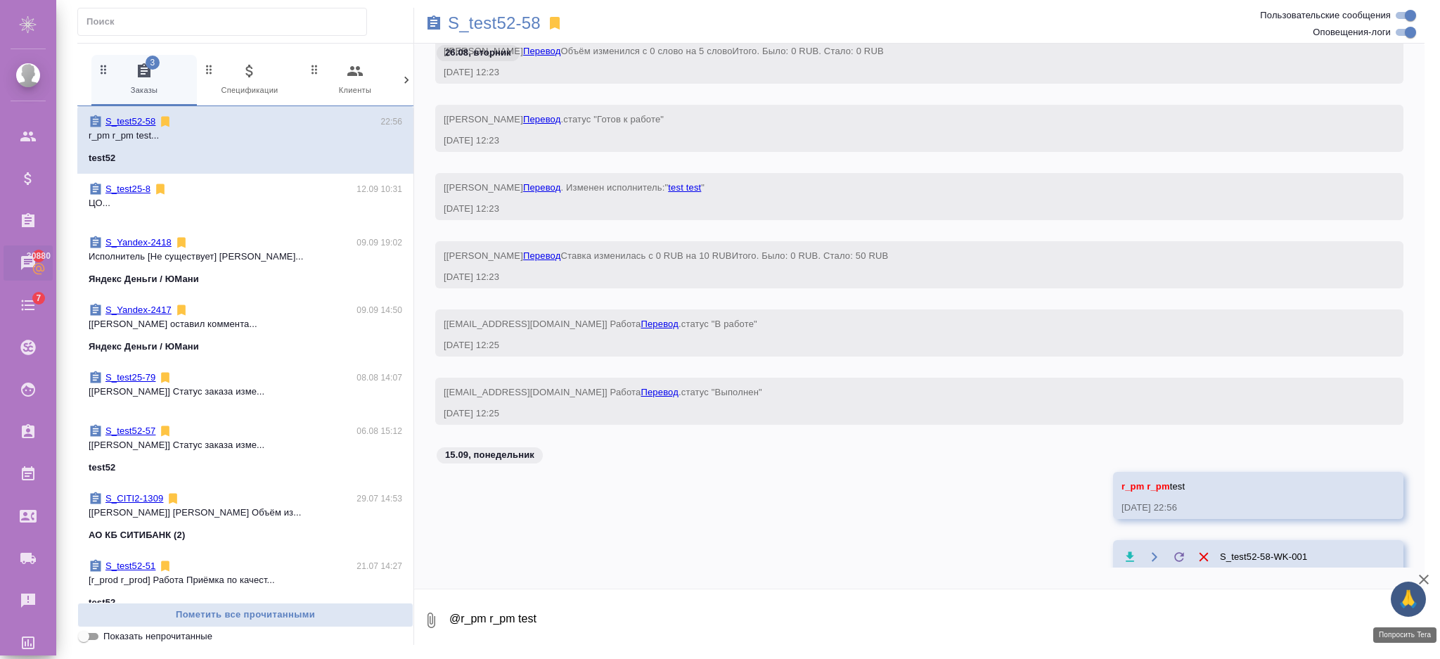
scroll to position [368, 0]
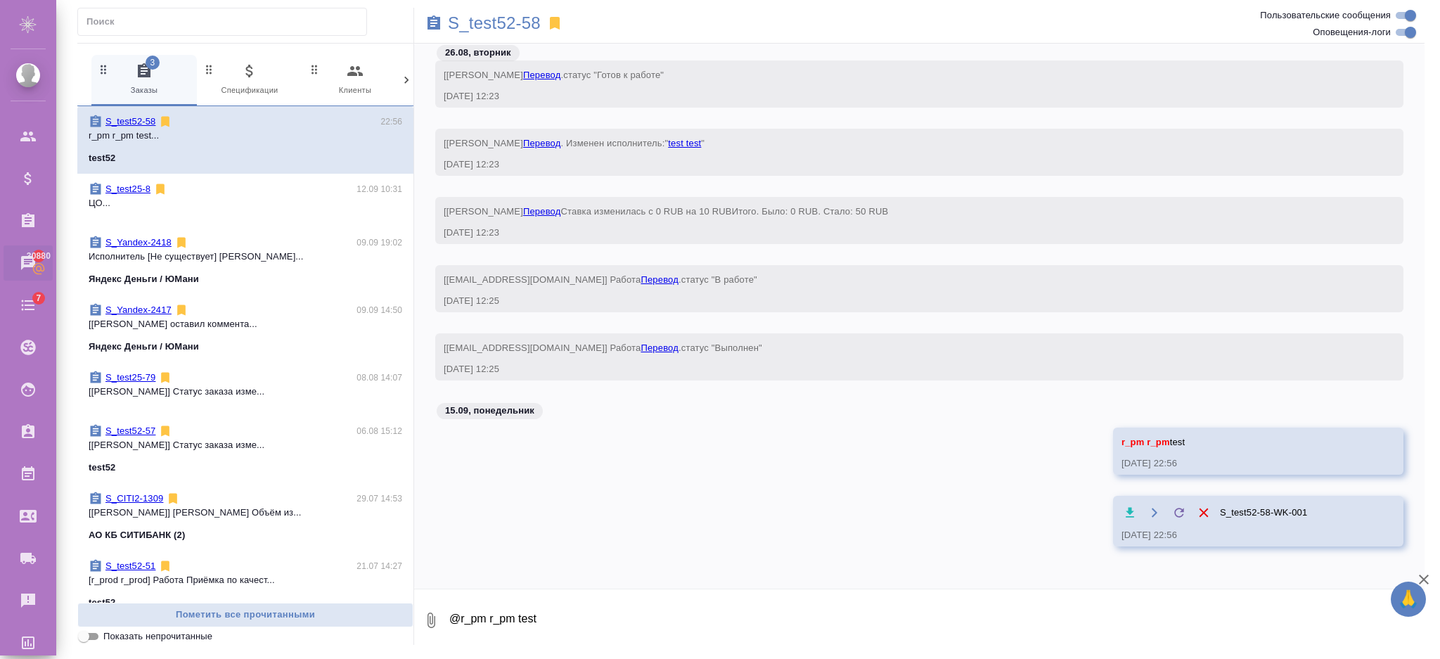
click at [1123, 507] on icon "button" at bounding box center [1130, 513] width 14 height 14
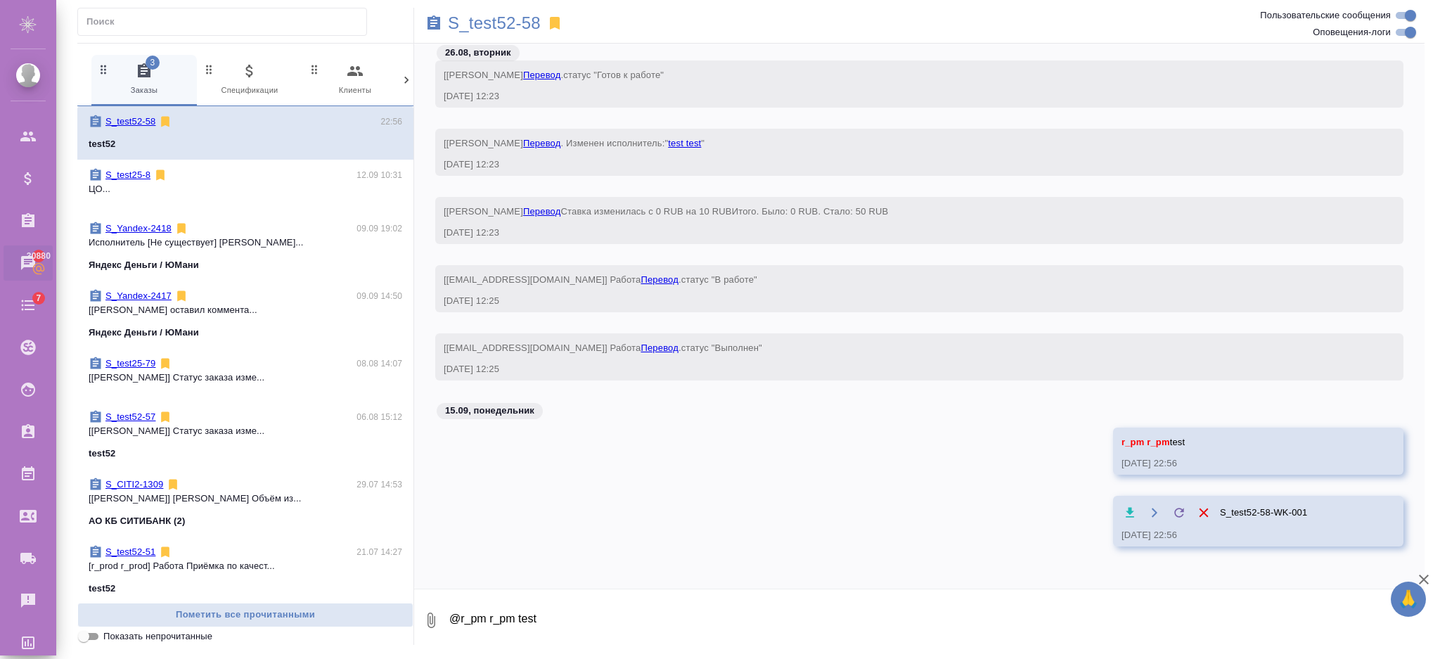
click at [428, 618] on icon "button" at bounding box center [432, 619] width 8 height 15
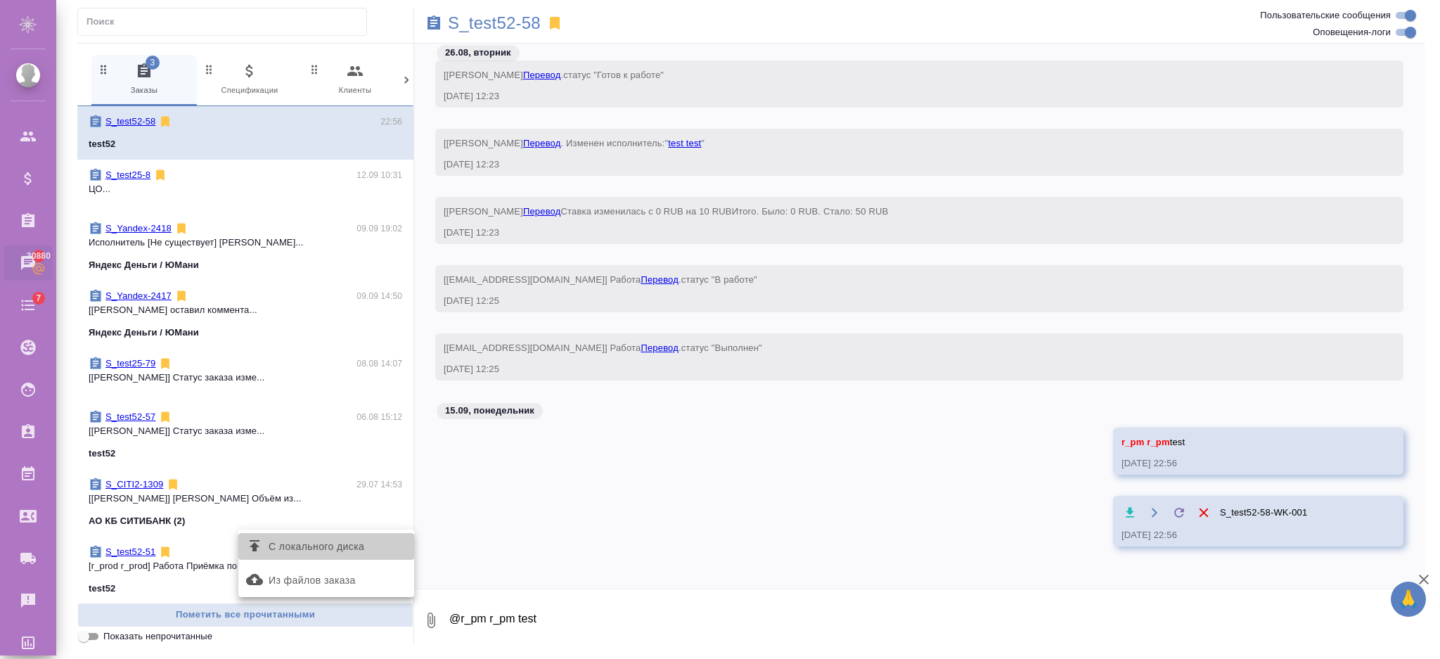
click at [316, 546] on span "С локального диска" at bounding box center [317, 547] width 96 height 18
click at [0, 0] on input "С локального диска" at bounding box center [0, 0] width 0 height 0
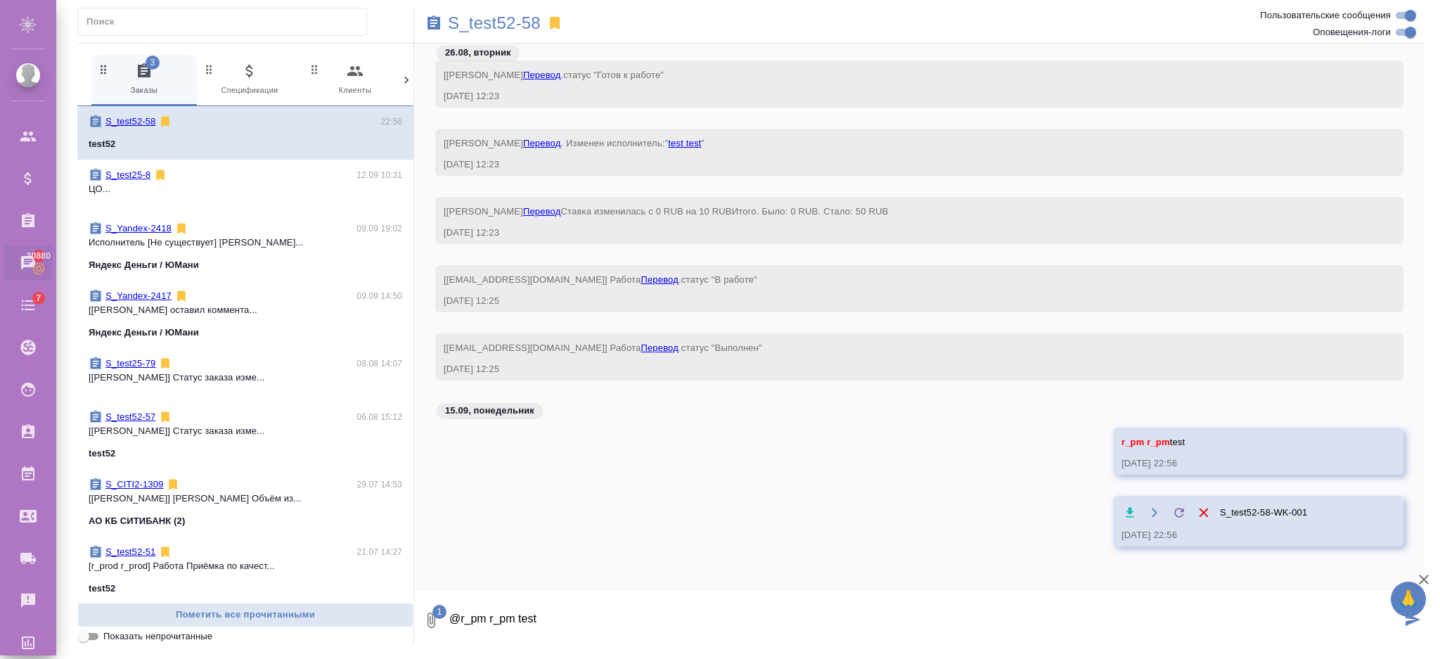
click at [1413, 626] on button "submit" at bounding box center [1412, 620] width 23 height 48
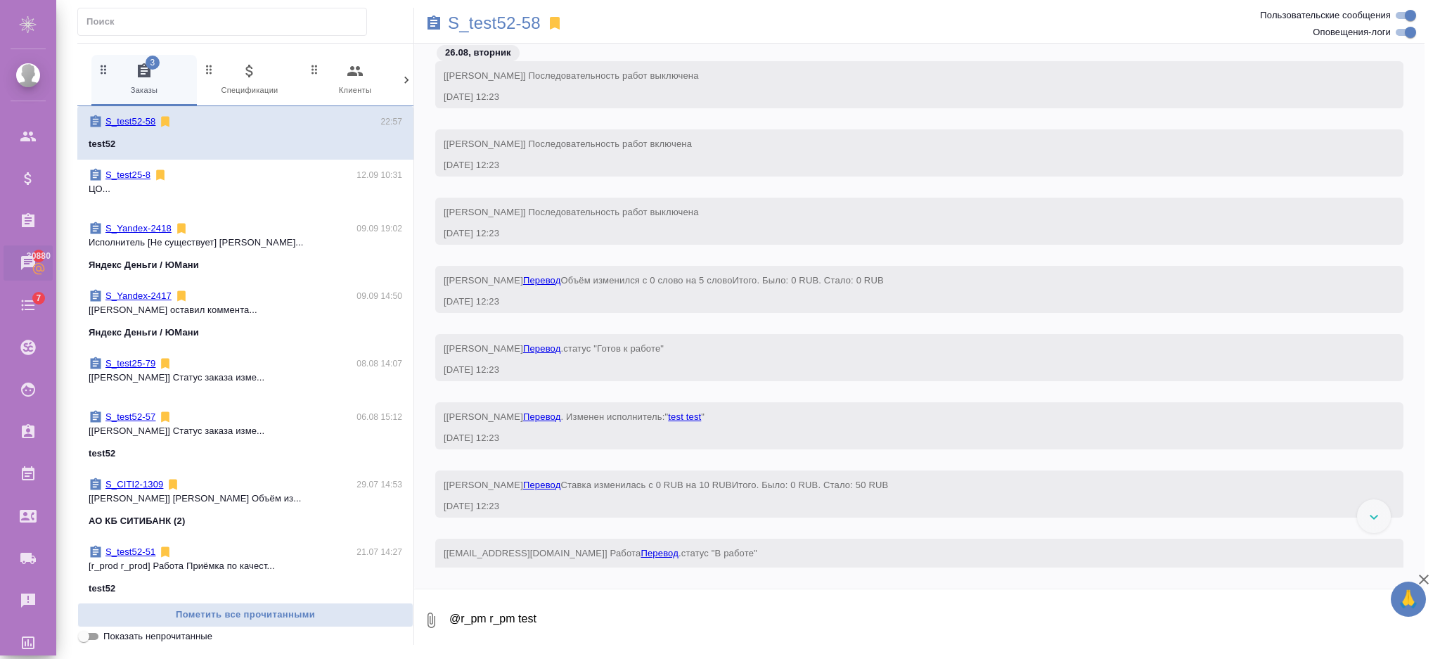
scroll to position [0, 0]
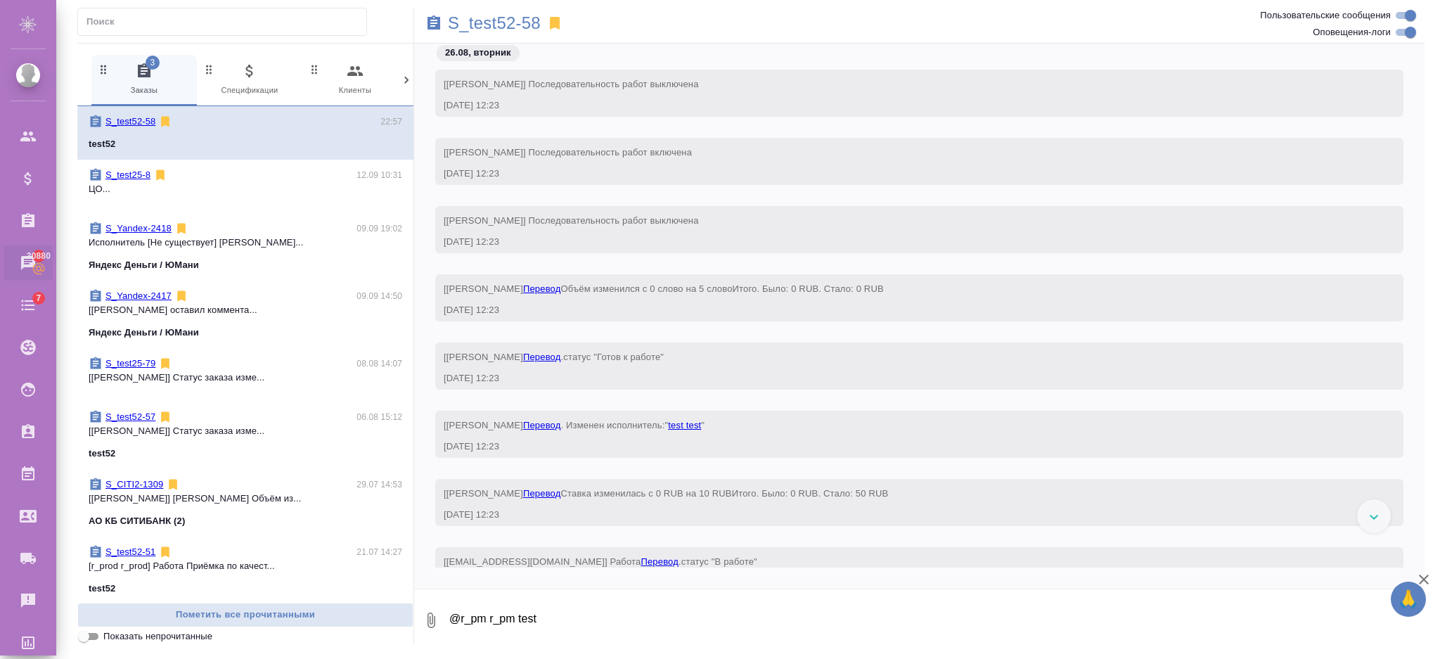
click at [1401, 30] on input "Оповещения-логи" at bounding box center [1410, 32] width 51 height 17
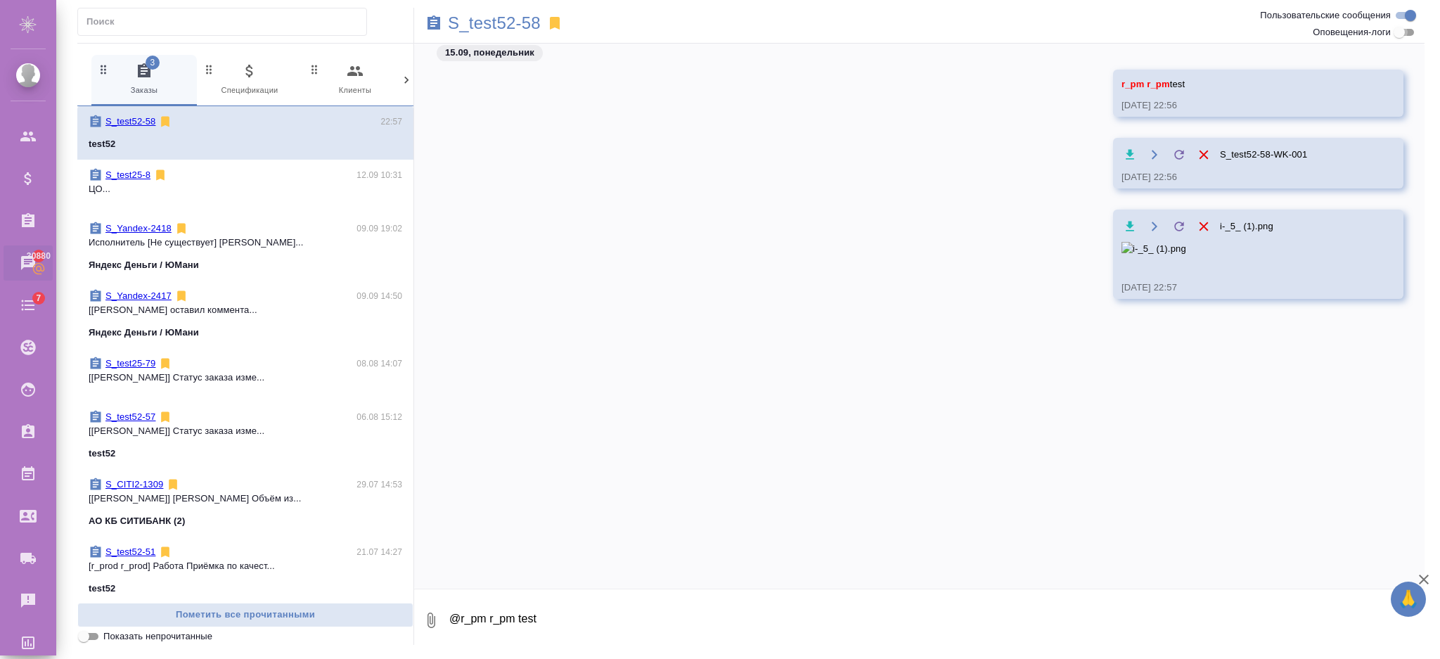
click at [1401, 30] on input "Оповещения-логи" at bounding box center [1399, 32] width 51 height 17
checkbox input "true"
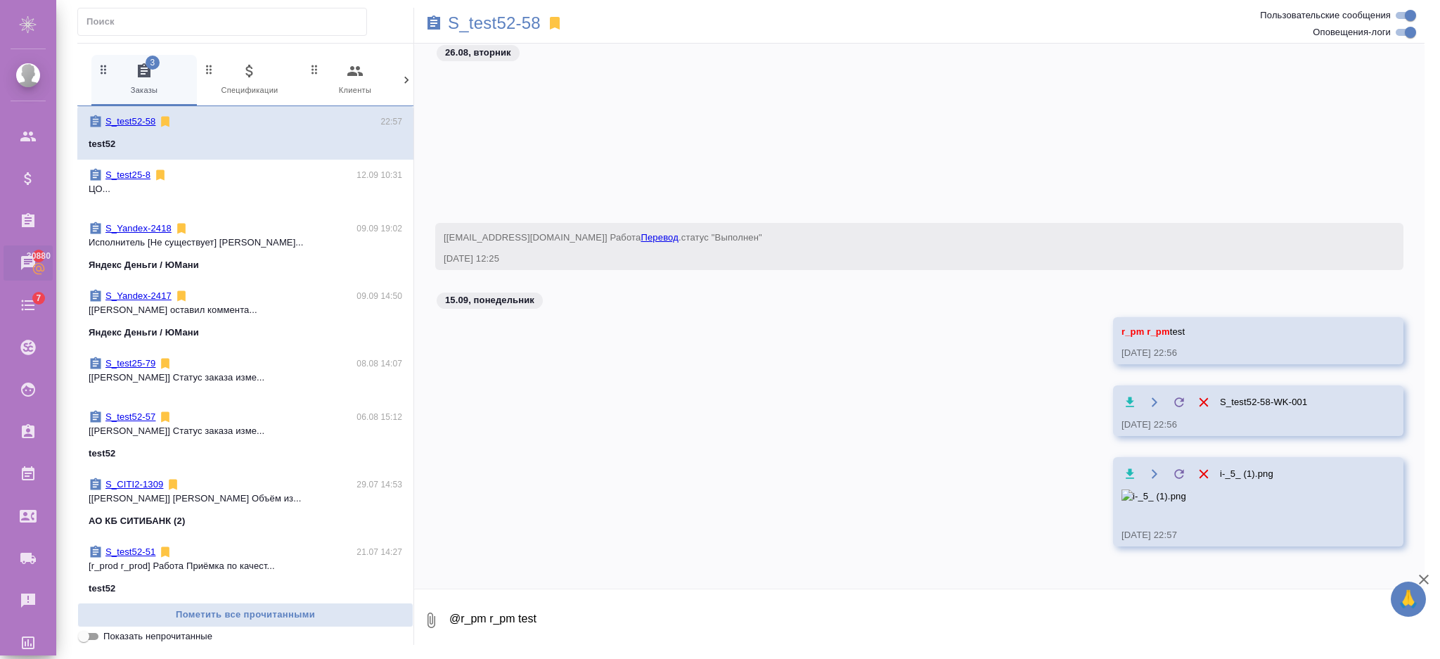
click at [1416, 11] on input "Пользовательские сообщения" at bounding box center [1410, 15] width 51 height 17
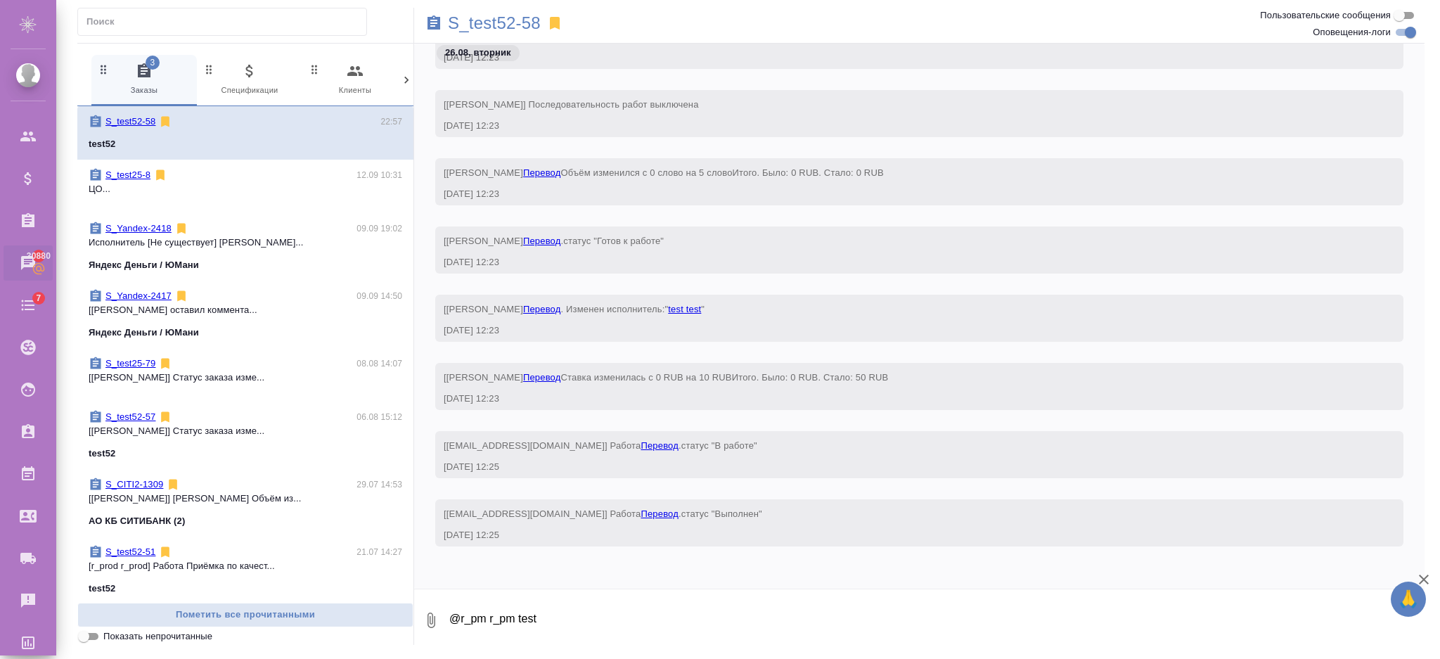
scroll to position [143, 0]
click at [1405, 11] on input "Пользовательские сообщения" at bounding box center [1399, 15] width 51 height 17
checkbox input "true"
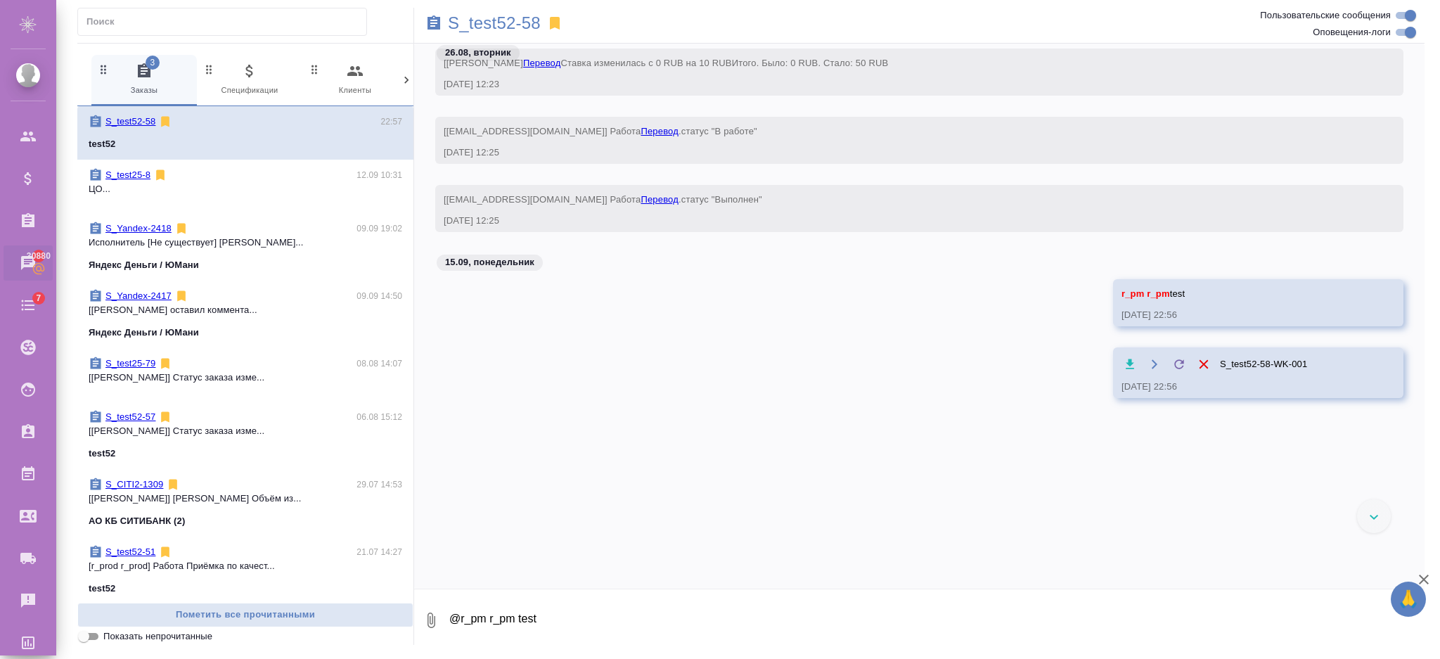
scroll to position [233, 0]
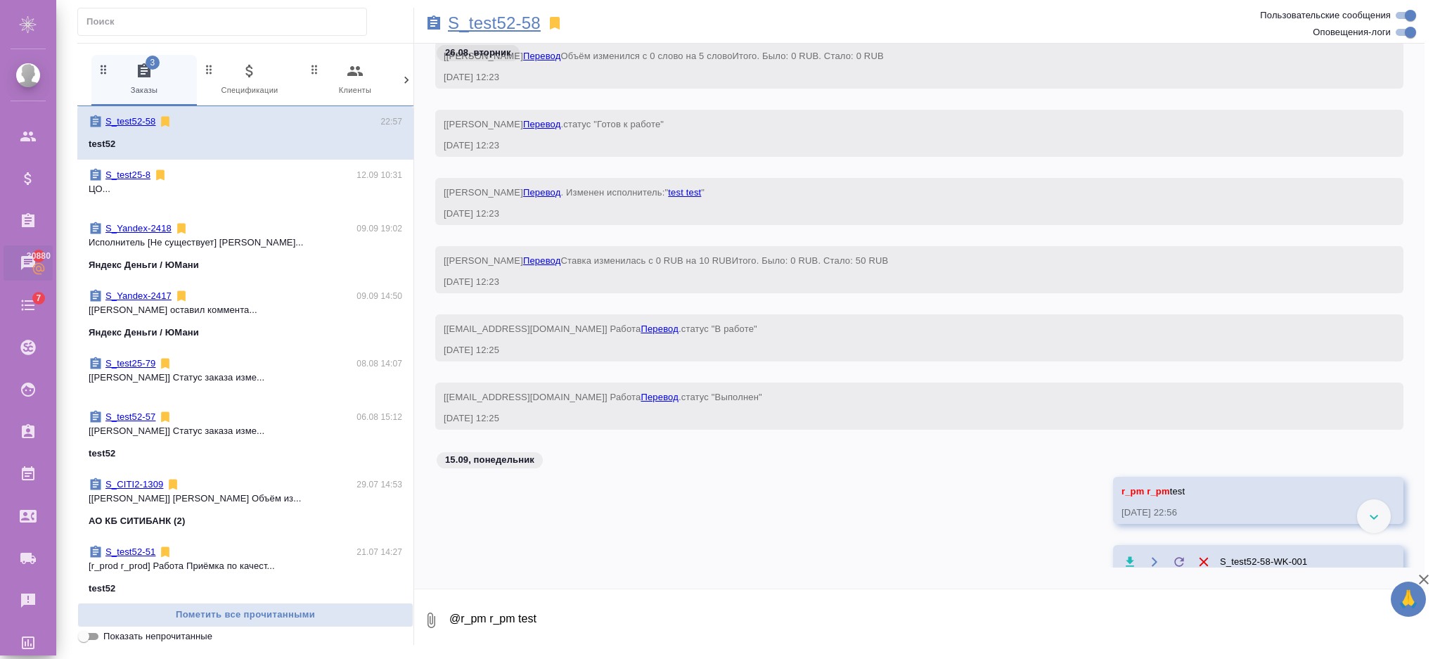
click at [509, 24] on p "S_test52-58" at bounding box center [494, 23] width 93 height 14
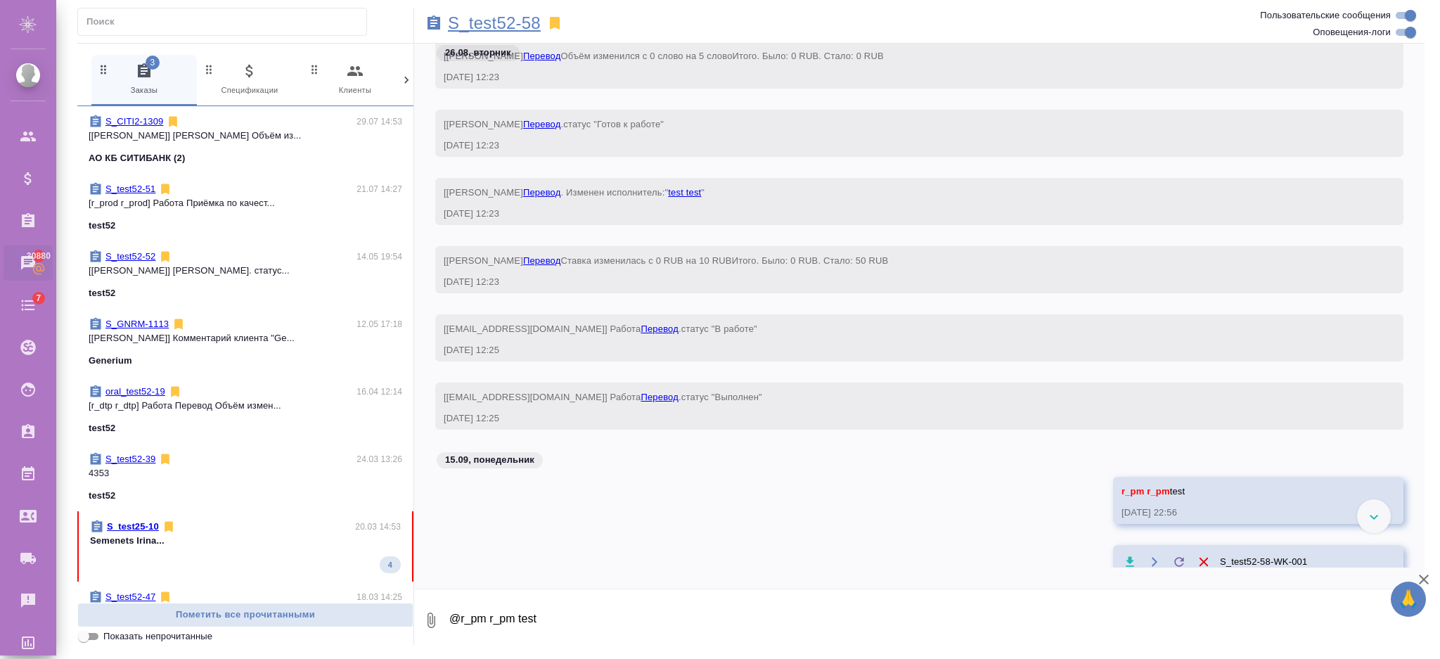
scroll to position [544, 0]
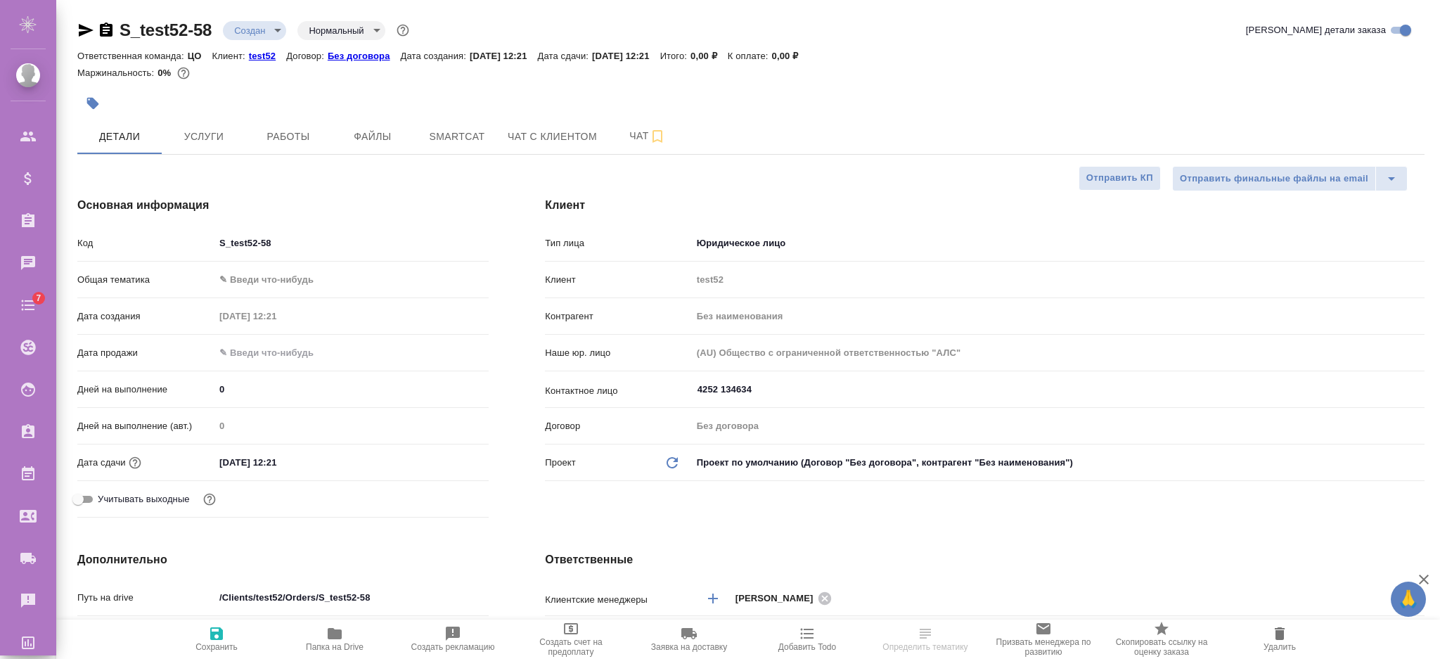
select select "RU"
click at [623, 136] on span "Чат" at bounding box center [648, 136] width 68 height 18
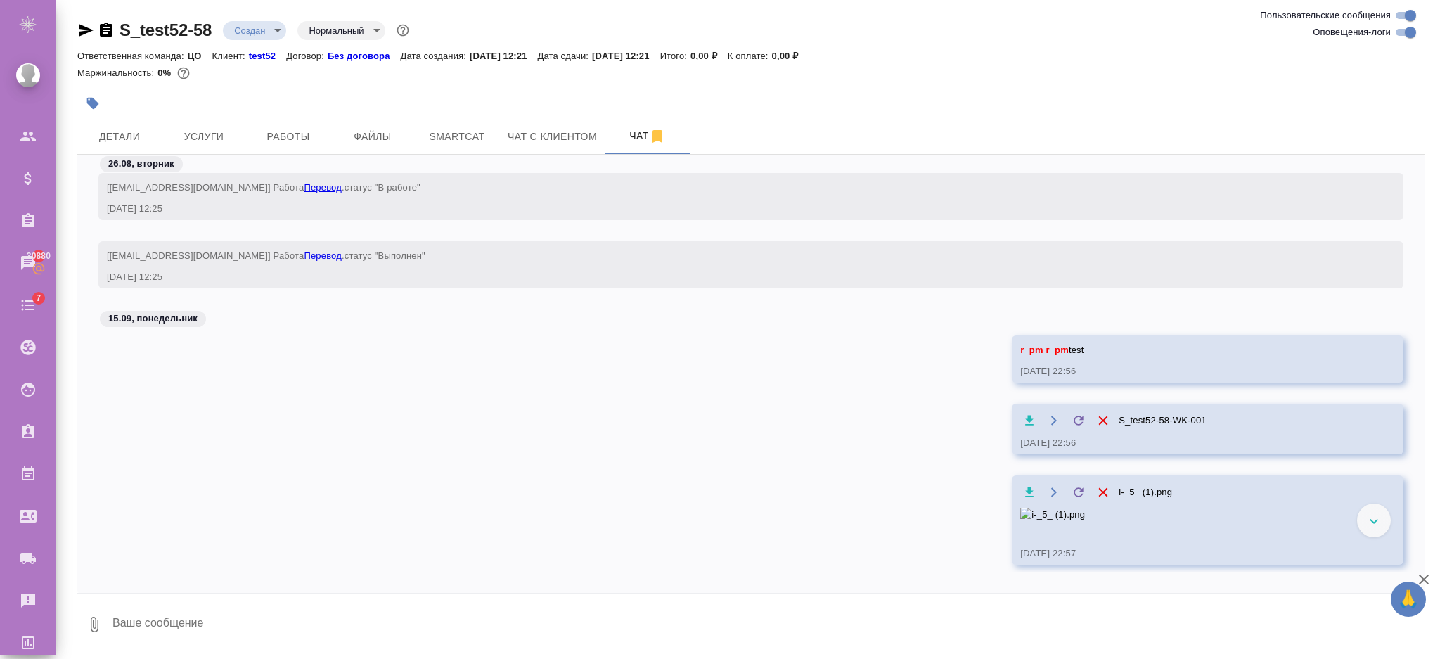
scroll to position [716, 0]
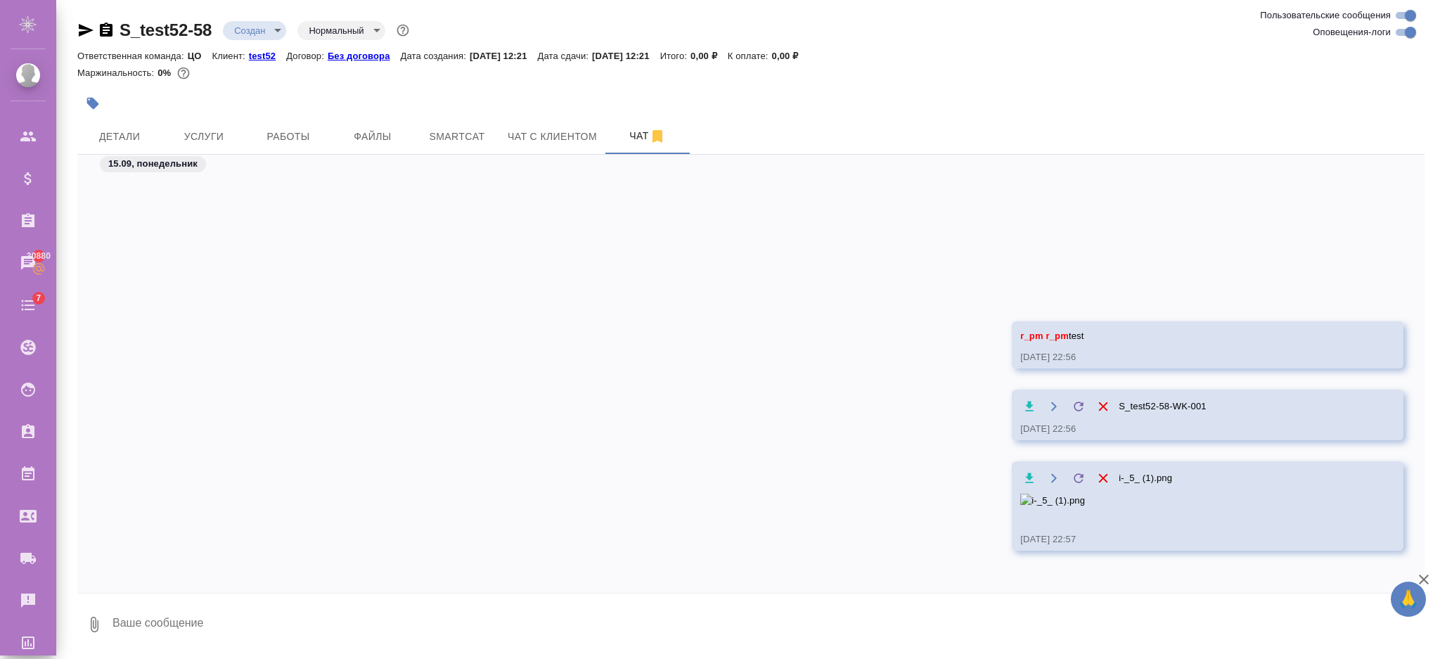
click at [134, 626] on textarea at bounding box center [767, 624] width 1313 height 48
type textarea "456"
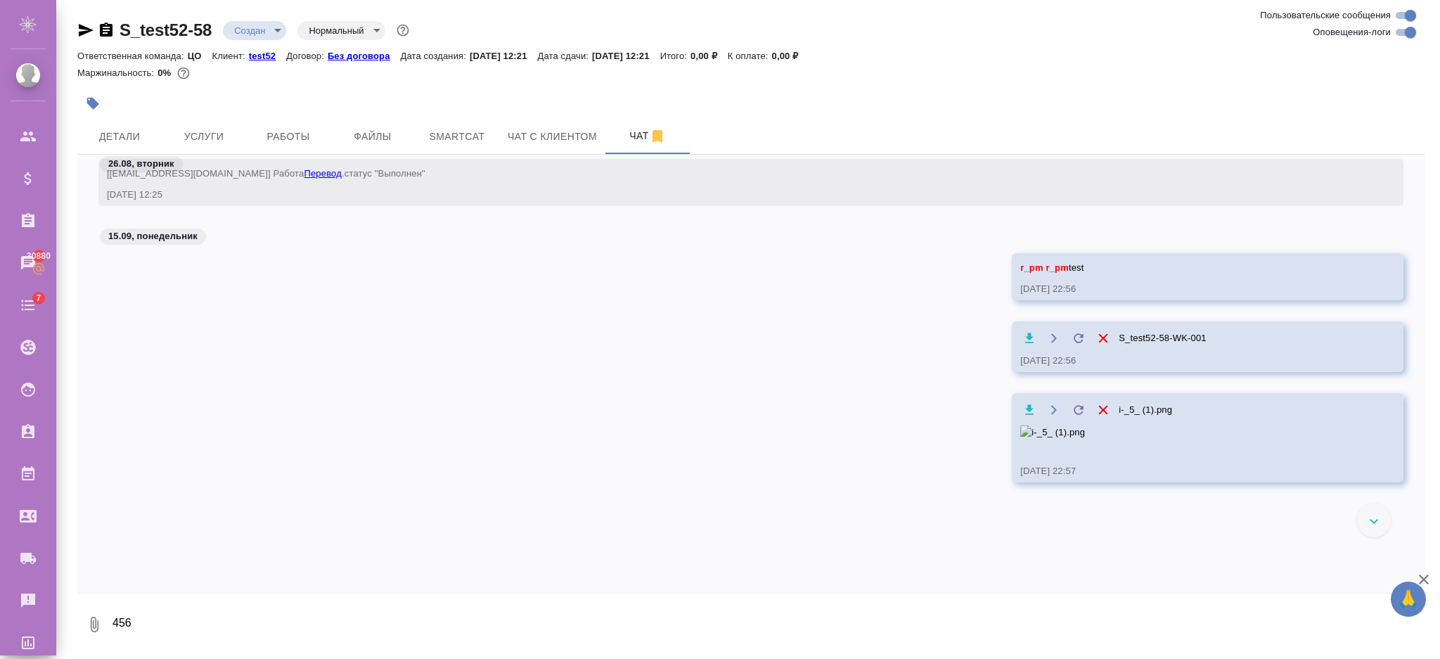
scroll to position [656, 0]
click at [1065, 311] on button "Закрепить сообщение" at bounding box center [1087, 308] width 154 height 27
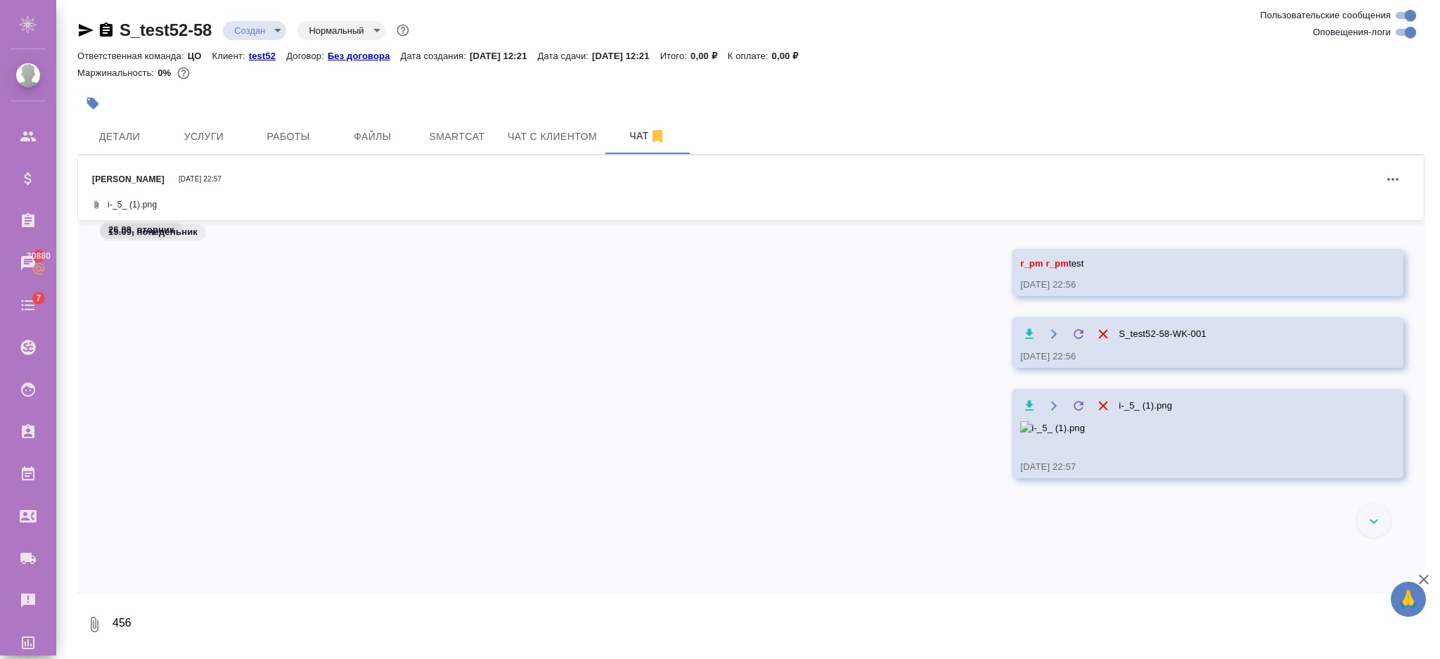
click at [205, 200] on div "i-_5_ (1).png" at bounding box center [744, 204] width 1304 height 17
click at [94, 203] on icon at bounding box center [96, 204] width 8 height 8
click at [1394, 179] on icon "Действия" at bounding box center [1392, 179] width 17 height 17
click at [1258, 194] on button "Посмотреть в чате" at bounding box center [1303, 192] width 146 height 27
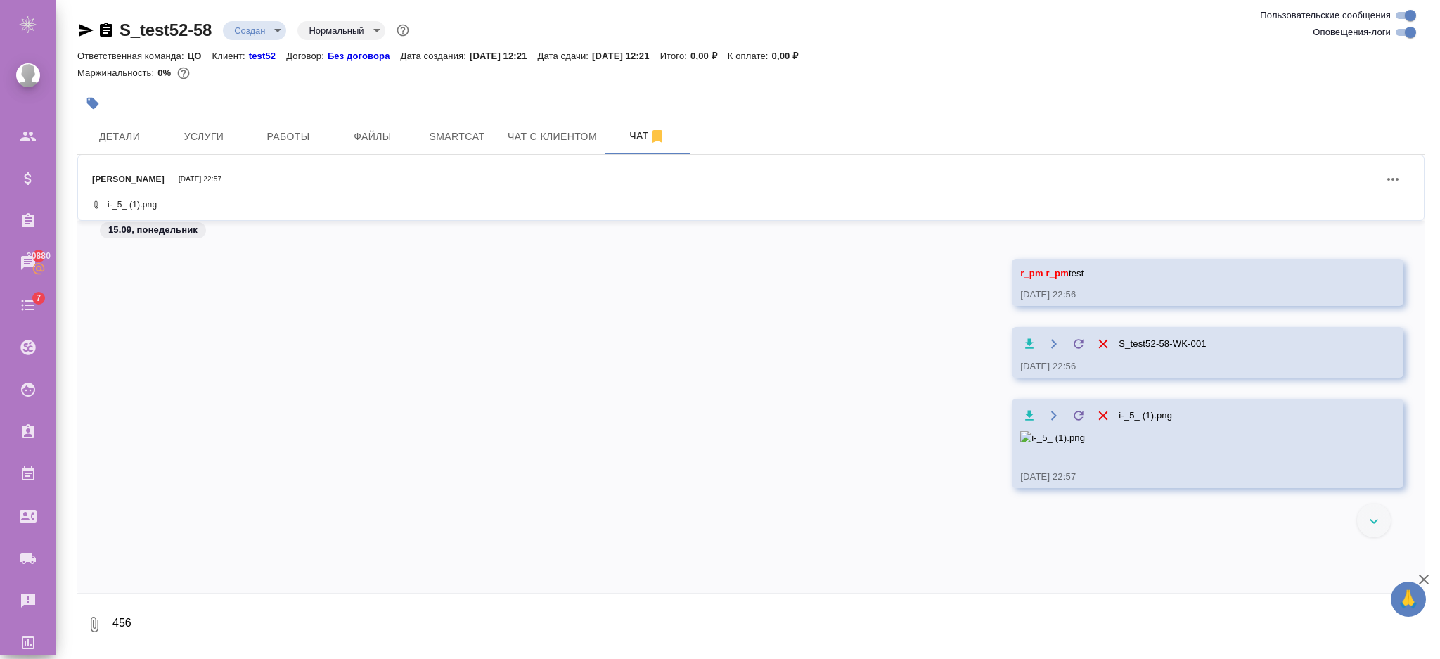
scroll to position [810, 0]
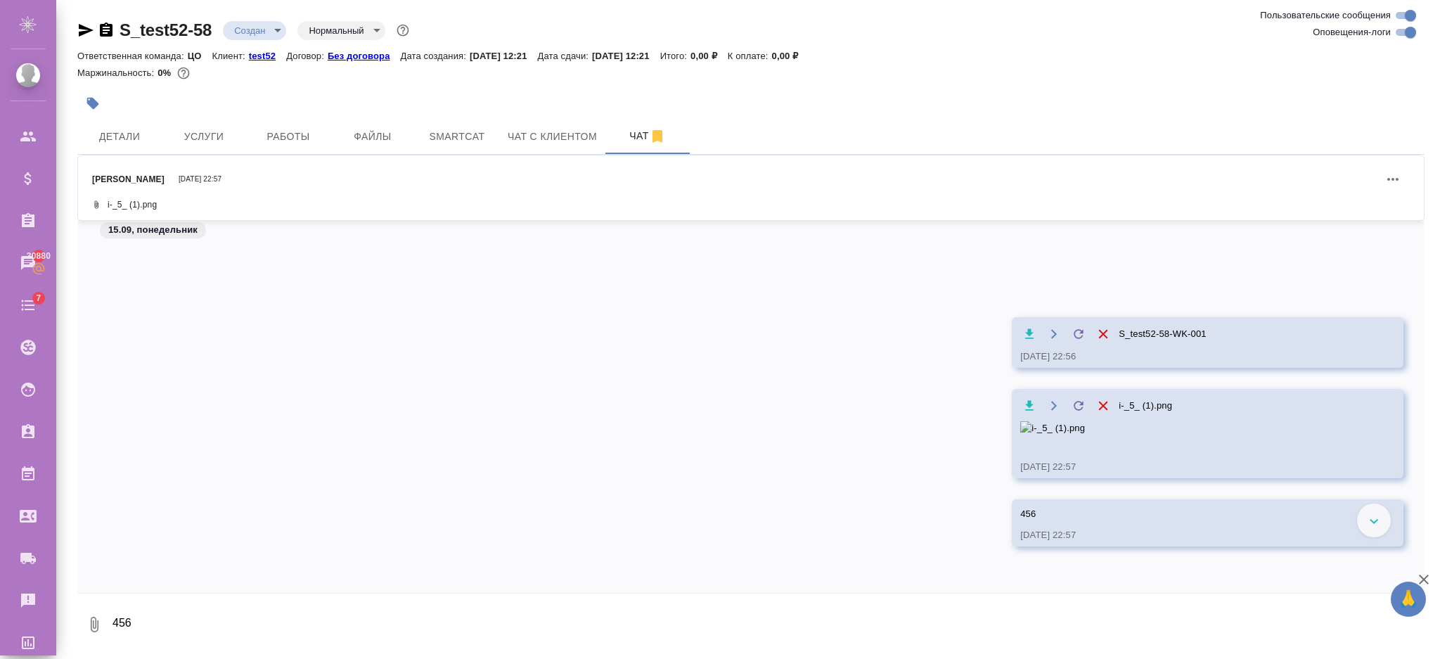
click at [620, 389] on div "i-_5_ (1).png 15.09.25, 22:57" at bounding box center [750, 444] width 1347 height 110
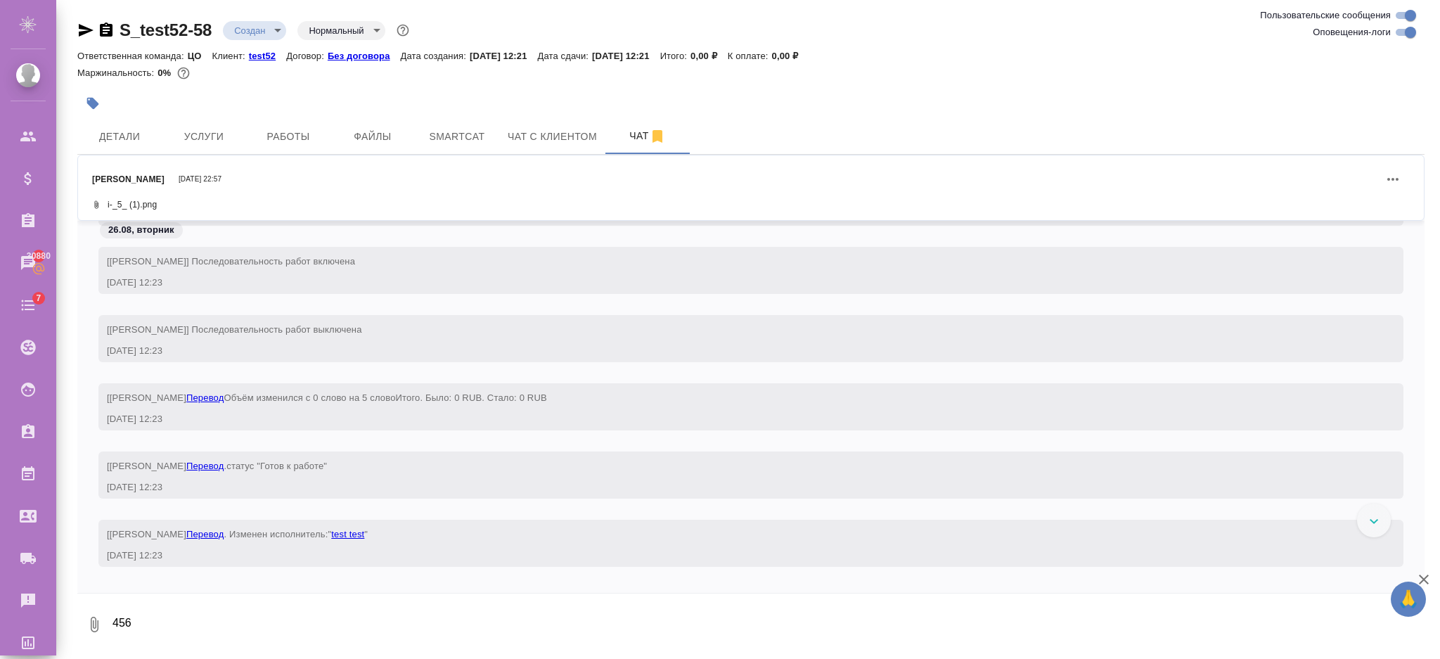
scroll to position [0, 0]
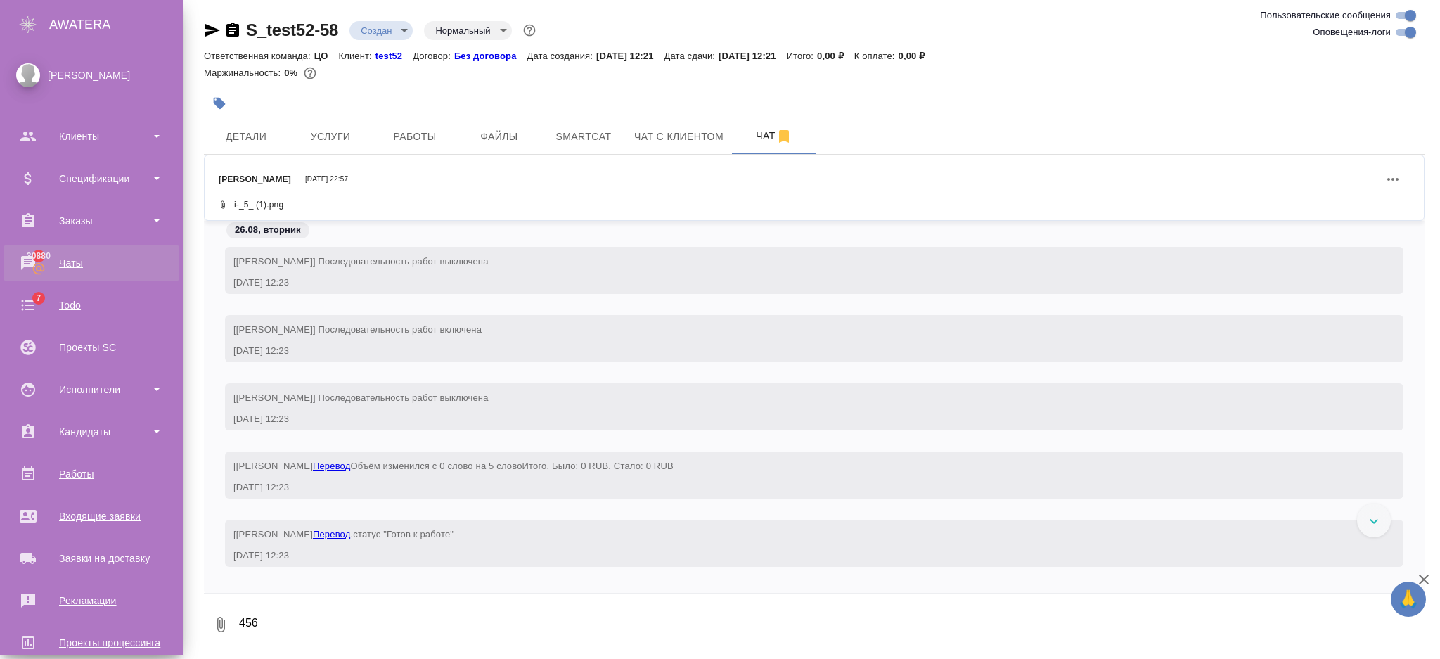
click at [39, 265] on div "Чаты" at bounding box center [92, 262] width 162 height 21
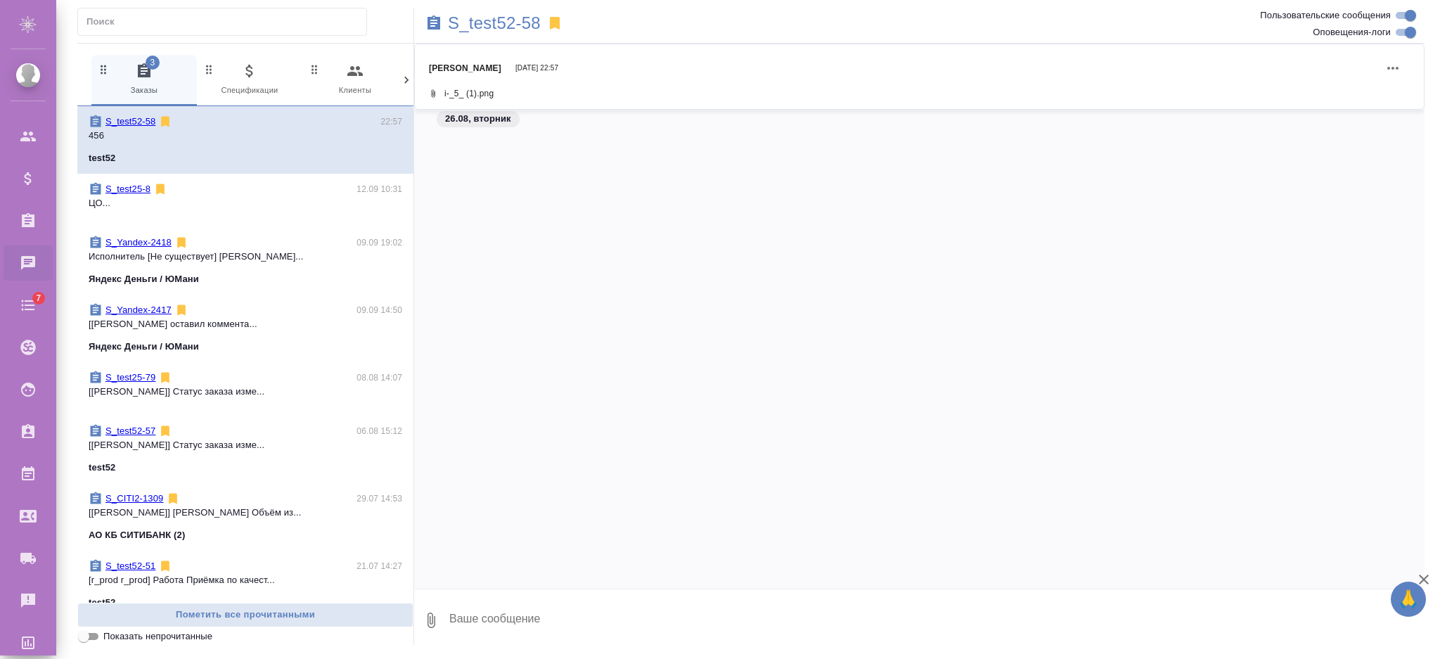
scroll to position [515, 0]
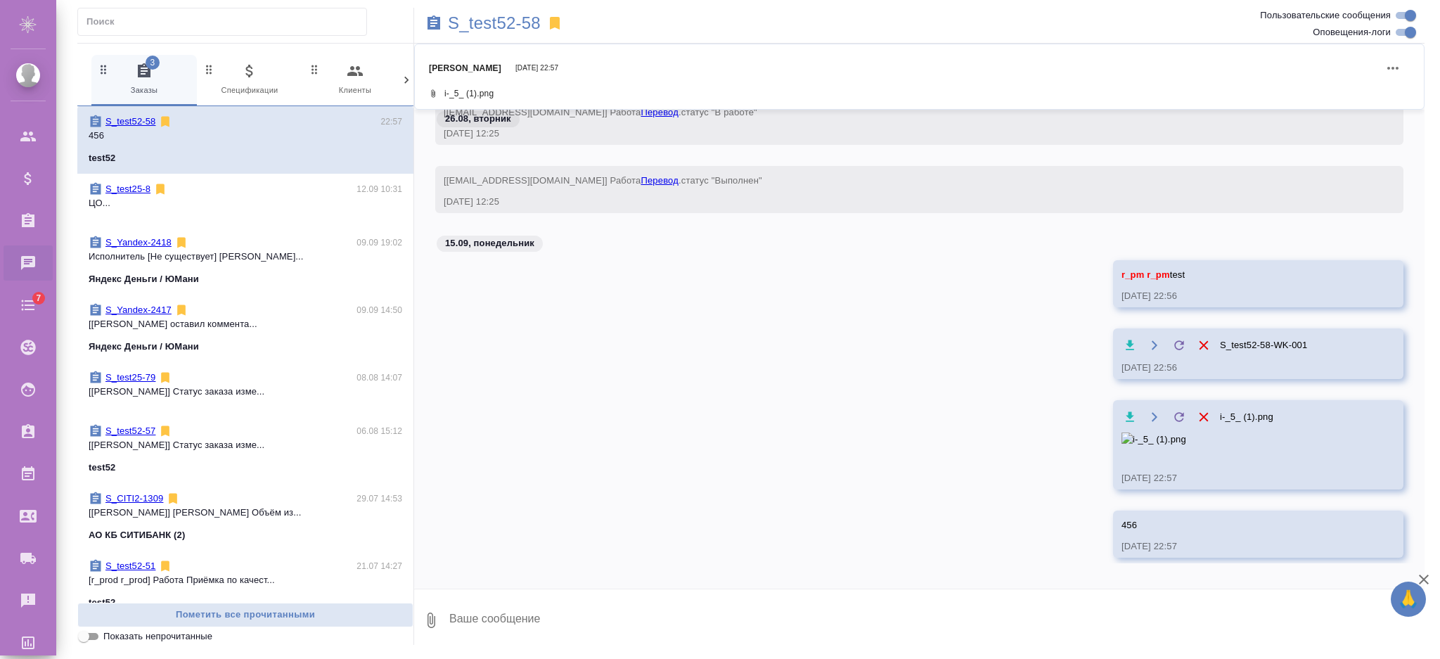
click at [555, 23] on icon at bounding box center [555, 23] width 10 height 13
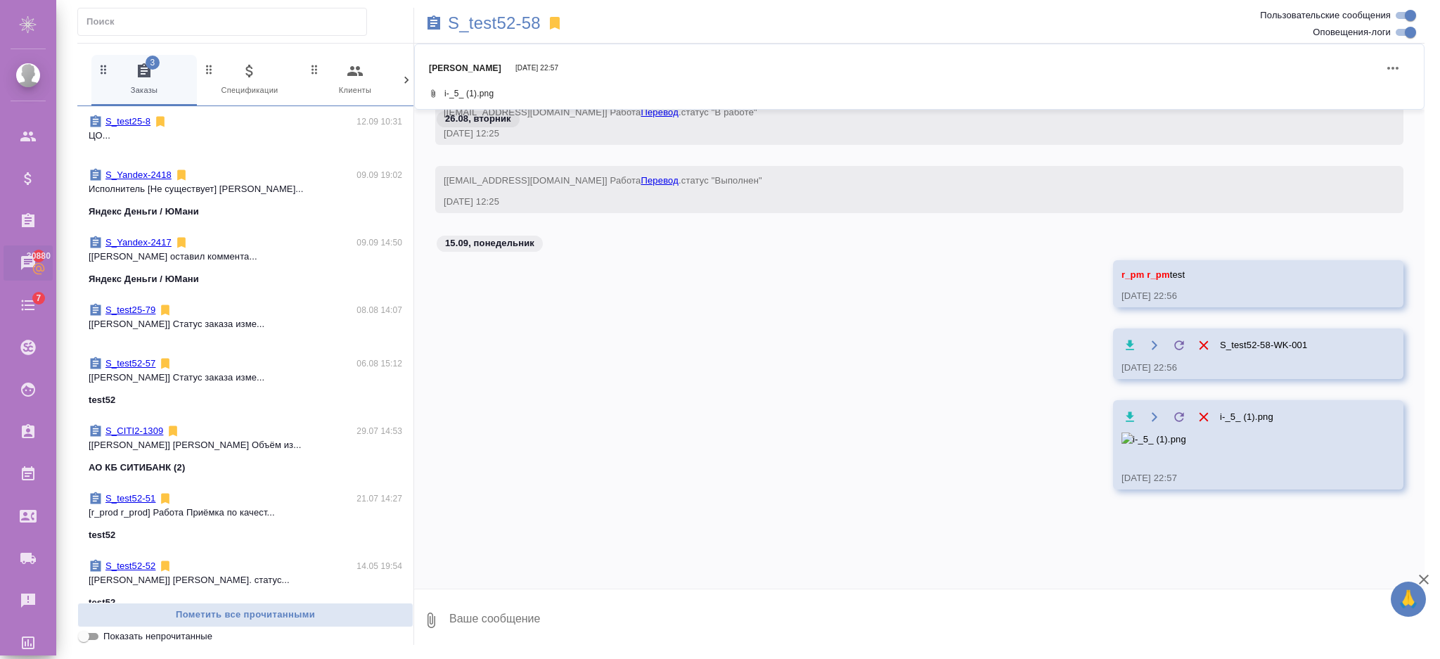
click at [553, 20] on icon at bounding box center [555, 23] width 10 height 13
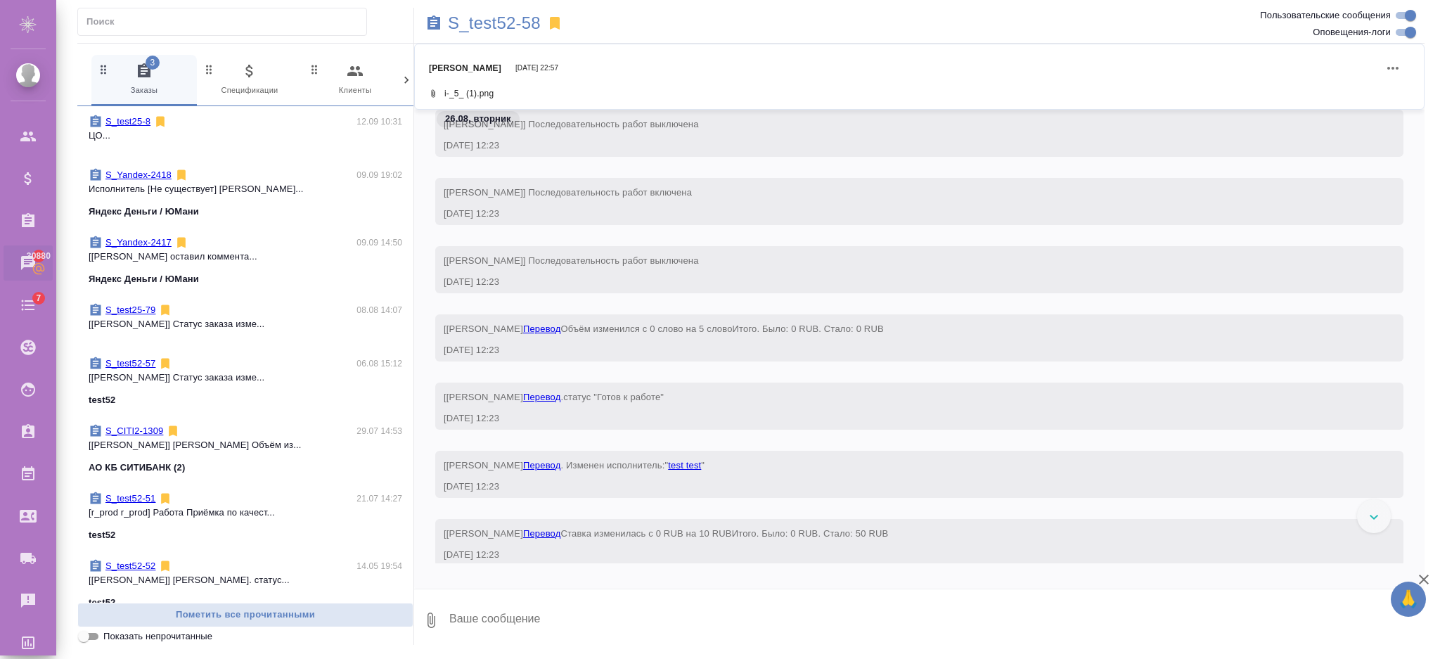
scroll to position [0, 0]
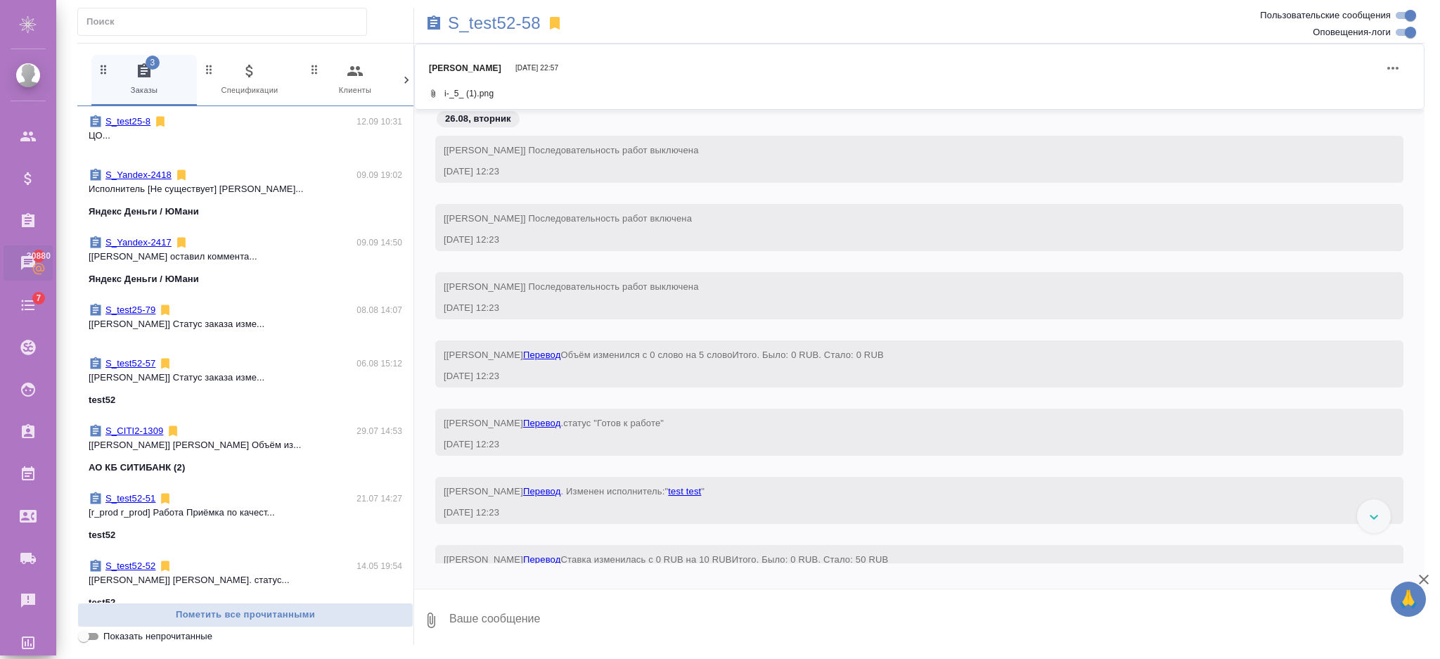
click at [558, 21] on icon at bounding box center [555, 23] width 10 height 13
click at [491, 27] on p "S_test52-58" at bounding box center [494, 23] width 93 height 14
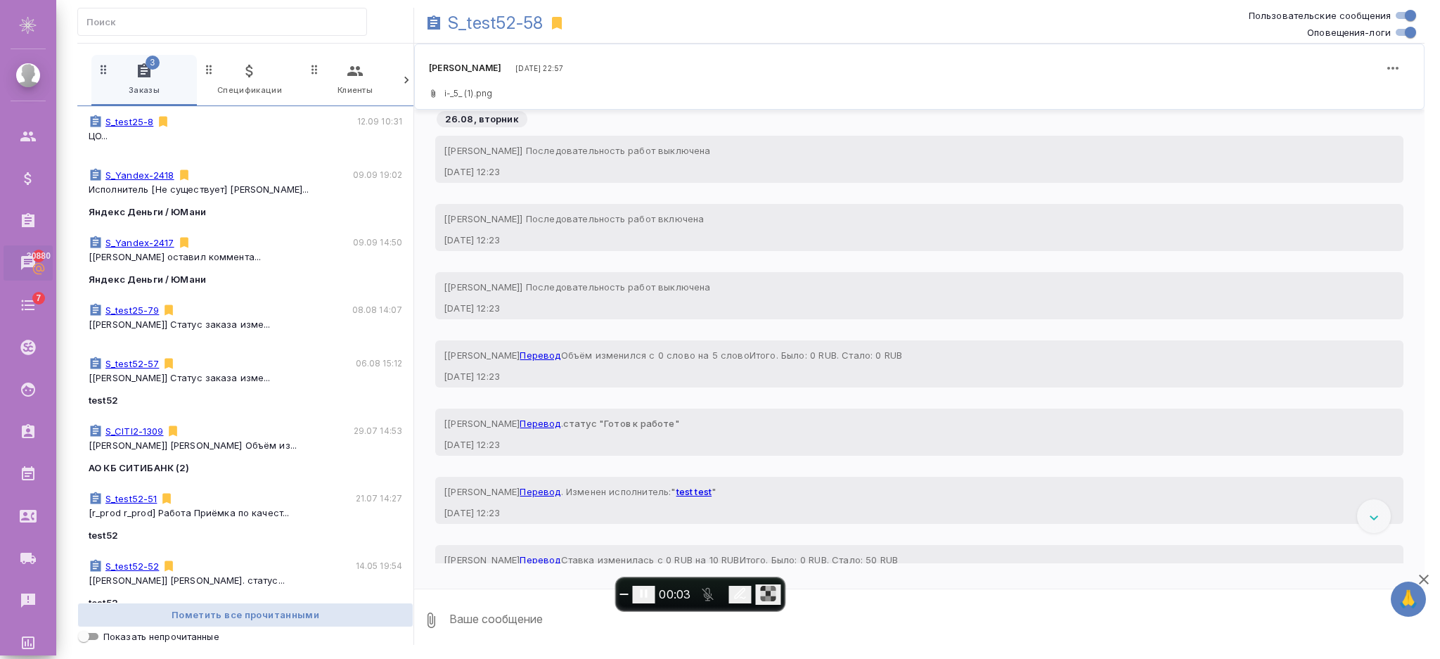
click at [556, 23] on icon at bounding box center [557, 23] width 10 height 13
click at [556, 26] on icon at bounding box center [557, 23] width 10 height 13
click at [110, 188] on p "Исполнитель [Не существует] Король Артур..." at bounding box center [246, 189] width 314 height 14
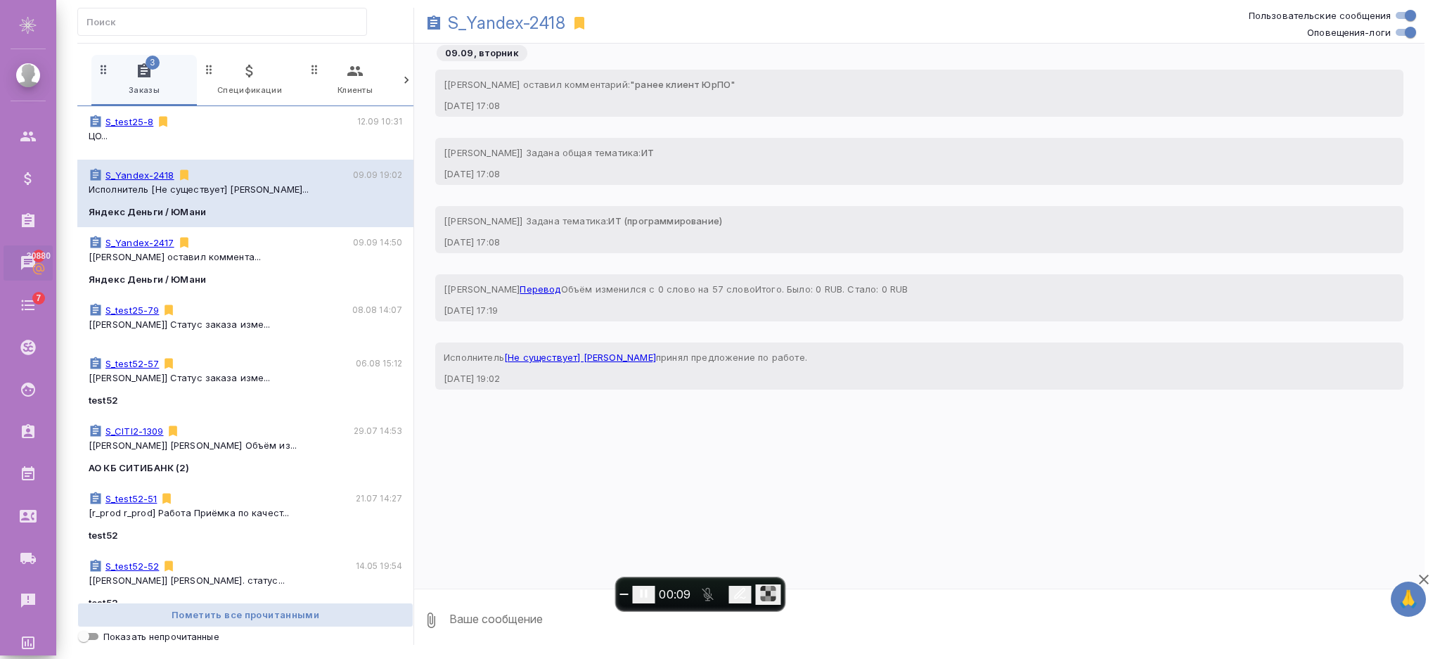
click at [584, 24] on icon at bounding box center [579, 23] width 10 height 13
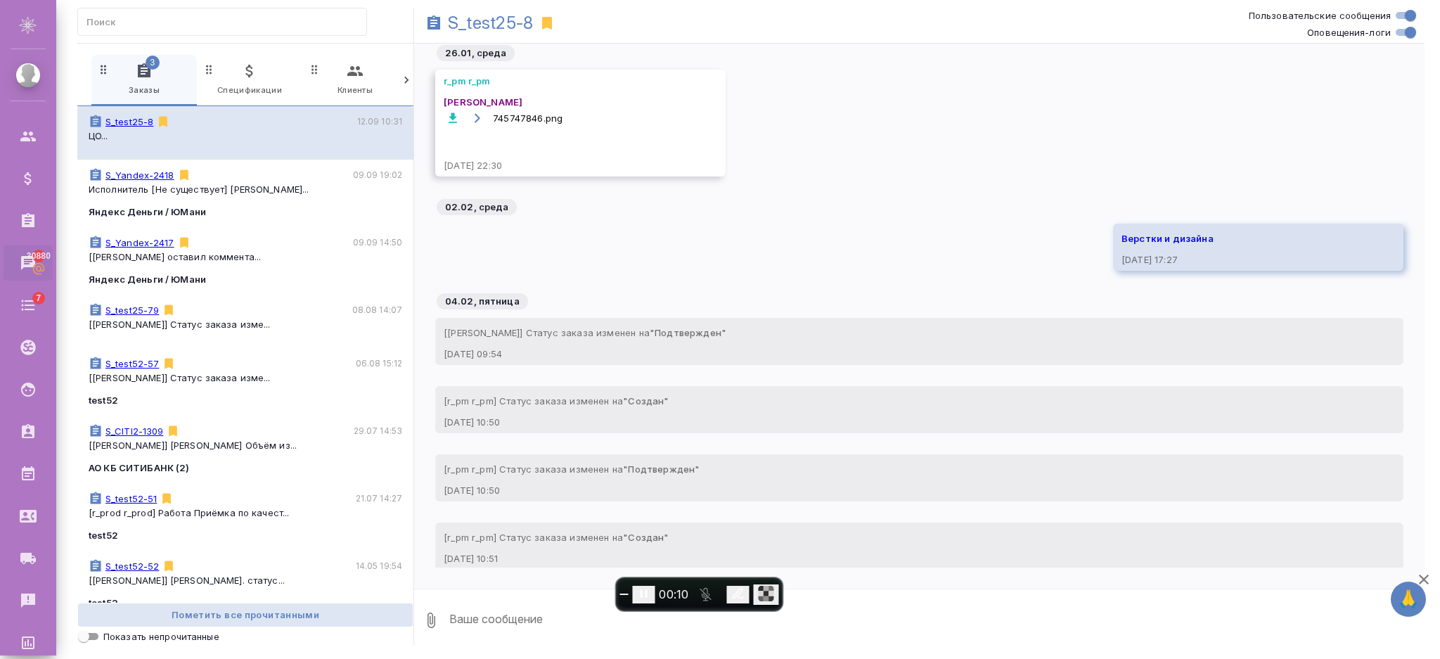
scroll to position [4957, 0]
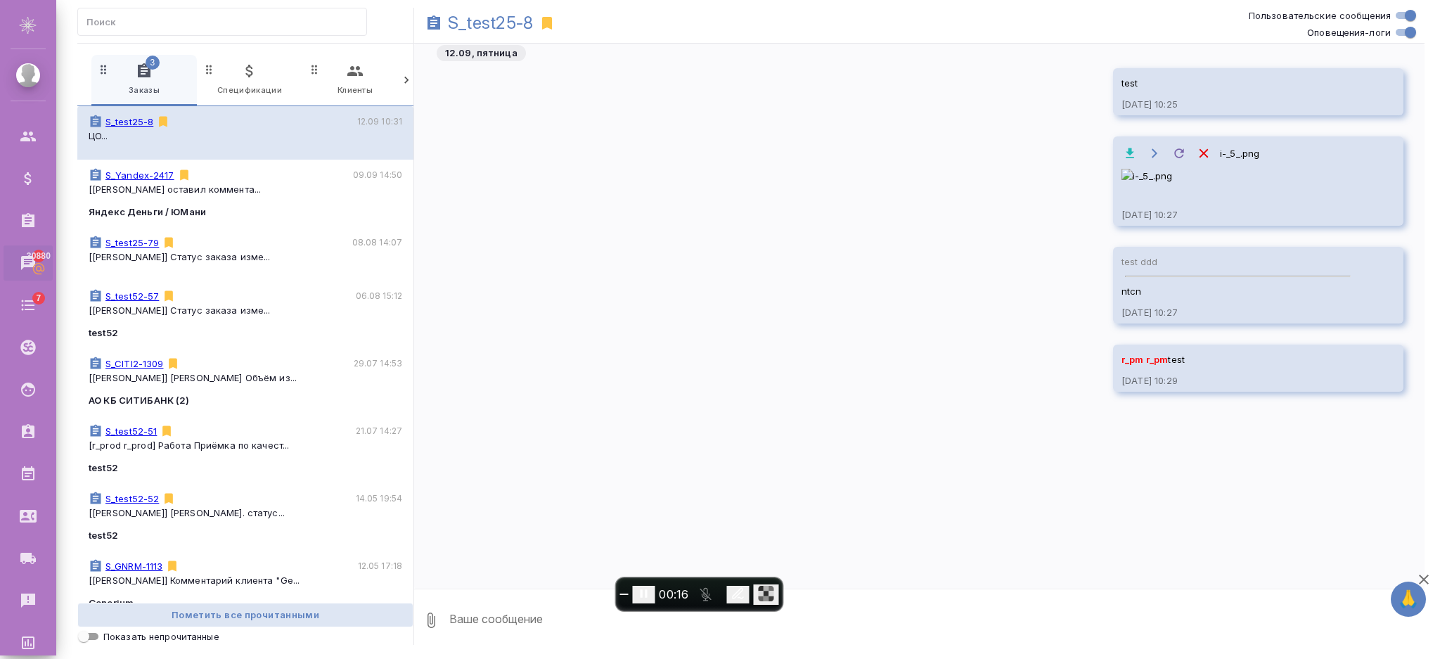
click at [544, 22] on icon at bounding box center [547, 23] width 10 height 13
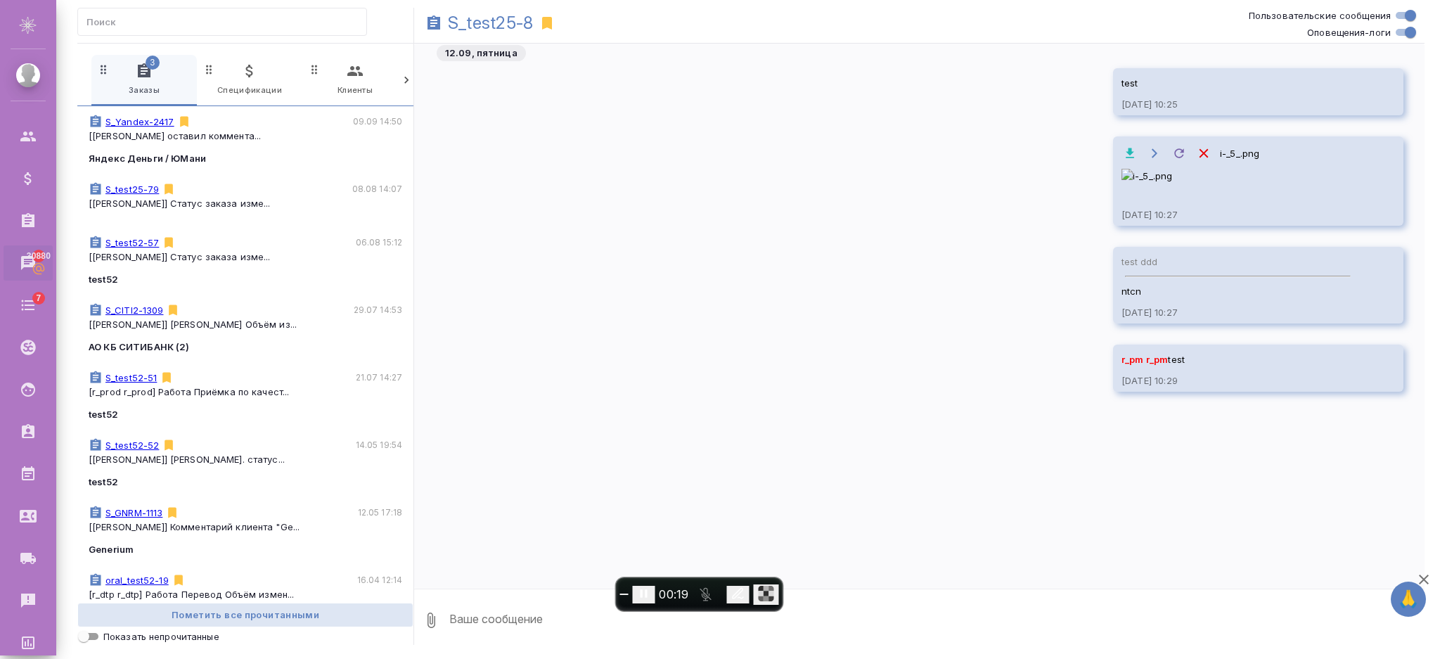
click at [544, 22] on icon at bounding box center [547, 23] width 10 height 13
click at [510, 24] on p "S_test25-8" at bounding box center [490, 23] width 85 height 14
click at [624, 594] on span "End recording" at bounding box center [624, 594] width 0 height 0
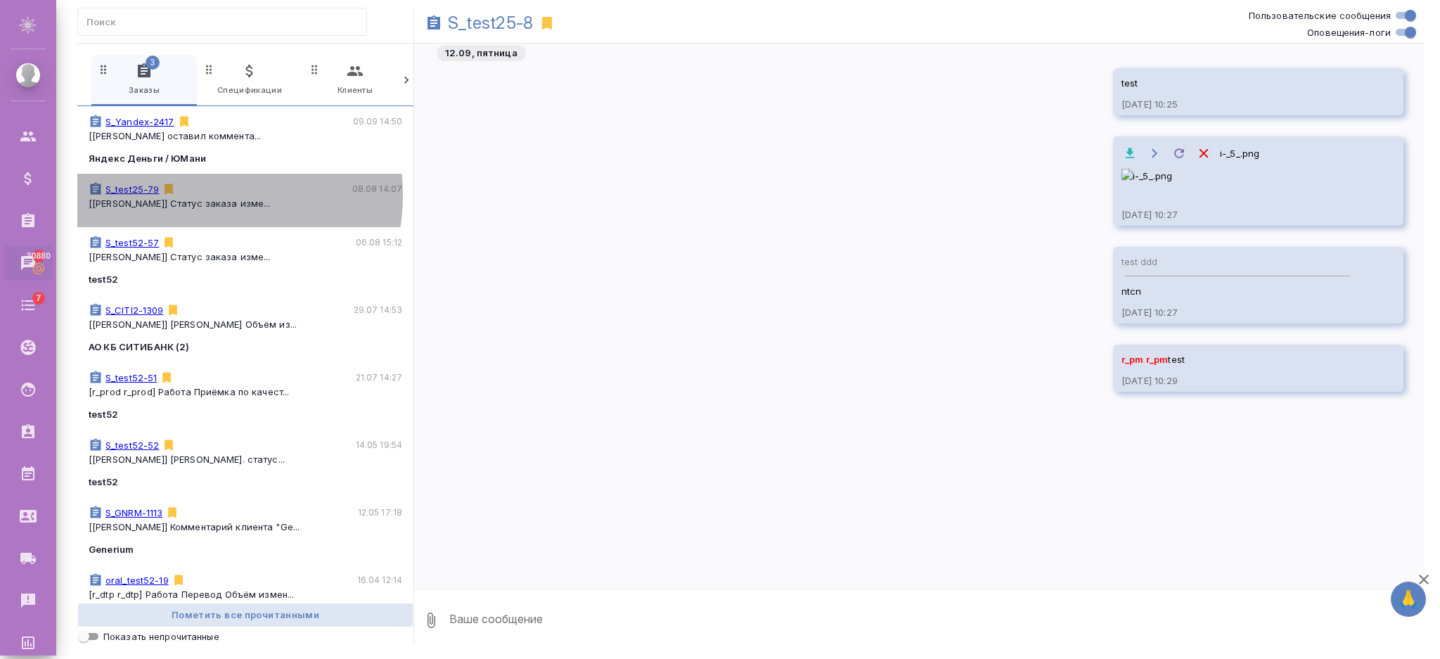
click at [190, 195] on div "S_test25-79 08.08 14:07" at bounding box center [246, 189] width 314 height 14
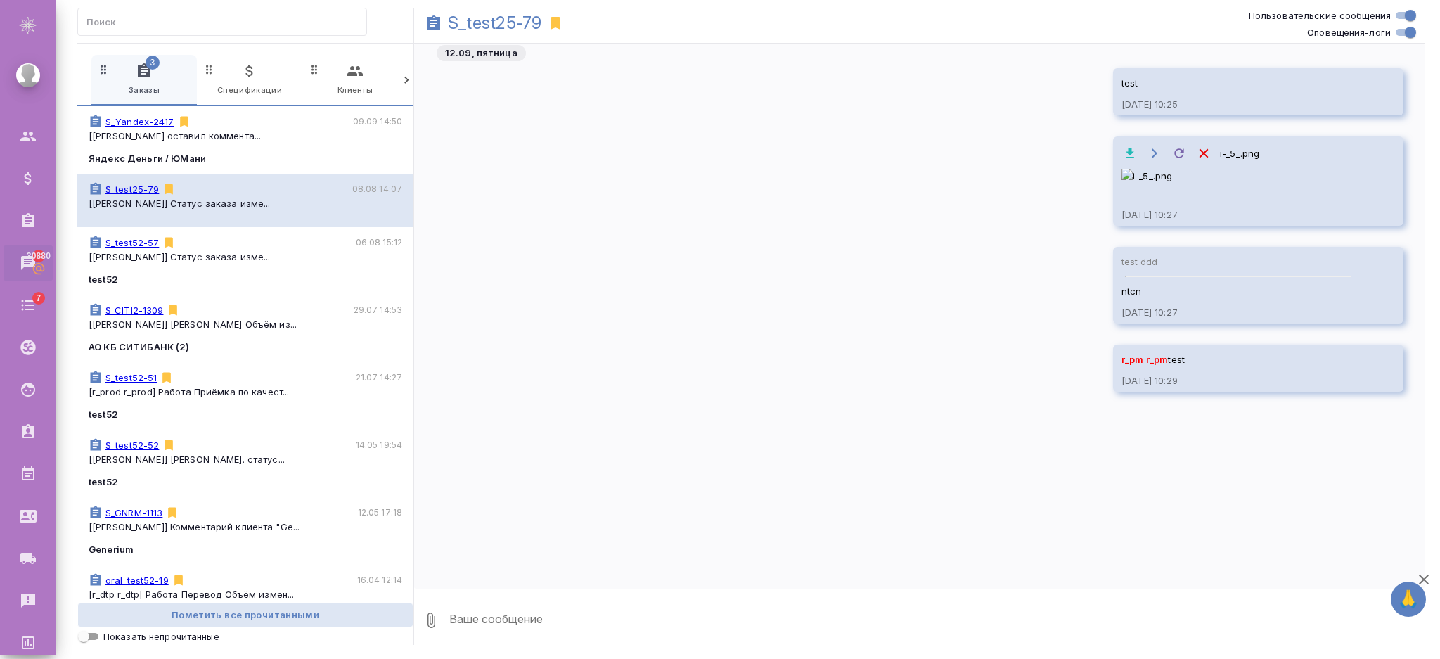
scroll to position [0, 0]
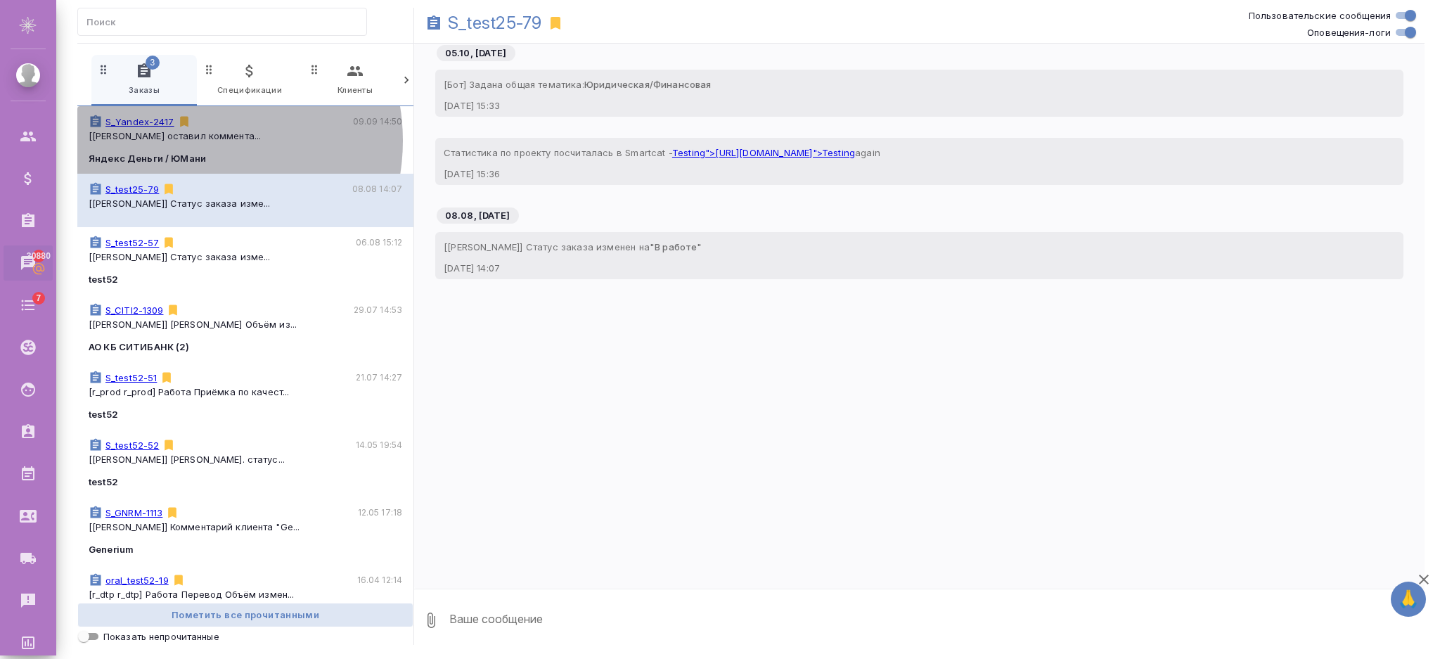
click at [189, 141] on p "[Semenets Irina] Клиент оставил коммента..." at bounding box center [246, 136] width 314 height 14
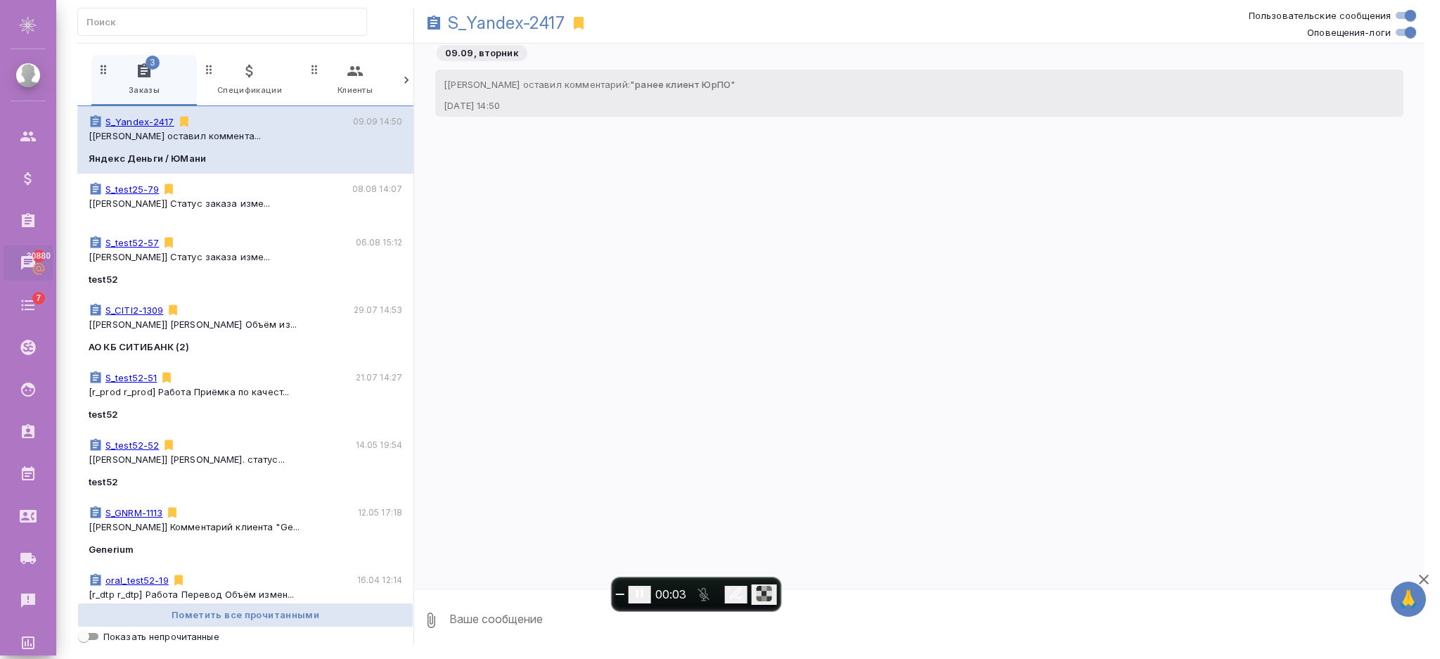
click at [582, 21] on icon at bounding box center [579, 23] width 10 height 13
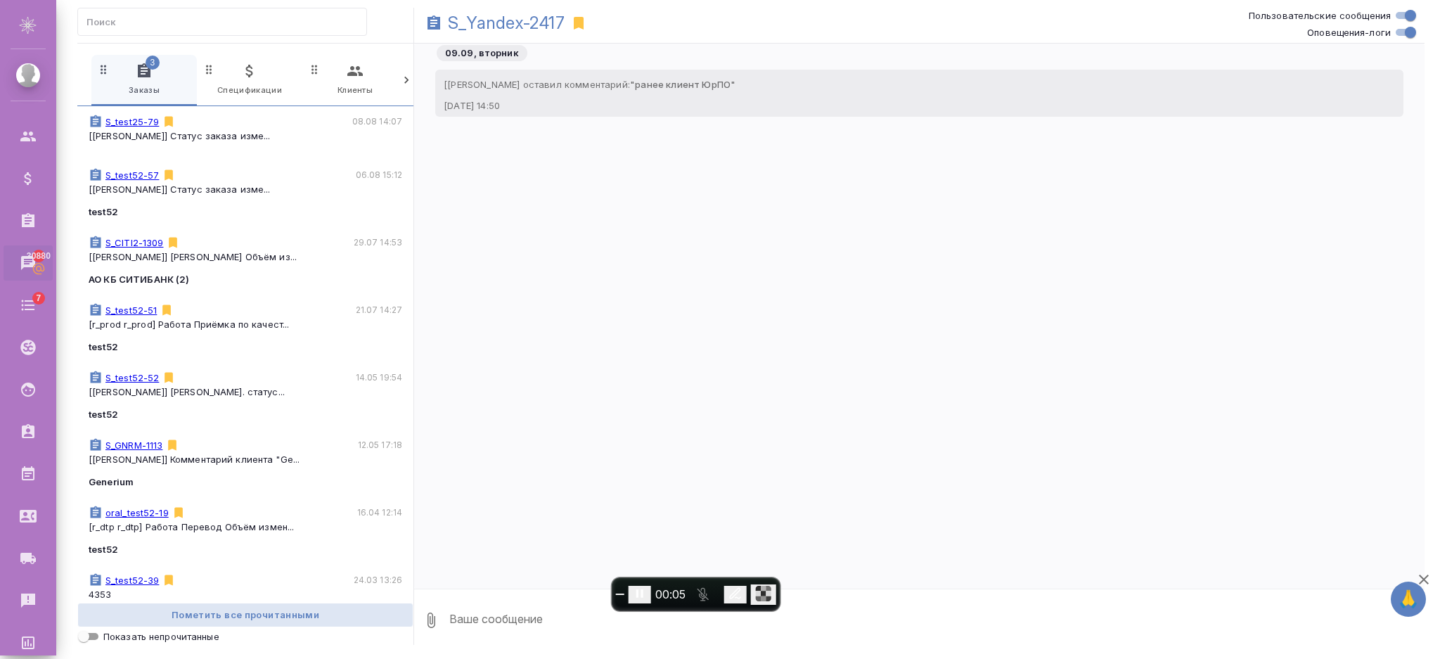
click at [582, 21] on icon at bounding box center [579, 23] width 10 height 13
click at [579, 22] on icon at bounding box center [579, 23] width 10 height 13
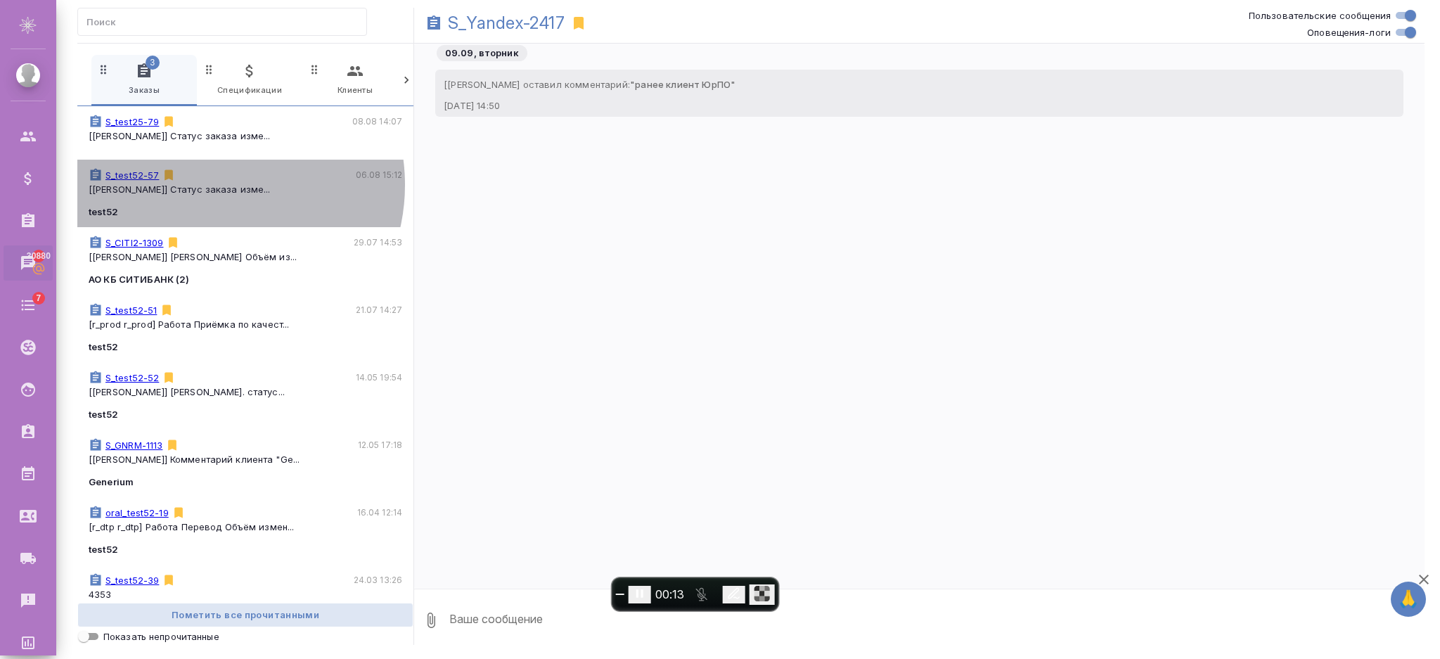
click at [211, 185] on p "[Чехалкова Анастасия] Статус заказа изме..." at bounding box center [246, 189] width 314 height 14
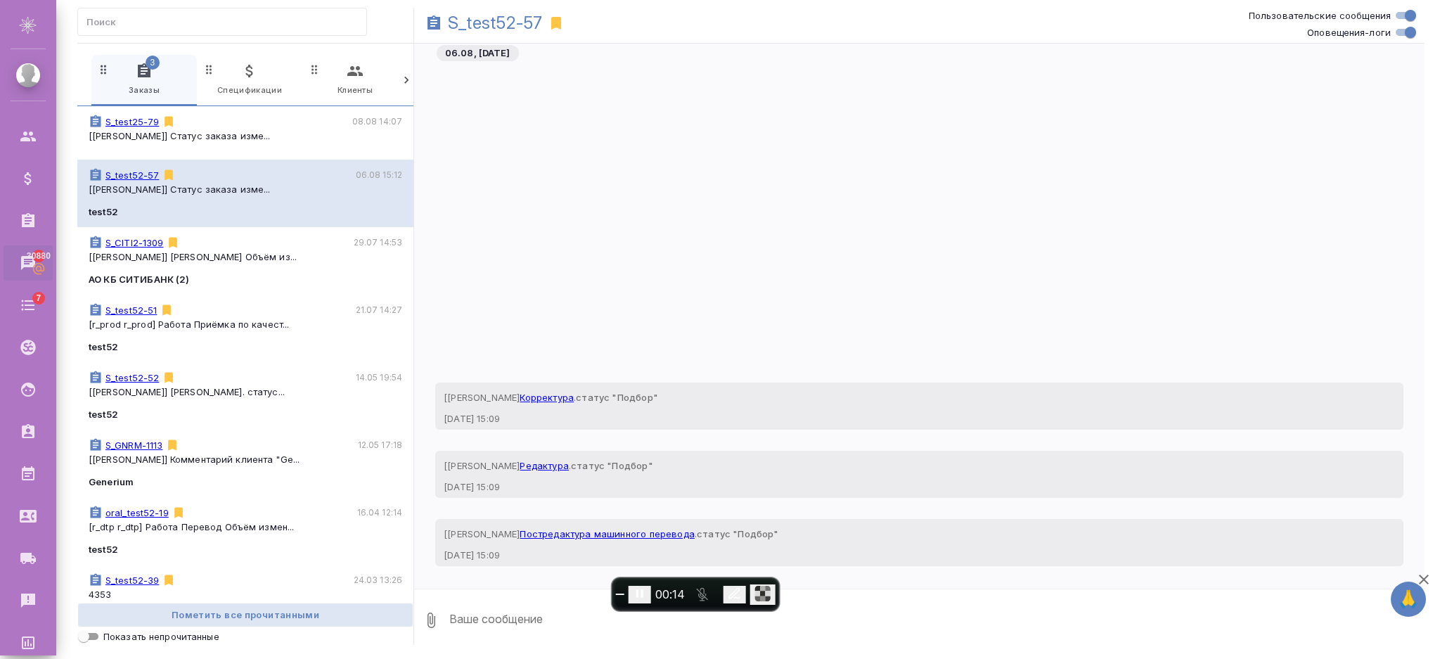
scroll to position [360, 0]
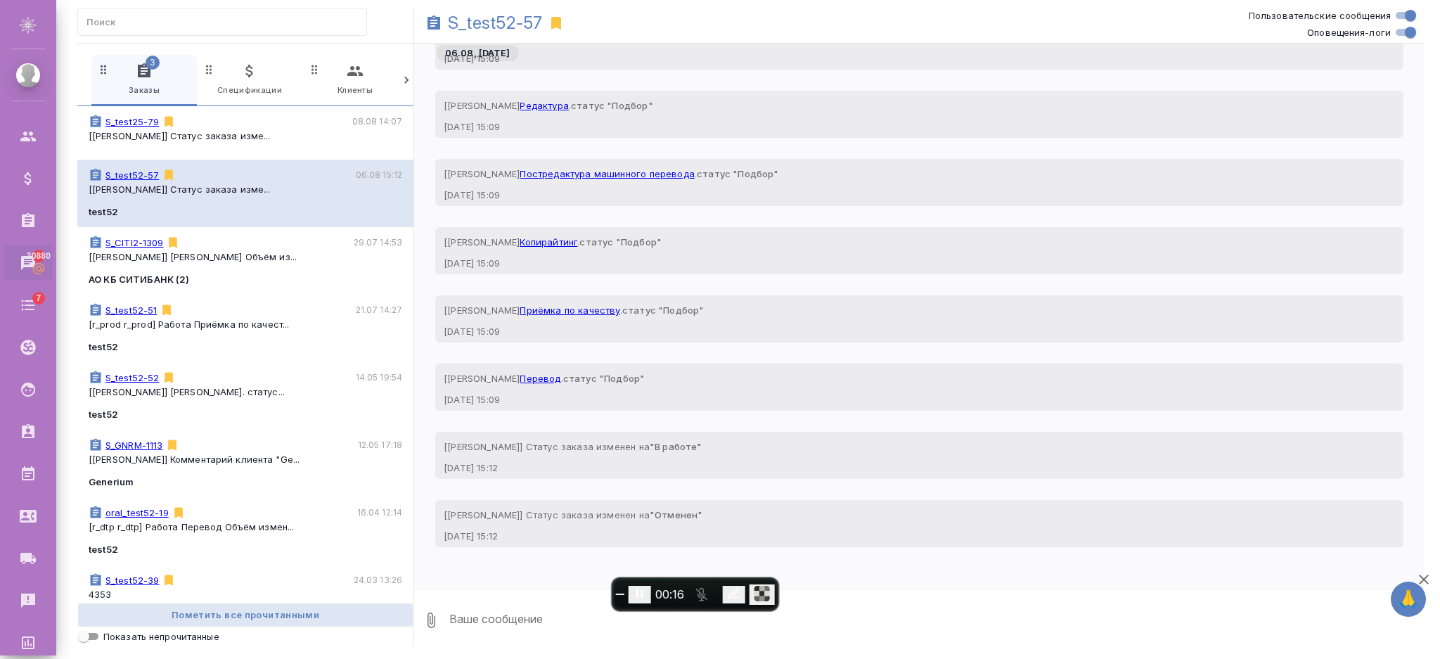
click at [558, 20] on icon at bounding box center [556, 23] width 10 height 13
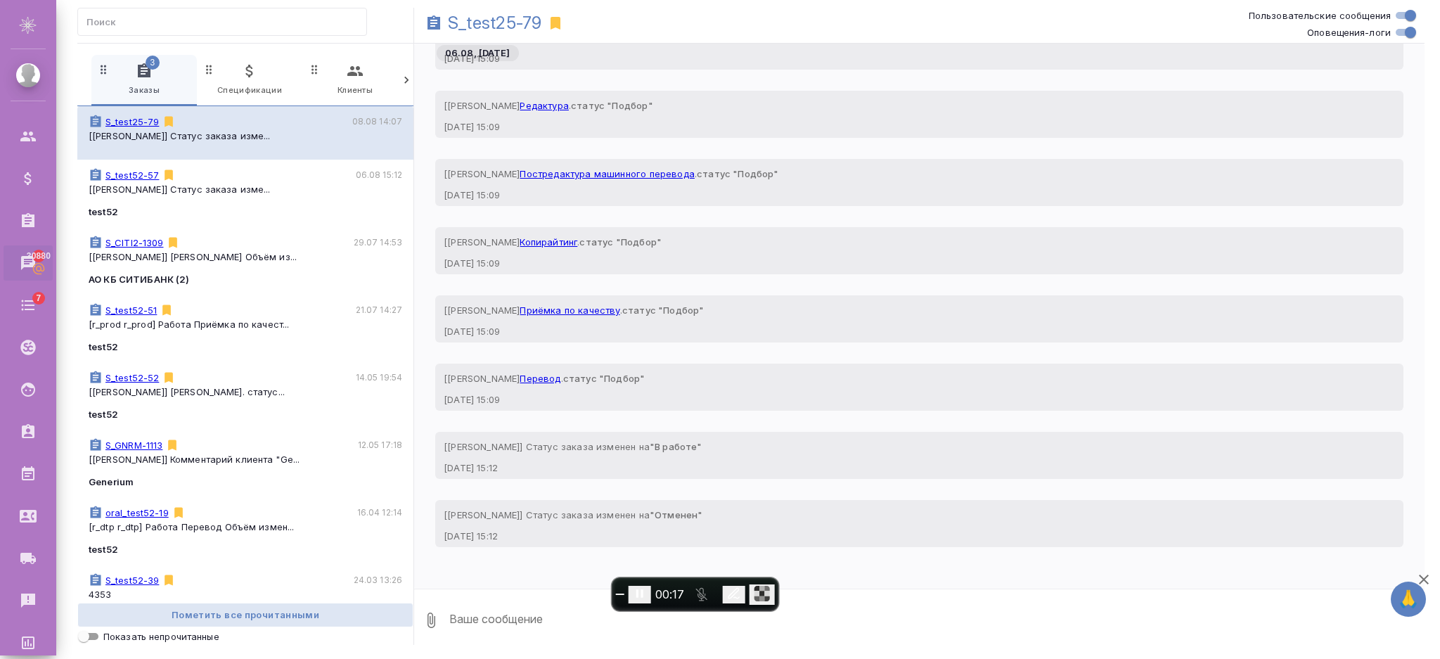
scroll to position [0, 0]
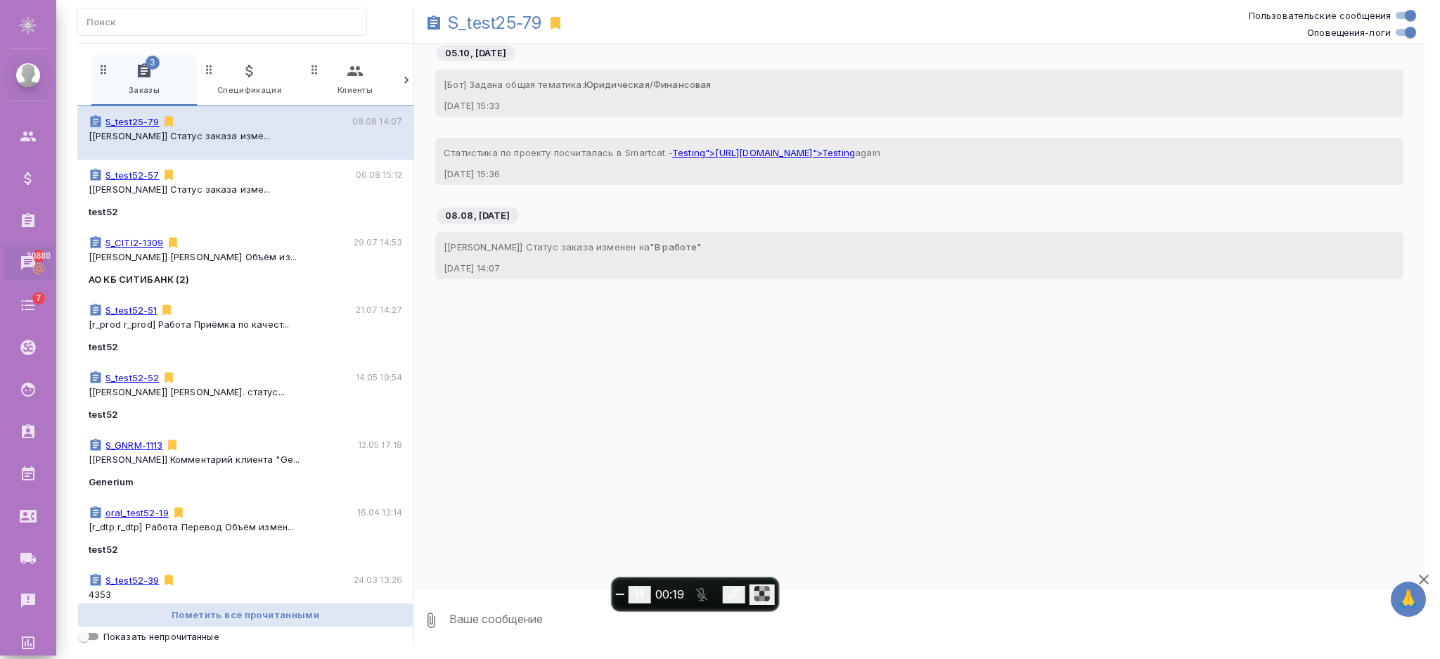
click at [558, 20] on icon at bounding box center [556, 23] width 10 height 13
click at [557, 22] on icon at bounding box center [556, 23] width 10 height 13
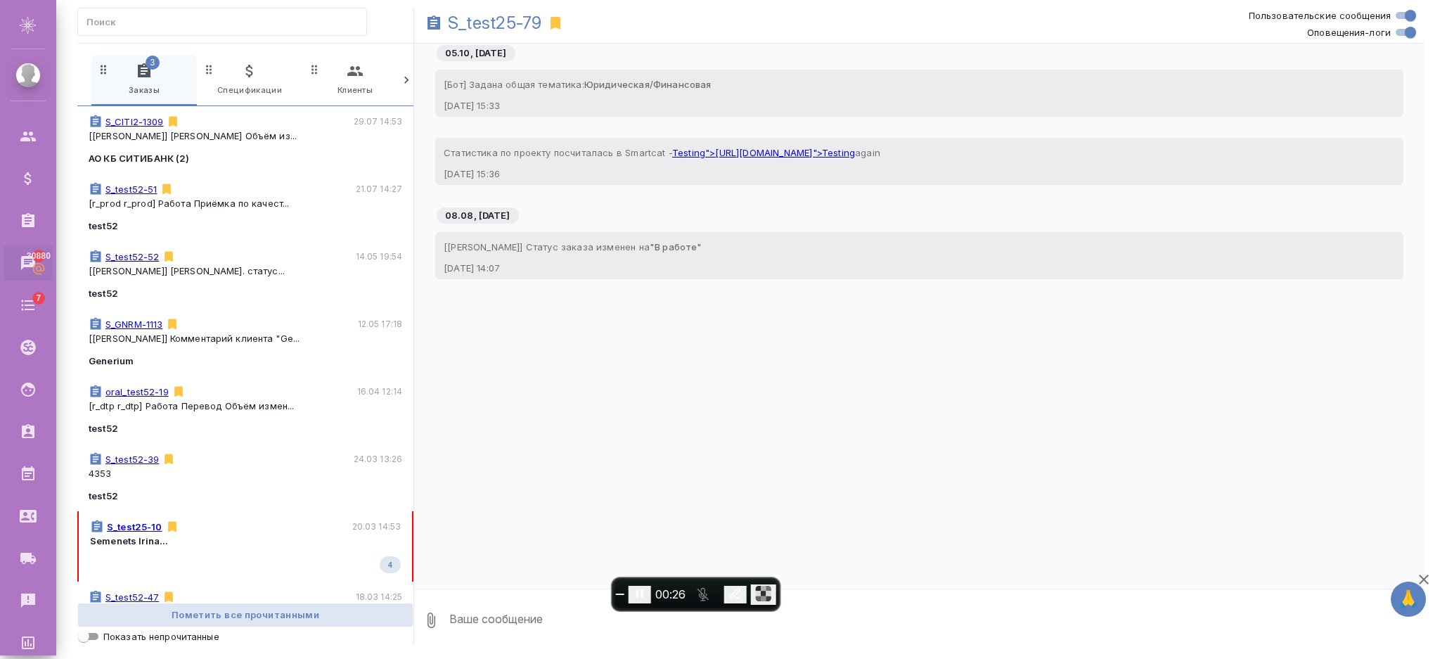
click at [557, 22] on icon at bounding box center [556, 23] width 10 height 13
click at [620, 595] on button "End recording" at bounding box center [620, 593] width 8 height 1
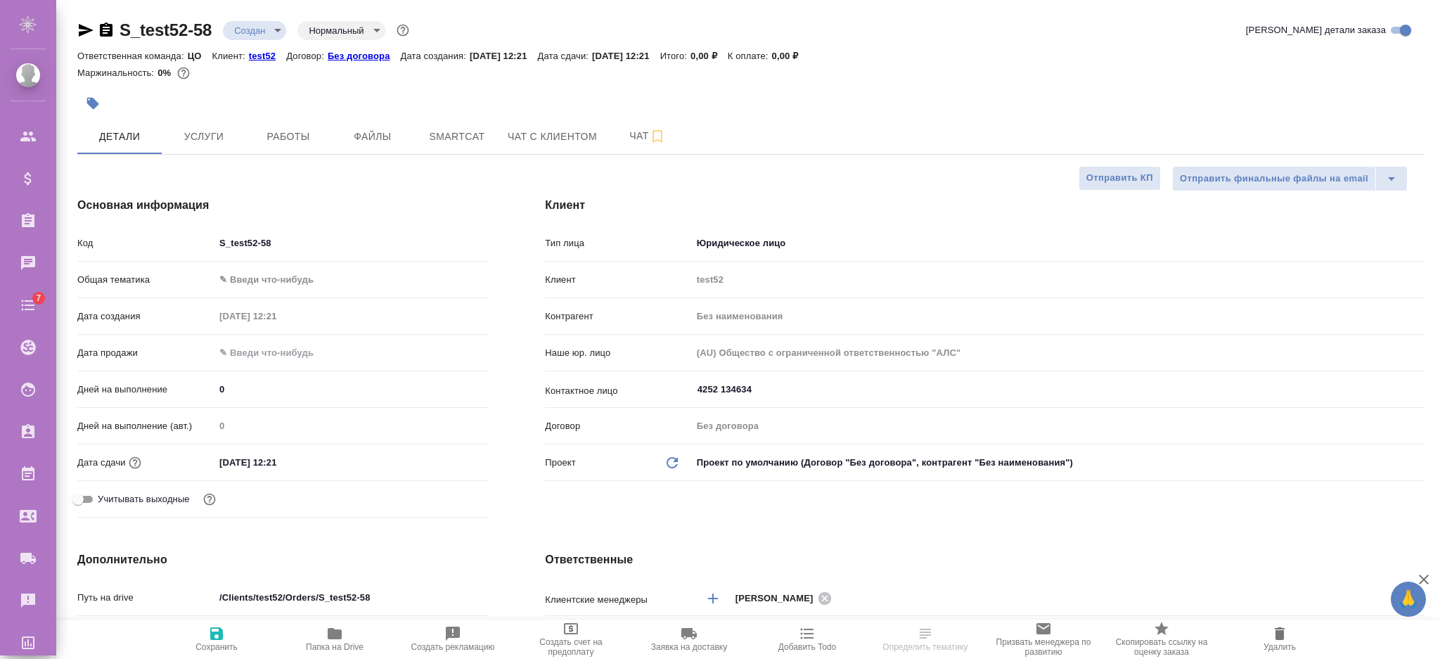
select select "RU"
type textarea "x"
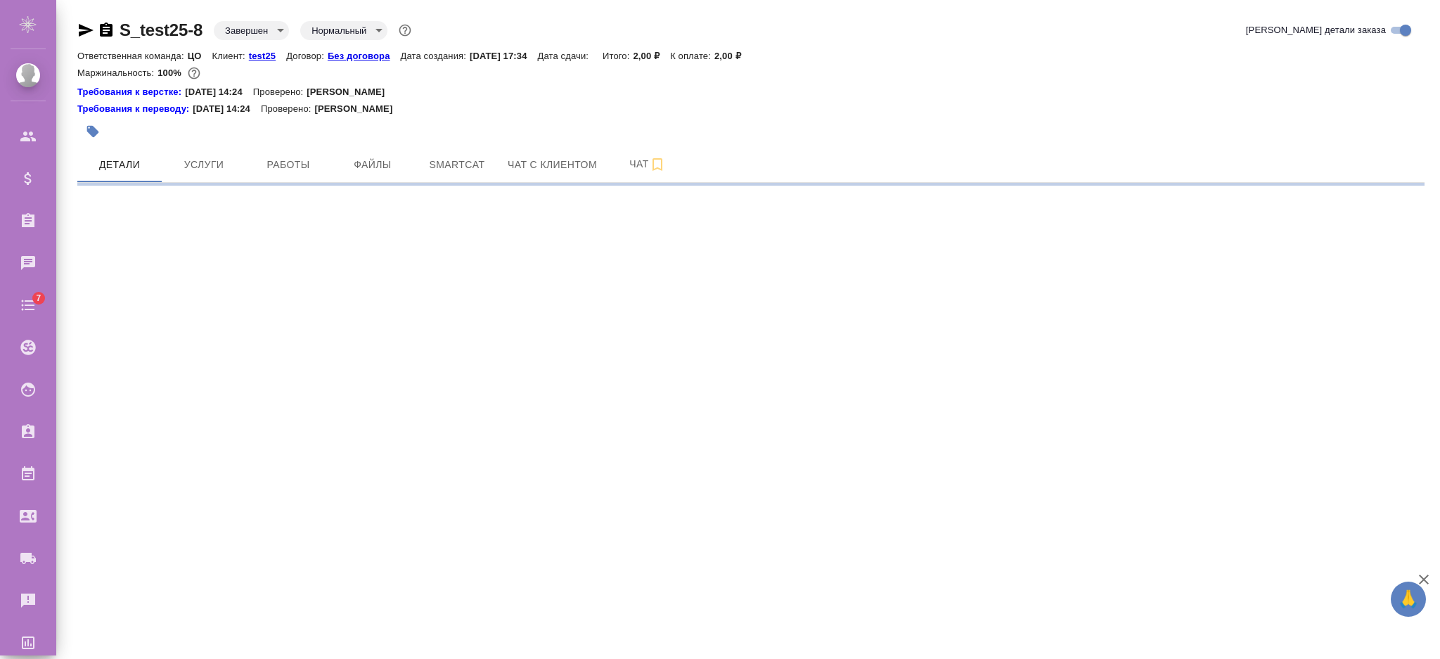
select select "RU"
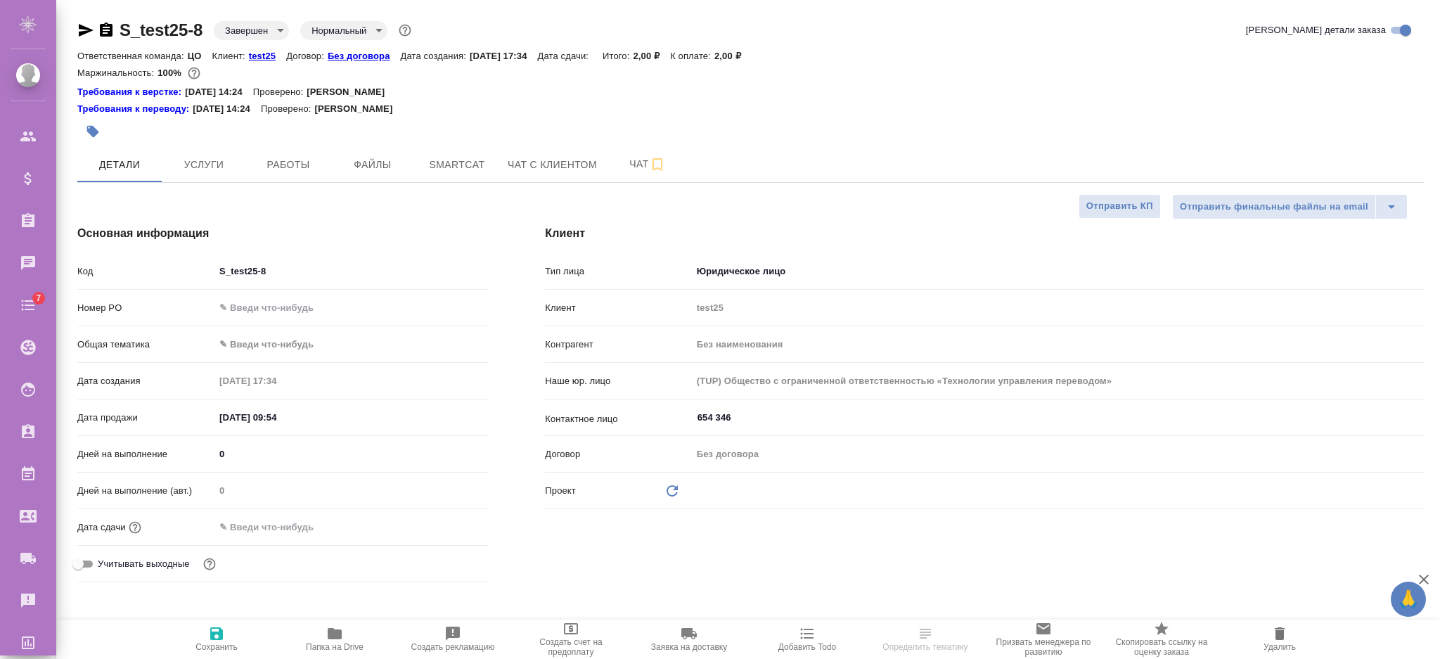
type textarea "x"
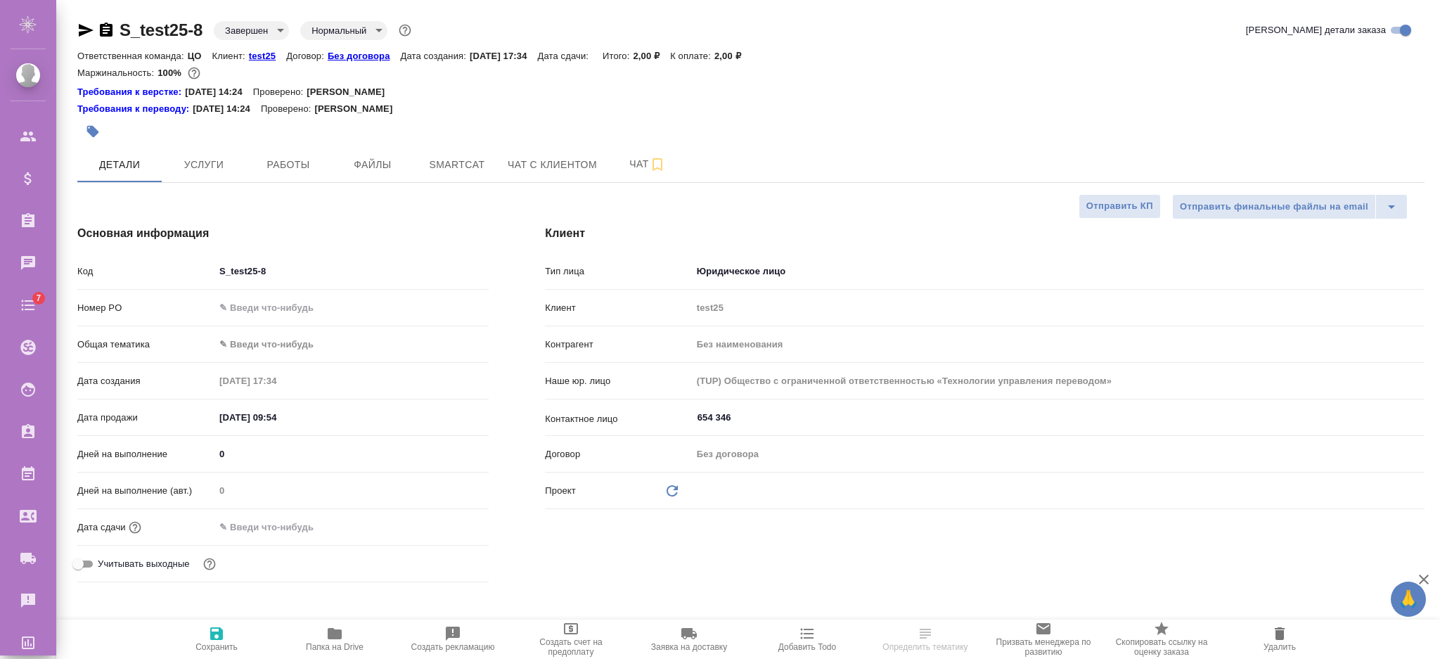
type textarea "x"
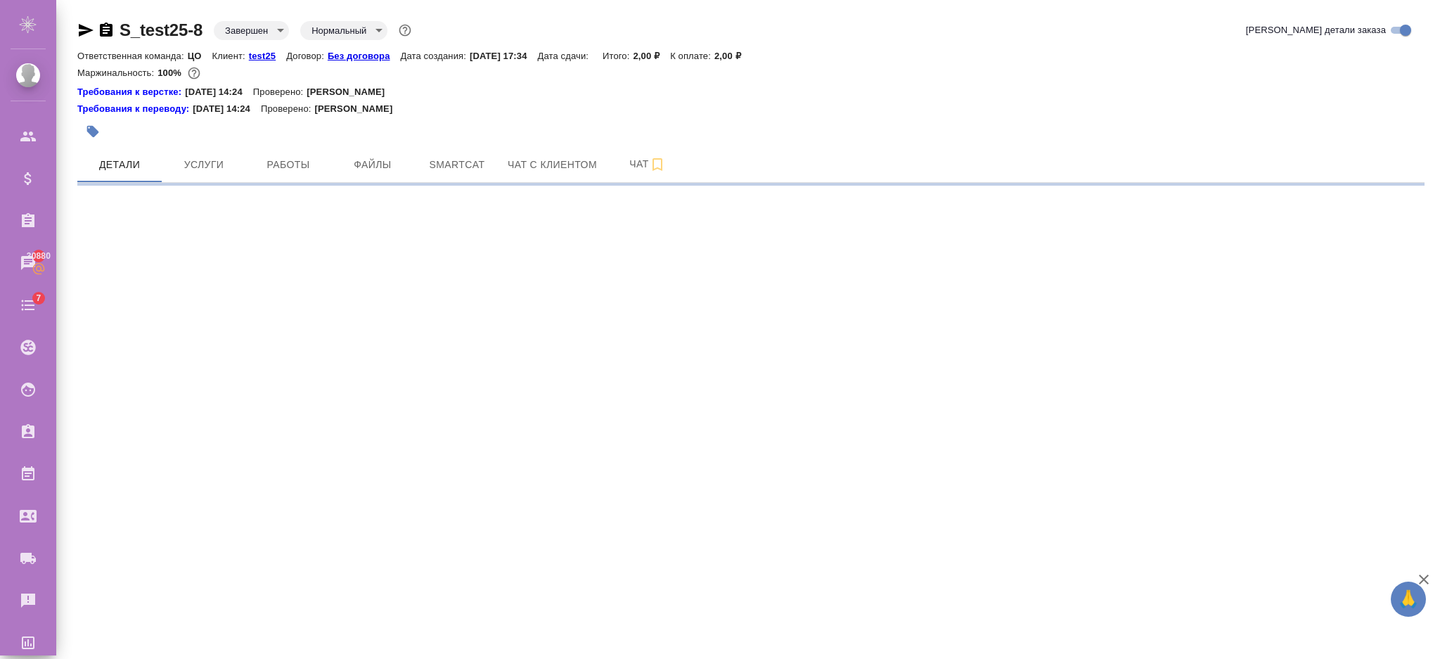
select select "RU"
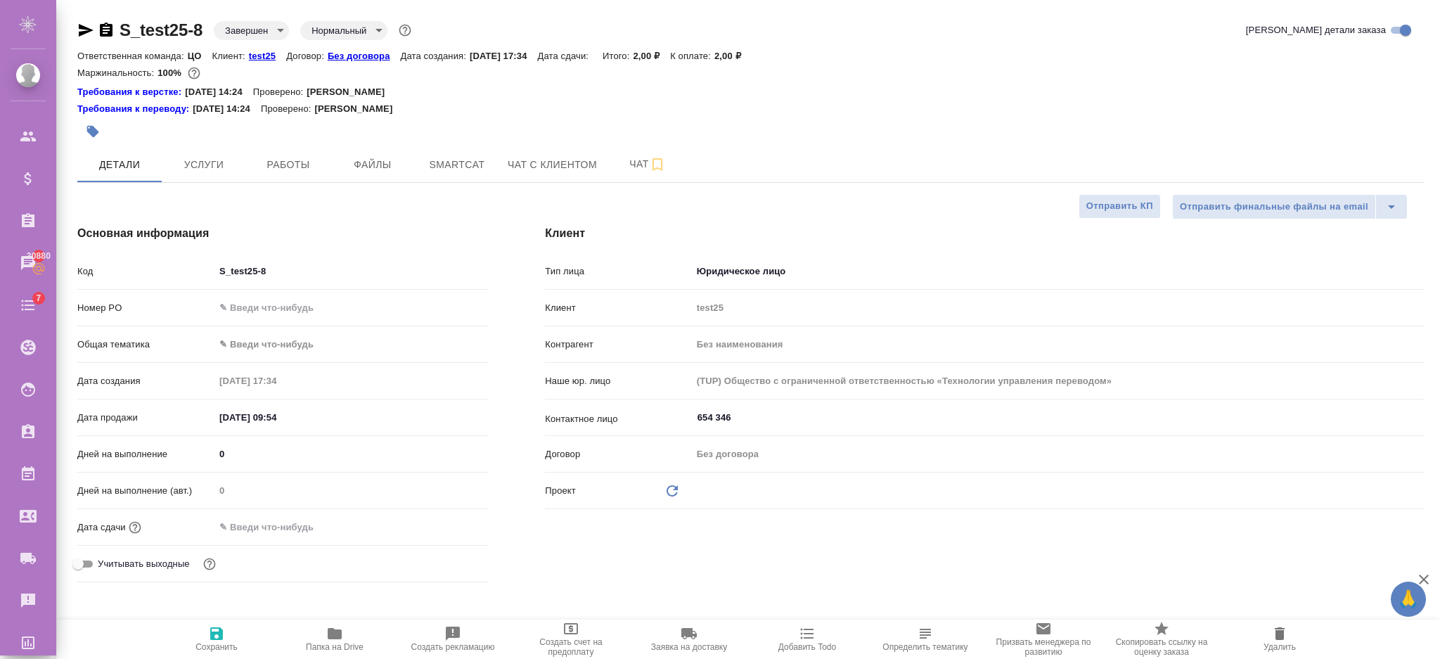
type textarea "x"
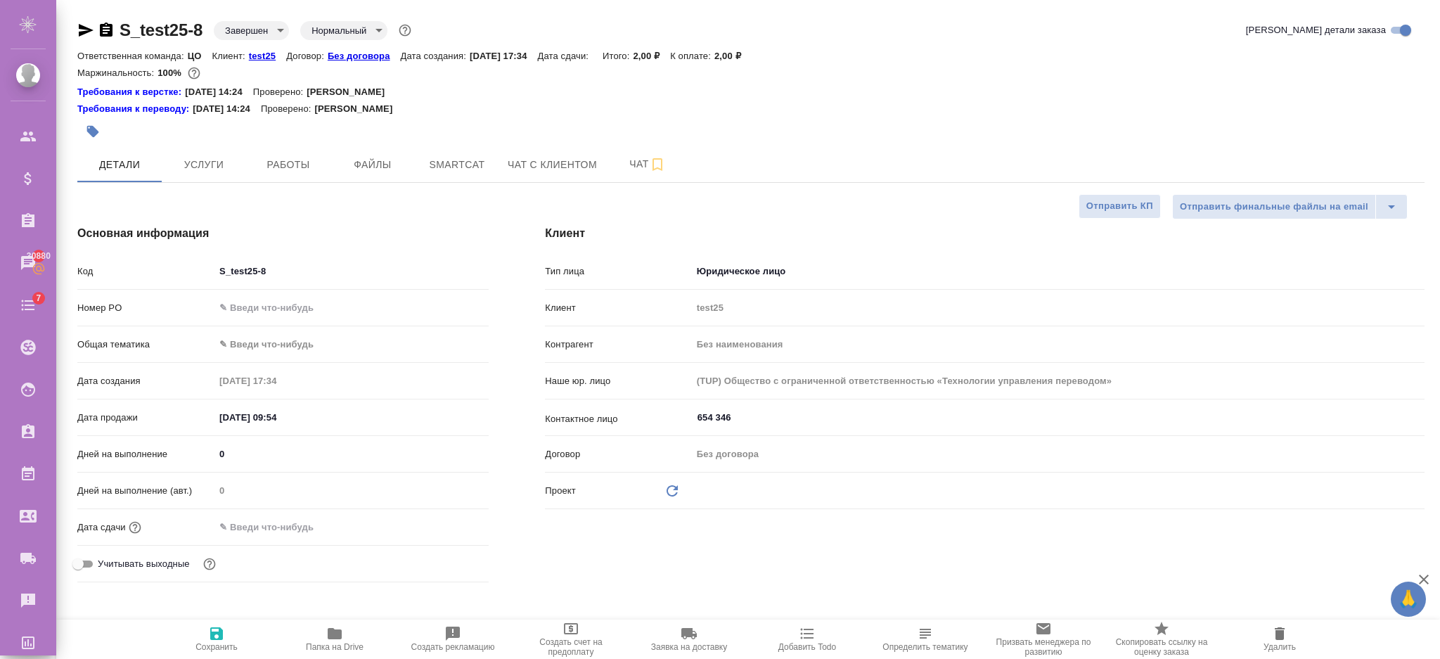
type textarea "x"
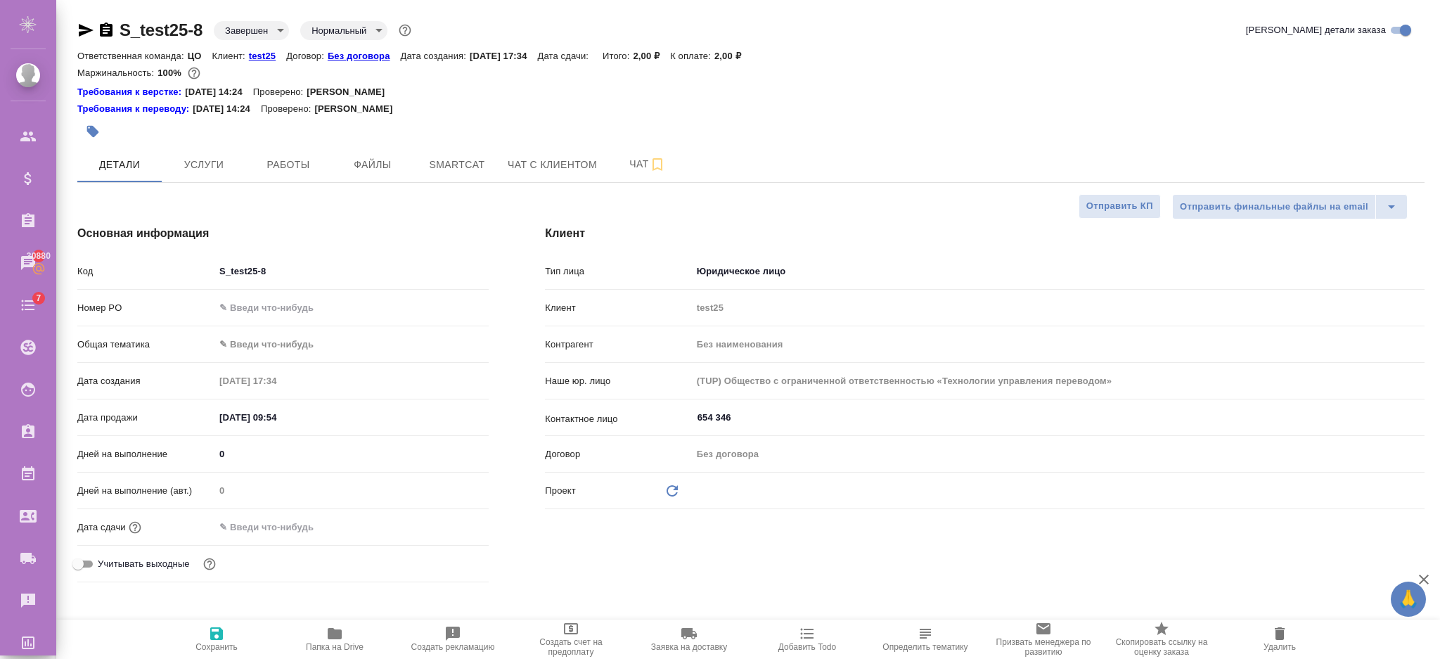
type textarea "x"
drag, startPoint x: 313, startPoint y: 170, endPoint x: 321, endPoint y: 139, distance: 31.9
click at [313, 169] on span "Работы" at bounding box center [289, 165] width 68 height 18
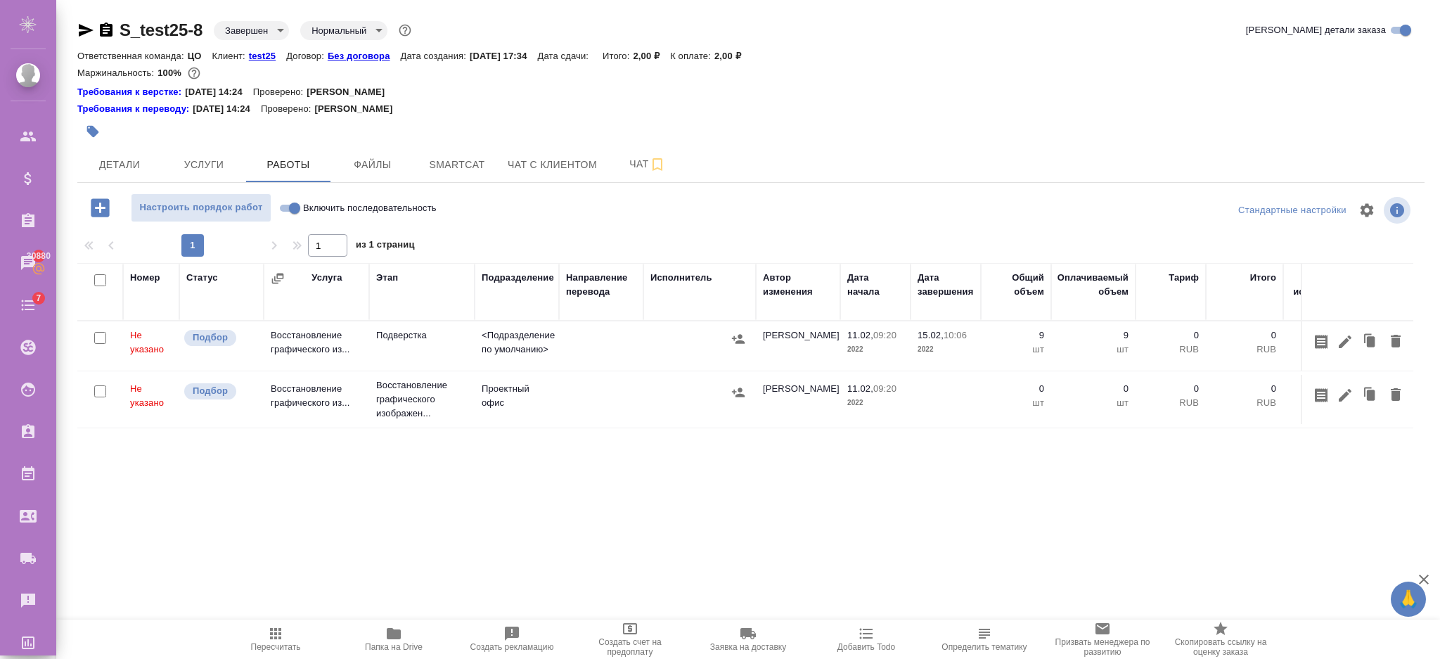
click at [246, 49] on div "Ответственная команда: ЦО Клиент: test25 Договор: Без договора Дата создания: 2…" at bounding box center [750, 55] width 1347 height 17
click at [257, 56] on p "test25" at bounding box center [267, 56] width 37 height 11
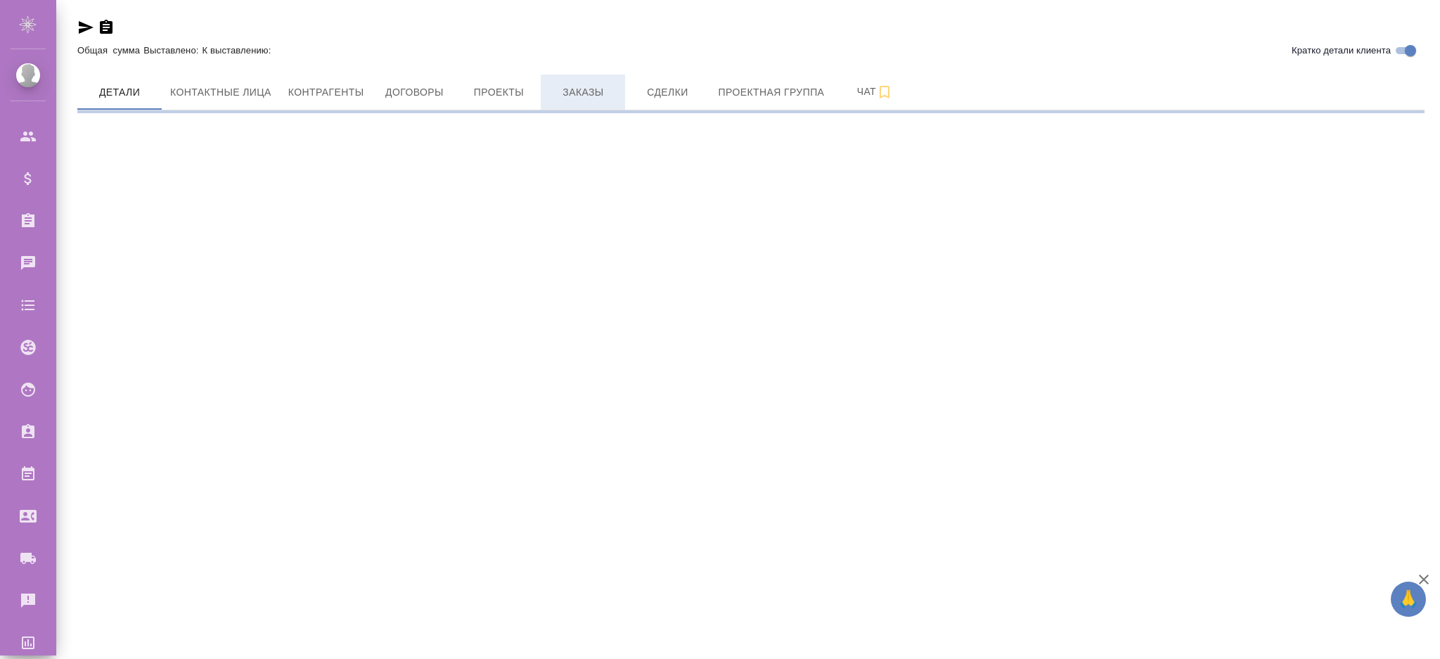
click at [590, 96] on span "Заказы" at bounding box center [583, 93] width 68 height 18
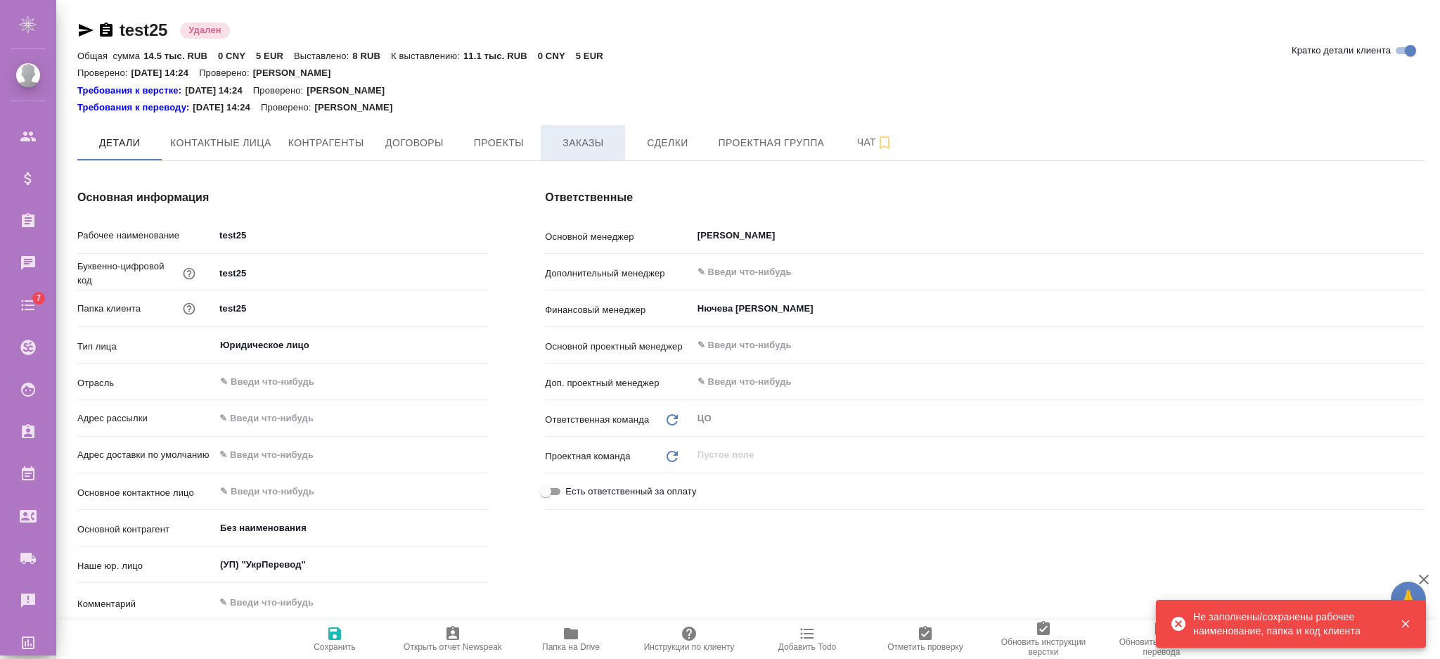
type textarea "x"
click at [590, 96] on div "Требования к верстке: [DATE] 14:24 Проверено: [PERSON_NAME]" at bounding box center [750, 91] width 1347 height 14
type textarea "x"
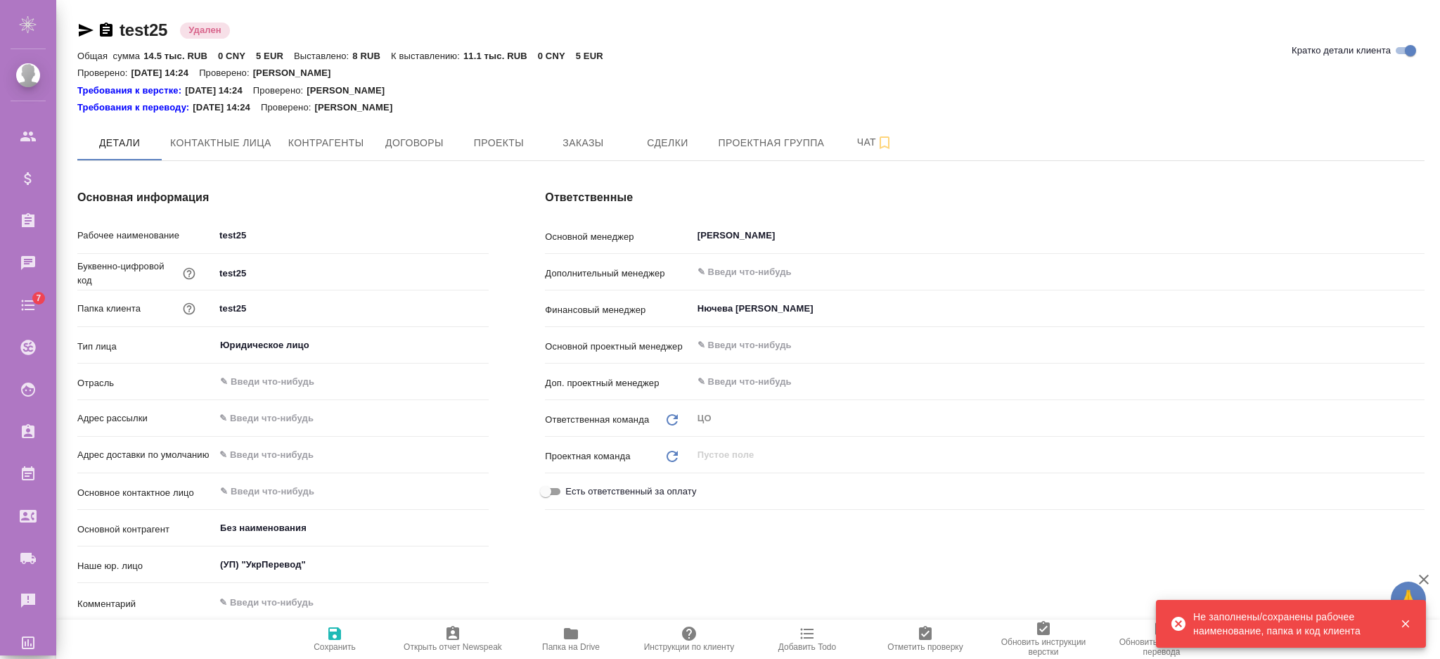
type textarea "x"
click at [584, 131] on button "Заказы" at bounding box center [583, 142] width 84 height 35
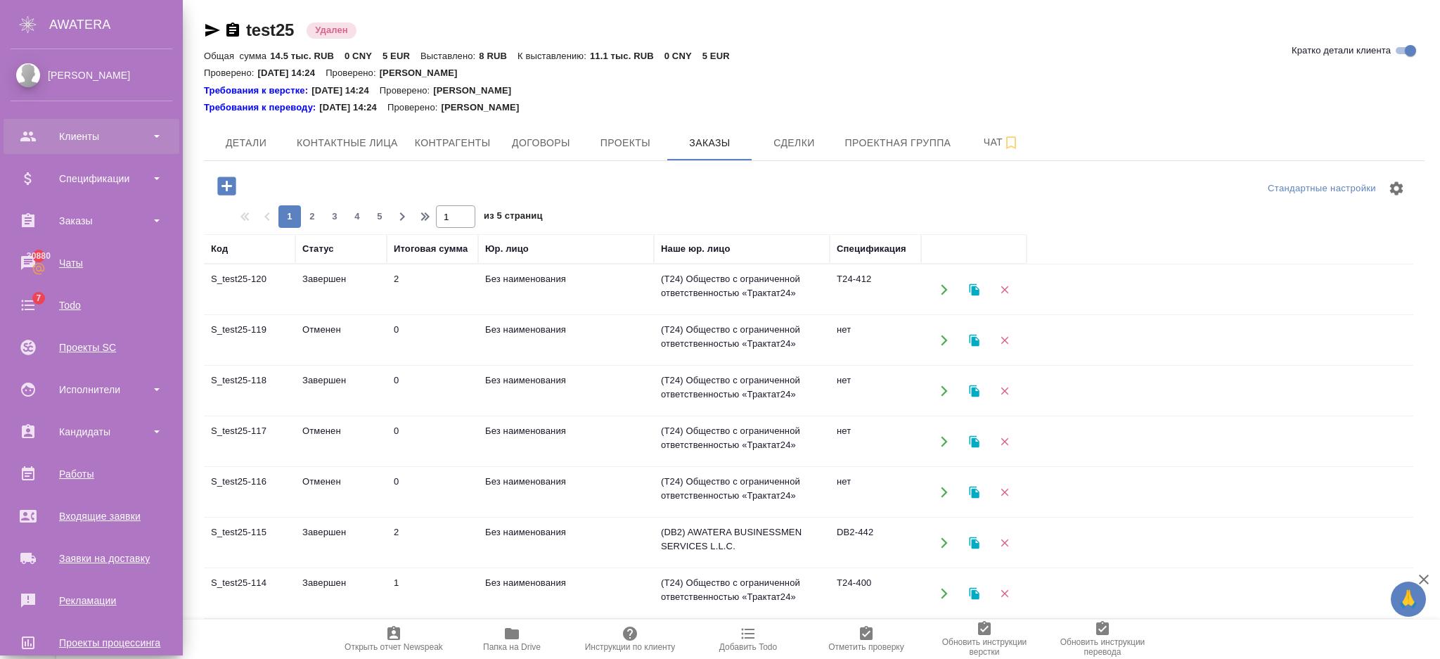
click at [95, 143] on div "Клиенты" at bounding box center [92, 136] width 162 height 21
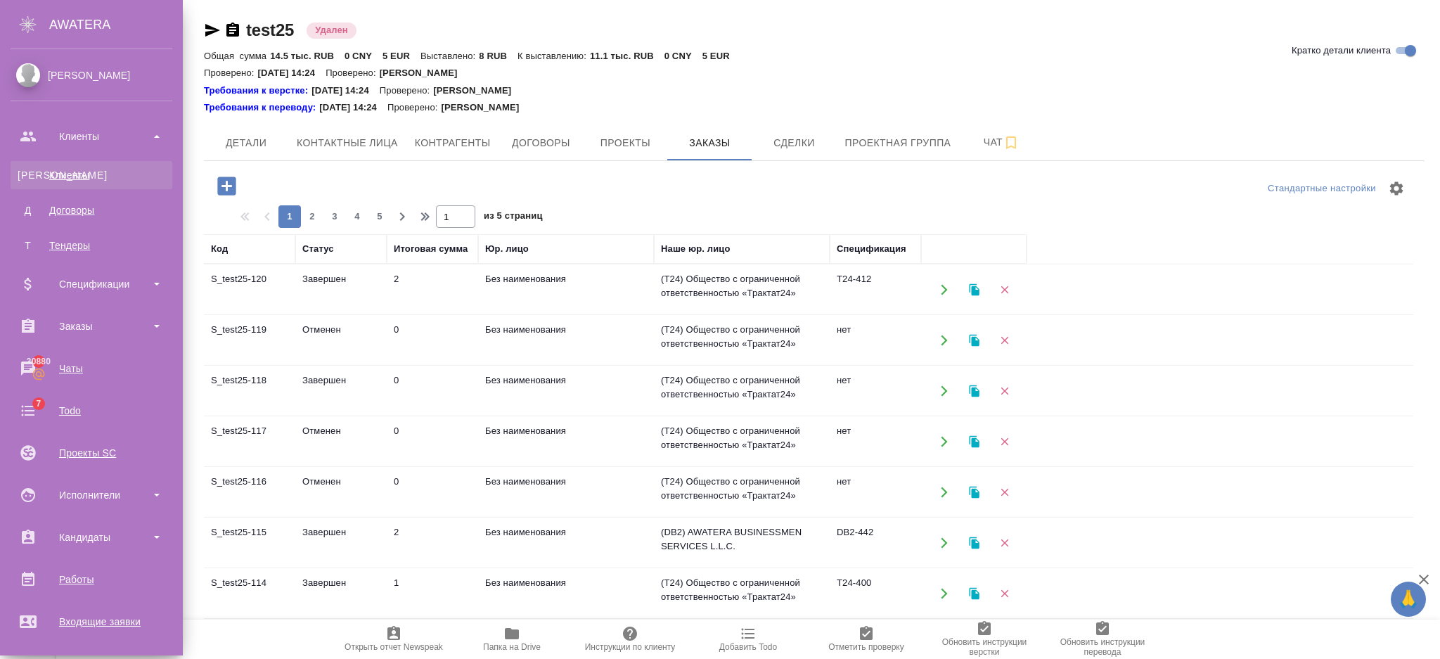
click at [94, 173] on div "Клиенты" at bounding box center [92, 175] width 148 height 14
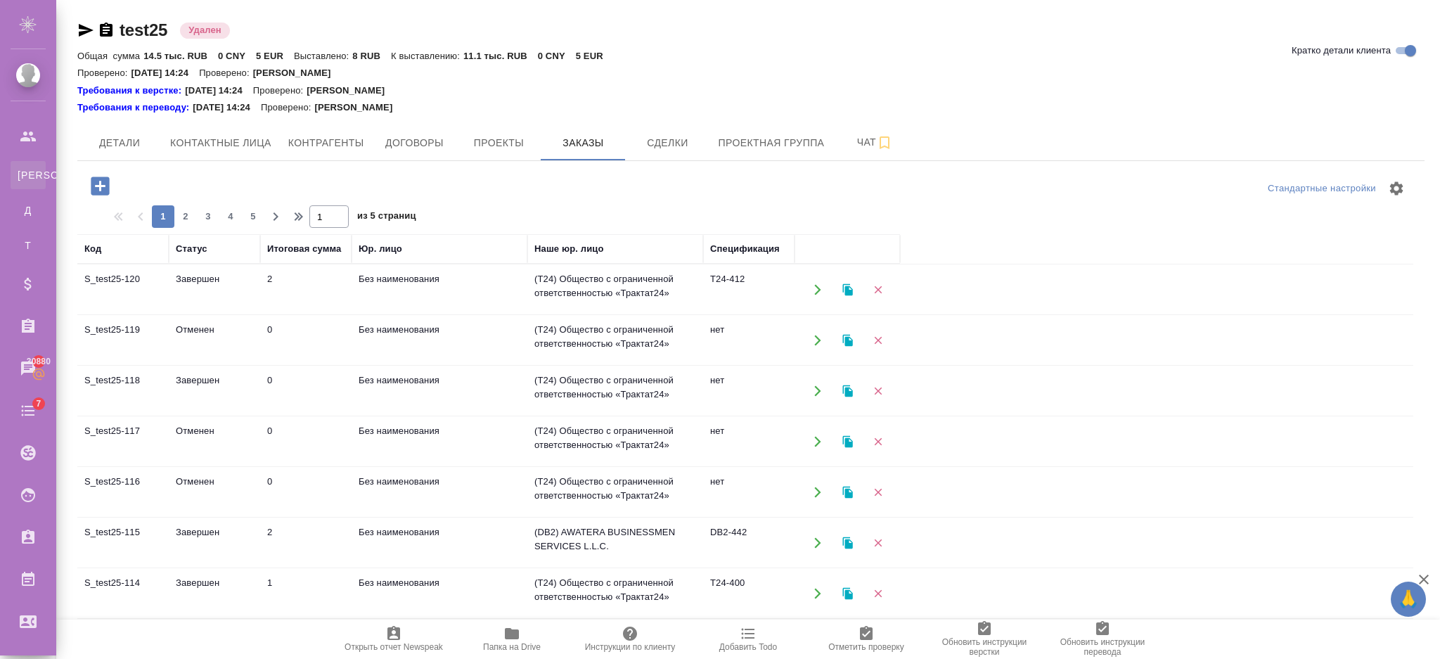
select select "RU"
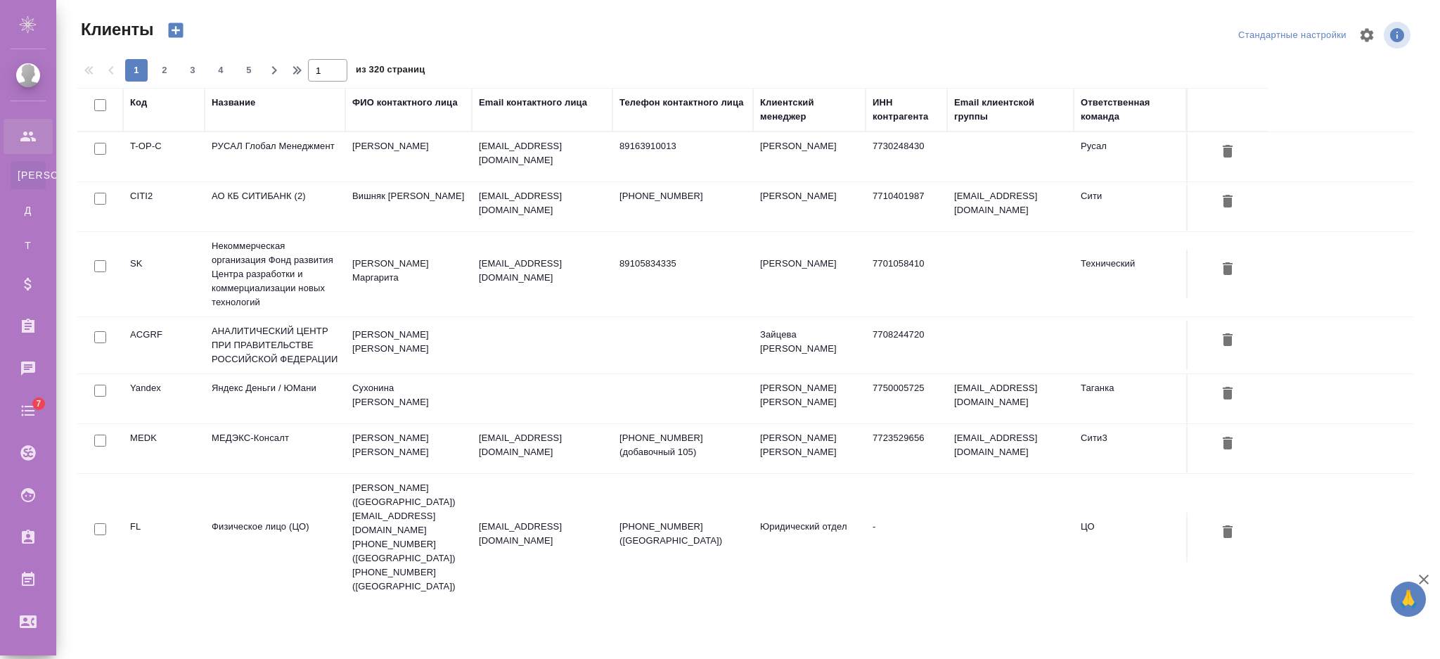
click at [237, 94] on th "Название" at bounding box center [275, 110] width 141 height 44
click at [236, 102] on div "Название" at bounding box center [234, 103] width 44 height 14
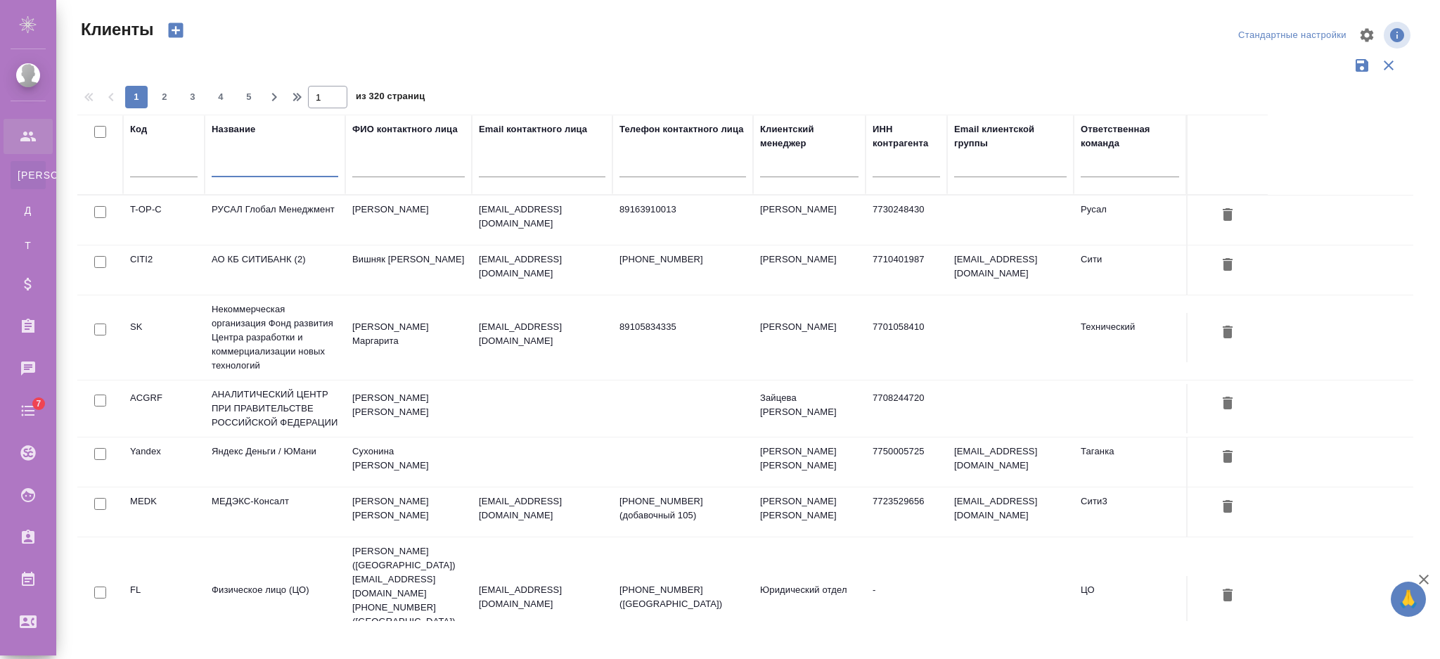
click at [232, 160] on input "text" at bounding box center [275, 169] width 127 height 18
drag, startPoint x: 249, startPoint y: 165, endPoint x: 176, endPoint y: 165, distance: 73.1
click at [176, 165] on tr "Код Название еуые51 ФИО контактного лица Email контактного лица Телефон контакт…" at bounding box center [672, 155] width 1190 height 80
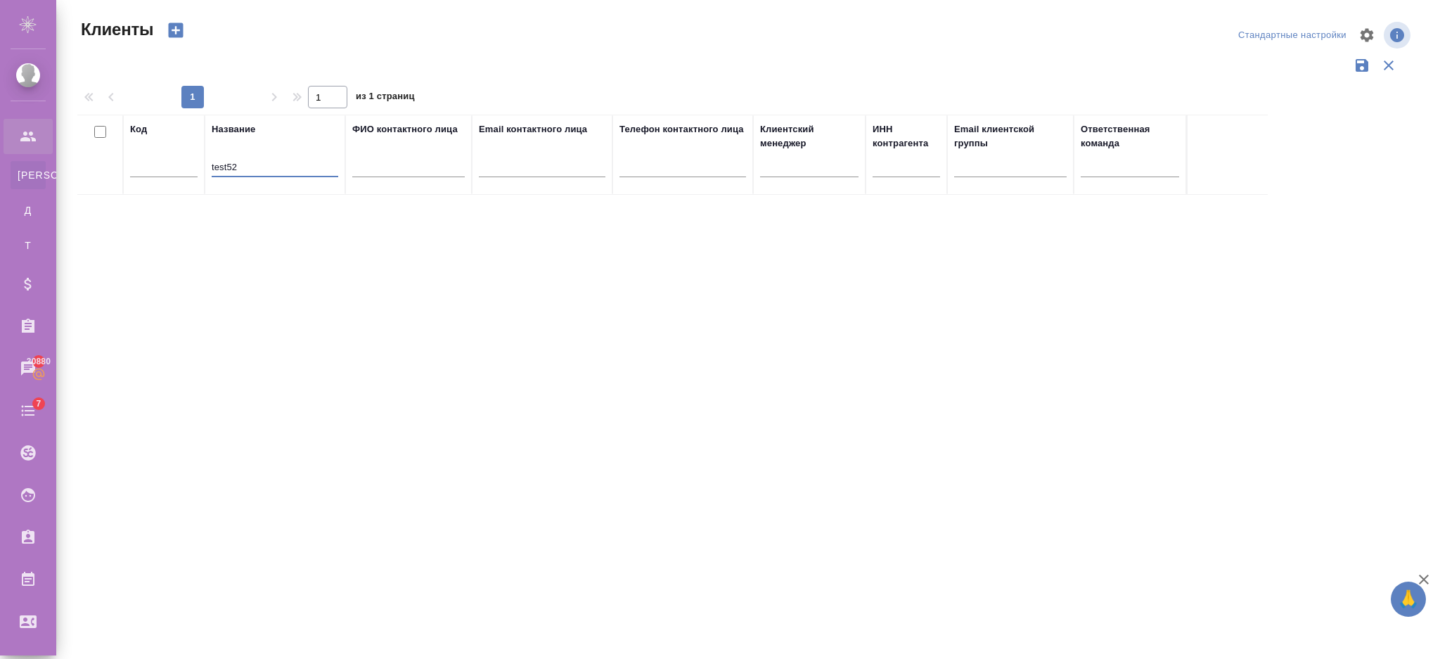
type input "test52"
click at [277, 217] on td "test52" at bounding box center [275, 219] width 141 height 49
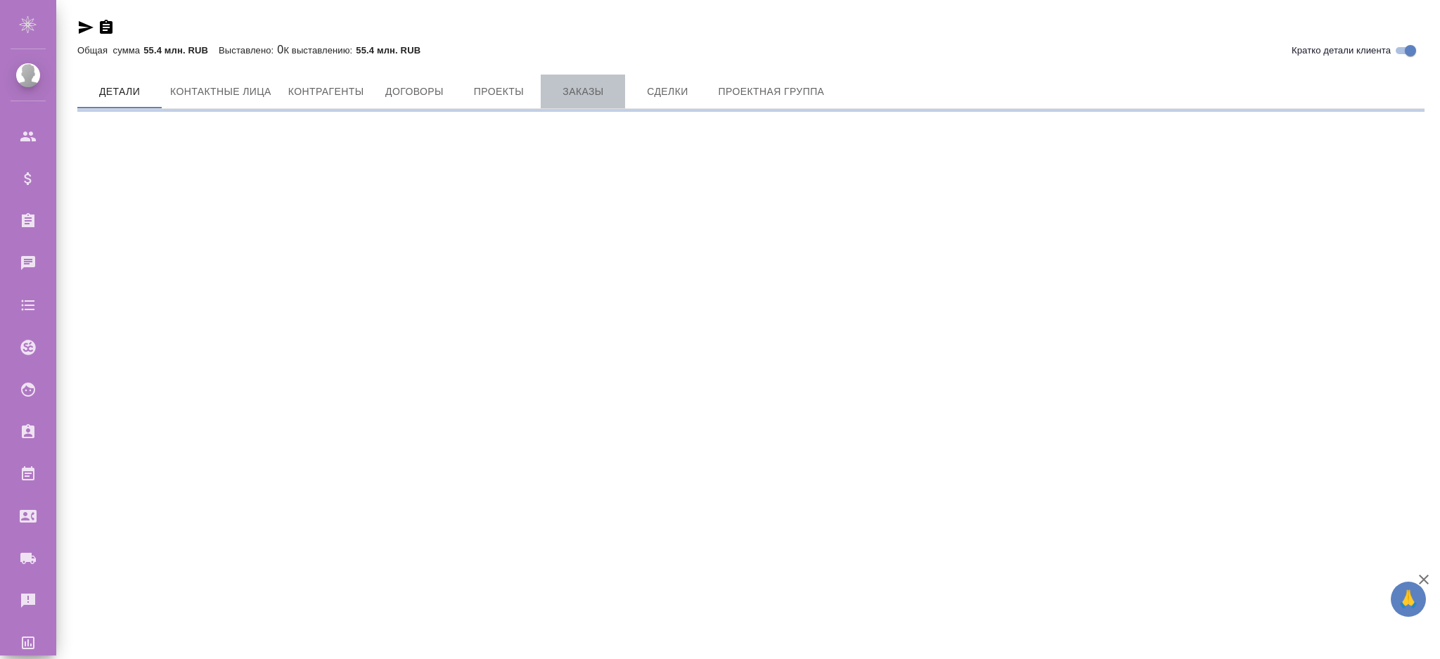
click at [574, 91] on span "Заказы" at bounding box center [583, 92] width 68 height 18
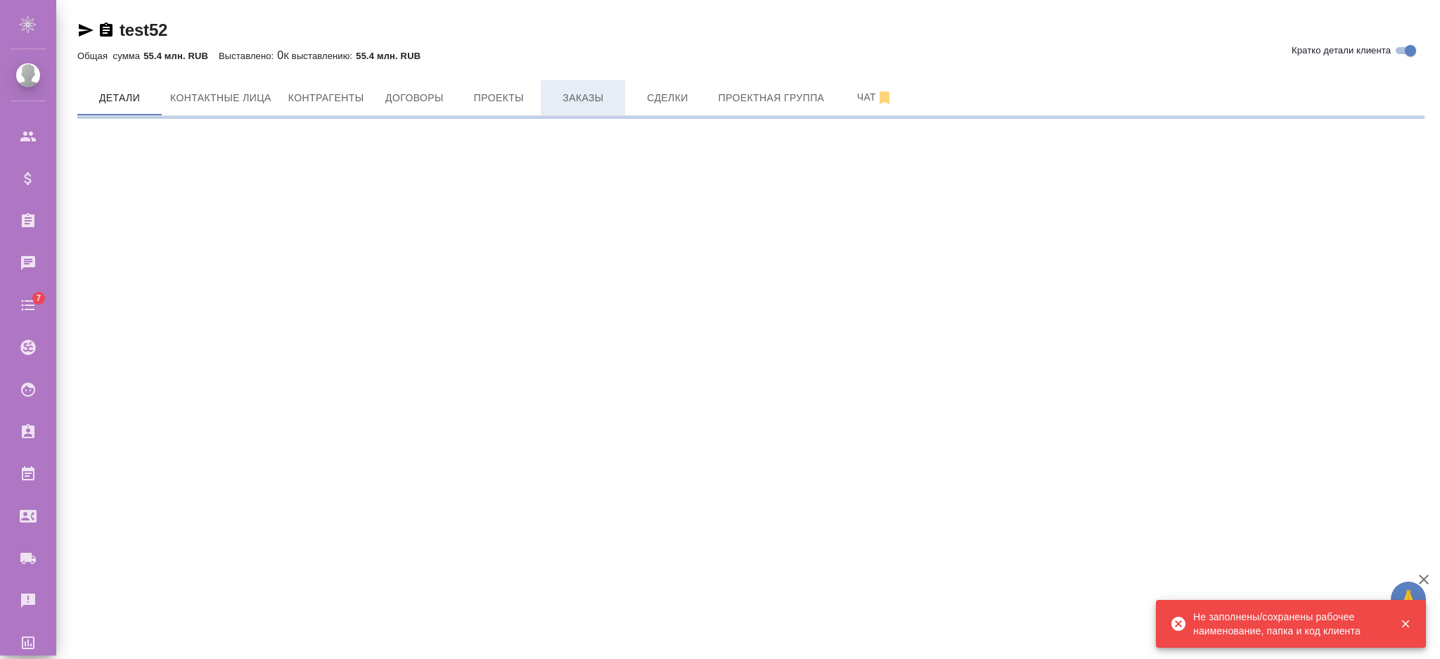
click at [571, 101] on span "Заказы" at bounding box center [583, 98] width 68 height 18
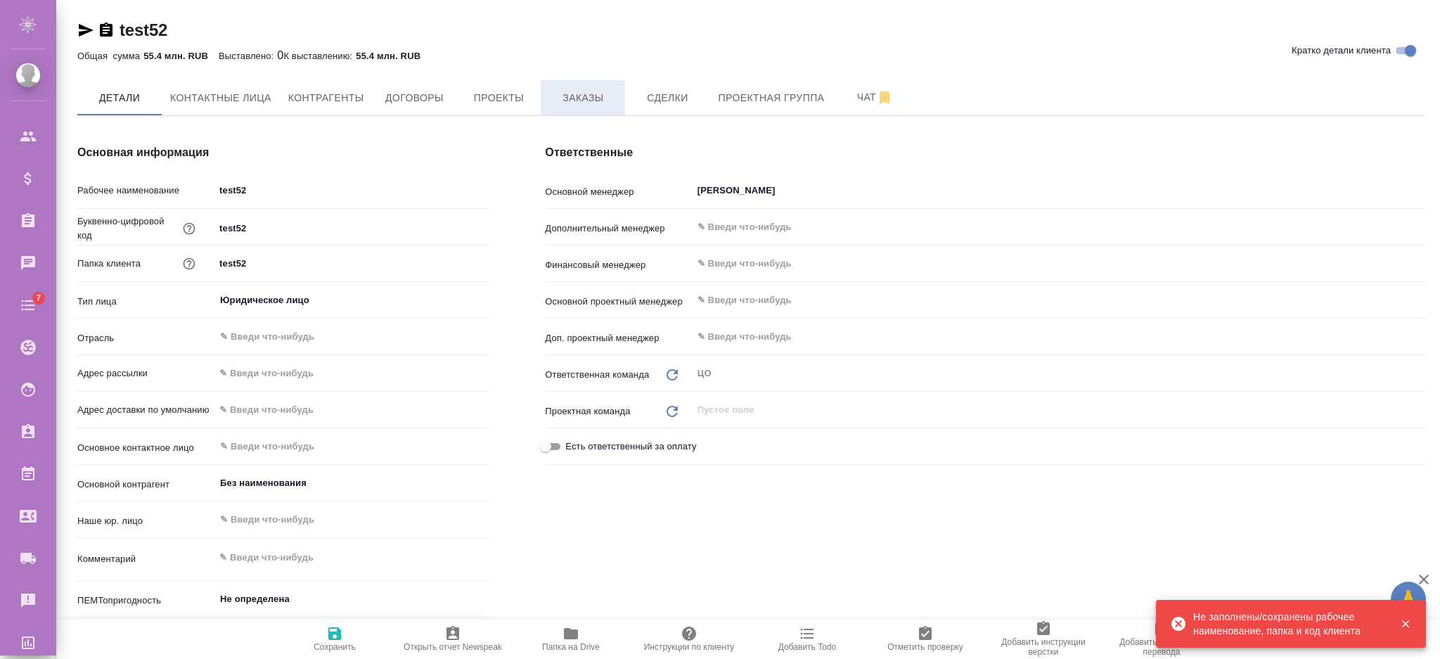
type textarea "x"
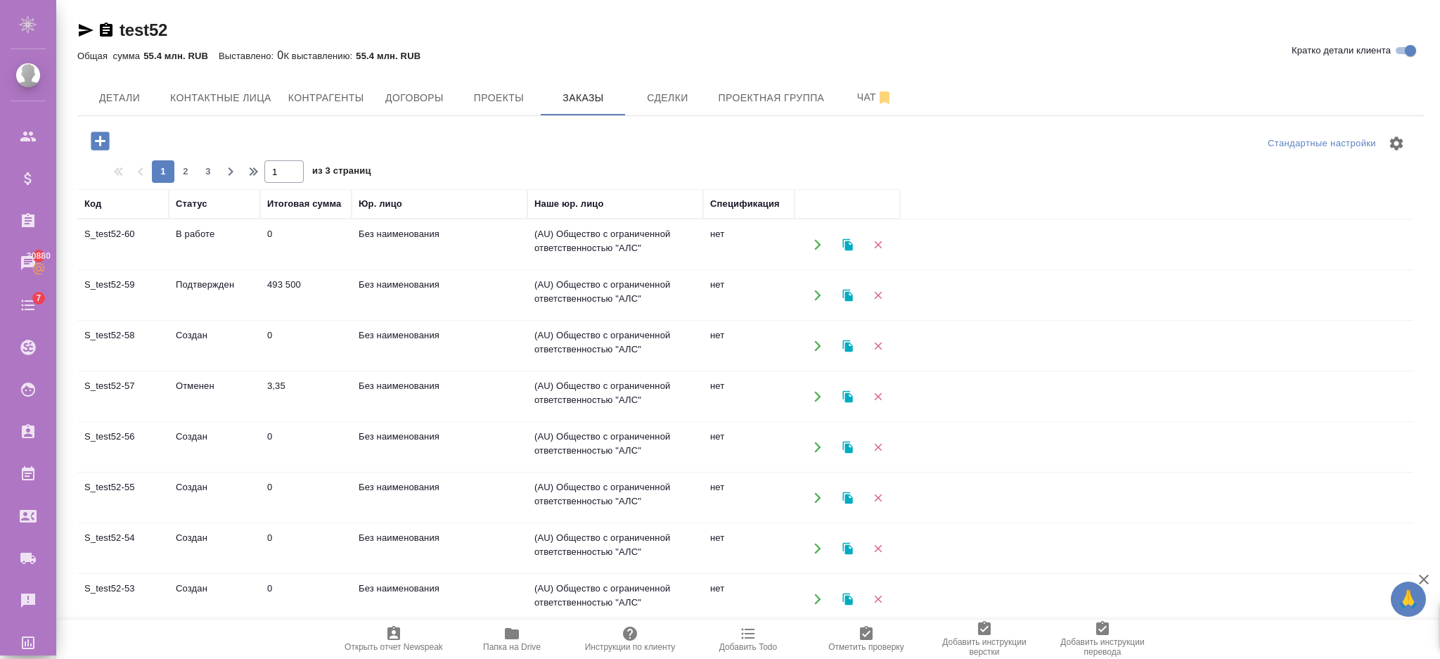
click at [514, 243] on td "Без наименования" at bounding box center [440, 244] width 176 height 49
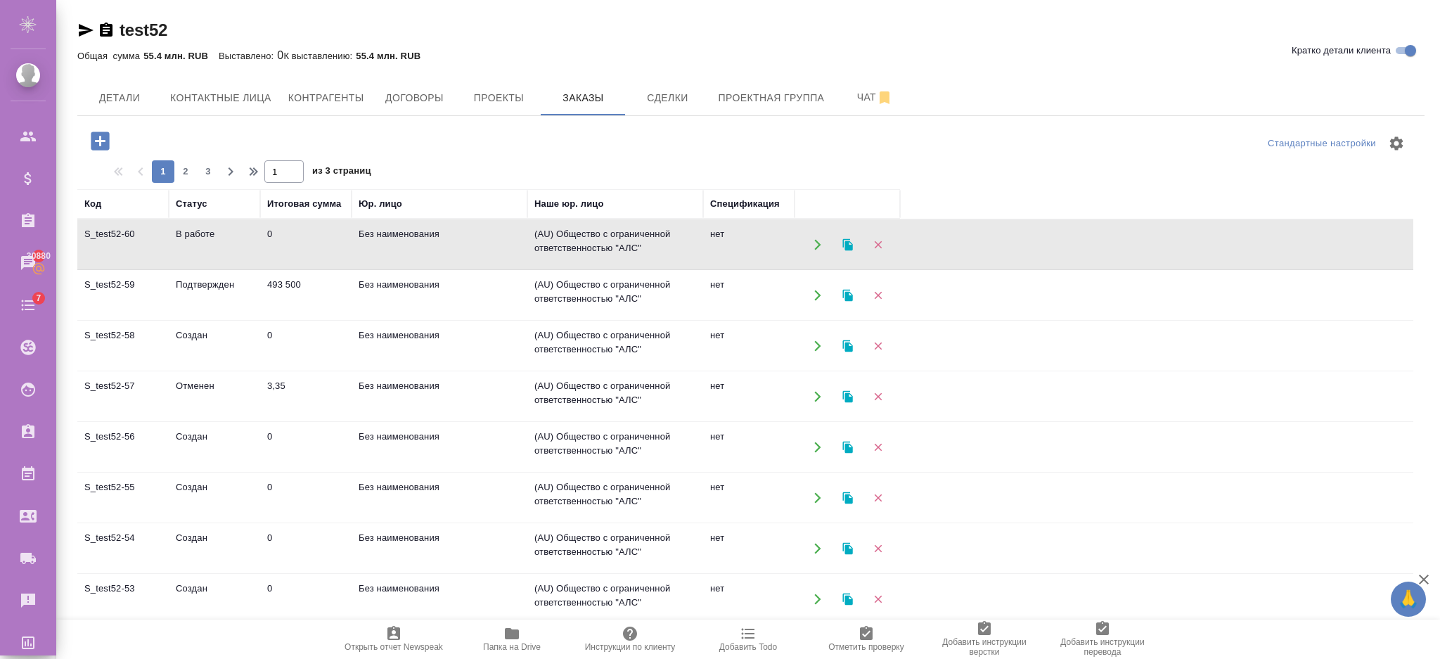
click at [514, 243] on td "Без наименования" at bounding box center [440, 244] width 176 height 49
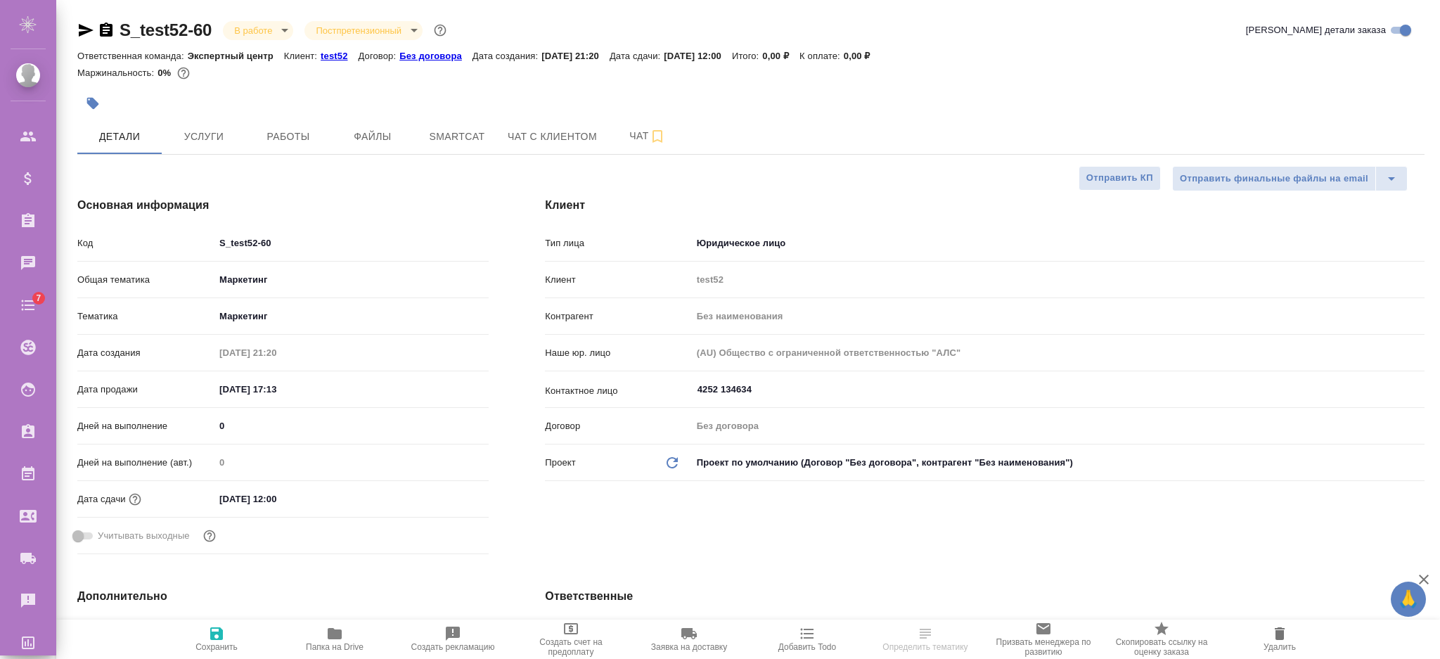
select select "RU"
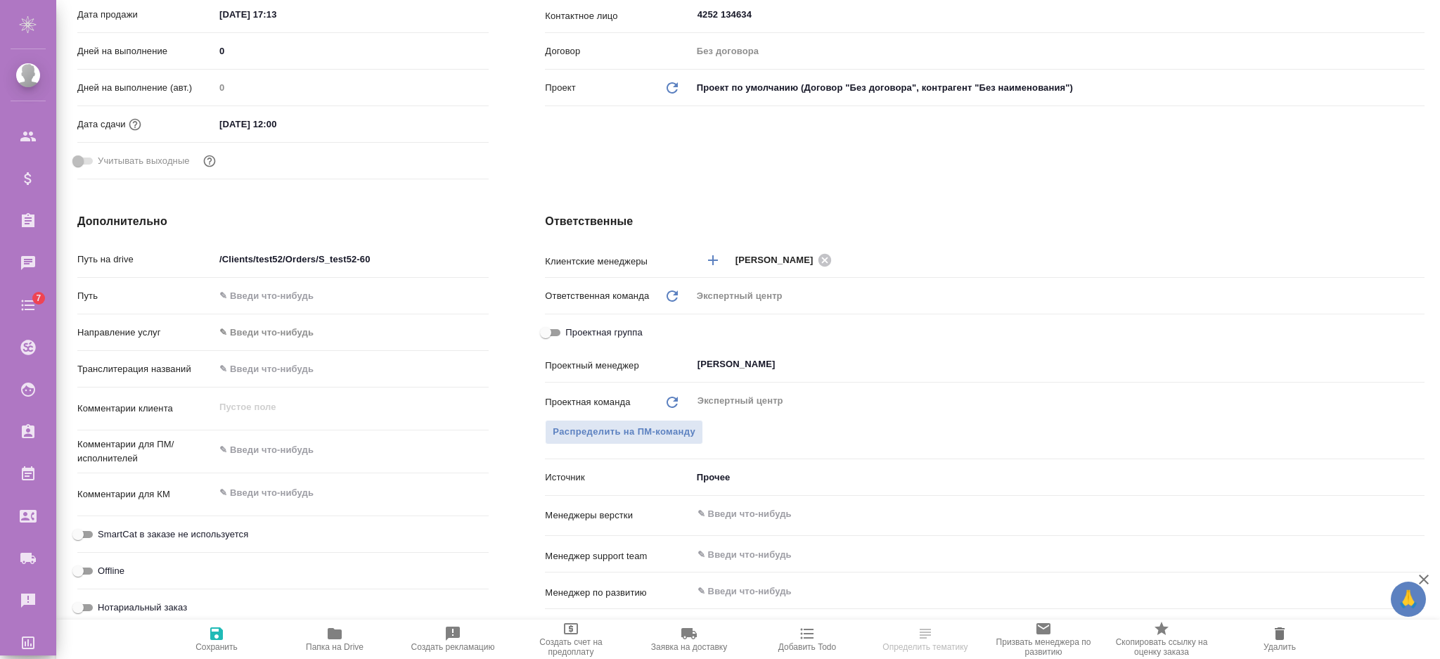
scroll to position [187, 0]
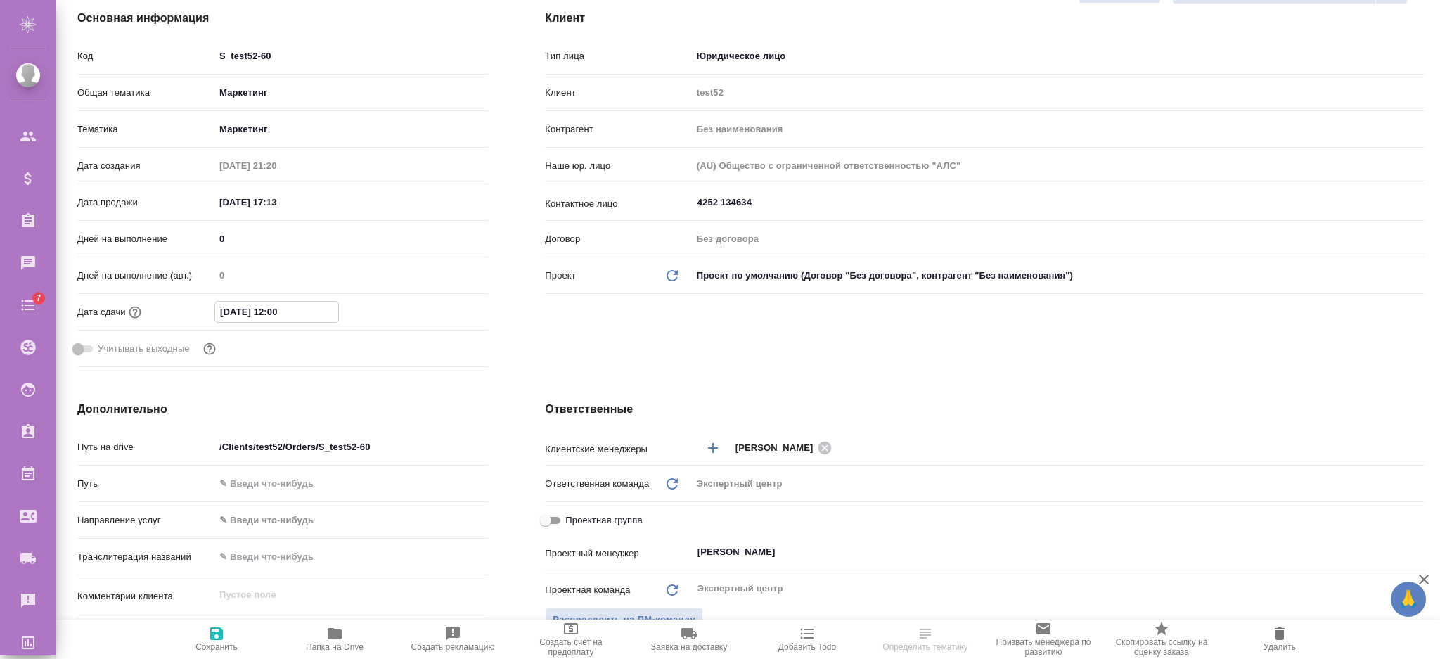
click at [317, 313] on input "[DATE] 12:00" at bounding box center [276, 312] width 123 height 20
click at [451, 311] on icon "button" at bounding box center [448, 310] width 13 height 14
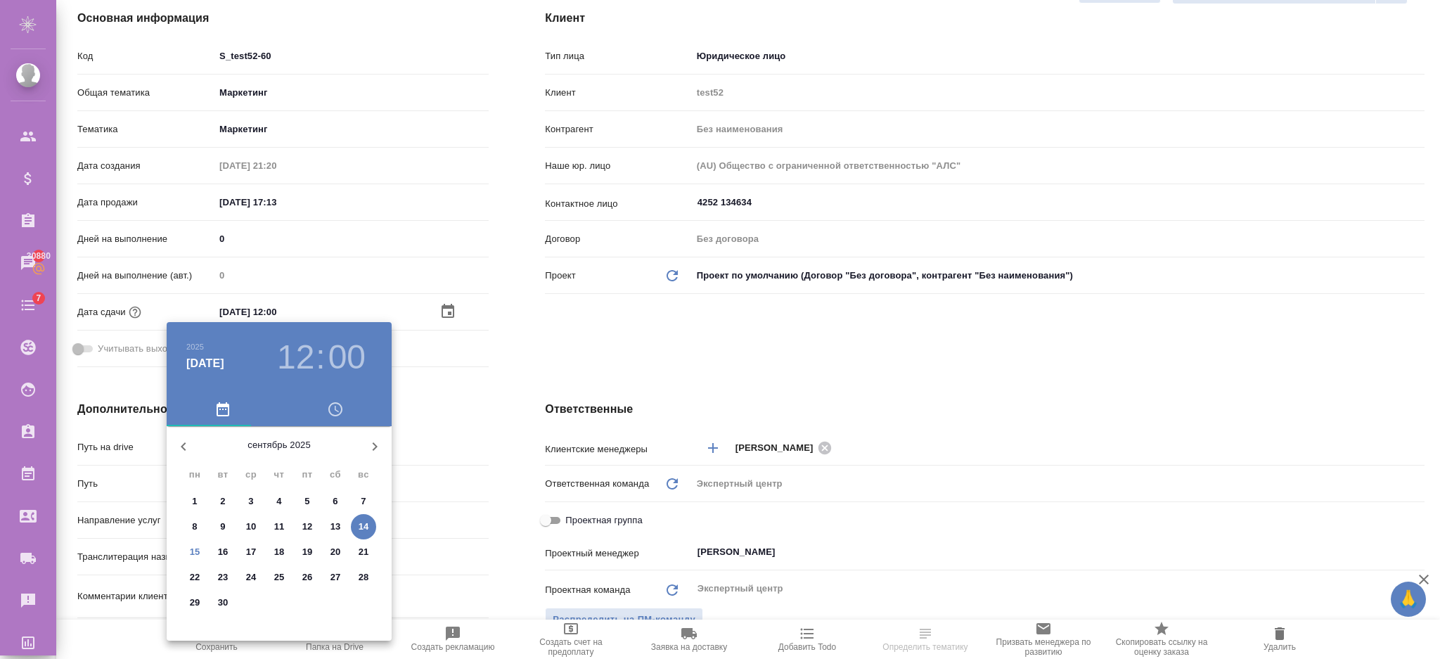
click at [220, 548] on p "16" at bounding box center [223, 552] width 11 height 14
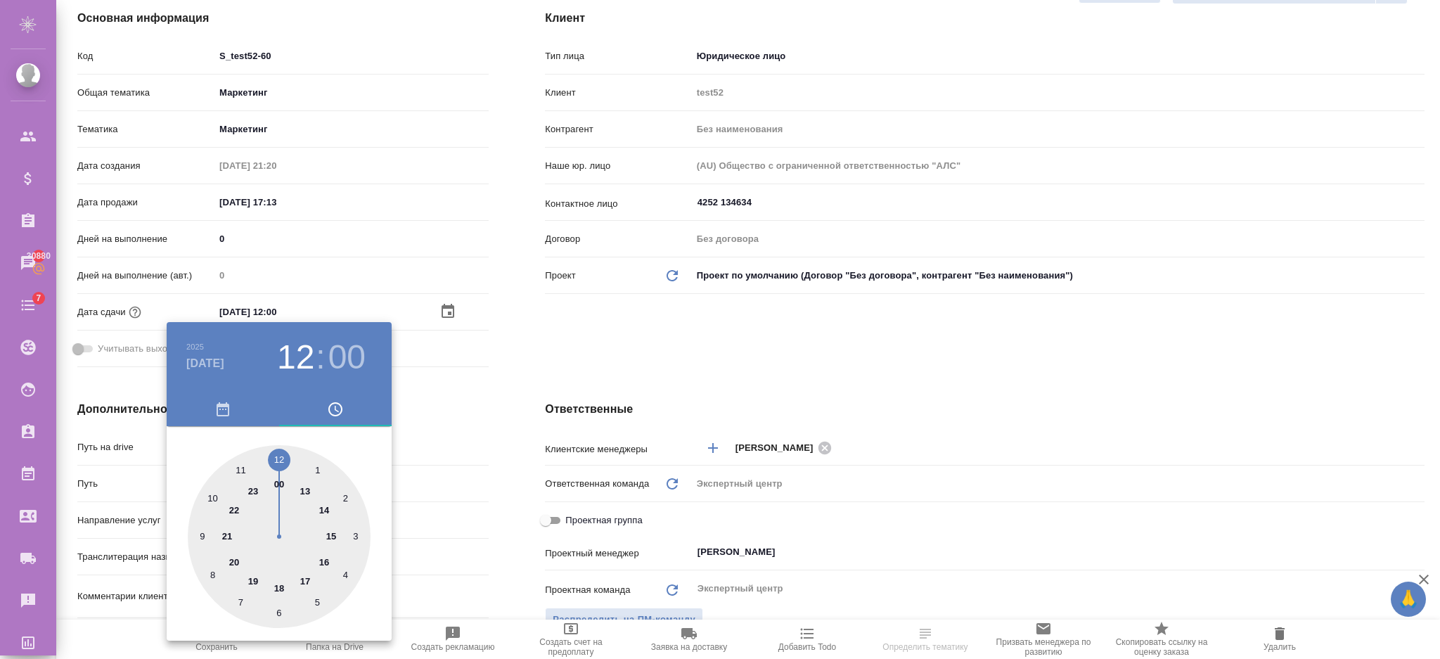
type input "[DATE] 12:00"
click at [619, 314] on div at bounding box center [720, 329] width 1440 height 659
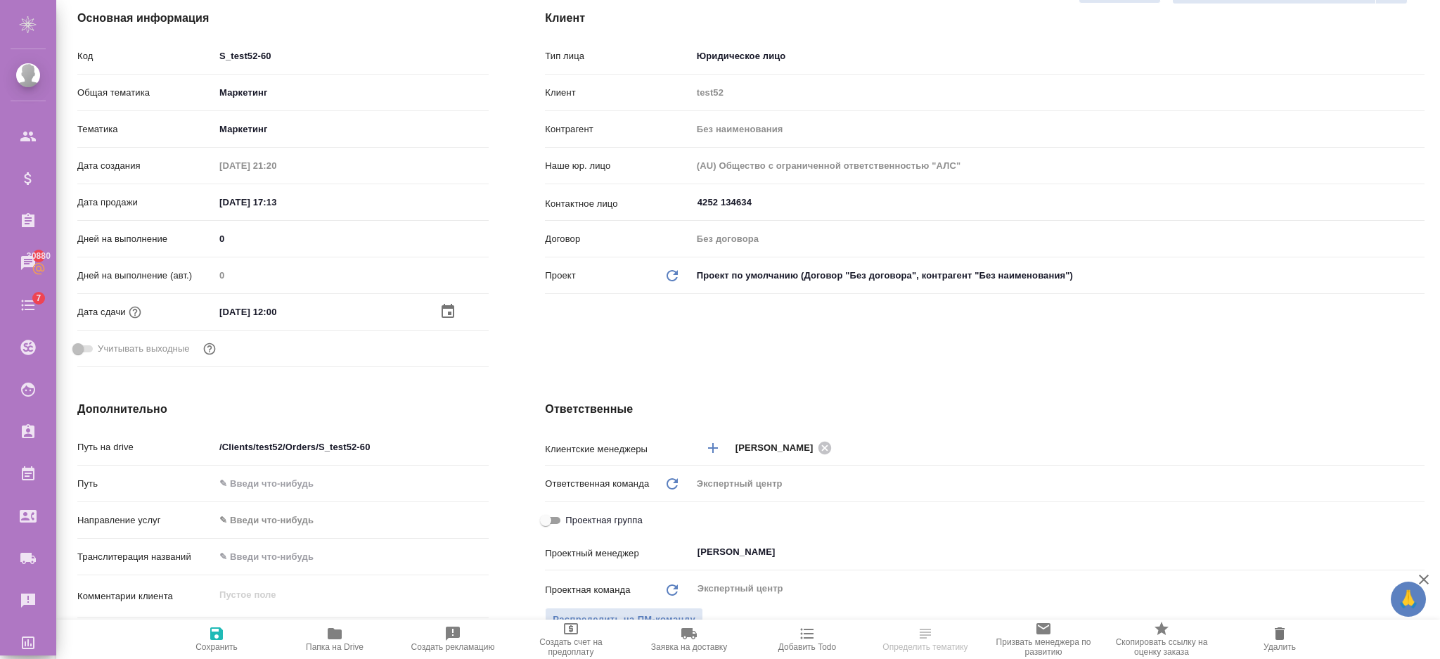
click at [223, 626] on icon "button" at bounding box center [216, 633] width 17 height 17
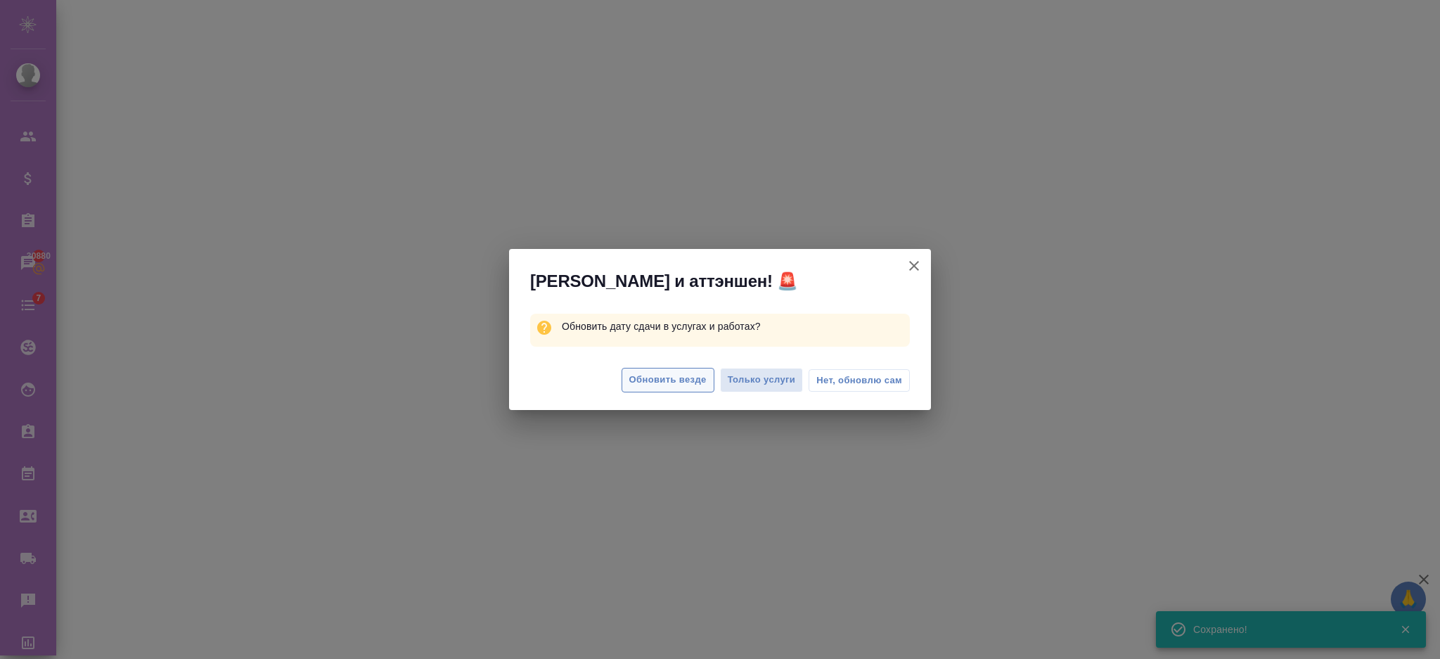
select select "RU"
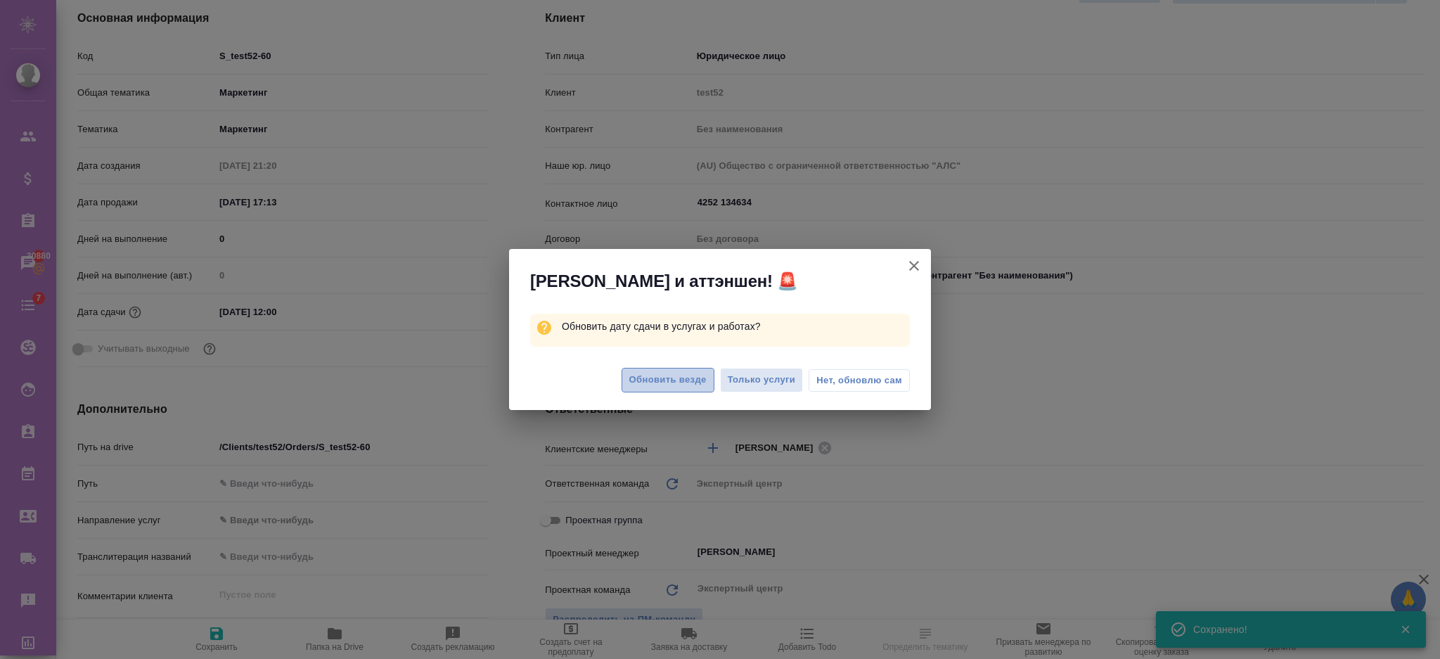
click at [662, 385] on span "Обновить везде" at bounding box center [667, 380] width 77 height 16
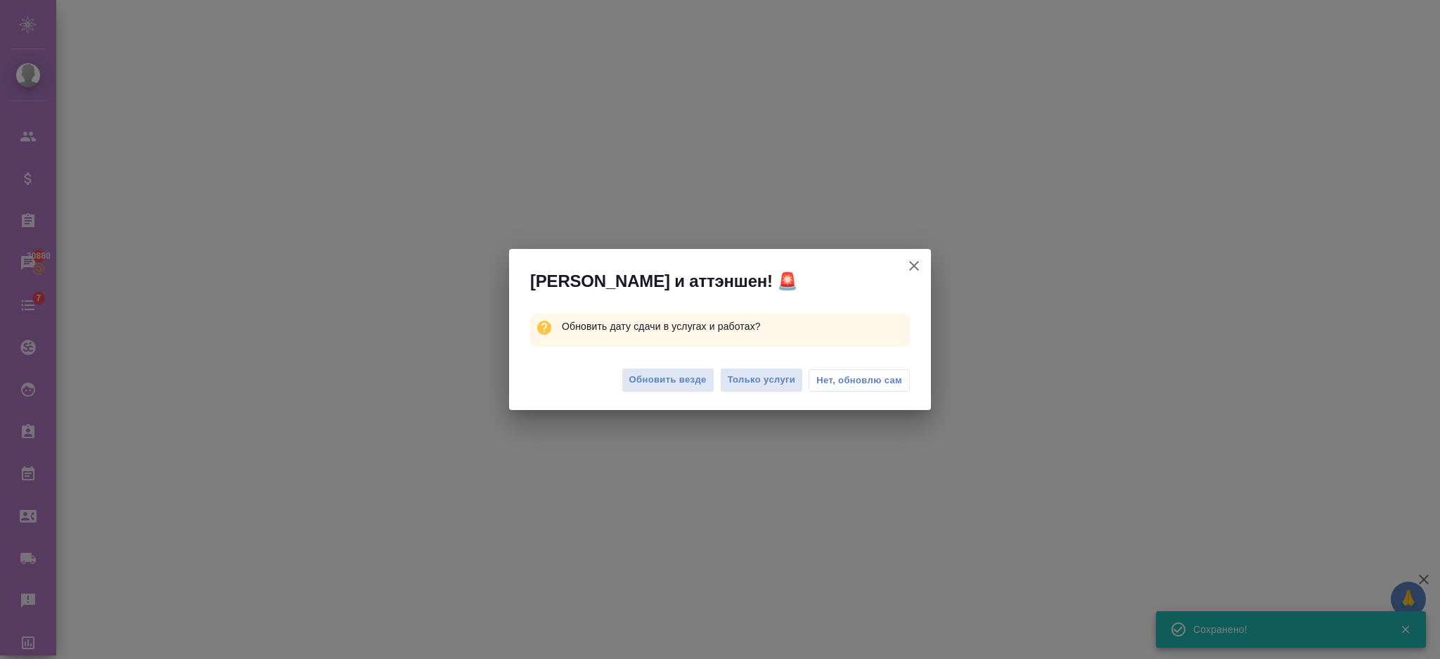
select select "RU"
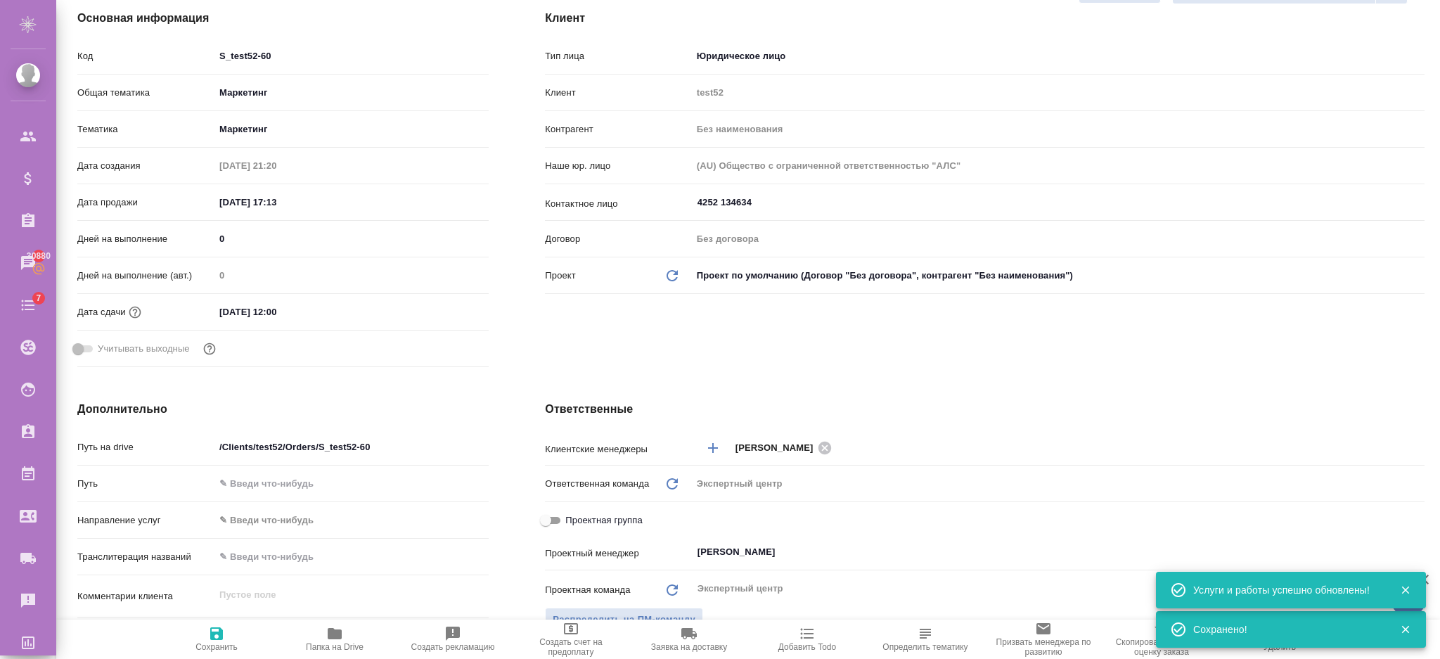
type textarea "x"
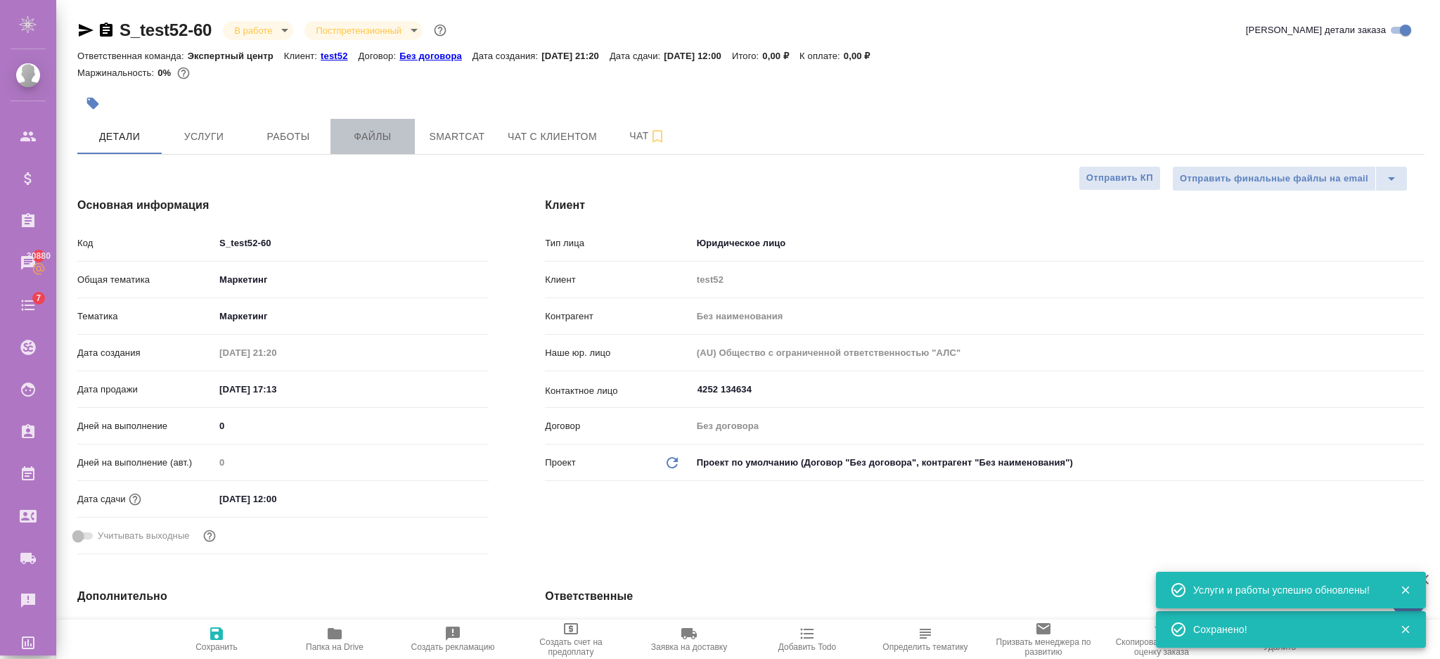
click at [390, 141] on span "Файлы" at bounding box center [373, 137] width 68 height 18
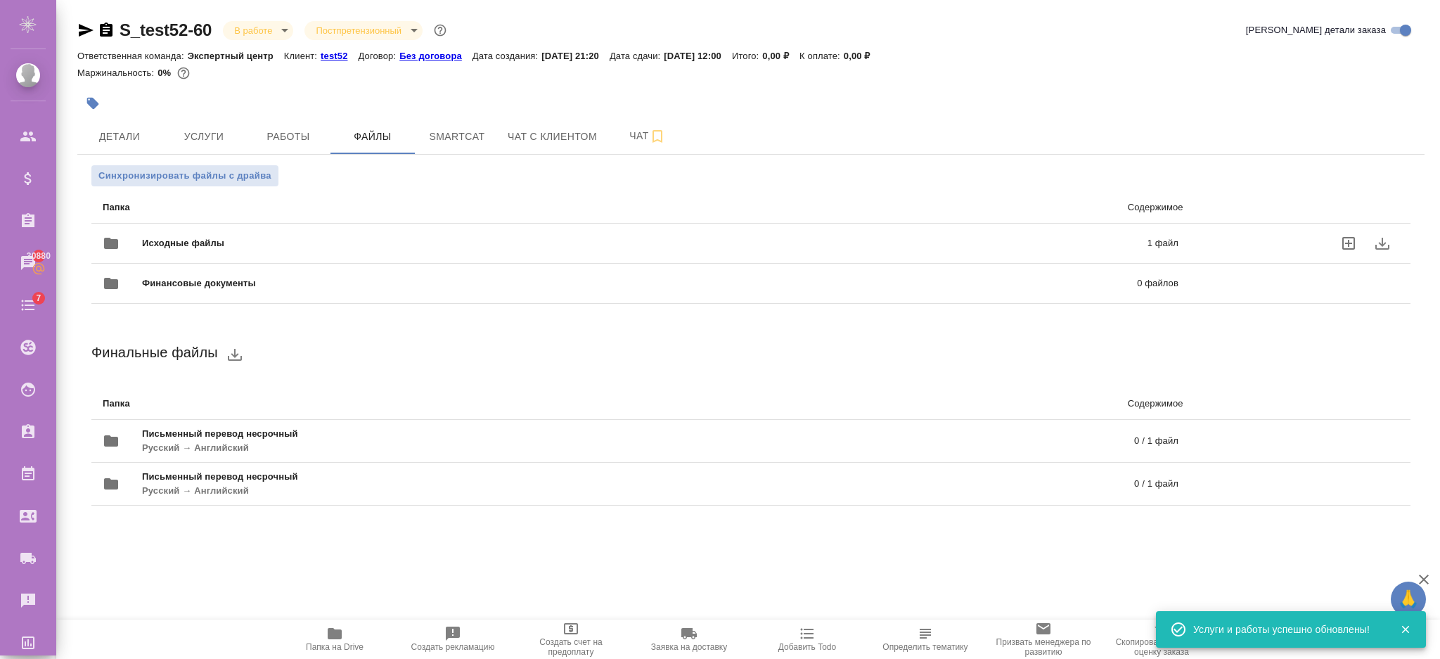
click at [210, 242] on span "Исходные файлы" at bounding box center [414, 243] width 544 height 14
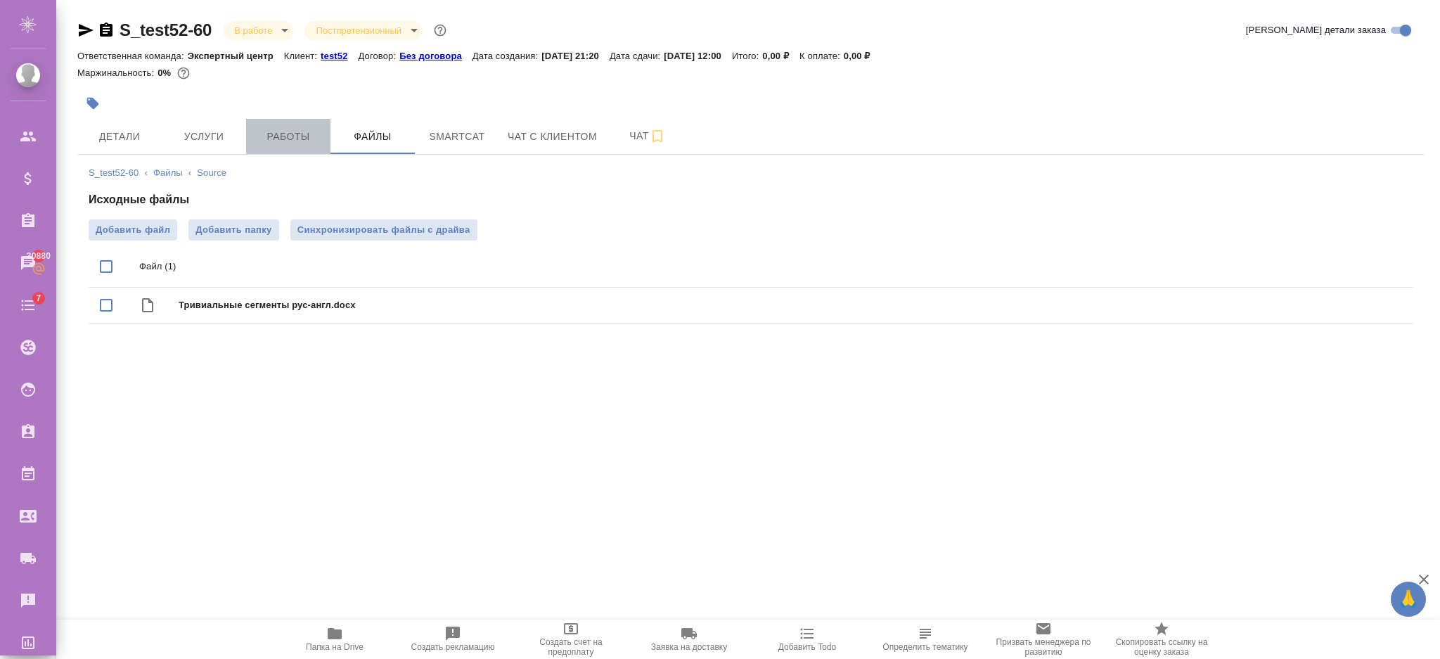
click at [276, 136] on span "Работы" at bounding box center [289, 137] width 68 height 18
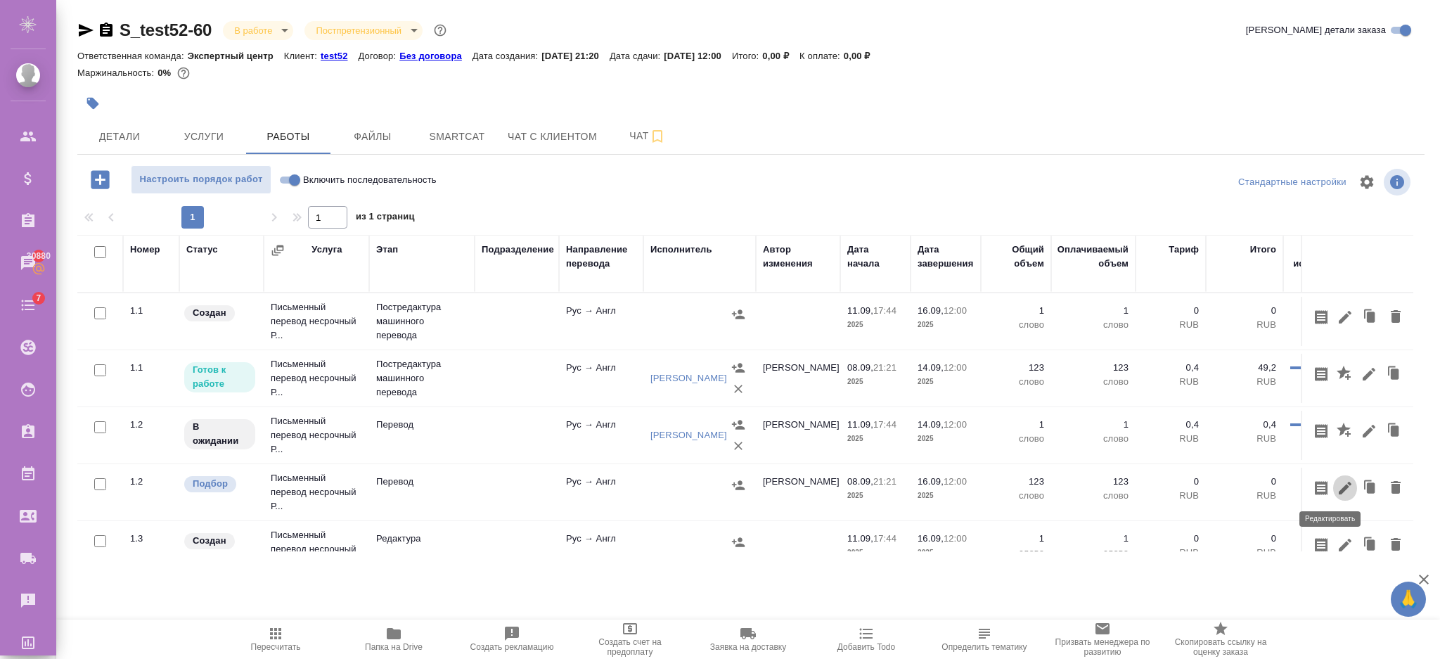
click at [1337, 484] on icon "button" at bounding box center [1345, 488] width 17 height 17
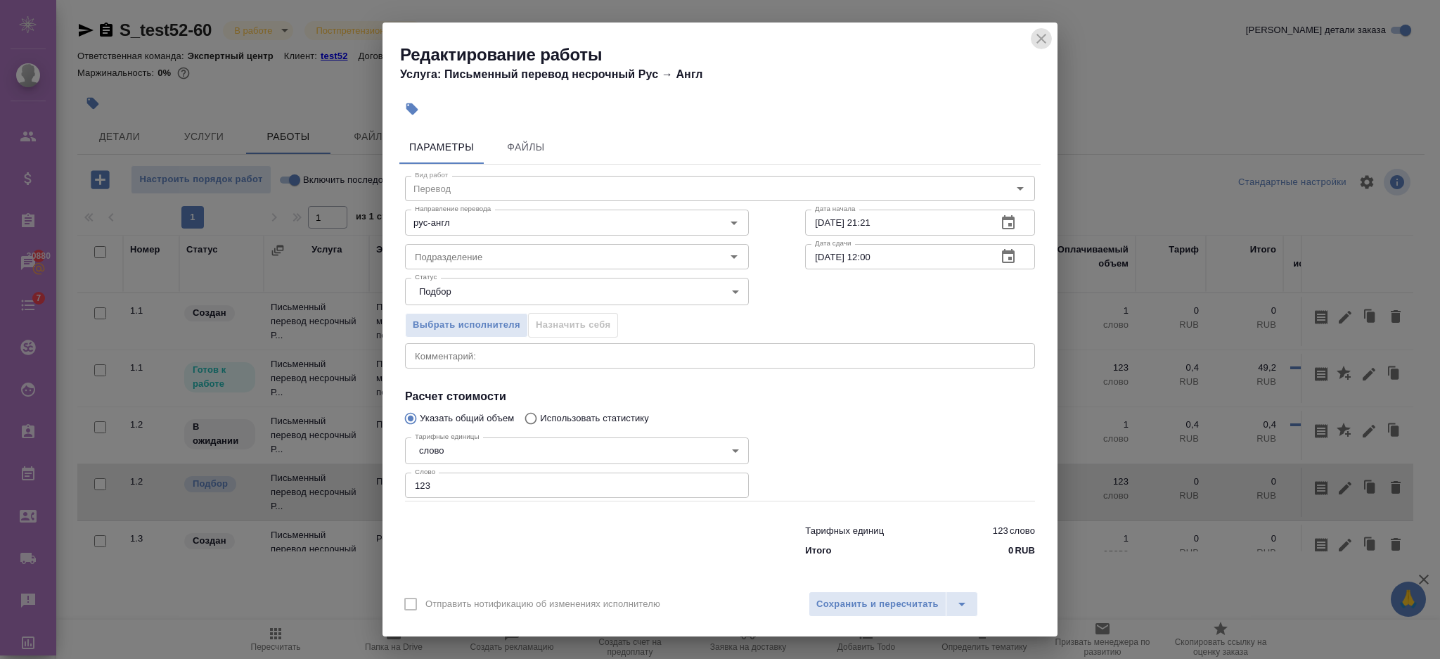
click at [1044, 41] on icon "close" at bounding box center [1041, 38] width 17 height 17
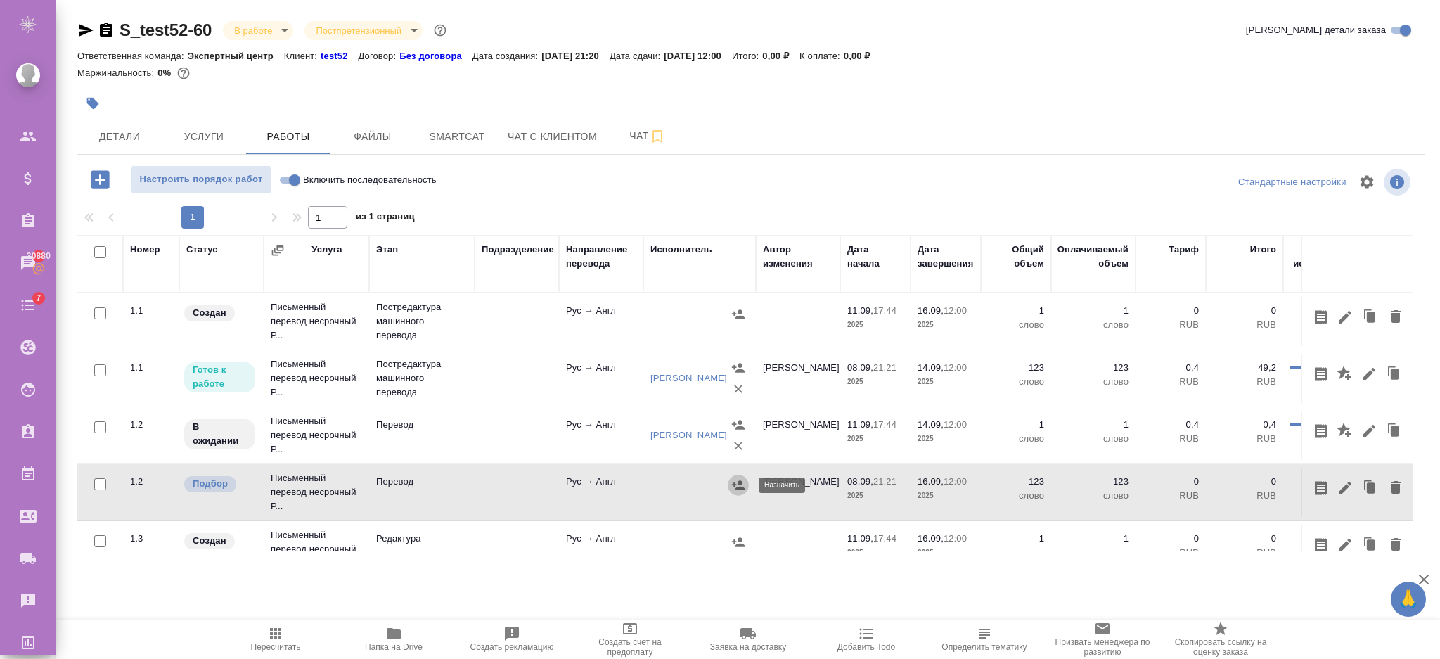
click at [733, 484] on icon "button" at bounding box center [738, 484] width 13 height 9
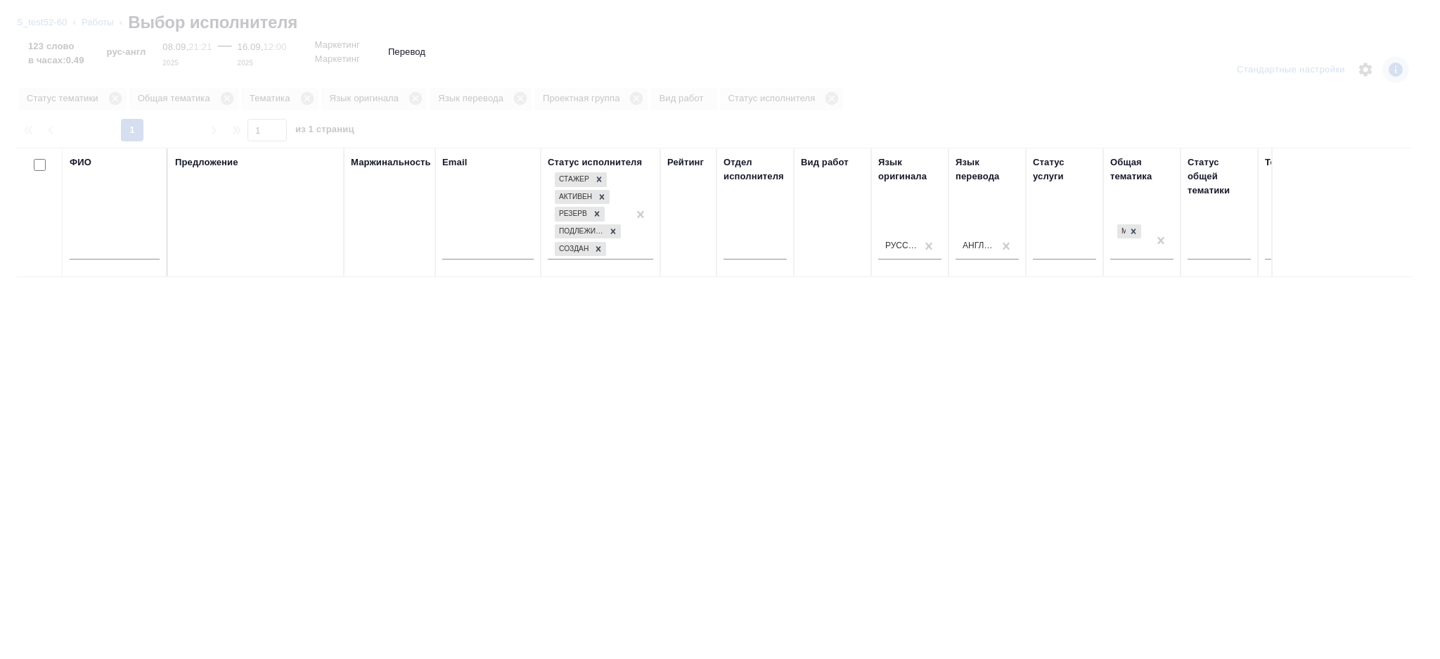
click at [86, 247] on div "ФИО" at bounding box center [115, 212] width 90 height 114
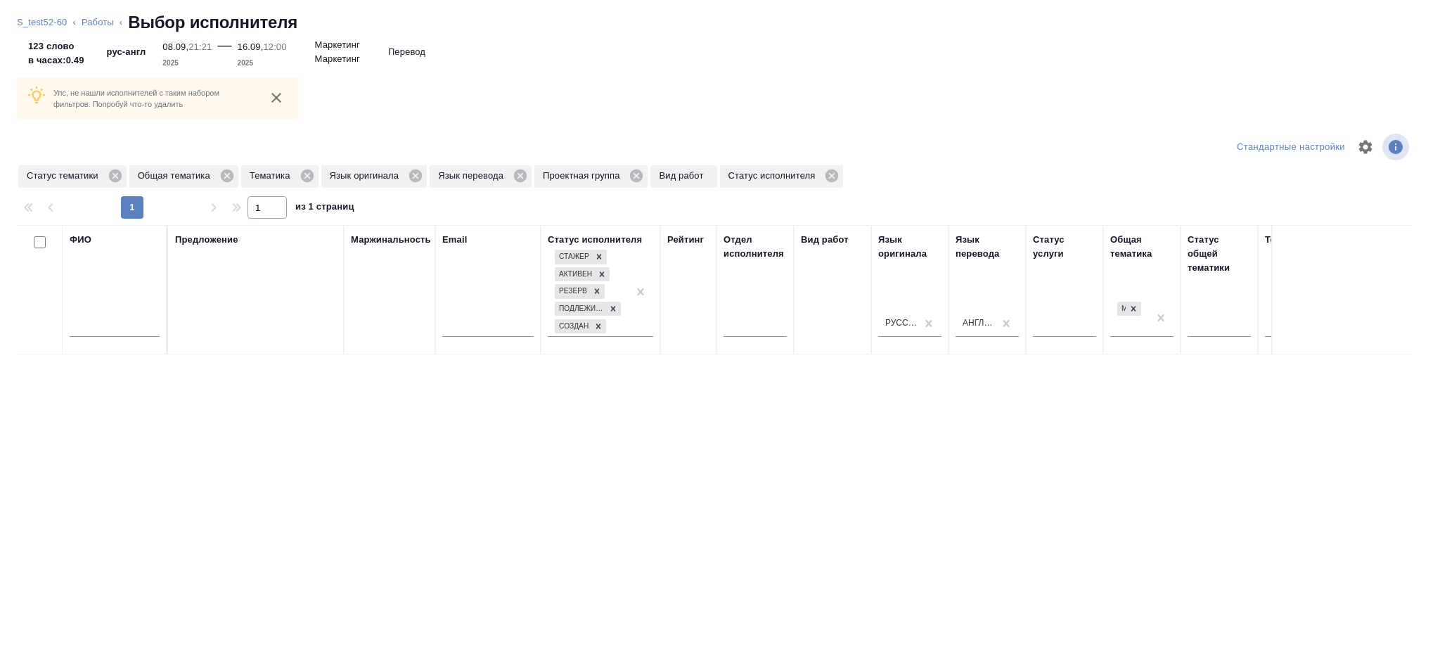
click at [98, 316] on div at bounding box center [115, 329] width 90 height 34
click at [101, 324] on input "text" at bounding box center [115, 328] width 90 height 18
drag, startPoint x: 105, startPoint y: 326, endPoint x: 53, endPoint y: 326, distance: 52.0
click at [60, 326] on tr "ФИО rjhjkm Предложение Маржинальность Email Статус исполнителя [PERSON_NAME] Ре…" at bounding box center [1038, 289] width 2043 height 129
type input "король"
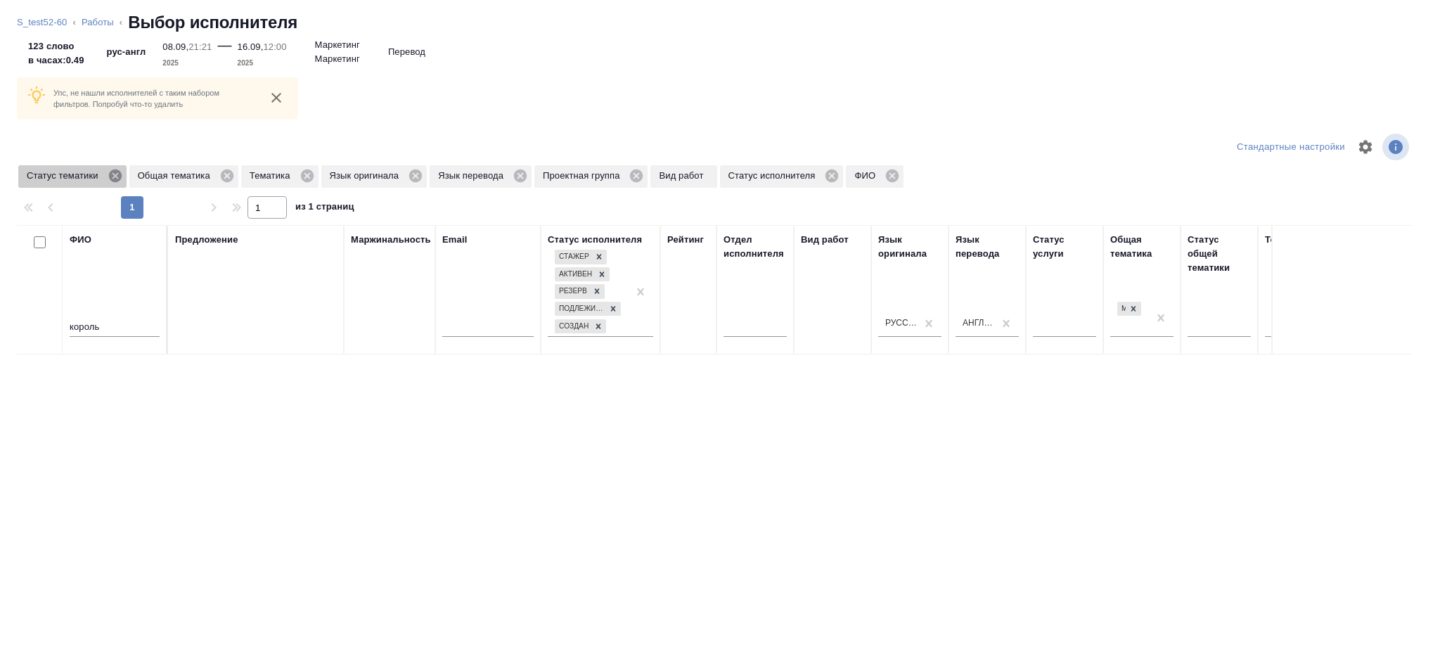
click at [110, 177] on icon at bounding box center [114, 175] width 13 height 13
click at [525, 176] on icon at bounding box center [525, 175] width 15 height 15
click at [122, 176] on icon at bounding box center [115, 175] width 15 height 15
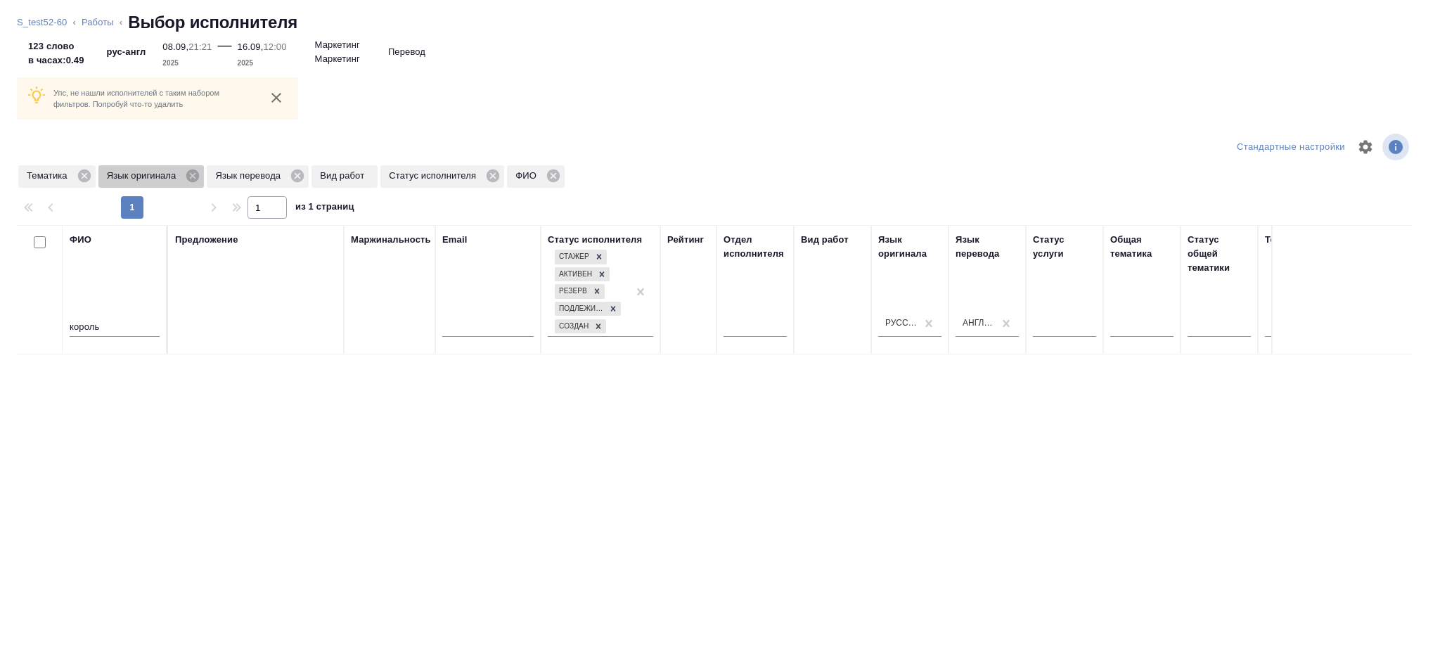
click at [122, 176] on p "Язык оригинала" at bounding box center [144, 176] width 75 height 14
click at [72, 180] on span "Тематика" at bounding box center [49, 176] width 63 height 14
click at [81, 180] on icon at bounding box center [84, 175] width 13 height 13
click at [110, 177] on icon at bounding box center [112, 175] width 15 height 15
click at [110, 177] on icon at bounding box center [108, 175] width 15 height 15
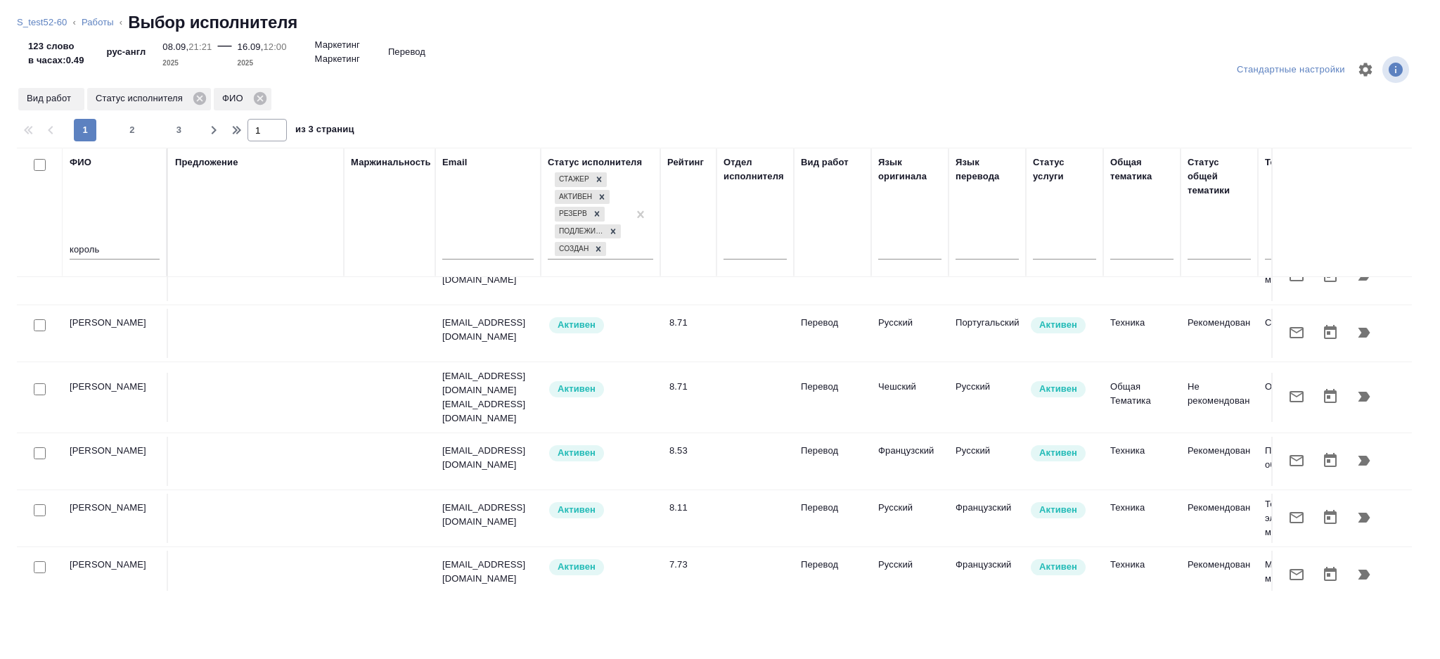
scroll to position [1098, 0]
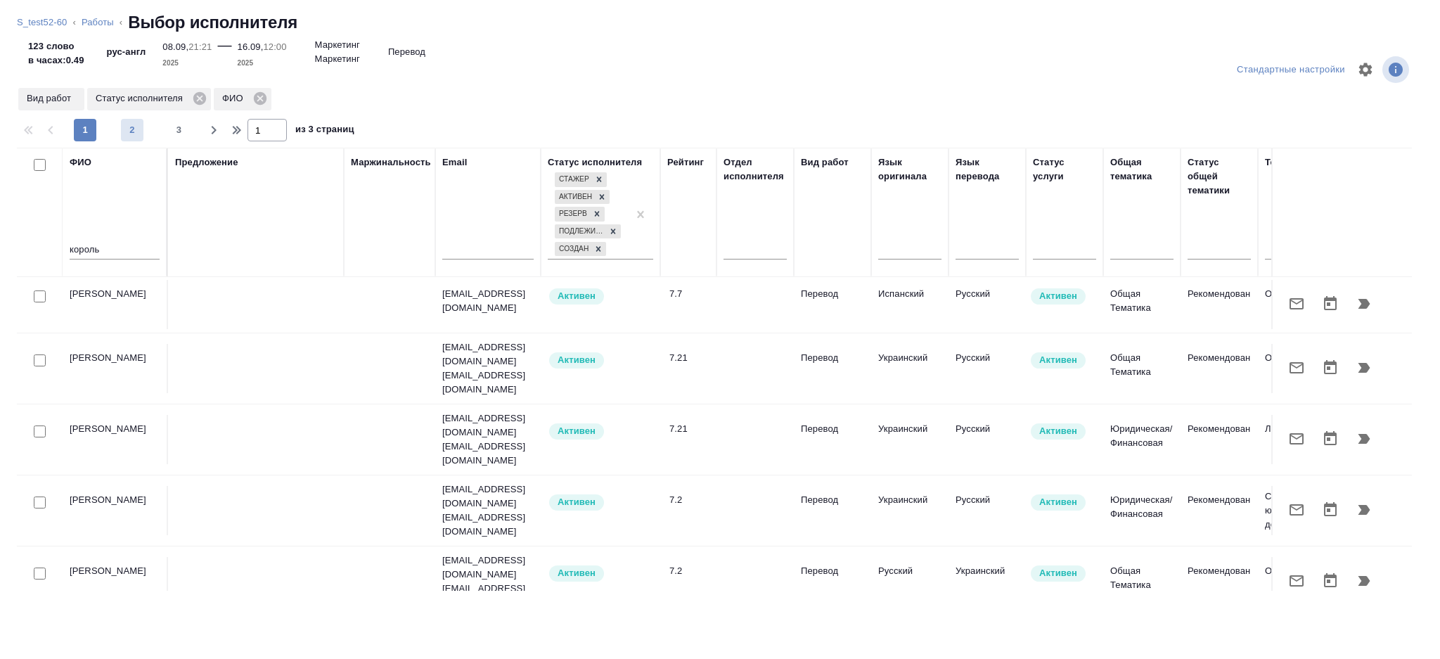
click at [125, 125] on span "2" at bounding box center [132, 130] width 23 height 14
type input "2"
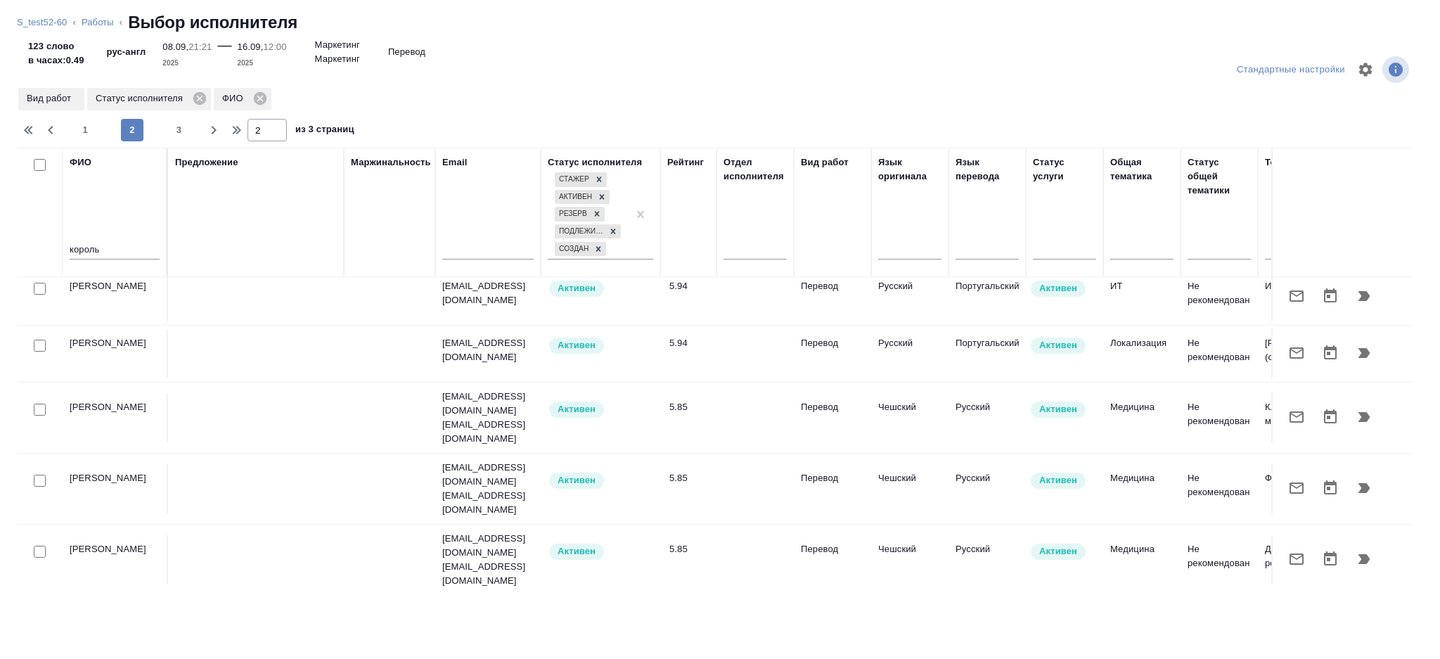
scroll to position [1063, 0]
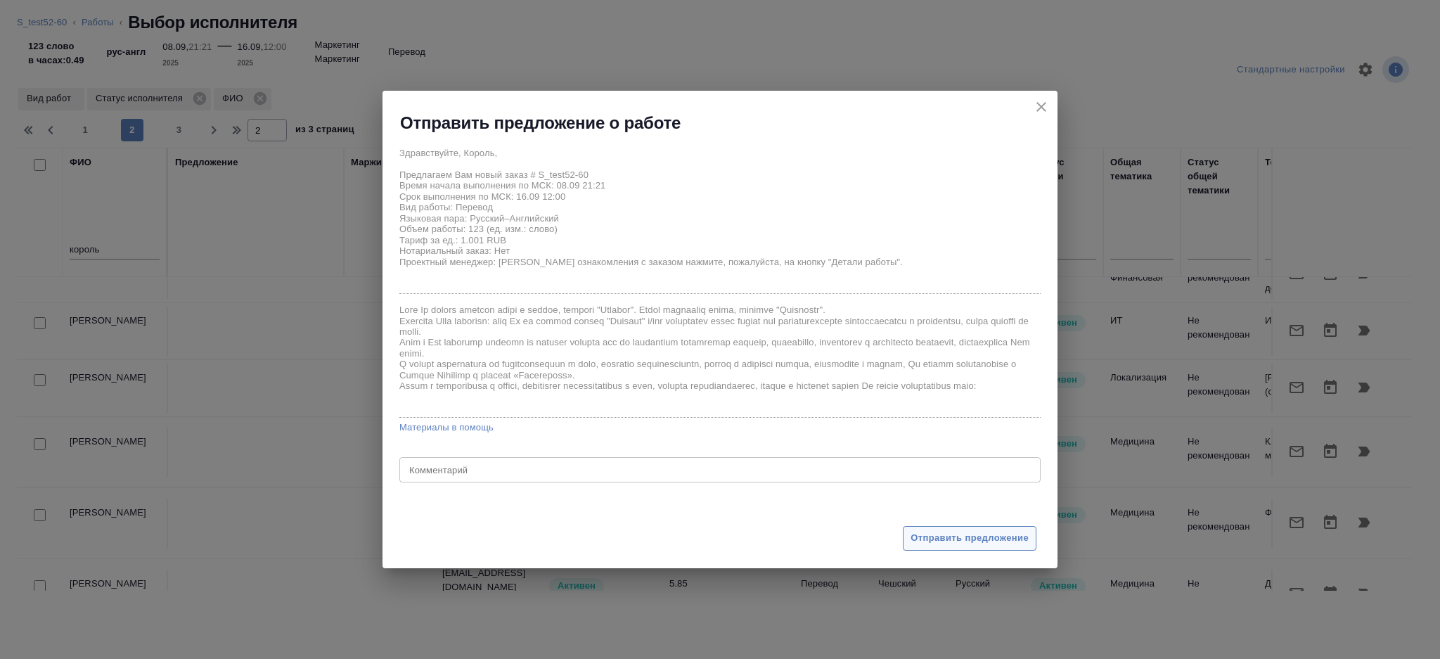
click at [982, 537] on span "Отправить предложение" at bounding box center [970, 538] width 118 height 16
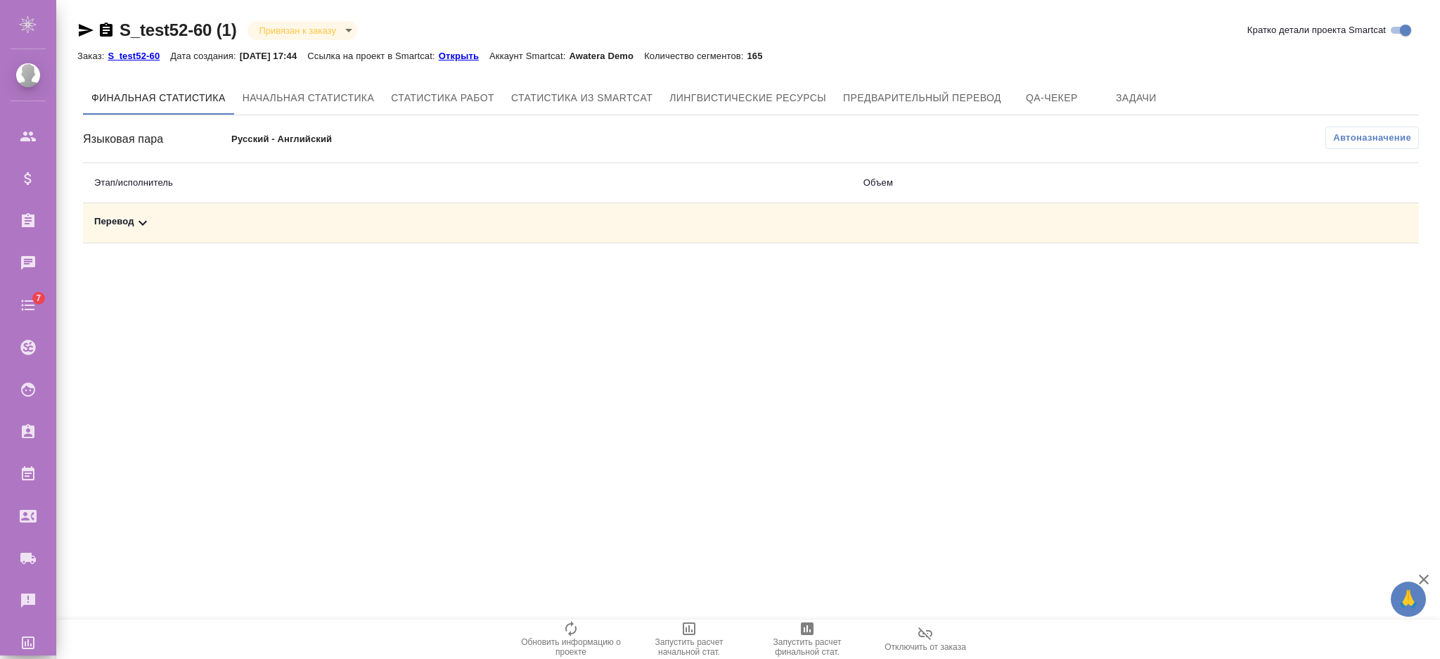
click at [153, 219] on div "Перевод" at bounding box center [467, 222] width 747 height 17
click at [148, 219] on icon at bounding box center [142, 222] width 17 height 17
click at [1361, 141] on span "Автоназначение" at bounding box center [1372, 138] width 78 height 14
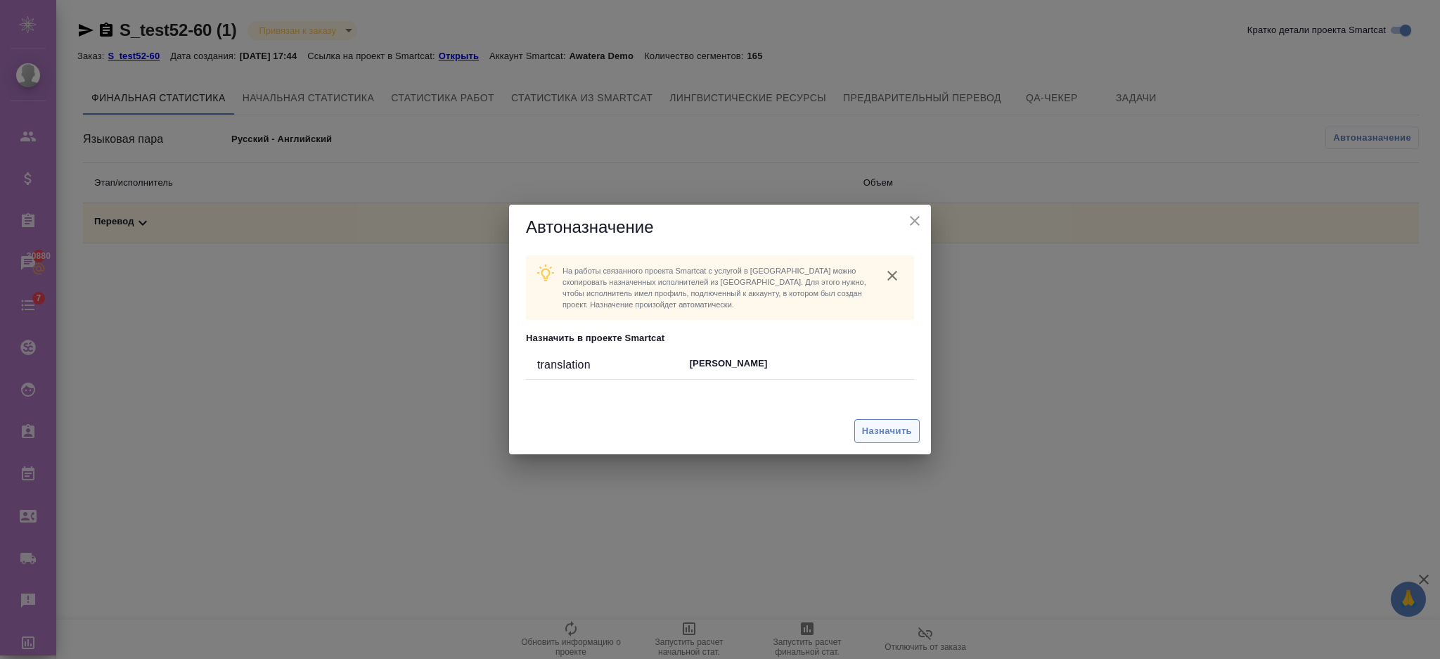
click at [861, 435] on button "Назначить" at bounding box center [886, 431] width 65 height 25
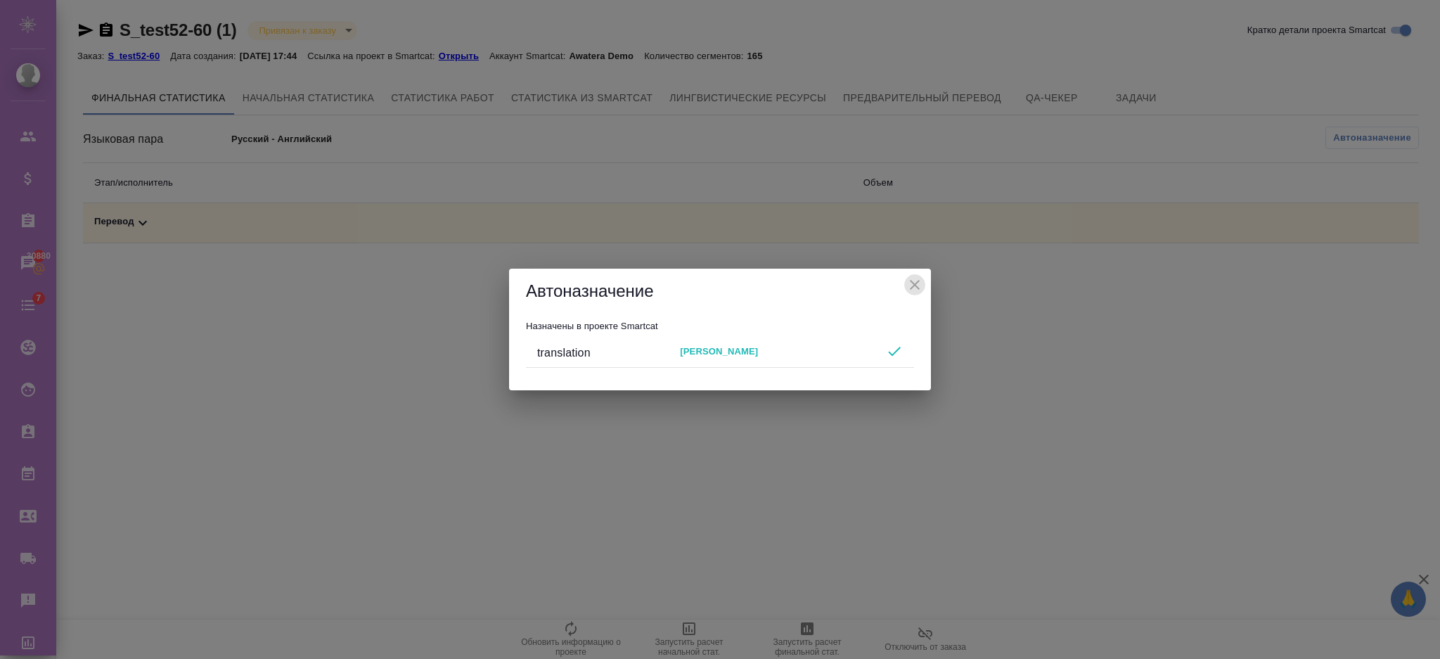
click at [915, 286] on icon "close" at bounding box center [915, 285] width 10 height 10
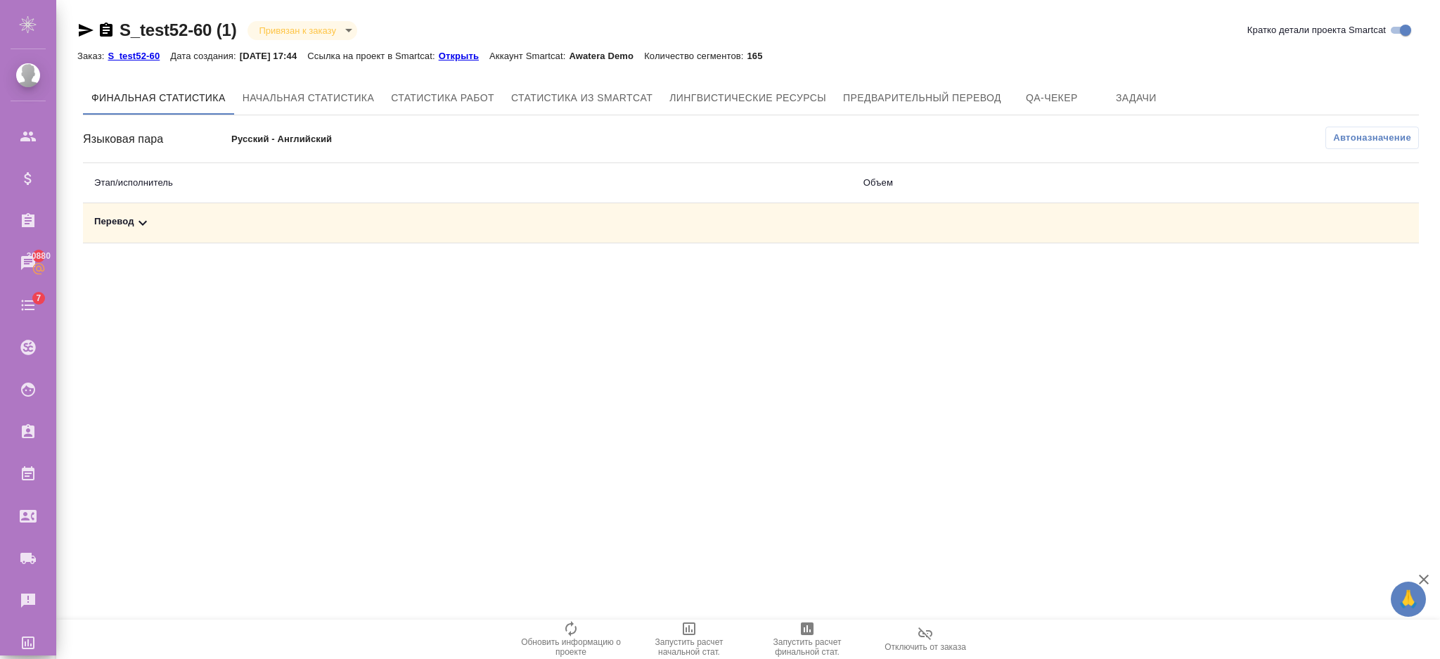
click at [560, 626] on span "Обновить информацию о проекте" at bounding box center [570, 638] width 101 height 37
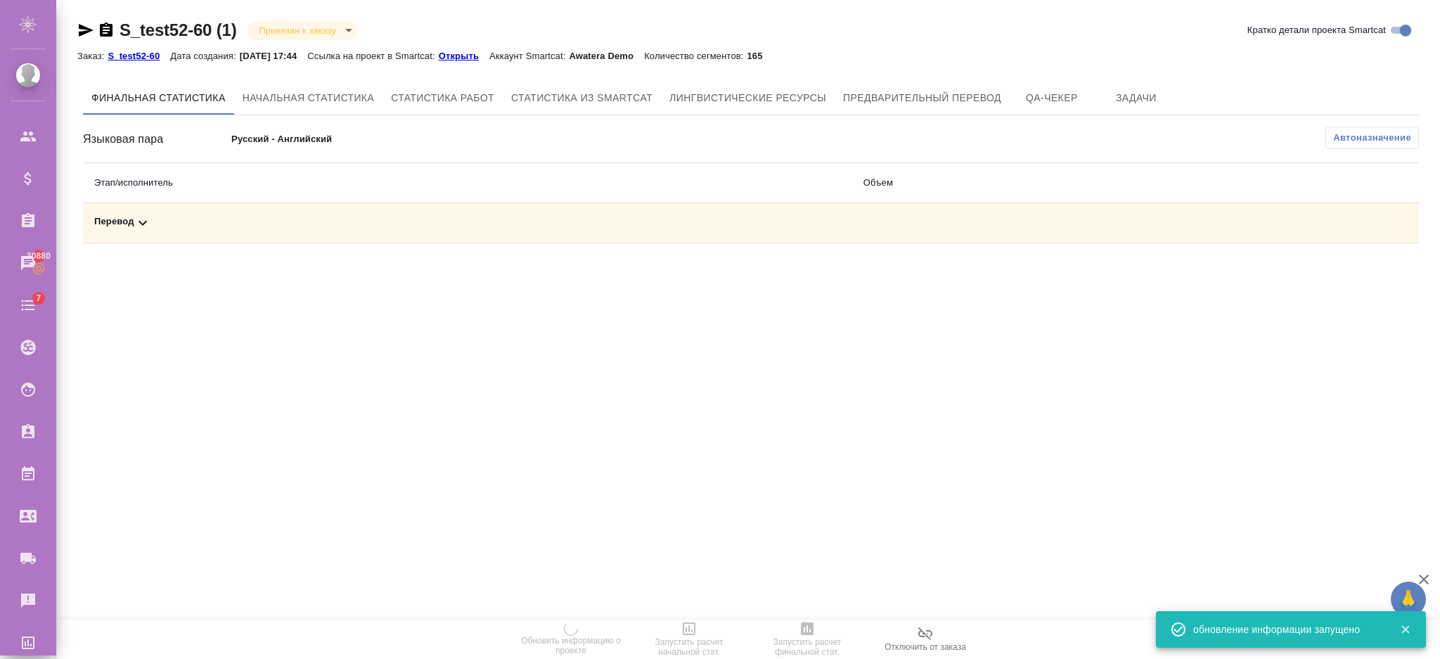
click at [1344, 136] on span "Автоназначение" at bounding box center [1372, 138] width 78 height 14
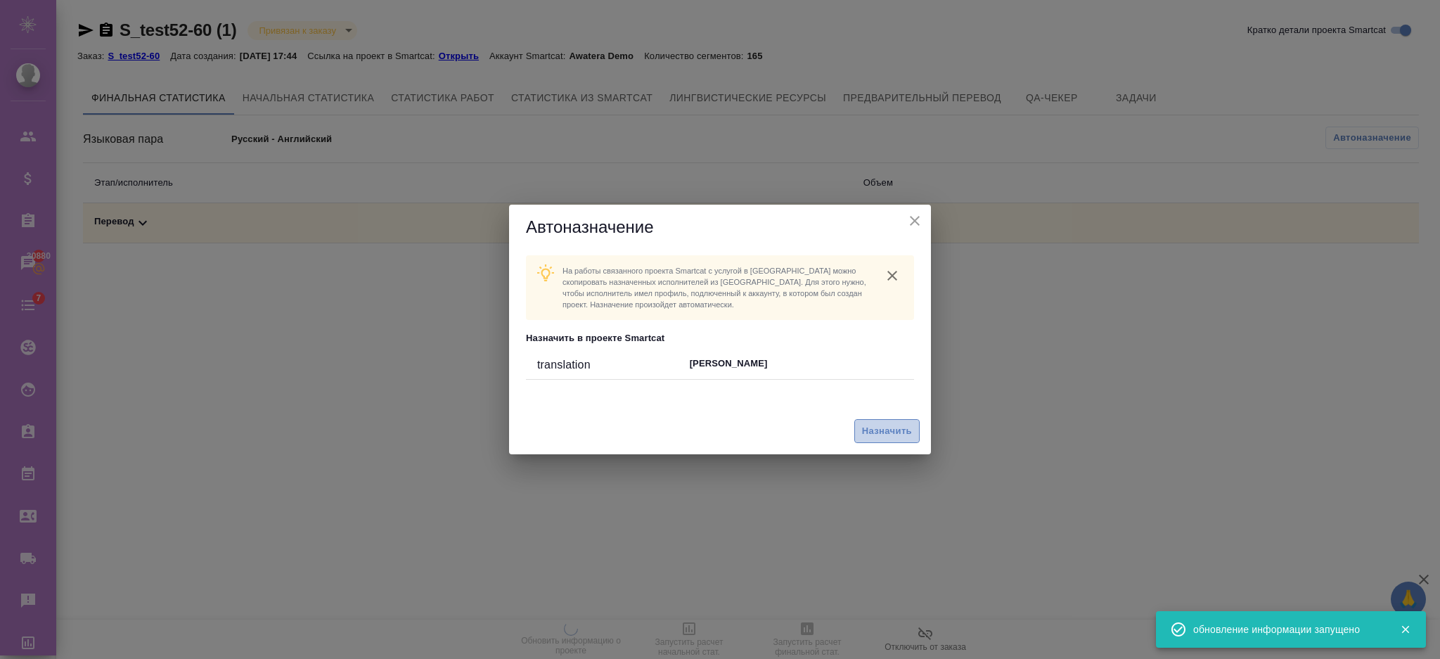
click at [863, 430] on span "Назначить" at bounding box center [887, 431] width 50 height 16
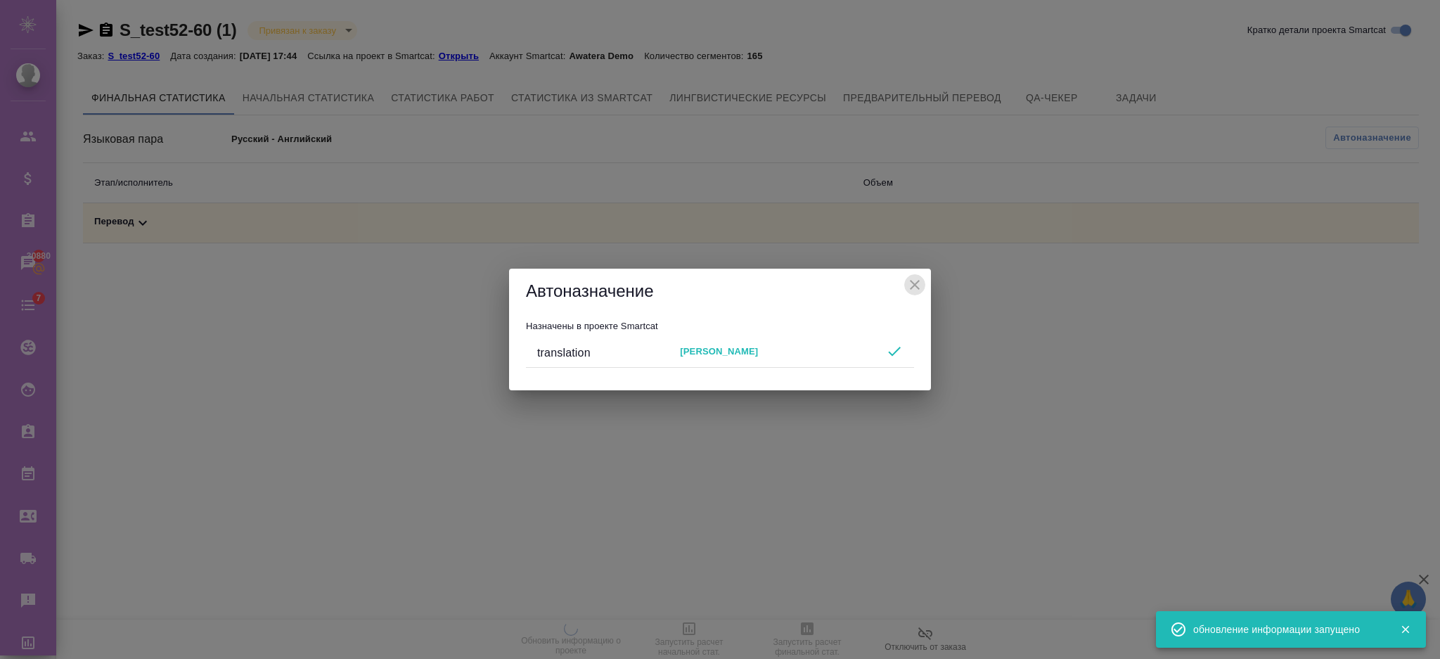
click at [916, 283] on icon "close" at bounding box center [915, 285] width 10 height 10
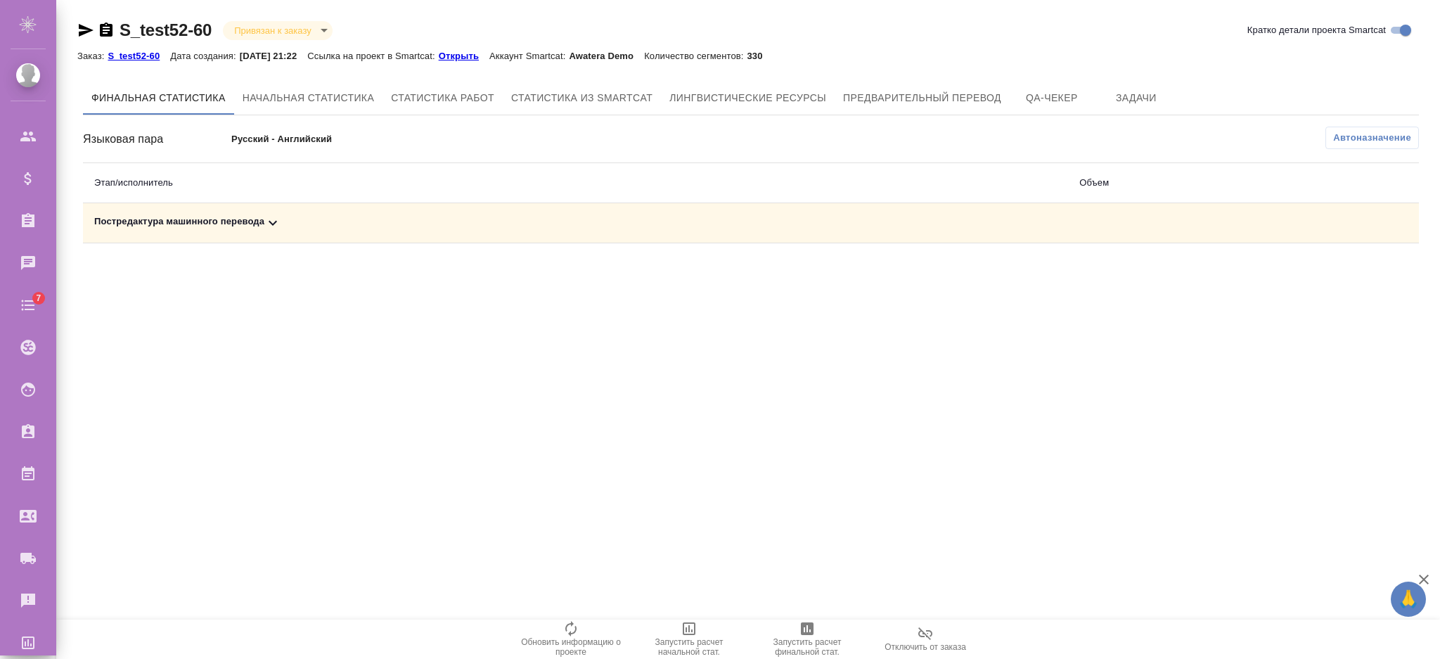
click at [297, 224] on div "Постредактура машинного перевода" at bounding box center [575, 222] width 963 height 17
click at [297, 223] on div "Постредактура машинного перевода" at bounding box center [431, 222] width 675 height 17
click at [278, 218] on icon at bounding box center [272, 222] width 17 height 17
click at [1379, 117] on div "Финальная статистика Начальная статистика Статистика работ Статистика из Smartc…" at bounding box center [751, 190] width 1336 height 219
click at [1378, 131] on span "Автоназначение" at bounding box center [1372, 138] width 78 height 14
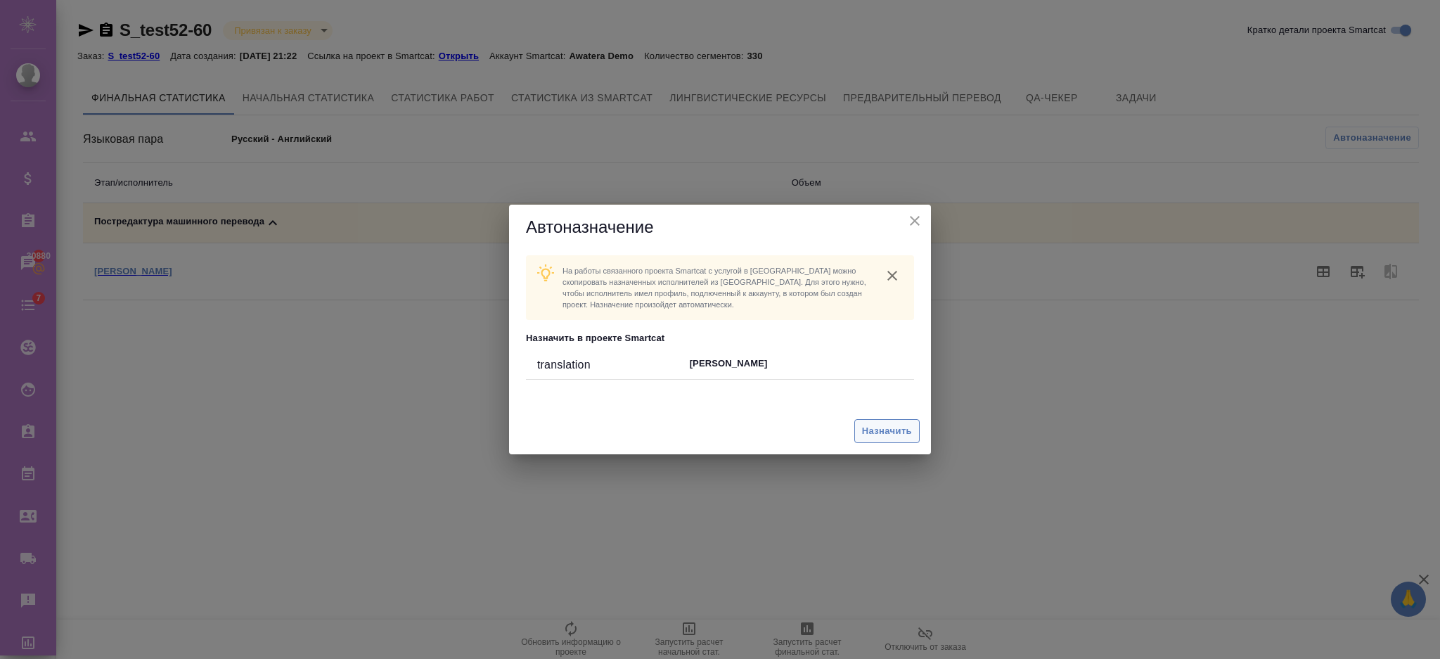
click at [884, 430] on span "Назначить" at bounding box center [887, 431] width 50 height 16
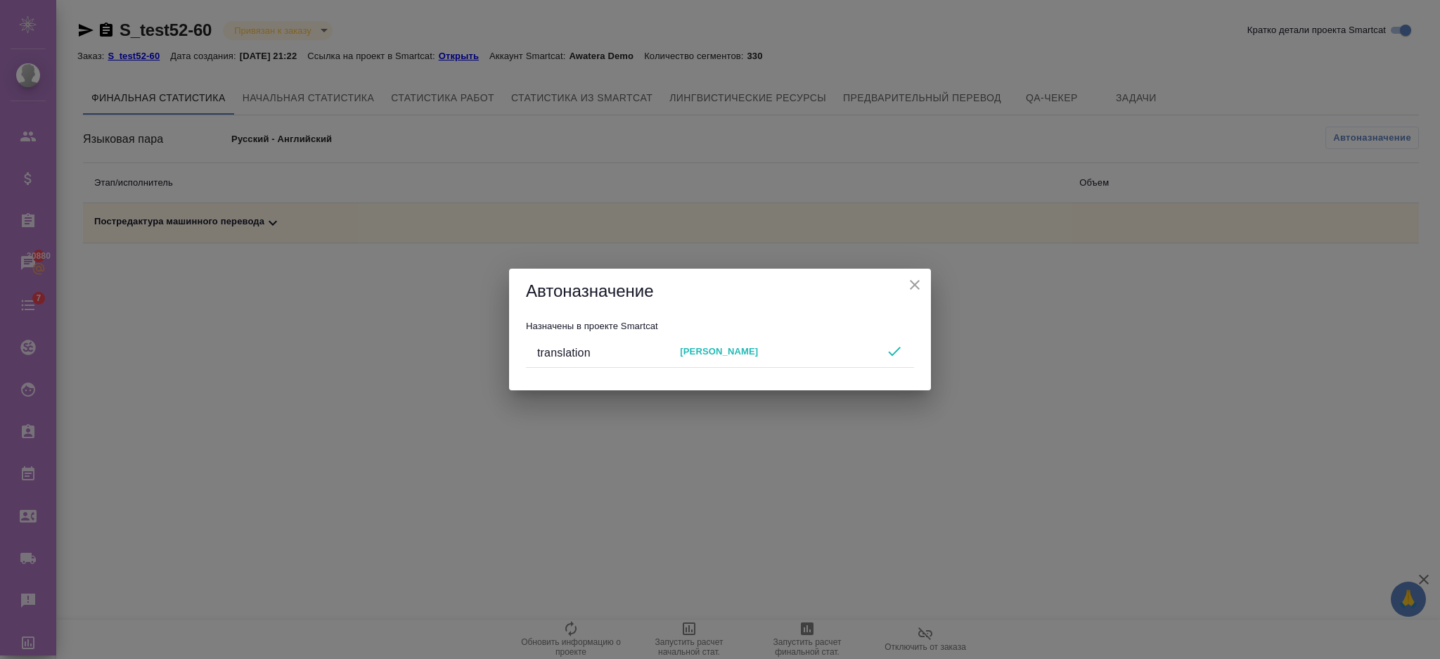
click at [902, 275] on div "Автоназначение" at bounding box center [720, 291] width 422 height 45
click at [906, 288] on icon "close" at bounding box center [914, 284] width 17 height 17
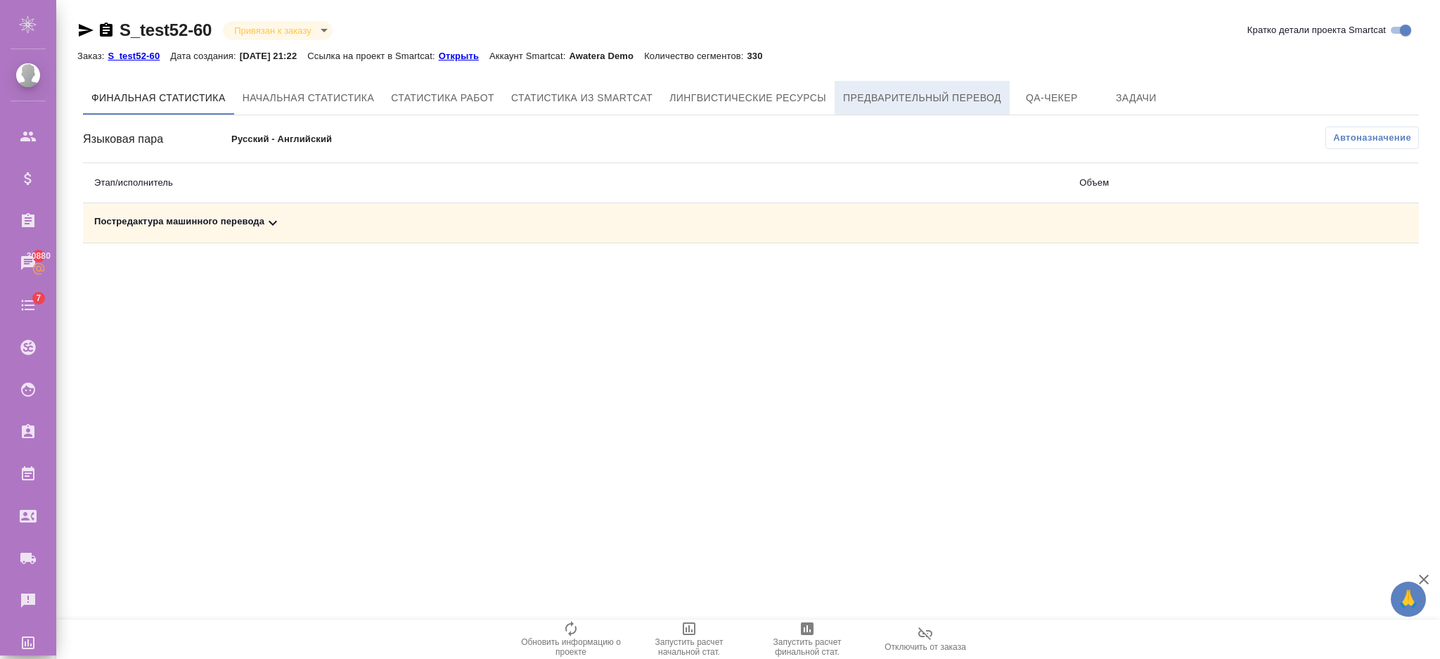
click at [911, 110] on button "Предварительный перевод" at bounding box center [922, 98] width 175 height 34
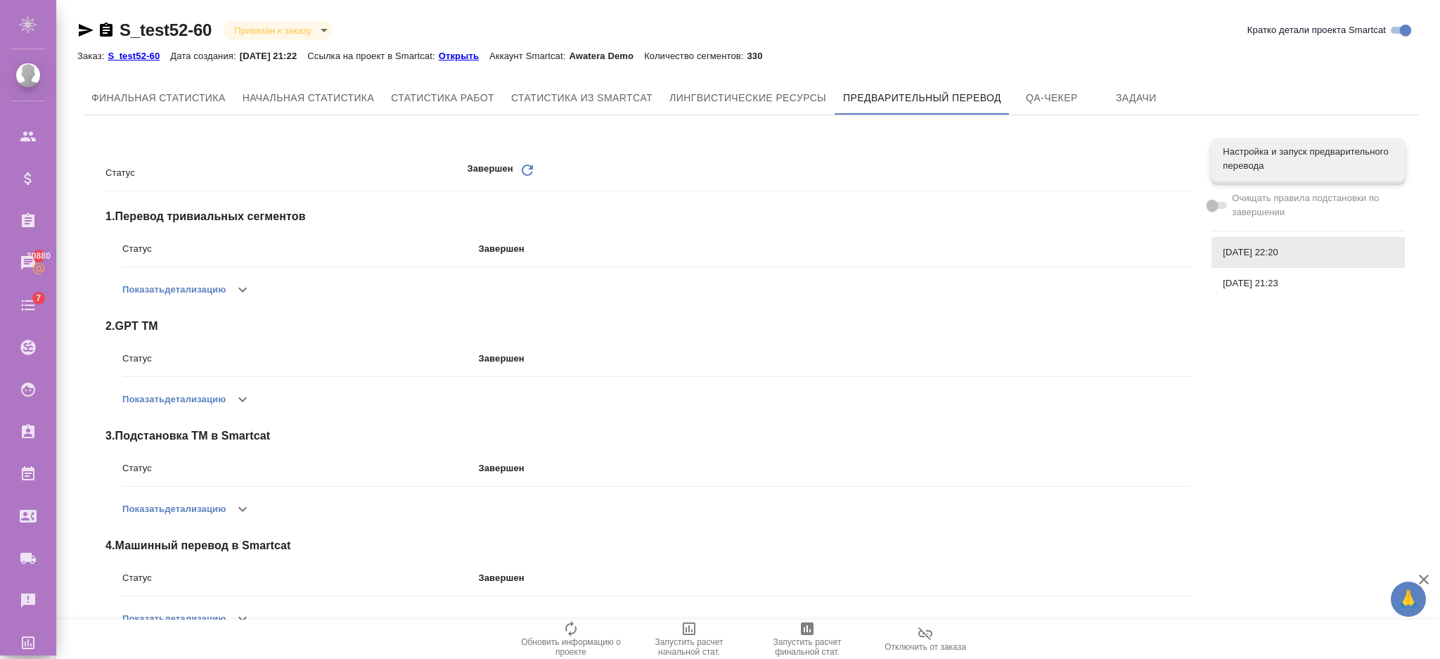
scroll to position [144, 0]
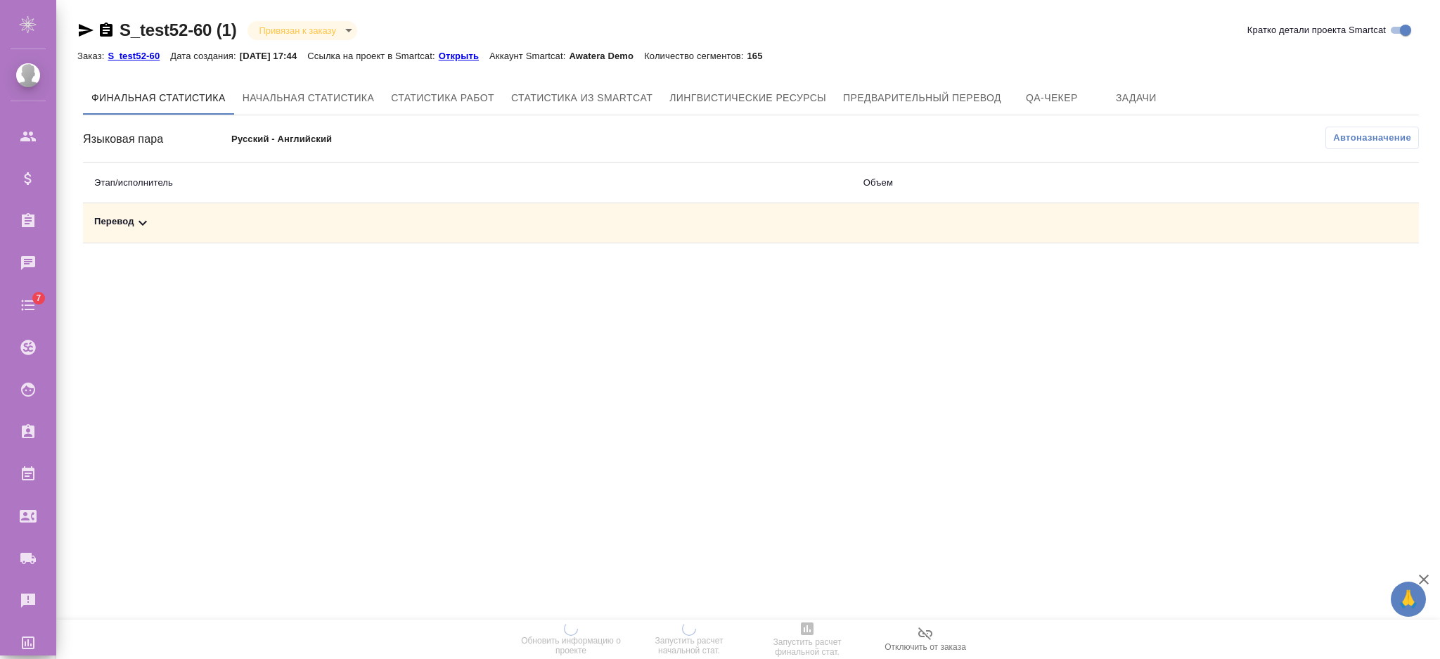
click at [152, 59] on p "S_test52-60" at bounding box center [139, 56] width 63 height 11
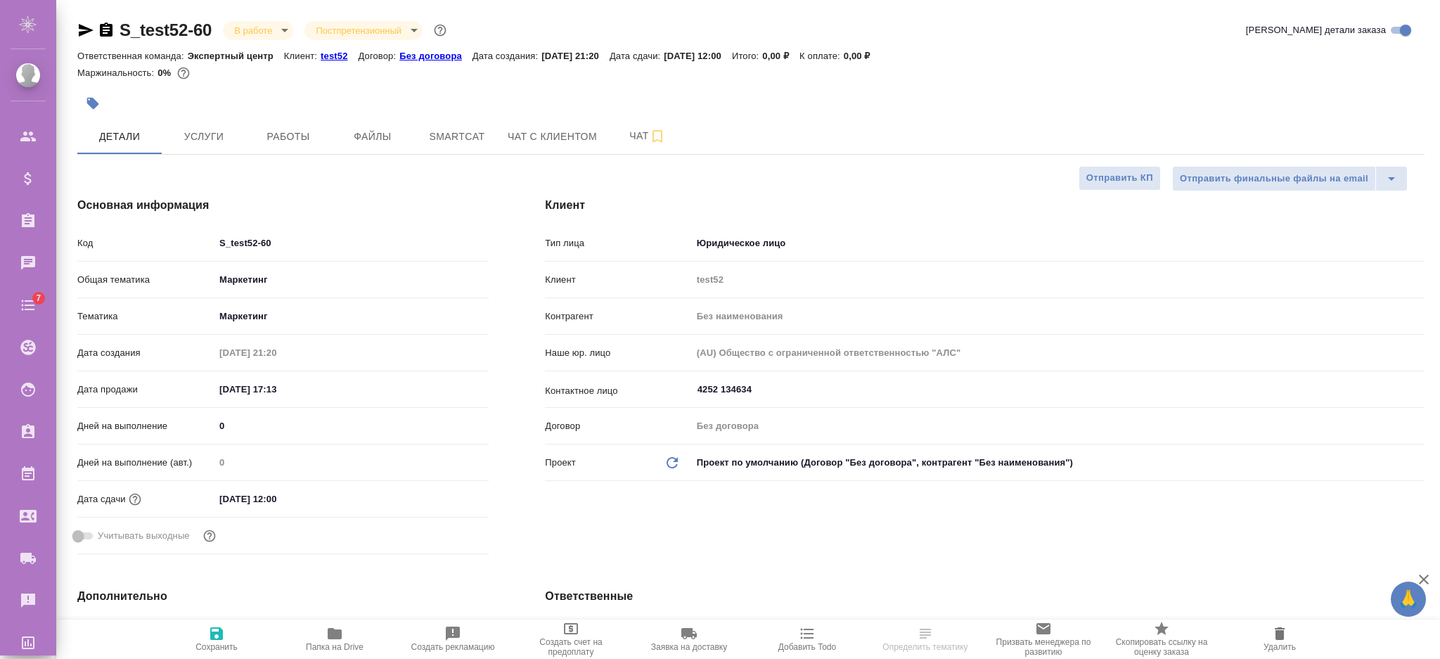
select select "RU"
click at [269, 154] on hr at bounding box center [750, 154] width 1347 height 1
click at [271, 147] on button "Работы" at bounding box center [288, 136] width 84 height 35
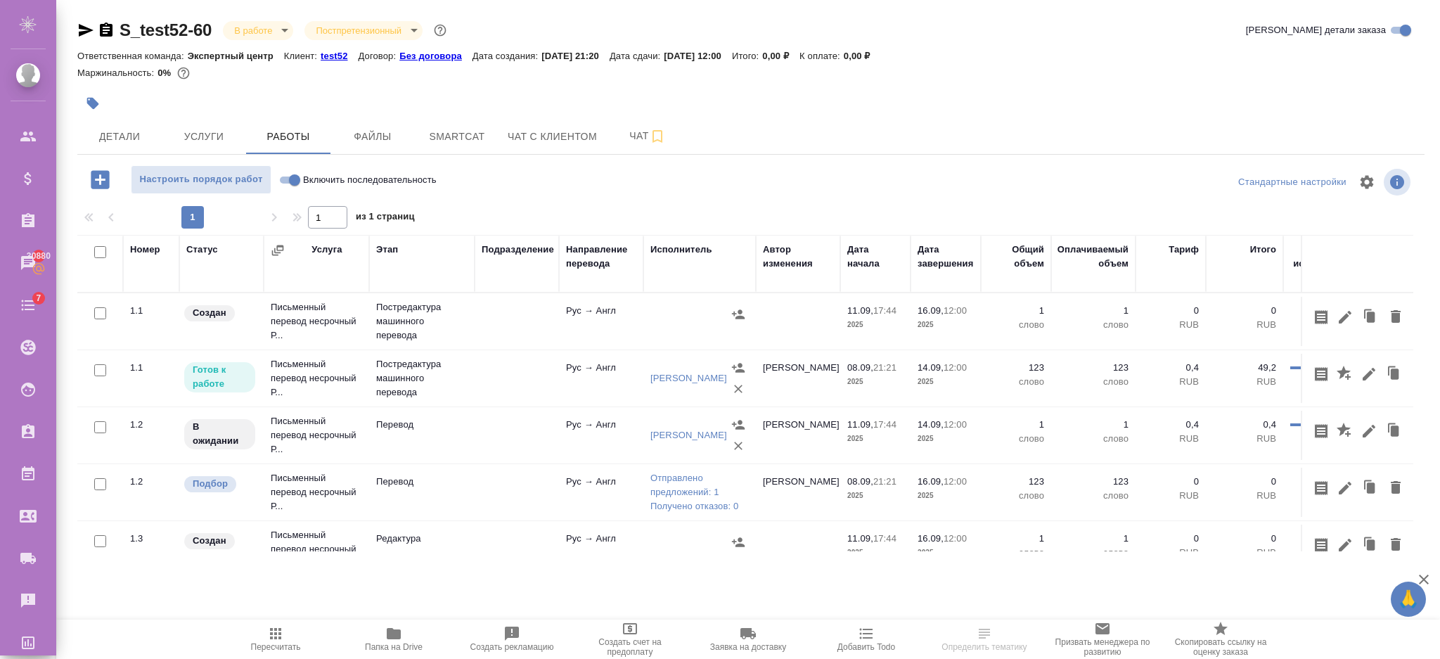
click at [1389, 308] on icon "button" at bounding box center [1395, 316] width 17 height 17
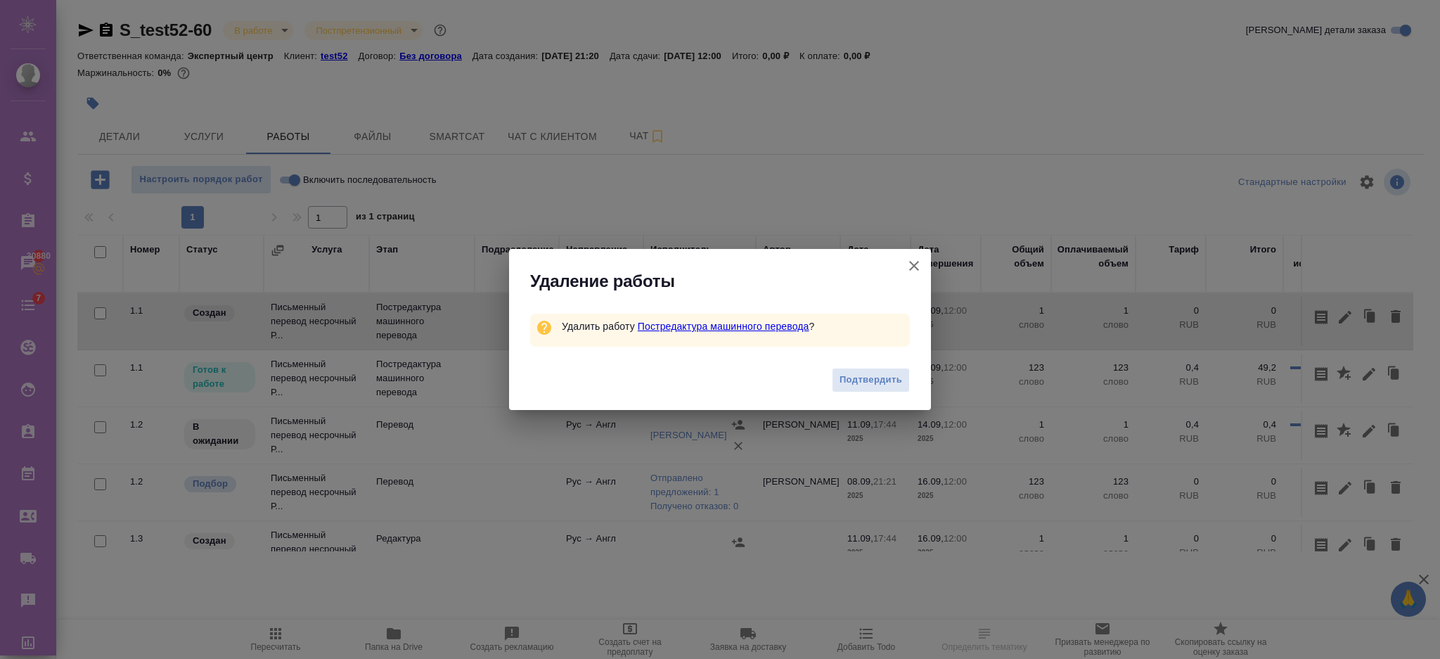
click at [824, 378] on div "Подтвердить" at bounding box center [720, 382] width 422 height 56
click at [840, 380] on span "Подтвердить" at bounding box center [871, 380] width 63 height 16
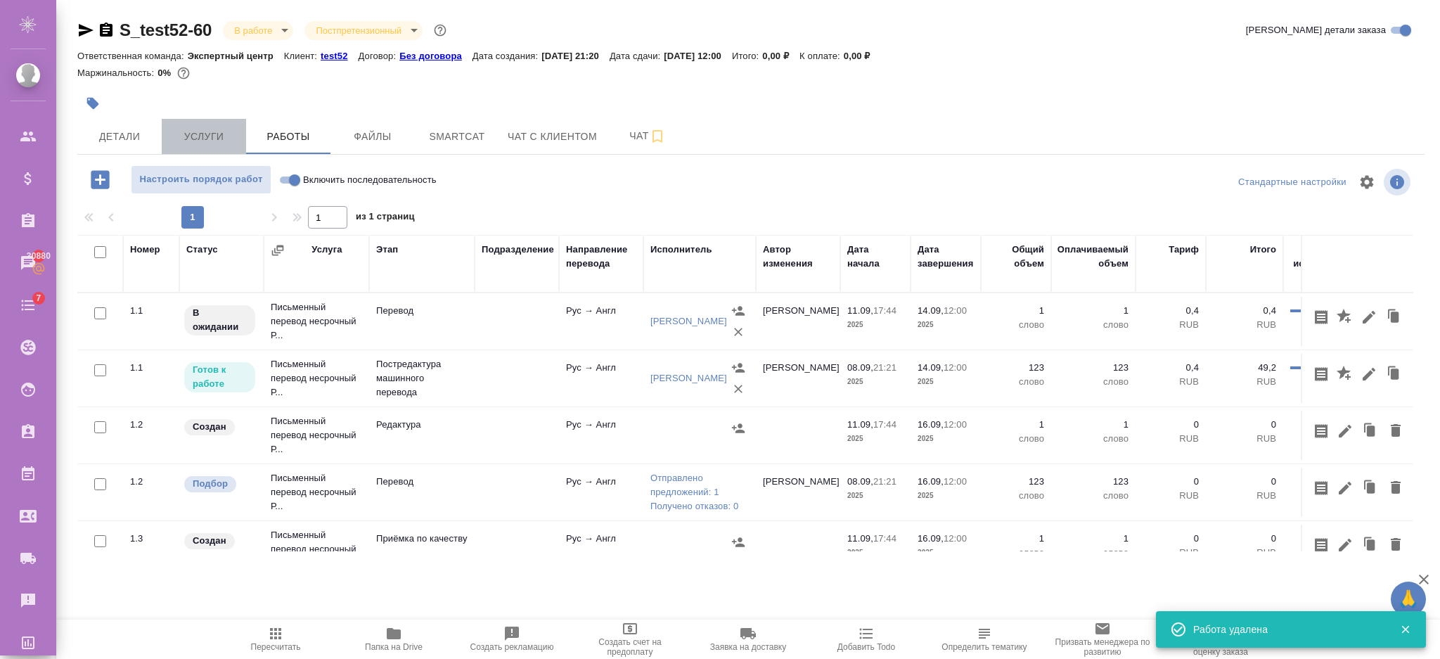
click at [214, 131] on span "Услуги" at bounding box center [204, 137] width 68 height 18
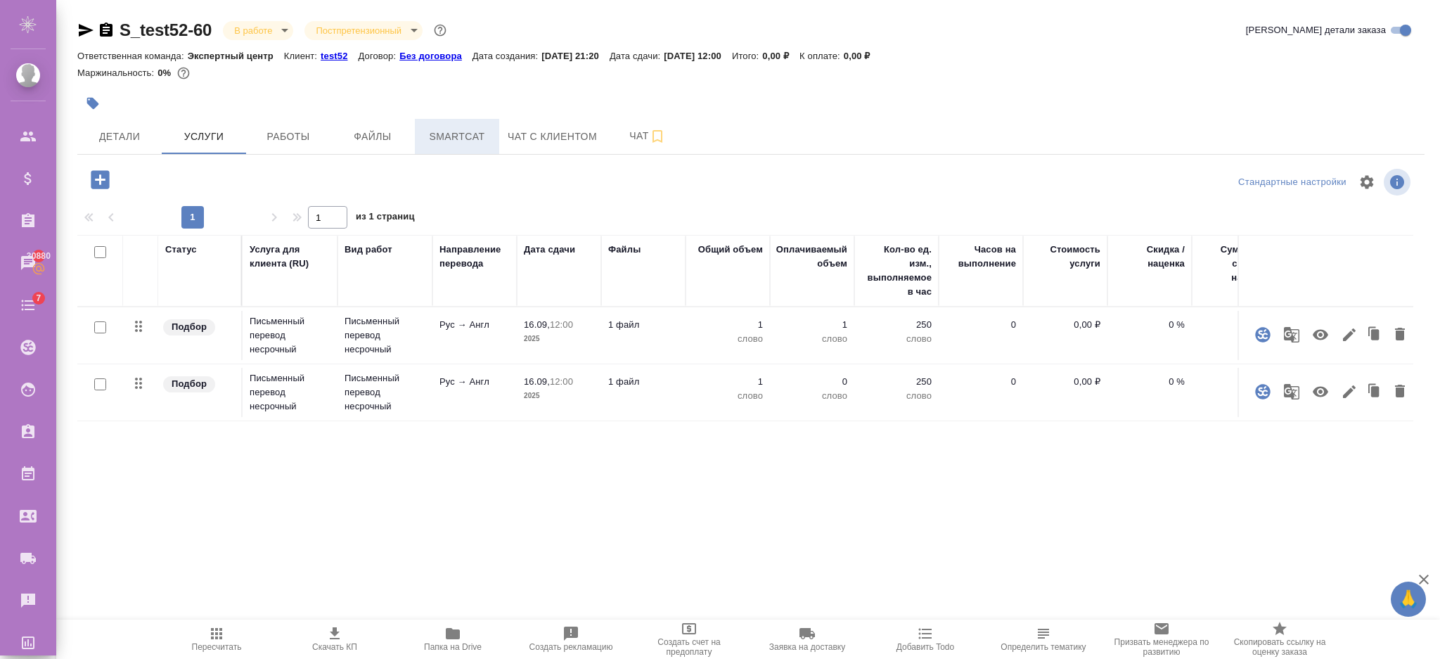
click at [476, 145] on button "Smartcat" at bounding box center [457, 136] width 84 height 35
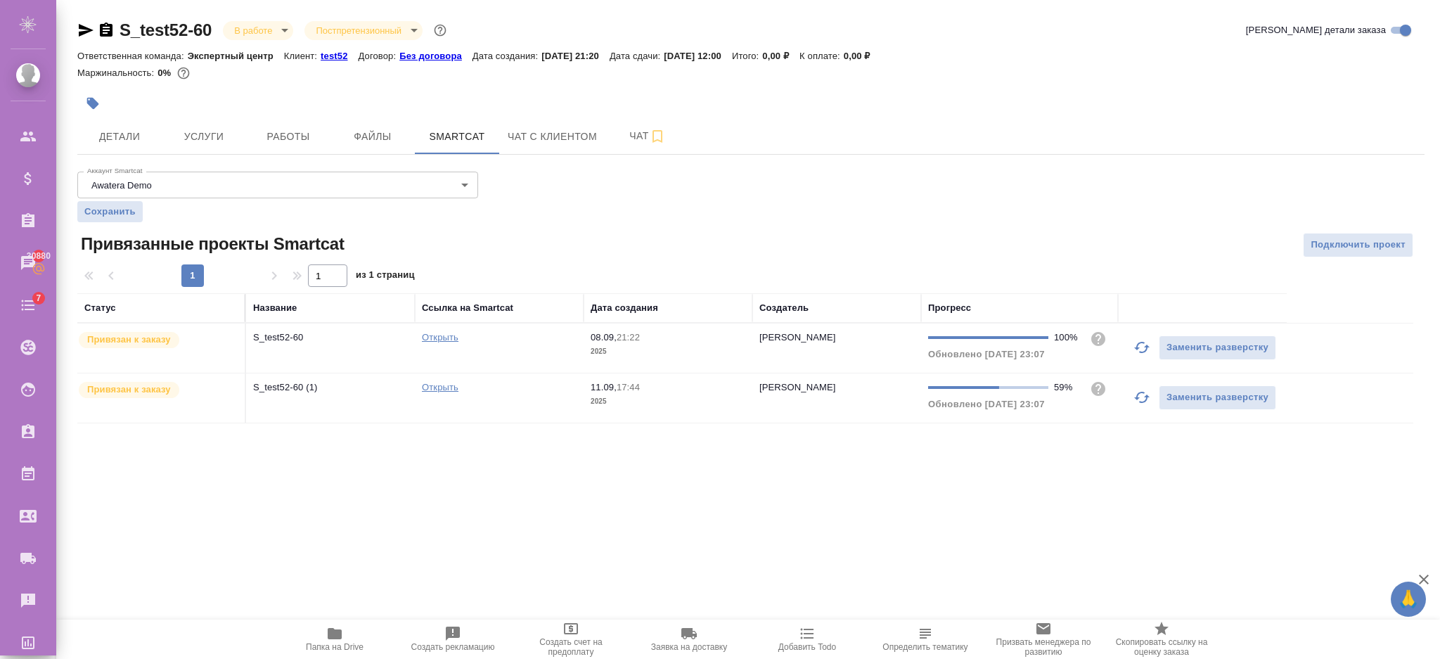
click at [276, 403] on td "S_test52-60 (1)" at bounding box center [330, 397] width 169 height 49
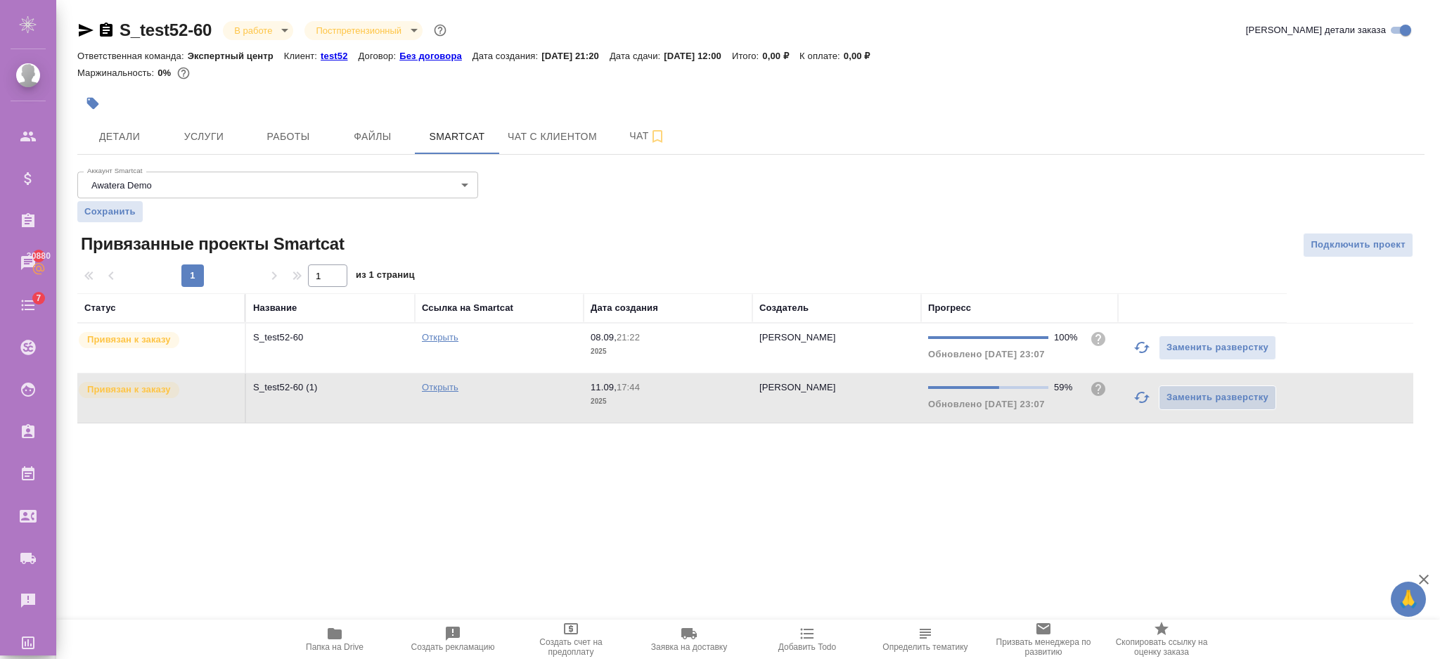
click at [276, 403] on td "S_test52-60 (1)" at bounding box center [330, 397] width 169 height 49
click at [311, 342] on p "S_test52-60" at bounding box center [330, 337] width 155 height 14
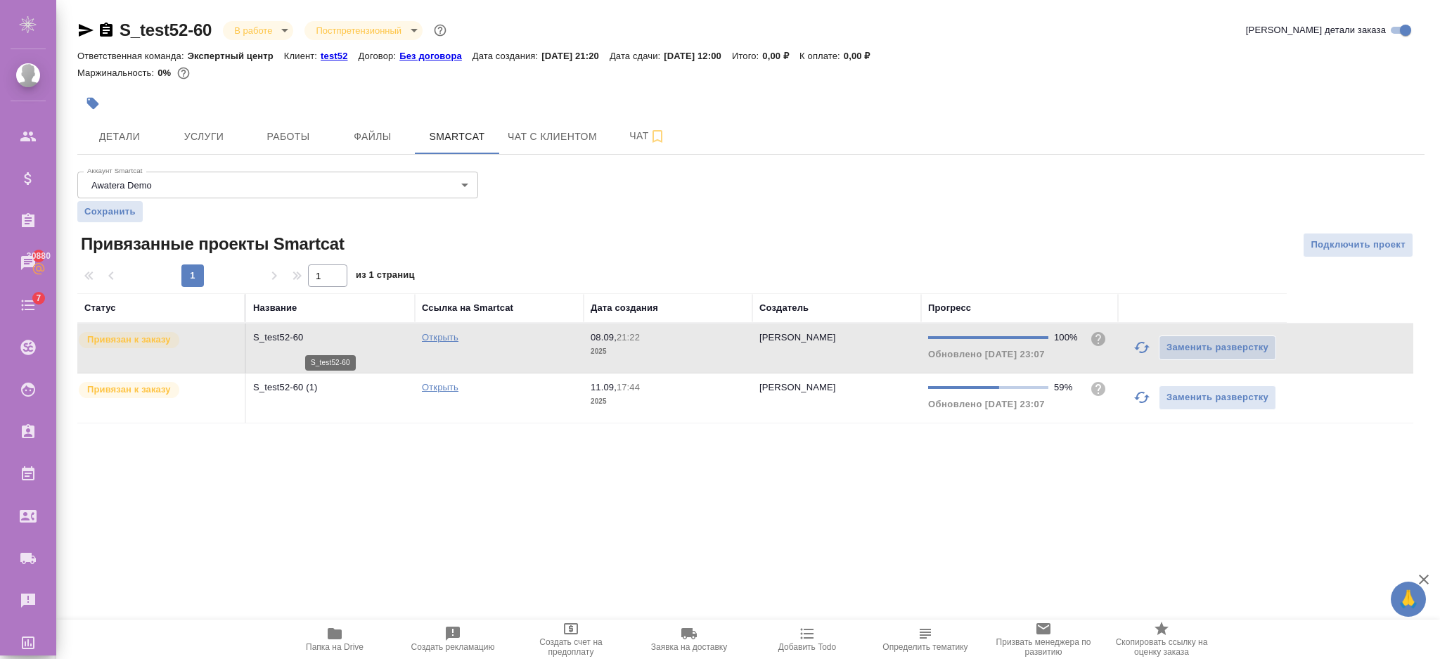
click at [311, 342] on p "S_test52-60" at bounding box center [330, 337] width 155 height 14
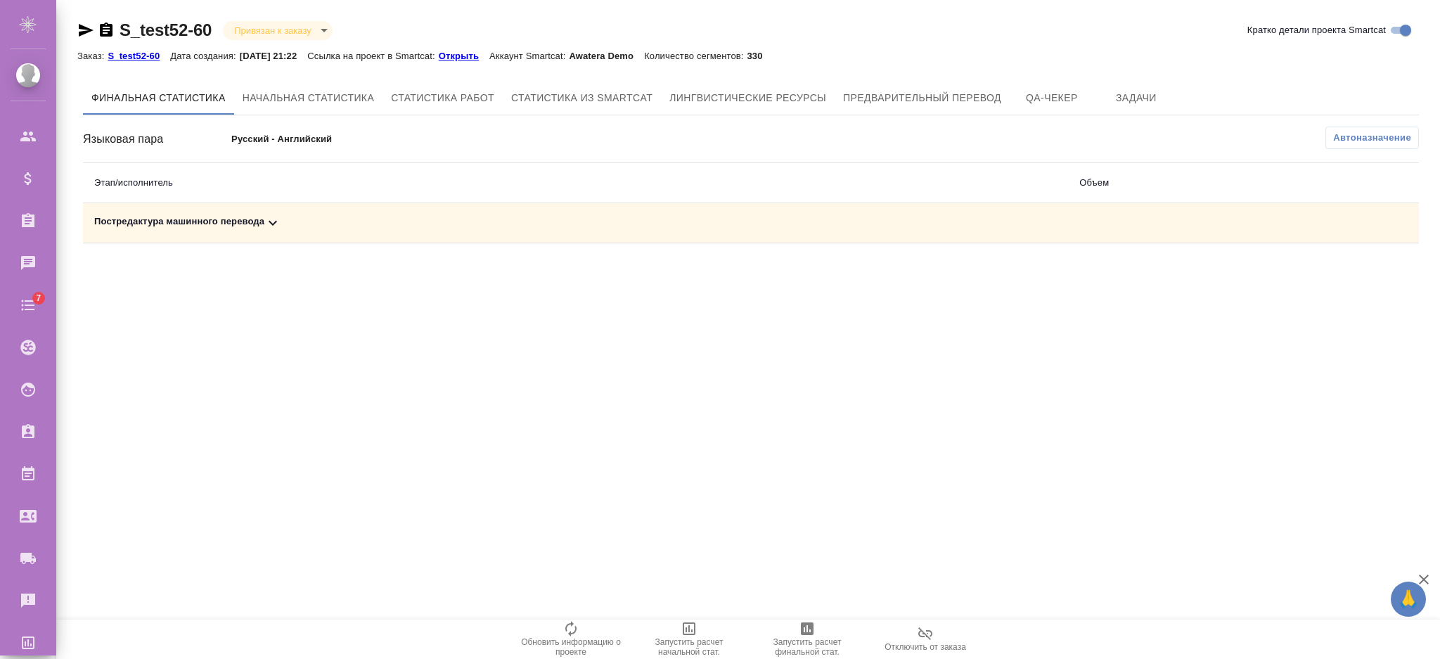
click at [274, 212] on td "Постредактура машинного перевода" at bounding box center [575, 223] width 985 height 40
click at [273, 230] on icon at bounding box center [272, 222] width 17 height 17
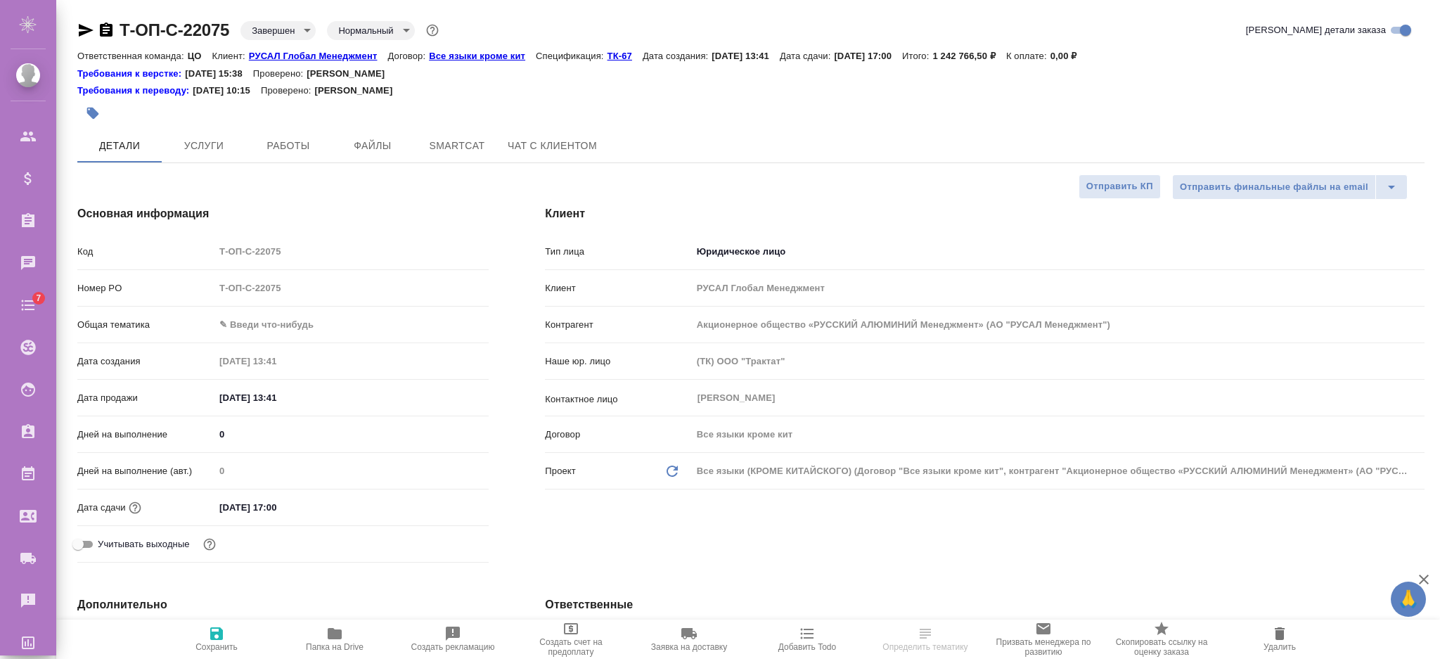
select select "RU"
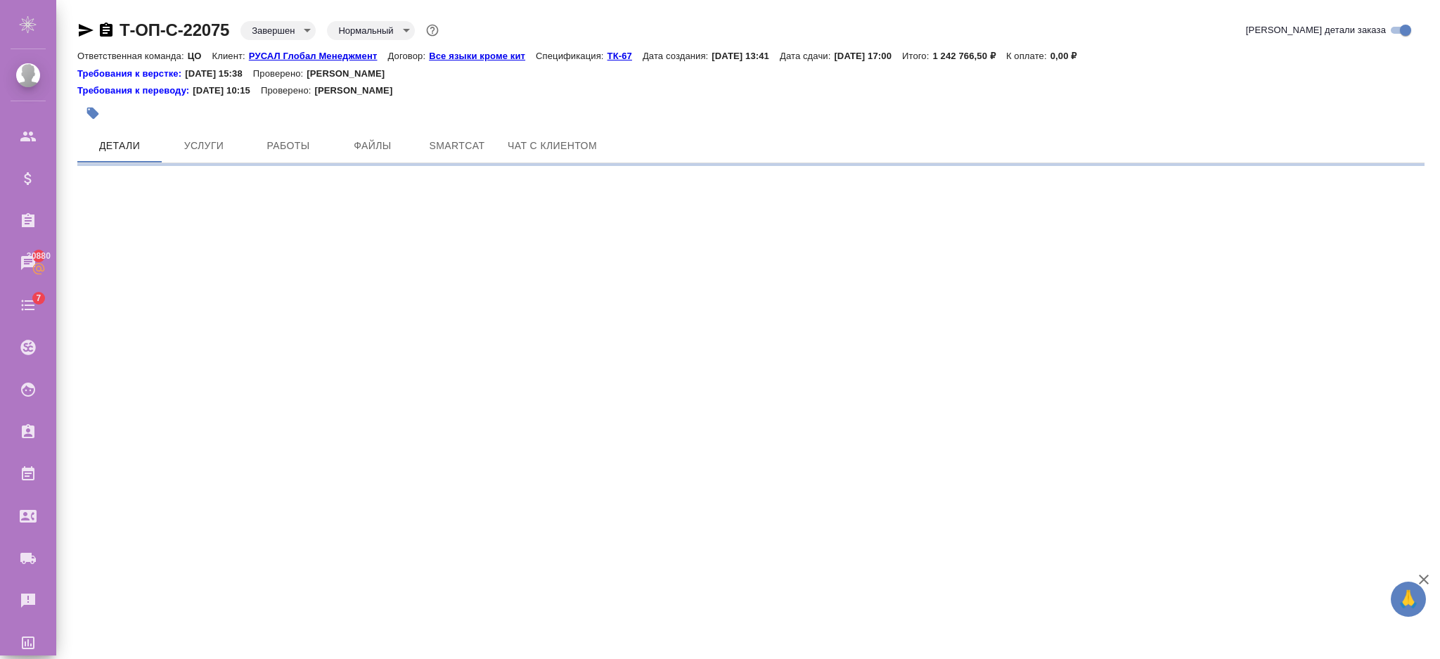
select select "RU"
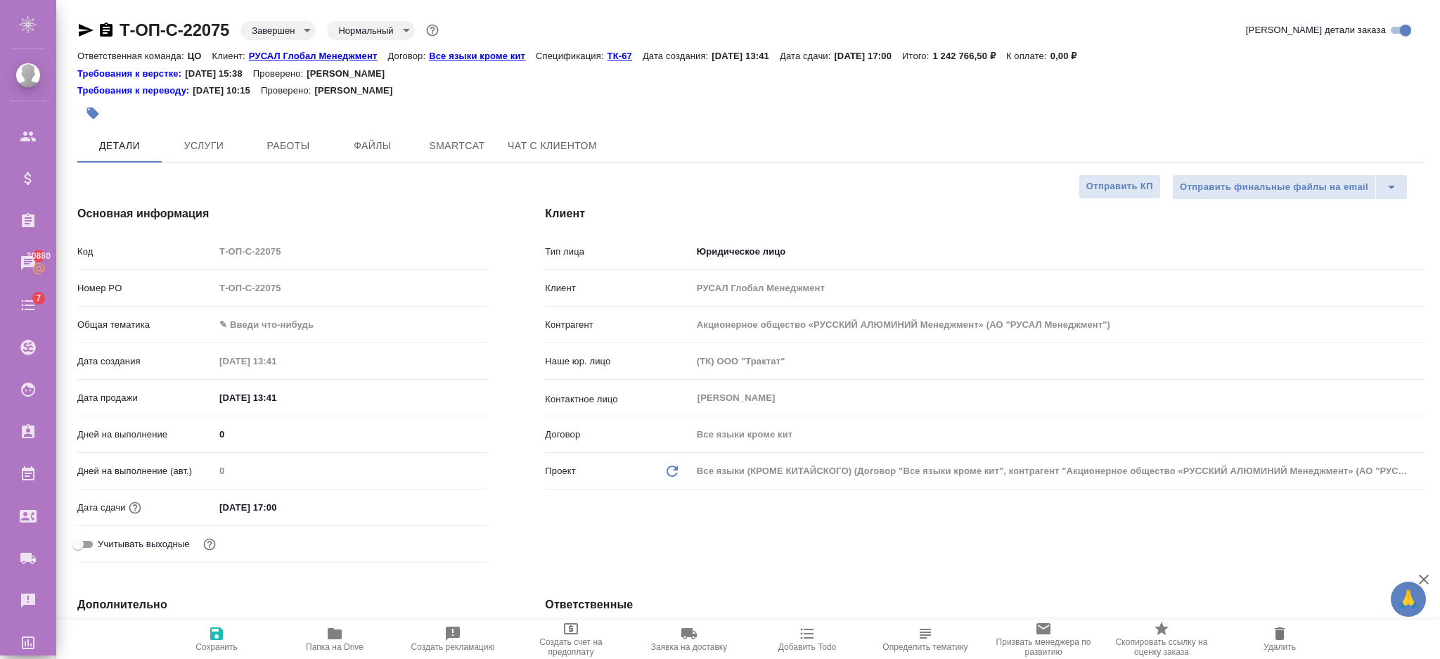
type textarea "x"
click at [1159, 634] on icon "button" at bounding box center [1162, 628] width 14 height 13
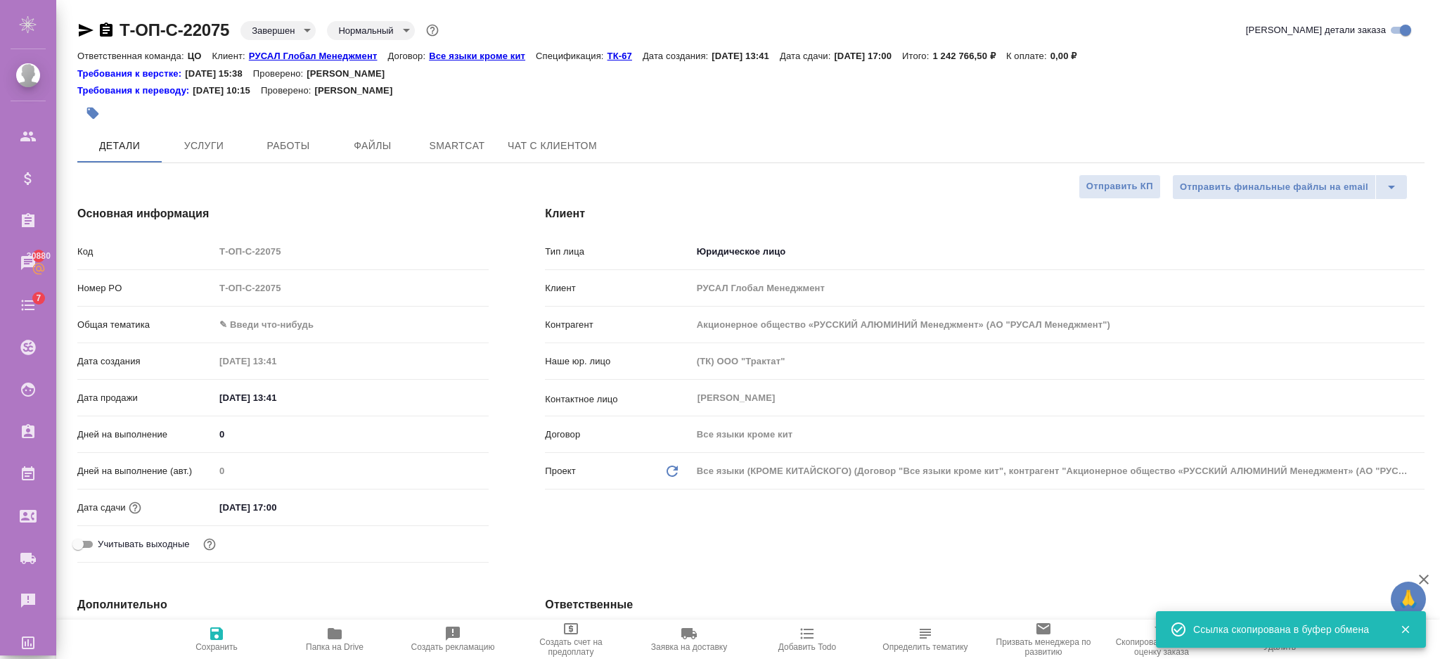
type textarea "x"
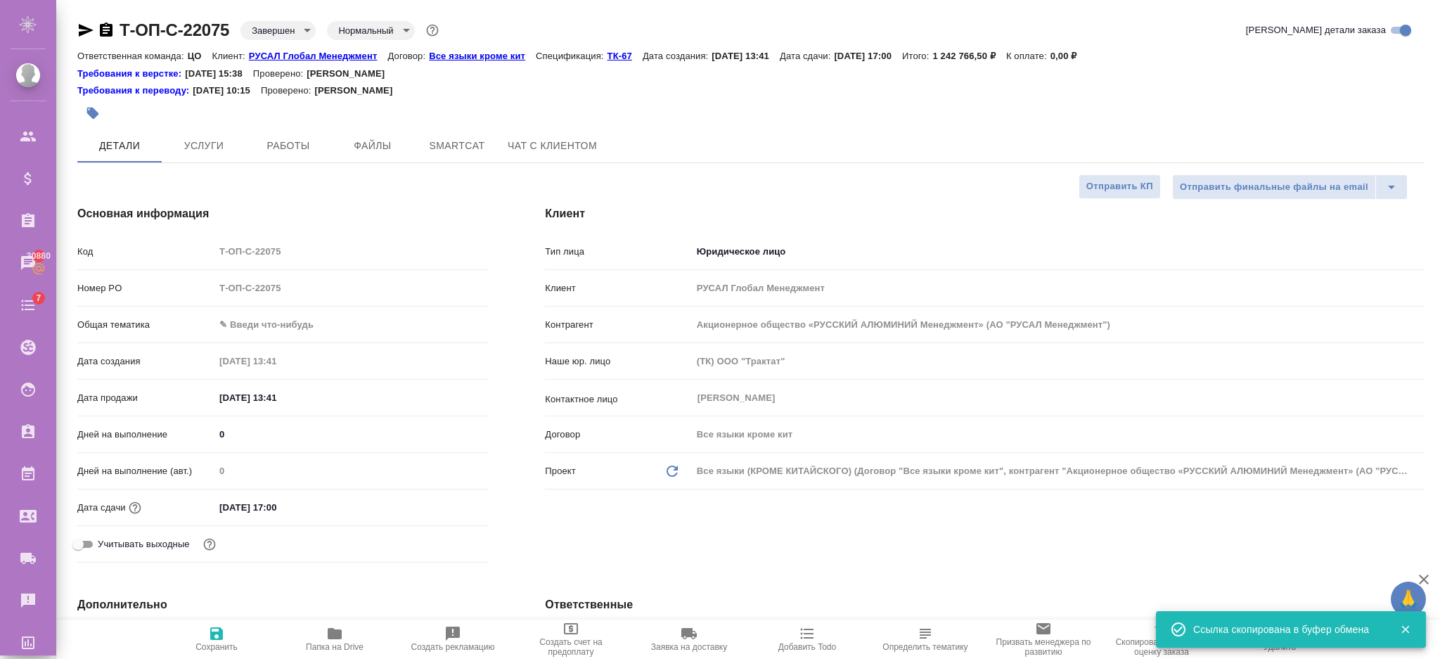
type textarea "x"
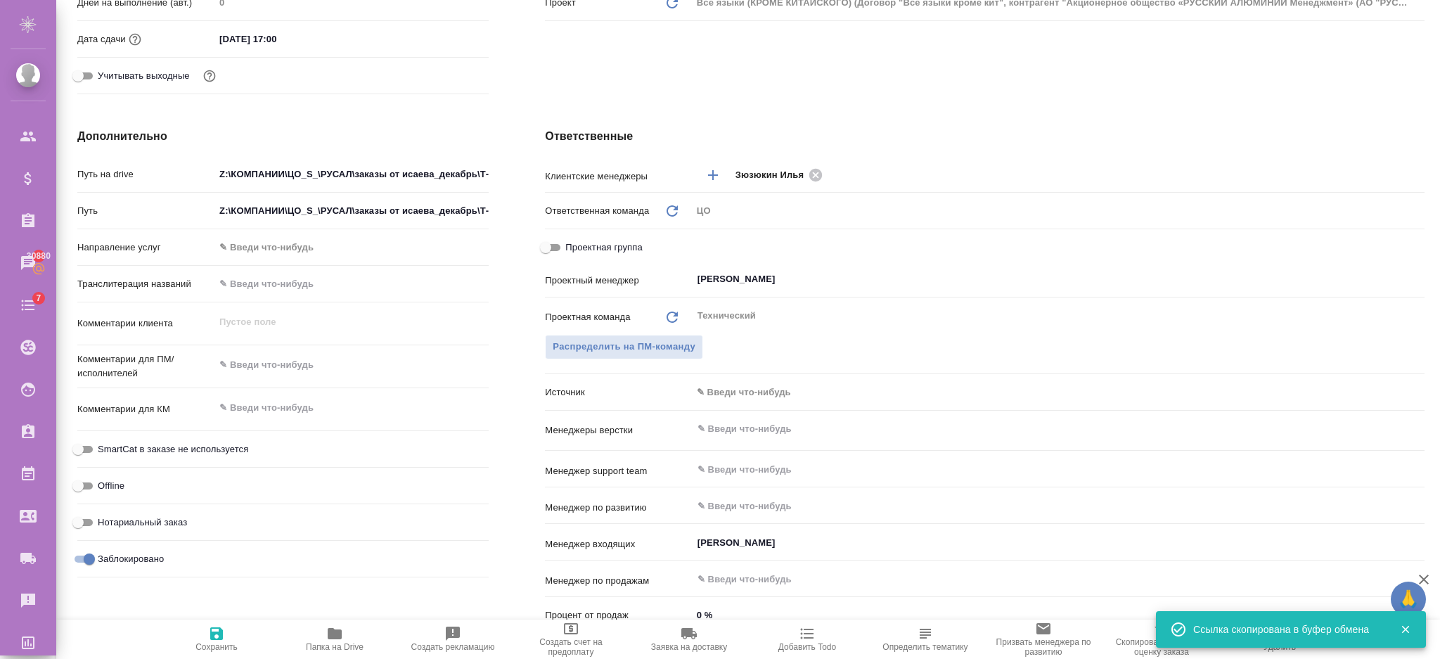
click at [1408, 625] on icon "button" at bounding box center [1405, 629] width 13 height 13
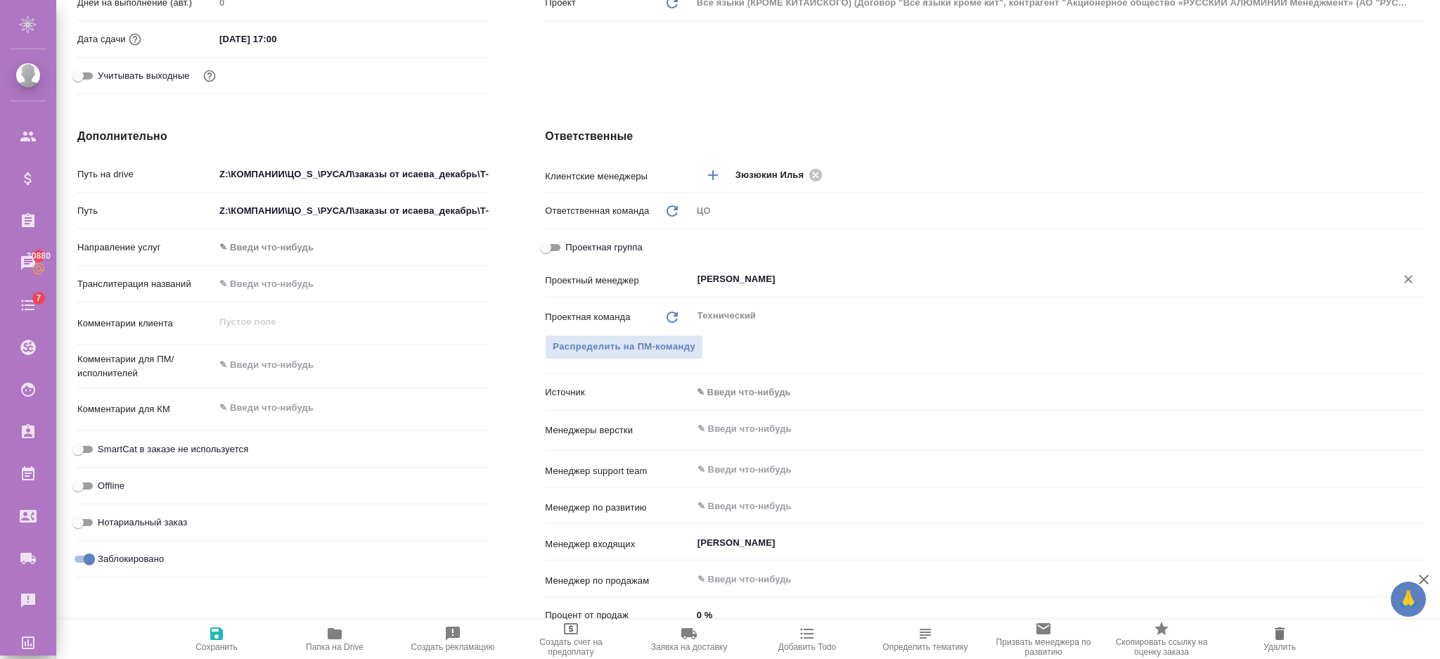
type textarea "x"
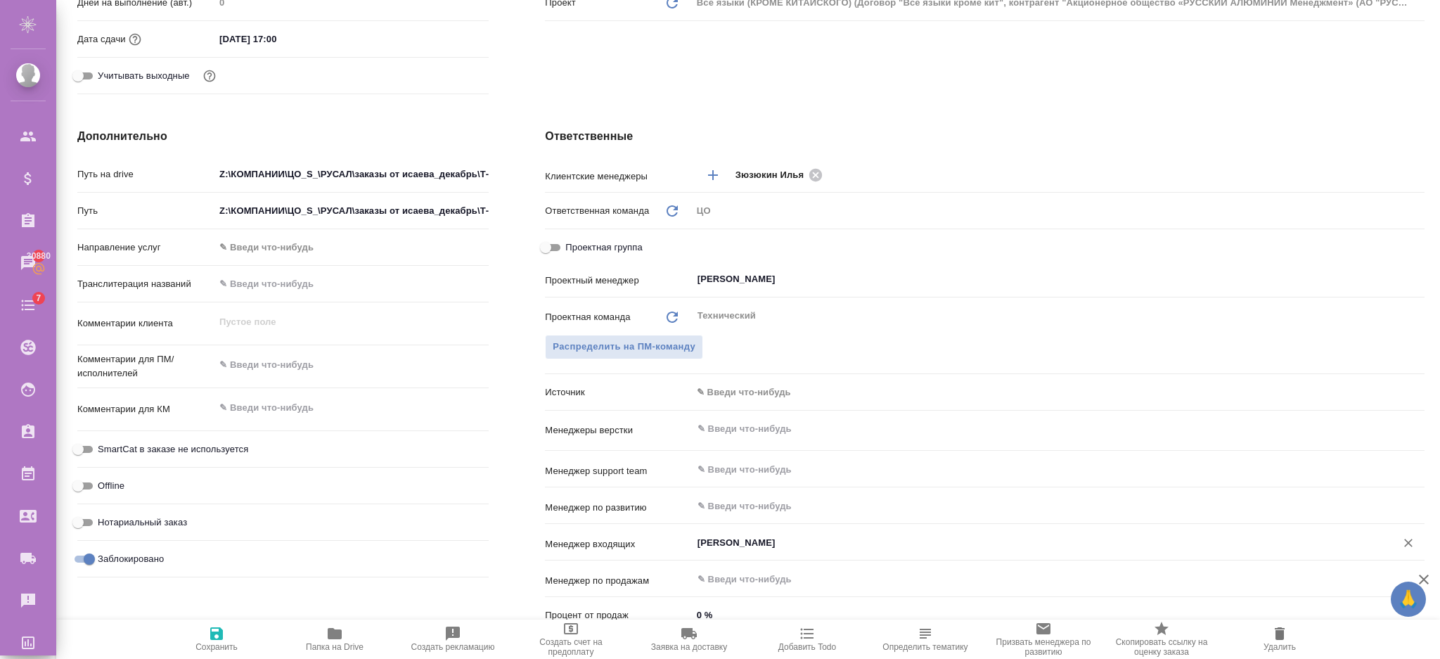
type textarea "x"
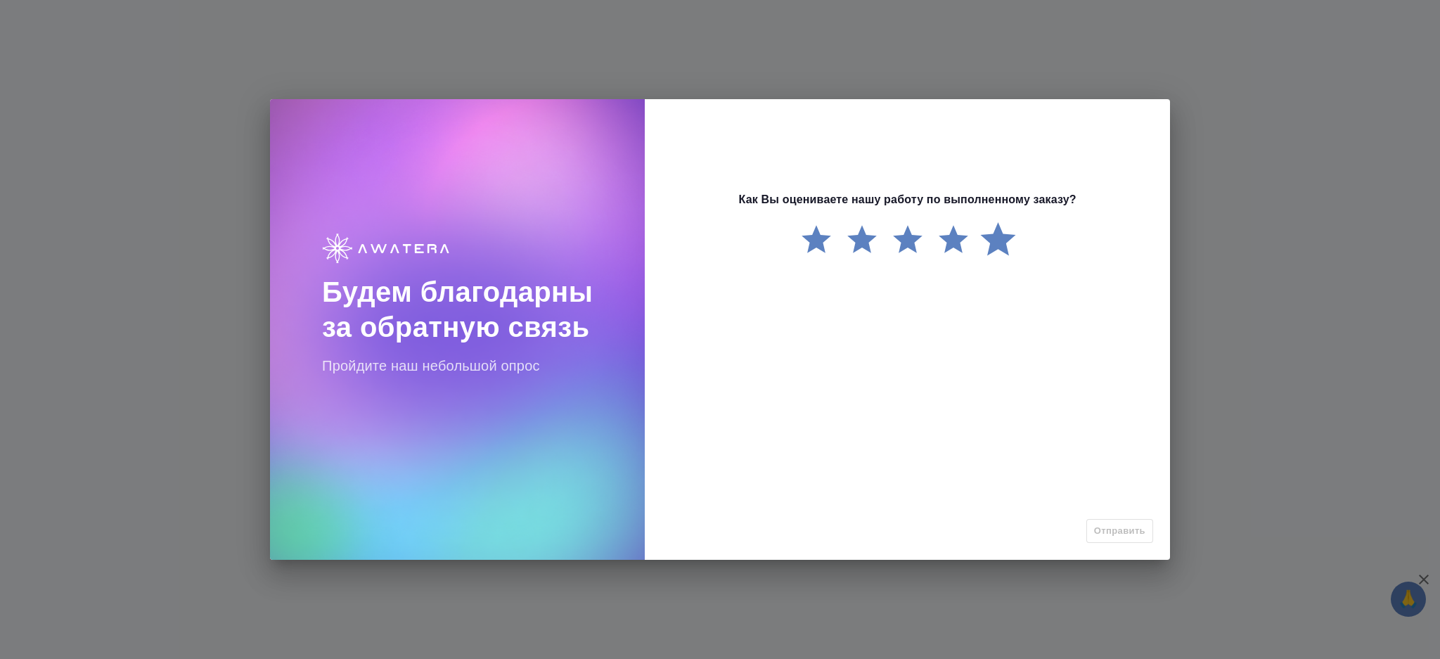
click at [993, 241] on label "5 Stars" at bounding box center [1005, 239] width 46 height 35
click at [799, 236] on input "5 Stars" at bounding box center [798, 236] width 1 height 1
radio input "true"
click at [1115, 545] on div "Как Вы оцениваете нашу работу по выполненному заказу? 1 Star 2 Stars 3 Stars 4 …" at bounding box center [907, 375] width 525 height 369
click at [1115, 534] on span "Отправить" at bounding box center [1119, 531] width 51 height 16
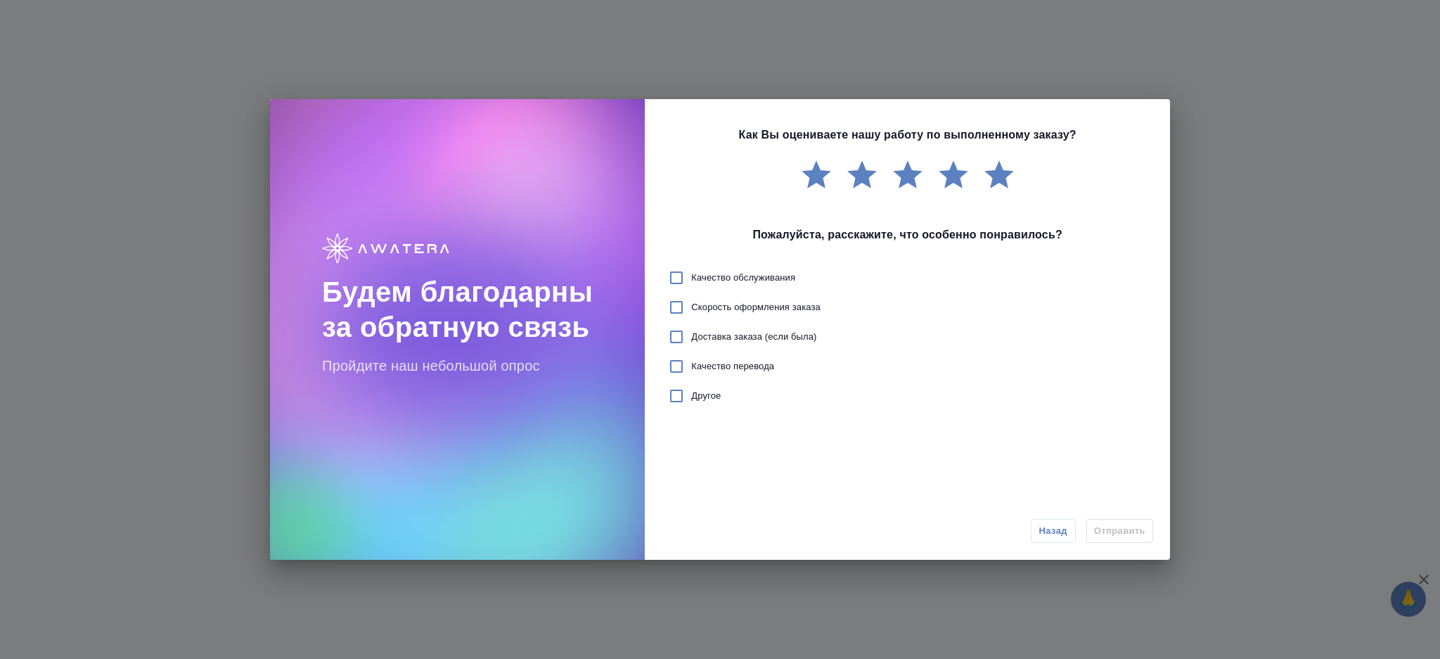
click at [674, 279] on input "checkbox" at bounding box center [677, 278] width 30 height 30
checkbox input "true"
click at [1105, 525] on span "Отправить" at bounding box center [1119, 531] width 51 height 16
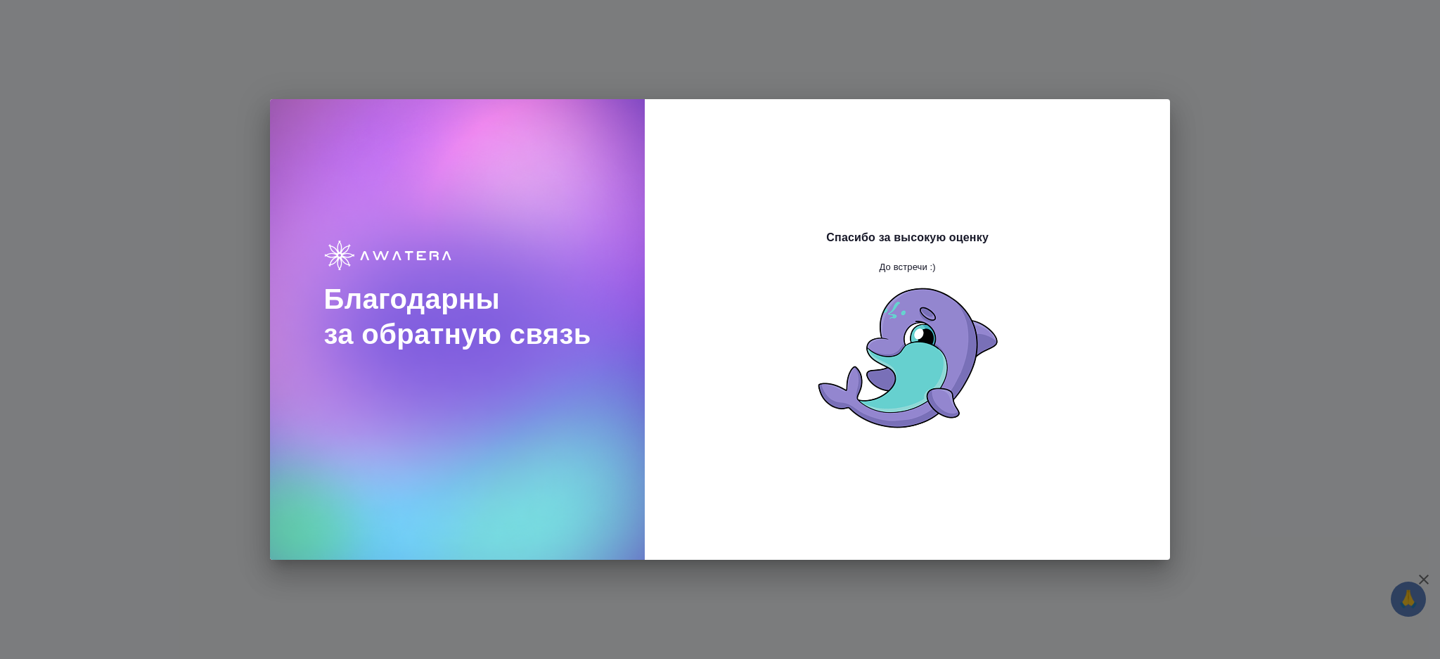
click at [1194, 127] on div "Благодарны за обратную связь [PERSON_NAME] за высокую оценку До встречи :)" at bounding box center [720, 329] width 1440 height 659
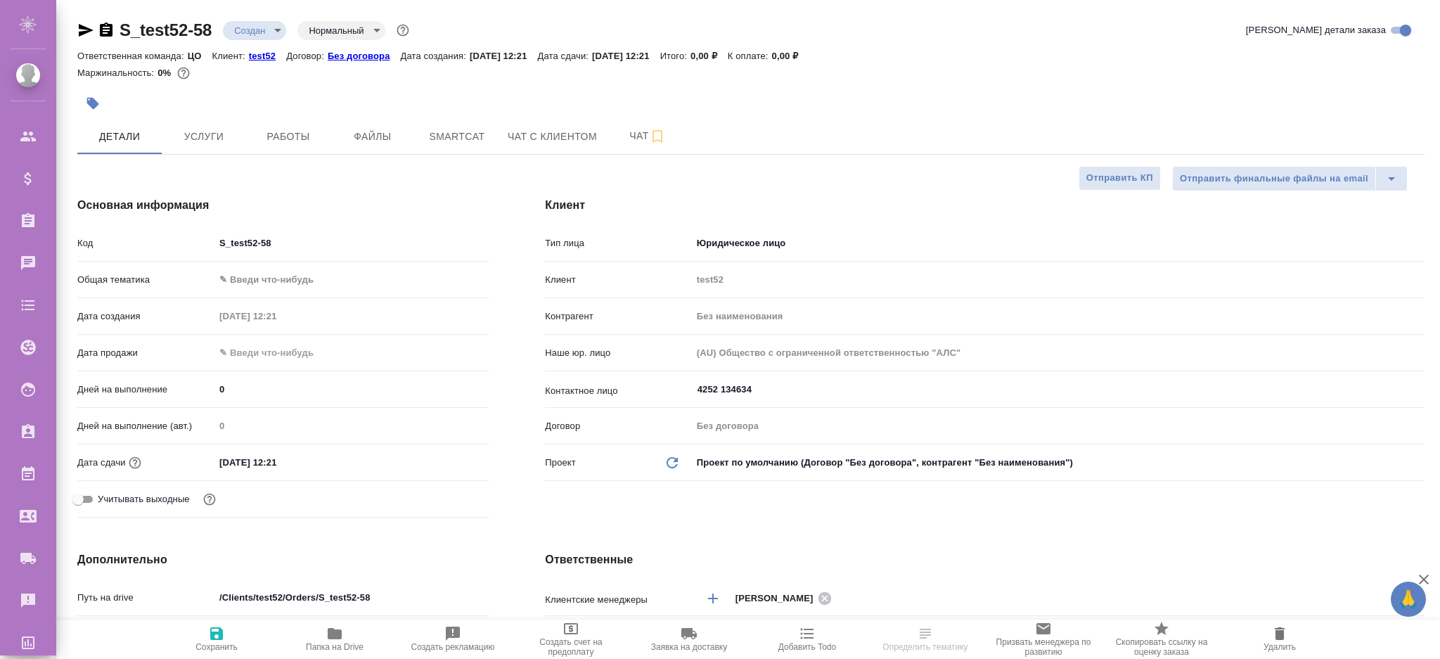
select select "RU"
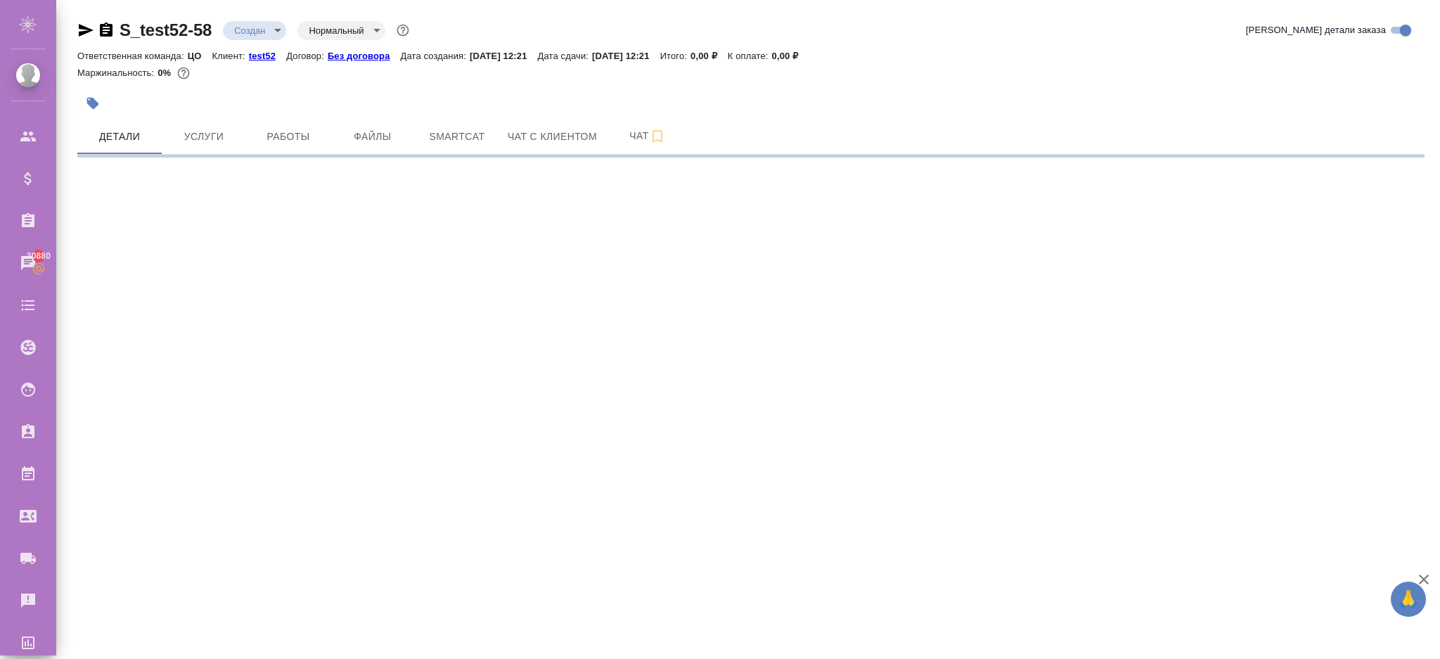
select select "RU"
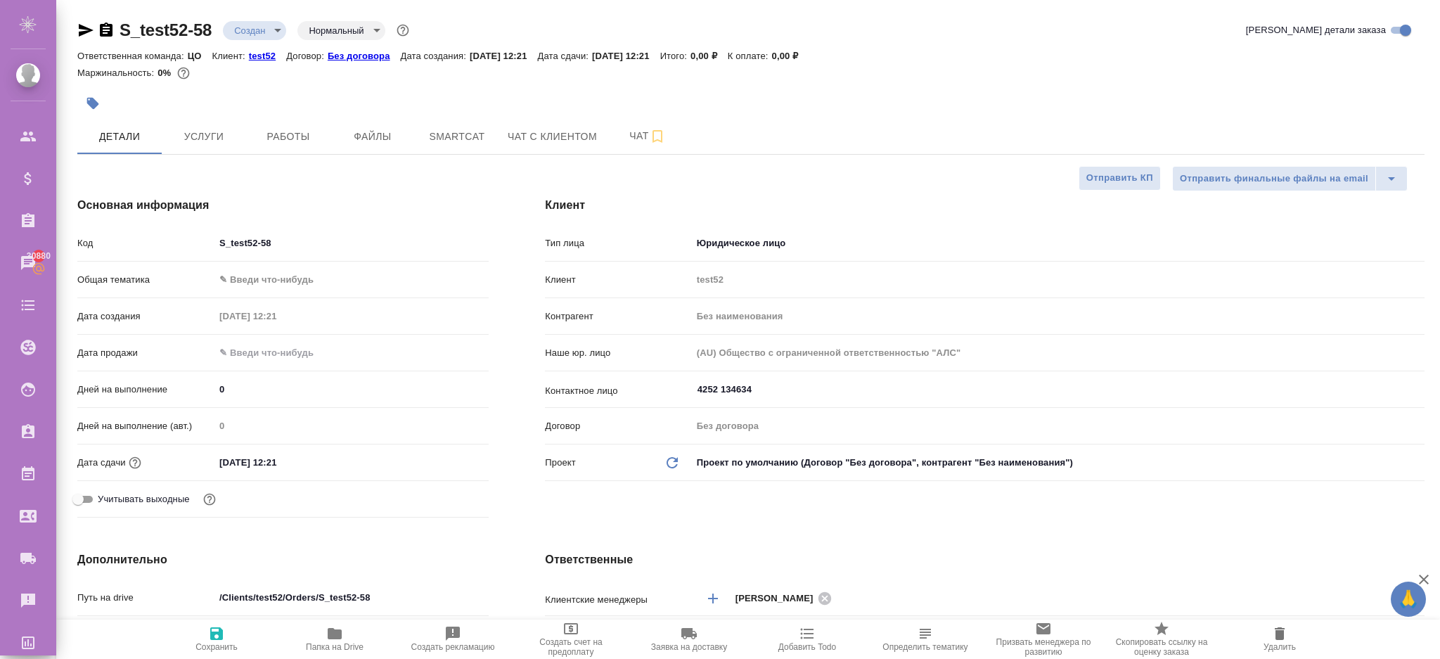
type textarea "x"
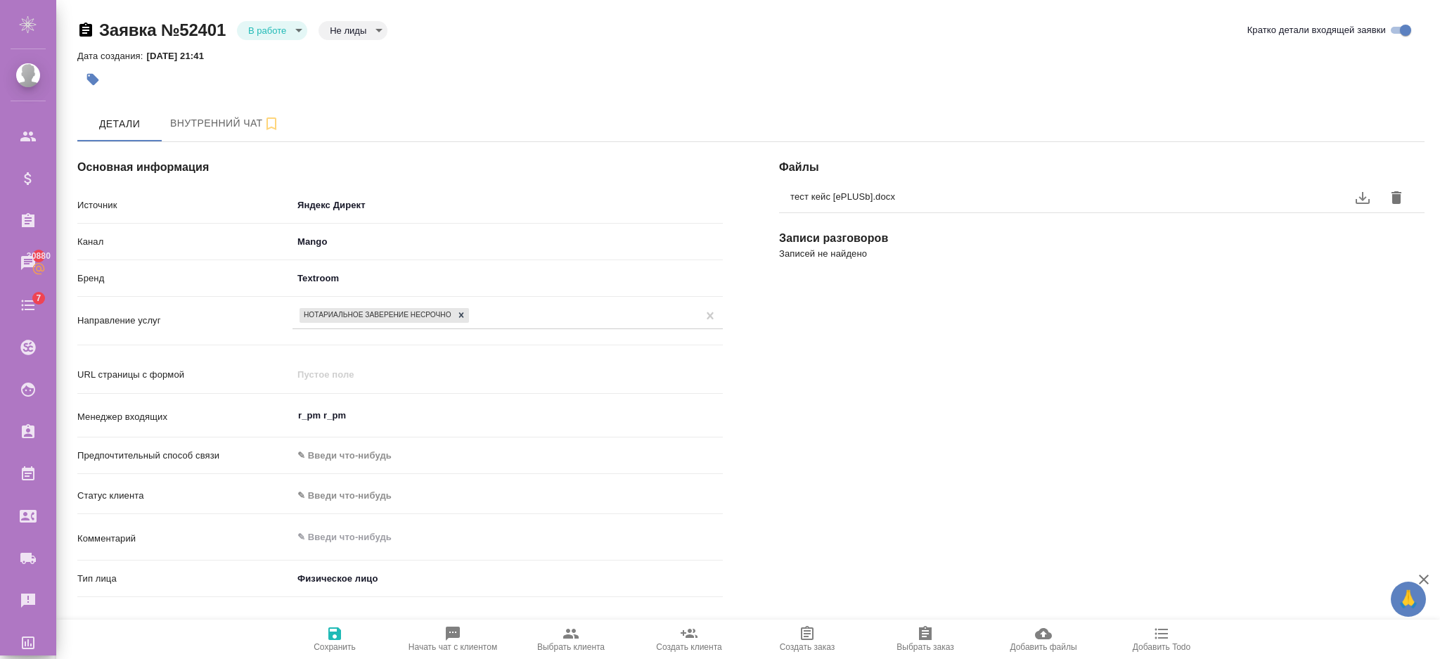
select select "RU"
